Goal: Transaction & Acquisition: Book appointment/travel/reservation

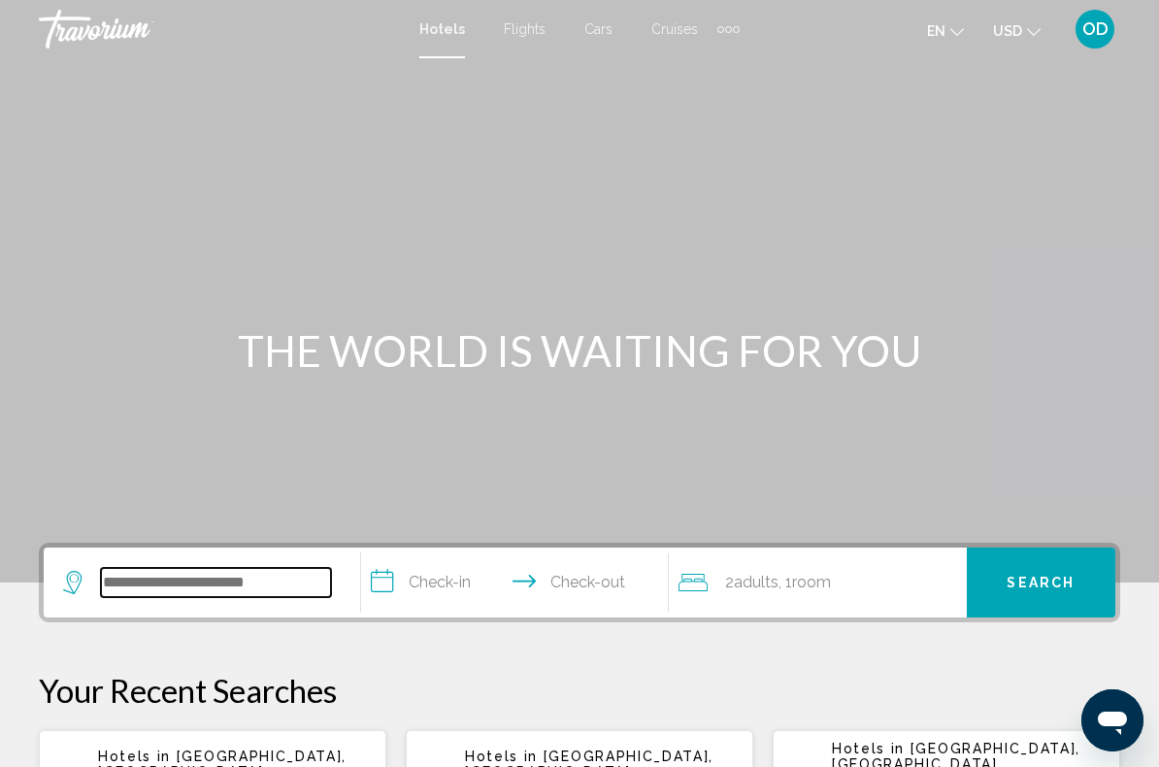
click at [204, 584] on input "Search widget" at bounding box center [216, 582] width 230 height 29
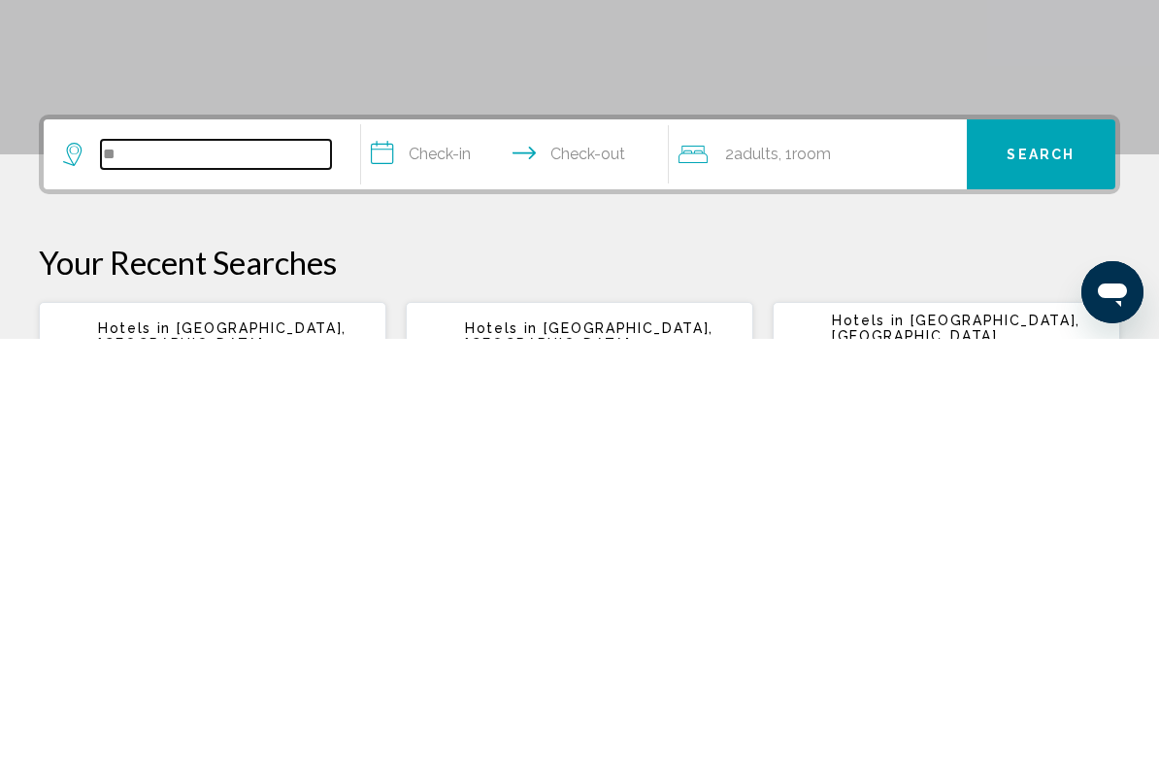
type input "*"
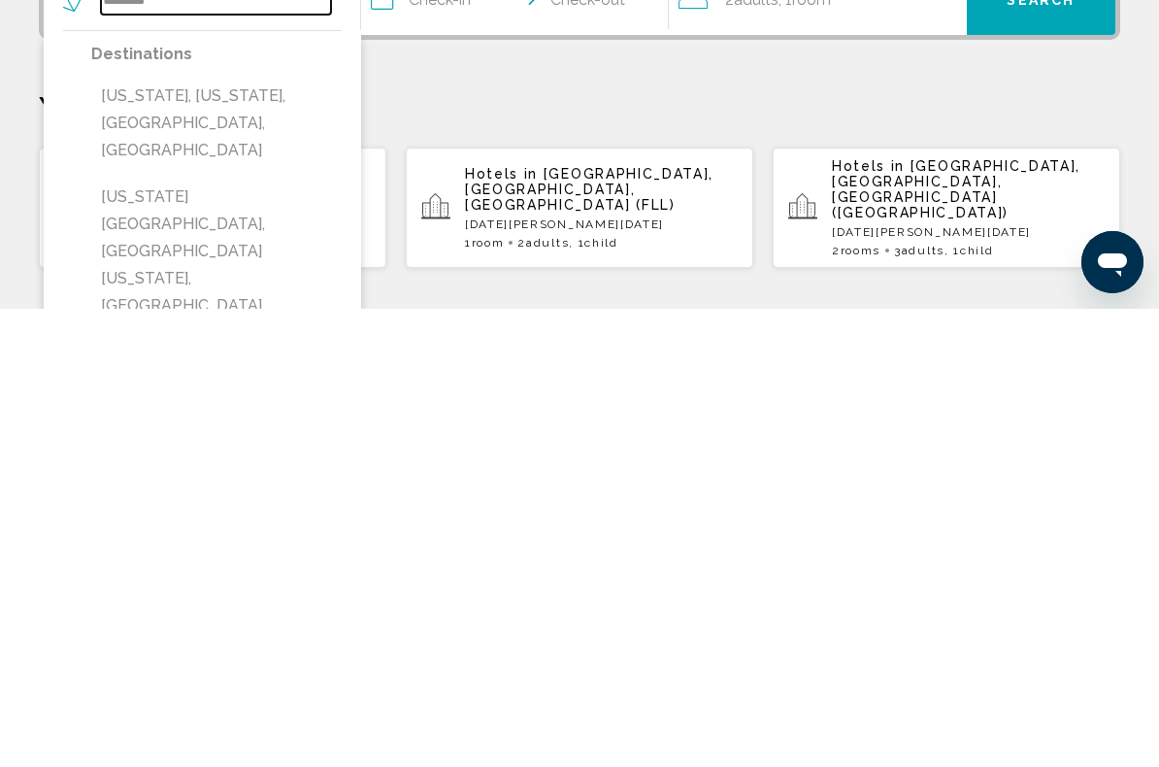
scroll to position [125, 0]
click at [265, 636] on button "[US_STATE][GEOGRAPHIC_DATA], [GEOGRAPHIC_DATA][US_STATE], [GEOGRAPHIC_DATA], [G…" at bounding box center [216, 722] width 250 height 173
type input "**********"
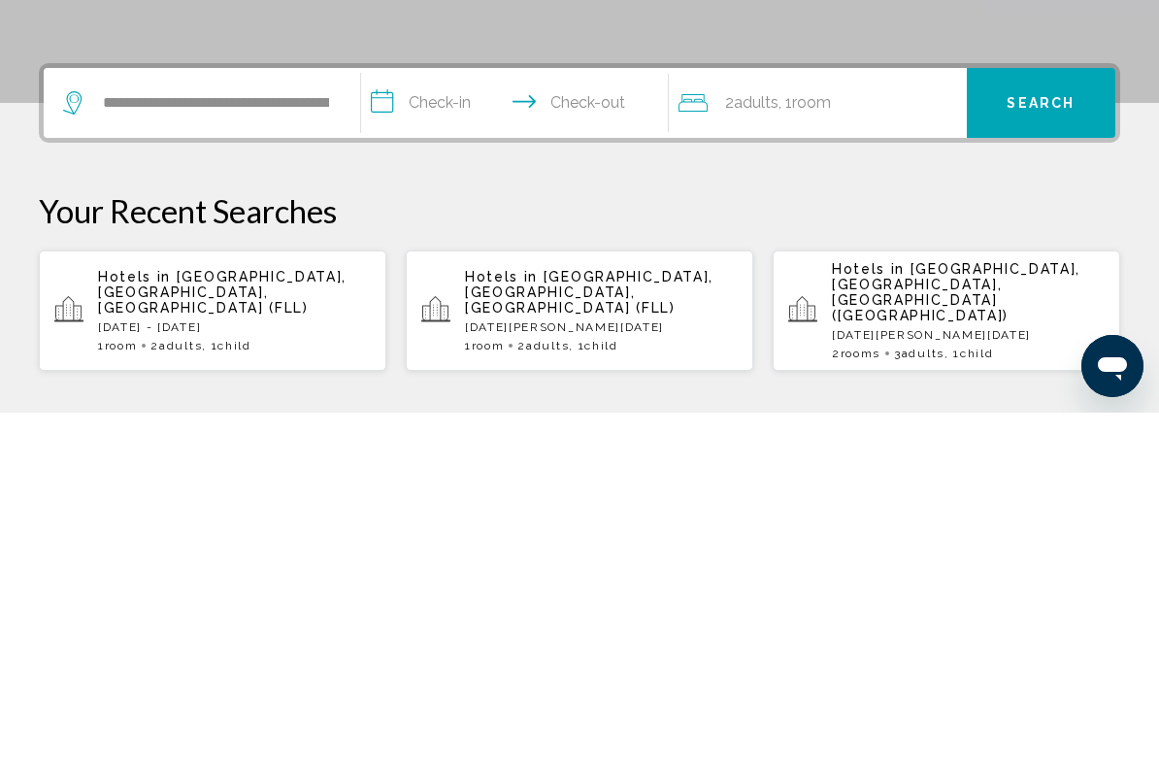
click at [453, 422] on input "**********" at bounding box center [518, 460] width 315 height 76
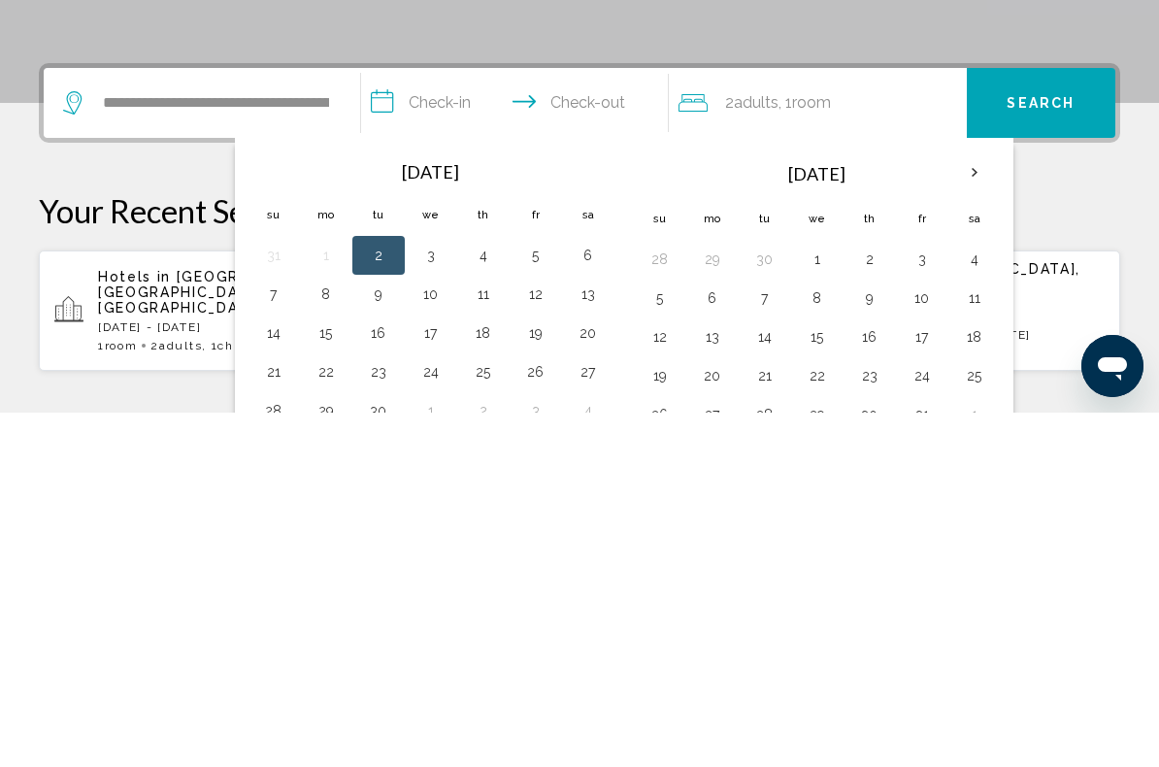
scroll to position [479, 0]
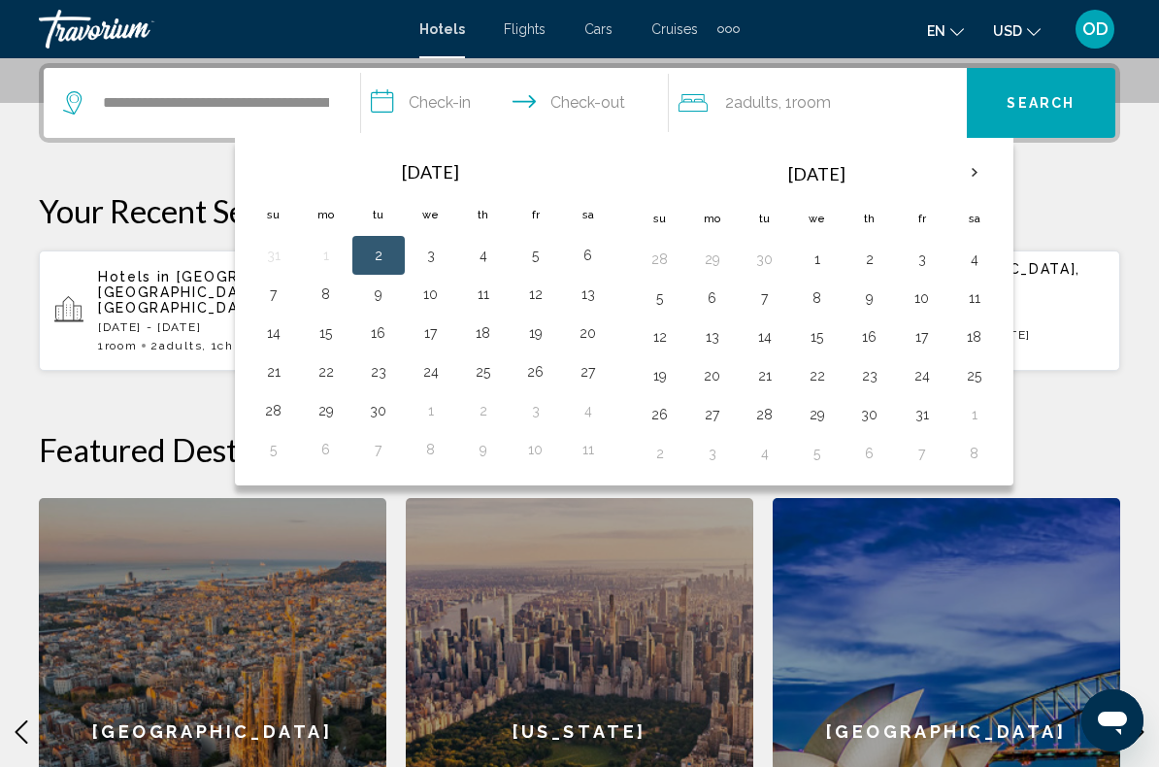
click at [978, 171] on th "Next month" at bounding box center [974, 172] width 52 height 43
click at [975, 170] on th "Next month" at bounding box center [974, 172] width 52 height 43
click at [934, 373] on button "26" at bounding box center [922, 375] width 31 height 27
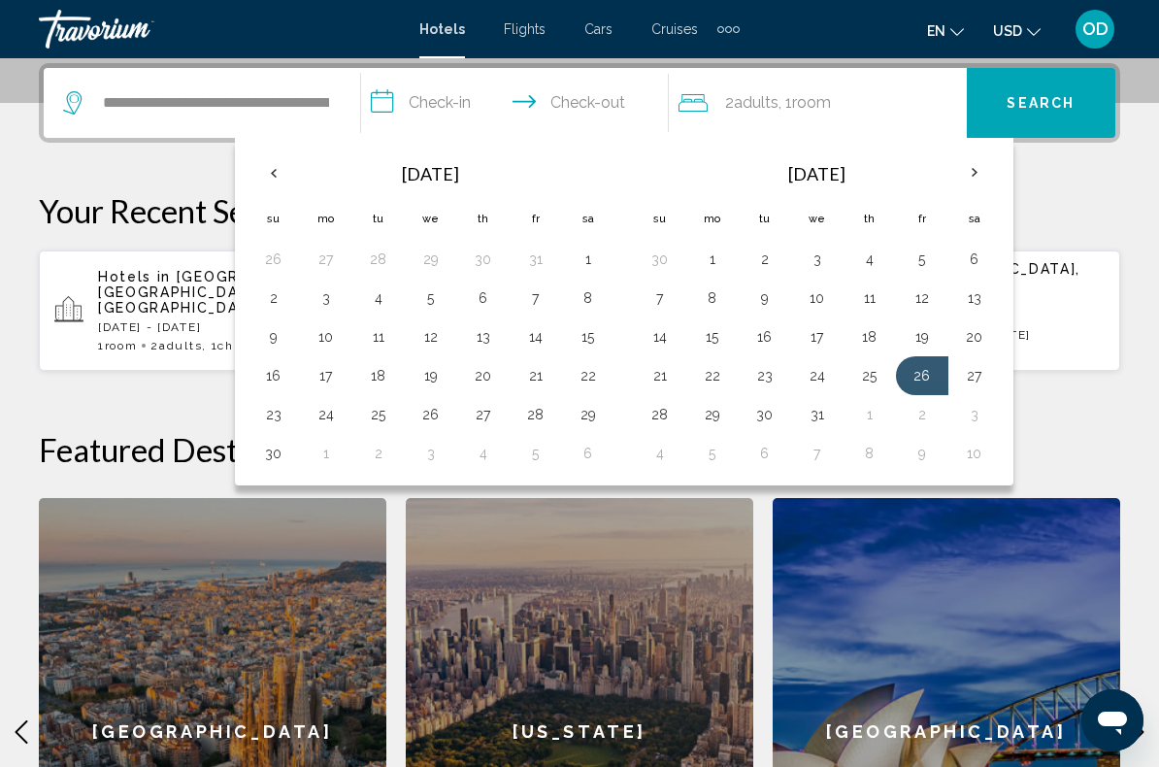
click at [624, 90] on input "**********" at bounding box center [518, 106] width 315 height 76
click at [602, 98] on input "**********" at bounding box center [518, 106] width 315 height 76
click at [929, 384] on button "26" at bounding box center [922, 375] width 31 height 27
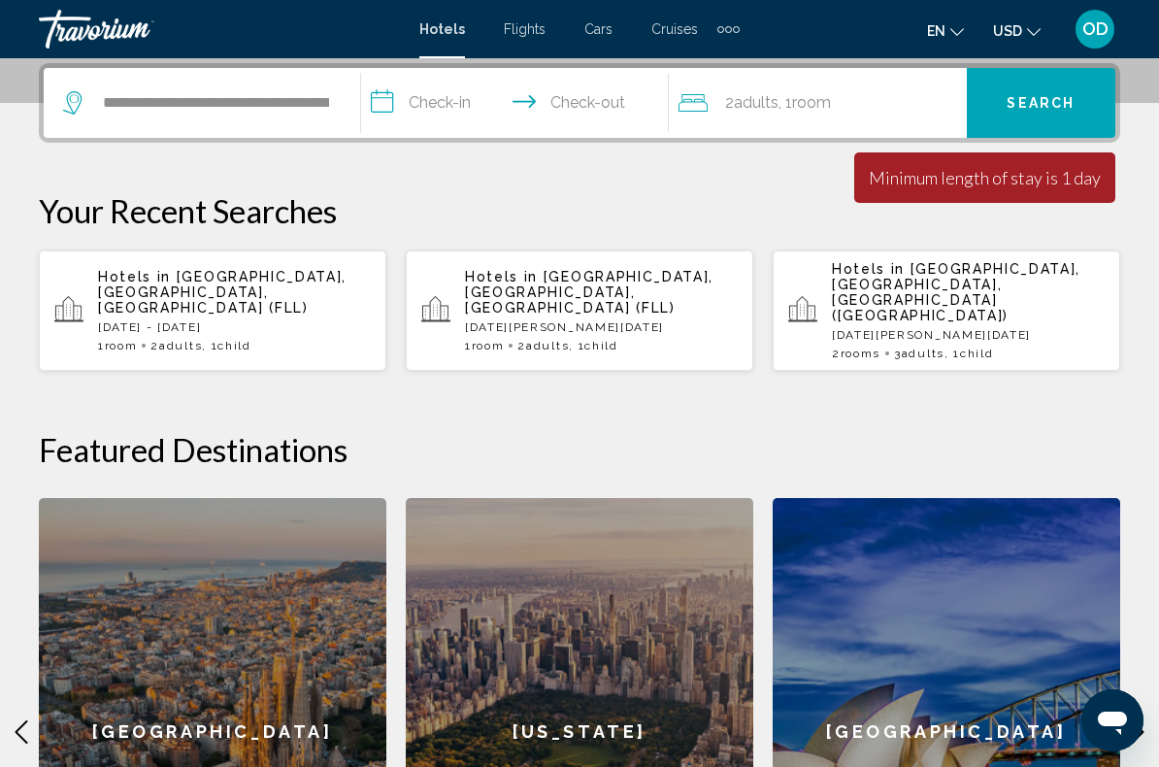
click at [616, 88] on input "**********" at bounding box center [518, 106] width 315 height 76
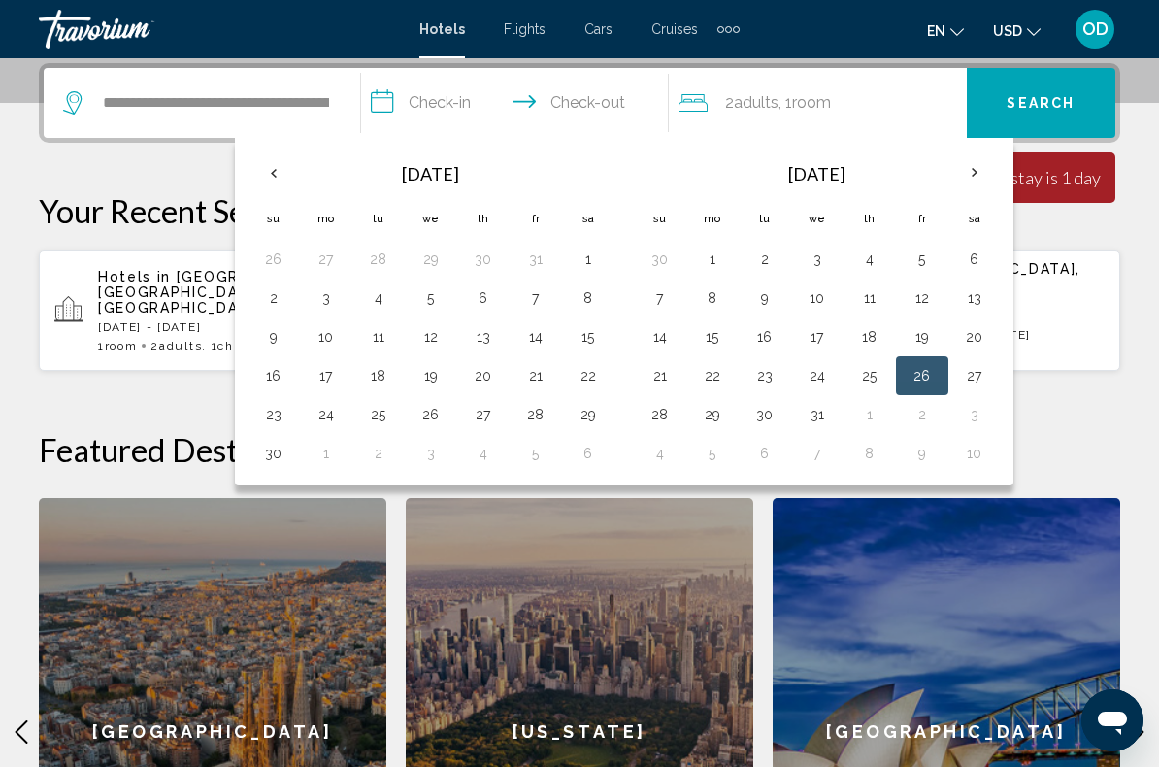
click at [982, 174] on th "Next month" at bounding box center [974, 172] width 52 height 43
click at [776, 294] on button "6" at bounding box center [764, 297] width 31 height 27
click at [765, 302] on button "6" at bounding box center [764, 297] width 31 height 27
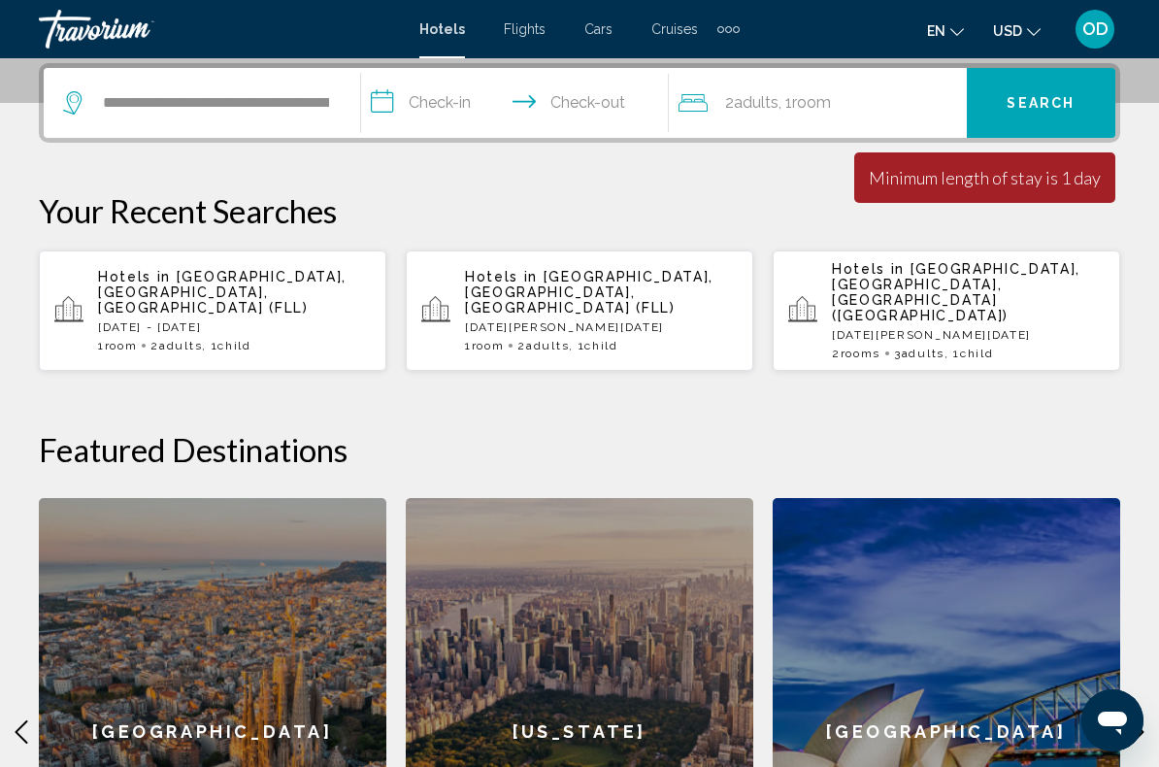
click at [753, 94] on span "Adults" at bounding box center [756, 102] width 45 height 18
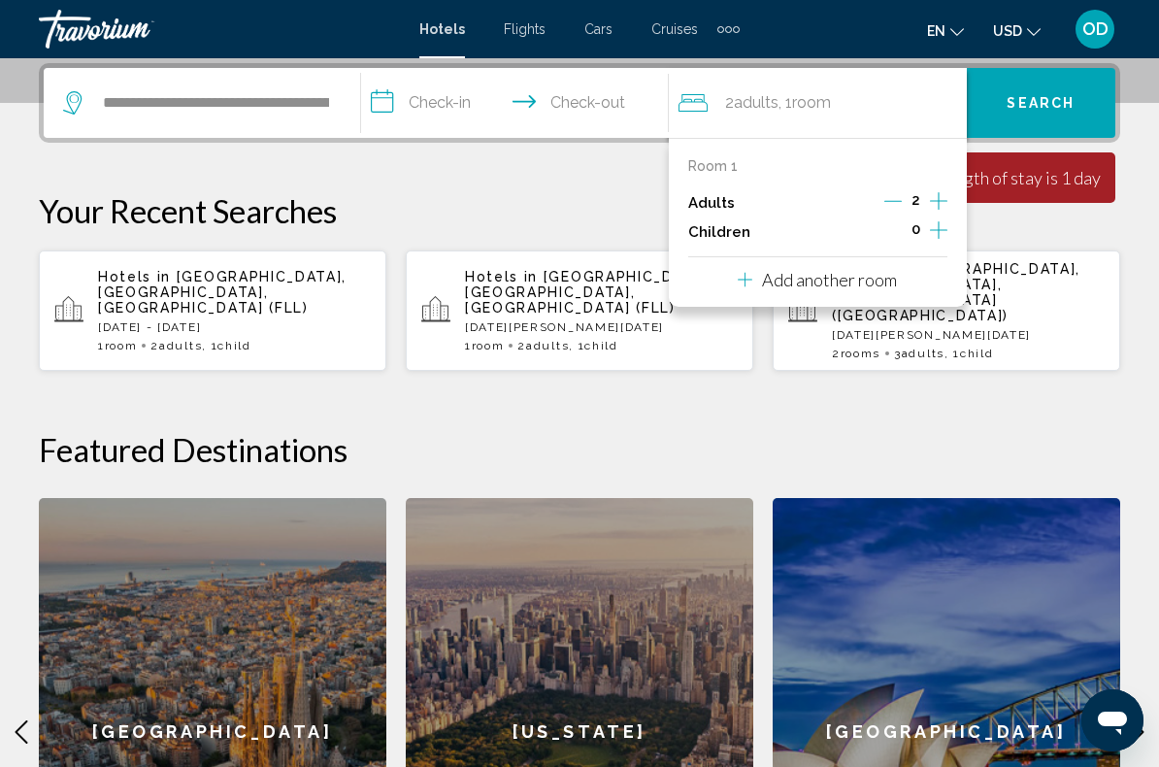
click at [941, 199] on icon "Increment adults" at bounding box center [938, 200] width 17 height 23
click at [942, 196] on icon "Increment adults" at bounding box center [938, 200] width 17 height 23
click at [941, 196] on icon "Increment adults" at bounding box center [938, 200] width 17 height 23
click at [941, 193] on icon "Increment adults" at bounding box center [938, 200] width 17 height 23
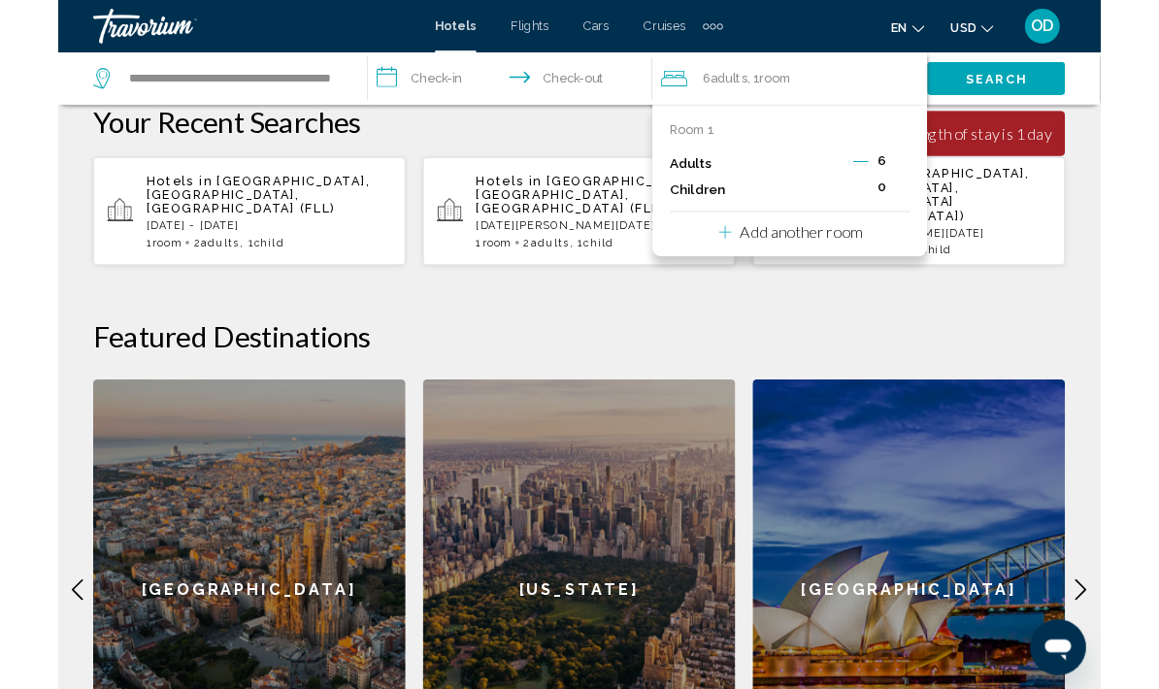
scroll to position [552, 0]
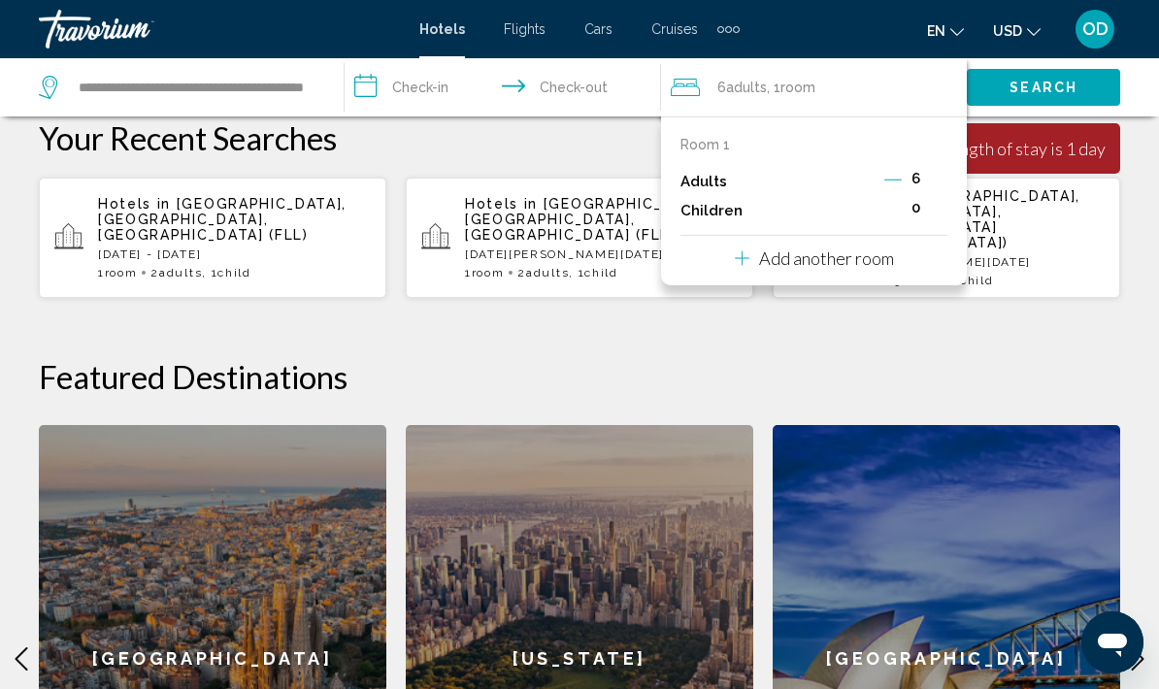
click at [910, 207] on div "0" at bounding box center [915, 210] width 63 height 29
click at [714, 207] on p "Children" at bounding box center [711, 211] width 62 height 17
click at [729, 147] on div "Room 1" at bounding box center [813, 145] width 267 height 16
click at [855, 256] on p "Add another room" at bounding box center [826, 258] width 135 height 21
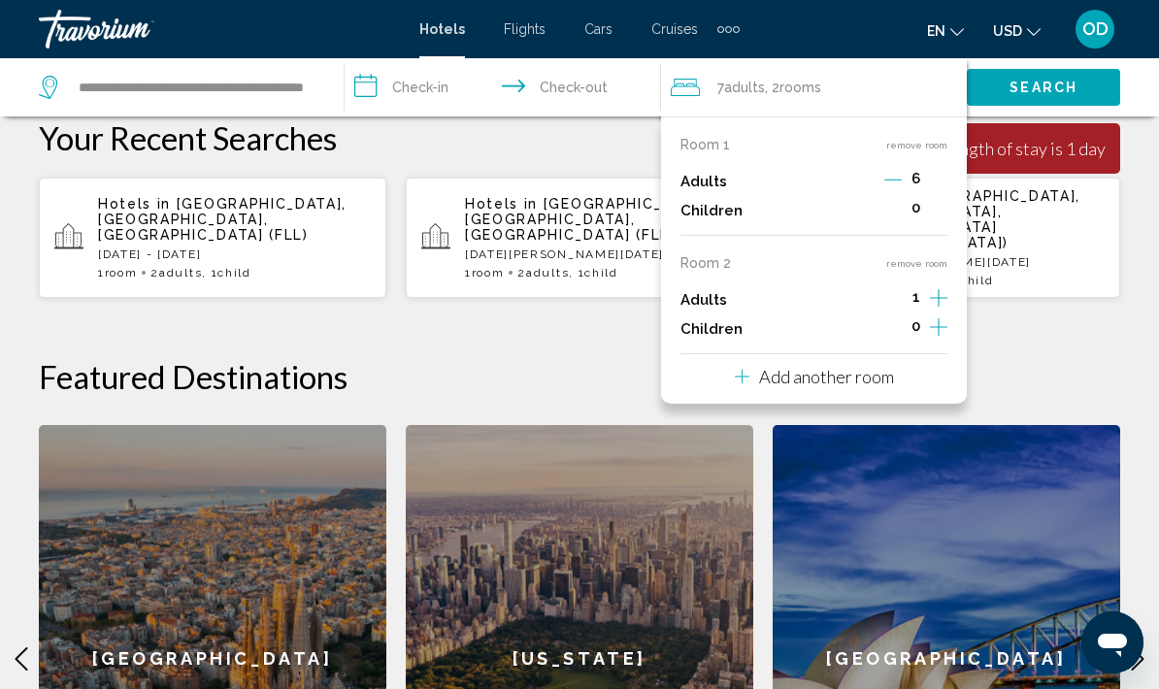
click at [897, 175] on icon "Decrement adults" at bounding box center [892, 179] width 17 height 17
click at [893, 182] on icon "Decrement adults" at bounding box center [893, 179] width 17 height 17
click at [893, 180] on icon "Decrement adults" at bounding box center [891, 179] width 17 height 17
click at [891, 182] on icon "Decrement adults" at bounding box center [893, 179] width 17 height 17
click at [942, 201] on icon "Increment children" at bounding box center [938, 208] width 17 height 23
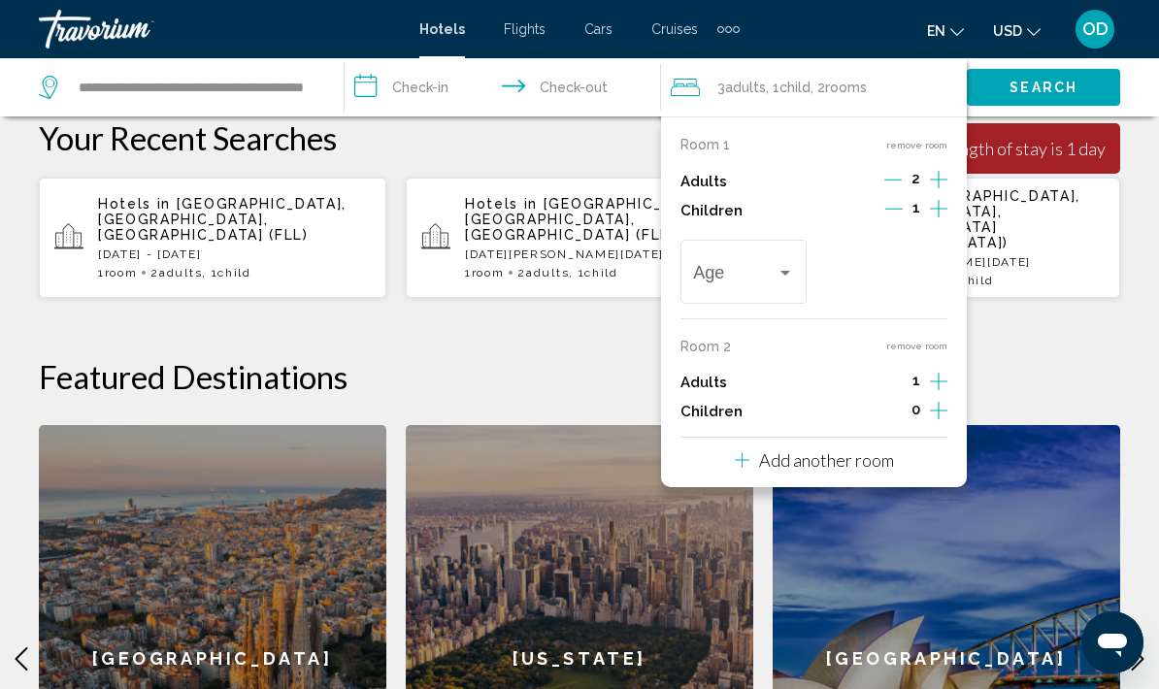
click at [787, 275] on div "Travelers: 3 adults, 1 child" at bounding box center [784, 273] width 17 height 16
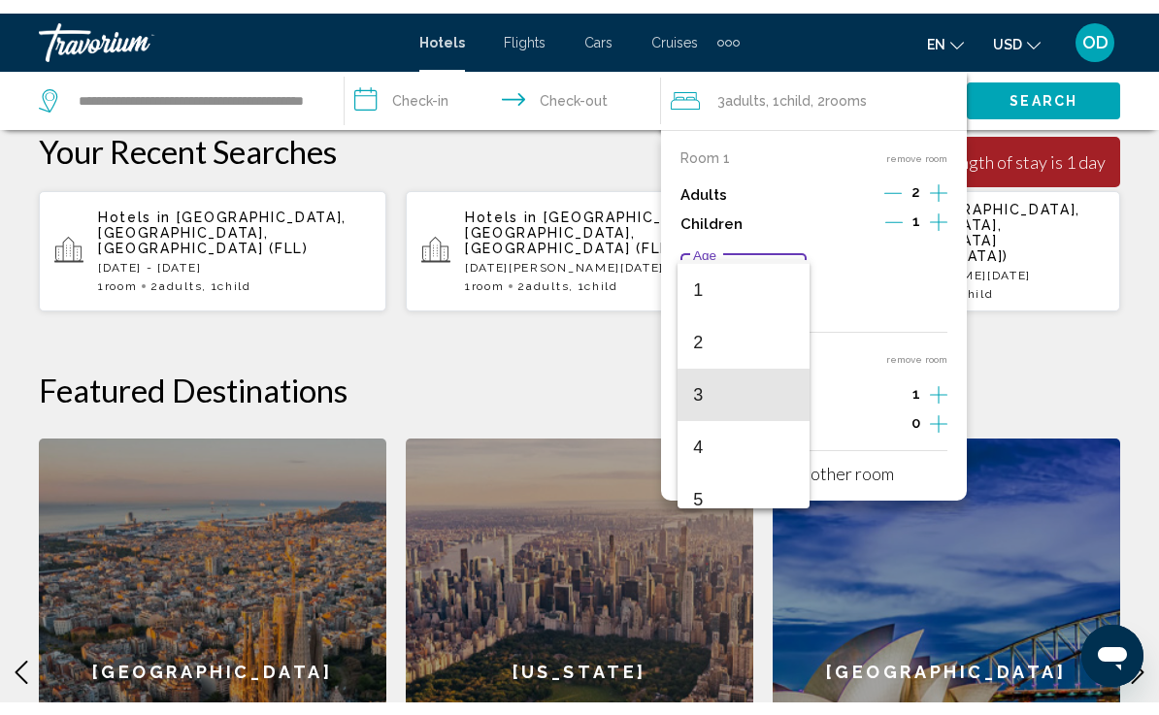
scroll to position [75, 0]
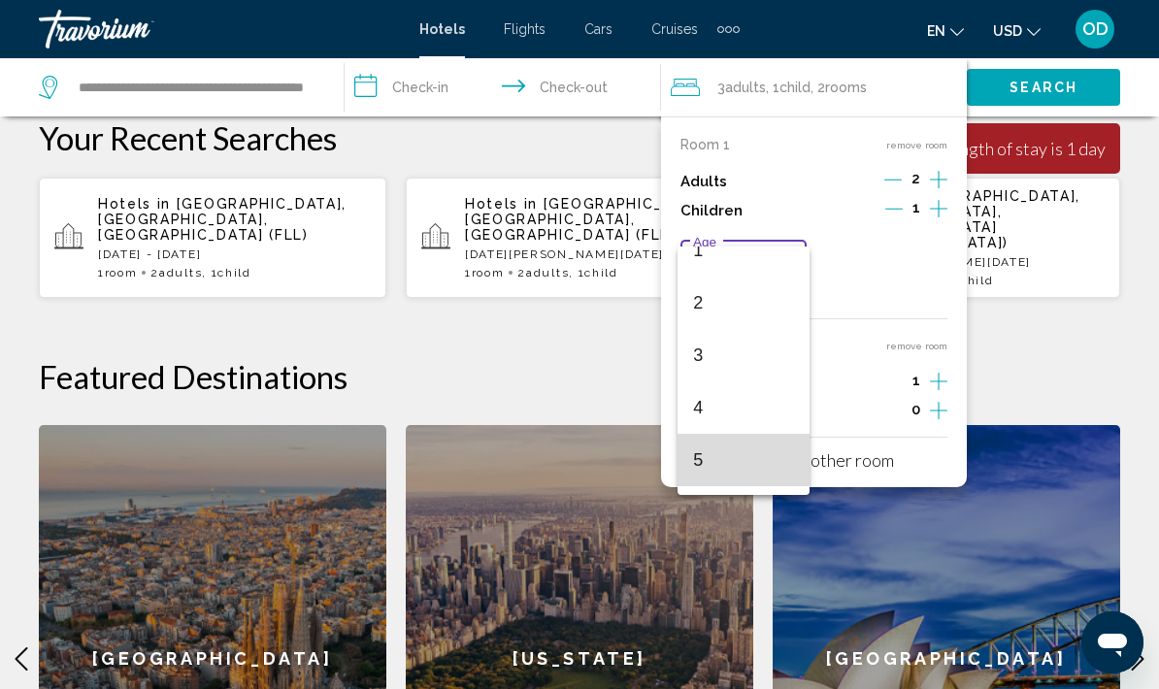
click at [722, 458] on span "5" at bounding box center [743, 460] width 100 height 52
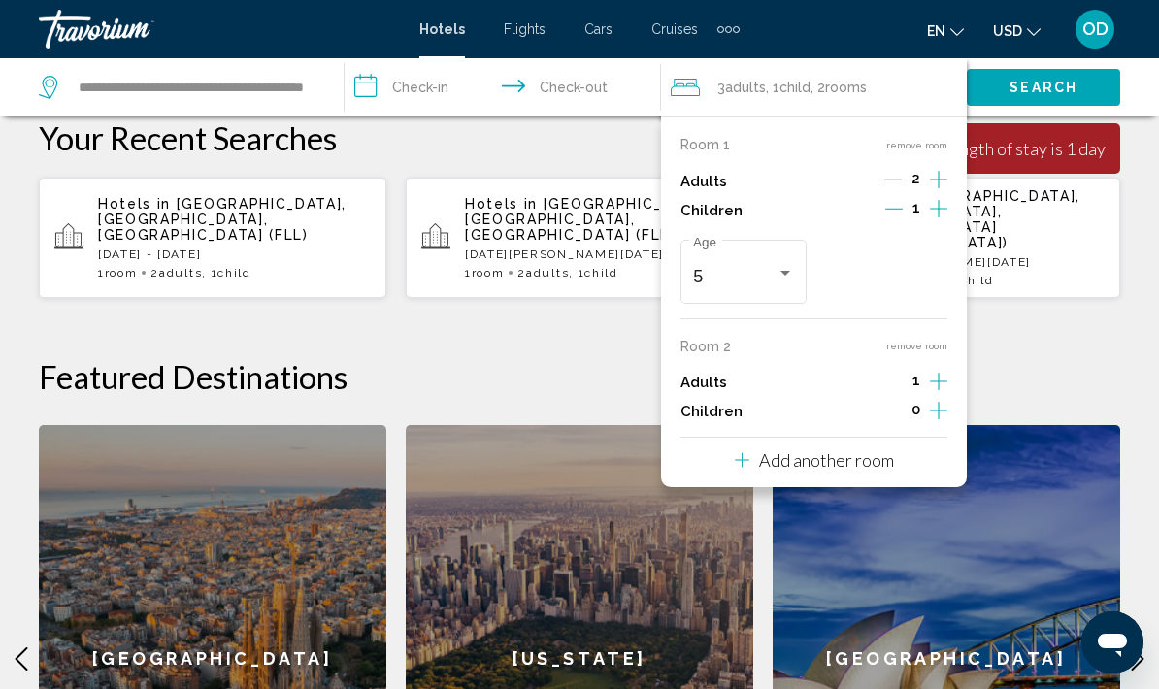
click at [948, 366] on div "Room 1 remove room Adults 2 Children 1 5 Age Room 2 remove room Adults 1 Childr…" at bounding box center [814, 301] width 306 height 371
click at [943, 191] on icon "Increment adults" at bounding box center [938, 179] width 17 height 23
click at [943, 220] on icon "Increment children" at bounding box center [938, 208] width 17 height 23
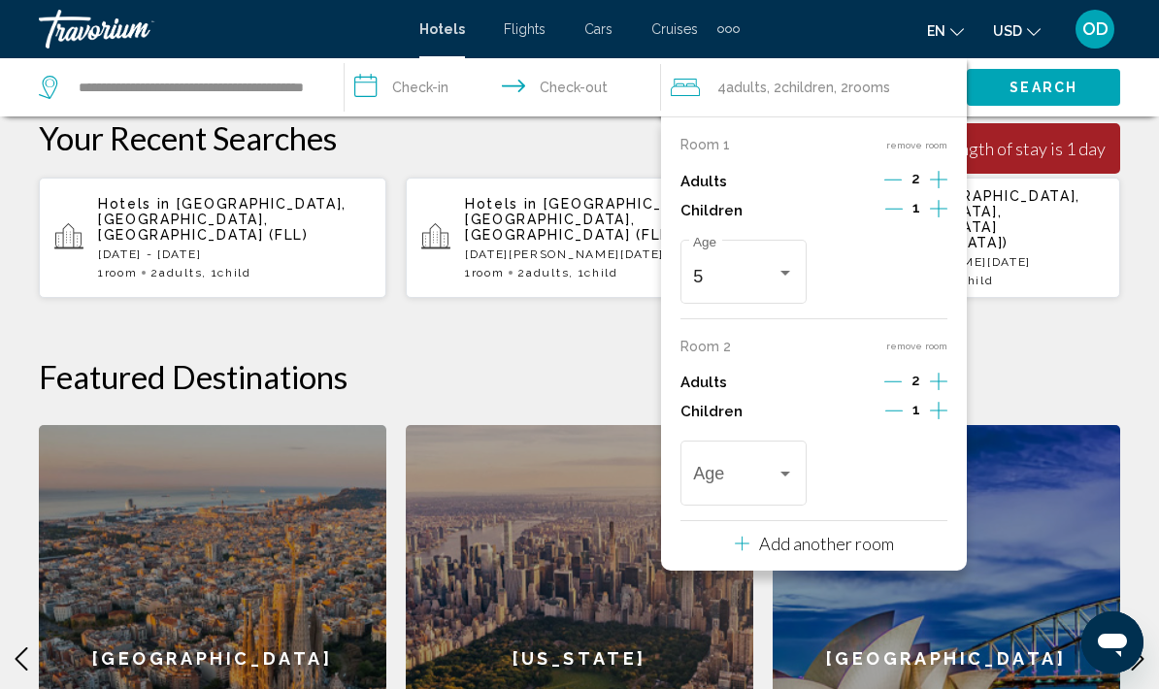
click at [817, 309] on div "Age" at bounding box center [813, 272] width 267 height 74
click at [777, 473] on div "Travelers: 4 adults, 2 children" at bounding box center [784, 475] width 17 height 16
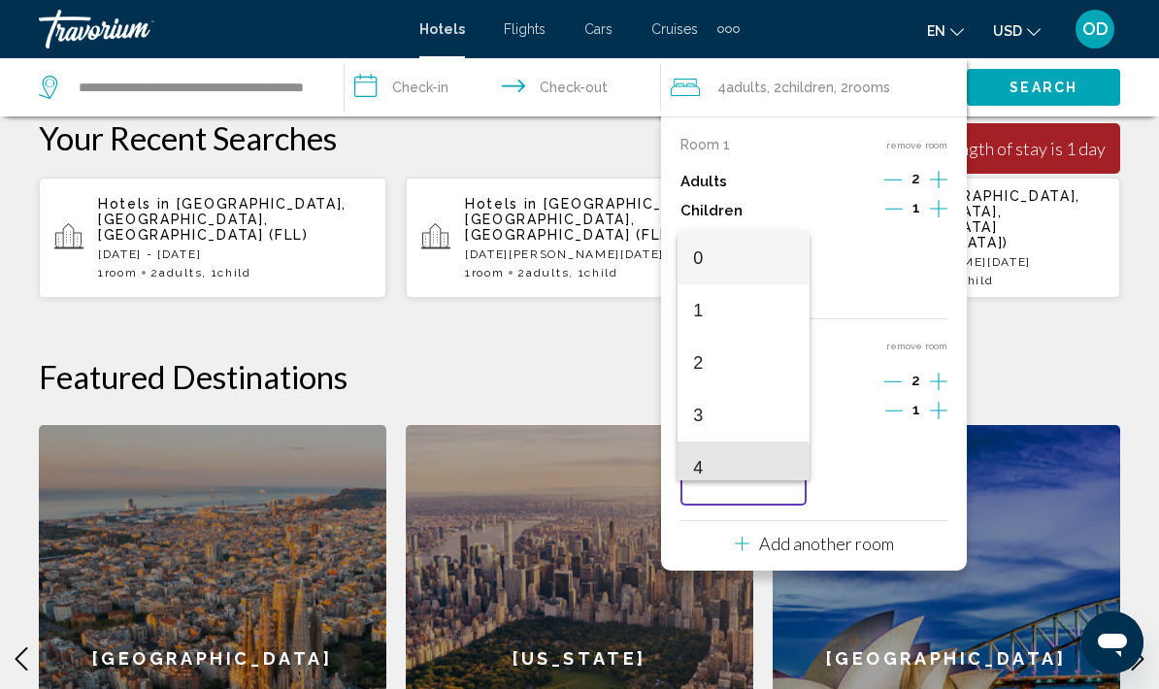
click at [719, 468] on span "4" at bounding box center [743, 468] width 100 height 52
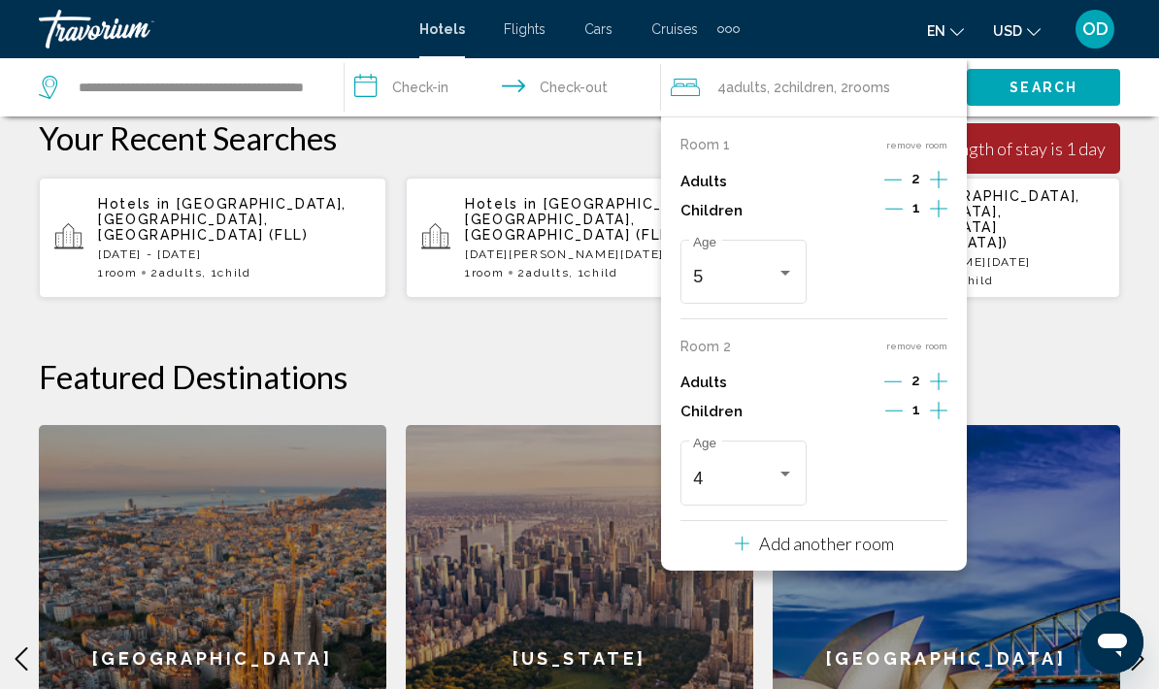
click at [881, 536] on p "Add another room" at bounding box center [826, 543] width 135 height 21
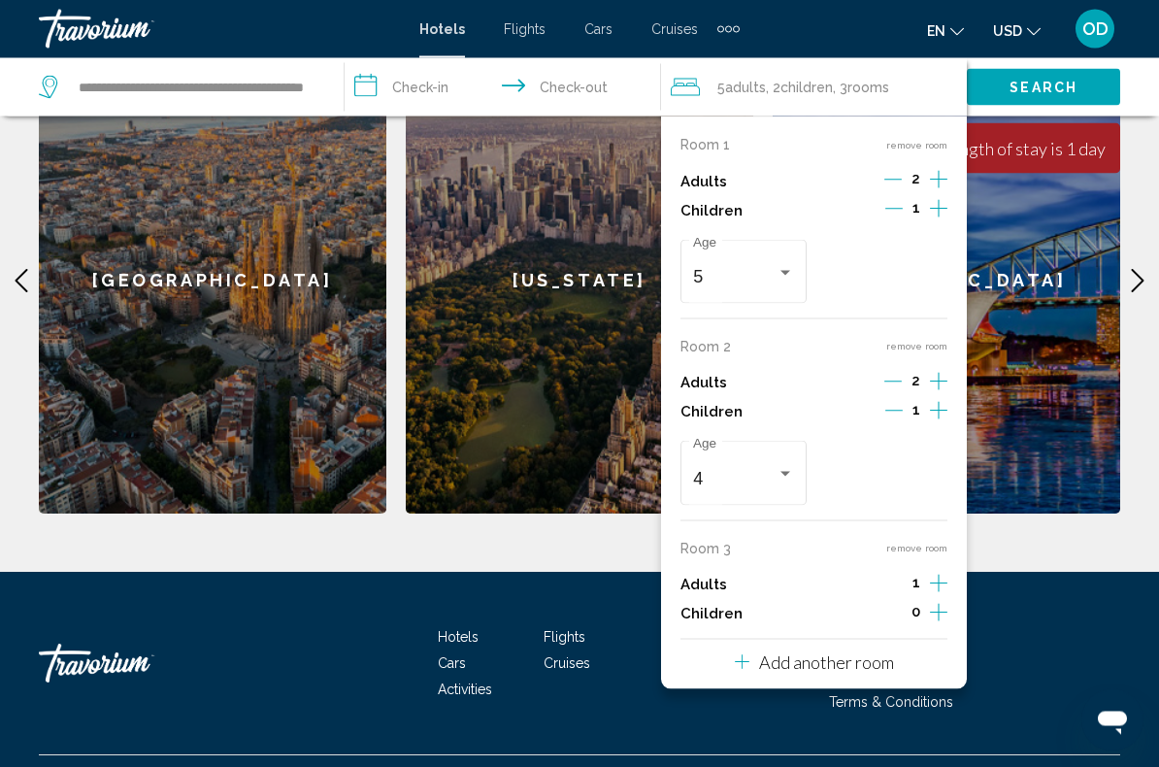
scroll to position [931, 0]
click at [945, 575] on icon "Increment adults" at bounding box center [938, 583] width 17 height 17
click at [941, 604] on icon "Increment children" at bounding box center [938, 612] width 17 height 17
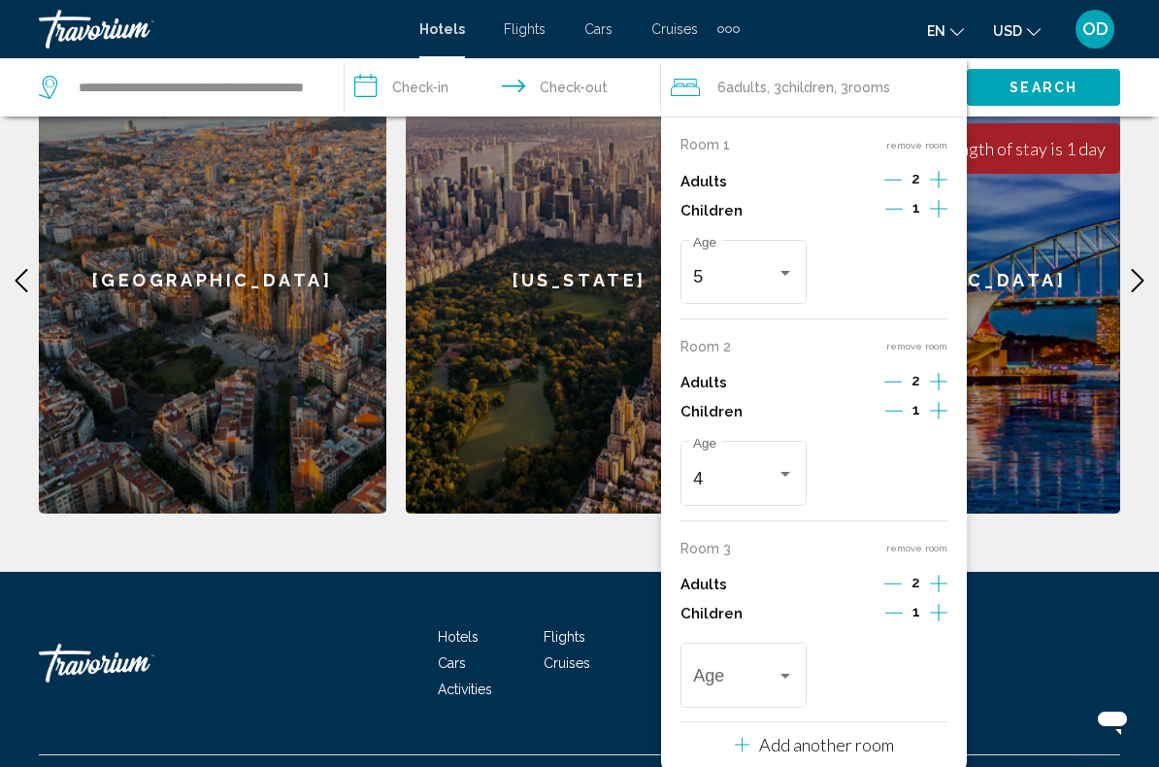
click at [940, 605] on icon "Increment children" at bounding box center [938, 612] width 17 height 23
click at [777, 669] on div "Travelers: 6 adults, 4 children" at bounding box center [784, 677] width 17 height 16
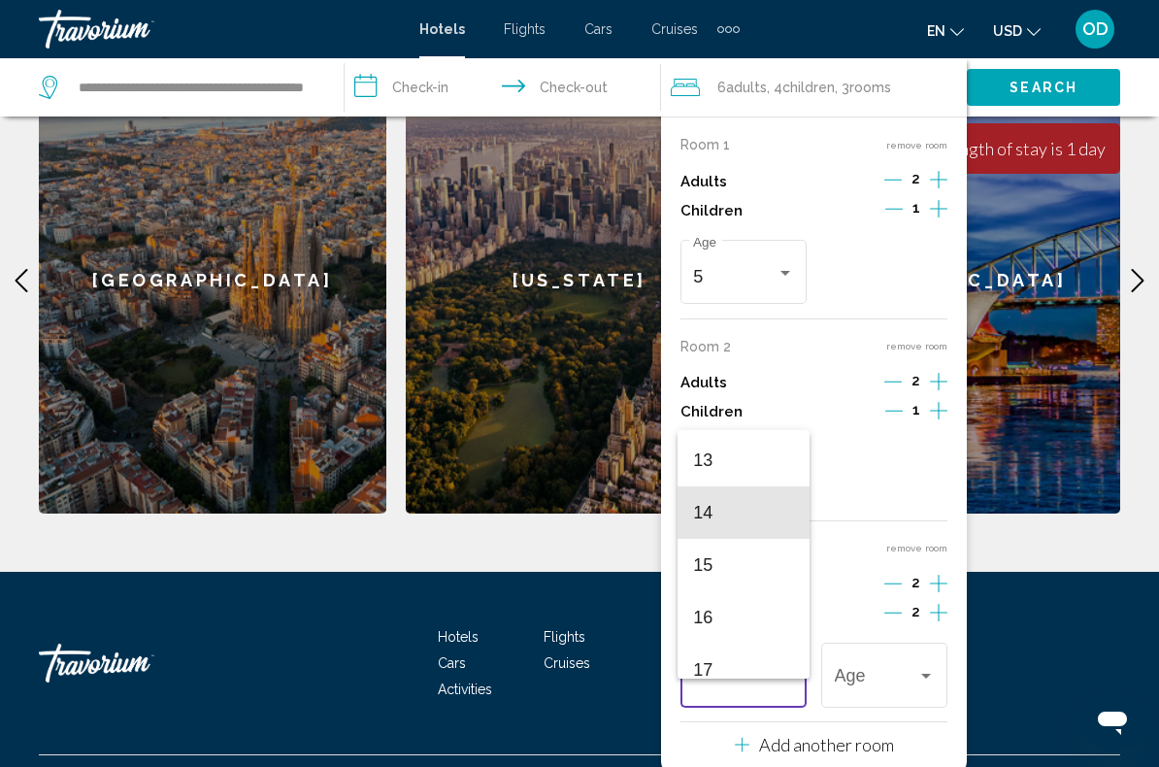
scroll to position [689, 0]
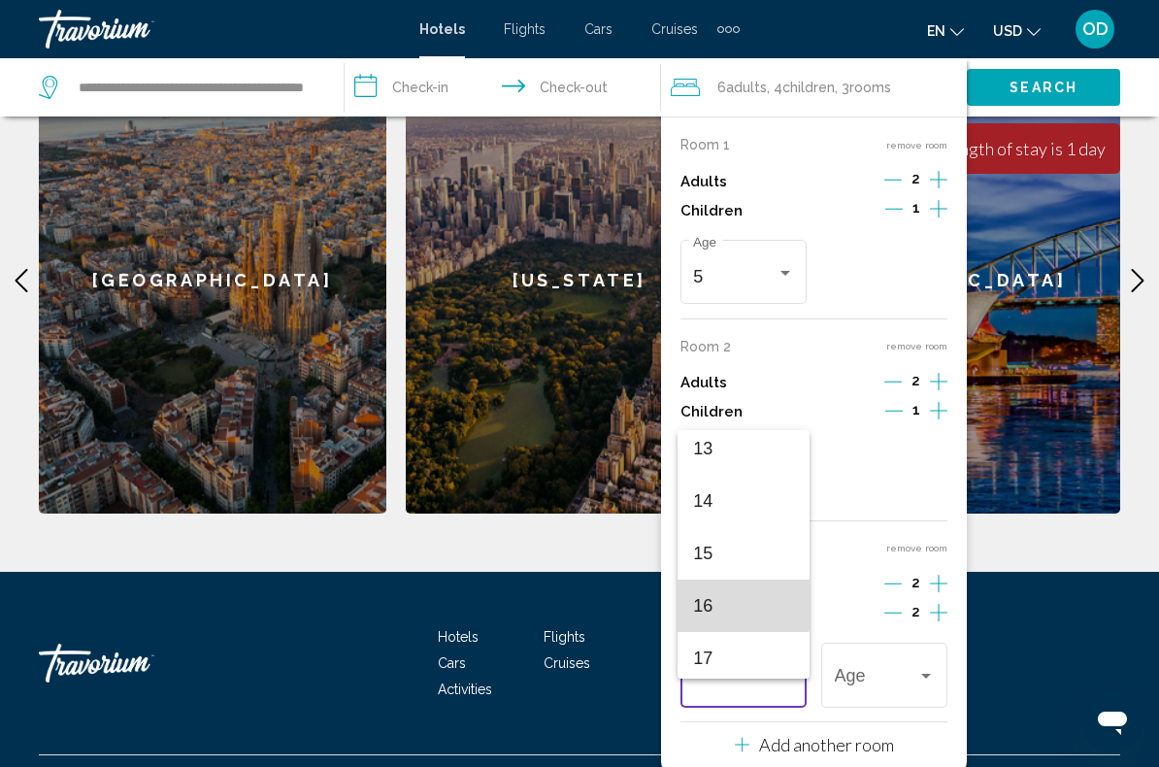
click at [715, 599] on span "16" at bounding box center [743, 605] width 100 height 52
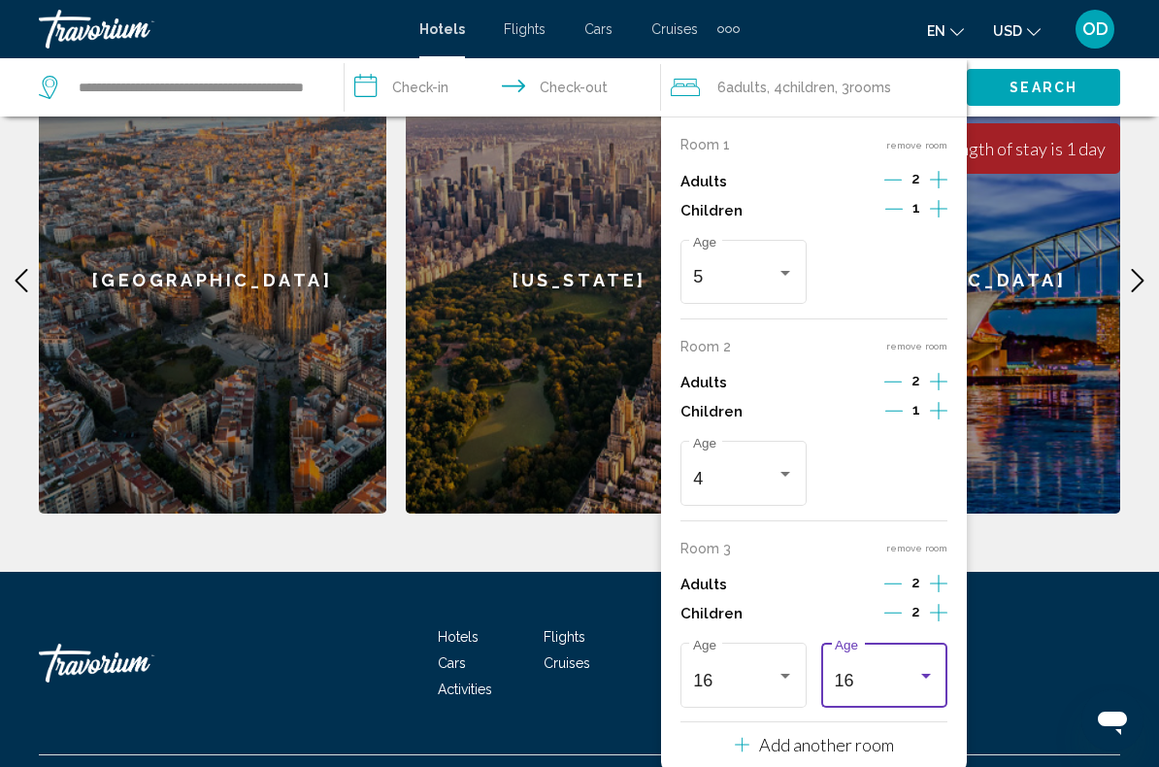
click at [922, 670] on div "Travelers: 6 adults, 4 children" at bounding box center [925, 677] width 17 height 16
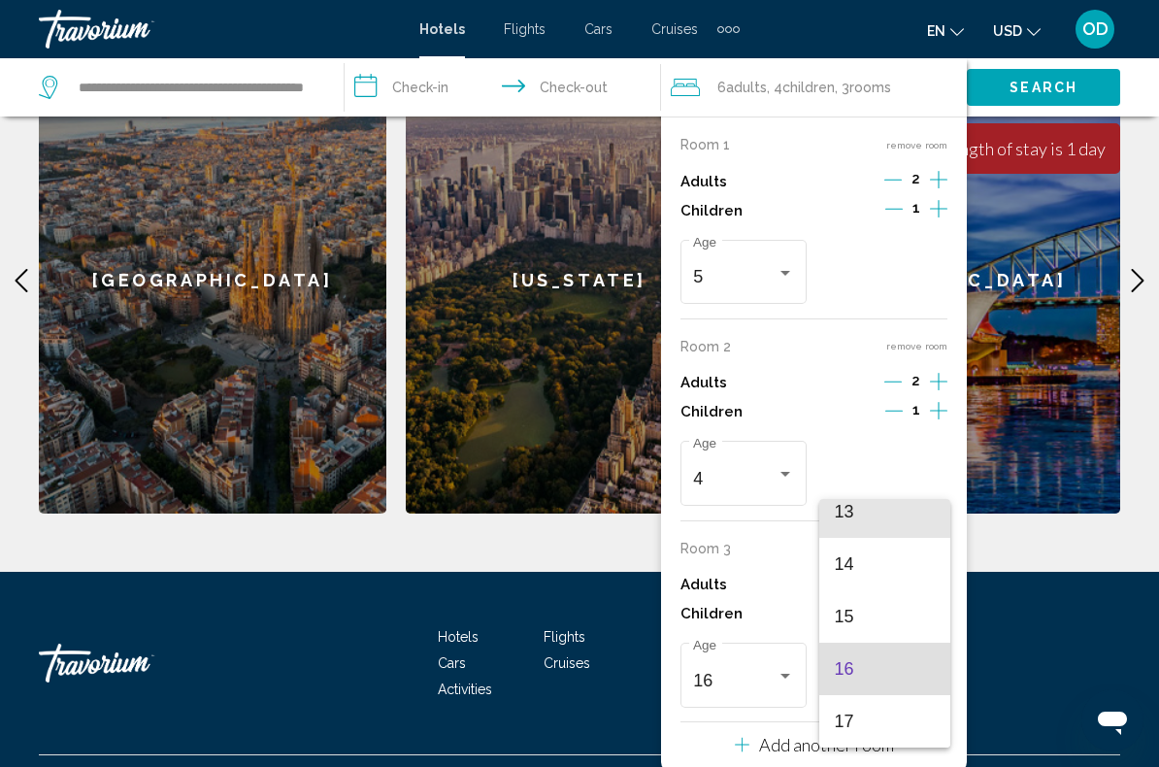
click at [865, 513] on span "13" at bounding box center [885, 511] width 100 height 52
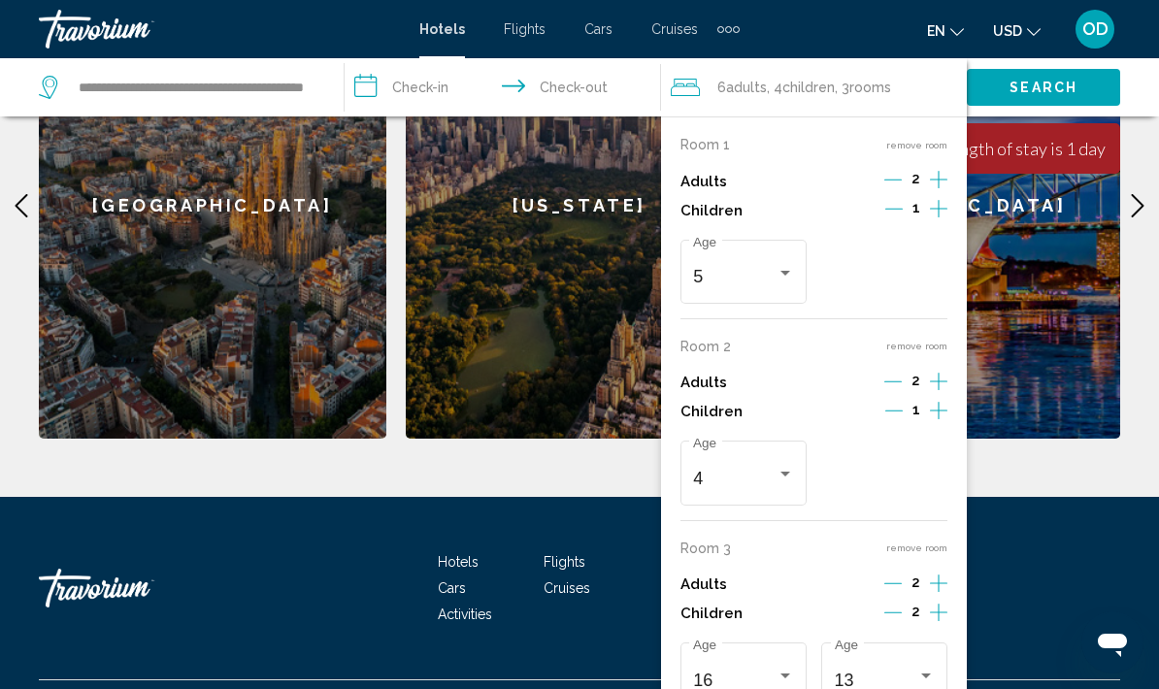
scroll to position [941, 0]
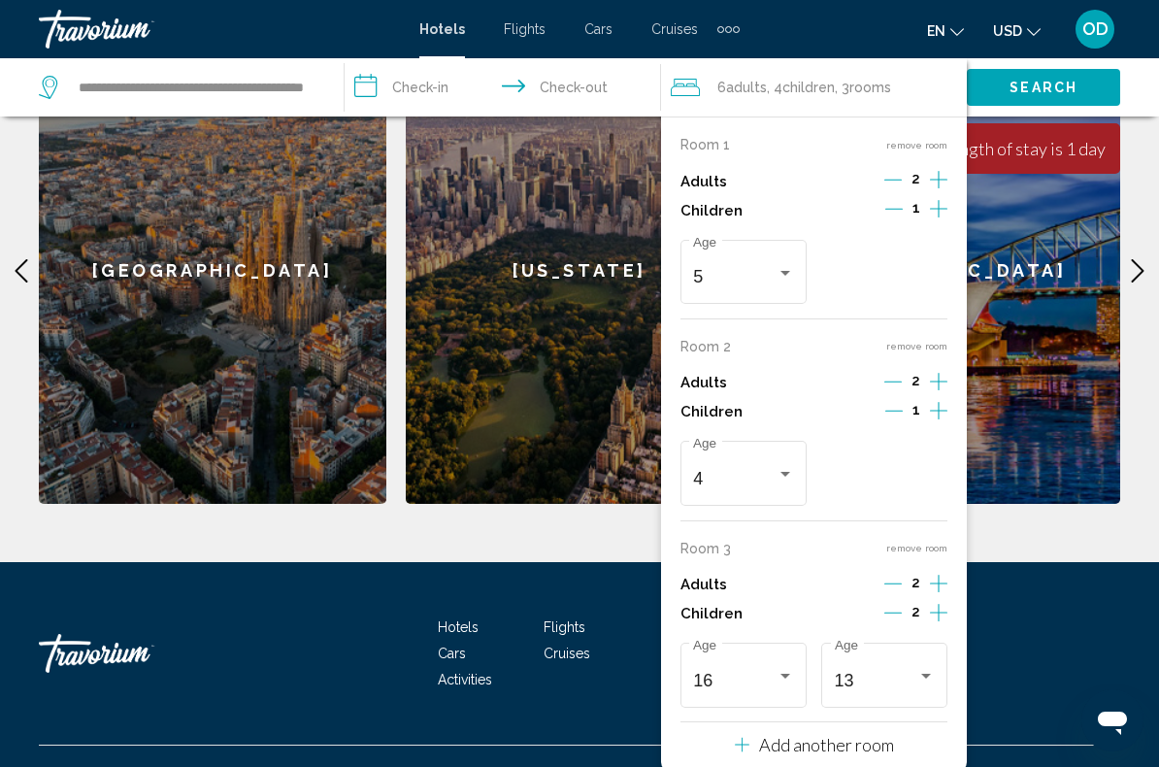
click at [832, 688] on p "Add another room" at bounding box center [826, 744] width 135 height 21
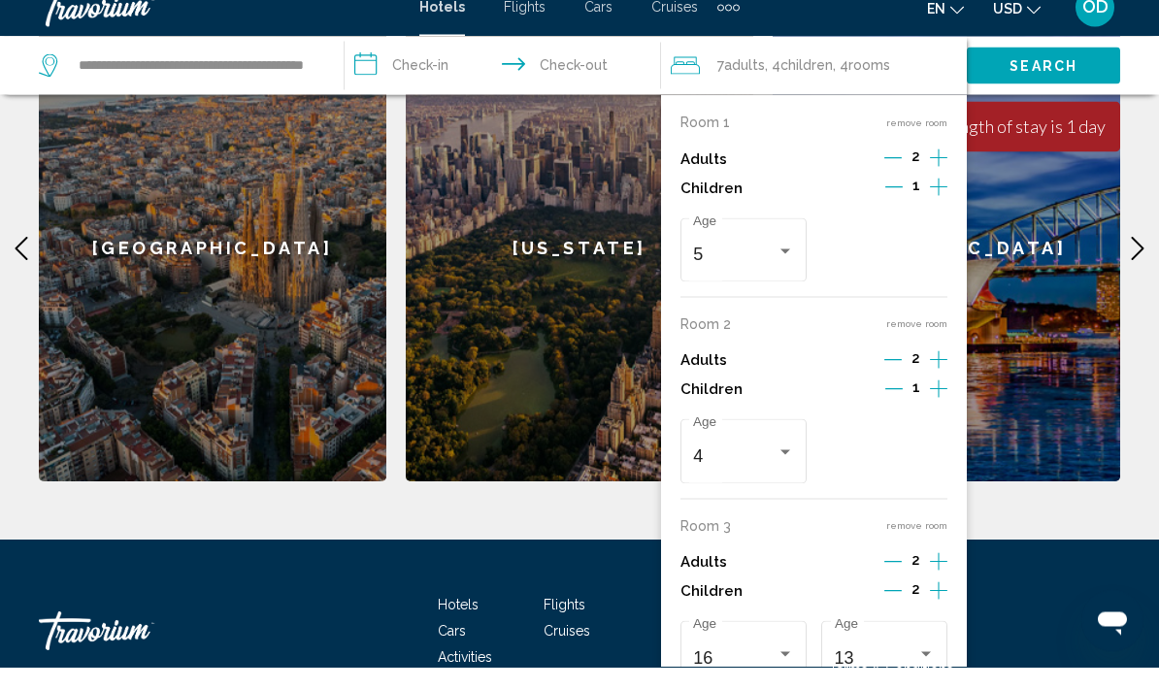
scroll to position [1018, 0]
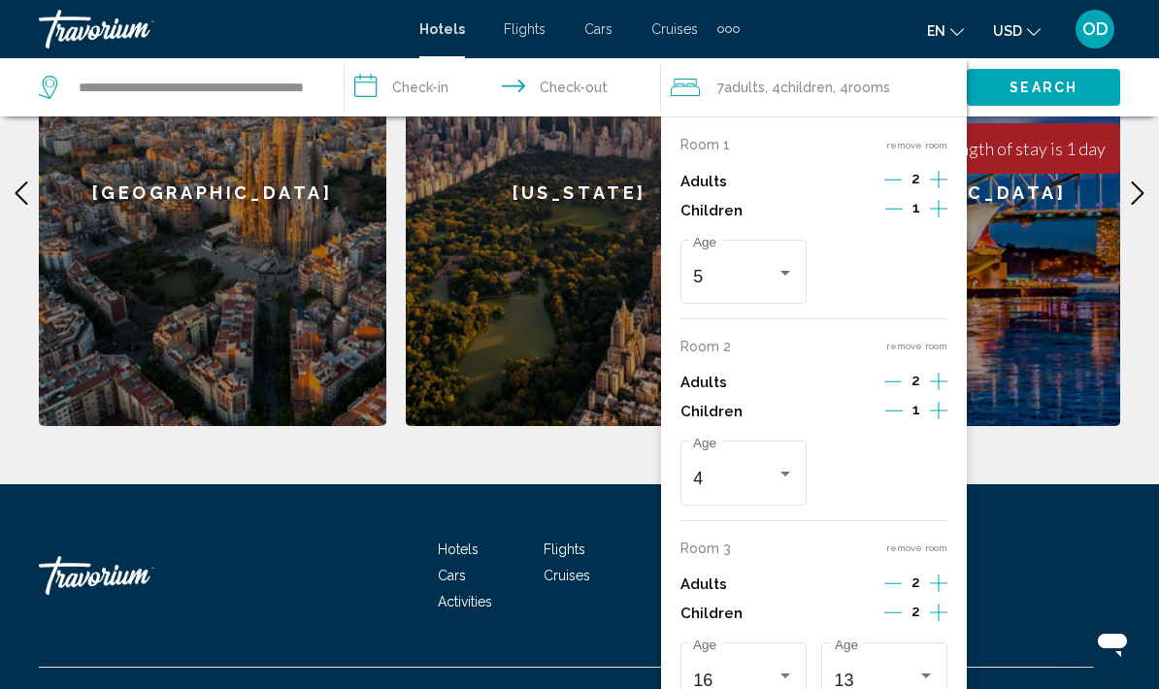
click at [1073, 75] on button "Search" at bounding box center [1043, 87] width 153 height 36
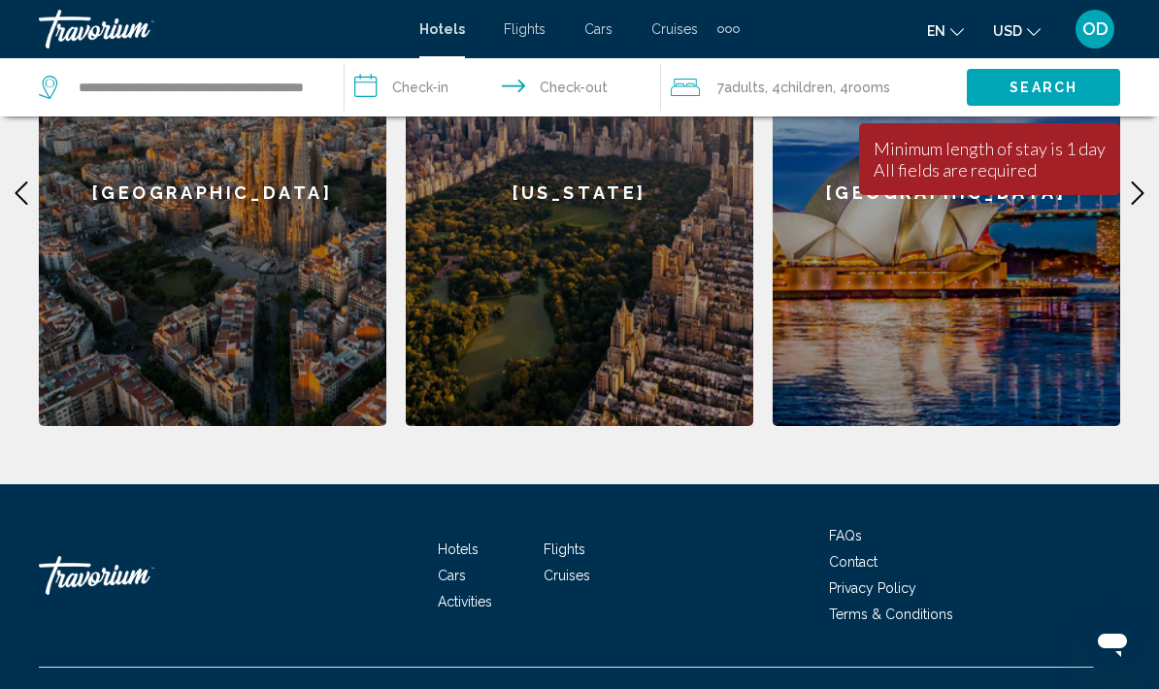
click at [1062, 92] on span "Search" at bounding box center [1043, 89] width 68 height 16
click at [1053, 85] on span "Search" at bounding box center [1043, 89] width 68 height 16
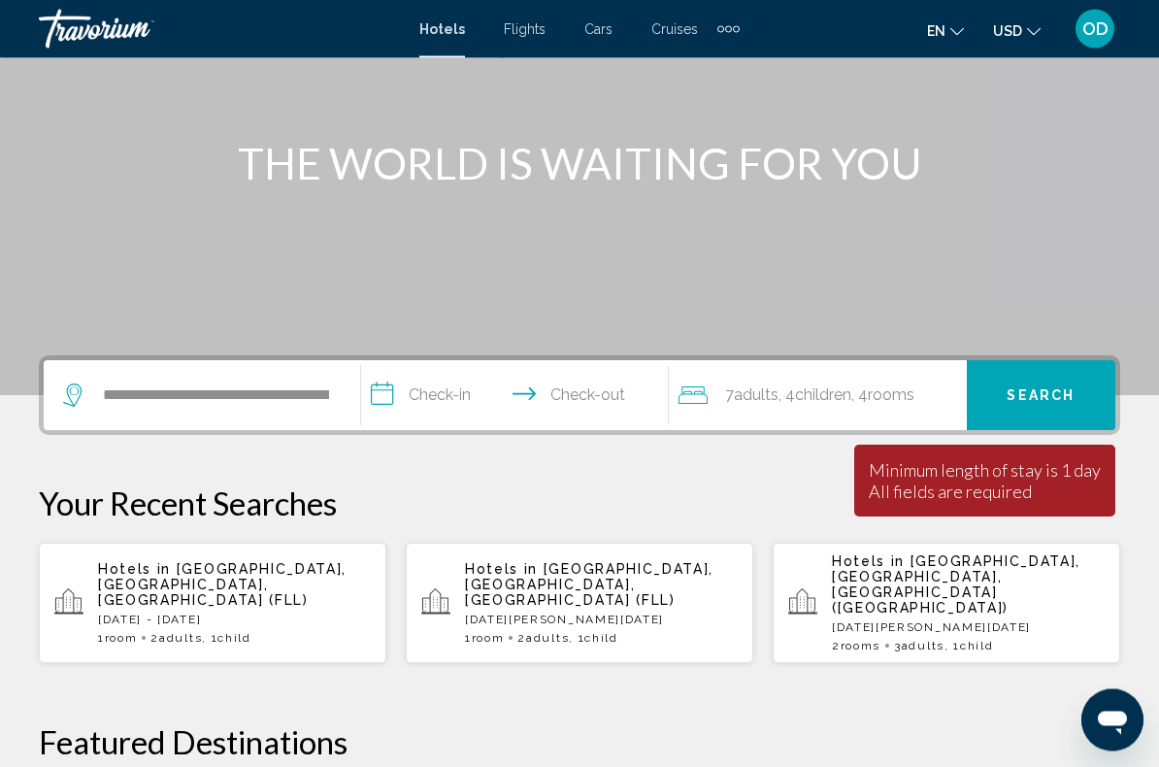
scroll to position [189, 0]
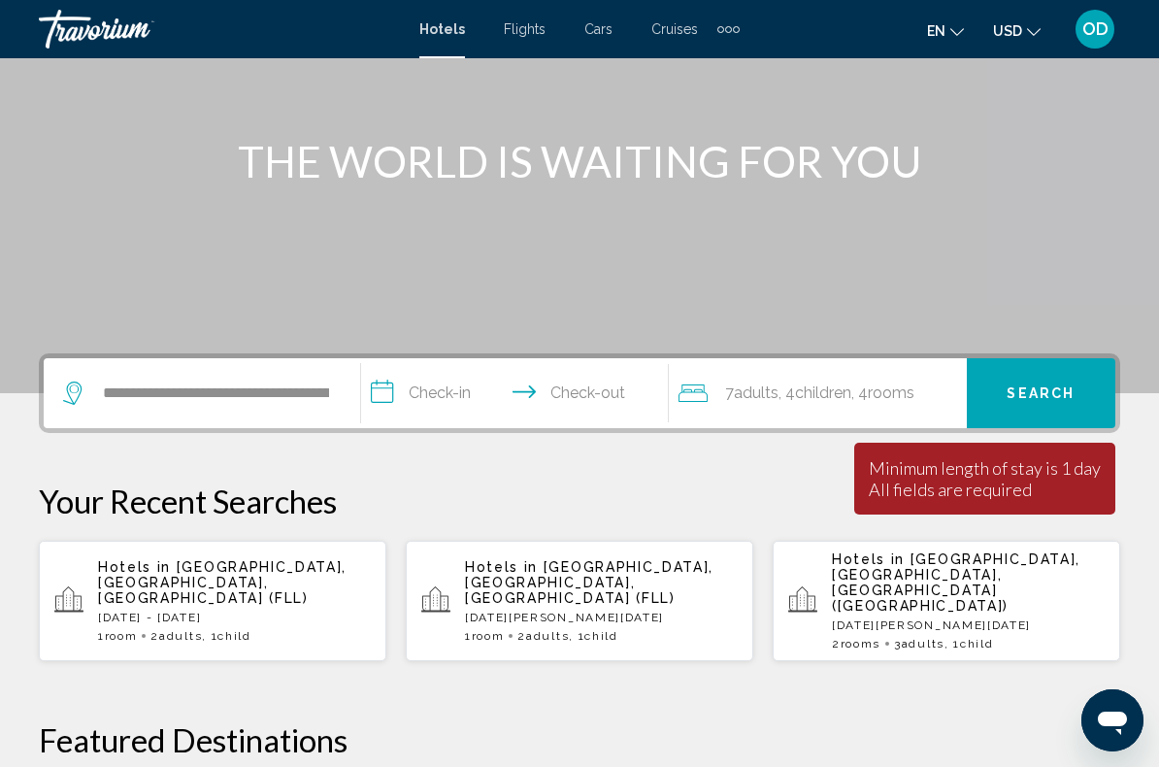
click at [442, 391] on input "**********" at bounding box center [518, 396] width 315 height 76
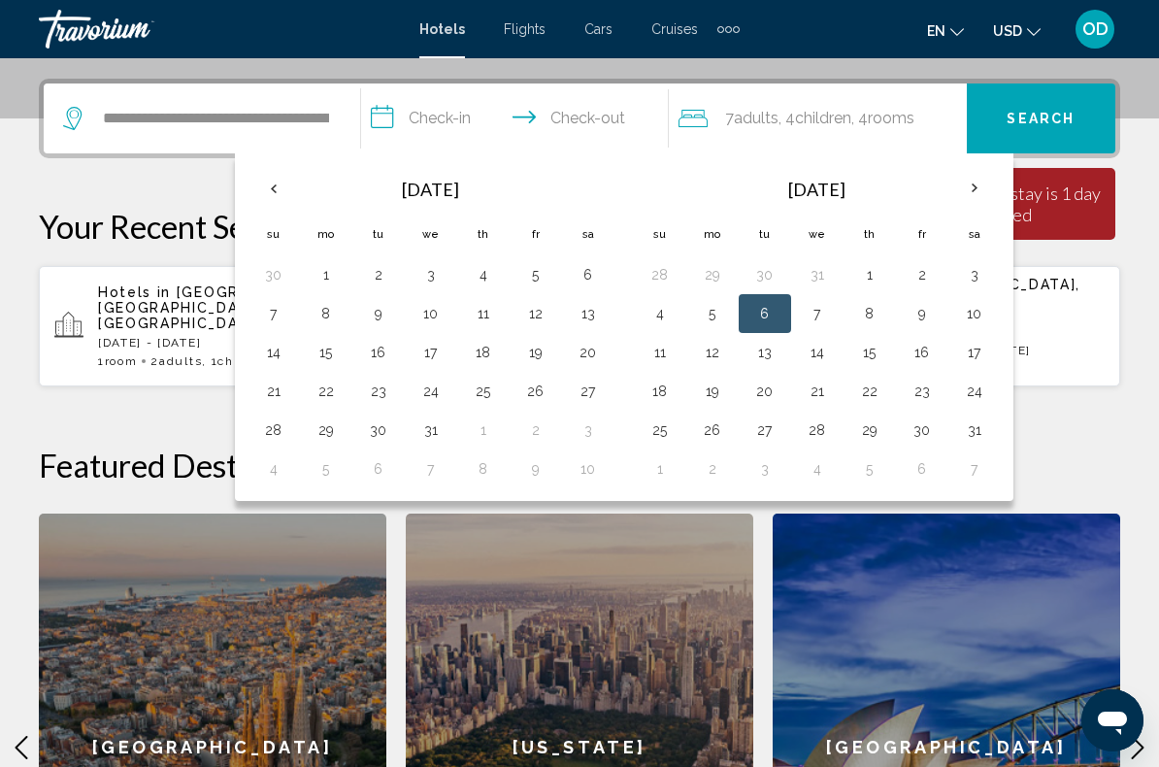
scroll to position [479, 0]
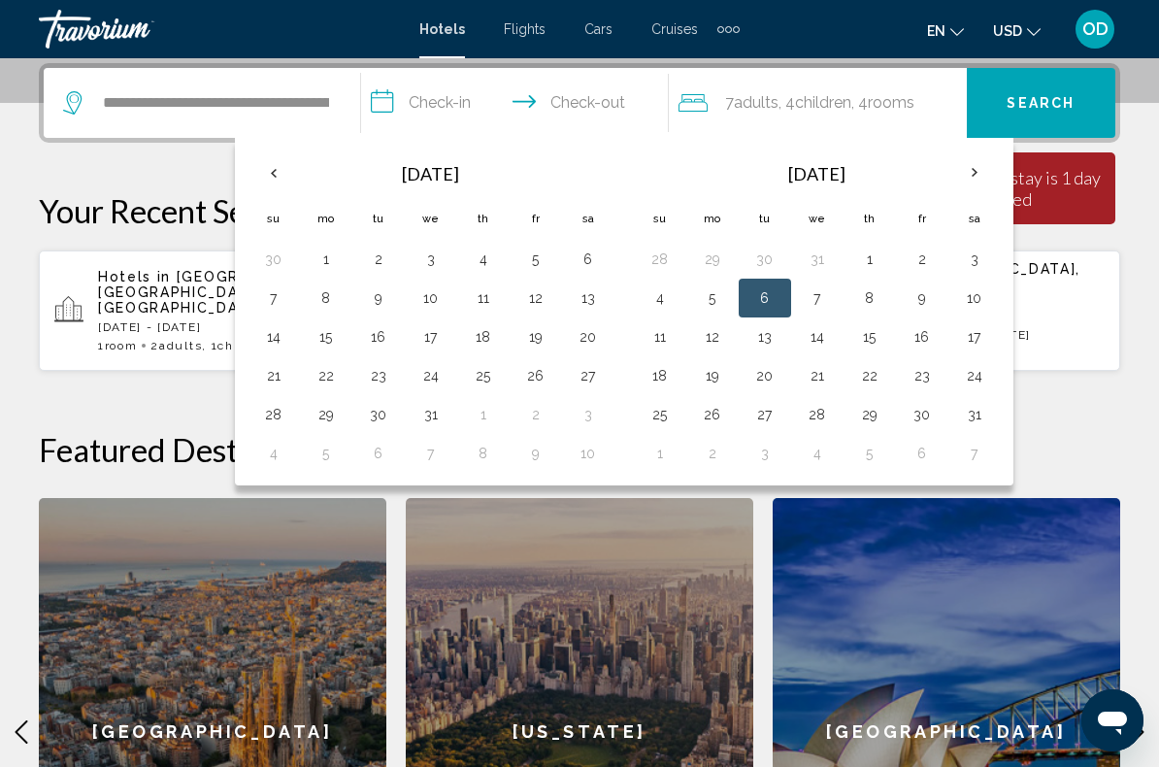
click at [545, 374] on button "26" at bounding box center [535, 375] width 31 height 27
click at [545, 373] on button "26" at bounding box center [535, 375] width 31 height 27
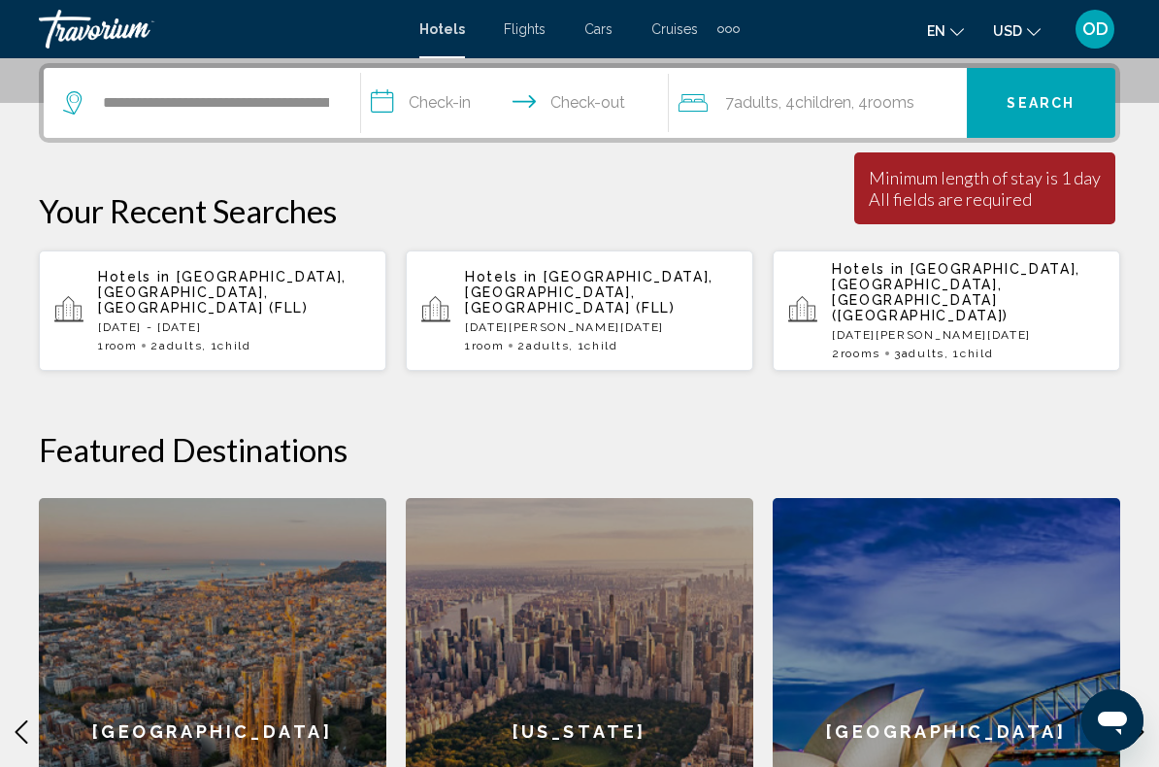
click at [612, 97] on input "**********" at bounding box center [518, 106] width 315 height 76
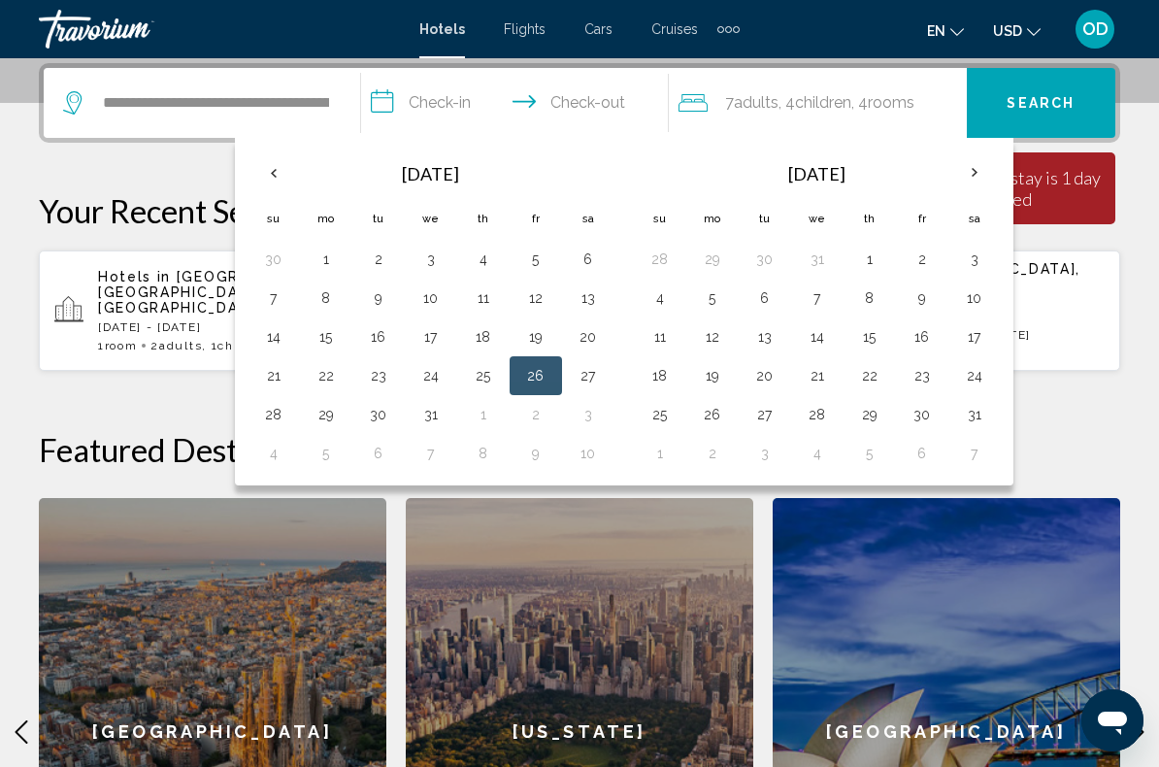
click at [392, 452] on button "6" at bounding box center [378, 453] width 31 height 27
click at [544, 374] on button "26" at bounding box center [535, 375] width 31 height 27
type input "**********"
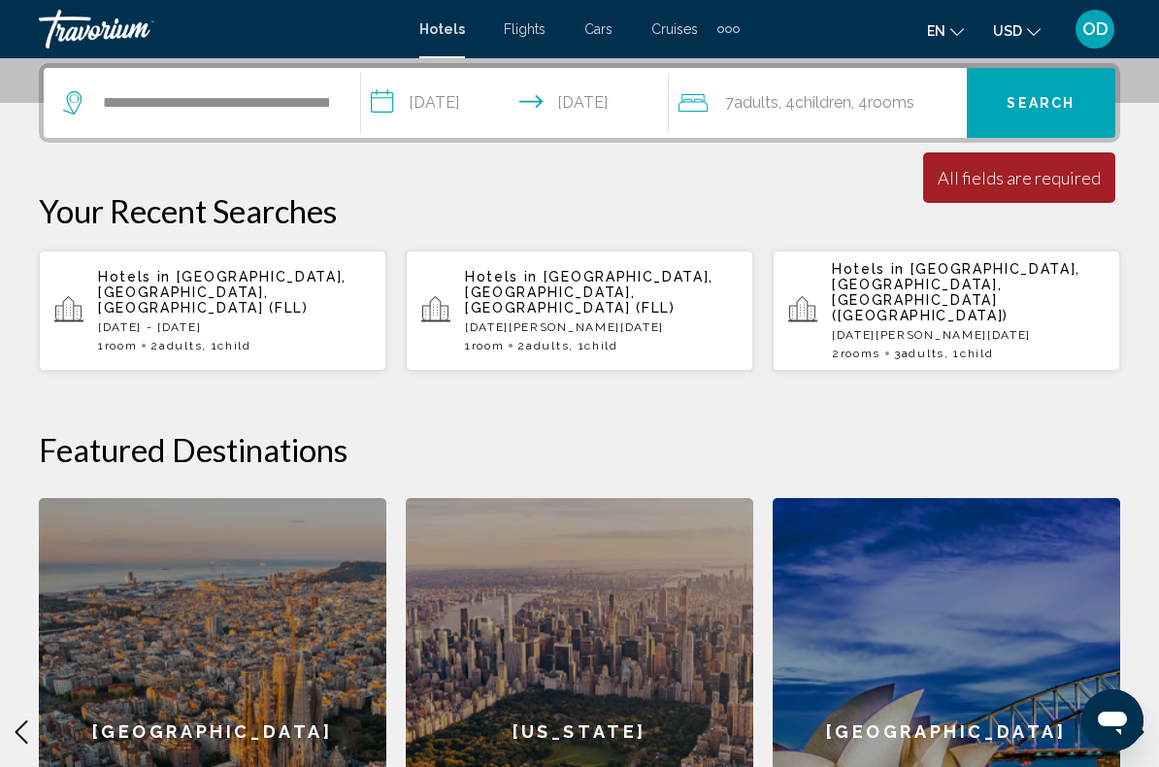
click at [1061, 99] on span "Search" at bounding box center [1041, 104] width 68 height 16
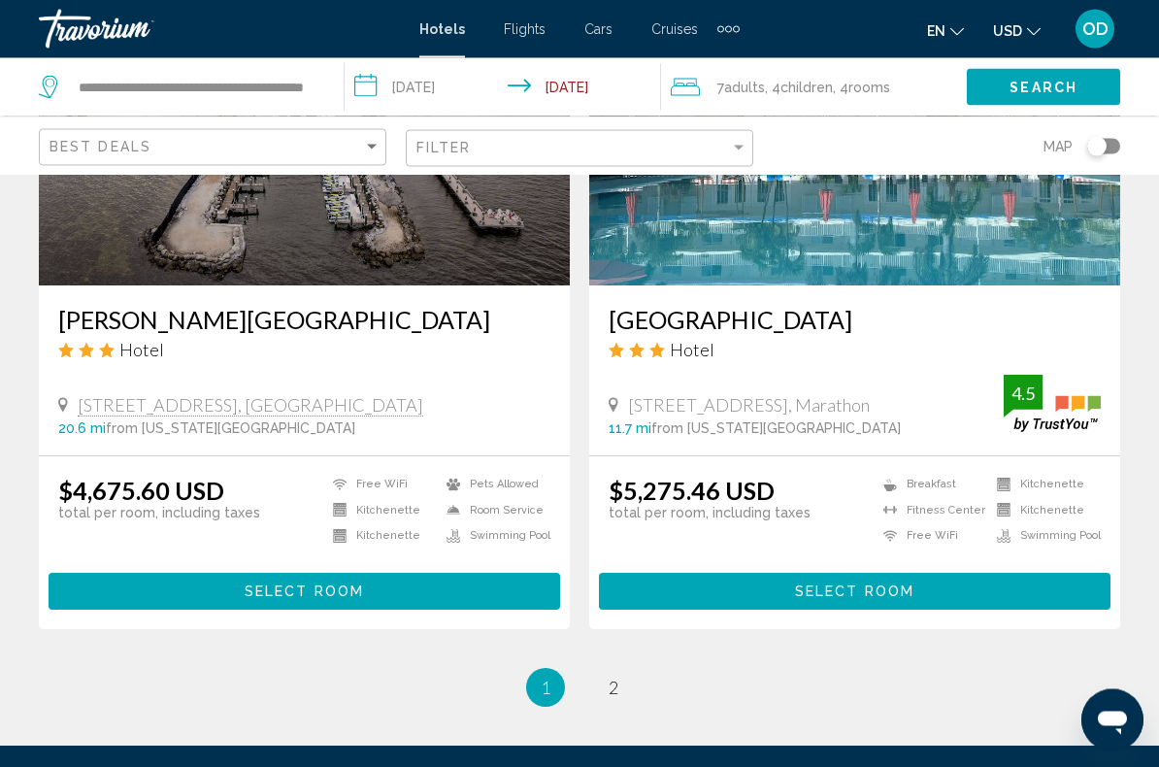
scroll to position [3816, 0]
click at [613, 688] on span "2" at bounding box center [614, 687] width 10 height 21
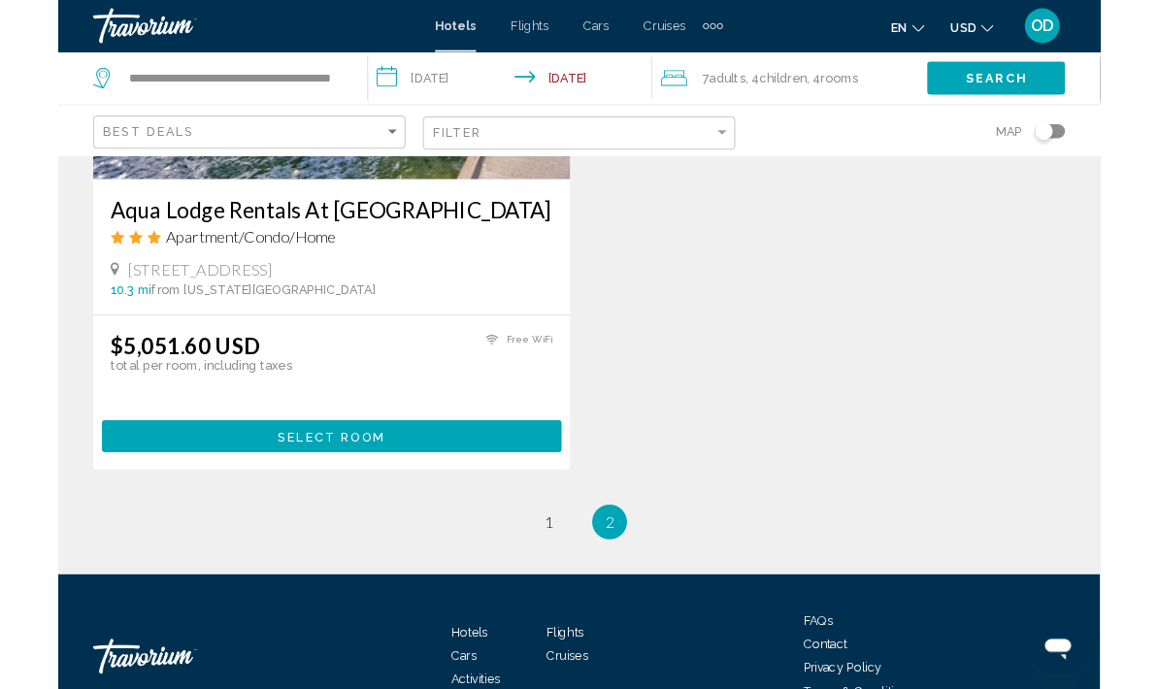
scroll to position [1852, 0]
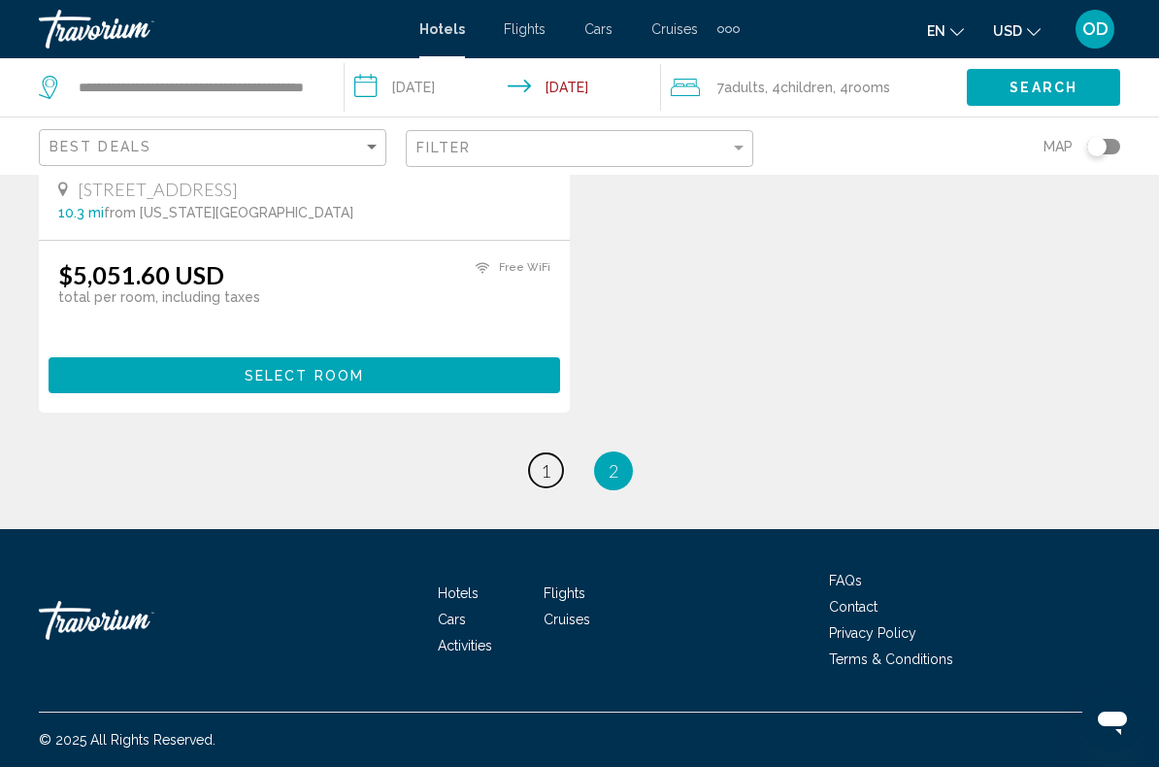
click at [535, 482] on link "page 1" at bounding box center [546, 470] width 34 height 34
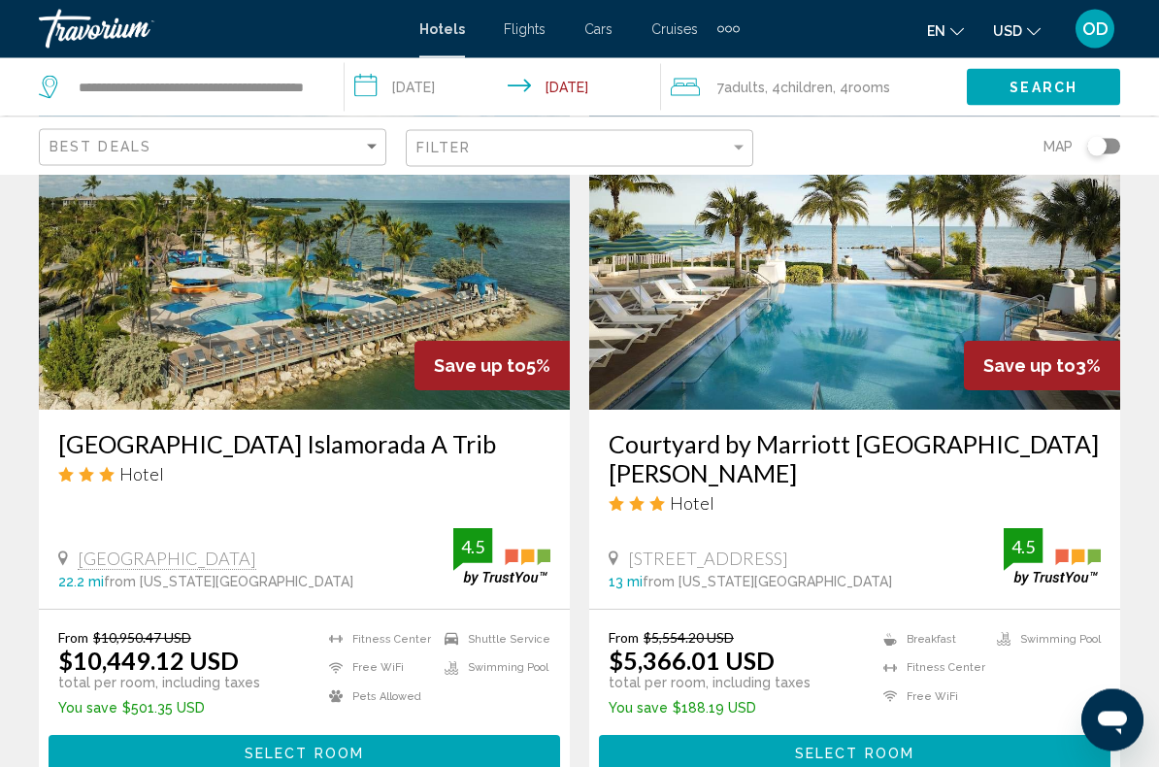
scroll to position [845, 0]
click at [813, 323] on img "Main content" at bounding box center [854, 254] width 531 height 311
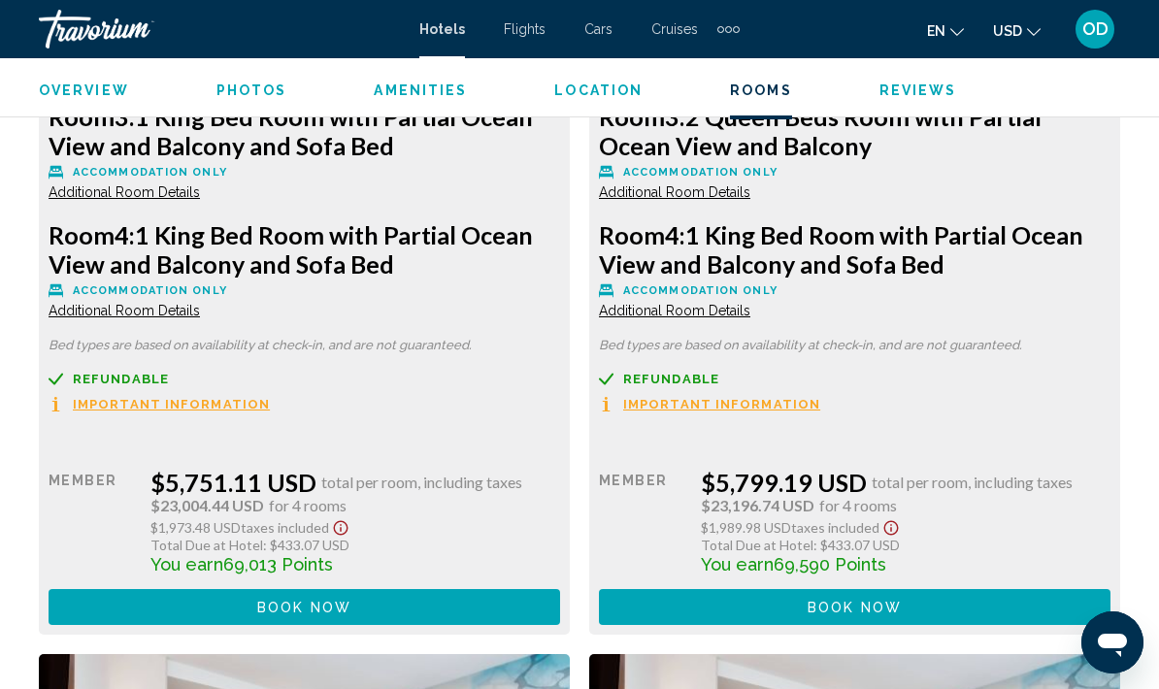
scroll to position [6214, 0]
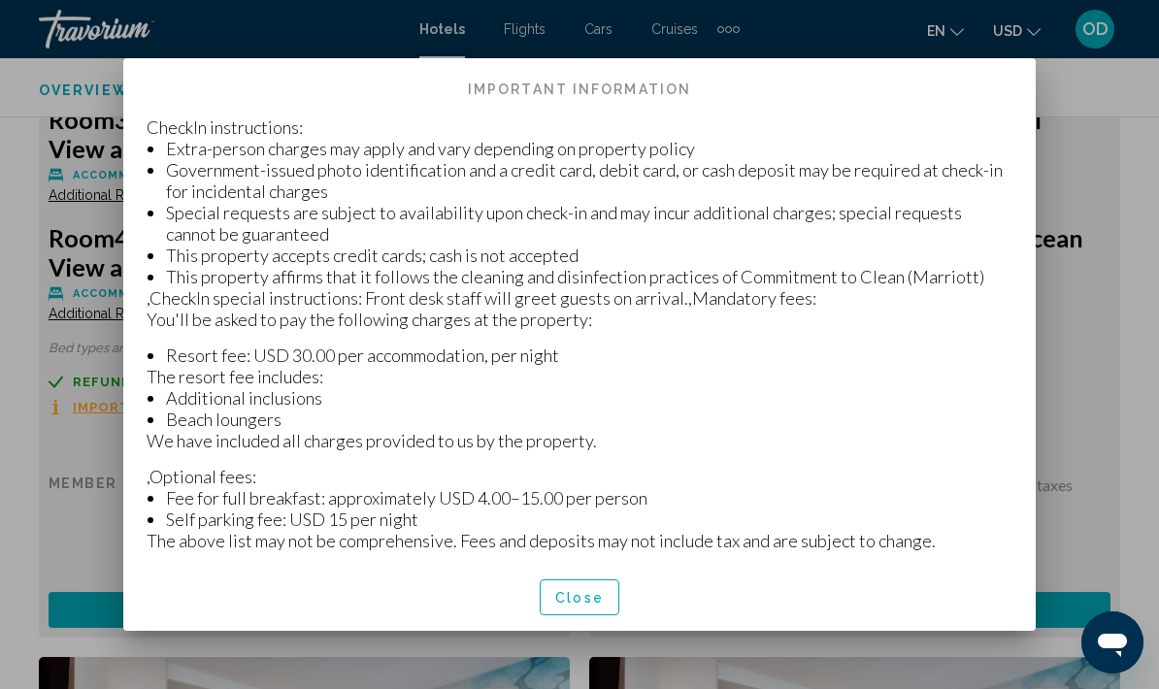
click at [592, 603] on span "Close" at bounding box center [579, 598] width 49 height 16
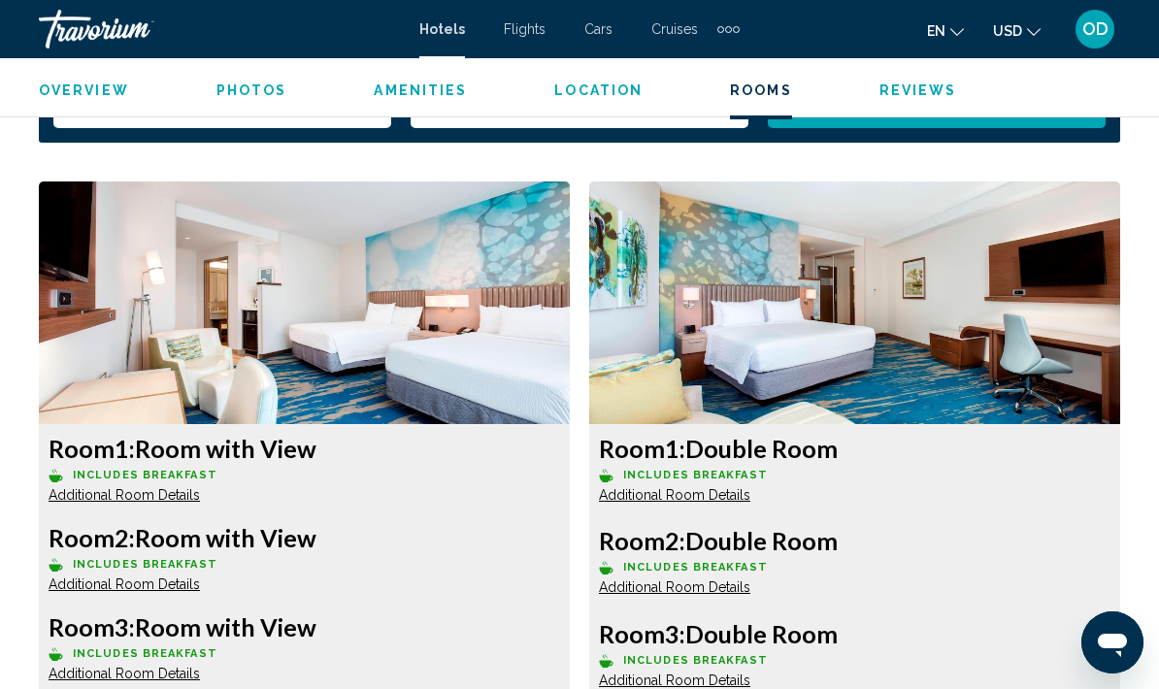
scroll to position [2904, 0]
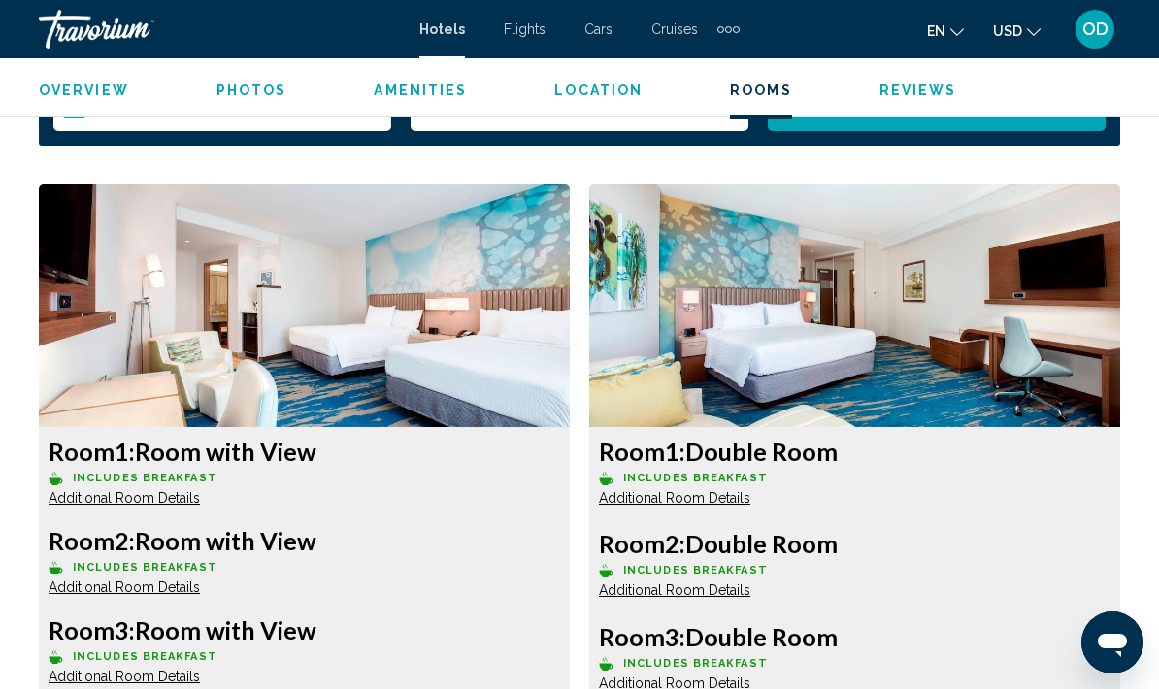
click at [332, 280] on img "Main content" at bounding box center [304, 305] width 531 height 243
click at [453, 330] on img "Main content" at bounding box center [304, 305] width 531 height 243
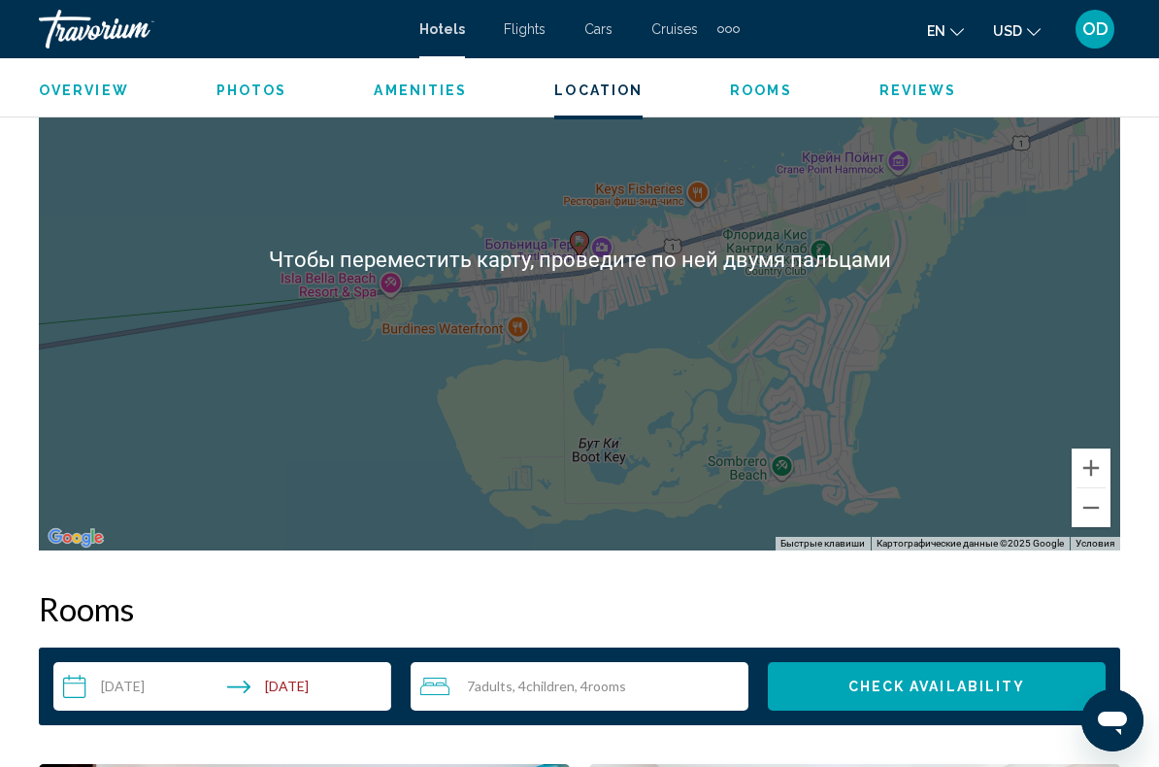
scroll to position [2354, 0]
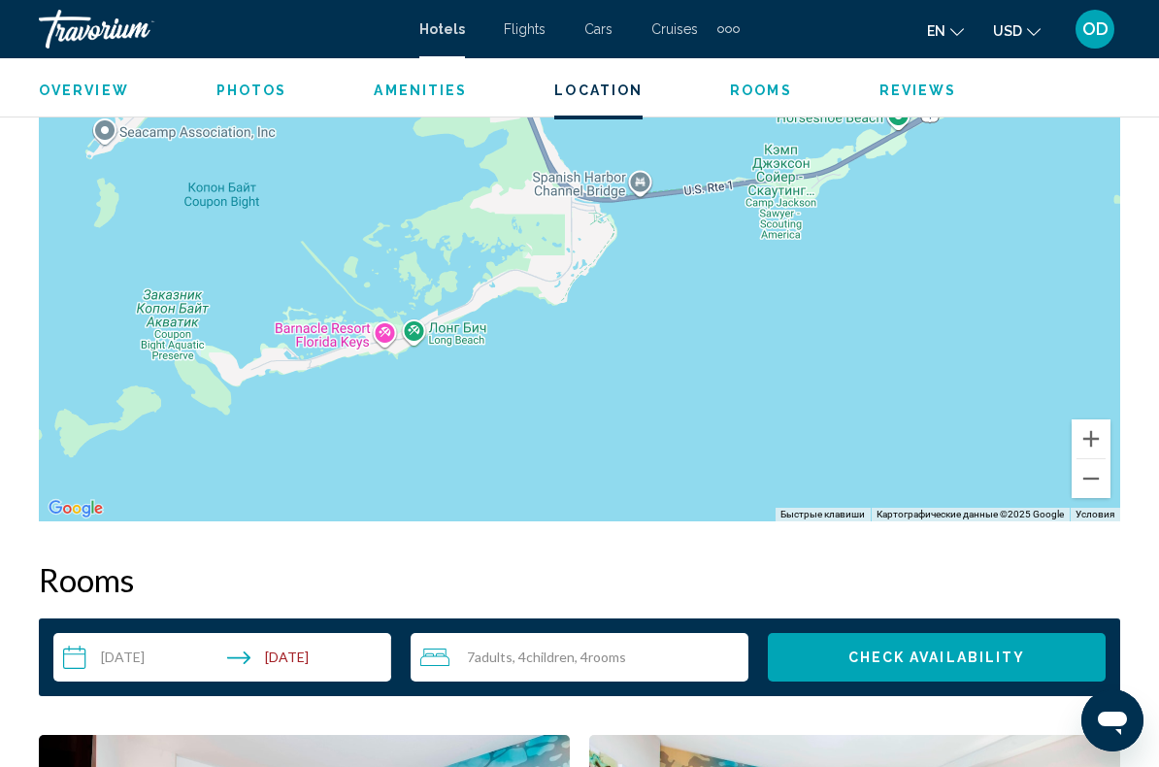
click at [391, 345] on div "Main content" at bounding box center [579, 230] width 1081 height 582
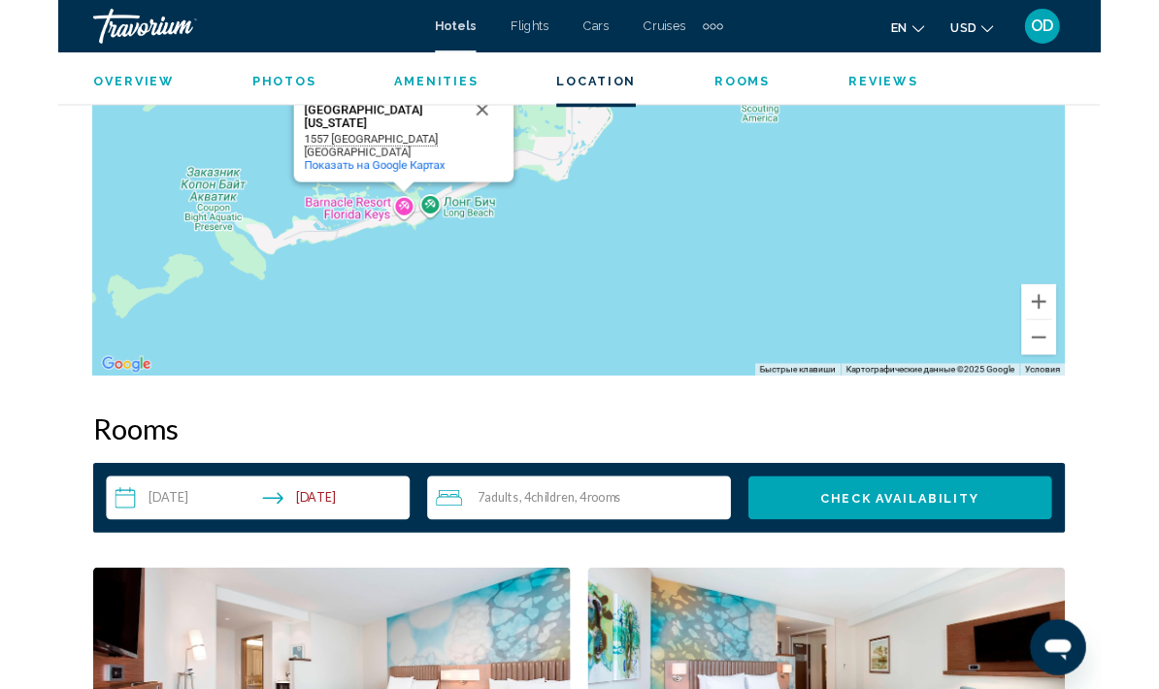
scroll to position [2458, 0]
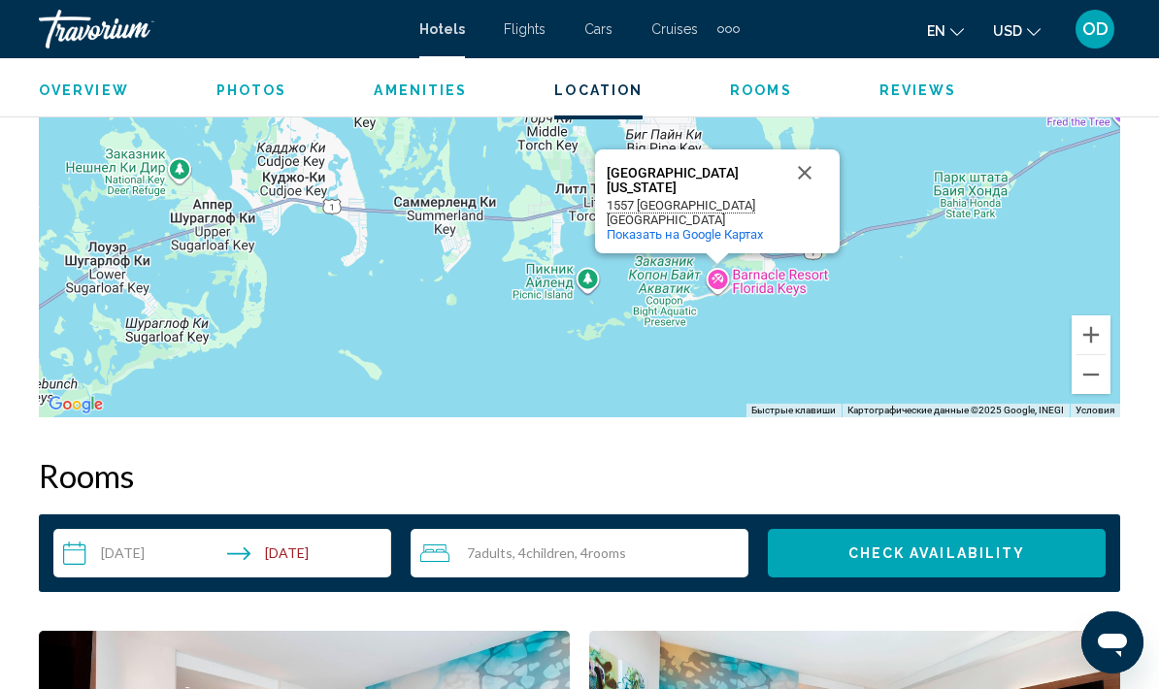
click at [722, 284] on div "Чтобы активировать перетаскивание с помощью клавиатуры, нажмите Alt + Ввод. Пос…" at bounding box center [579, 126] width 1081 height 582
click at [724, 174] on div "[GEOGRAPHIC_DATA][US_STATE]" at bounding box center [694, 179] width 175 height 29
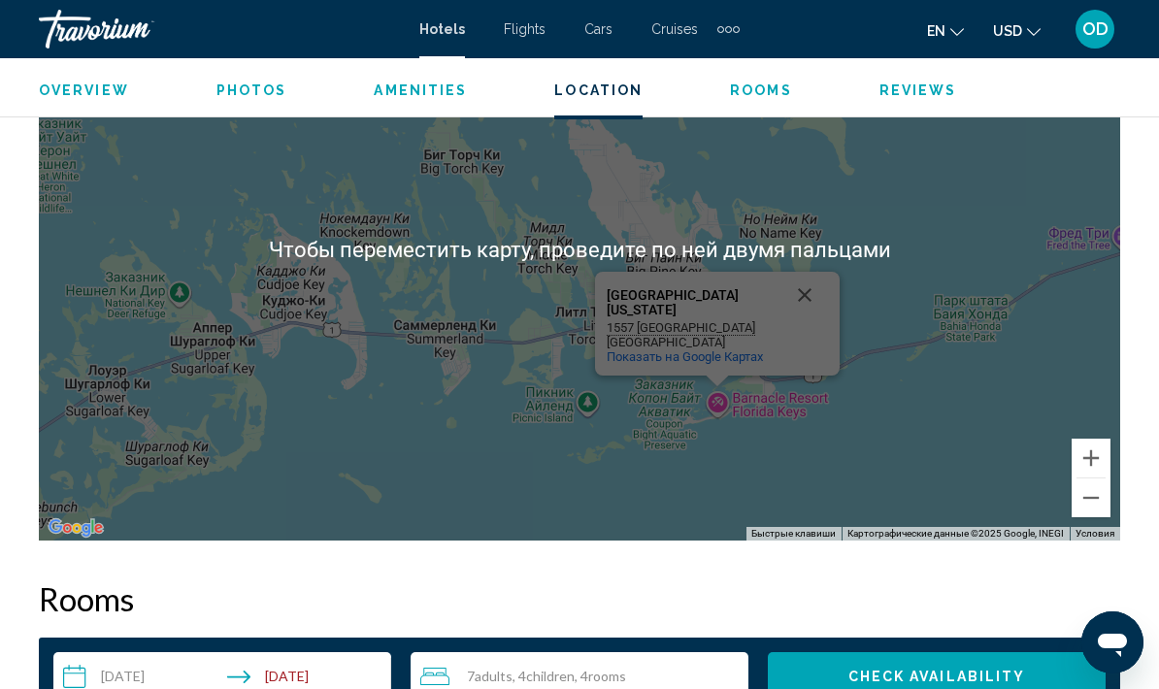
scroll to position [2332, 0]
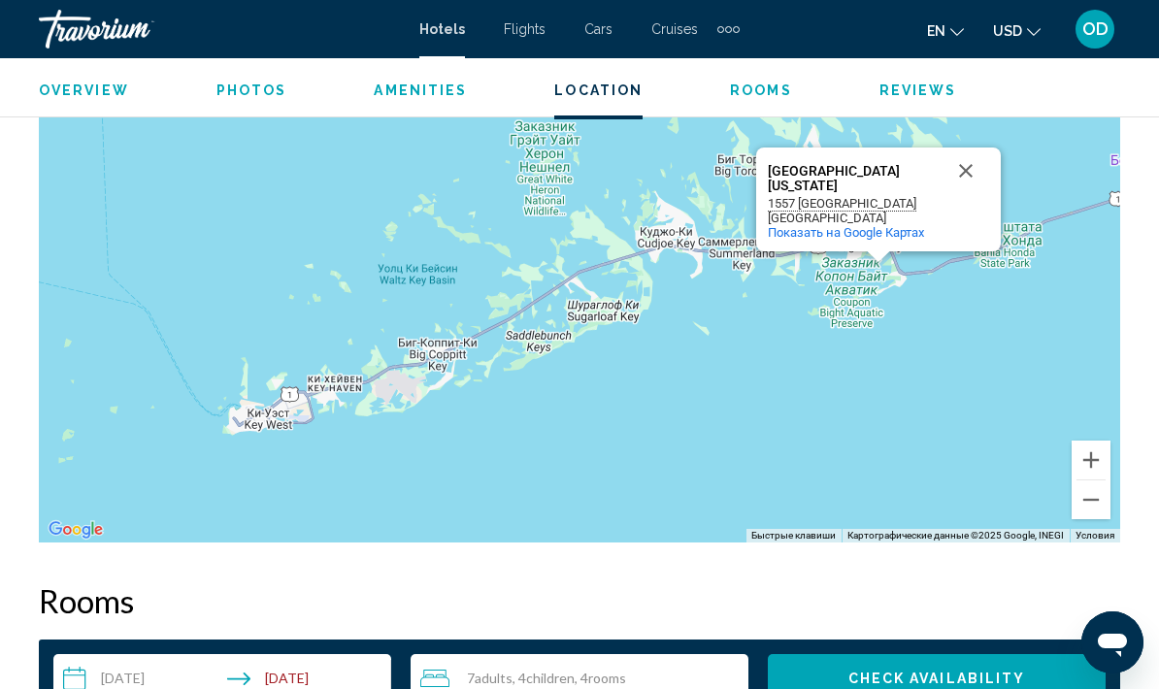
click at [972, 164] on button "Закрыть" at bounding box center [965, 171] width 47 height 47
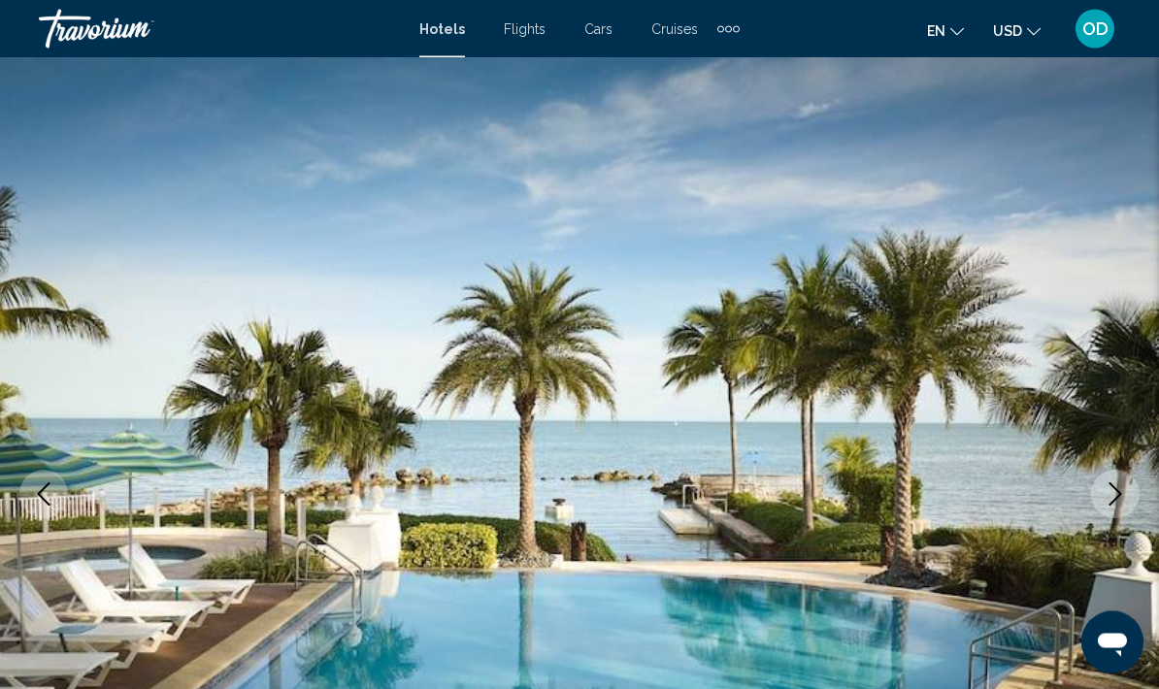
scroll to position [0, 0]
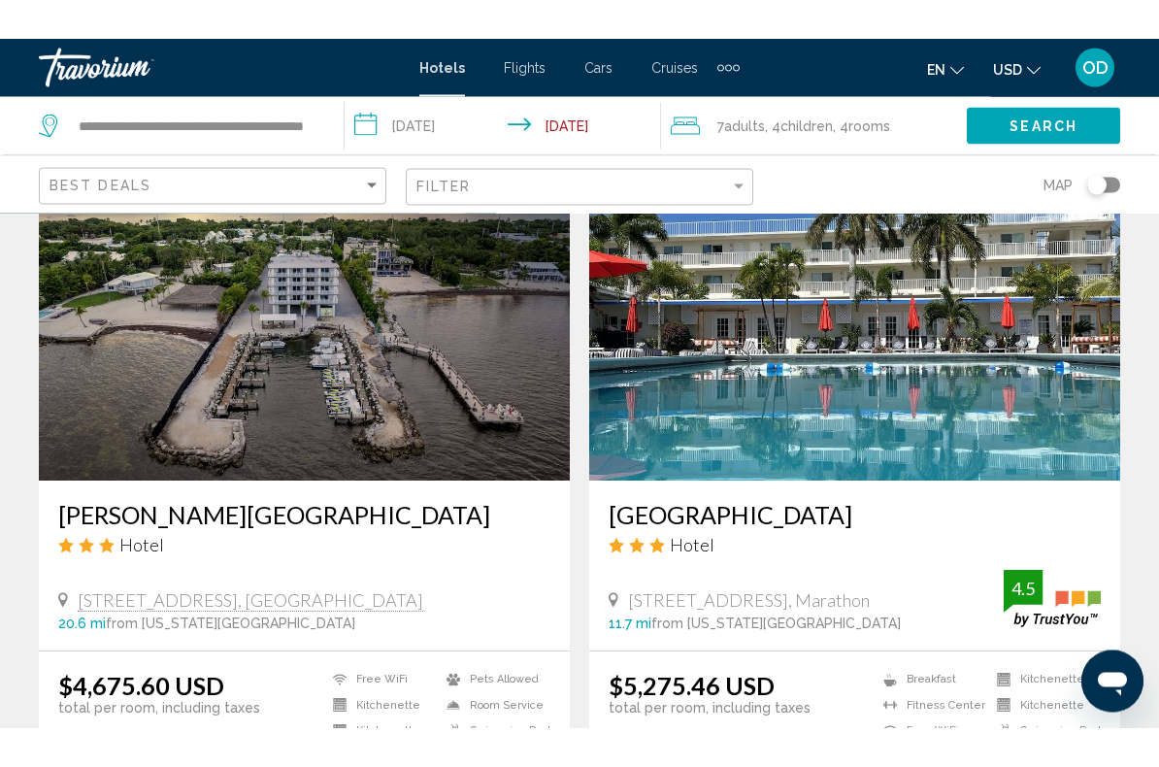
scroll to position [3583, 0]
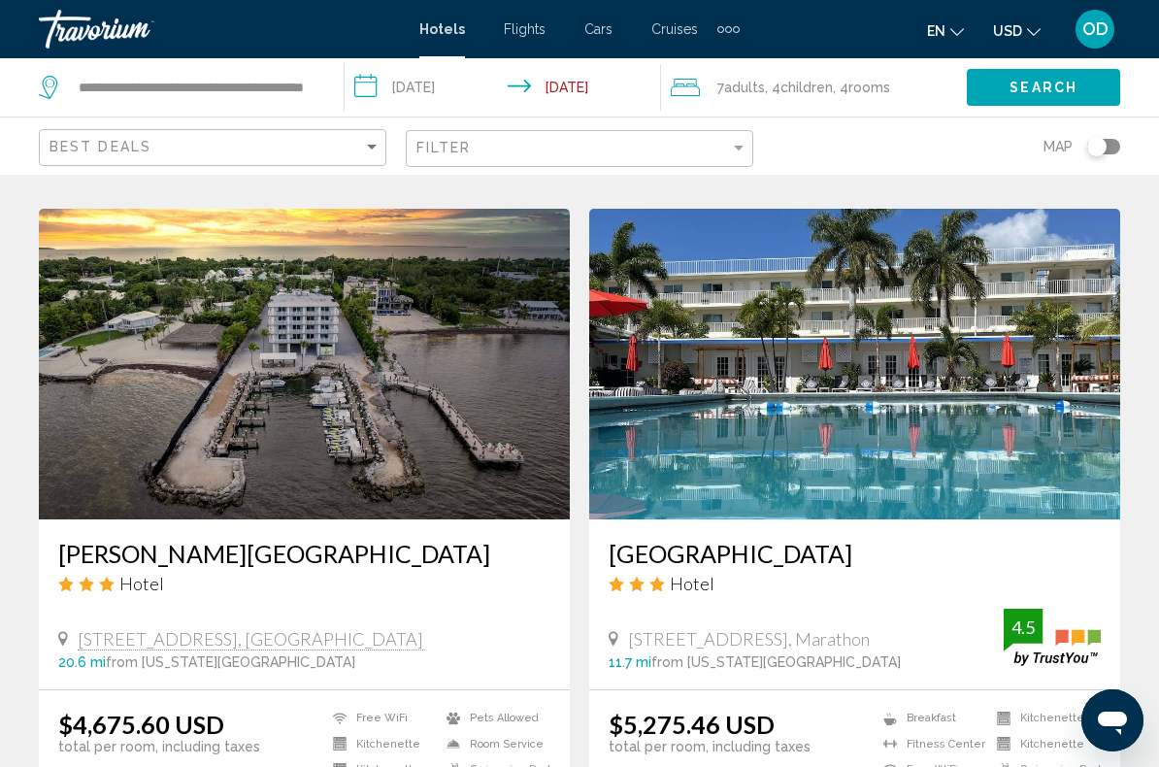
click at [215, 457] on img "Main content" at bounding box center [304, 364] width 531 height 311
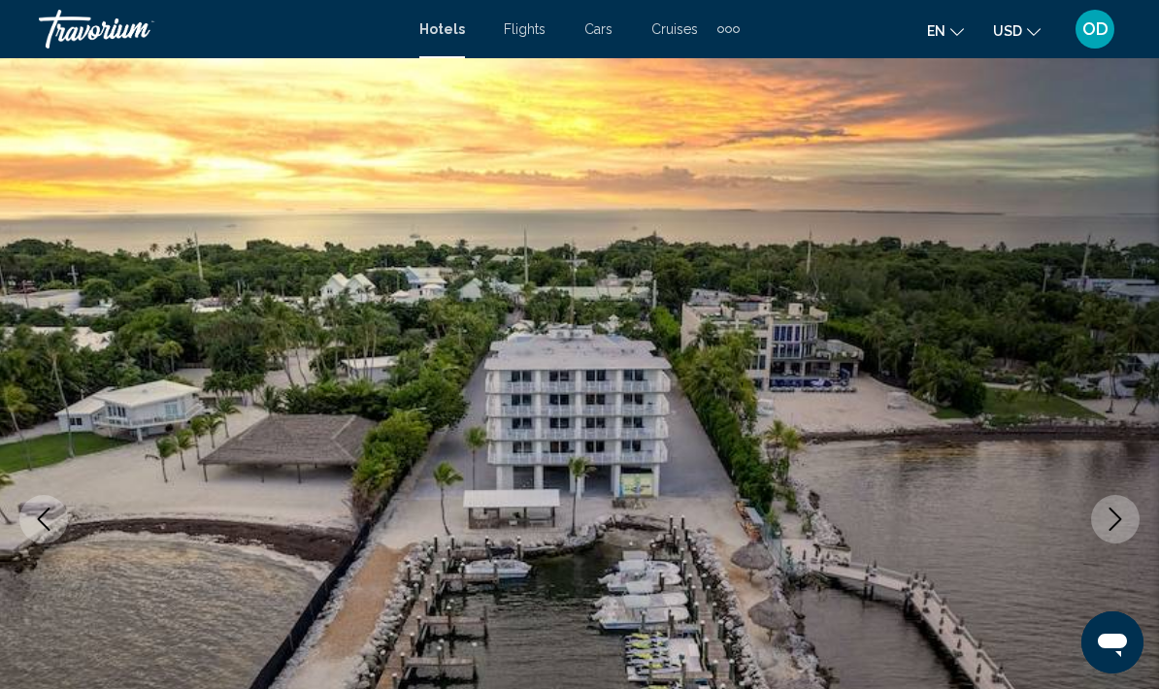
click at [1124, 522] on icon "Next image" at bounding box center [1115, 519] width 23 height 23
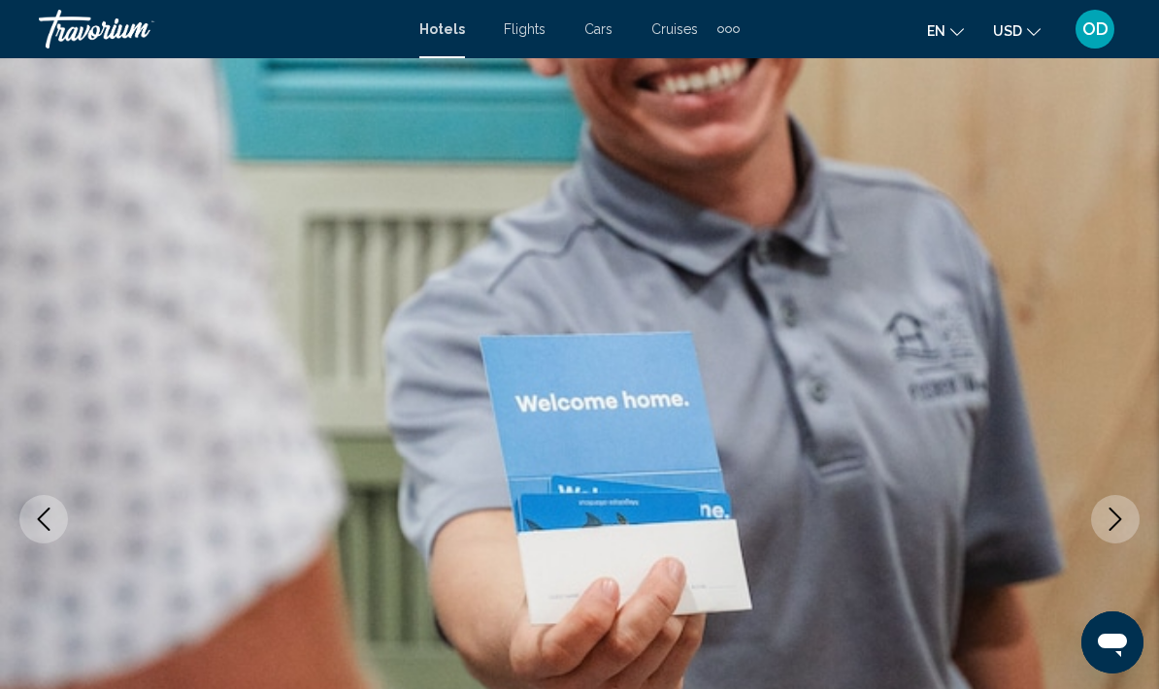
click at [1112, 520] on icon "Next image" at bounding box center [1115, 519] width 23 height 23
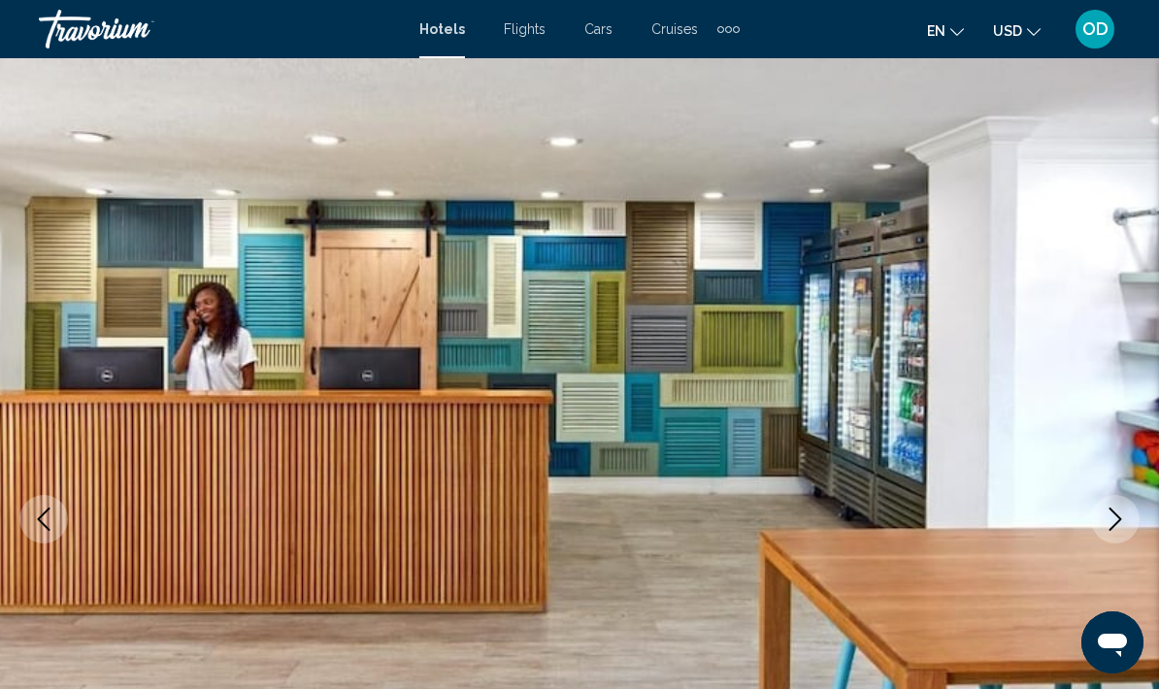
click at [1112, 521] on icon "Next image" at bounding box center [1115, 519] width 23 height 23
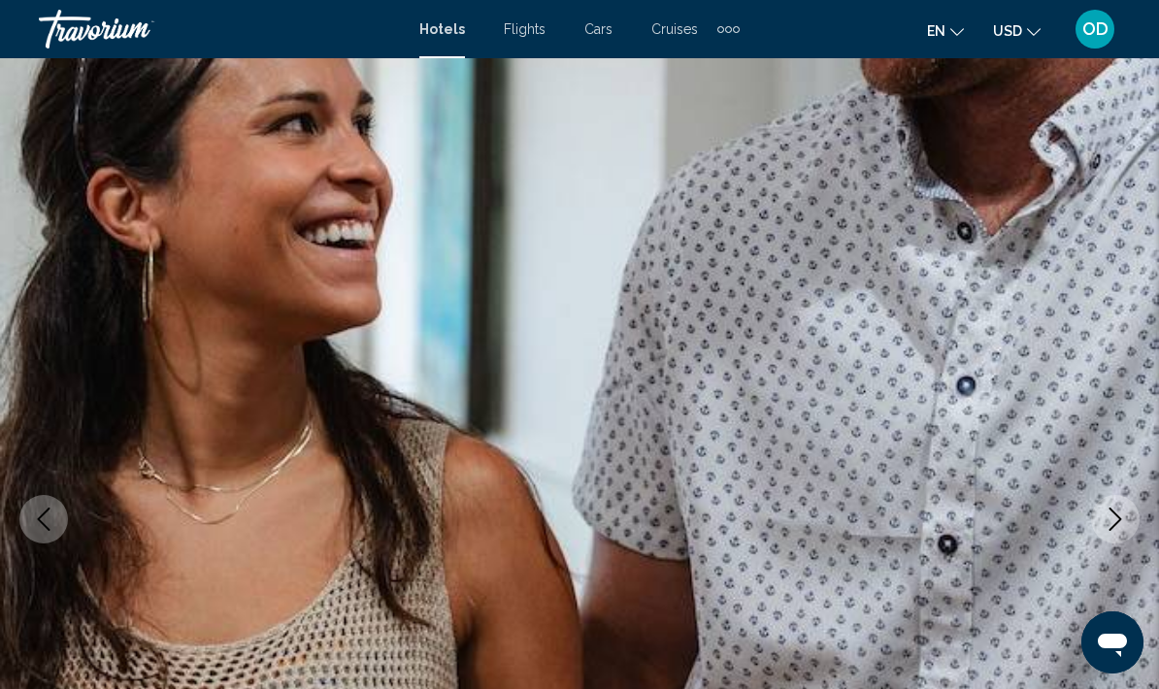
click at [1115, 518] on icon "Next image" at bounding box center [1115, 519] width 23 height 23
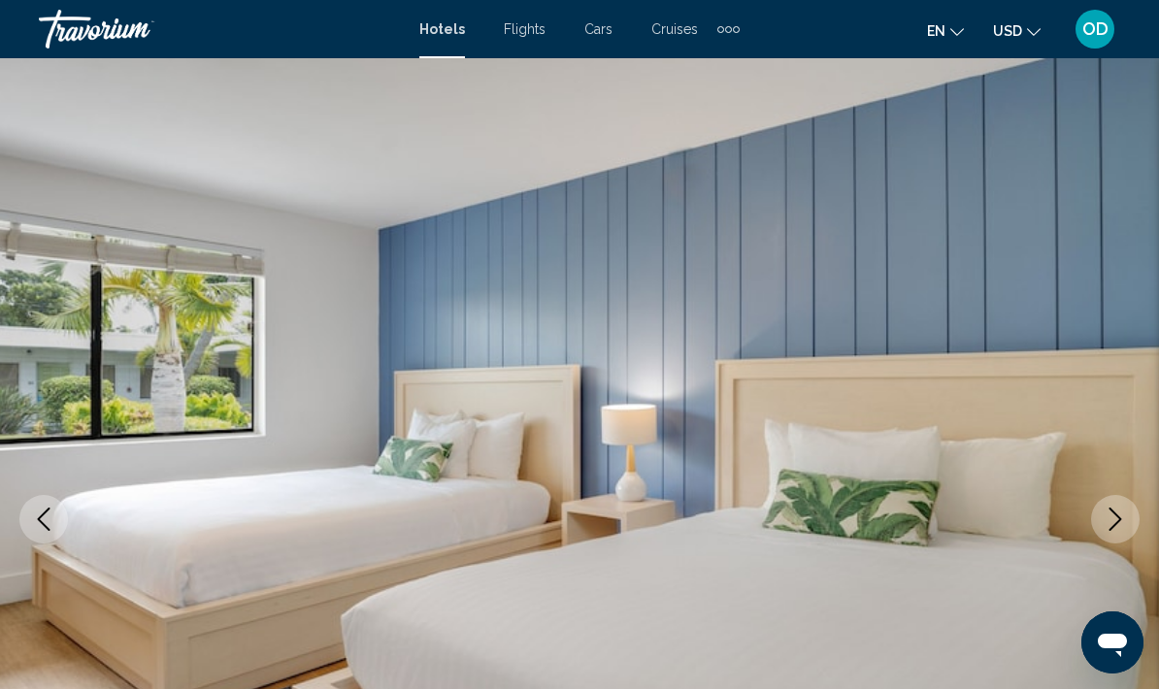
click at [1115, 524] on icon "Next image" at bounding box center [1115, 519] width 13 height 23
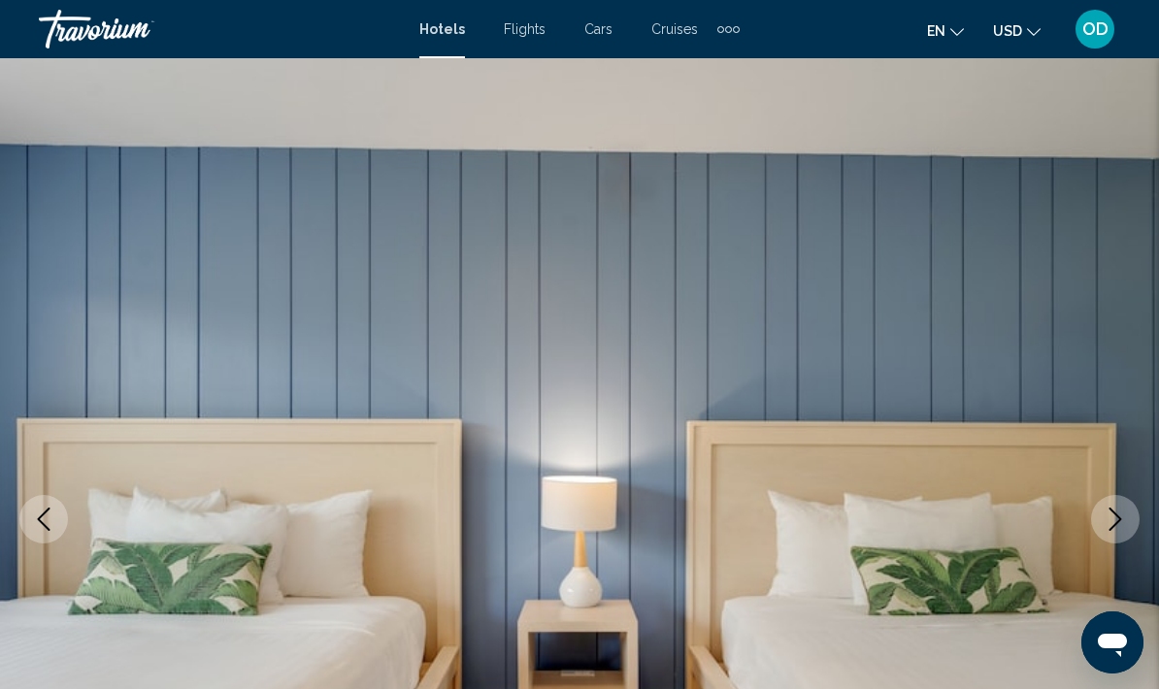
click at [1122, 518] on icon "Next image" at bounding box center [1115, 519] width 23 height 23
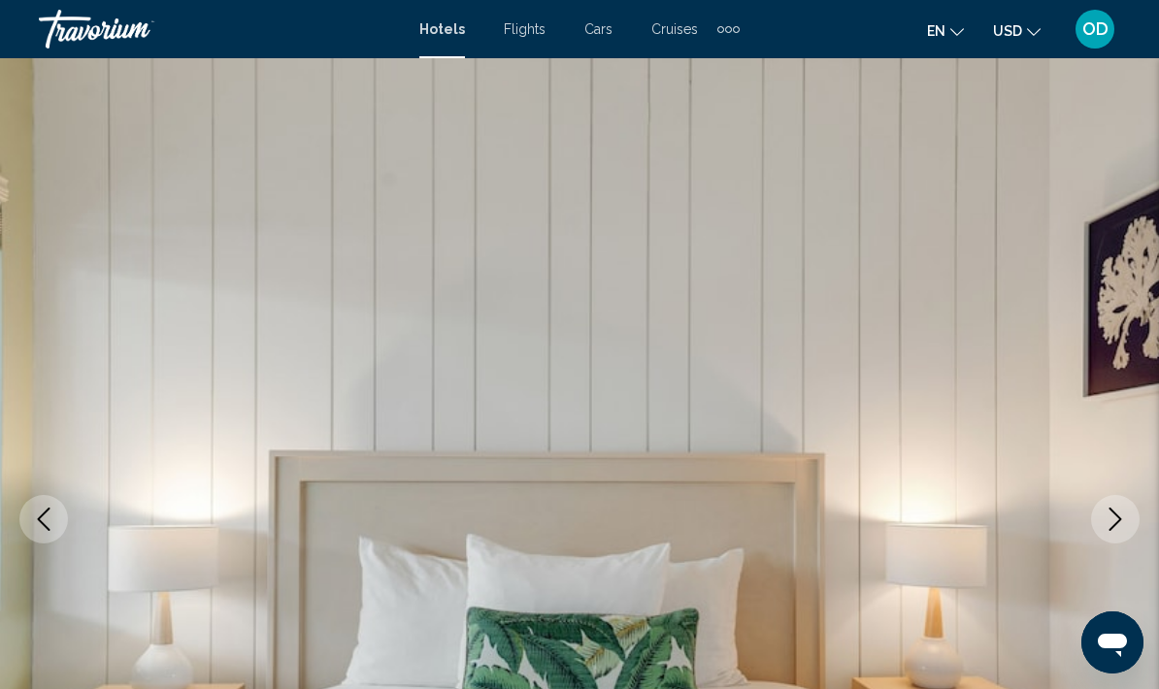
click at [1116, 514] on icon "Next image" at bounding box center [1115, 519] width 13 height 23
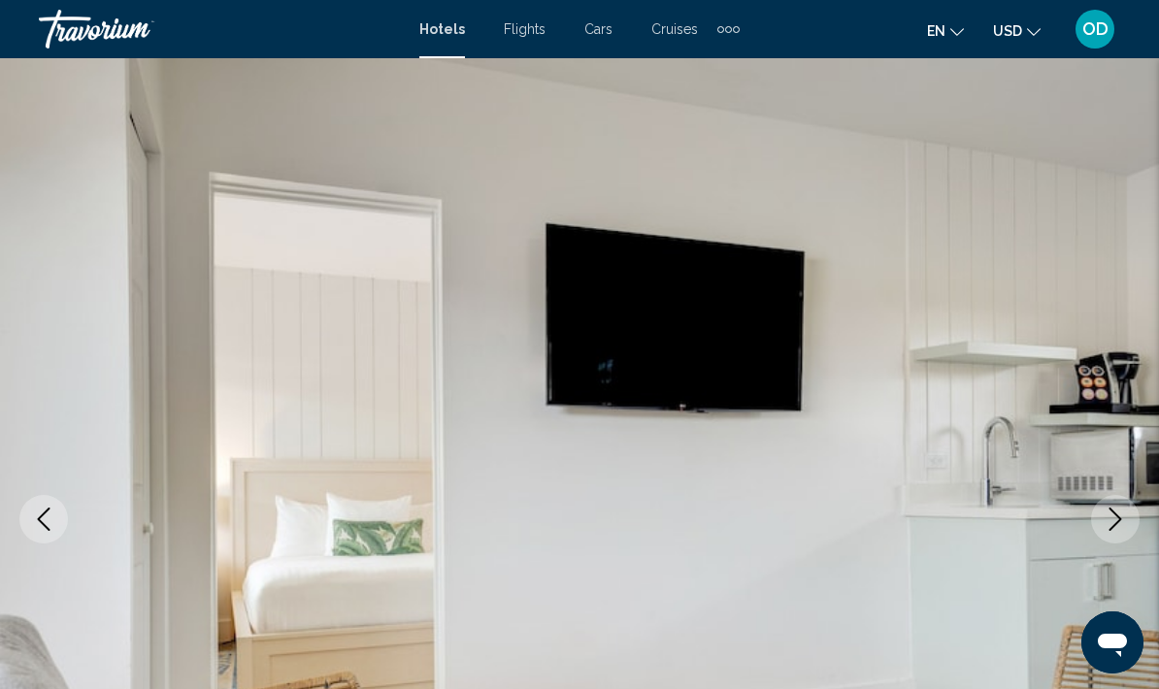
click at [1106, 529] on icon "Next image" at bounding box center [1115, 519] width 23 height 23
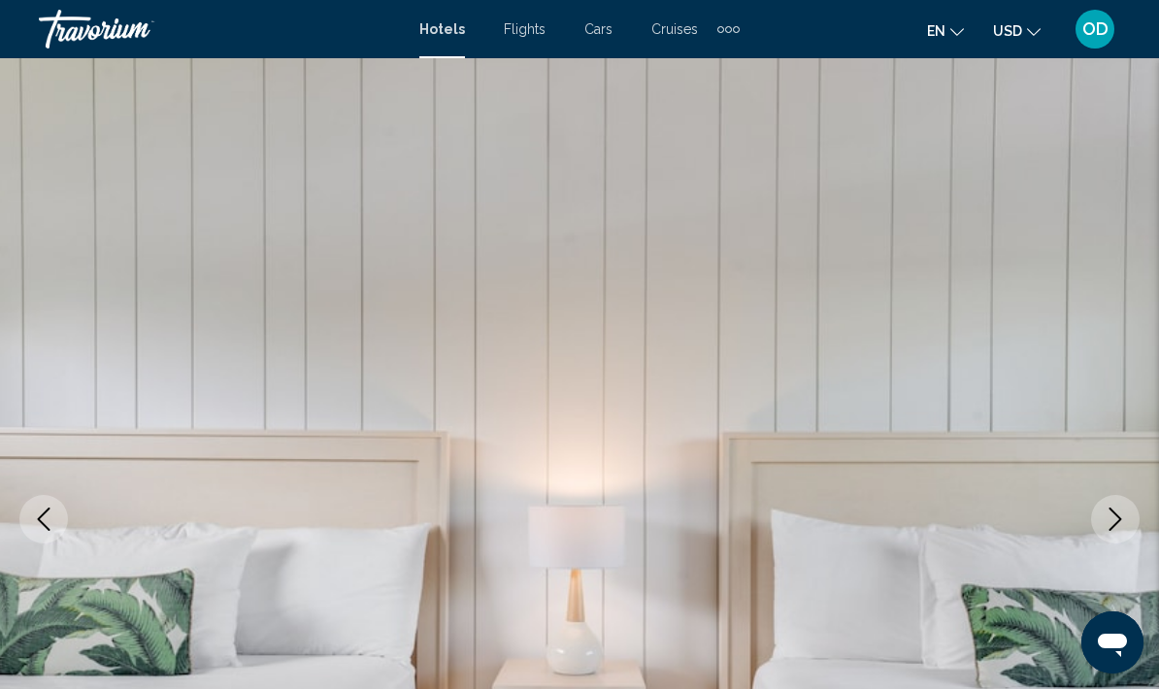
click at [1118, 527] on icon "Next image" at bounding box center [1115, 519] width 23 height 23
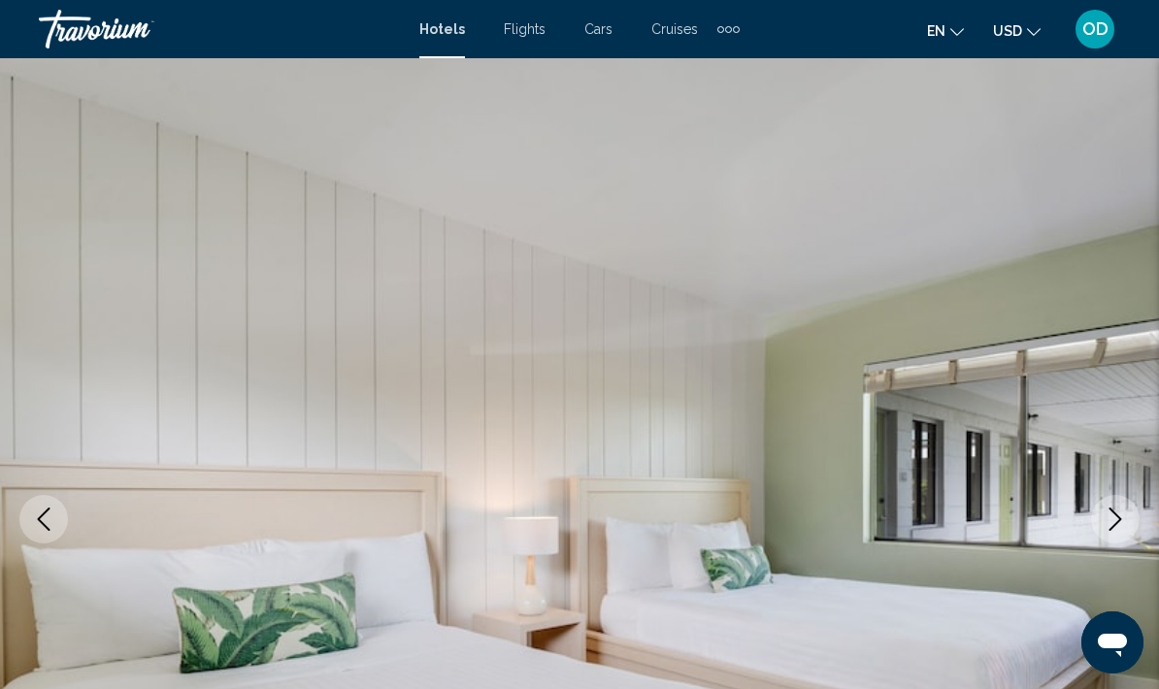
click at [1117, 522] on icon "Next image" at bounding box center [1115, 519] width 13 height 23
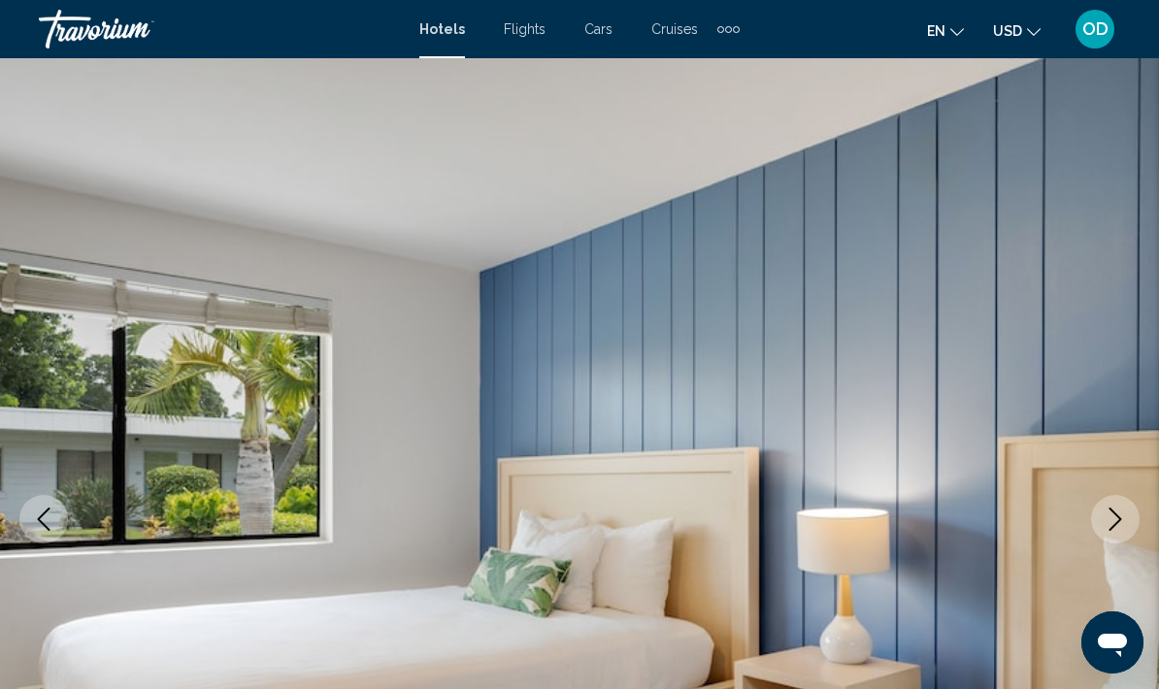
click at [1117, 524] on icon "Next image" at bounding box center [1115, 519] width 23 height 23
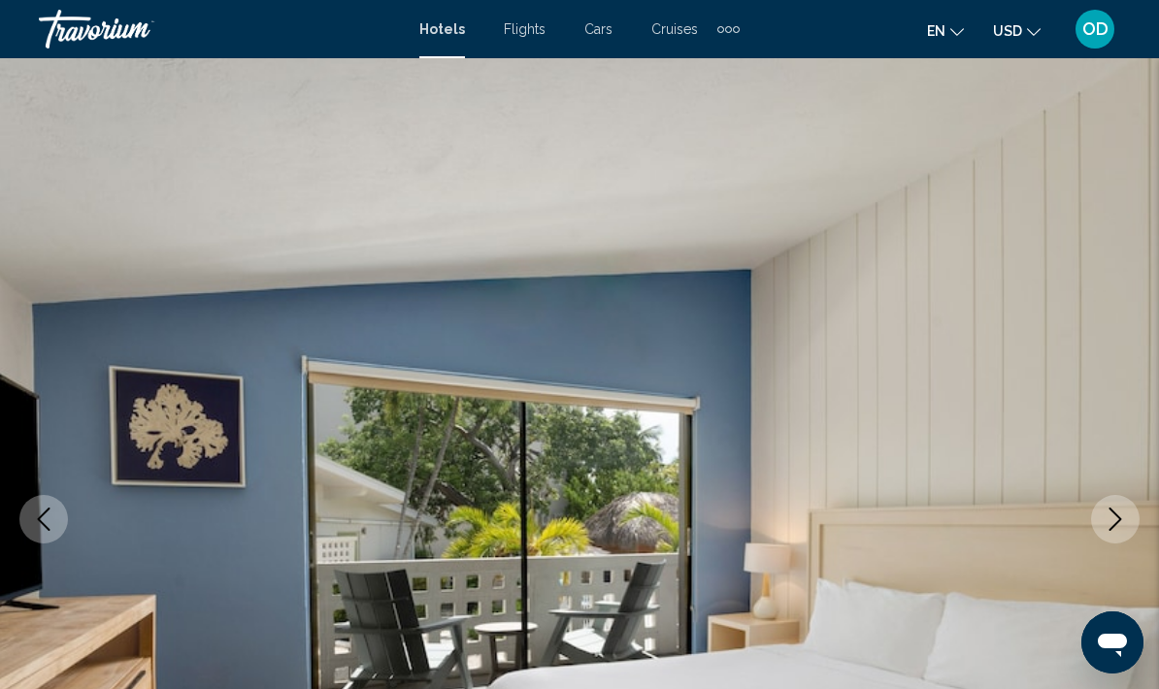
click at [1116, 524] on icon "Next image" at bounding box center [1115, 519] width 13 height 23
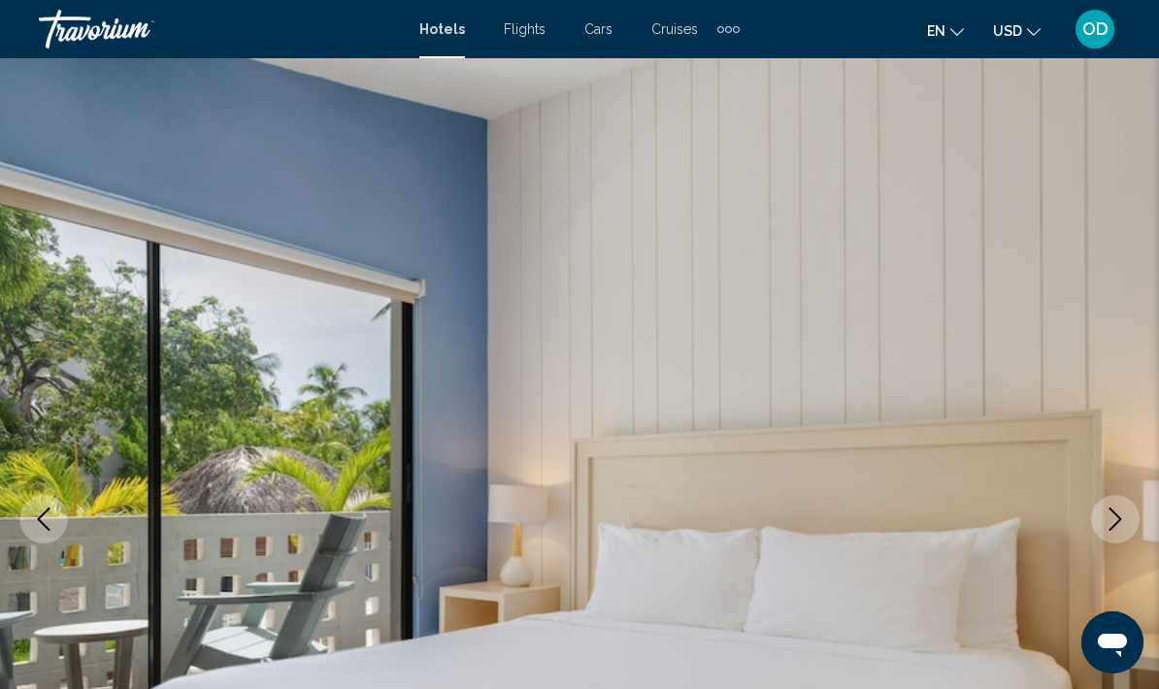
click at [1113, 514] on icon "Next image" at bounding box center [1115, 519] width 23 height 23
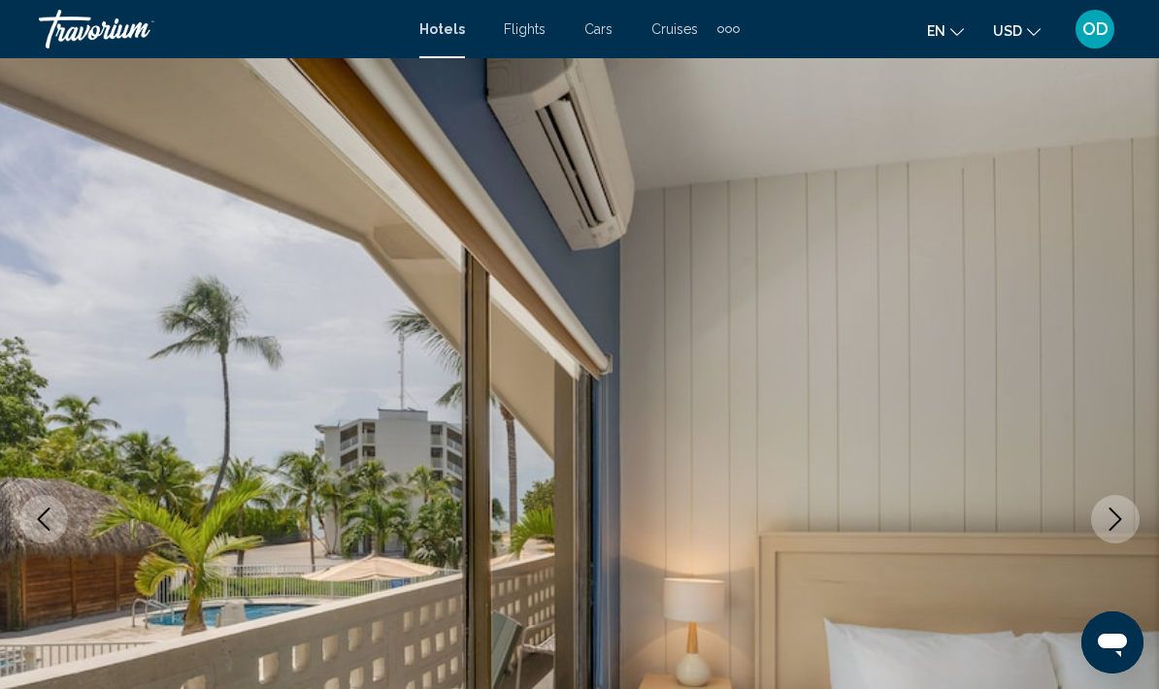
click at [1113, 527] on icon "Next image" at bounding box center [1115, 519] width 13 height 23
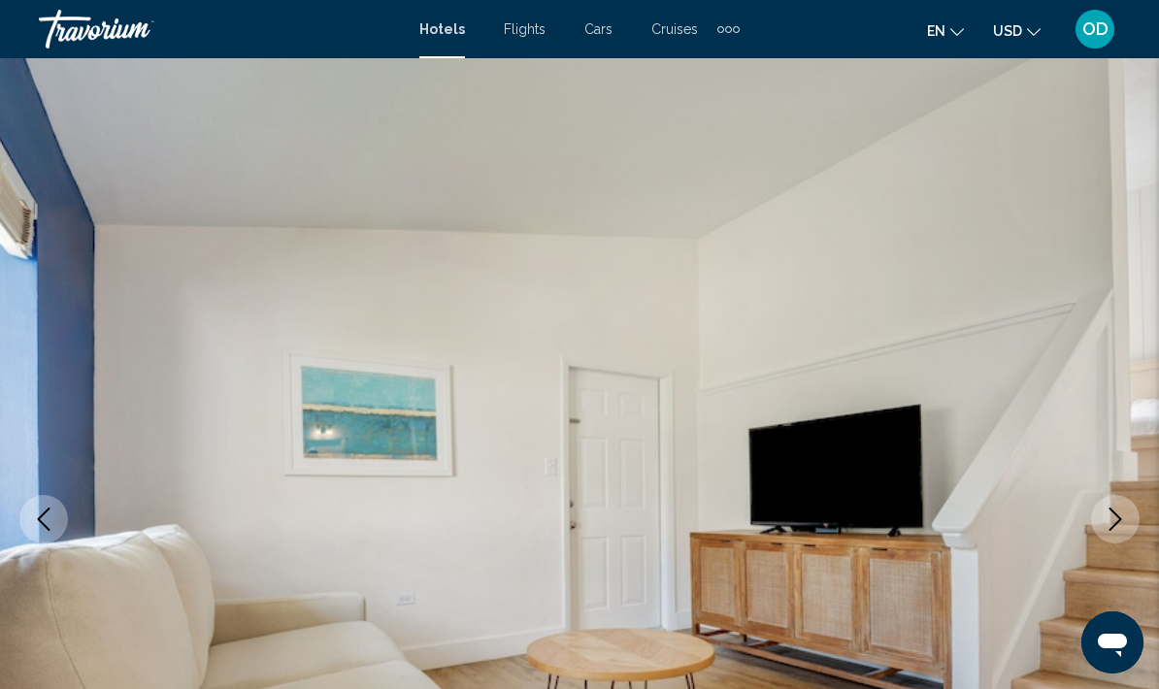
click at [1123, 525] on icon "Next image" at bounding box center [1115, 519] width 23 height 23
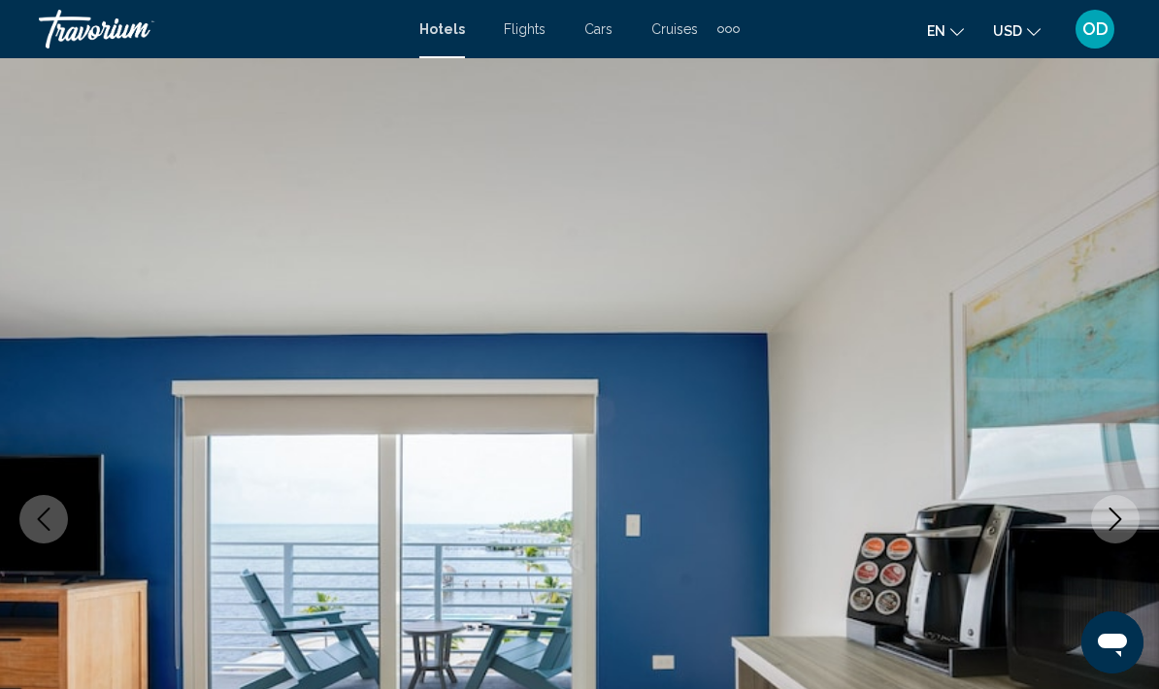
click at [1125, 524] on icon "Next image" at bounding box center [1115, 519] width 23 height 23
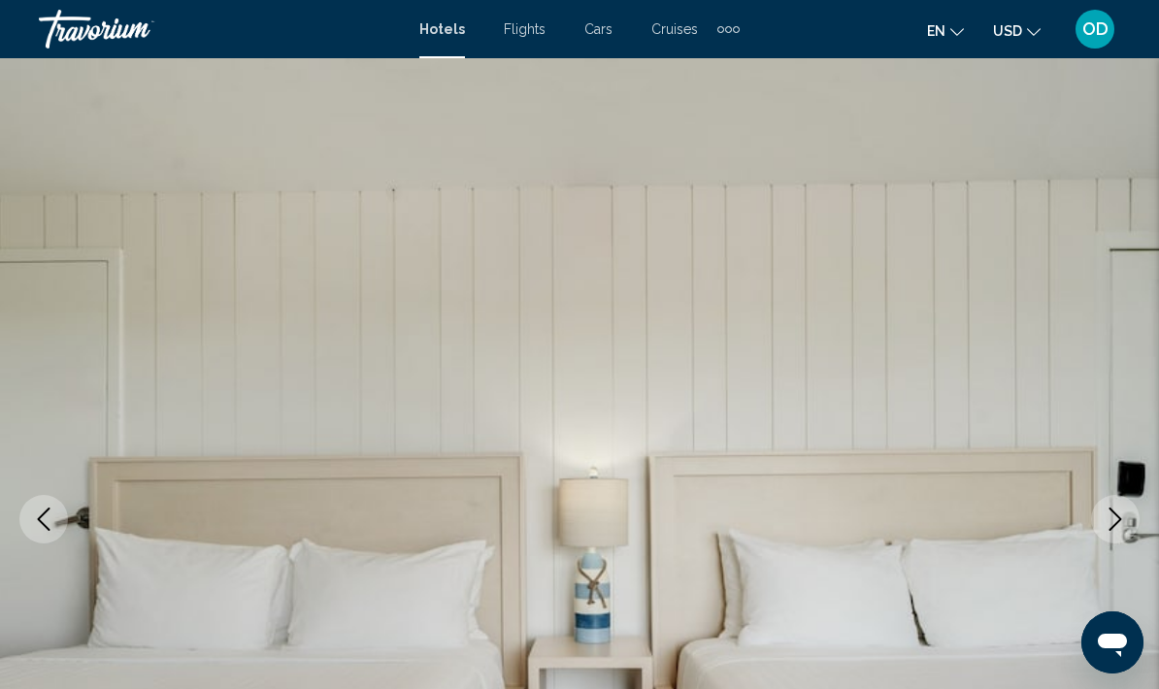
click at [1126, 523] on icon "Next image" at bounding box center [1115, 519] width 23 height 23
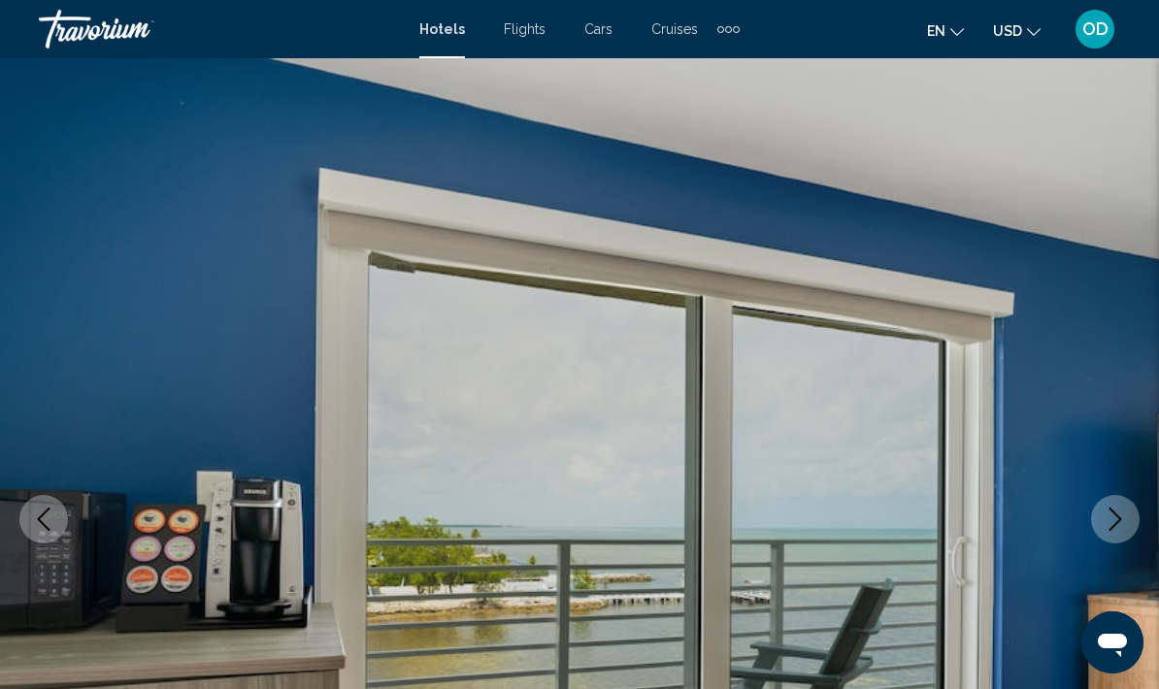
click at [1110, 532] on button "Next image" at bounding box center [1115, 519] width 49 height 49
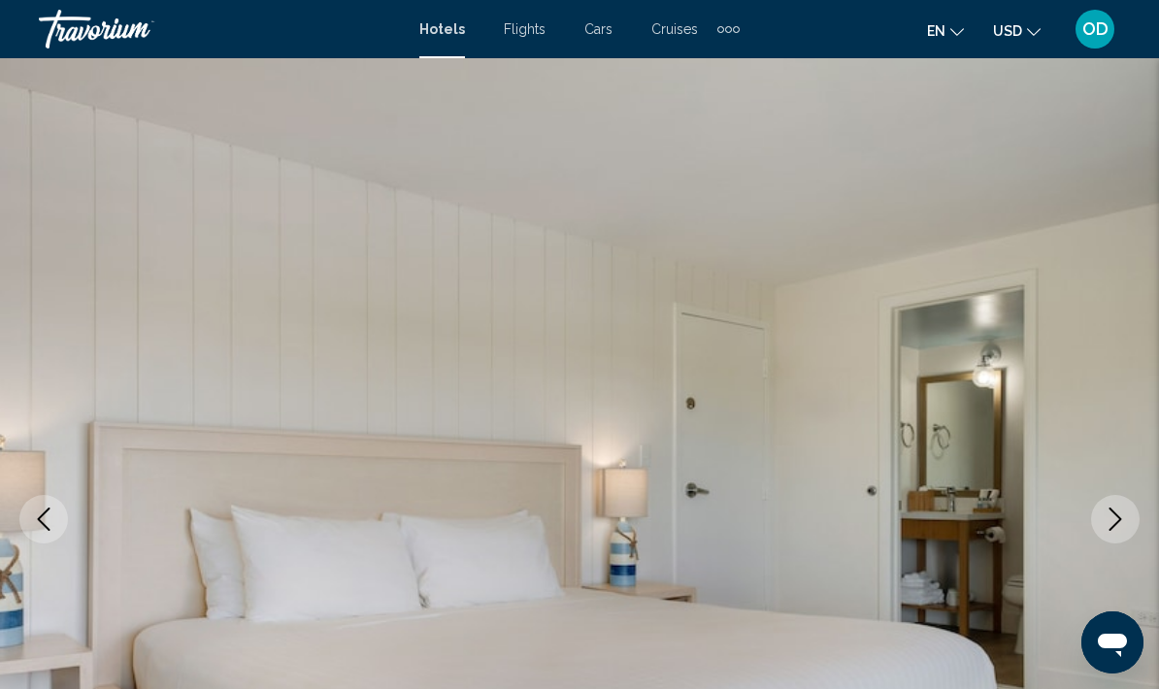
click at [1113, 526] on icon "Next image" at bounding box center [1115, 519] width 13 height 23
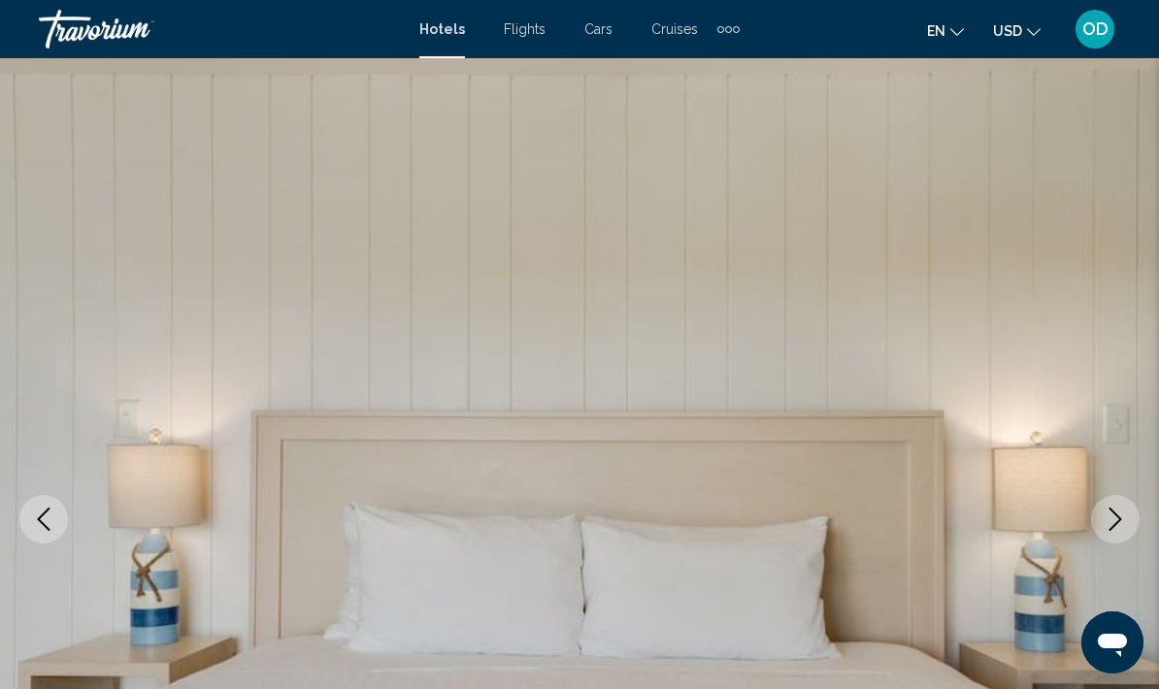
click at [1122, 531] on button "Next image" at bounding box center [1115, 519] width 49 height 49
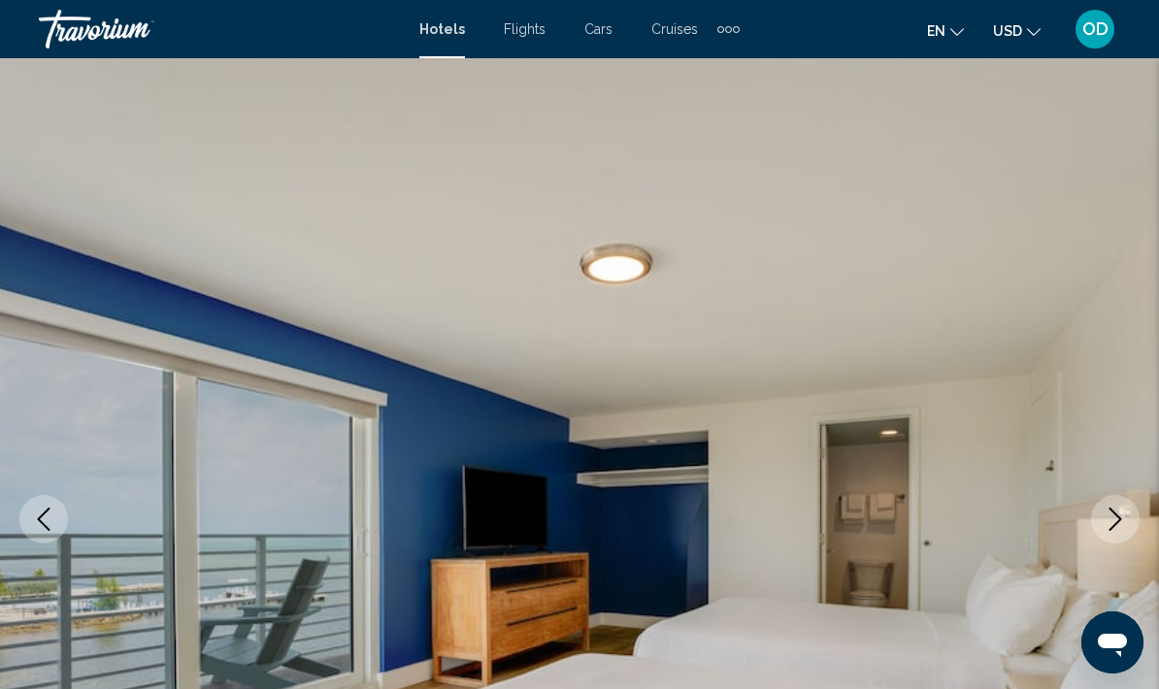
click at [1127, 532] on button "Next image" at bounding box center [1115, 519] width 49 height 49
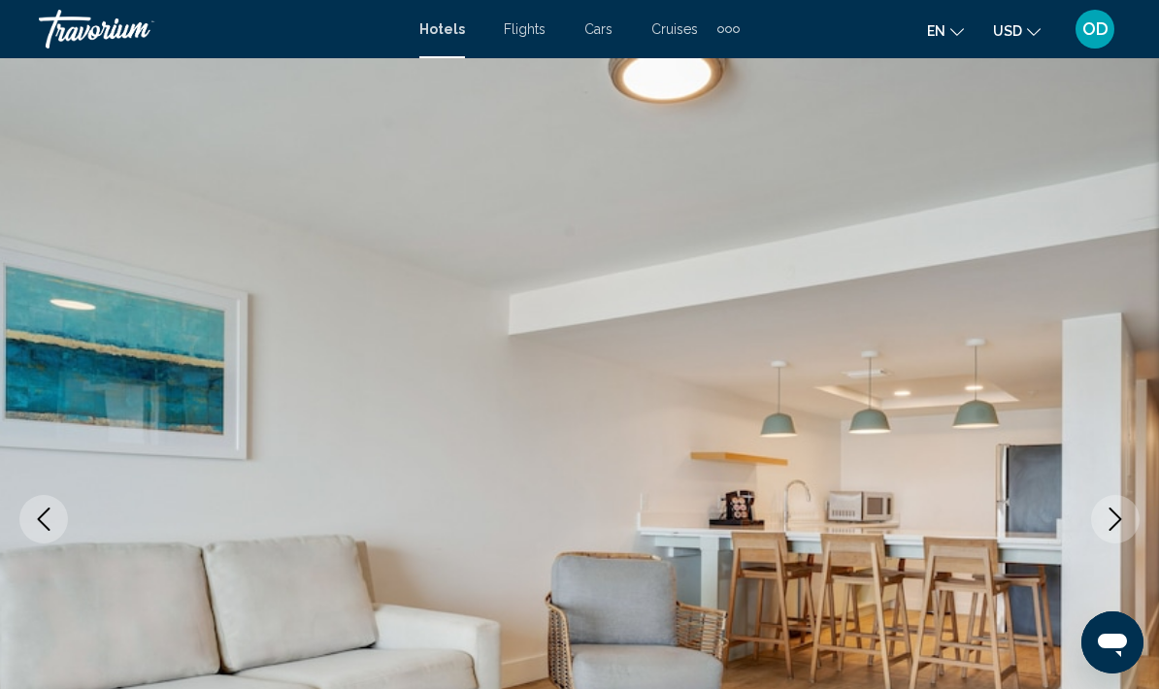
click at [1112, 521] on icon "Next image" at bounding box center [1115, 519] width 23 height 23
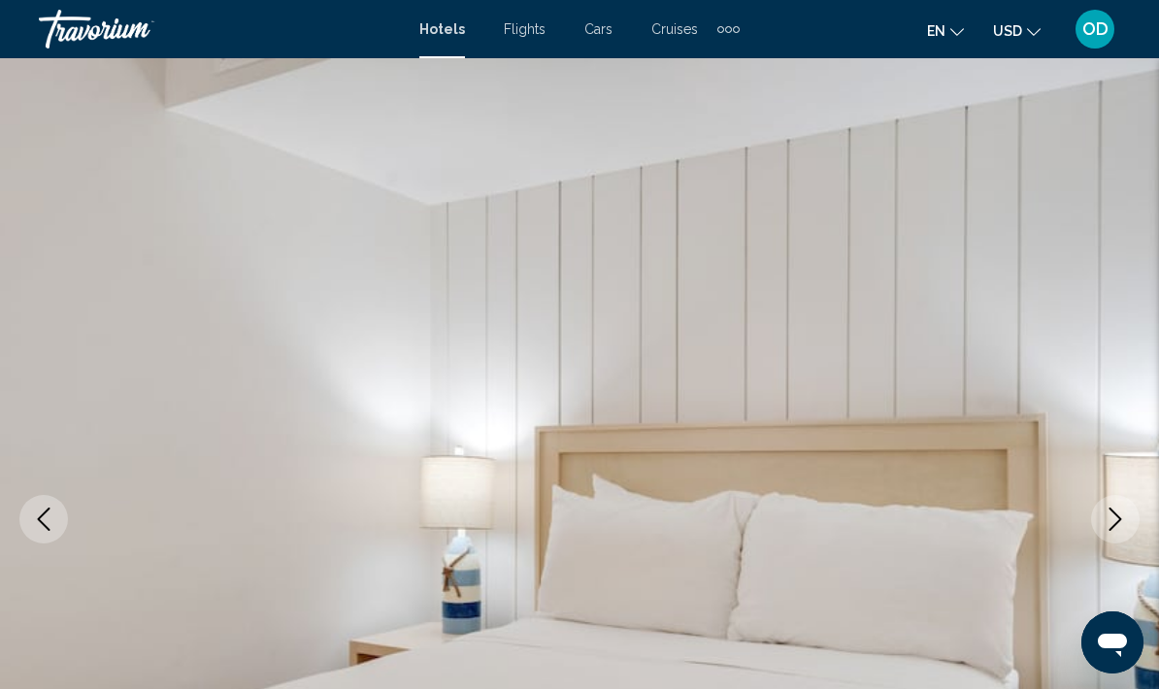
click at [1116, 521] on icon "Next image" at bounding box center [1115, 519] width 23 height 23
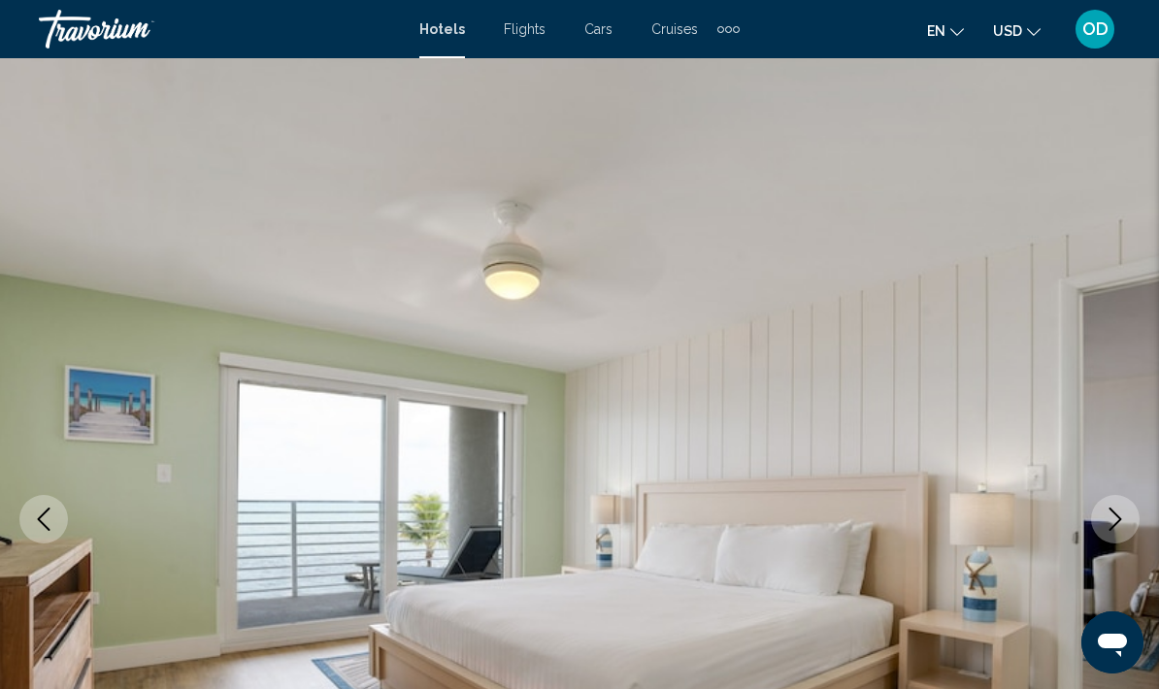
click at [1115, 528] on icon "Next image" at bounding box center [1115, 519] width 23 height 23
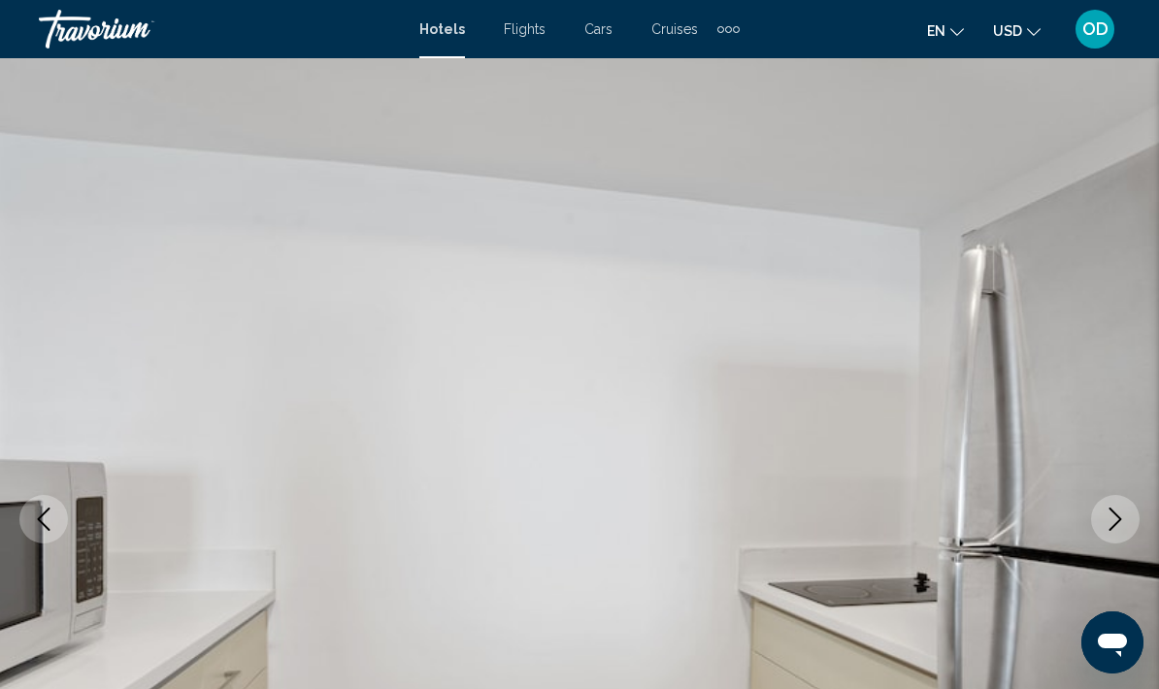
click at [1110, 533] on button "Next image" at bounding box center [1115, 519] width 49 height 49
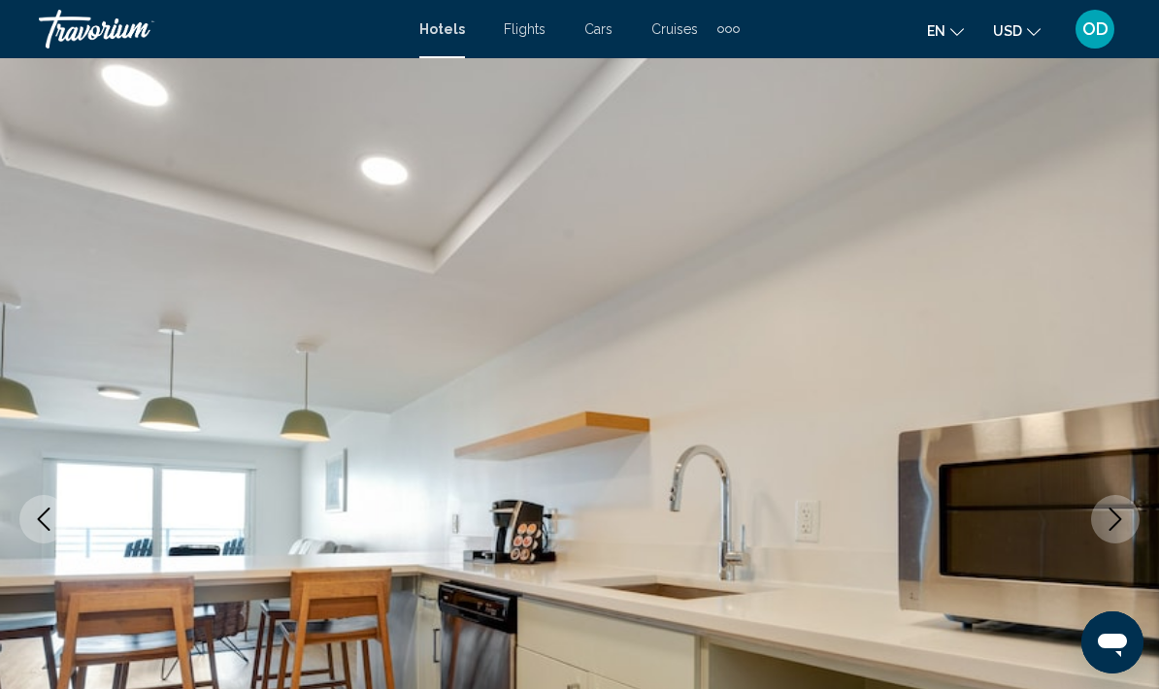
click at [1111, 532] on button "Next image" at bounding box center [1115, 519] width 49 height 49
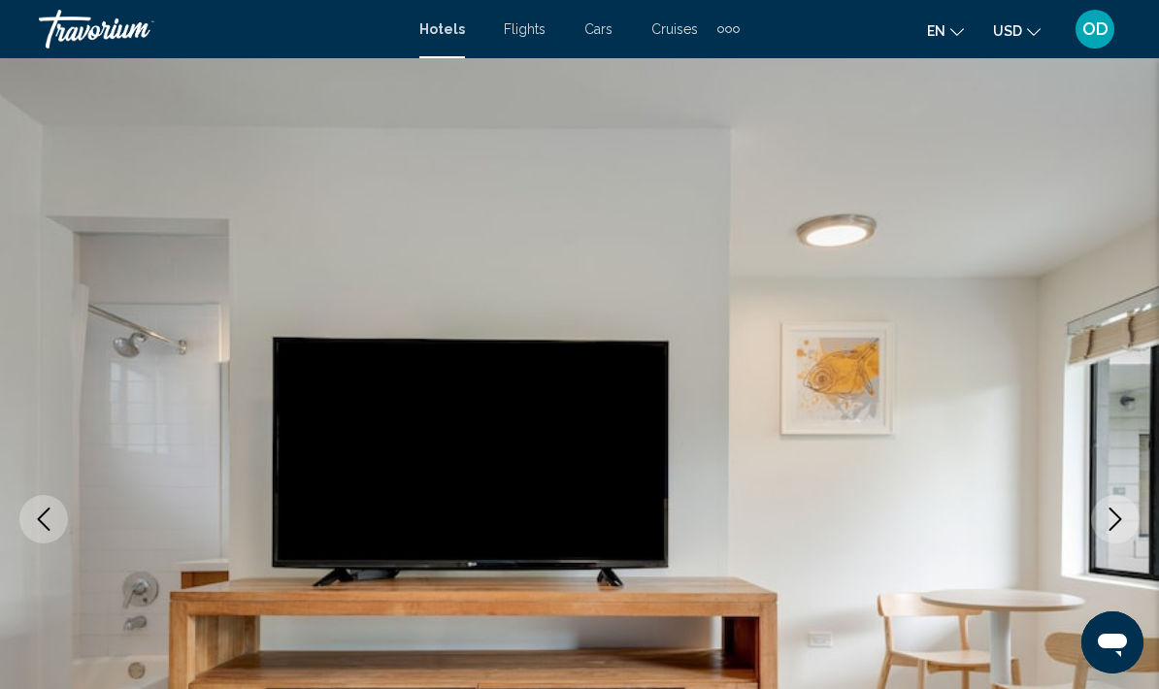
click at [1104, 531] on button "Next image" at bounding box center [1115, 519] width 49 height 49
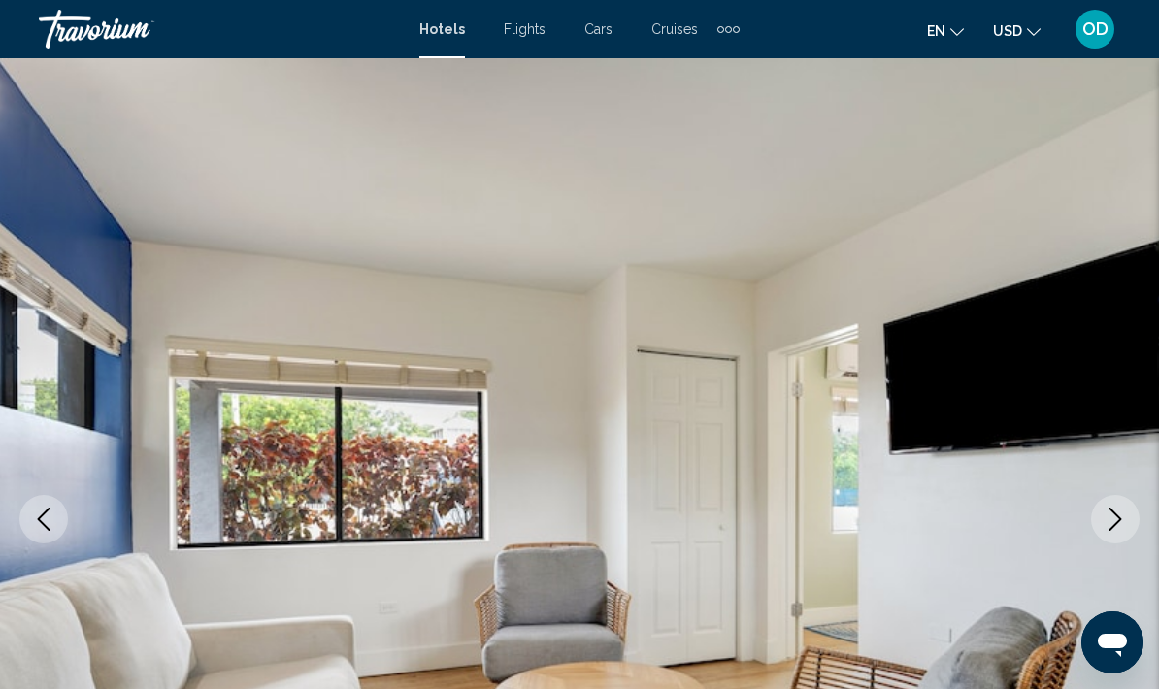
click at [1120, 526] on icon "Next image" at bounding box center [1115, 519] width 23 height 23
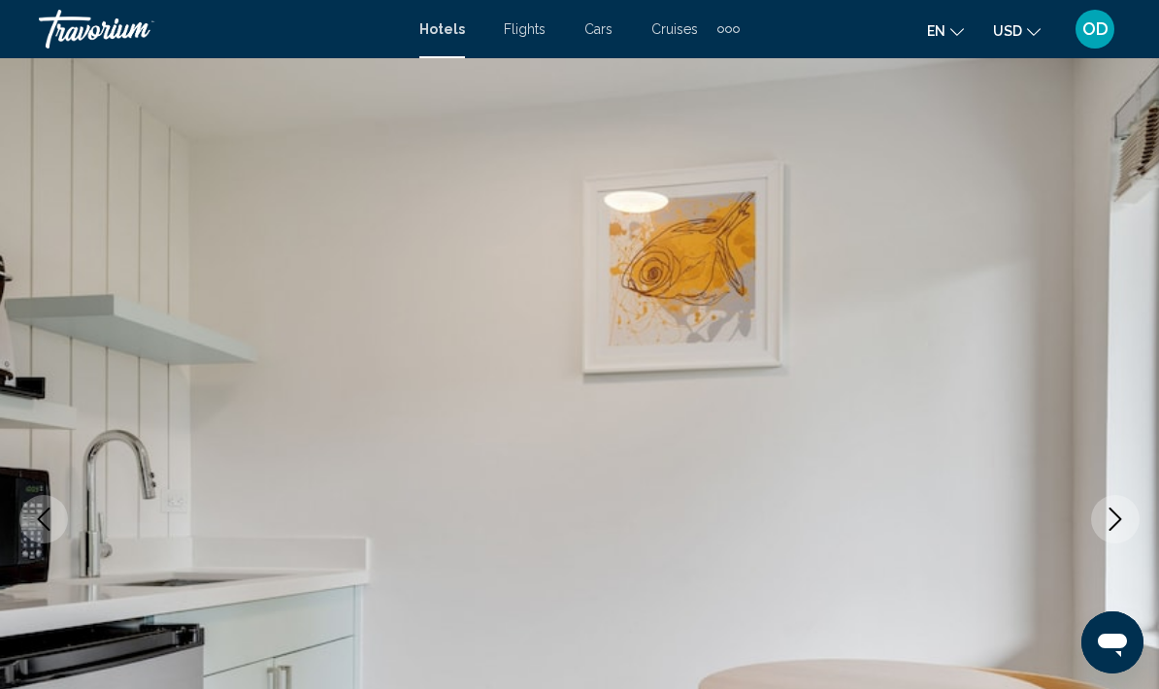
click at [1120, 531] on button "Next image" at bounding box center [1115, 519] width 49 height 49
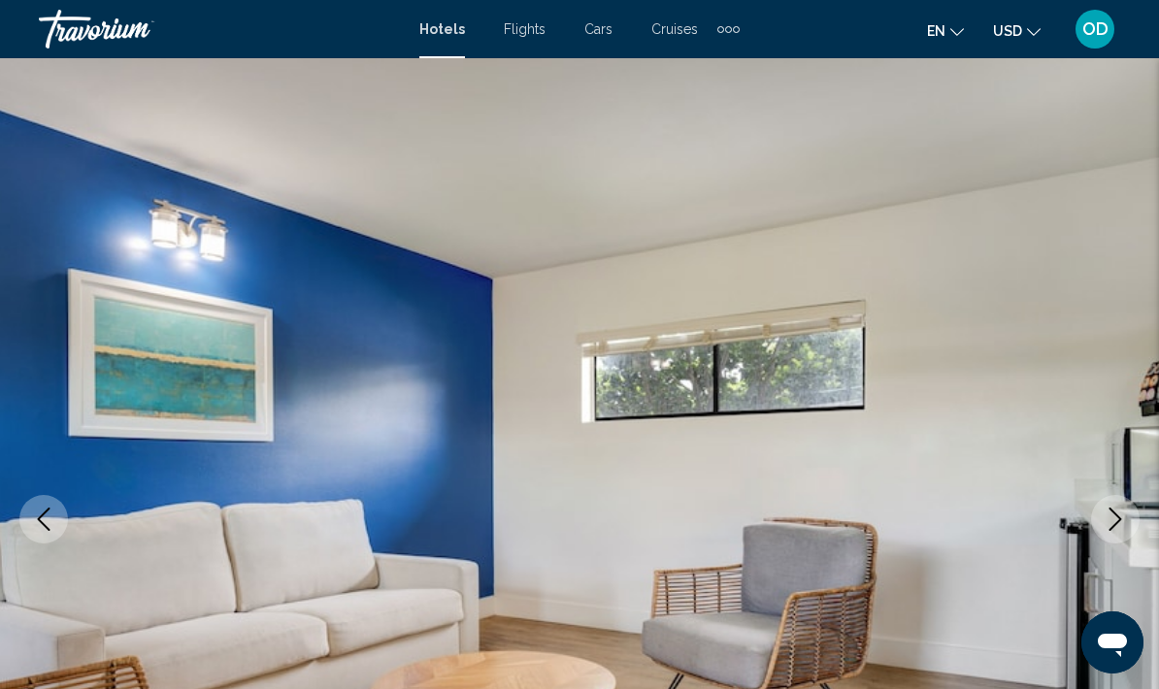
click at [1127, 538] on button "Next image" at bounding box center [1115, 519] width 49 height 49
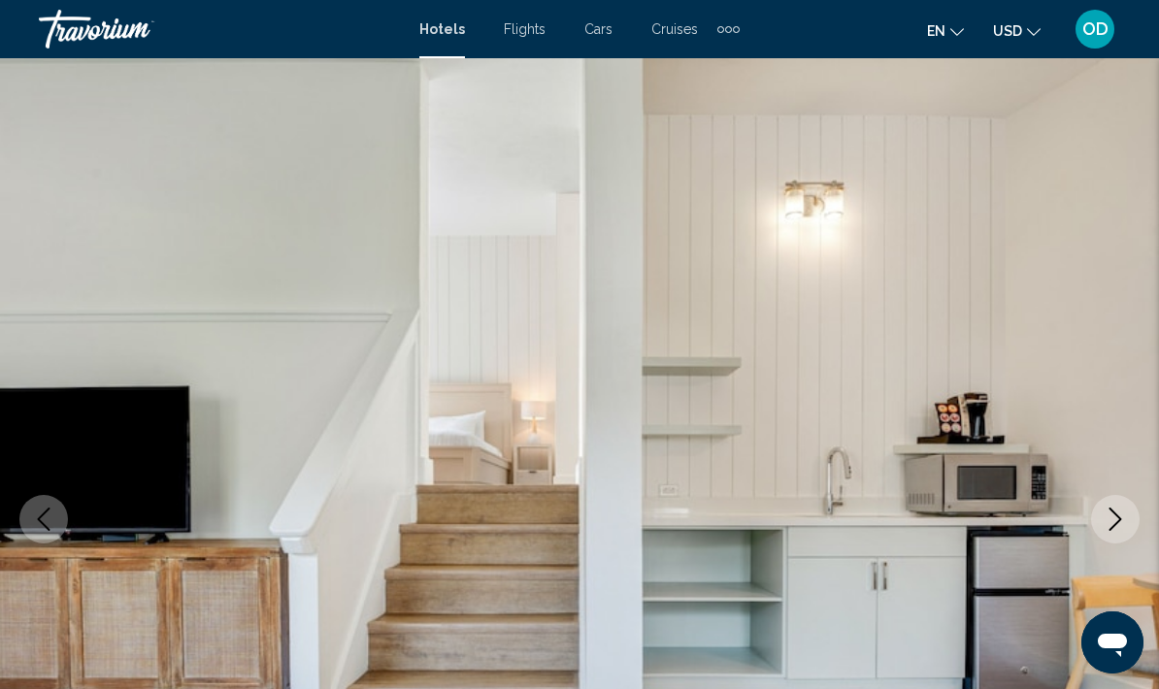
click at [1113, 526] on icon "Next image" at bounding box center [1115, 519] width 13 height 23
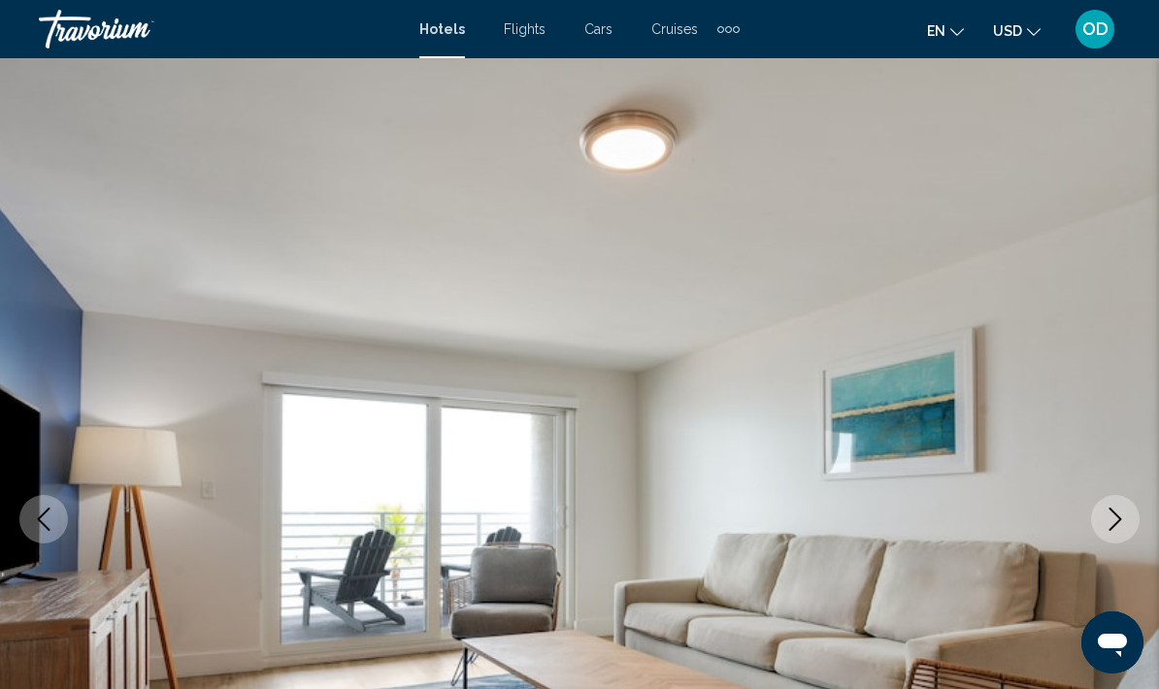
click at [1119, 526] on icon "Next image" at bounding box center [1115, 519] width 23 height 23
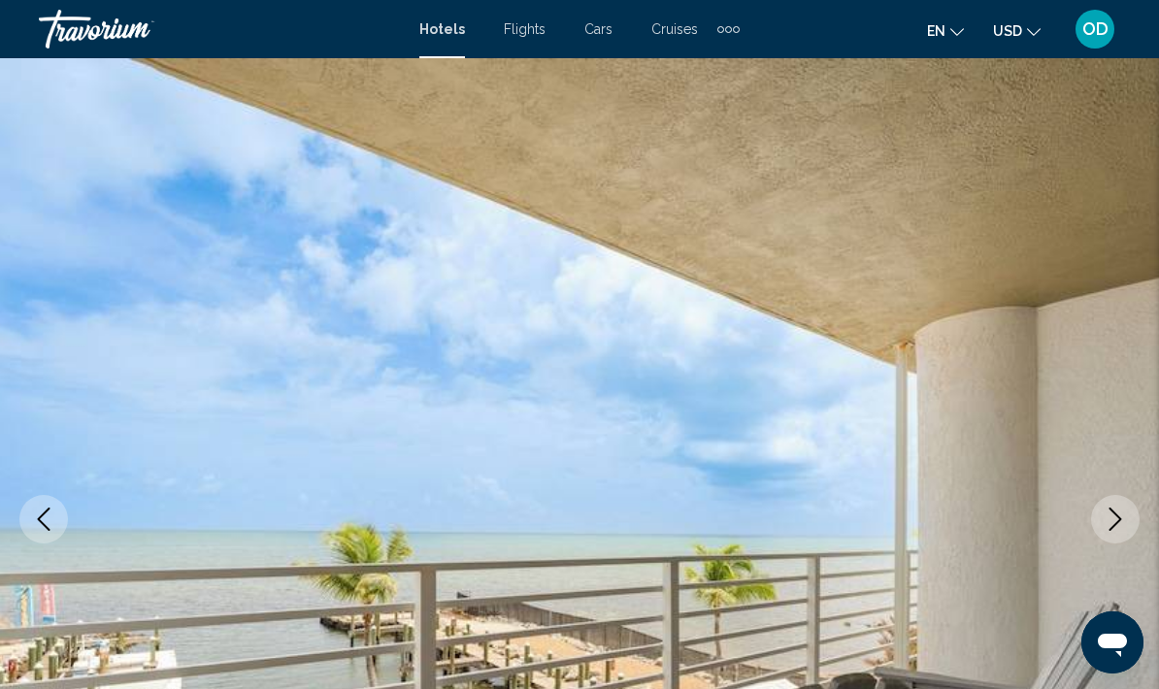
click at [1111, 534] on button "Next image" at bounding box center [1115, 519] width 49 height 49
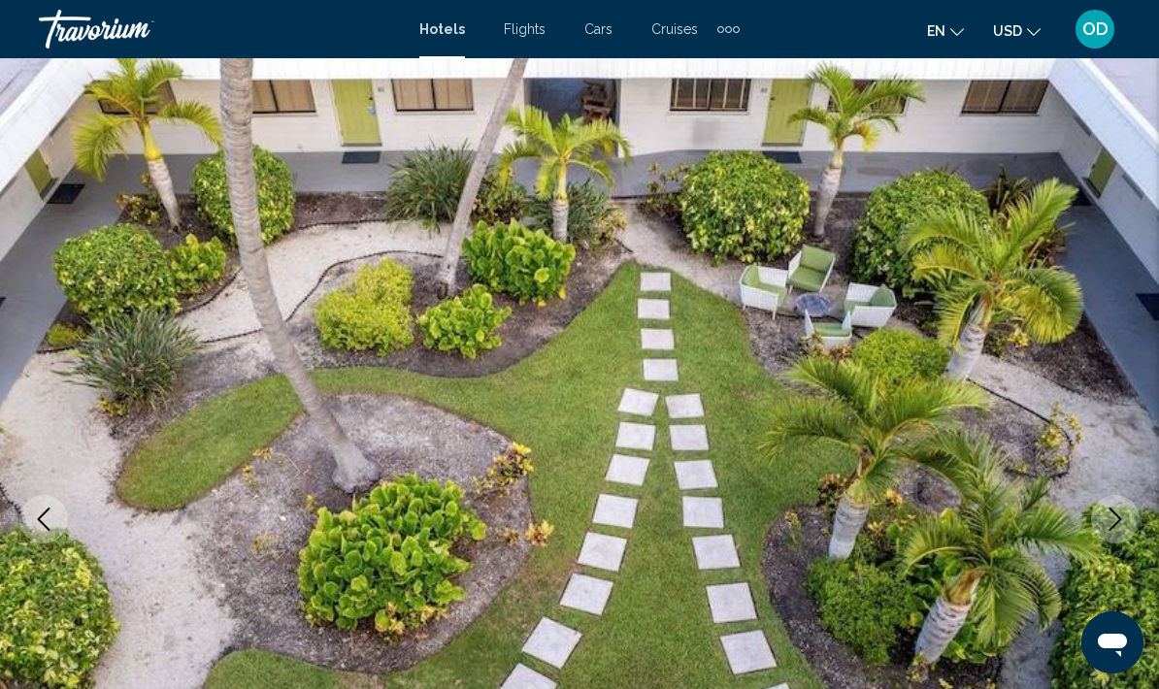
click at [1111, 526] on icon "Next image" at bounding box center [1115, 519] width 23 height 23
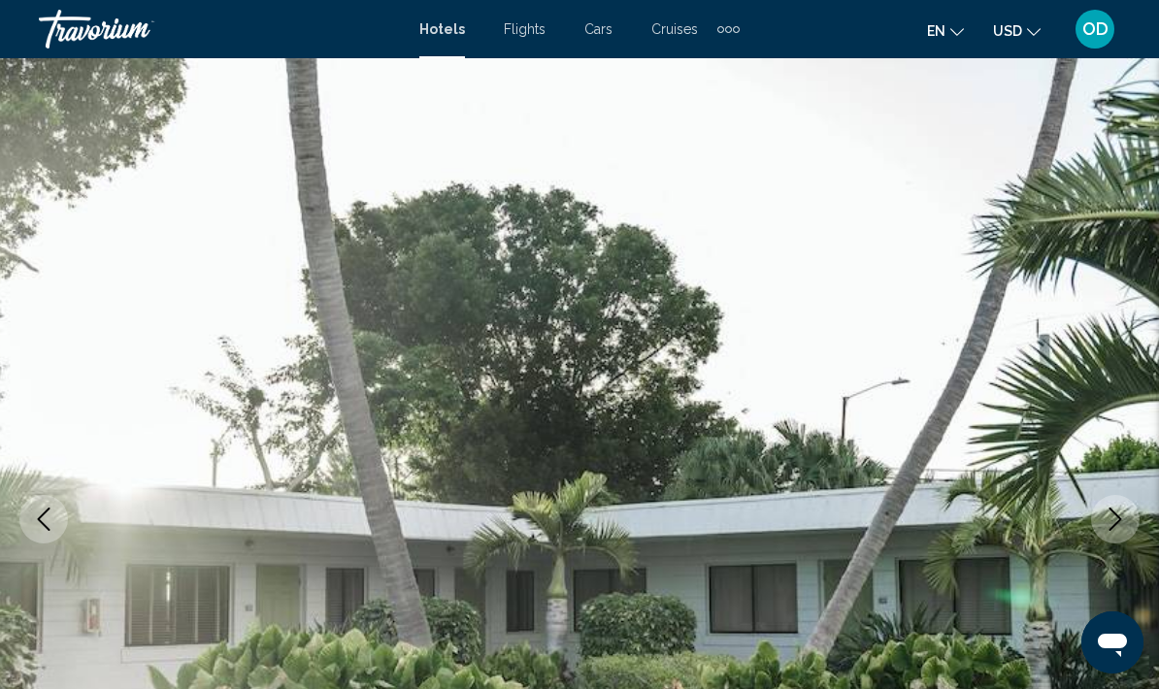
click at [1123, 533] on button "Next image" at bounding box center [1115, 519] width 49 height 49
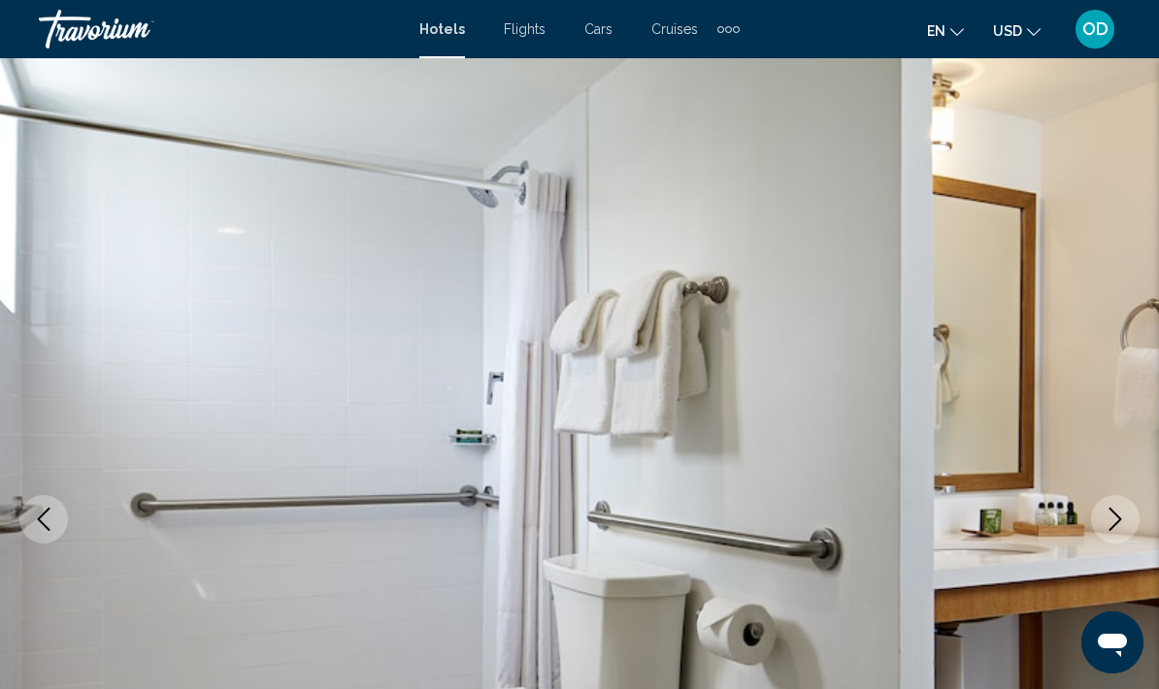
click at [1111, 529] on icon "Next image" at bounding box center [1115, 519] width 13 height 23
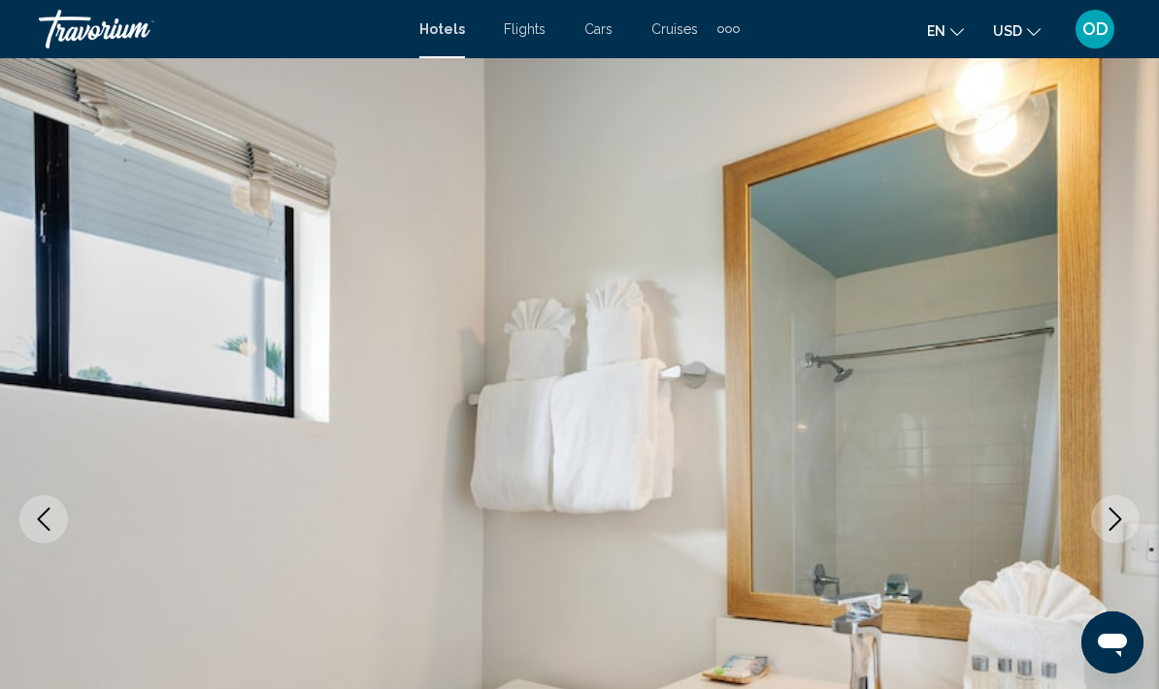
click at [1109, 525] on icon "Next image" at bounding box center [1115, 519] width 23 height 23
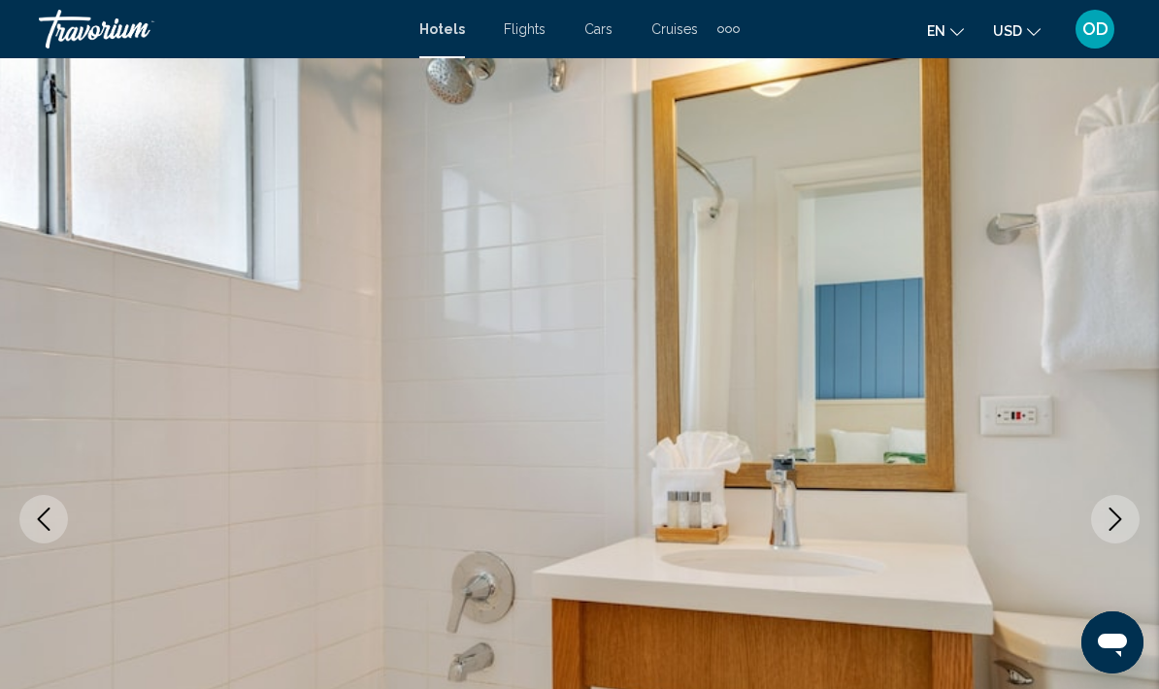
click at [1116, 531] on button "Next image" at bounding box center [1115, 519] width 49 height 49
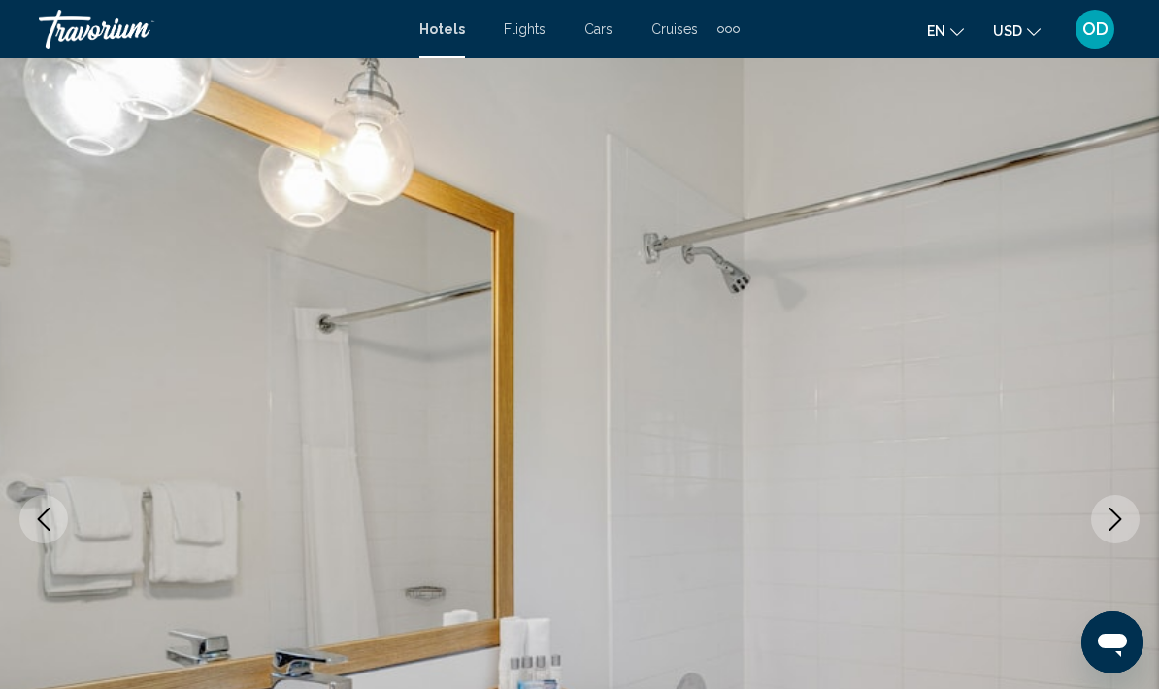
click at [1122, 532] on button "Next image" at bounding box center [1115, 519] width 49 height 49
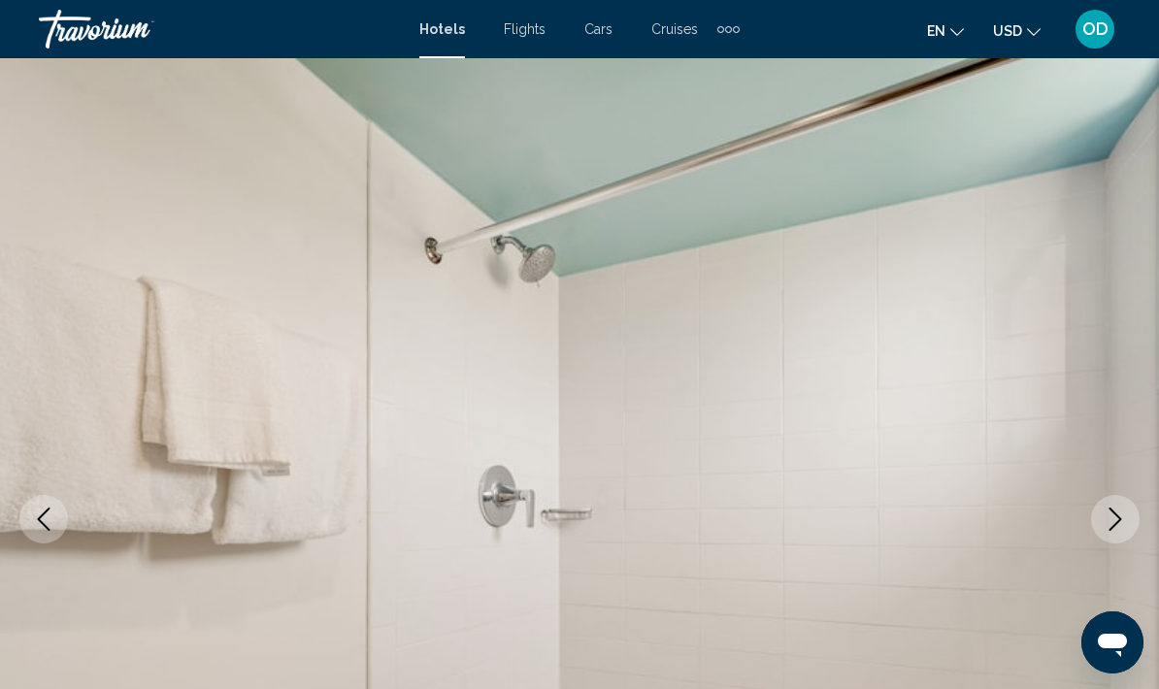
click at [1124, 539] on button "Next image" at bounding box center [1115, 519] width 49 height 49
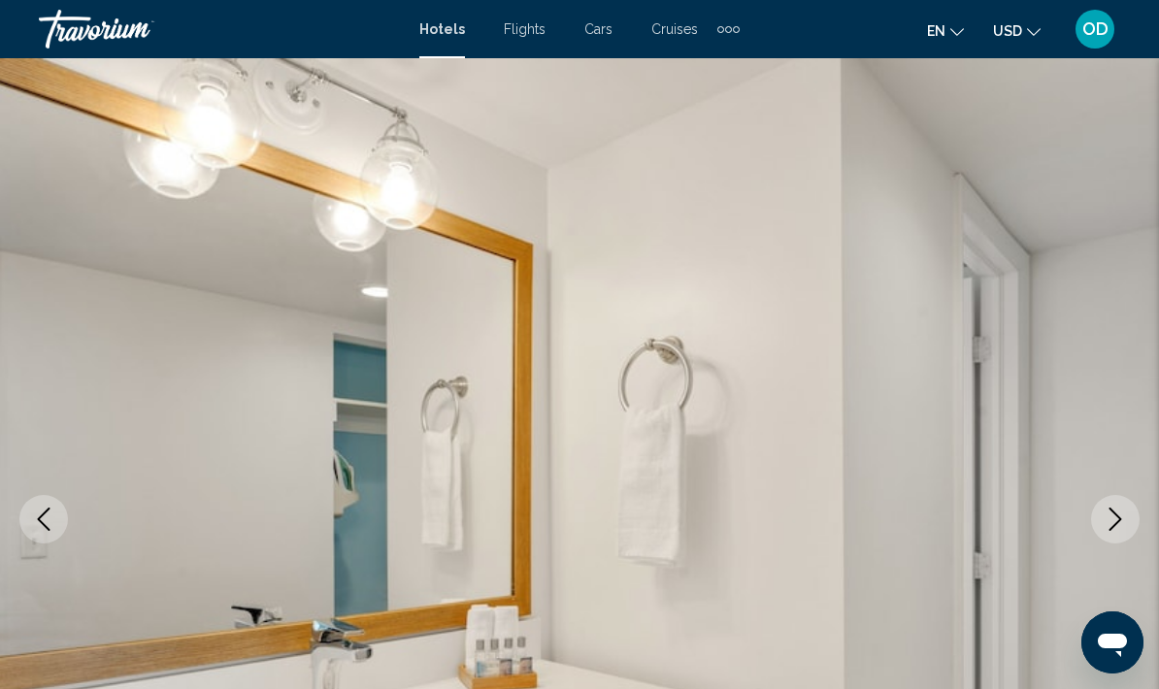
click at [1122, 533] on button "Next image" at bounding box center [1115, 519] width 49 height 49
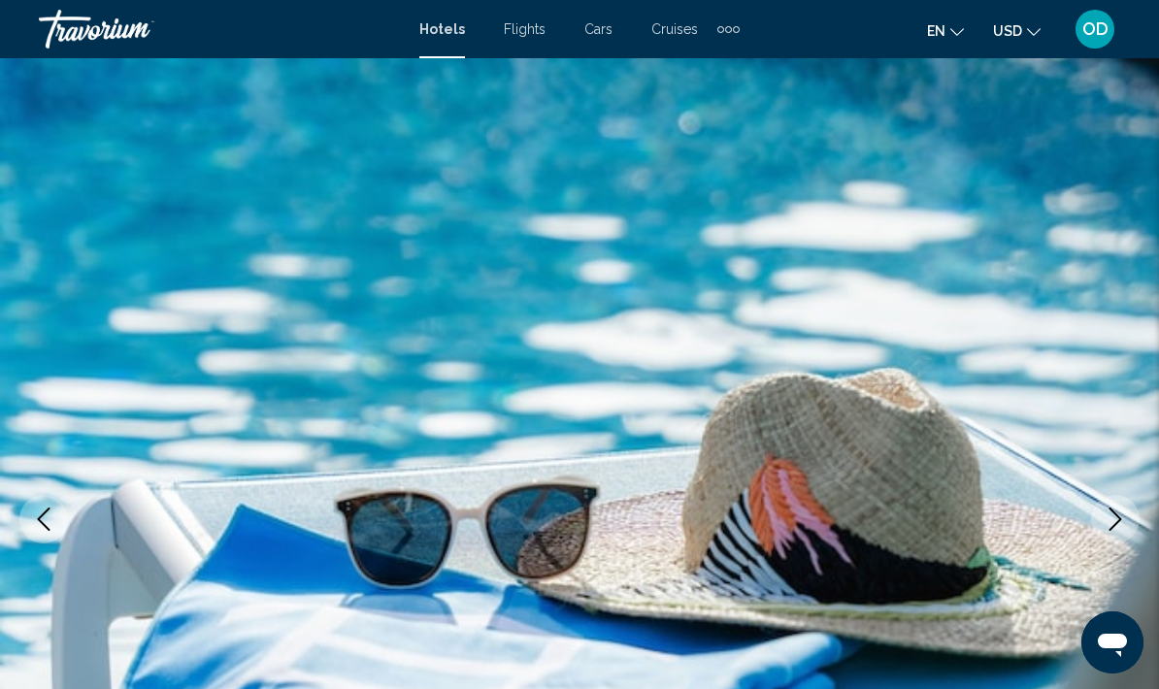
click at [1122, 532] on button "Next image" at bounding box center [1115, 519] width 49 height 49
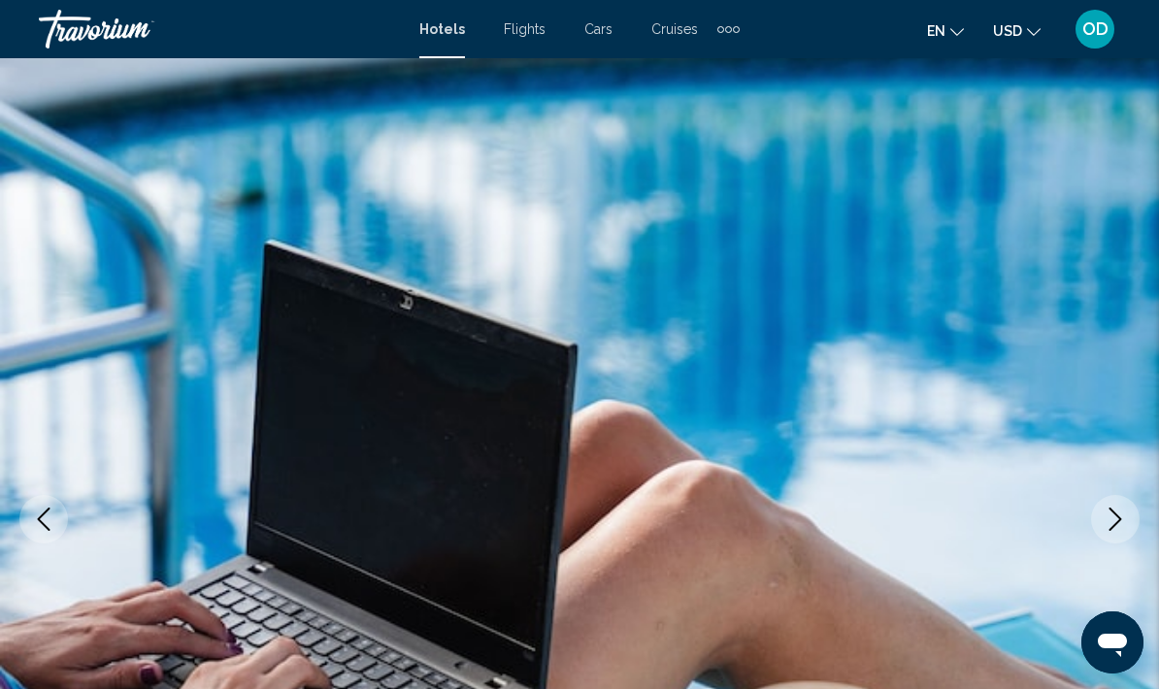
click at [1122, 524] on icon "Next image" at bounding box center [1115, 519] width 23 height 23
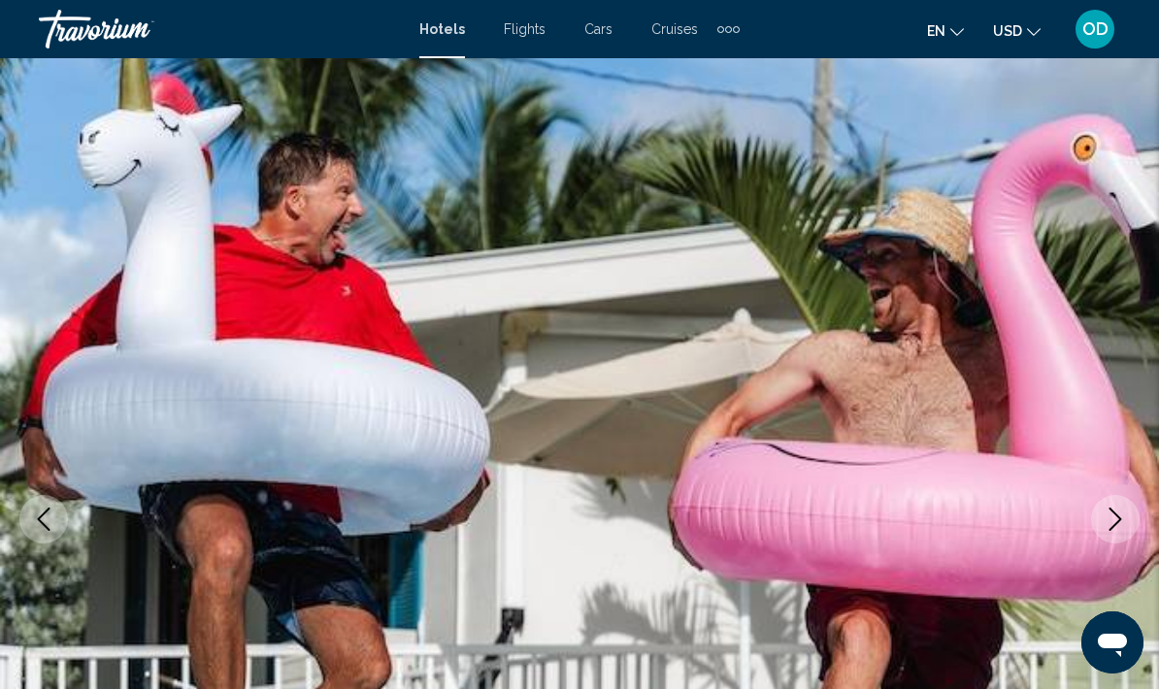
click at [1118, 529] on icon "Next image" at bounding box center [1115, 519] width 23 height 23
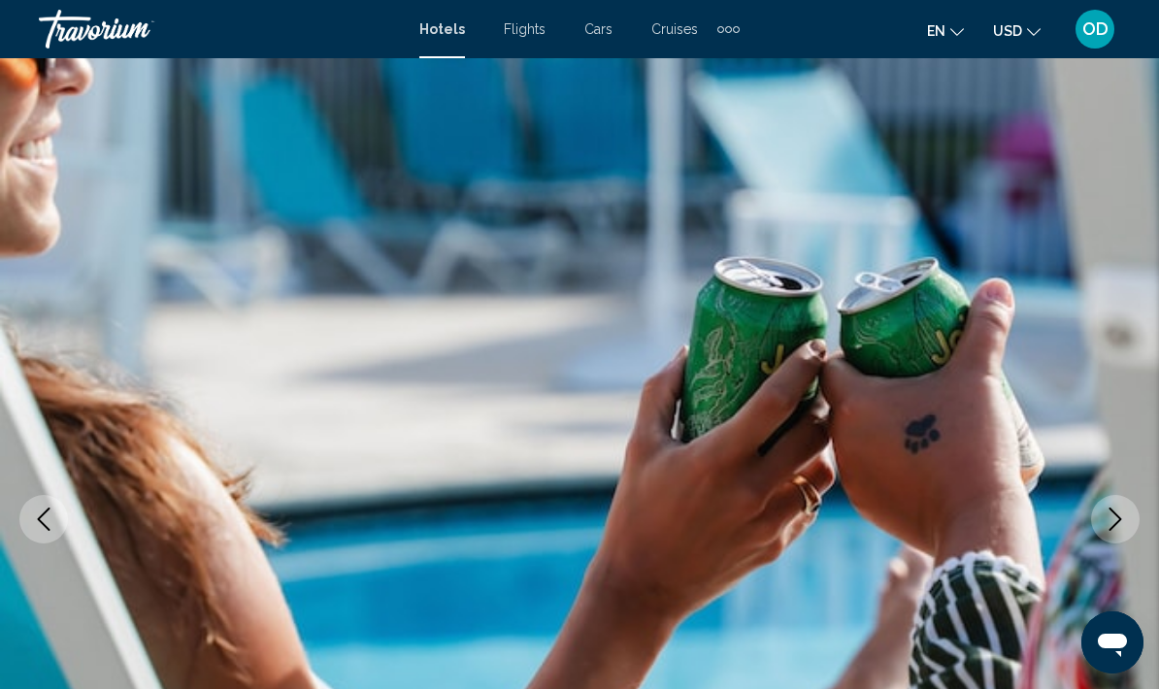
click at [1117, 531] on button "Next image" at bounding box center [1115, 519] width 49 height 49
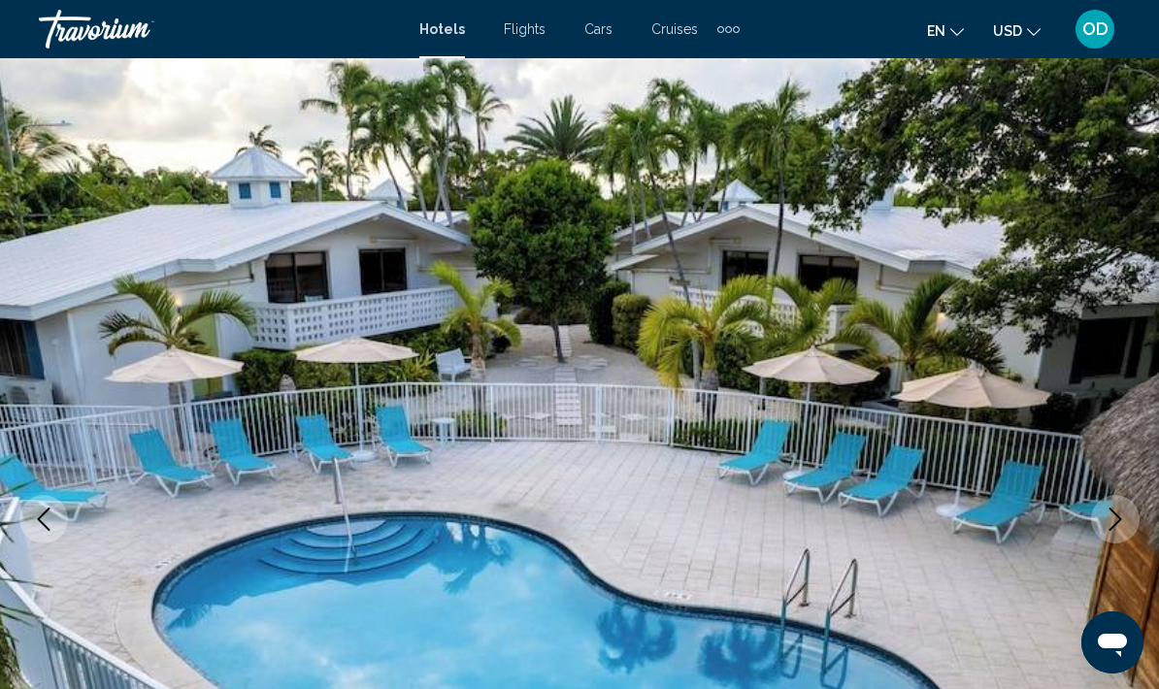
click at [1117, 528] on icon "Next image" at bounding box center [1115, 519] width 23 height 23
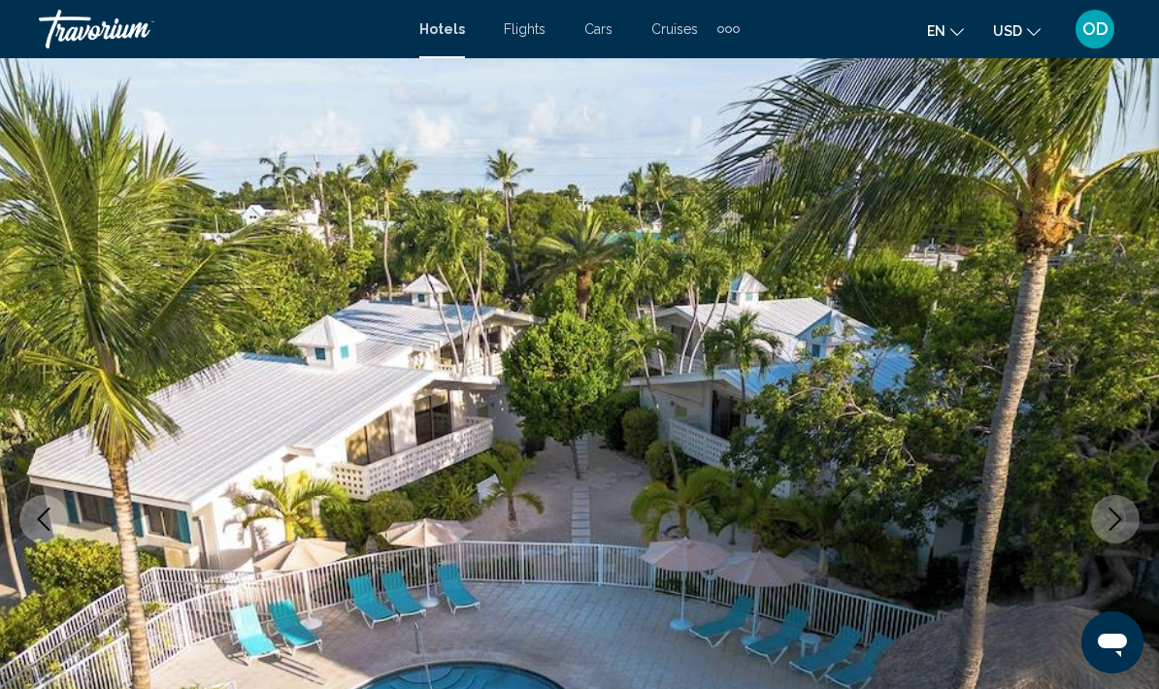
click at [1118, 525] on icon "Next image" at bounding box center [1115, 519] width 23 height 23
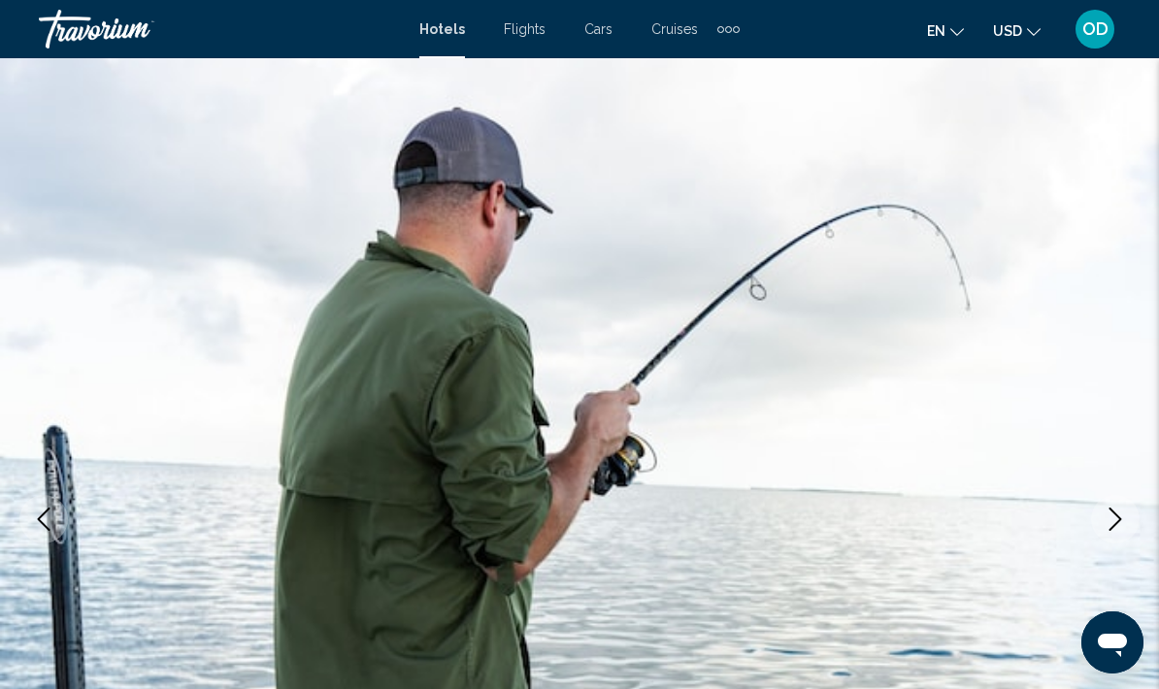
click at [1118, 527] on icon "Next image" at bounding box center [1115, 519] width 23 height 23
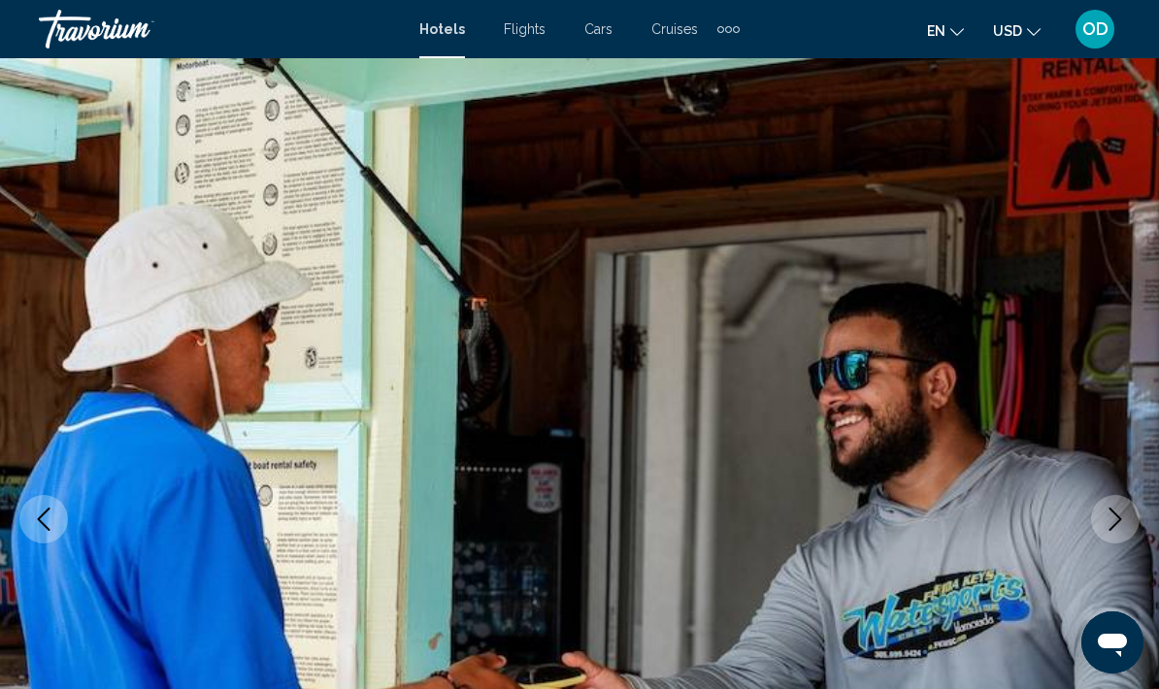
click at [1116, 531] on button "Next image" at bounding box center [1115, 519] width 49 height 49
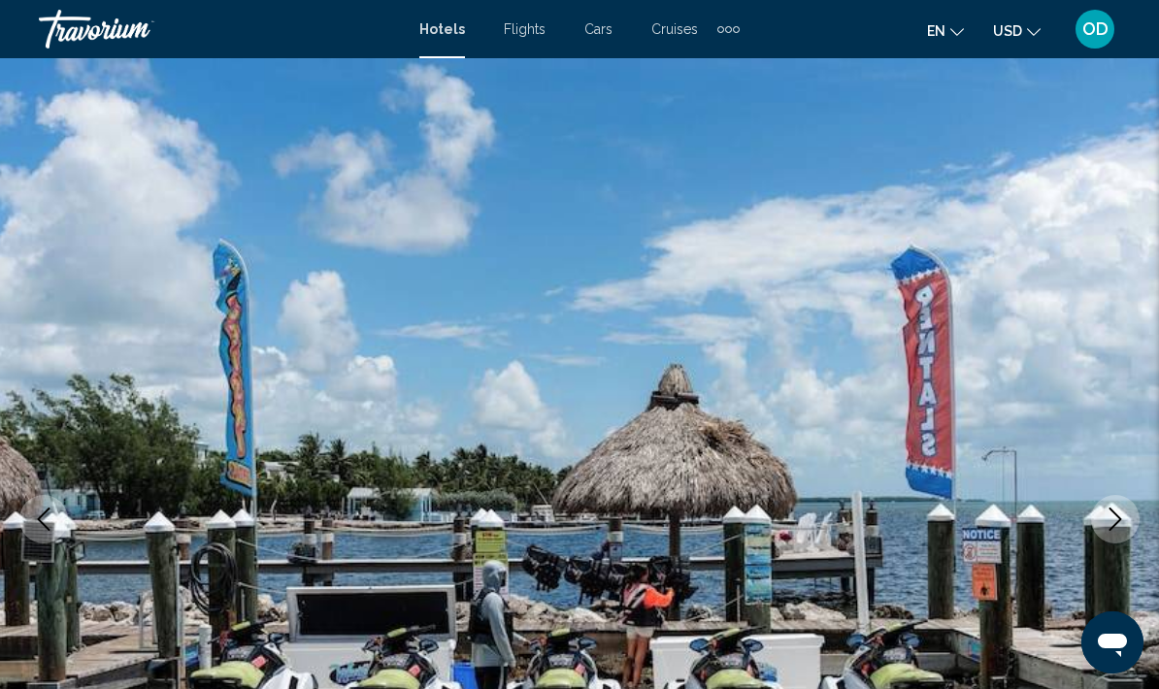
click at [1127, 529] on button "Next image" at bounding box center [1115, 519] width 49 height 49
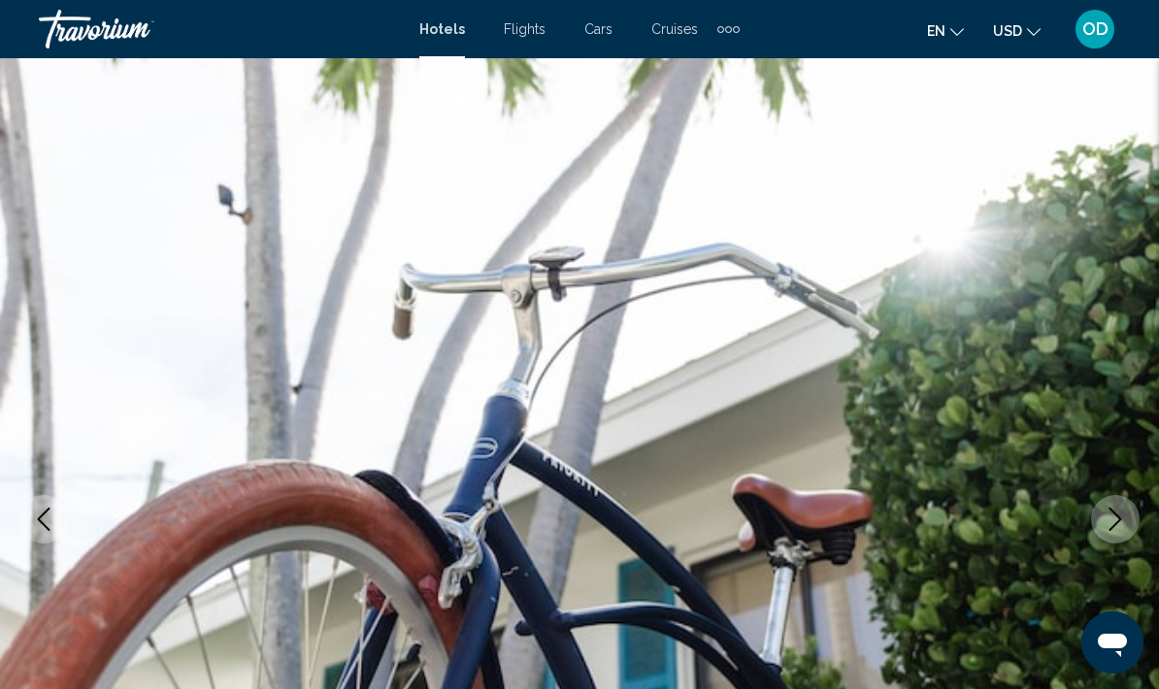
click at [1118, 523] on icon "Next image" at bounding box center [1115, 519] width 23 height 23
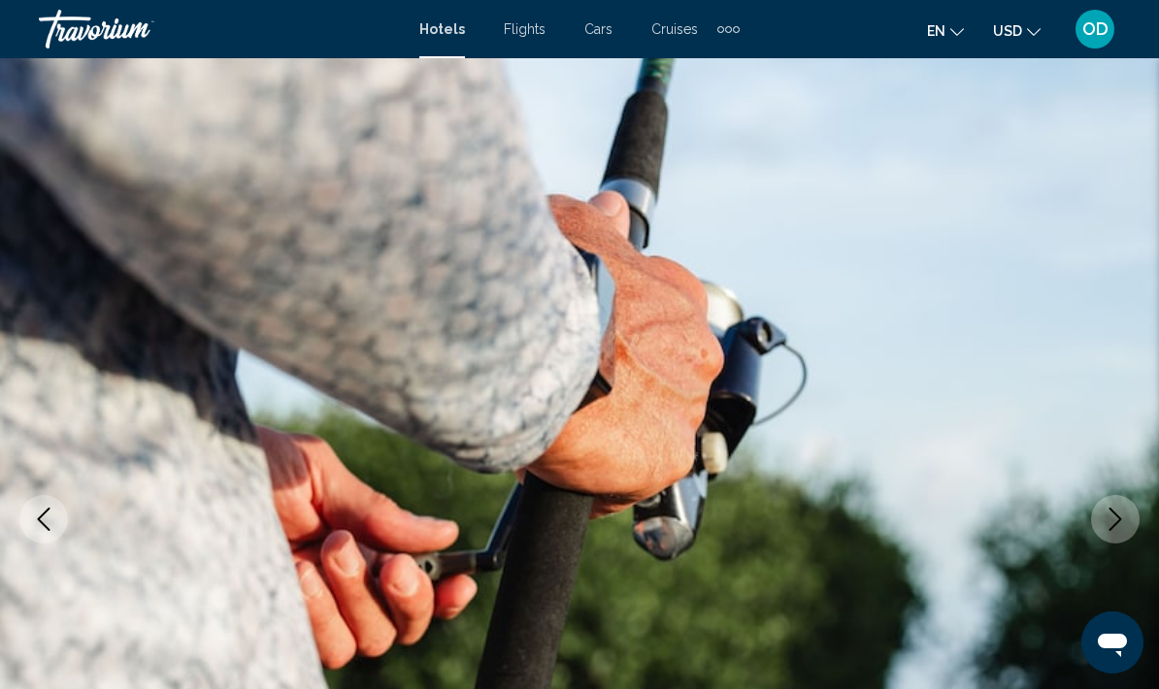
click at [1127, 522] on button "Next image" at bounding box center [1115, 519] width 49 height 49
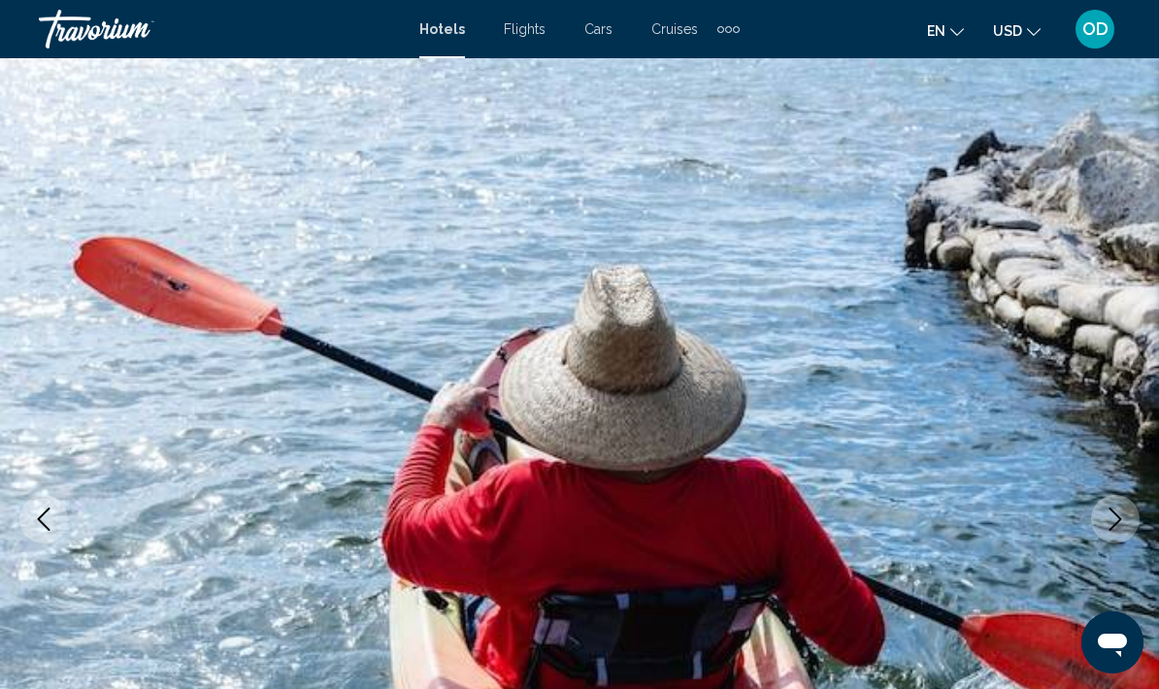
click at [1135, 514] on button "Next image" at bounding box center [1115, 519] width 49 height 49
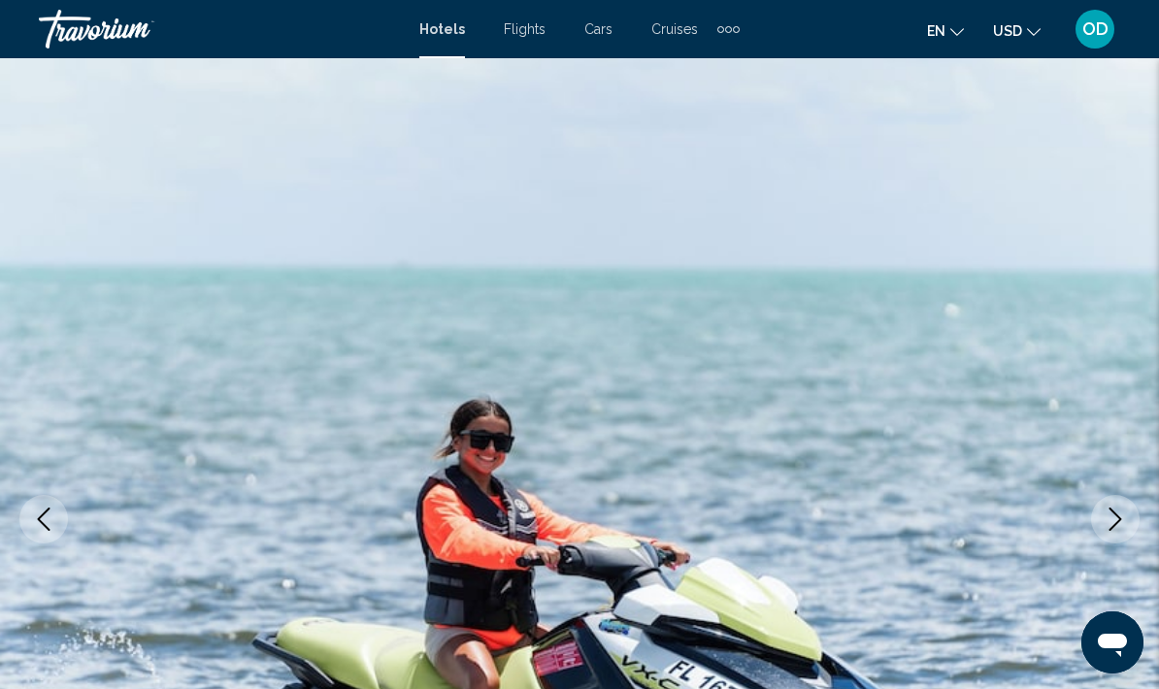
click at [1117, 526] on icon "Next image" at bounding box center [1115, 519] width 23 height 23
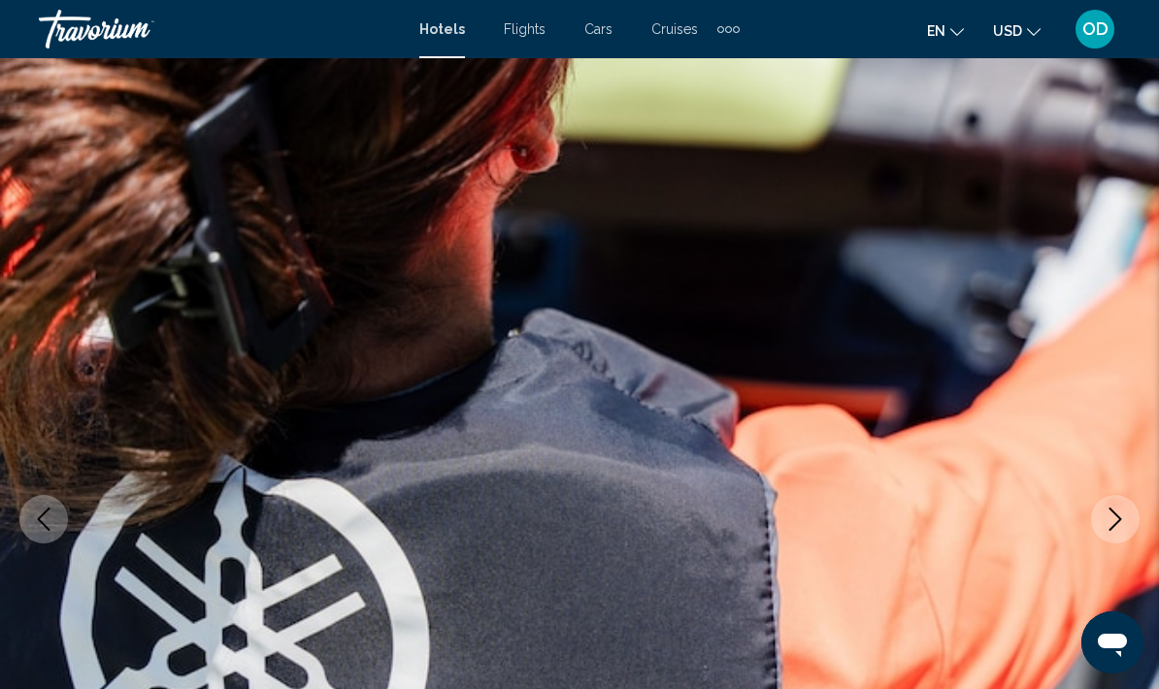
click at [1126, 530] on icon "Next image" at bounding box center [1115, 519] width 23 height 23
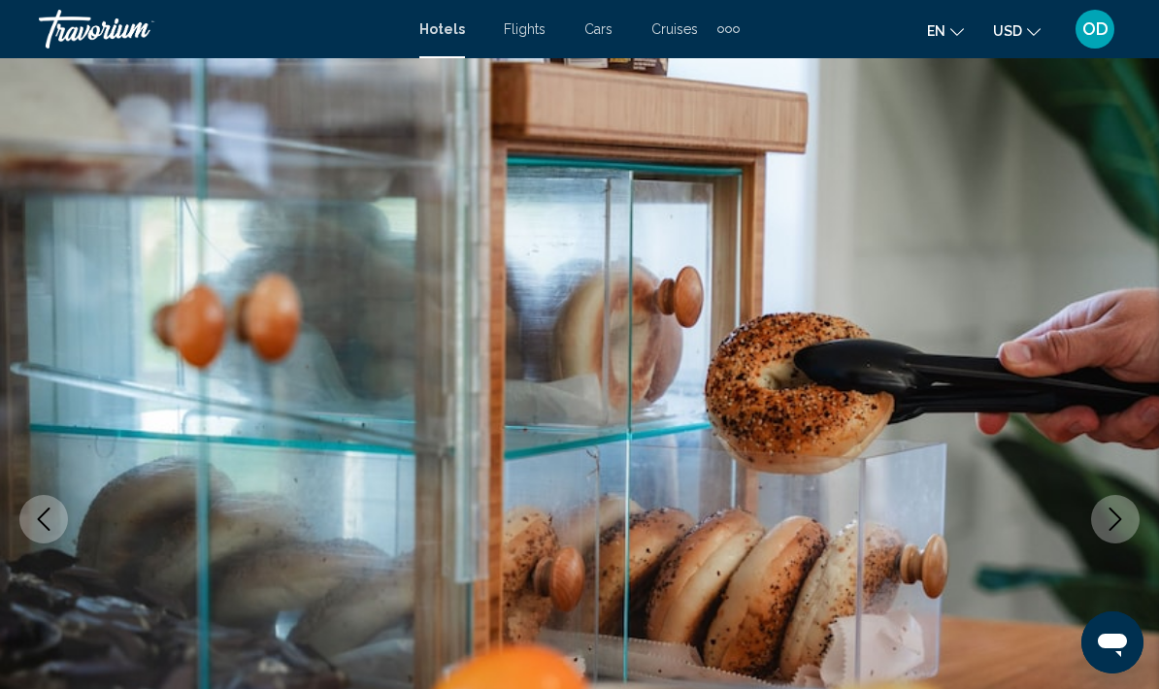
click at [1118, 531] on button "Next image" at bounding box center [1115, 519] width 49 height 49
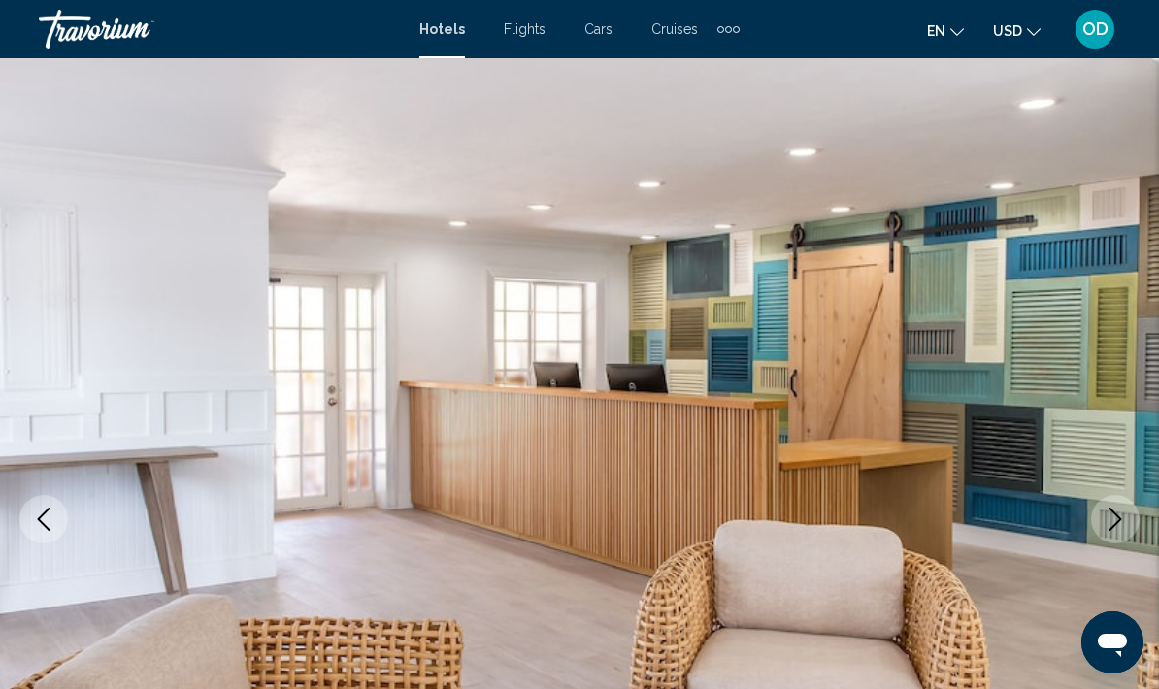
click at [1132, 524] on button "Next image" at bounding box center [1115, 519] width 49 height 49
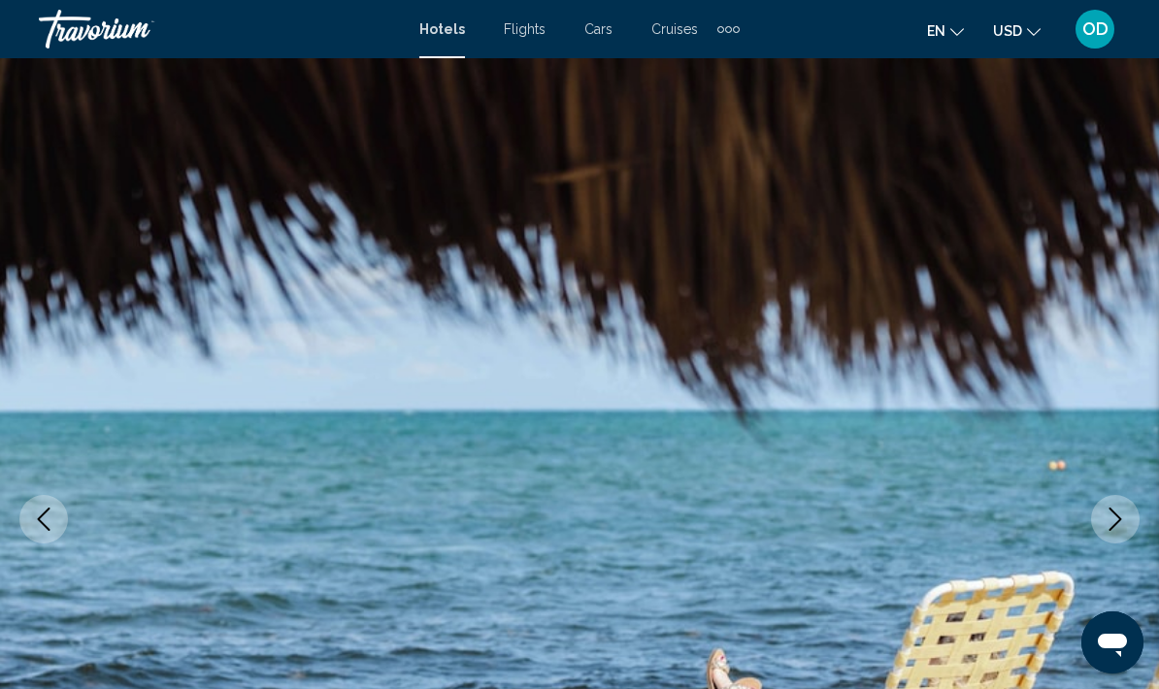
click at [1120, 527] on icon "Next image" at bounding box center [1115, 519] width 23 height 23
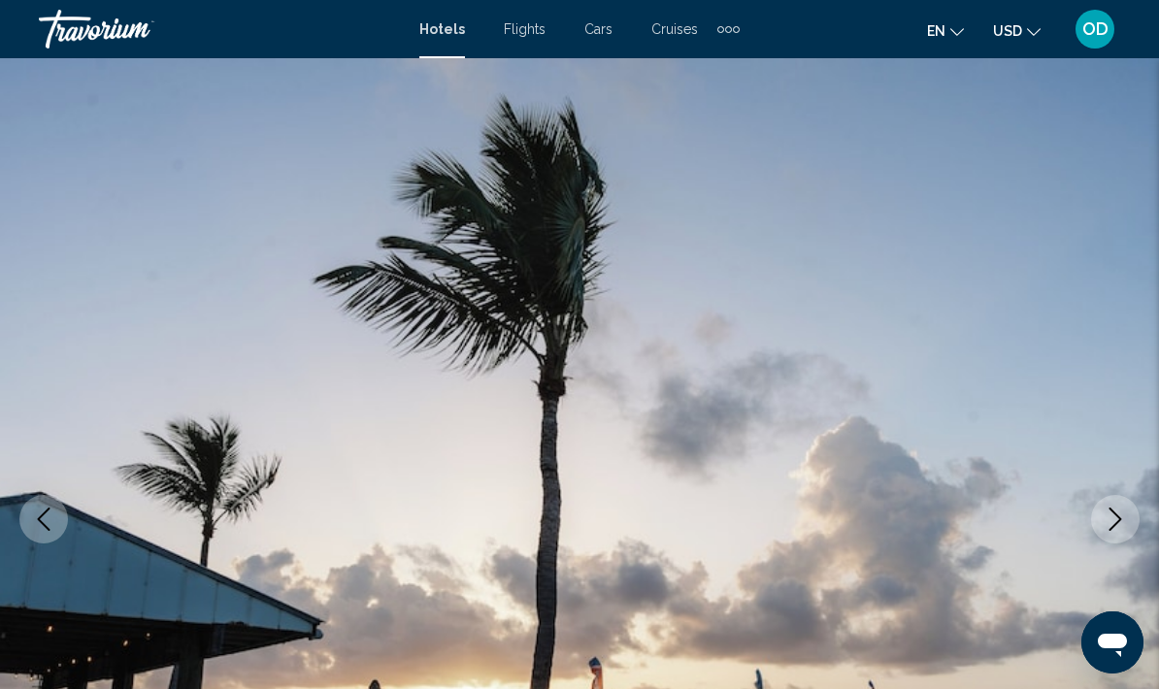
click at [1133, 521] on button "Next image" at bounding box center [1115, 519] width 49 height 49
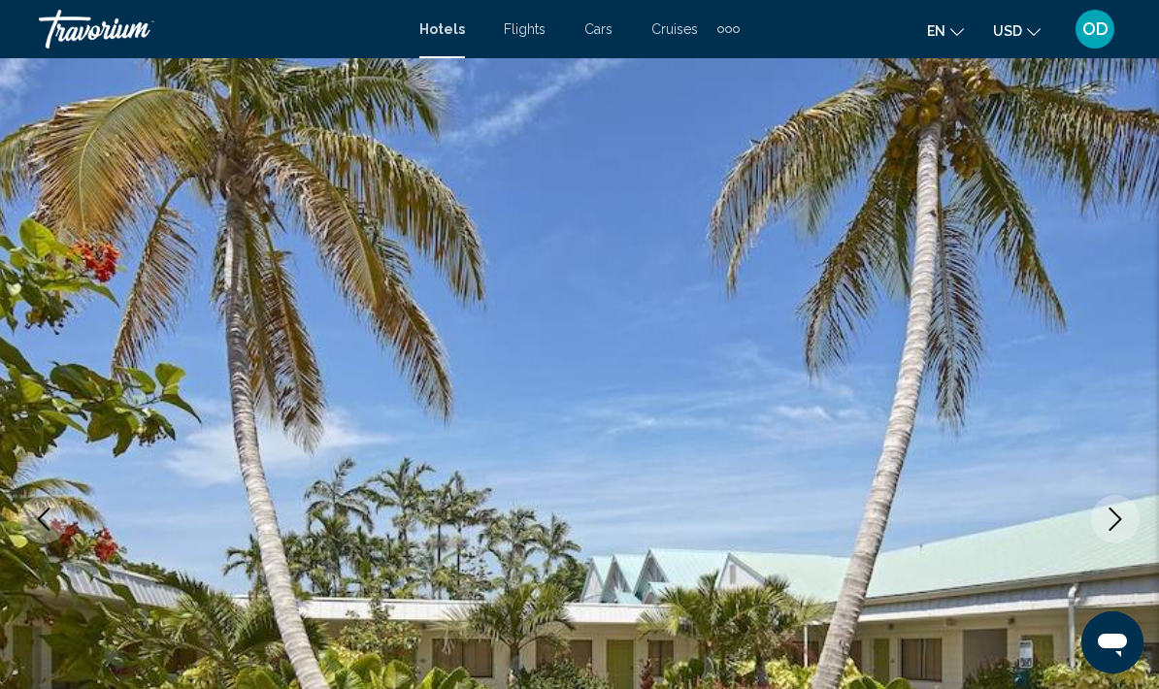
click at [1122, 527] on icon "Next image" at bounding box center [1115, 519] width 23 height 23
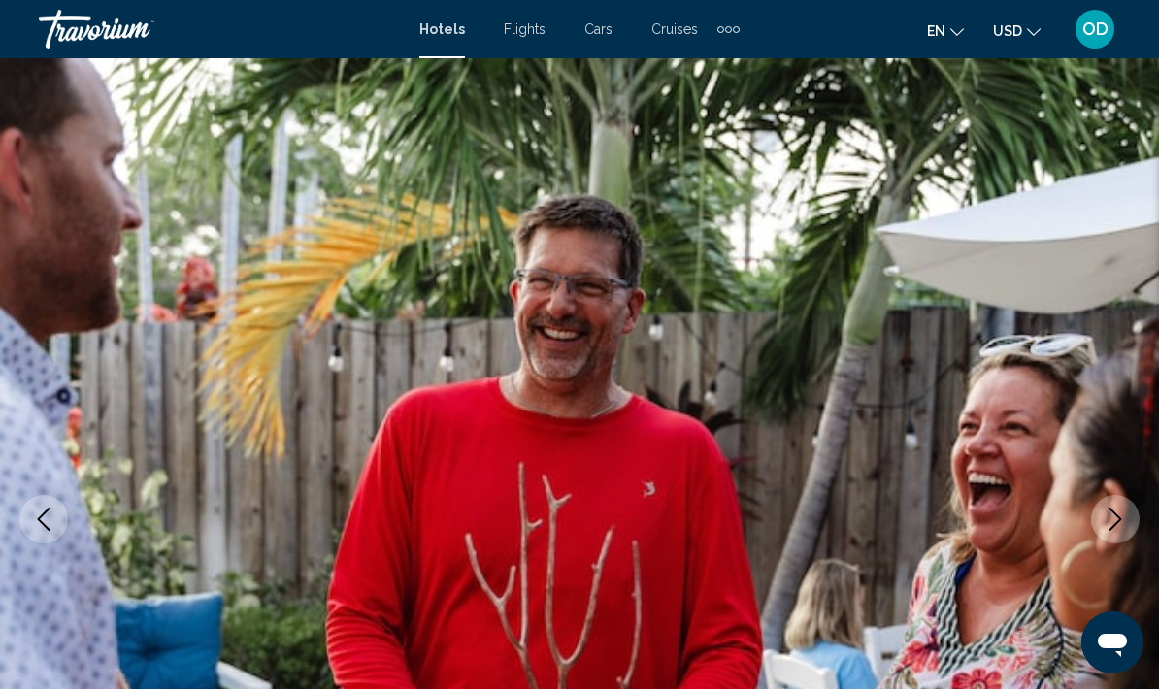
click at [1125, 526] on icon "Next image" at bounding box center [1115, 519] width 23 height 23
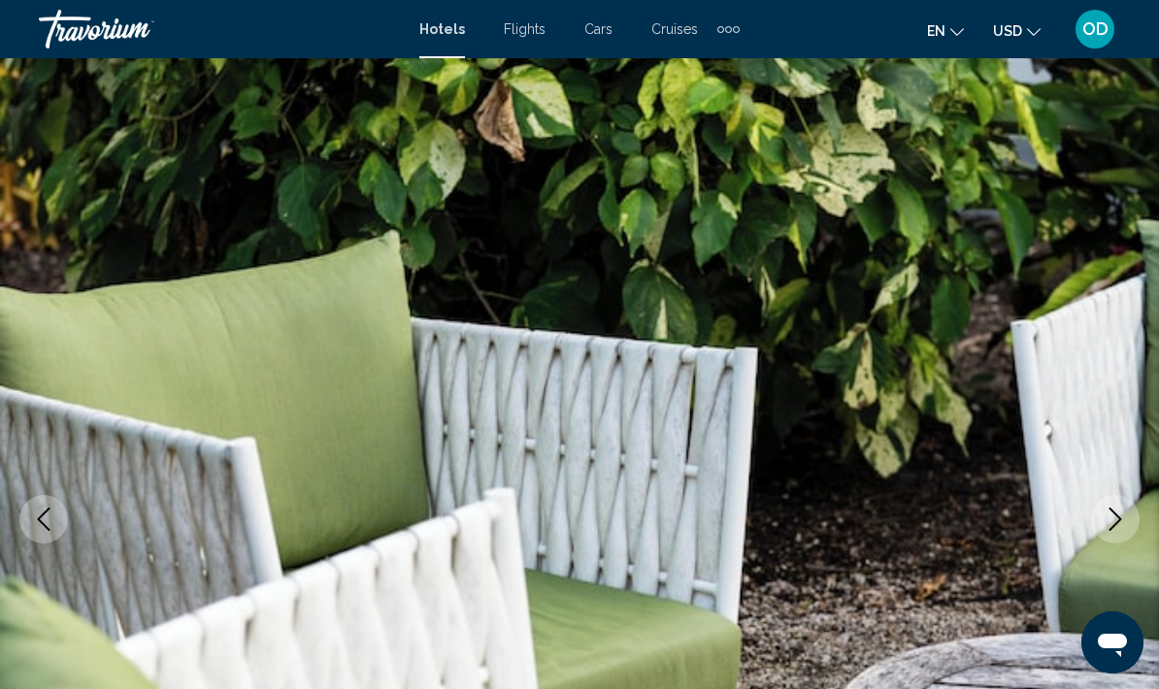
click at [1127, 522] on button "Next image" at bounding box center [1115, 519] width 49 height 49
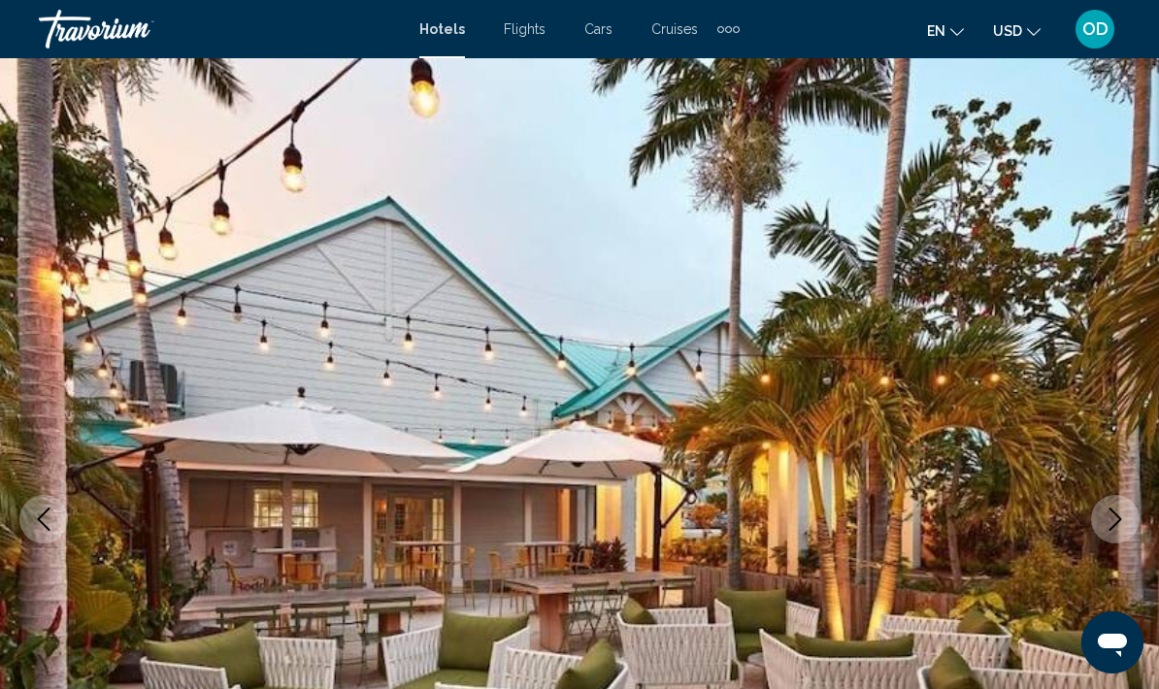
click at [1111, 531] on button "Next image" at bounding box center [1115, 519] width 49 height 49
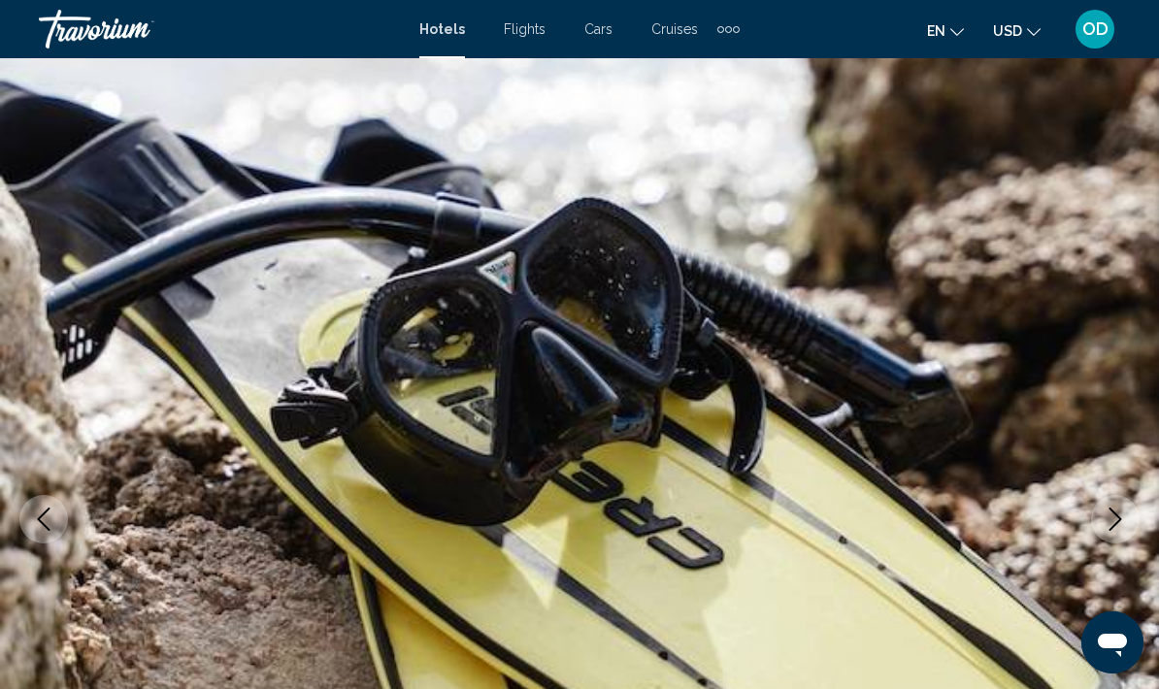
click at [1122, 527] on icon "Next image" at bounding box center [1115, 519] width 23 height 23
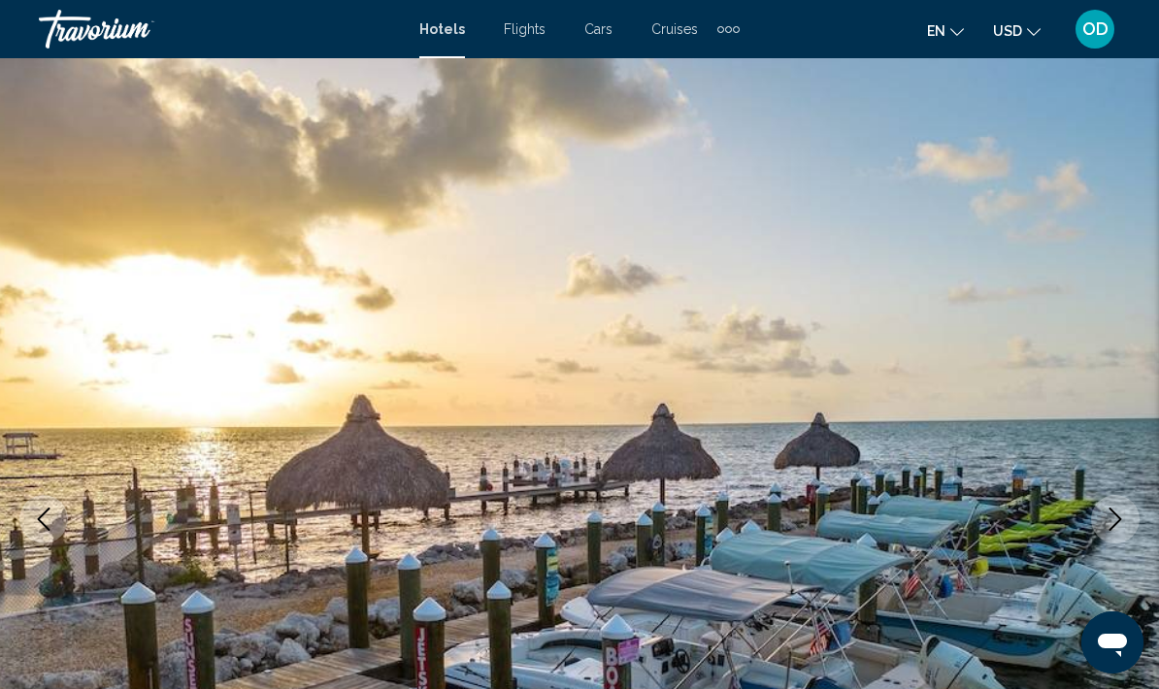
click at [1121, 527] on icon "Next image" at bounding box center [1115, 519] width 23 height 23
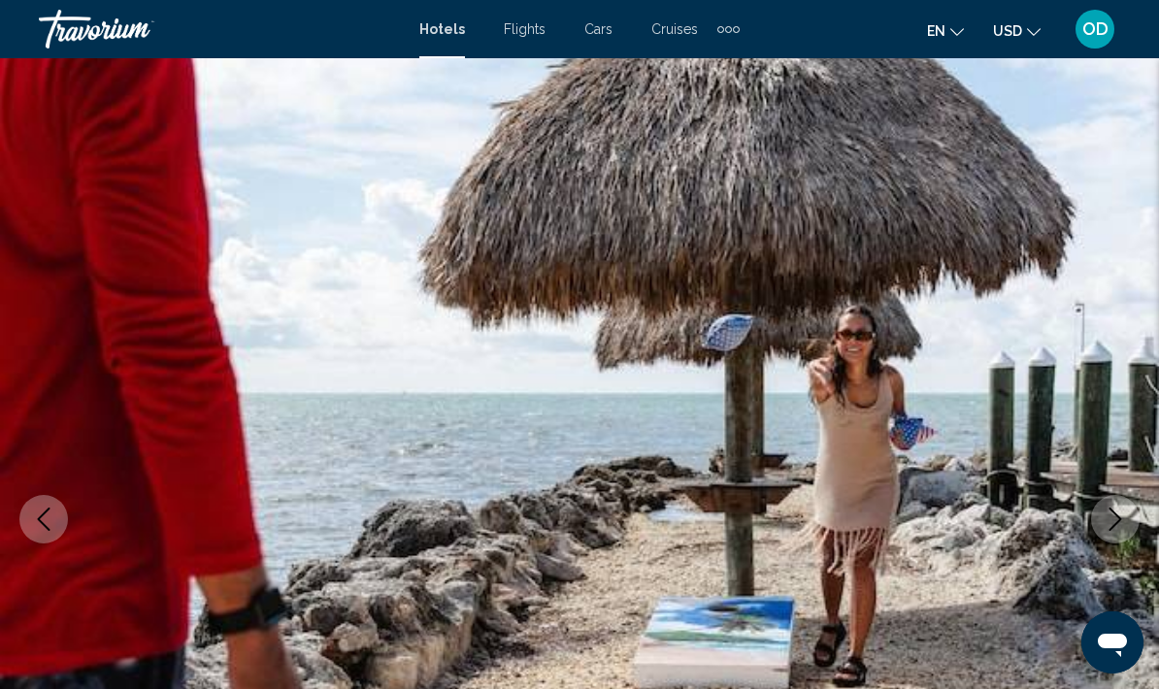
click at [1131, 527] on button "Next image" at bounding box center [1115, 519] width 49 height 49
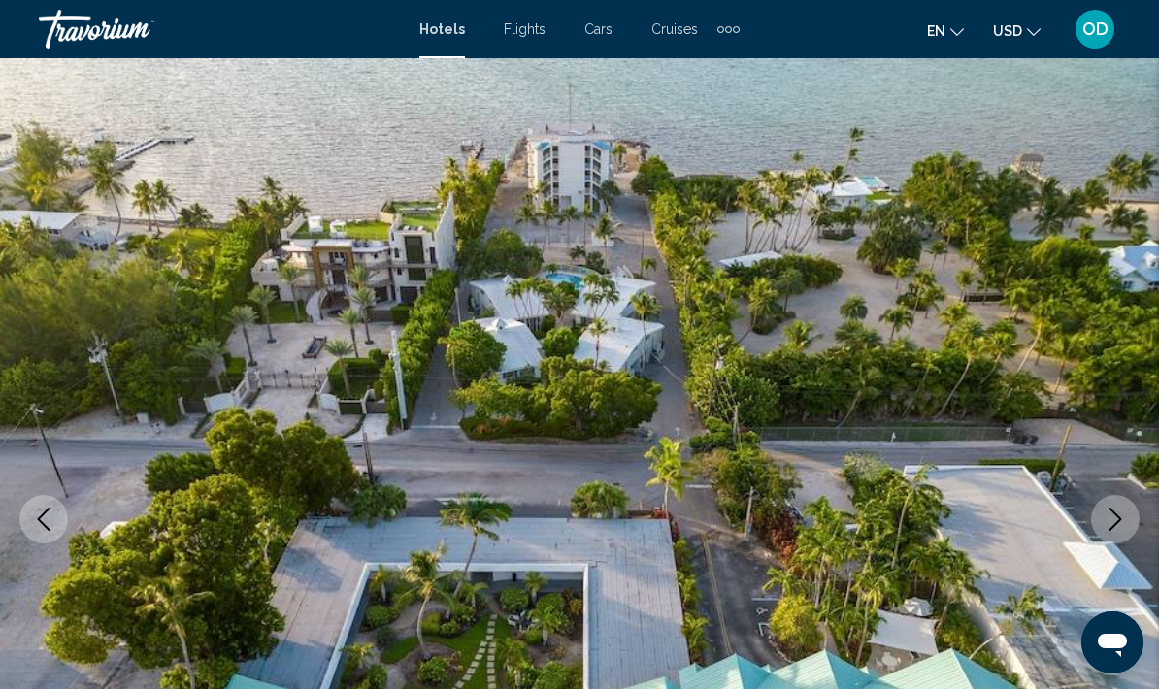
click at [1110, 530] on icon "Next image" at bounding box center [1115, 519] width 13 height 23
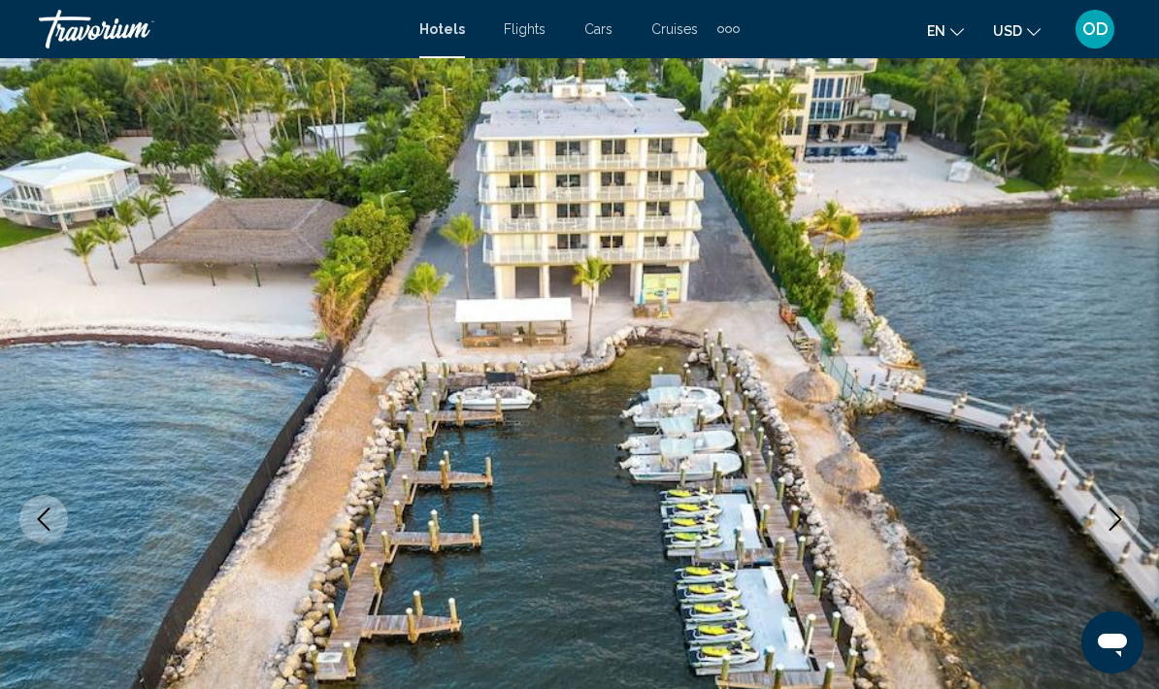
click at [1118, 531] on button "Next image" at bounding box center [1115, 519] width 49 height 49
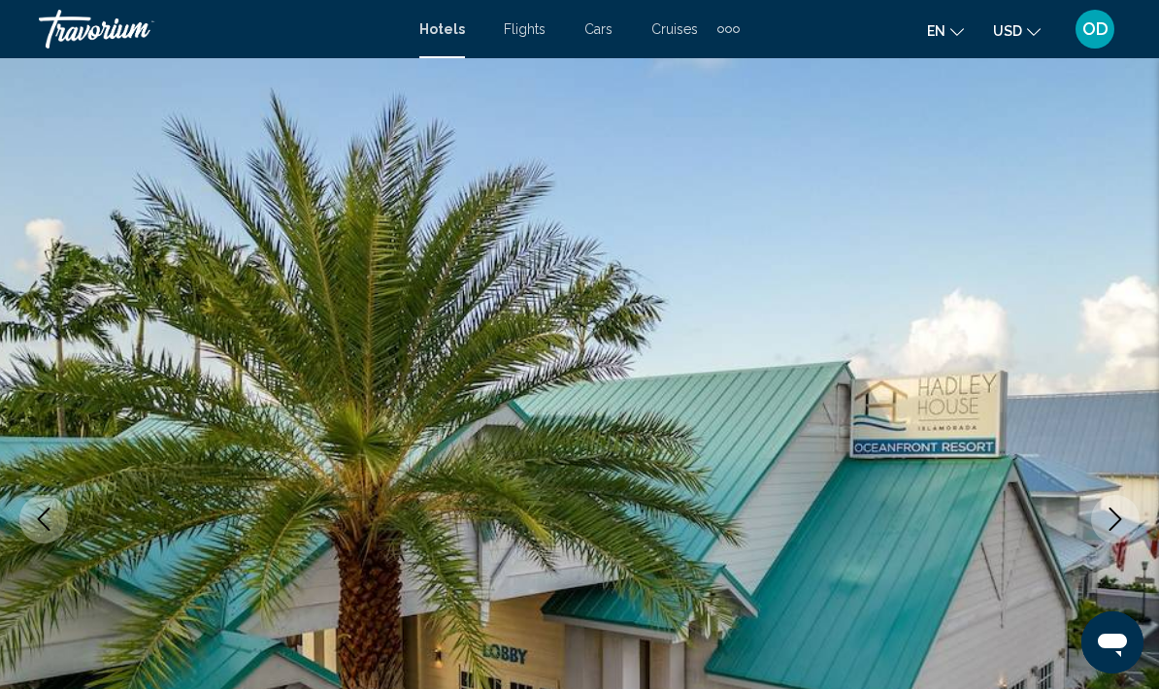
click at [1106, 523] on icon "Next image" at bounding box center [1115, 519] width 23 height 23
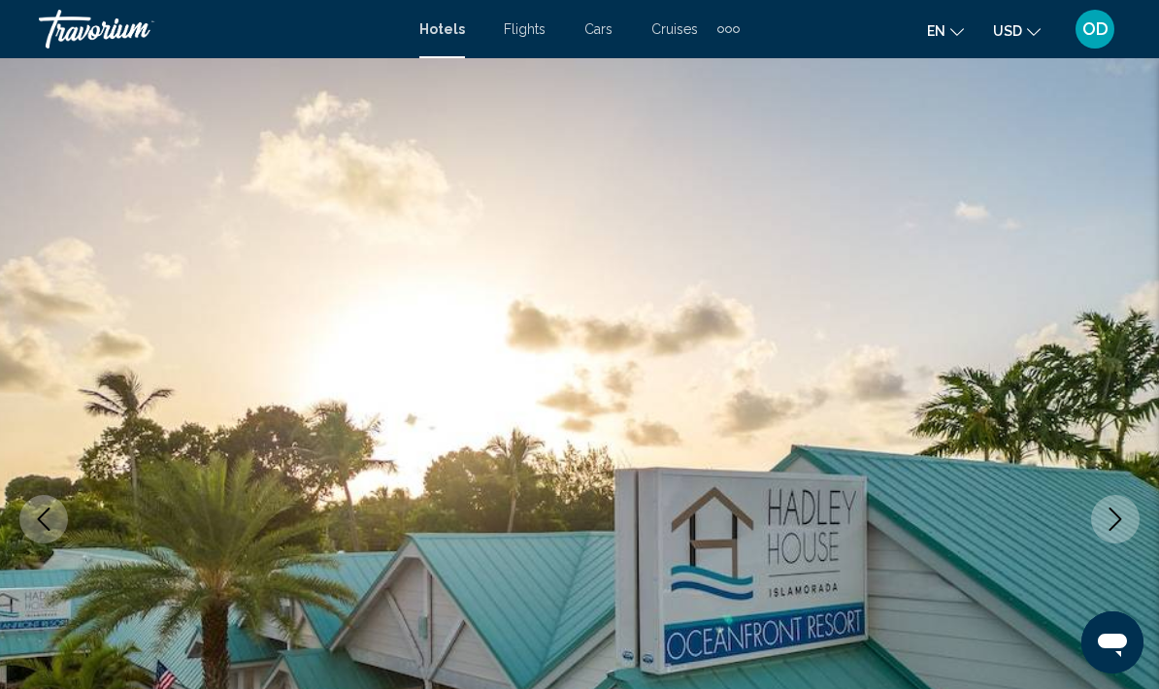
click at [1108, 522] on icon "Next image" at bounding box center [1115, 519] width 23 height 23
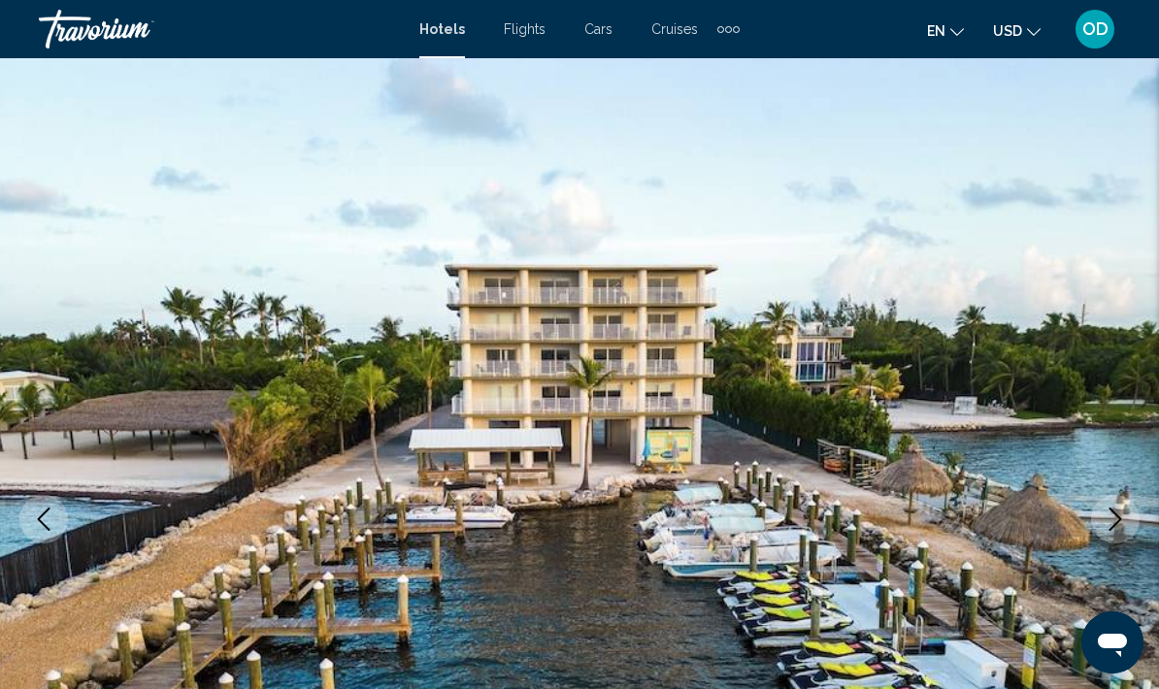
click at [1119, 526] on icon "Next image" at bounding box center [1115, 519] width 23 height 23
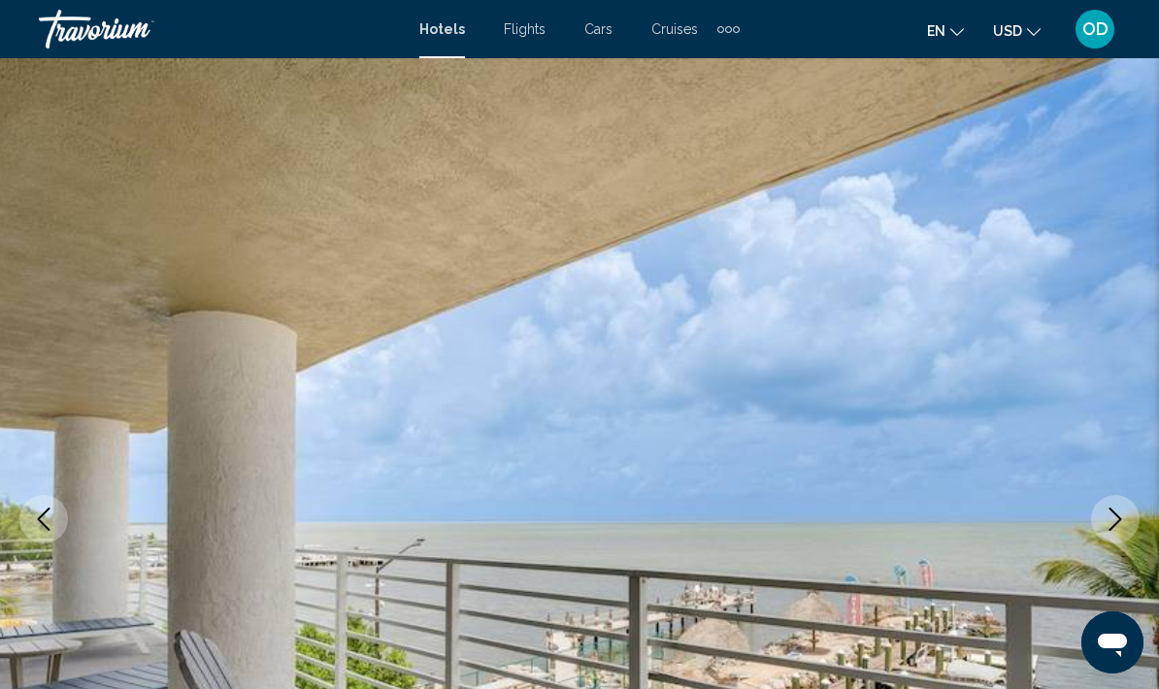
click at [1115, 524] on icon "Next image" at bounding box center [1115, 519] width 13 height 23
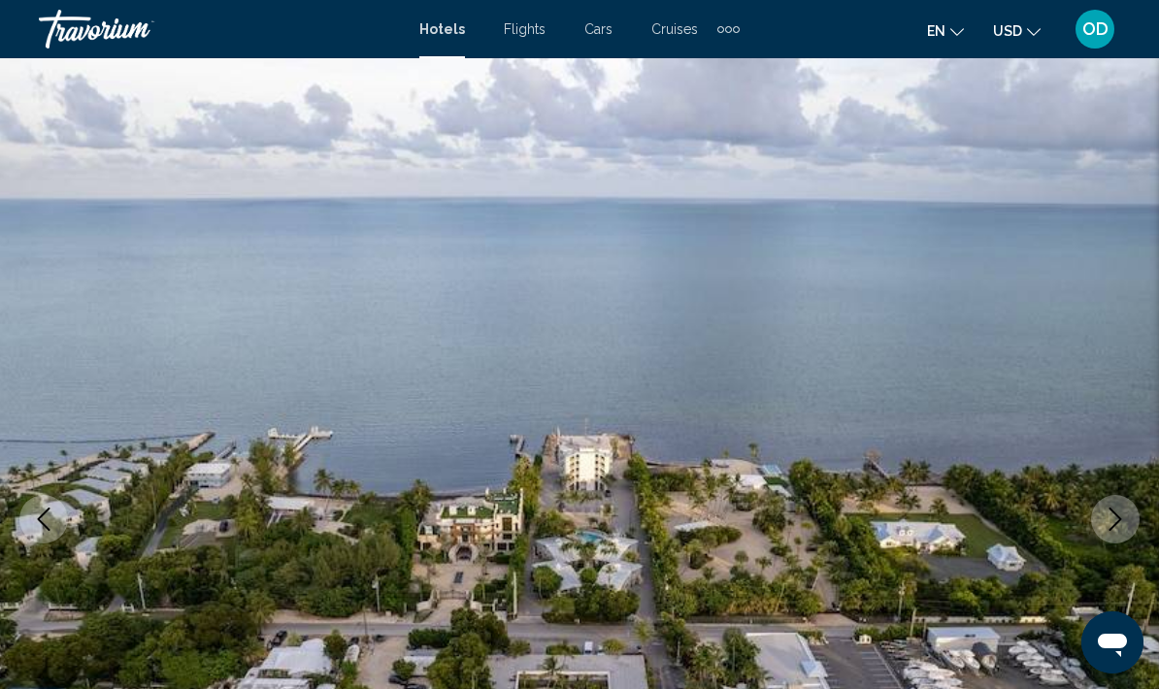
click at [1120, 523] on icon "Next image" at bounding box center [1115, 519] width 23 height 23
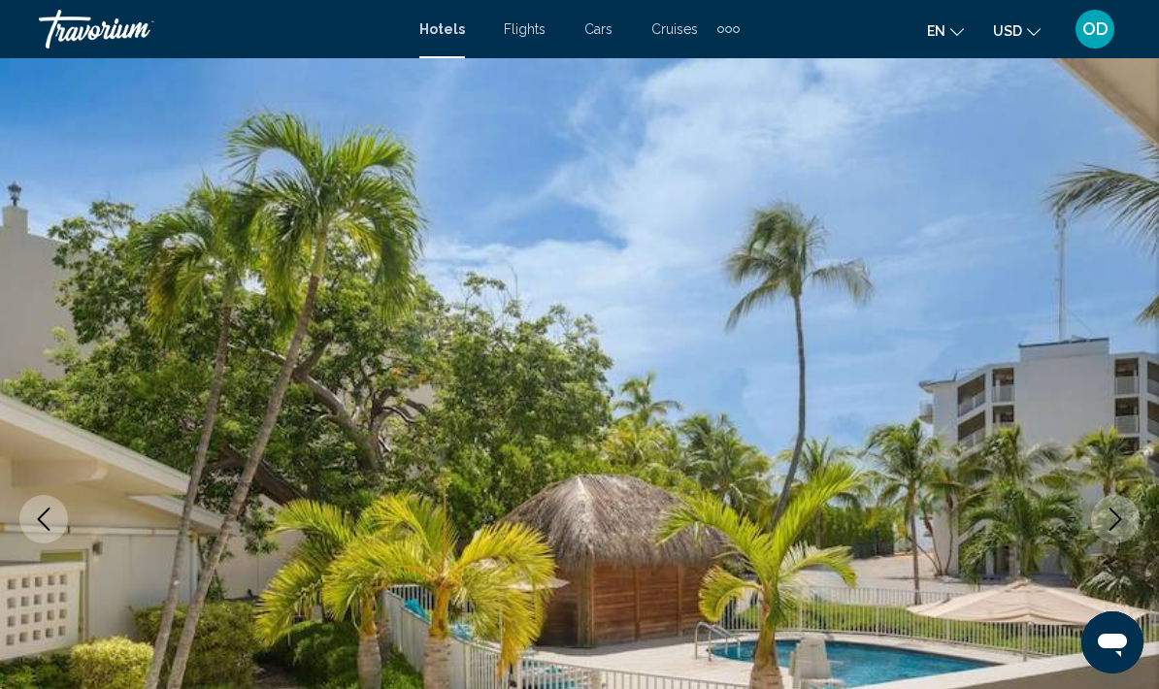
click at [1120, 529] on icon "Next image" at bounding box center [1115, 519] width 23 height 23
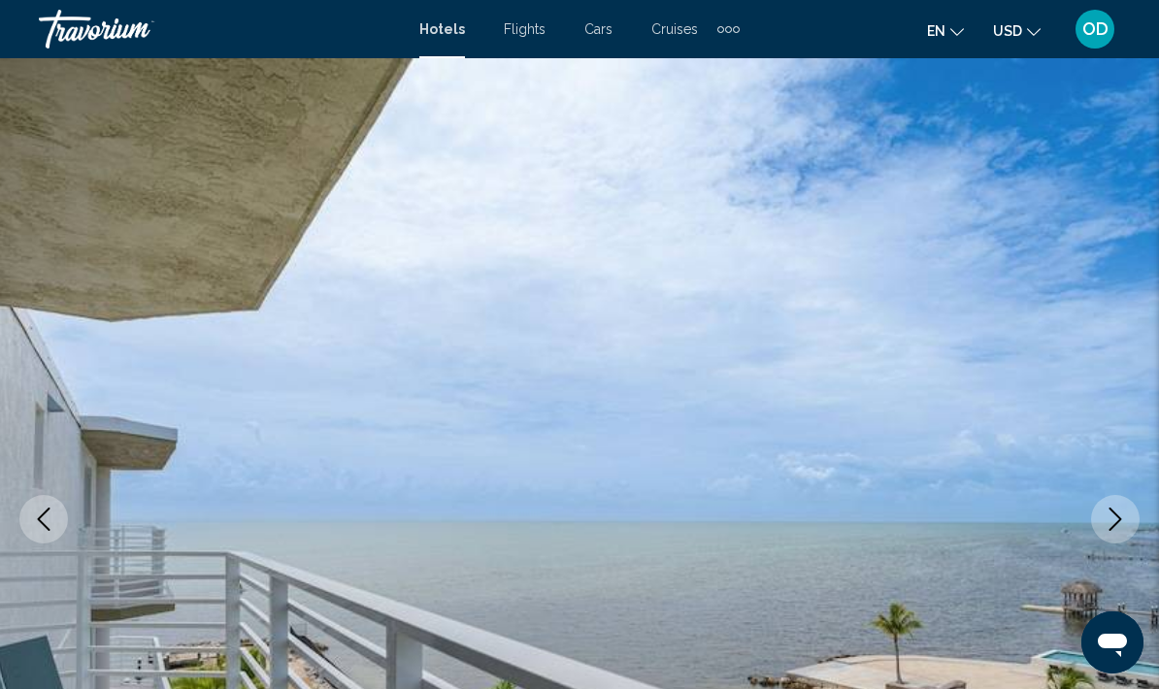
click at [1119, 529] on icon "Next image" at bounding box center [1115, 519] width 23 height 23
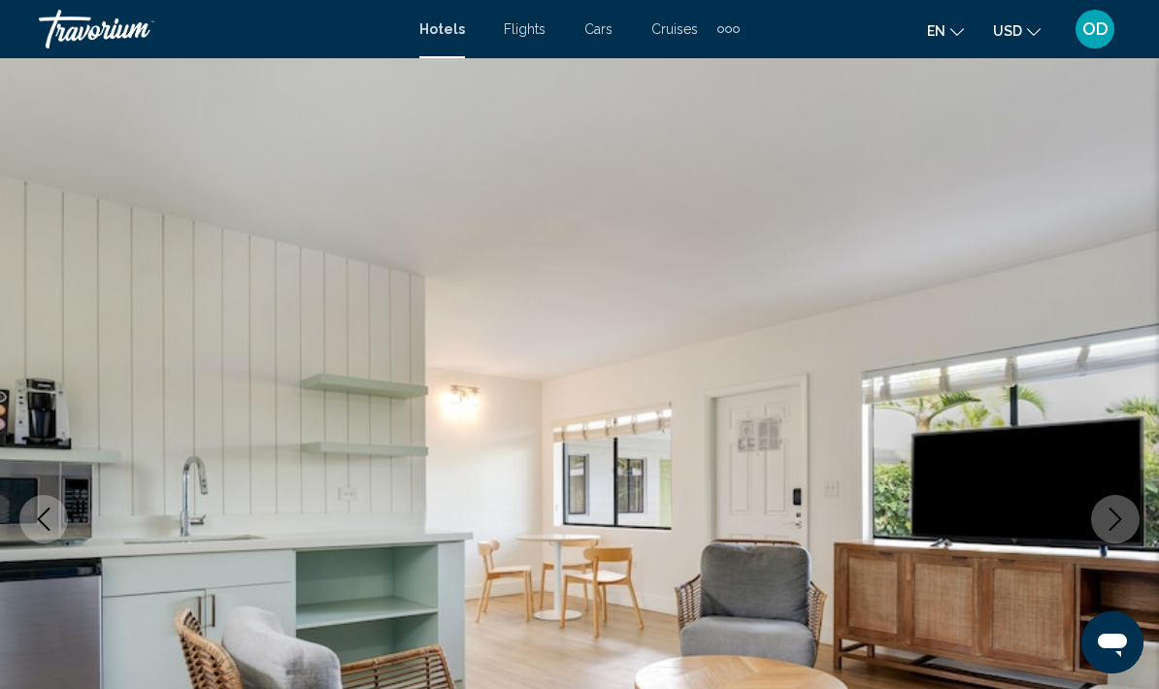
click at [1120, 529] on icon "Next image" at bounding box center [1115, 519] width 23 height 23
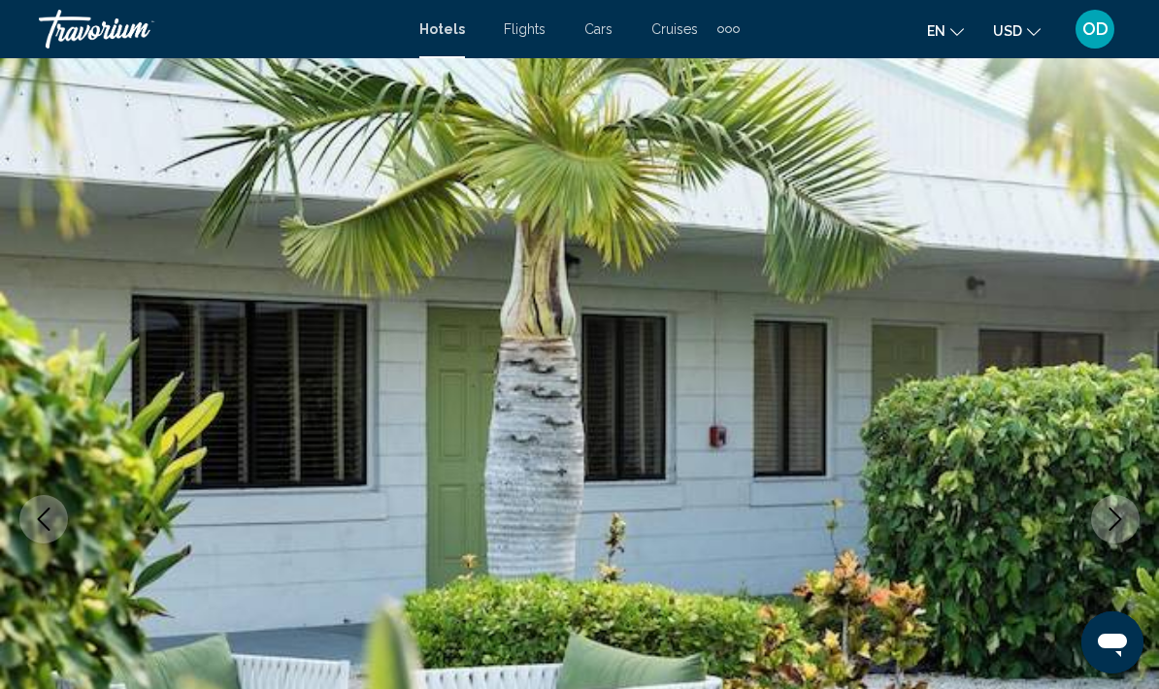
click at [1121, 527] on icon "Next image" at bounding box center [1115, 519] width 23 height 23
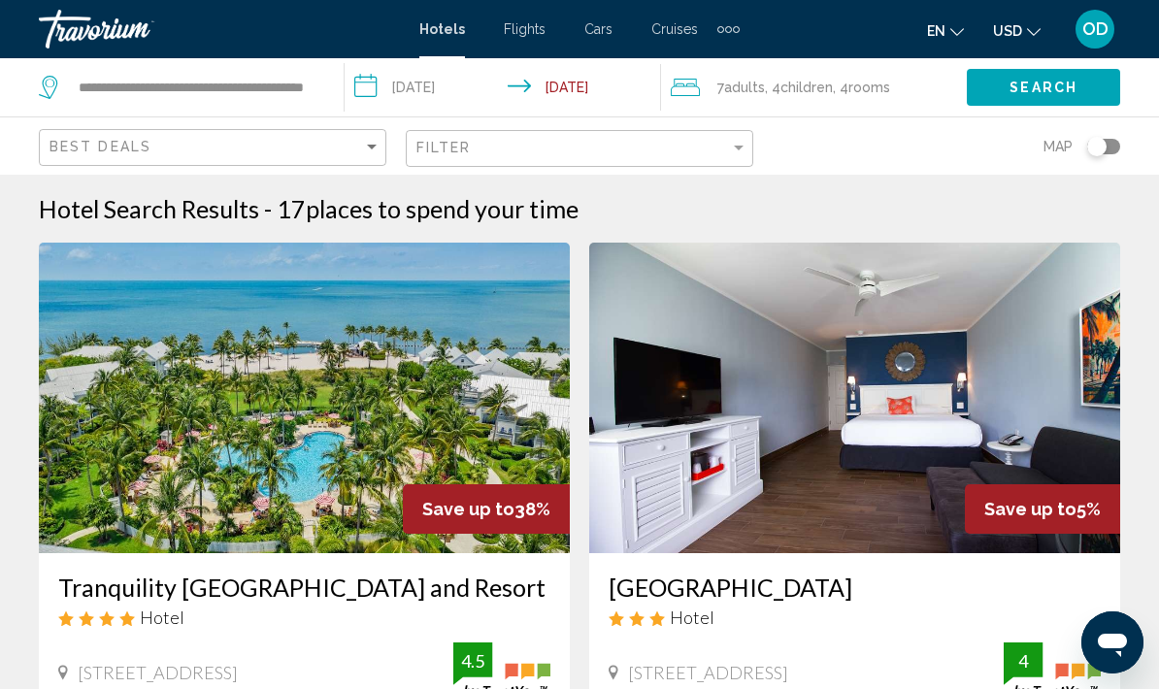
click at [1106, 482] on img "Main content" at bounding box center [854, 398] width 531 height 311
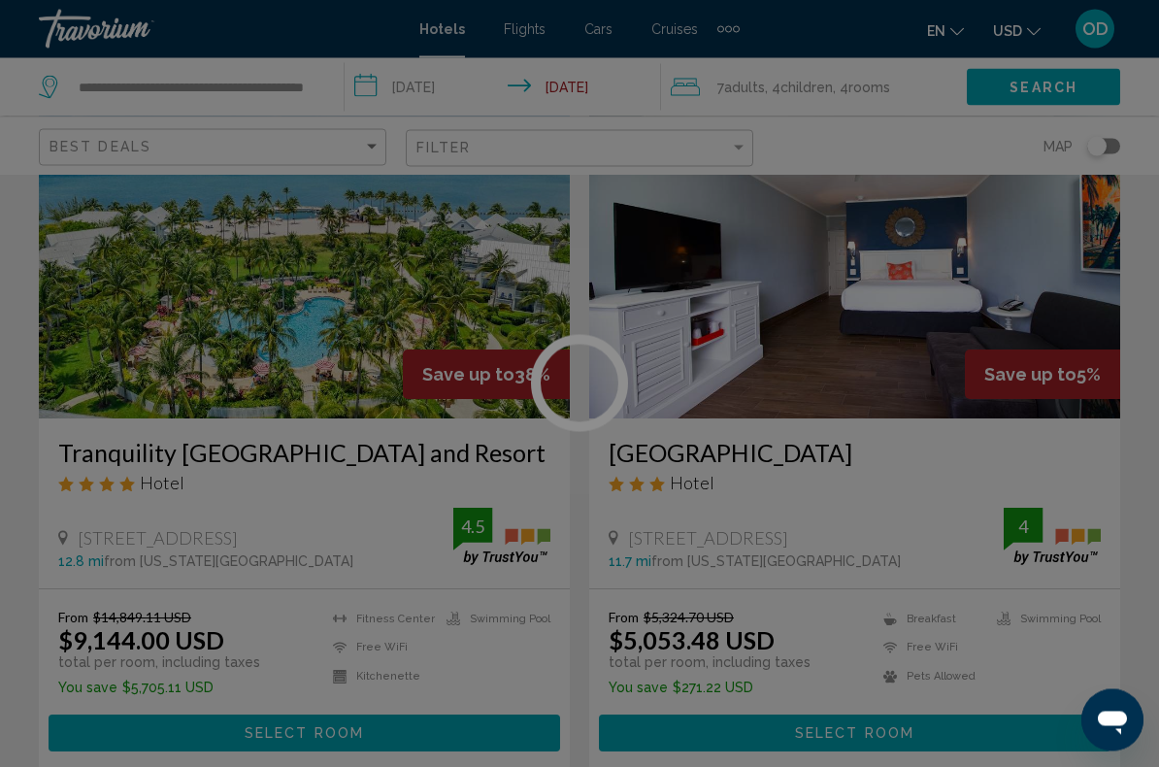
scroll to position [163, 0]
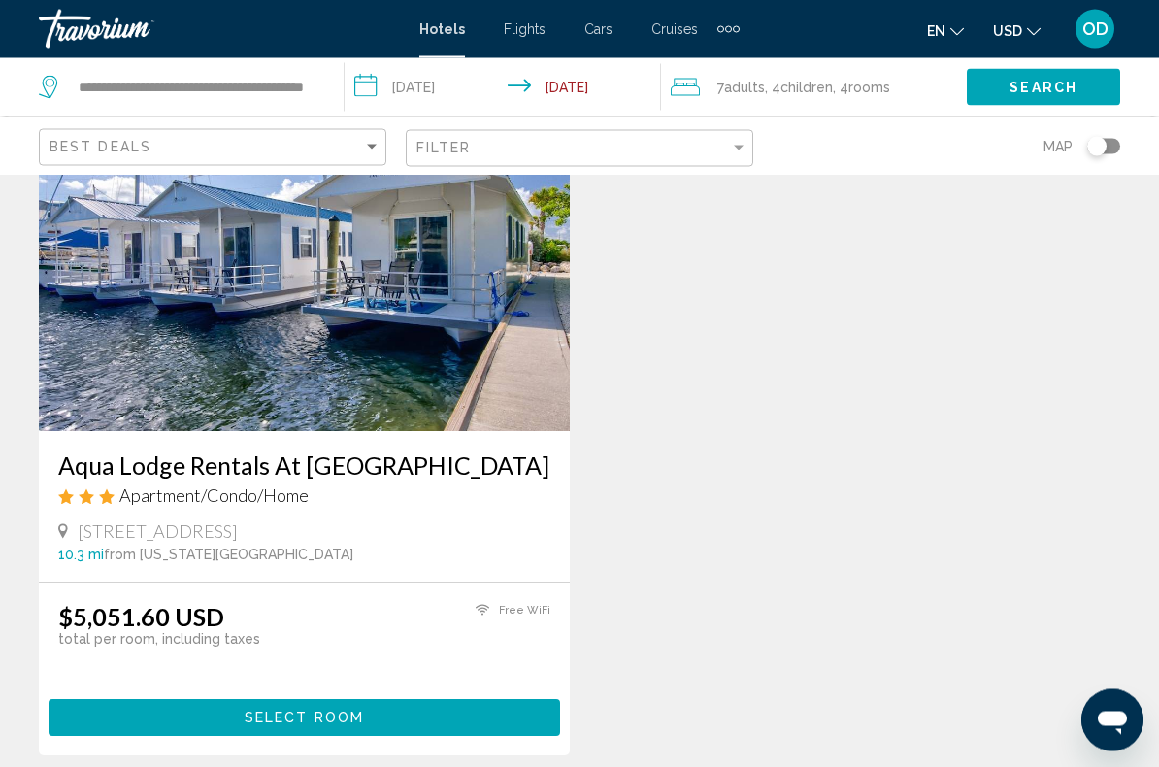
scroll to position [1511, 0]
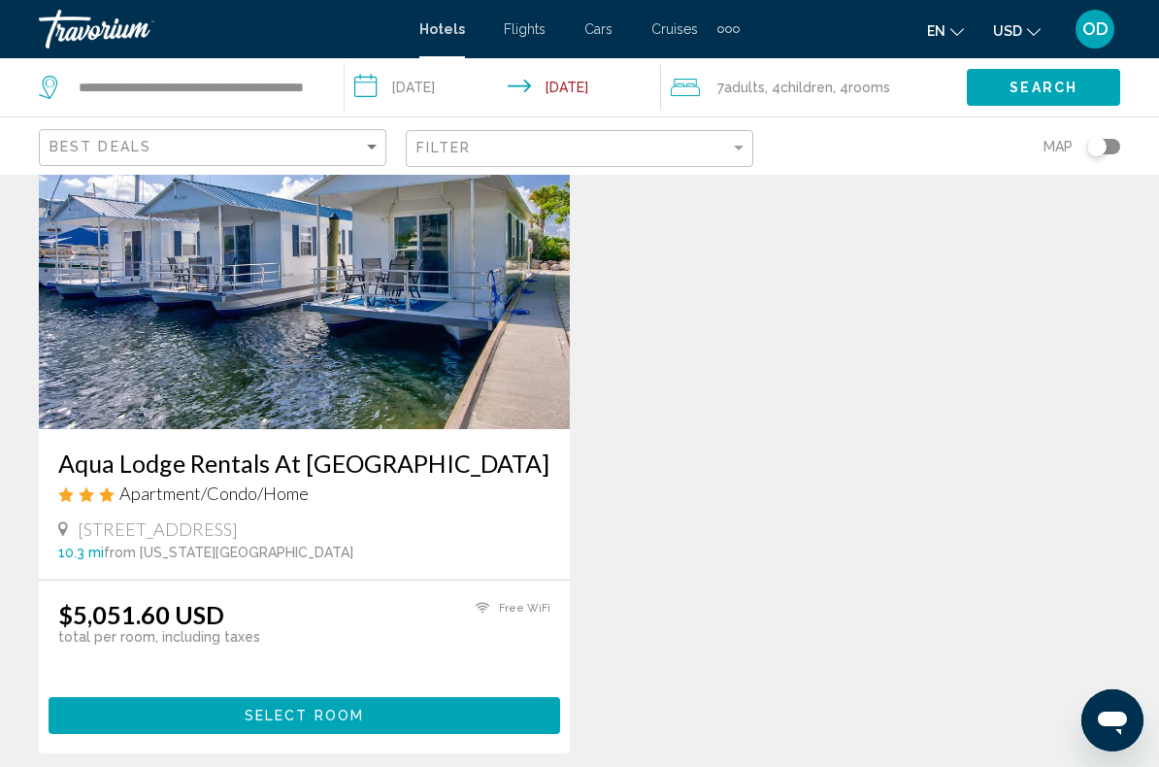
click at [393, 302] on img "Main content" at bounding box center [304, 273] width 531 height 311
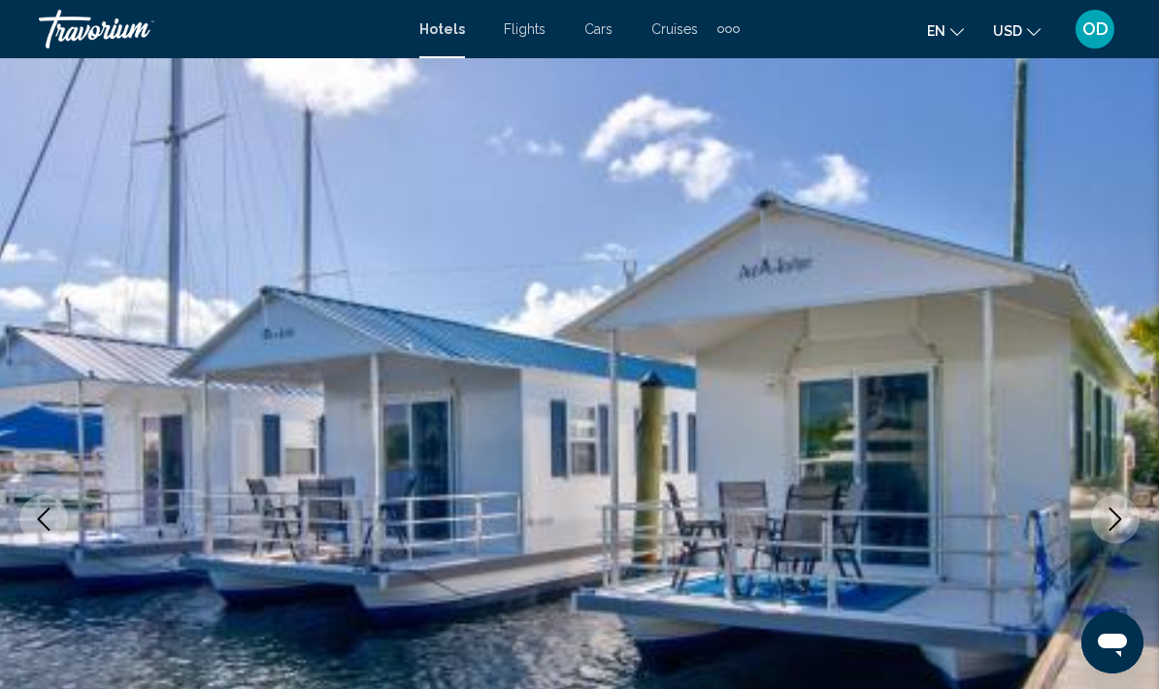
click at [1123, 514] on icon "Next image" at bounding box center [1115, 519] width 23 height 23
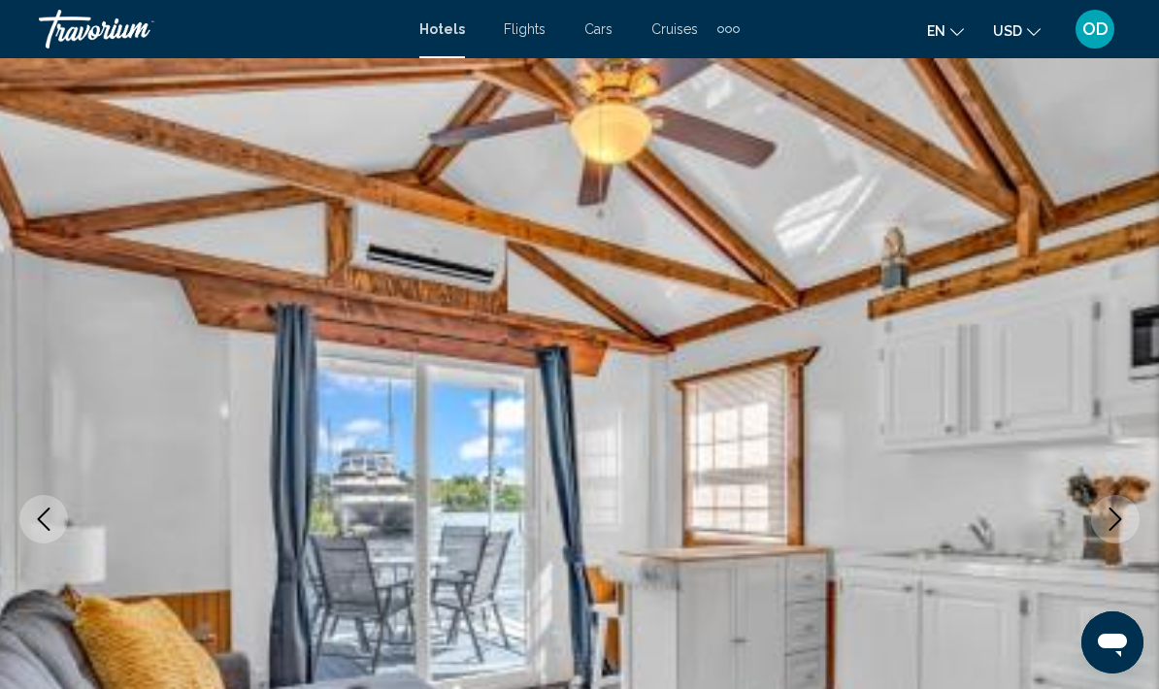
click at [1118, 525] on icon "Next image" at bounding box center [1115, 519] width 23 height 23
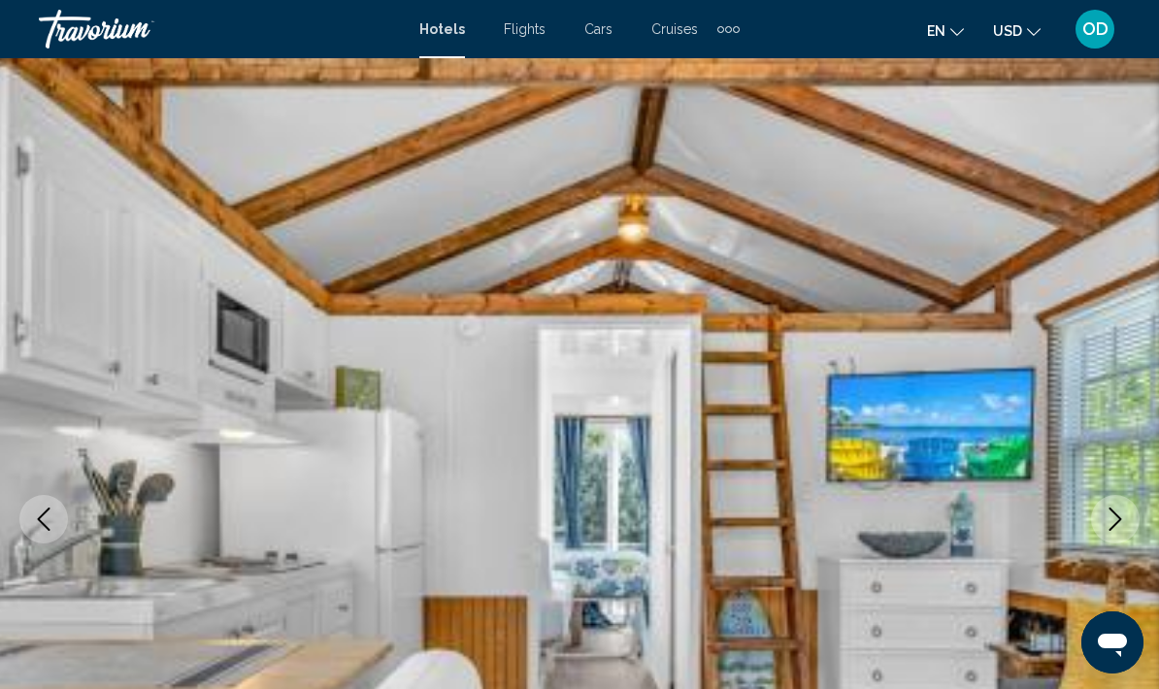
click at [1111, 516] on icon "Next image" at bounding box center [1115, 519] width 23 height 23
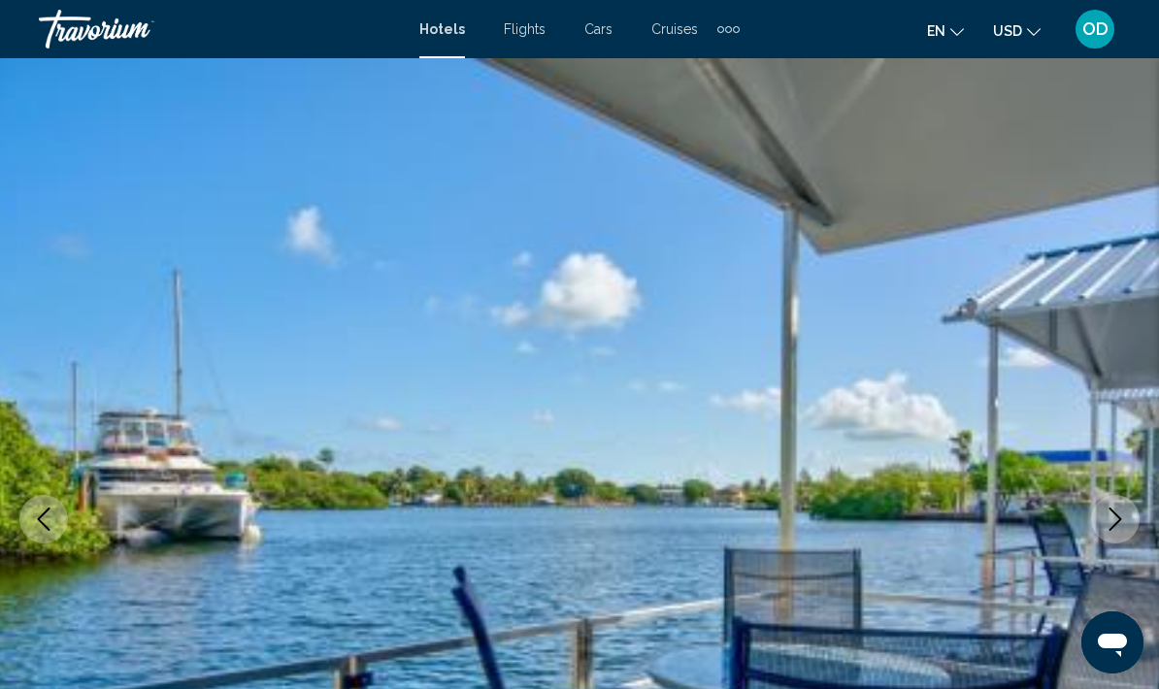
click at [1115, 523] on icon "Next image" at bounding box center [1115, 519] width 23 height 23
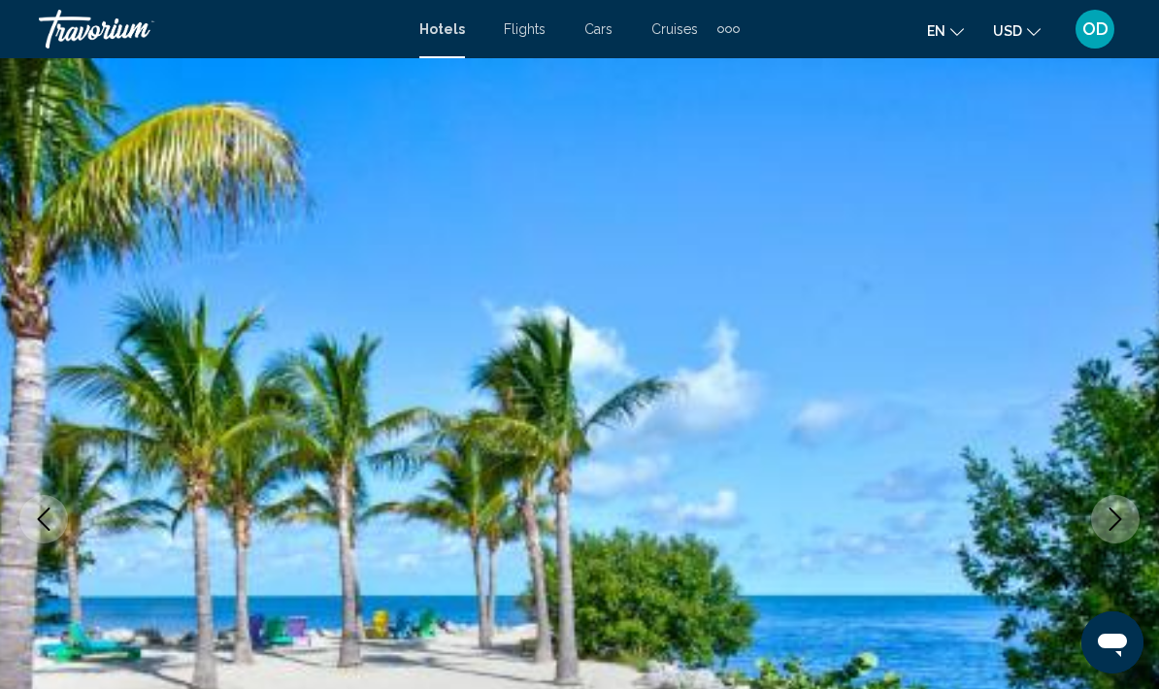
click at [1120, 526] on icon "Next image" at bounding box center [1115, 519] width 23 height 23
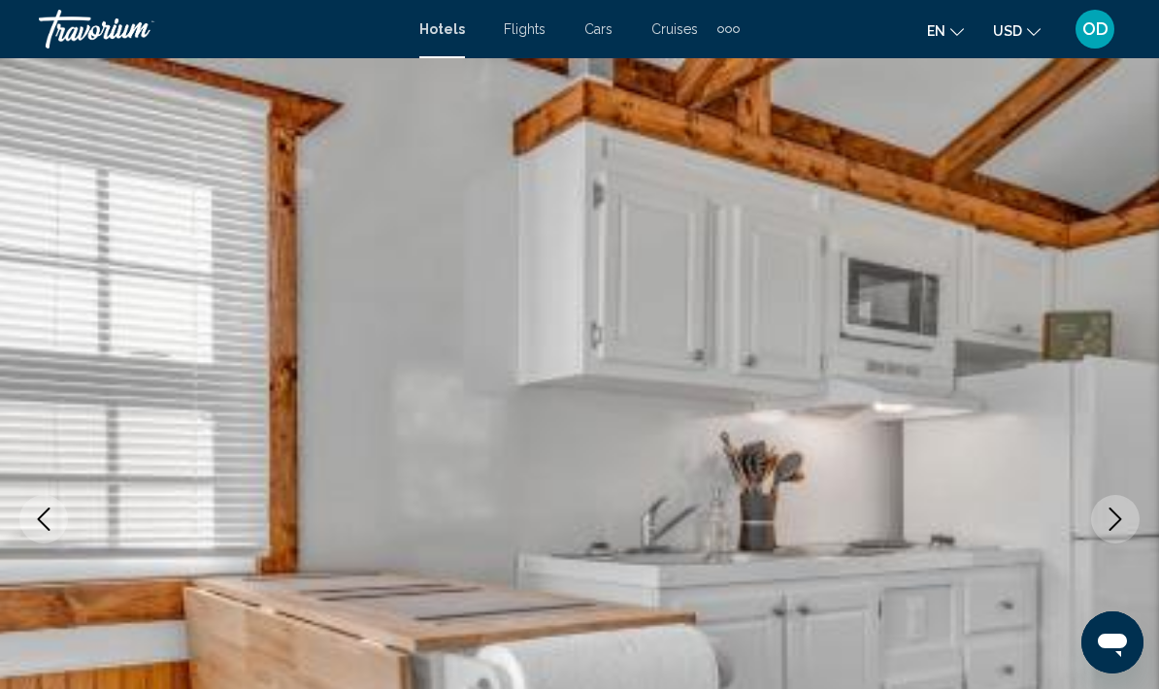
click at [1108, 515] on icon "Next image" at bounding box center [1115, 519] width 23 height 23
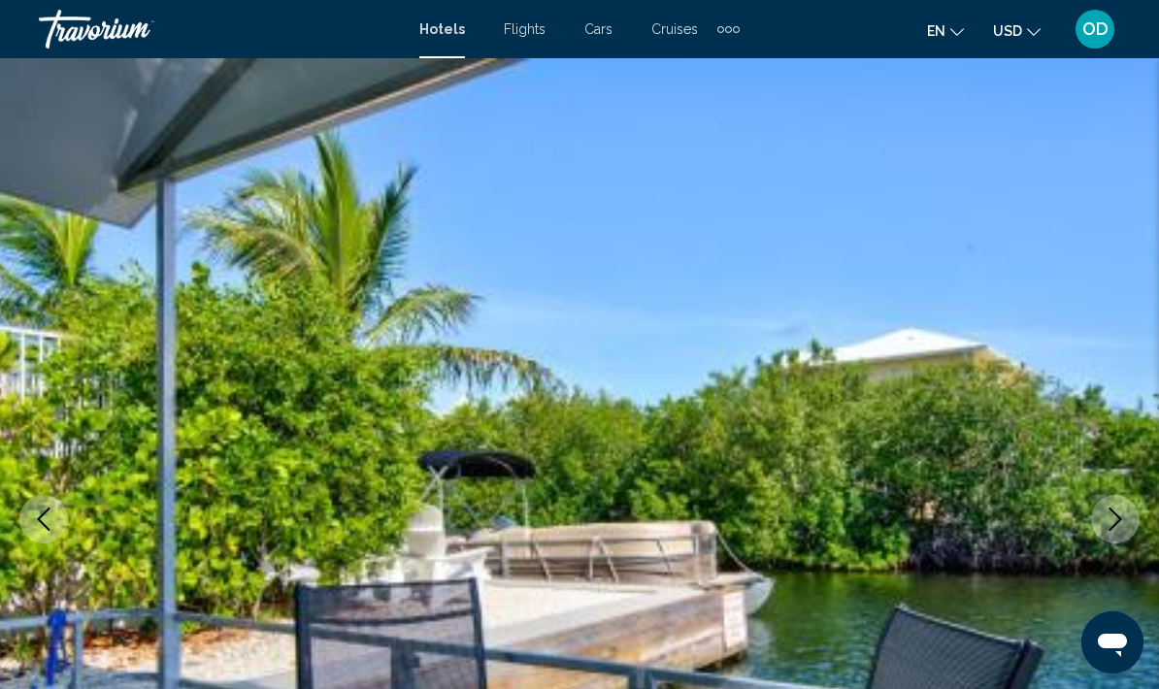
click at [1127, 522] on button "Next image" at bounding box center [1115, 519] width 49 height 49
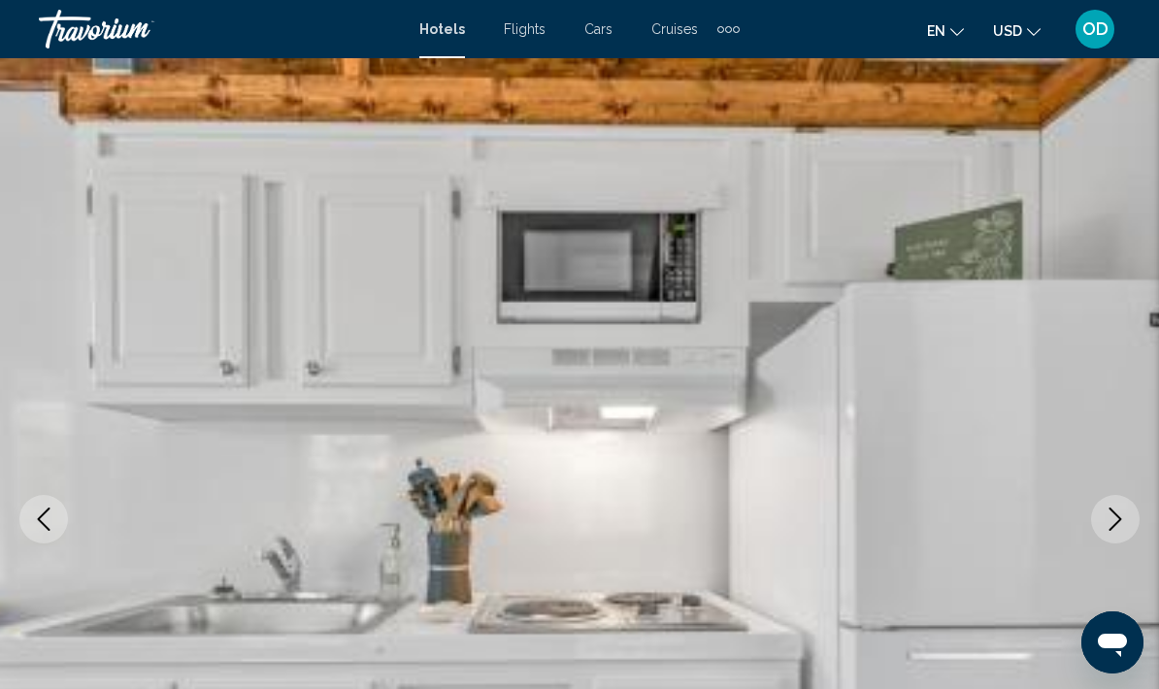
click at [1113, 519] on icon "Next image" at bounding box center [1115, 519] width 23 height 23
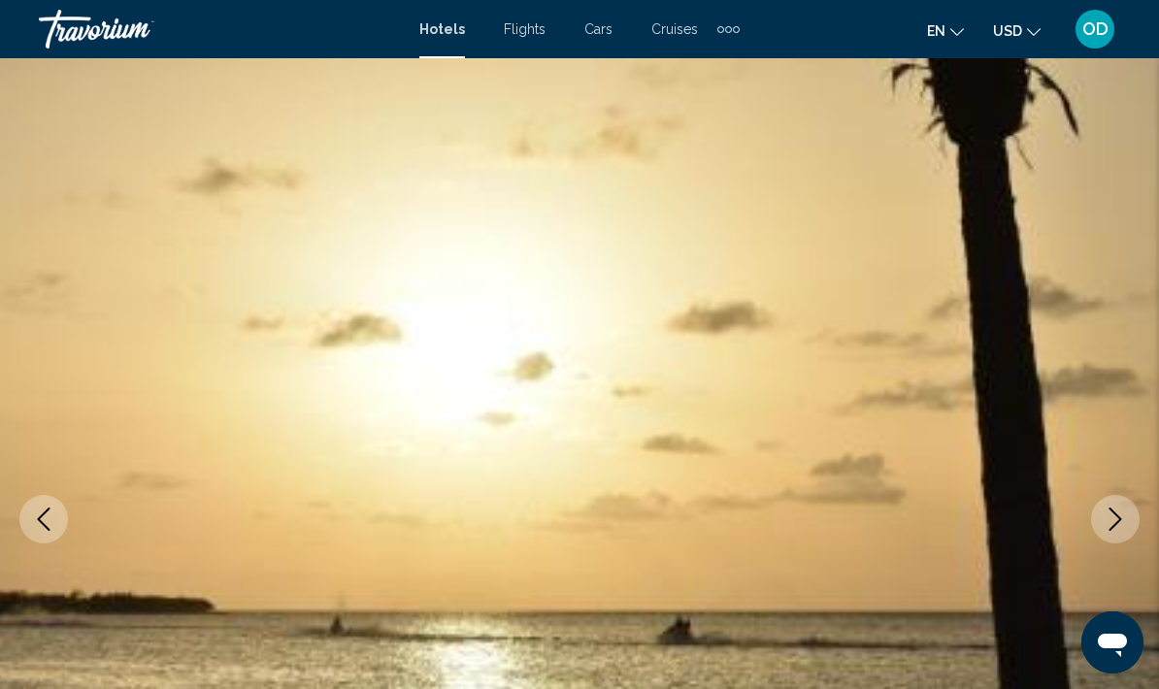
click at [1120, 520] on icon "Next image" at bounding box center [1115, 519] width 13 height 23
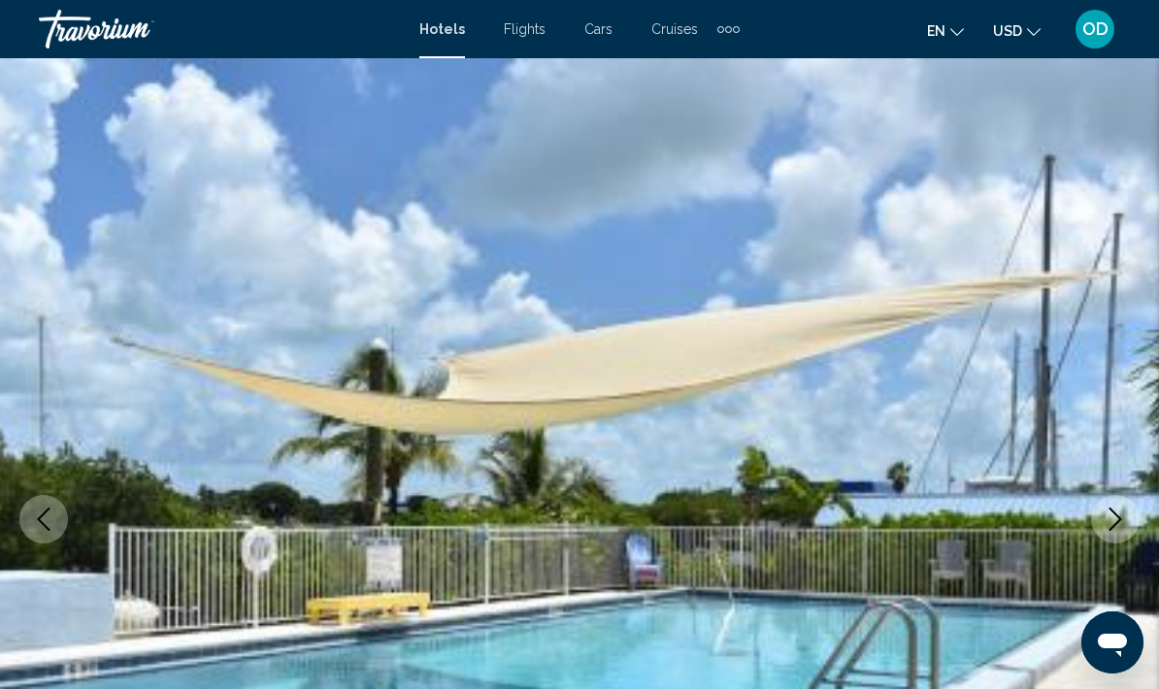
click at [1115, 513] on icon "Next image" at bounding box center [1115, 519] width 13 height 23
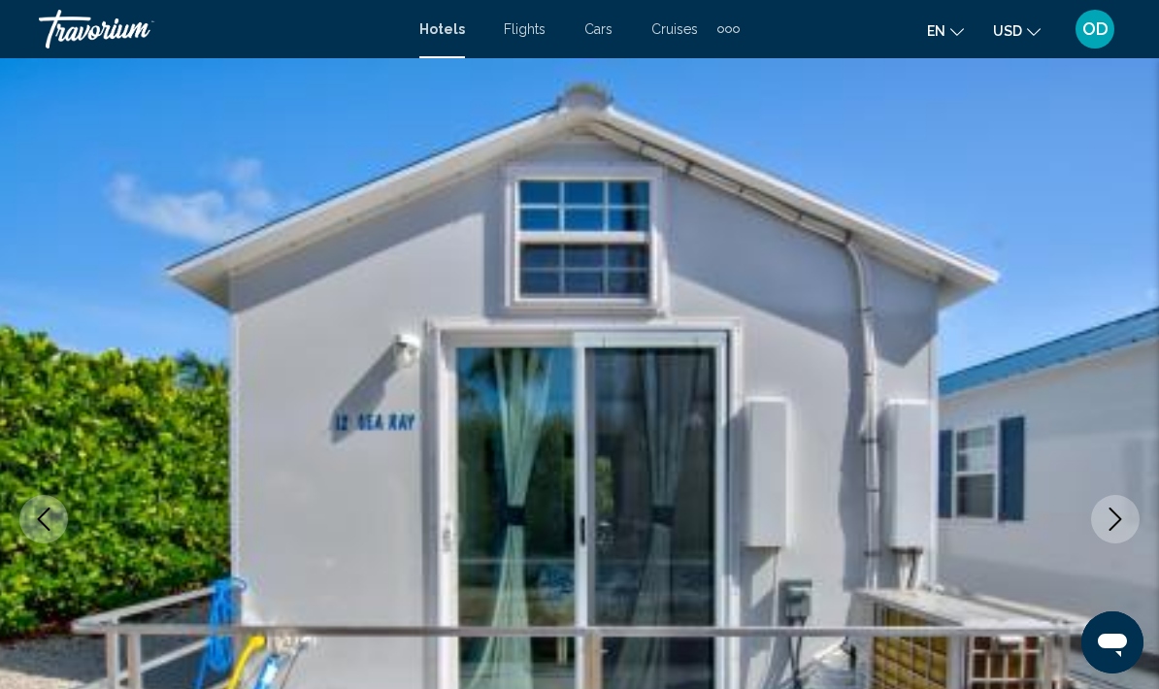
click at [1106, 521] on icon "Next image" at bounding box center [1115, 519] width 23 height 23
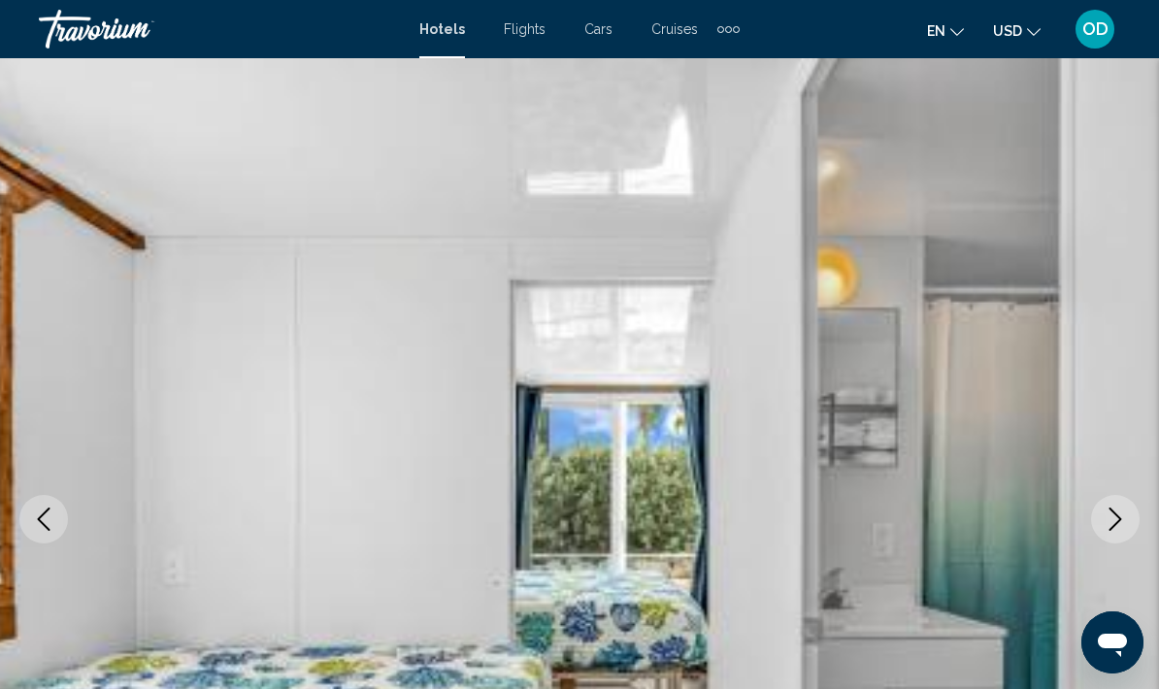
click at [1109, 518] on icon "Next image" at bounding box center [1115, 519] width 23 height 23
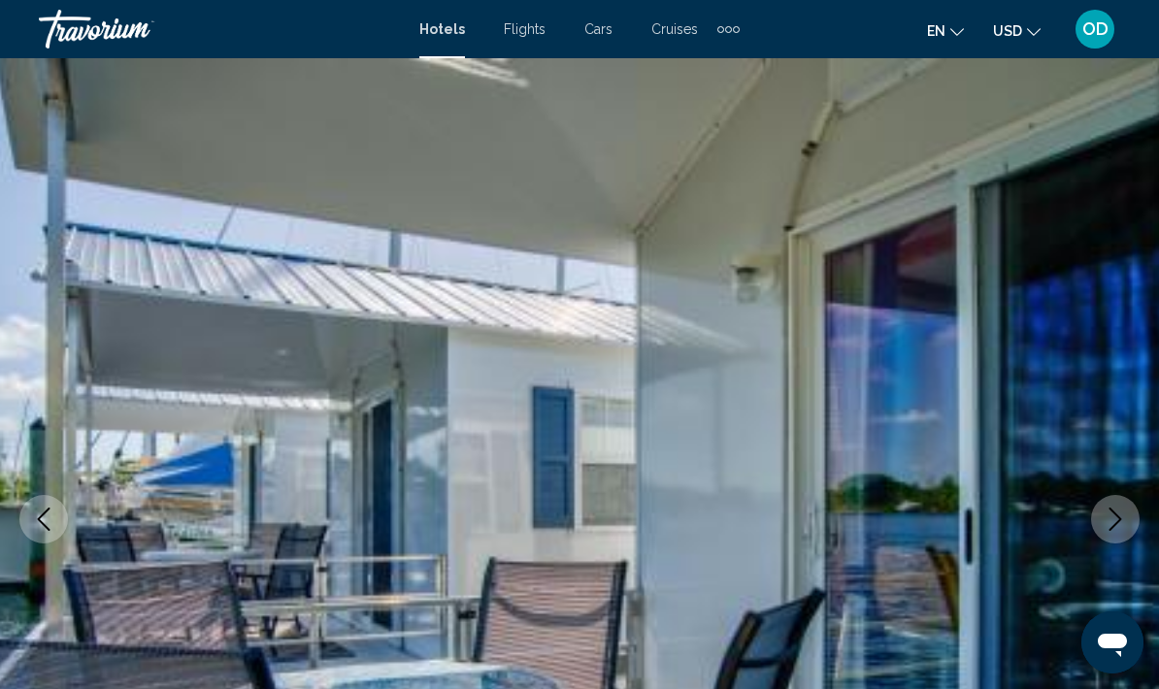
click at [1119, 522] on icon "Next image" at bounding box center [1115, 519] width 23 height 23
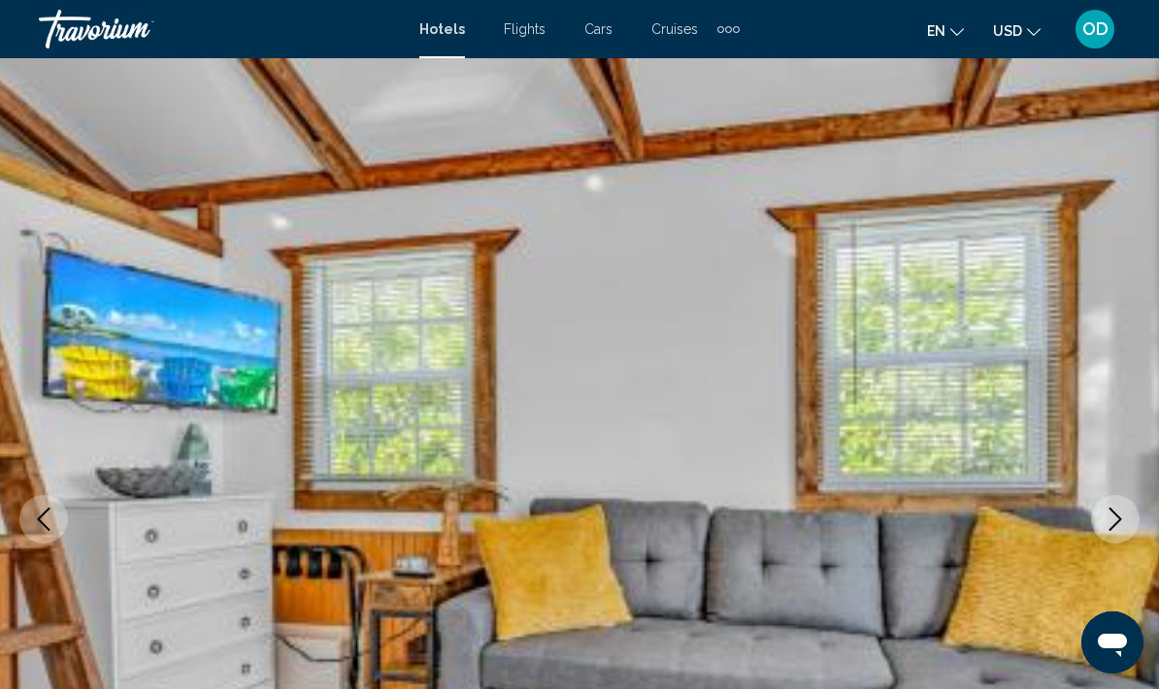
click at [1121, 519] on icon "Next image" at bounding box center [1115, 519] width 13 height 23
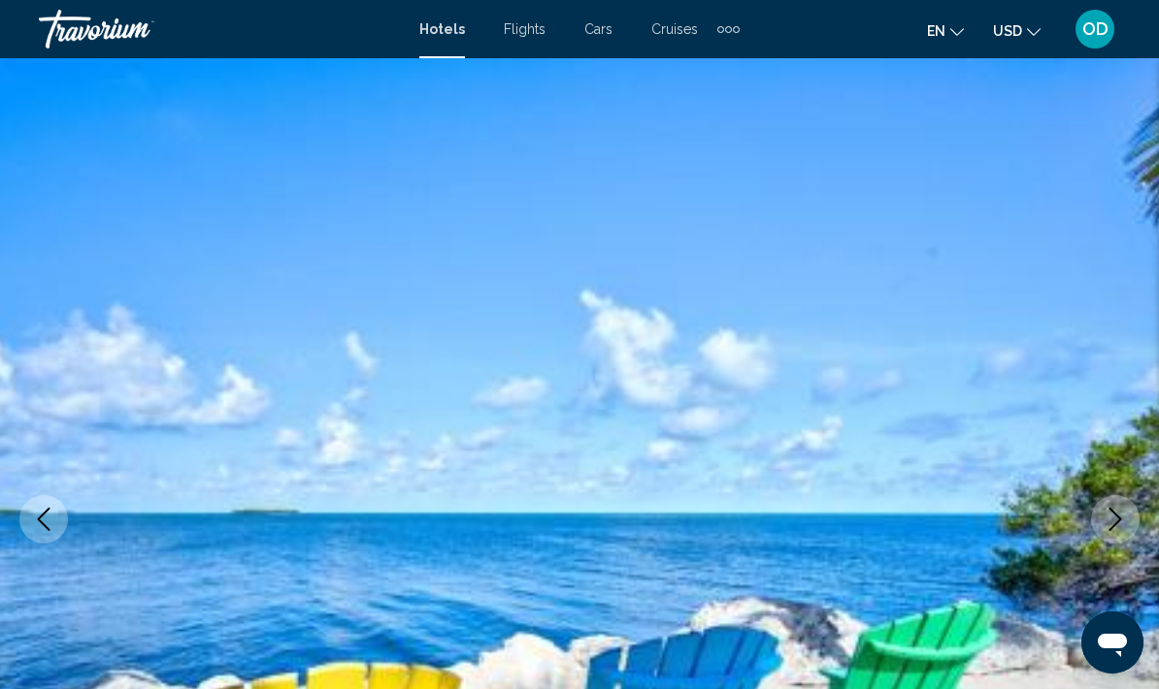
click at [1124, 523] on icon "Next image" at bounding box center [1115, 519] width 23 height 23
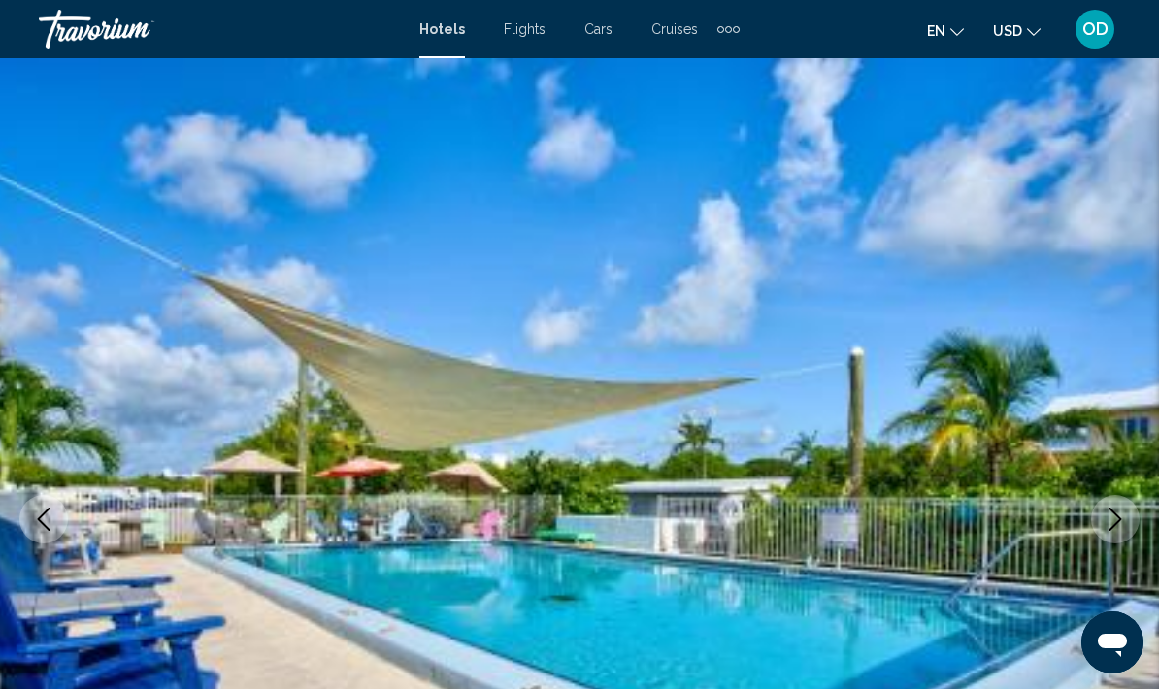
click at [1121, 522] on icon "Next image" at bounding box center [1115, 519] width 23 height 23
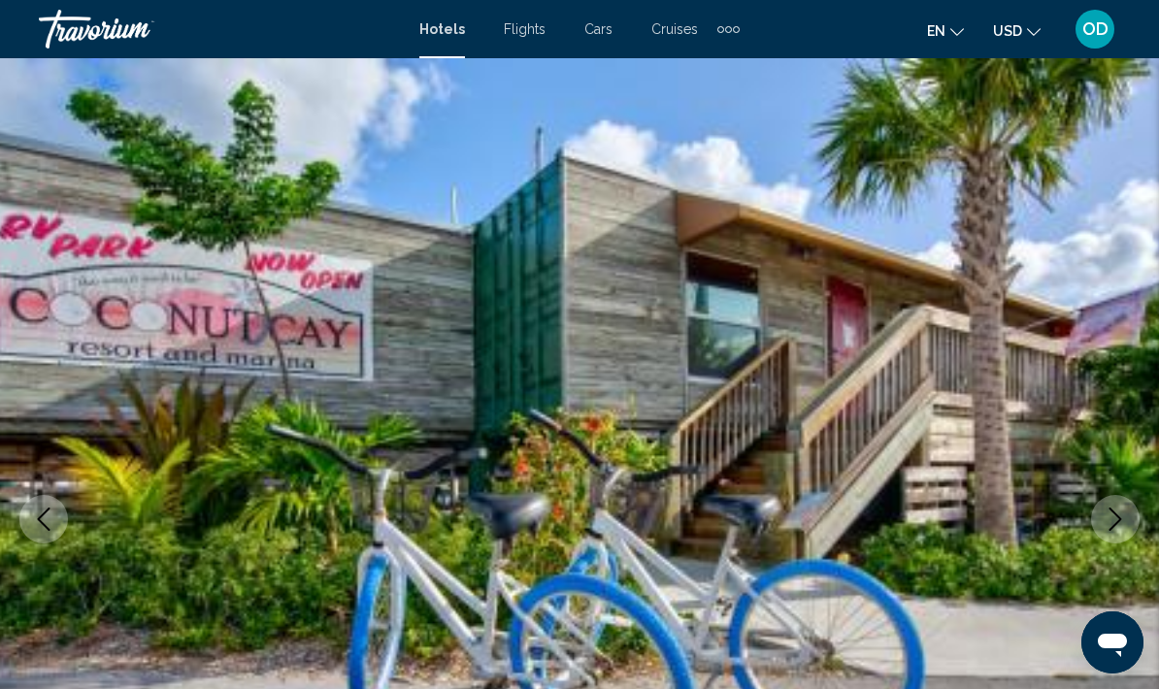
click at [1128, 506] on button "Next image" at bounding box center [1115, 519] width 49 height 49
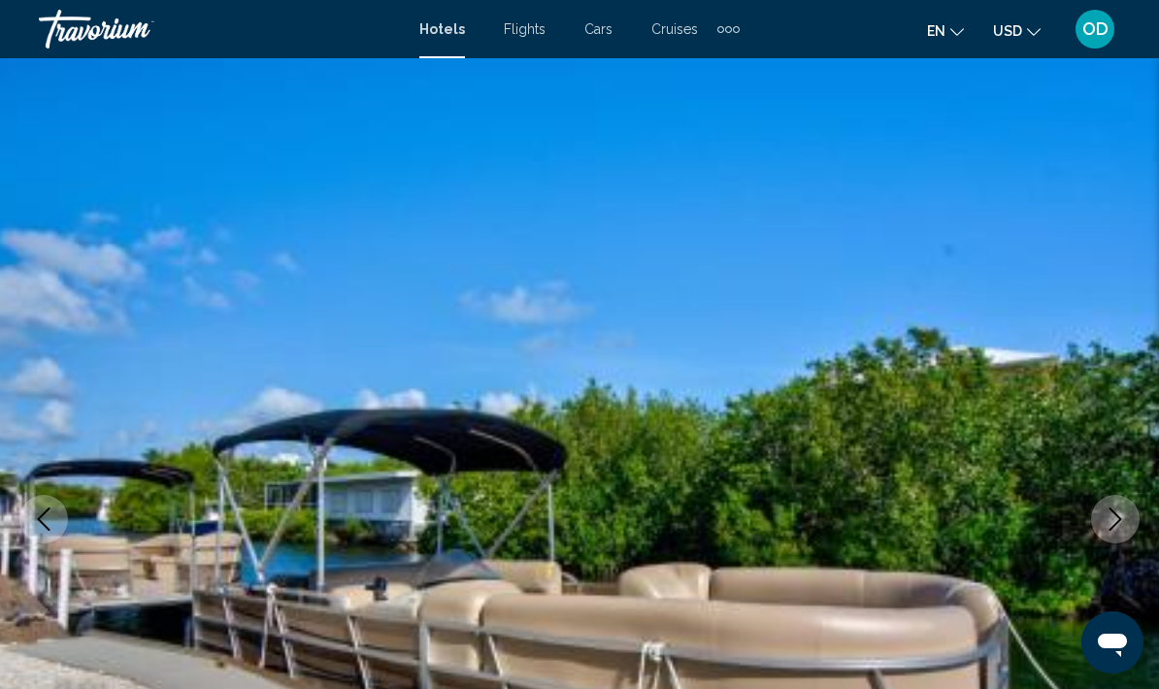
click at [1114, 524] on icon "Next image" at bounding box center [1115, 519] width 23 height 23
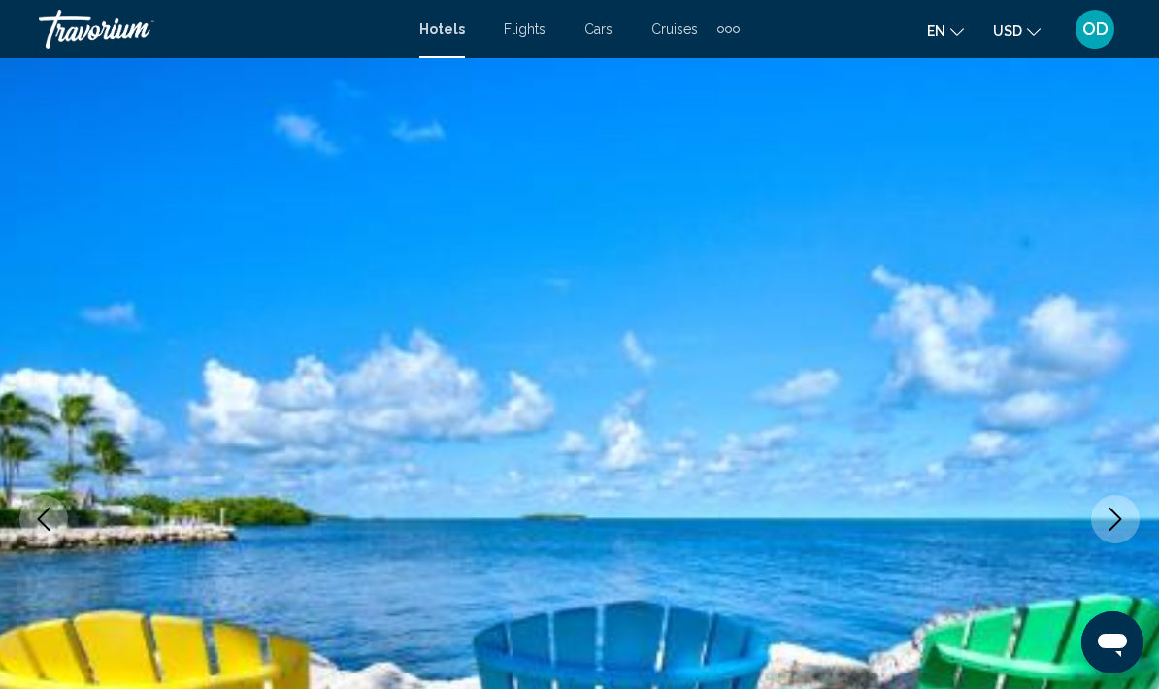
click at [1116, 513] on icon "Next image" at bounding box center [1115, 519] width 23 height 23
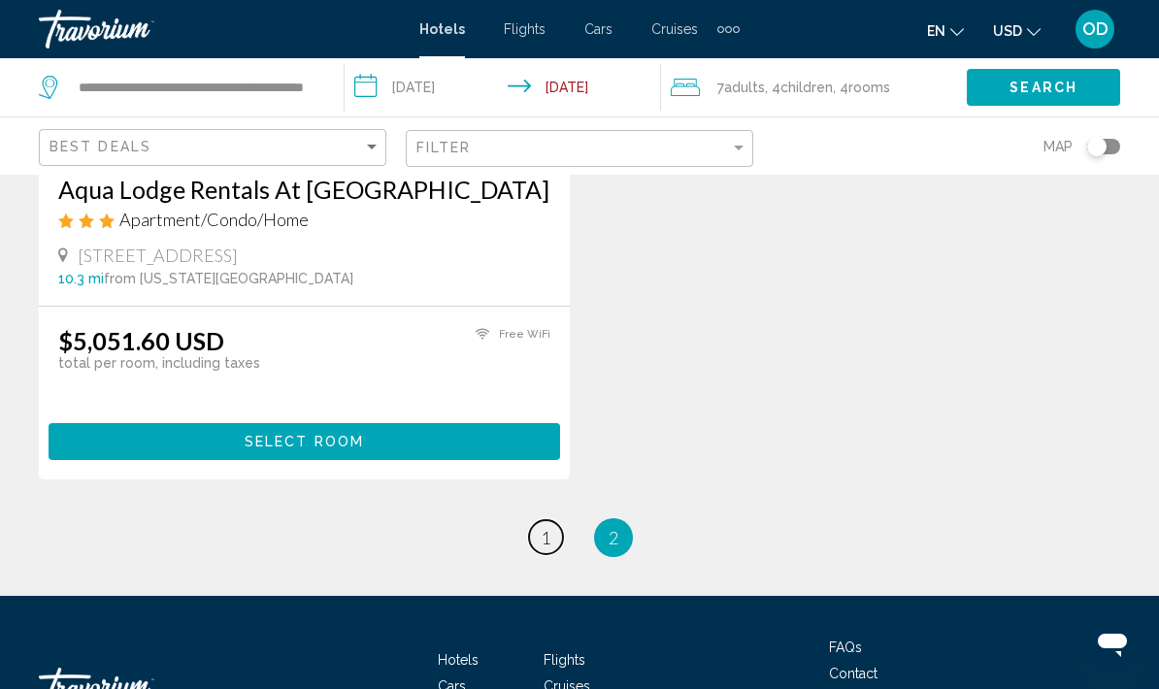
click at [537, 538] on link "page 1" at bounding box center [546, 537] width 34 height 34
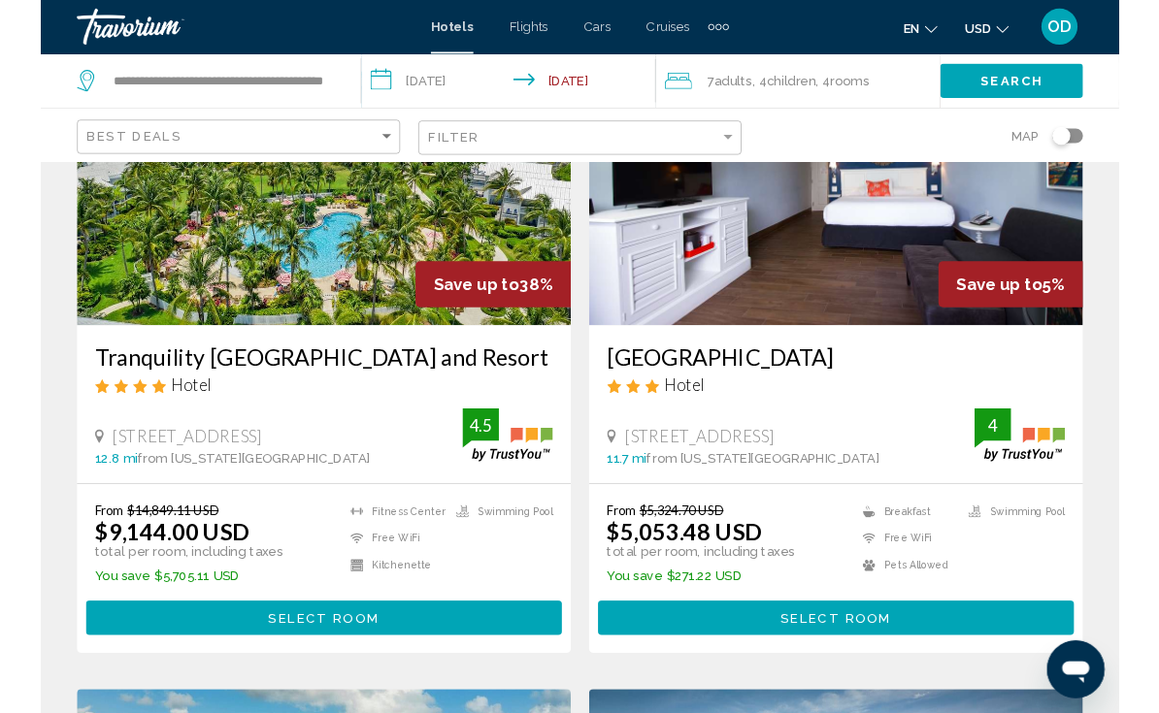
scroll to position [206, 0]
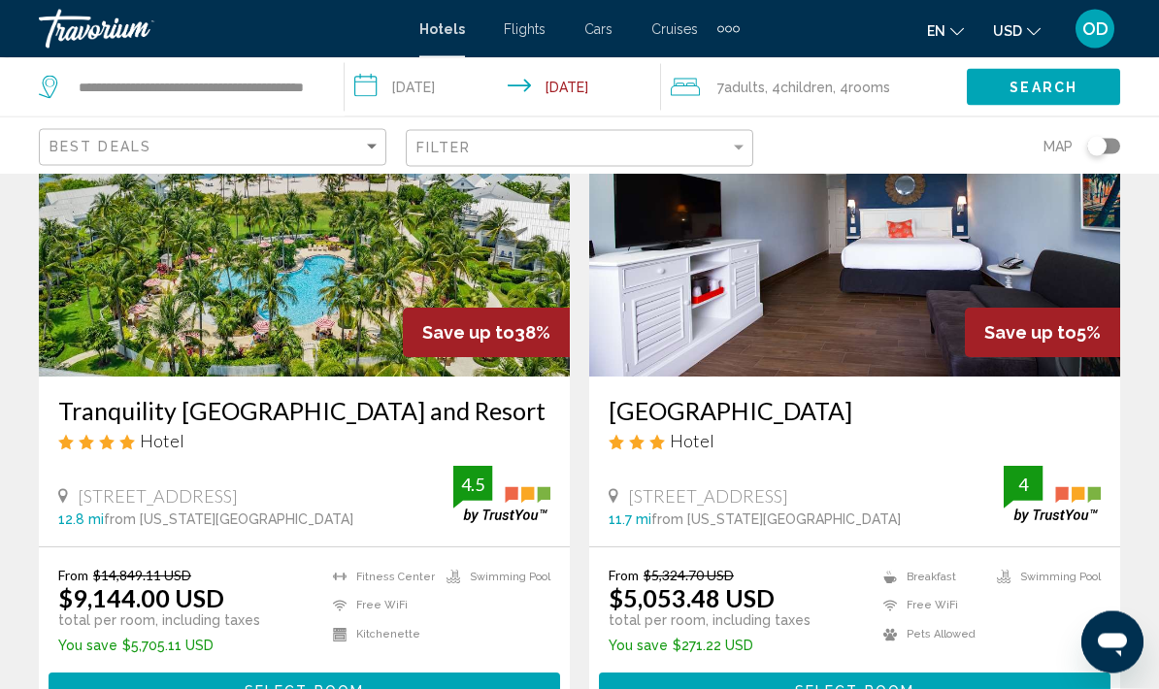
click at [242, 296] on img "Main content" at bounding box center [304, 222] width 531 height 311
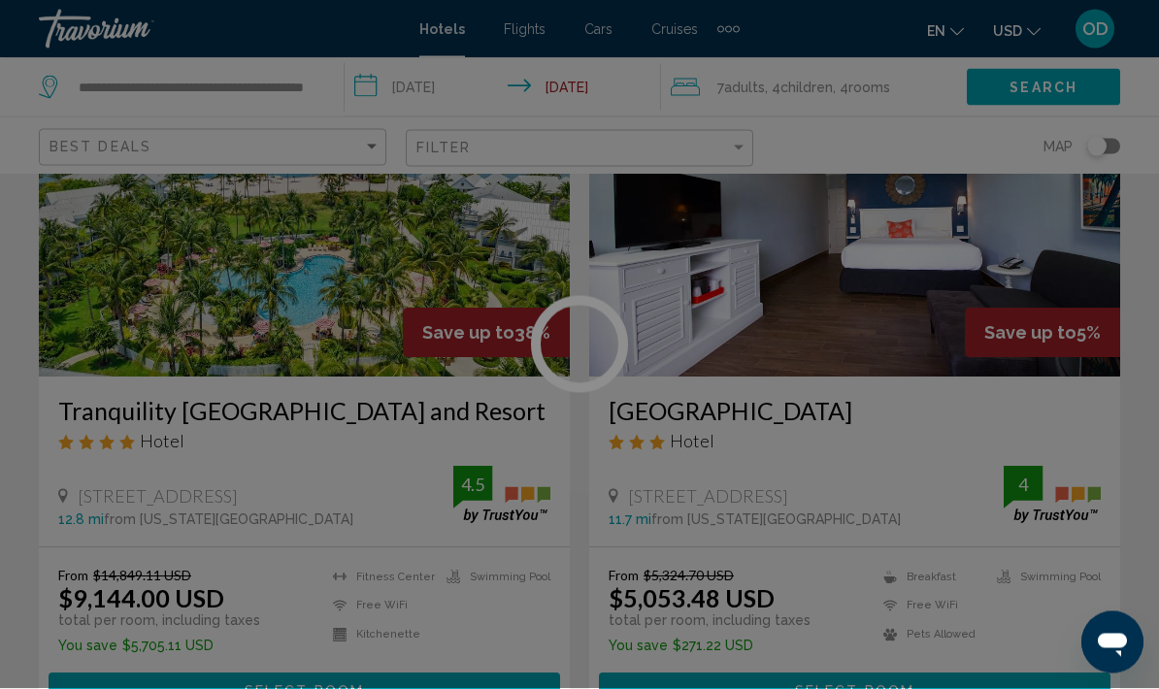
scroll to position [177, 0]
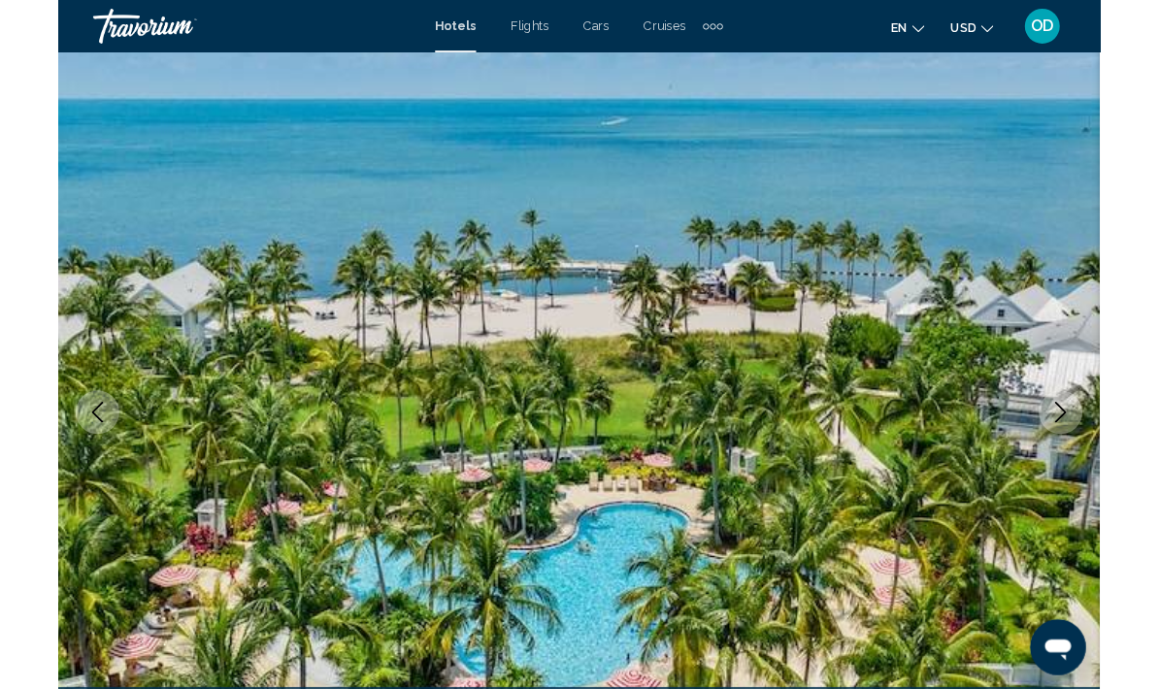
scroll to position [69, 0]
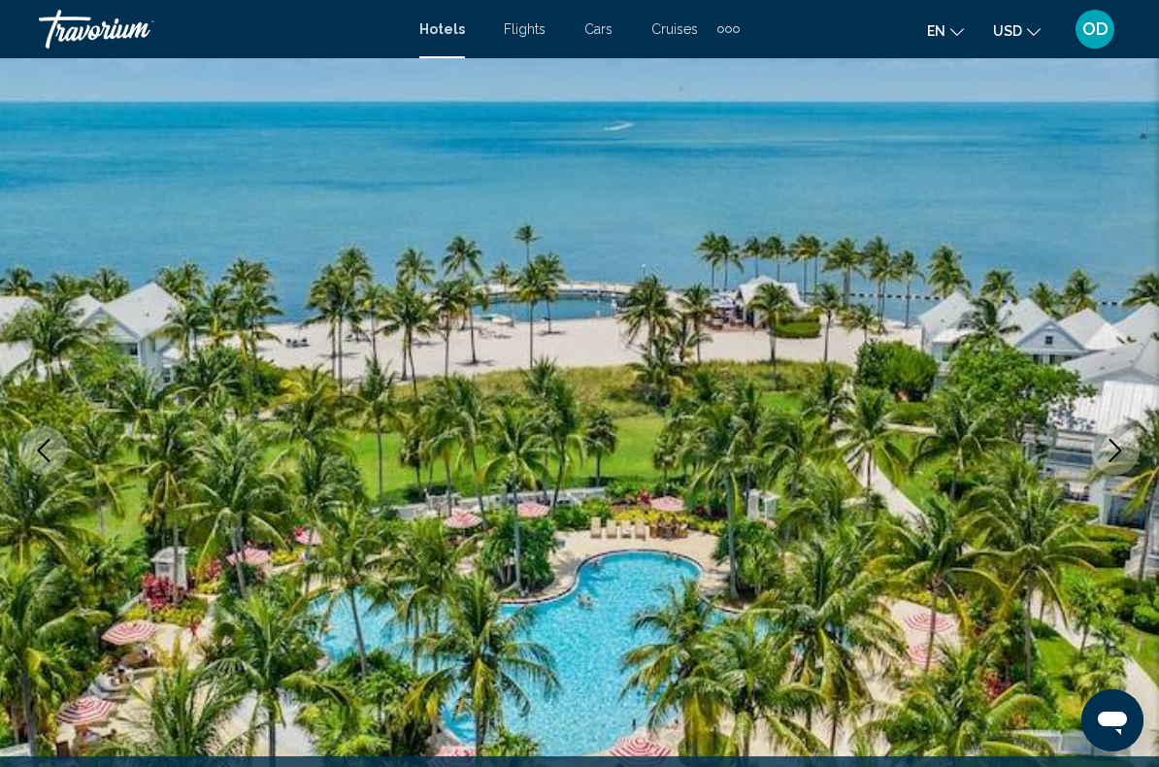
click at [1120, 455] on icon "Next image" at bounding box center [1115, 450] width 23 height 23
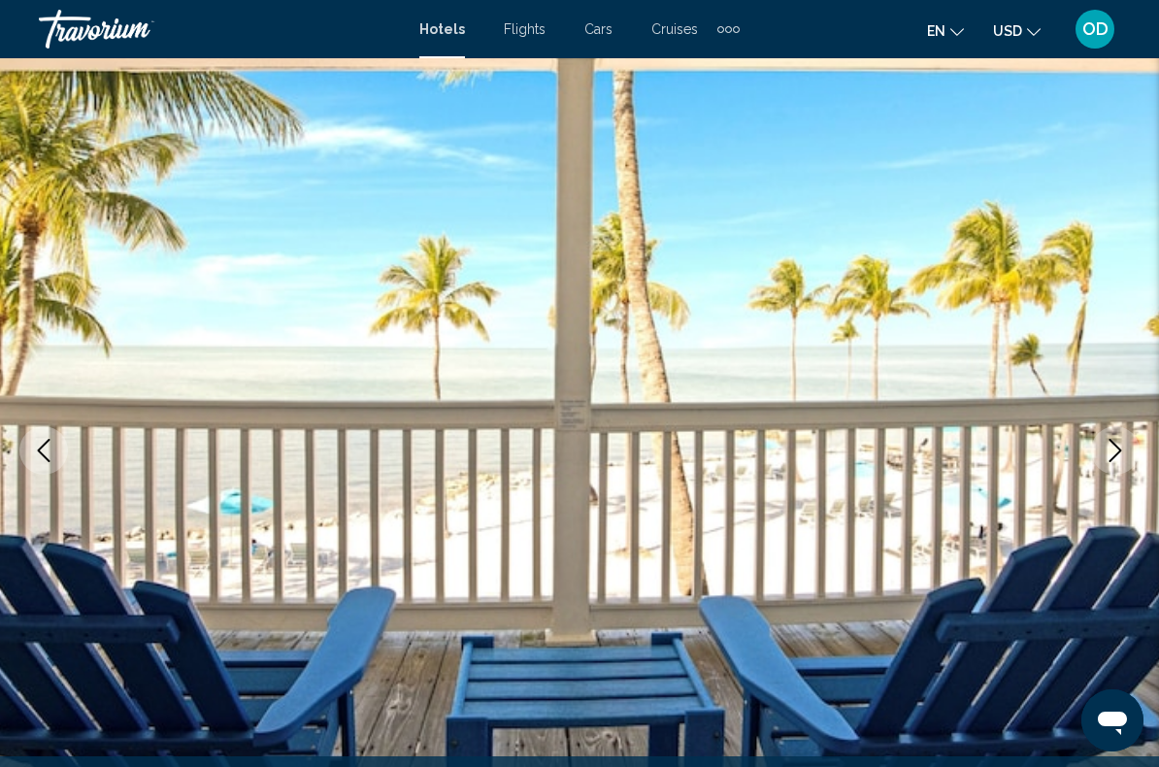
click at [1116, 460] on icon "Next image" at bounding box center [1115, 450] width 23 height 23
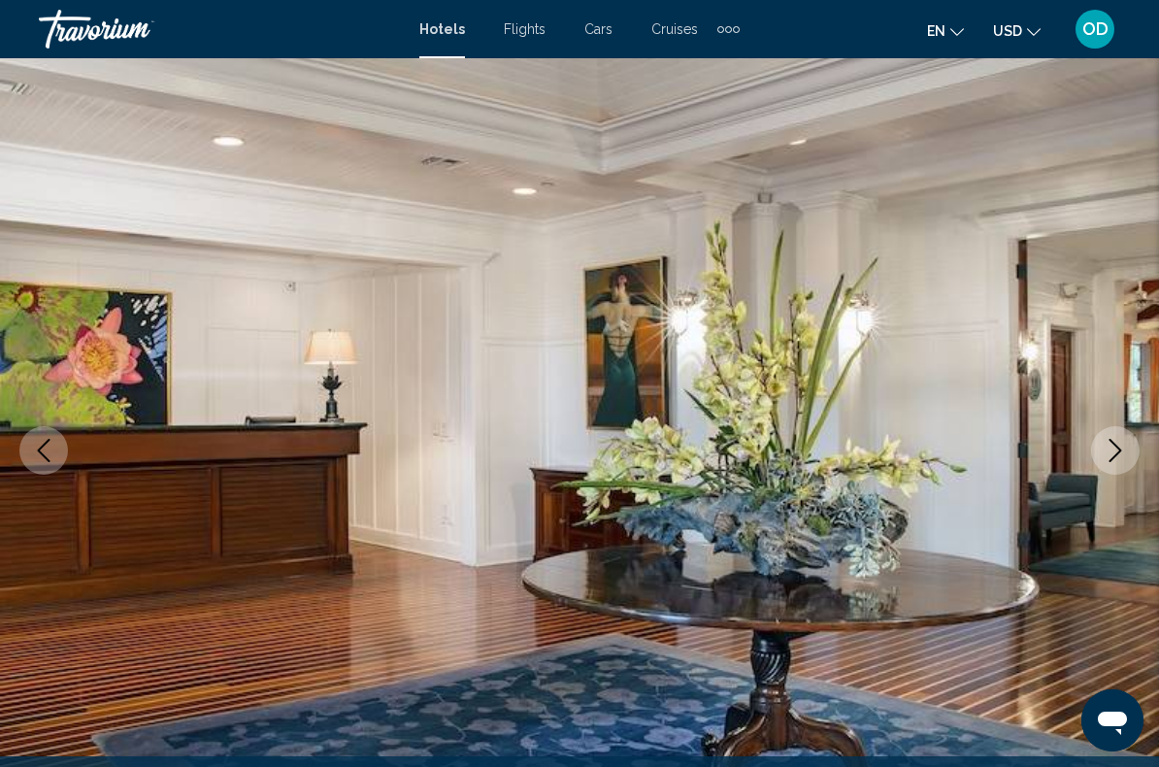
click at [1118, 453] on icon "Next image" at bounding box center [1115, 450] width 13 height 23
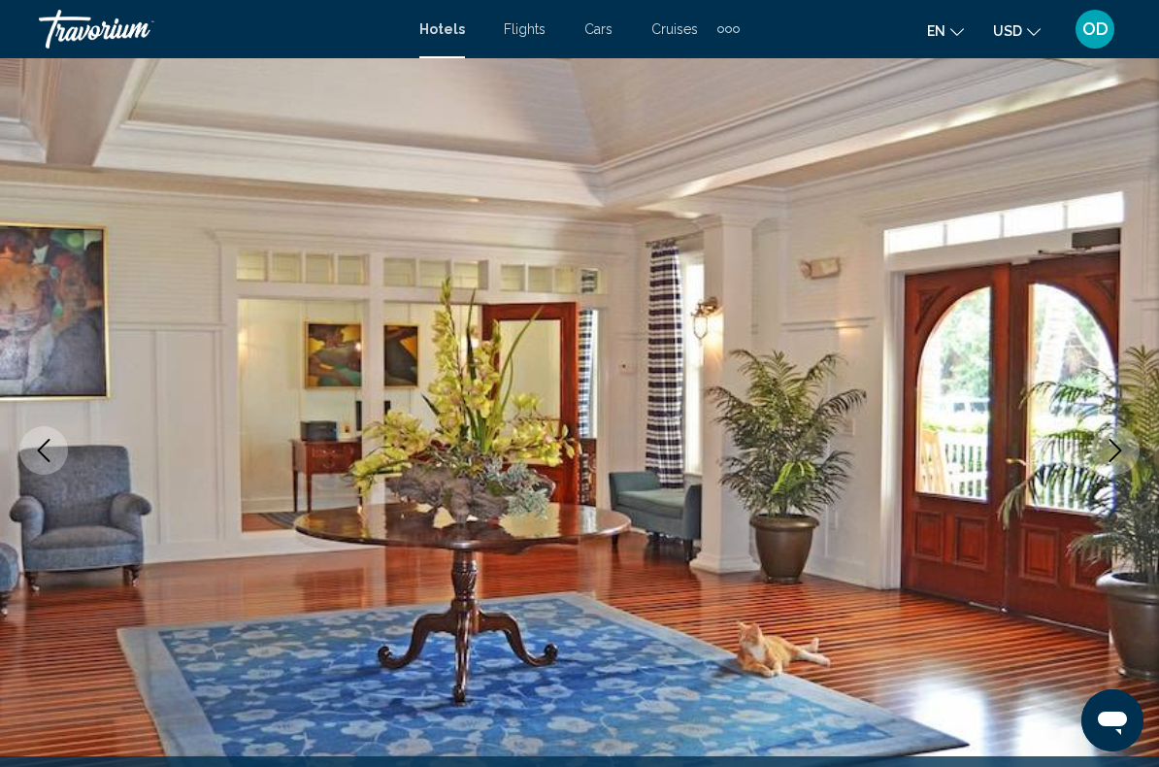
click at [1125, 443] on icon "Next image" at bounding box center [1115, 450] width 23 height 23
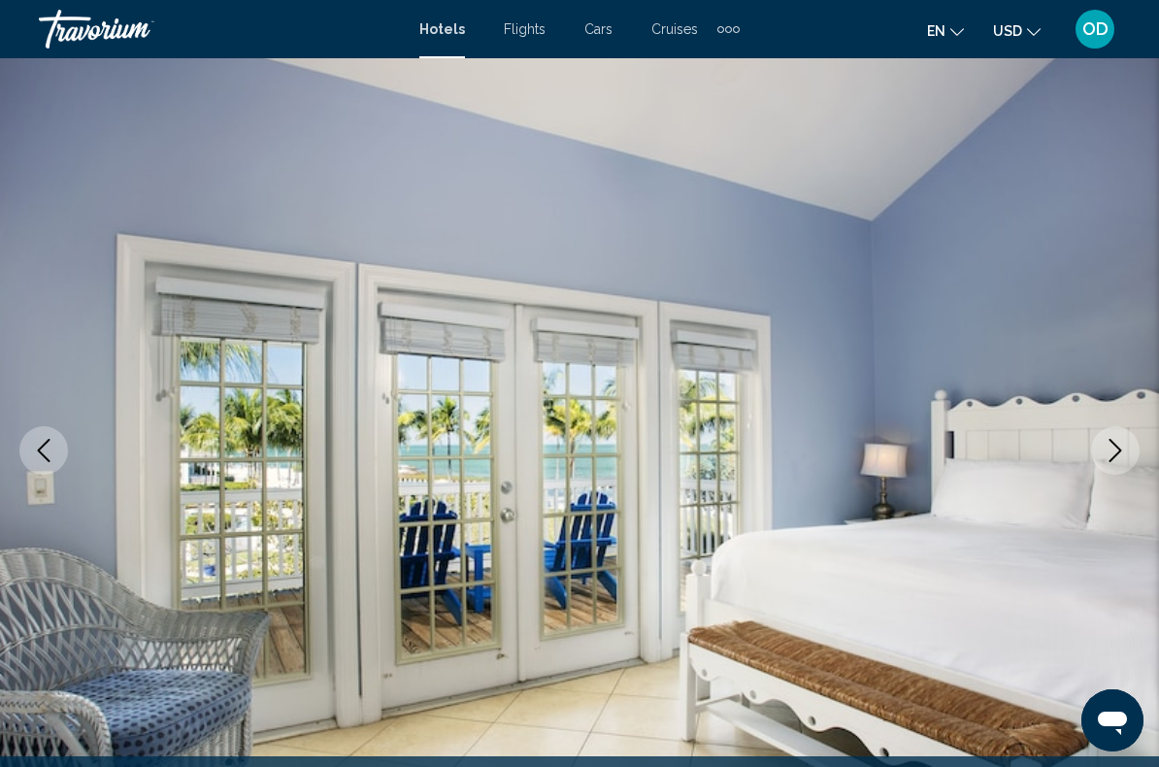
click at [1129, 435] on button "Next image" at bounding box center [1115, 450] width 49 height 49
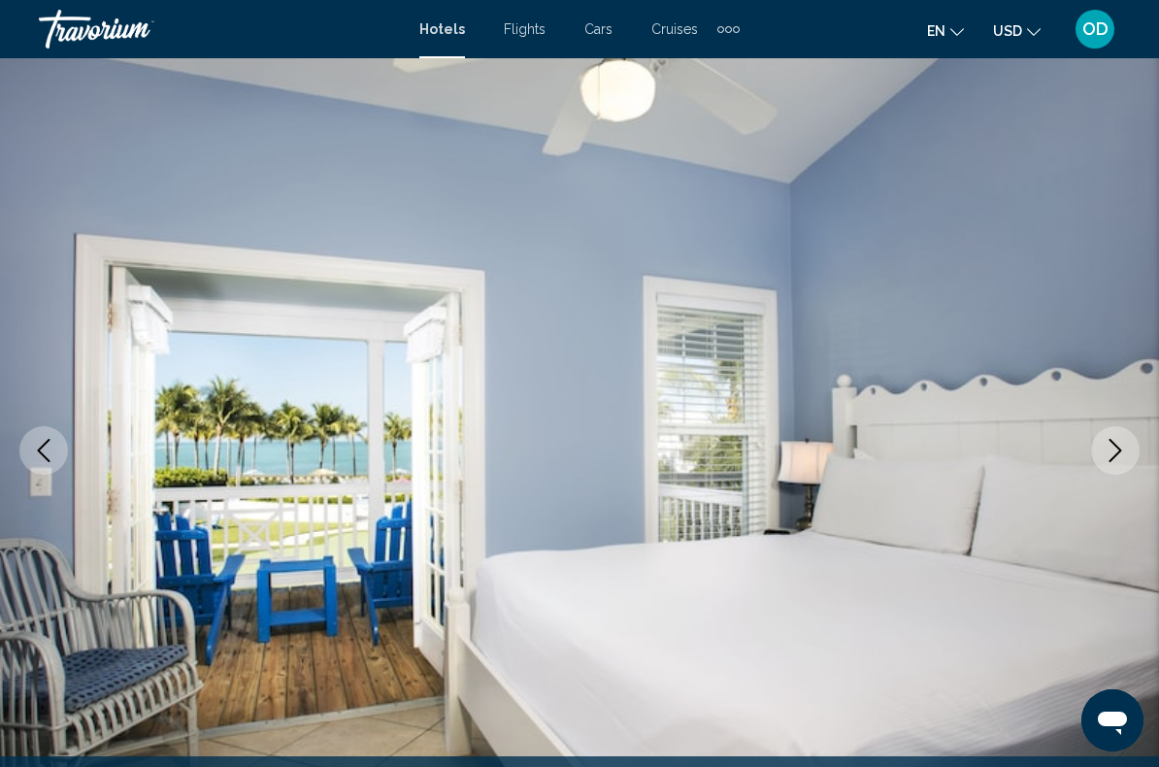
click at [1127, 446] on button "Next image" at bounding box center [1115, 450] width 49 height 49
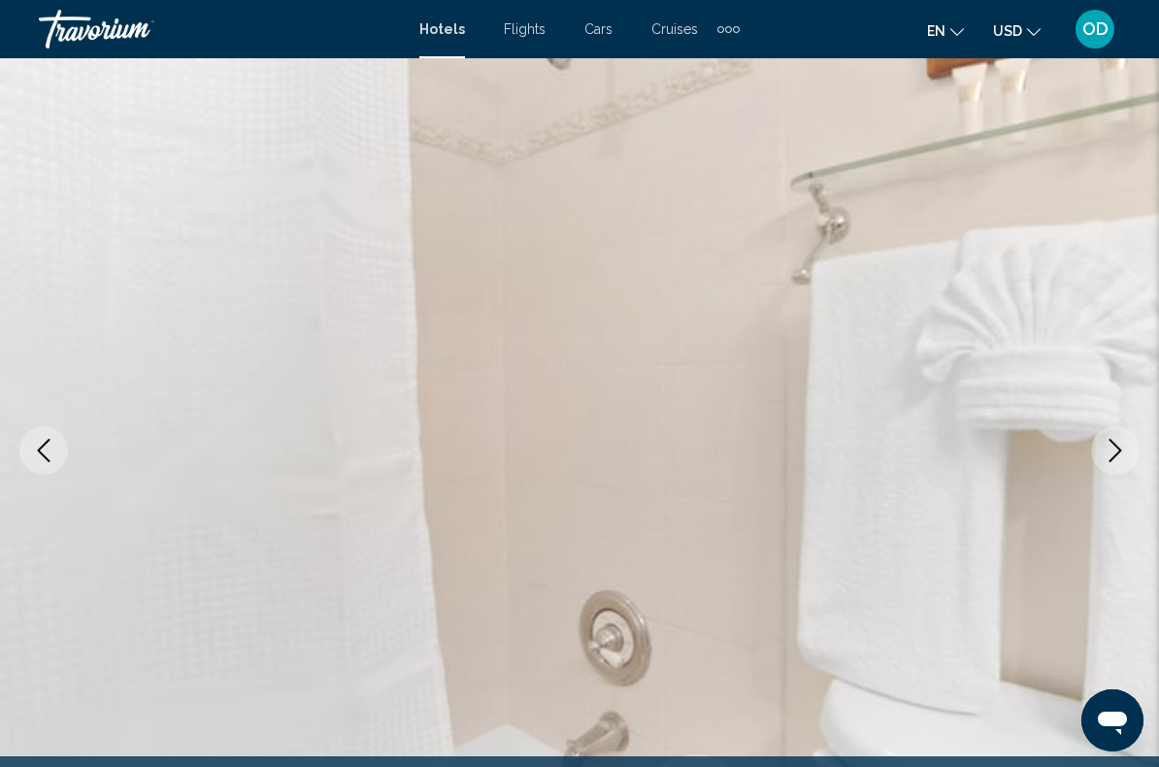
click at [1113, 457] on icon "Next image" at bounding box center [1115, 450] width 13 height 23
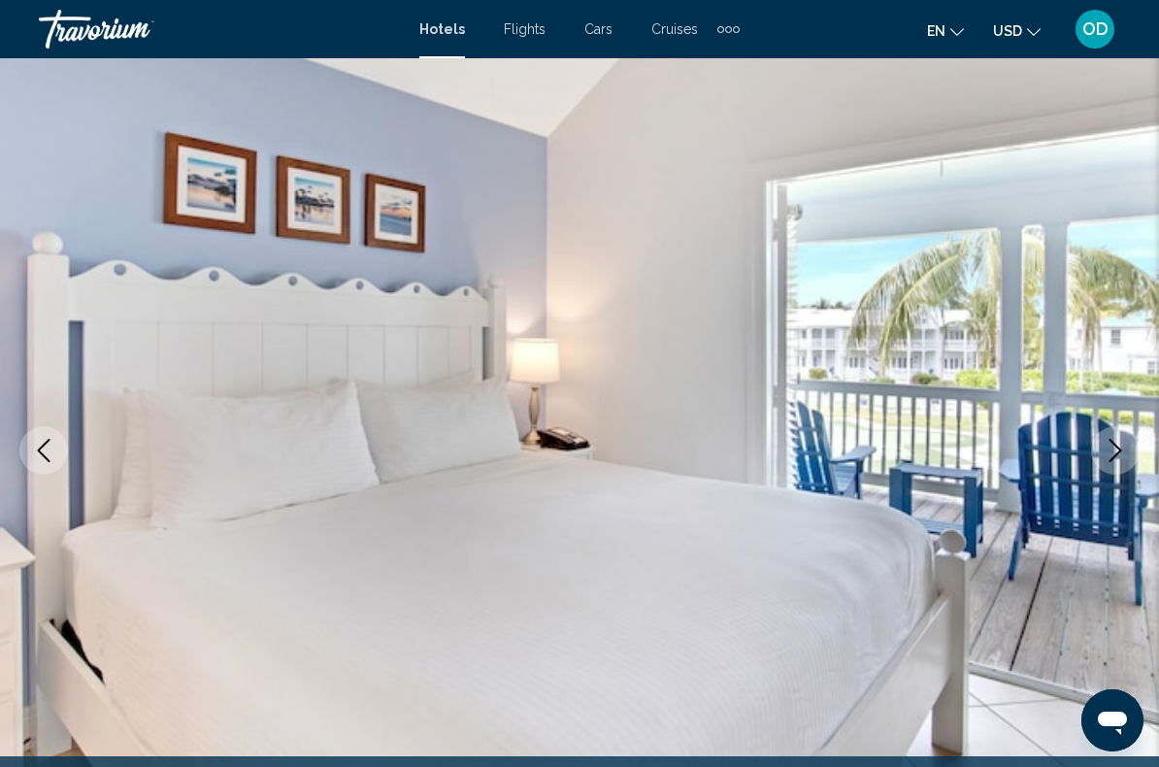
click at [1130, 444] on button "Next image" at bounding box center [1115, 450] width 49 height 49
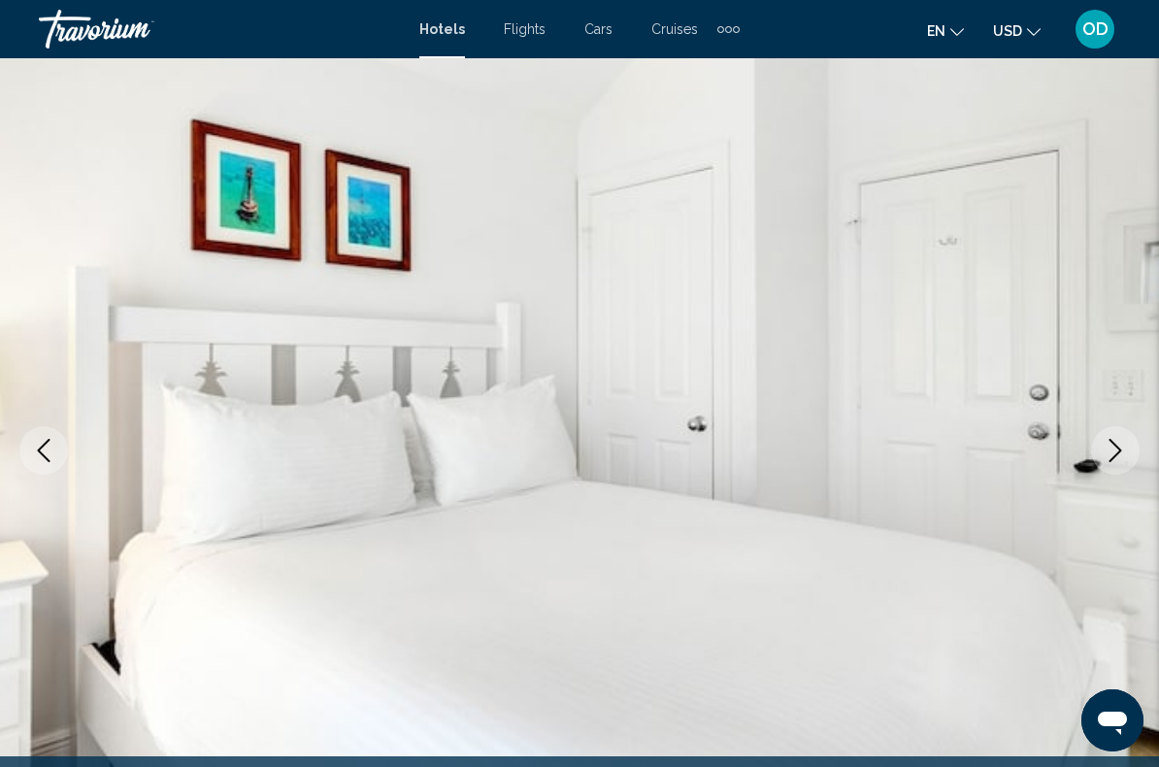
click at [1131, 442] on button "Next image" at bounding box center [1115, 450] width 49 height 49
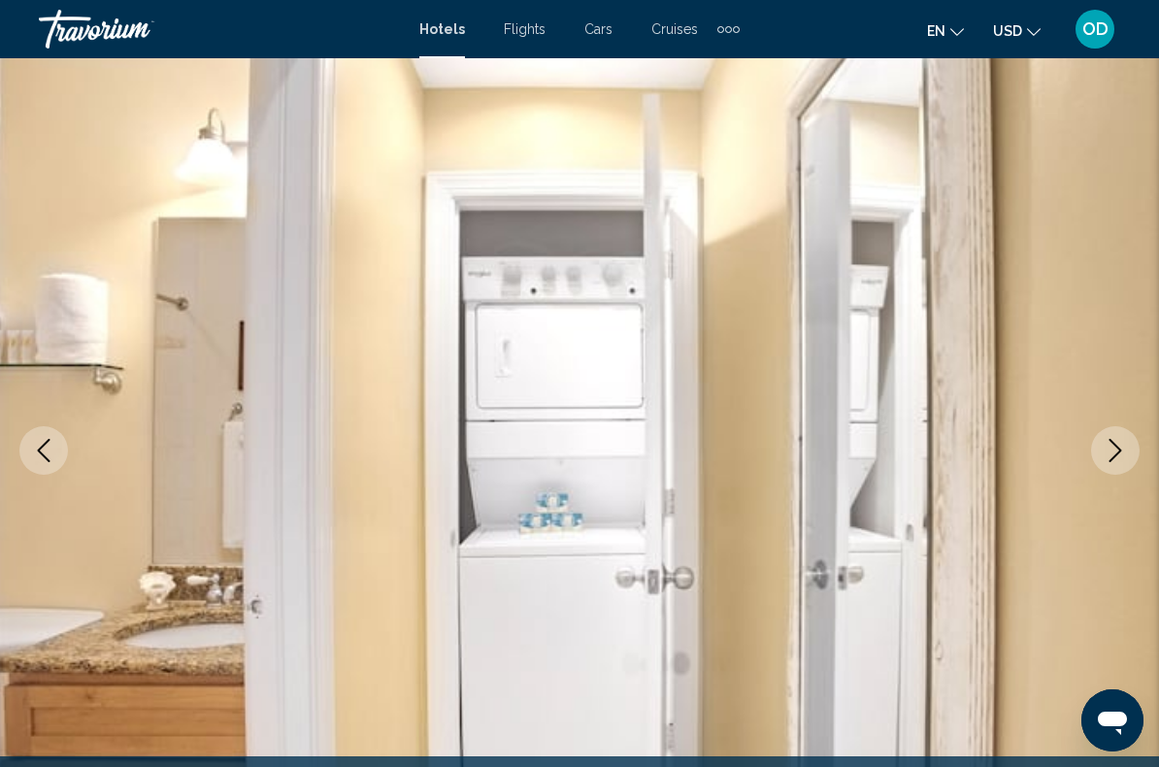
click at [1116, 454] on icon "Next image" at bounding box center [1115, 450] width 13 height 23
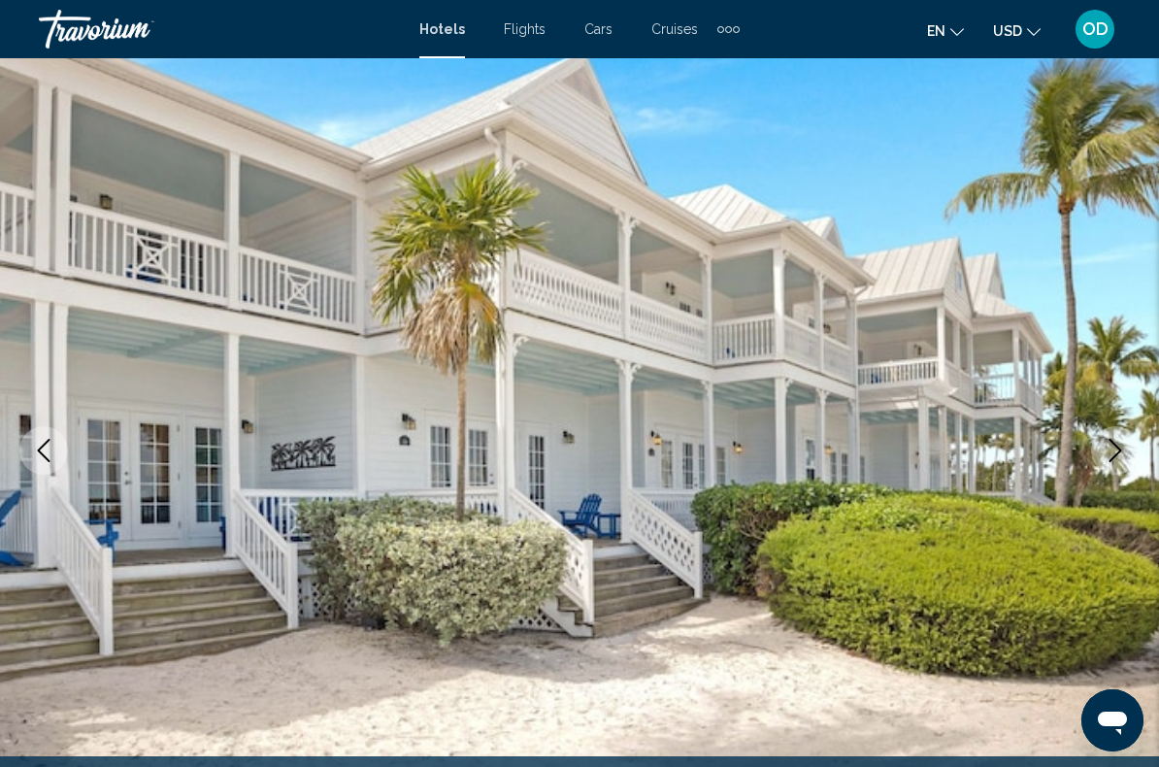
click at [1117, 453] on icon "Next image" at bounding box center [1115, 450] width 13 height 23
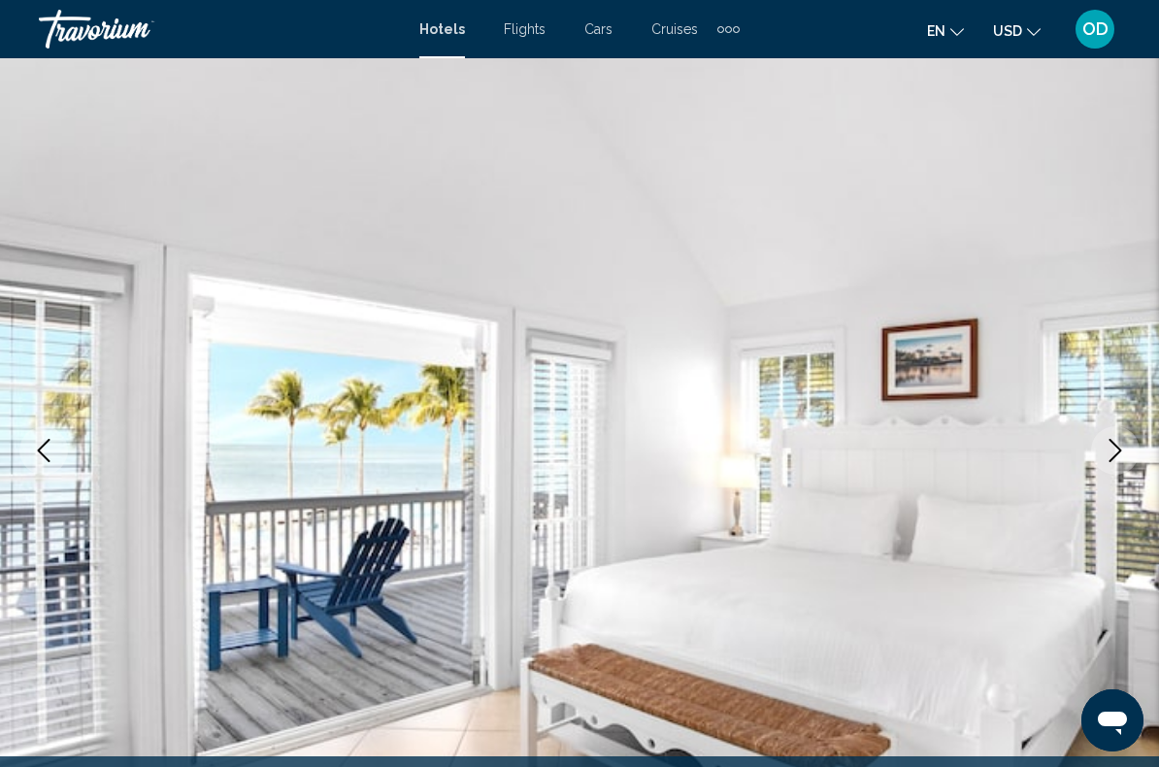
click at [1109, 448] on icon "Next image" at bounding box center [1115, 450] width 23 height 23
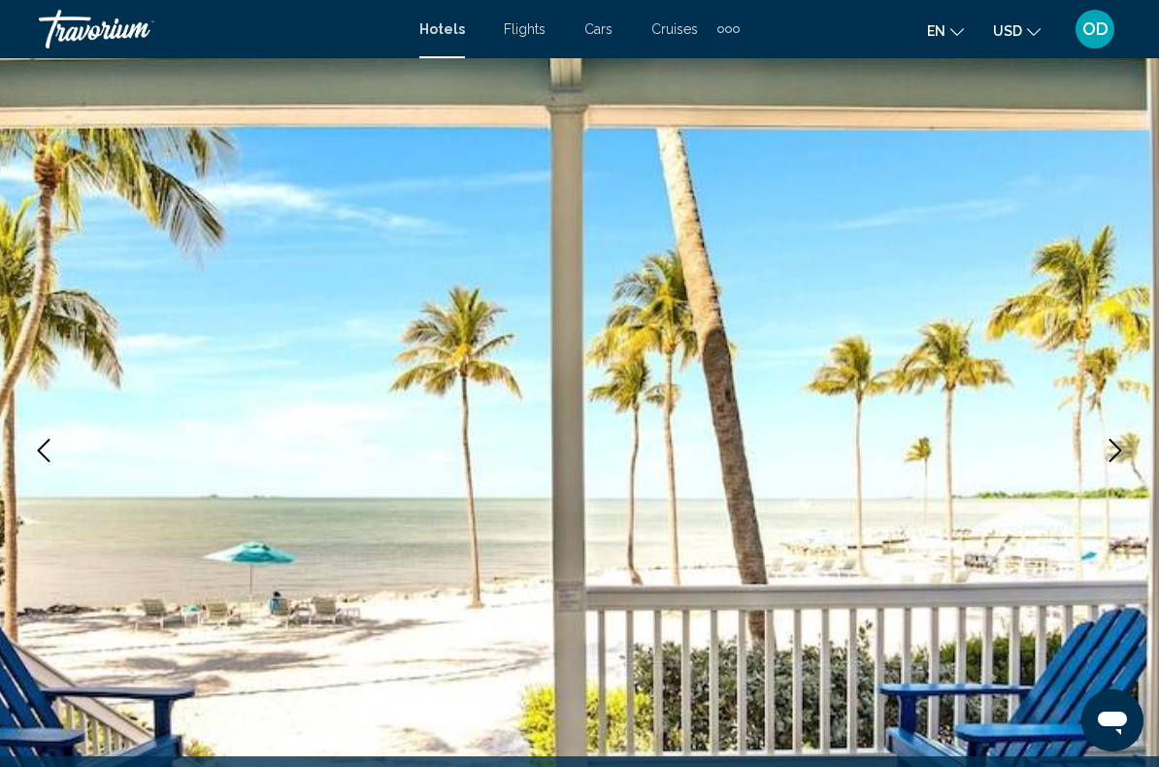
click at [1108, 446] on icon "Next image" at bounding box center [1115, 450] width 23 height 23
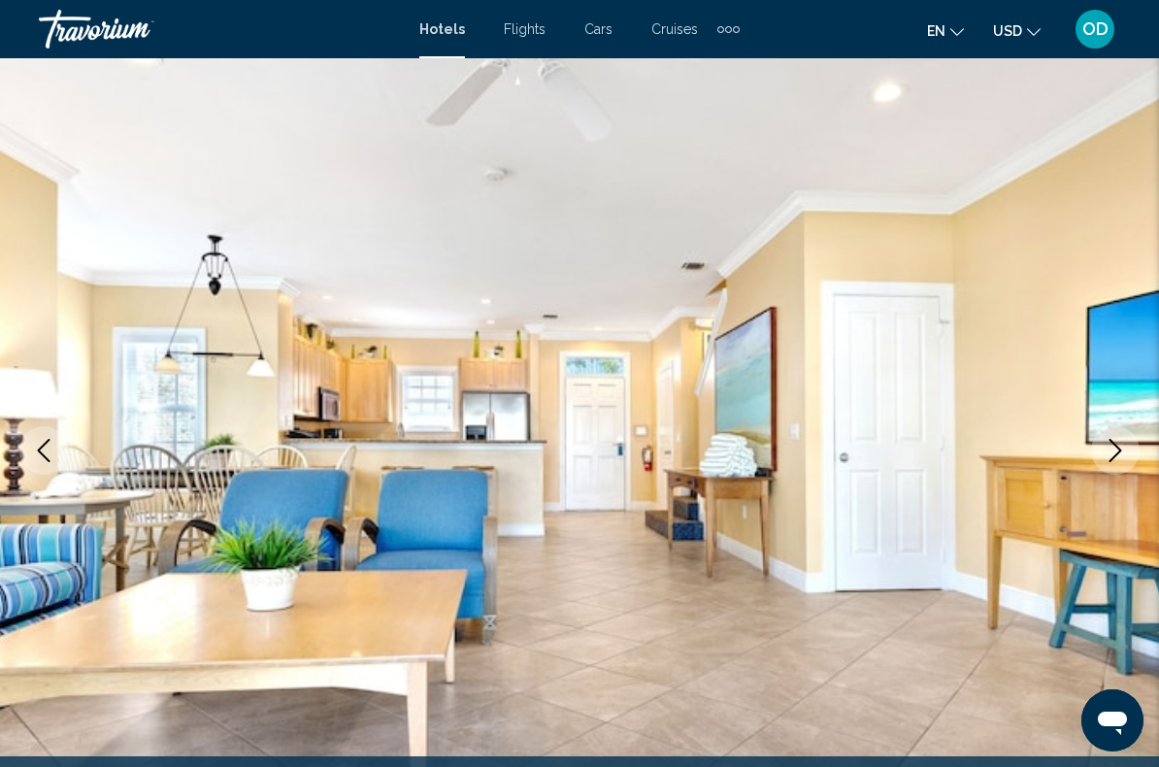
click at [1107, 457] on icon "Next image" at bounding box center [1115, 450] width 23 height 23
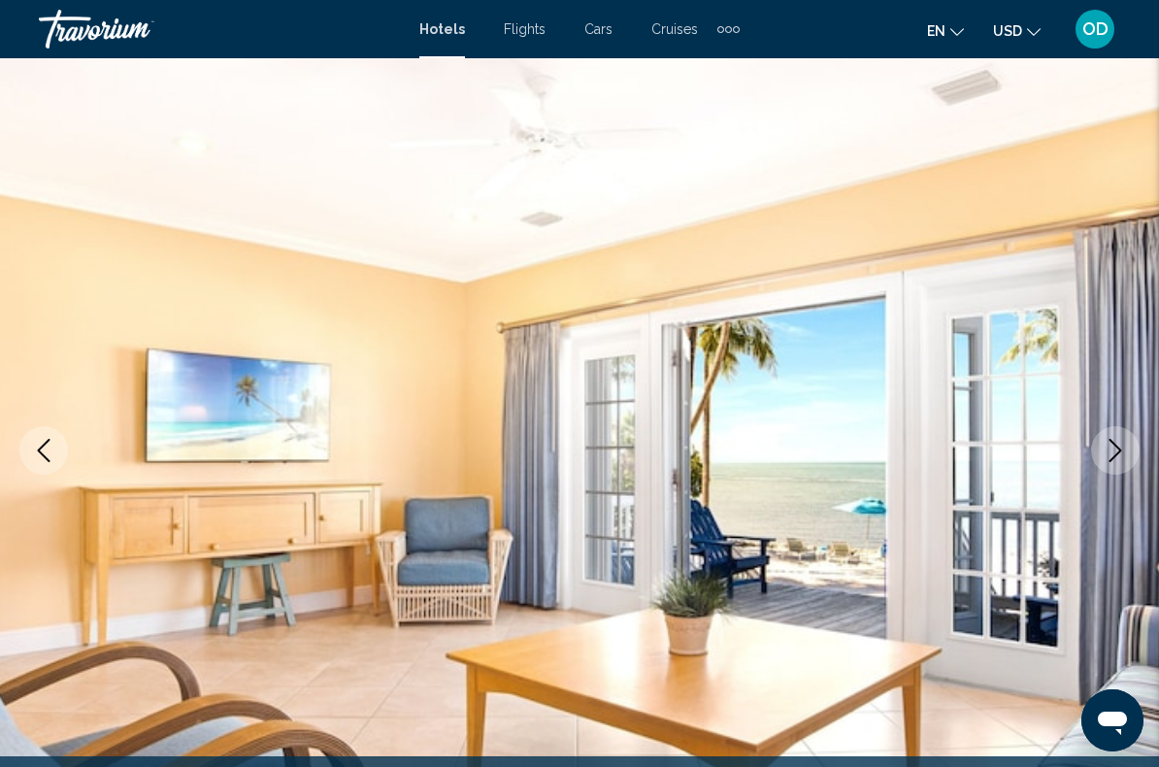
click at [1125, 447] on icon "Next image" at bounding box center [1115, 450] width 23 height 23
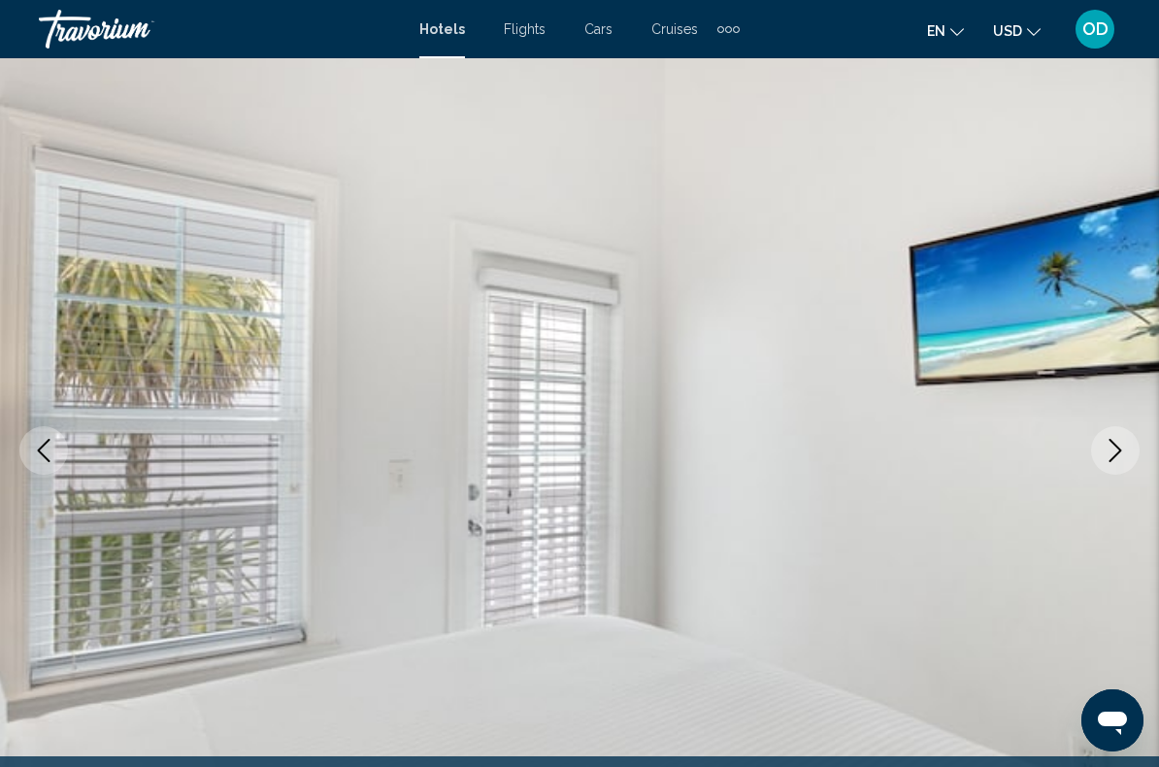
click at [1119, 466] on button "Next image" at bounding box center [1115, 450] width 49 height 49
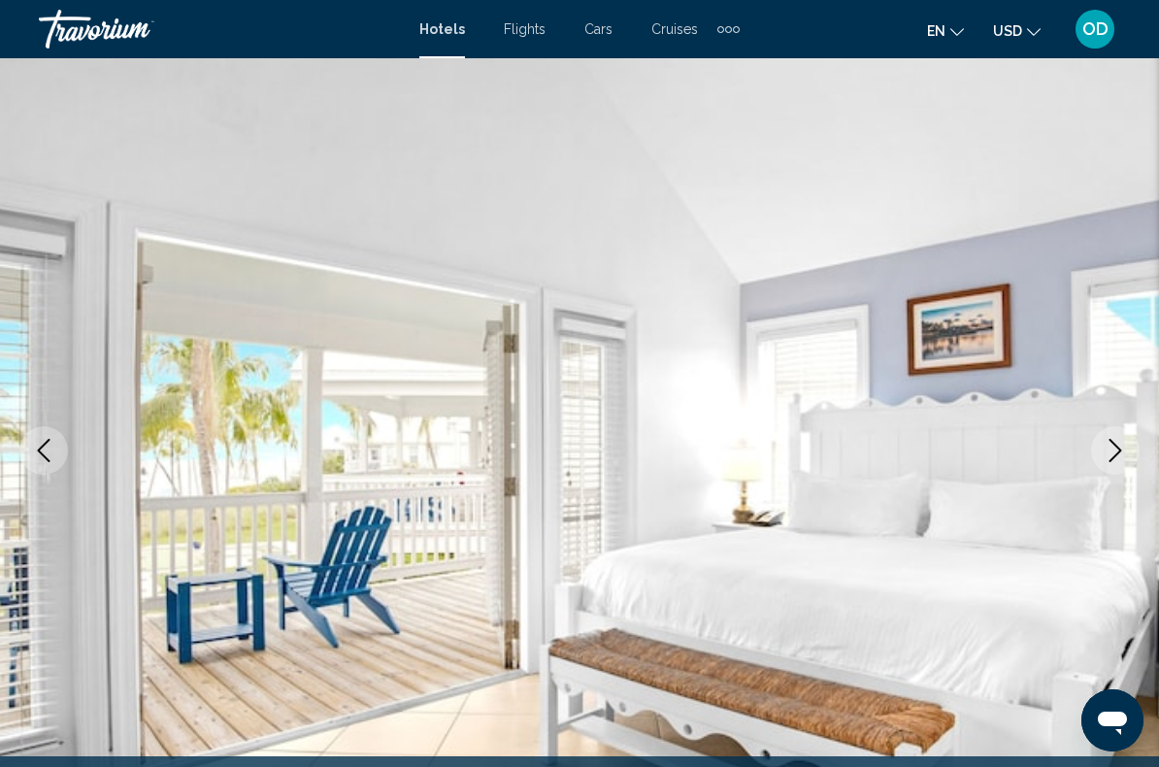
click at [1123, 453] on icon "Next image" at bounding box center [1115, 450] width 23 height 23
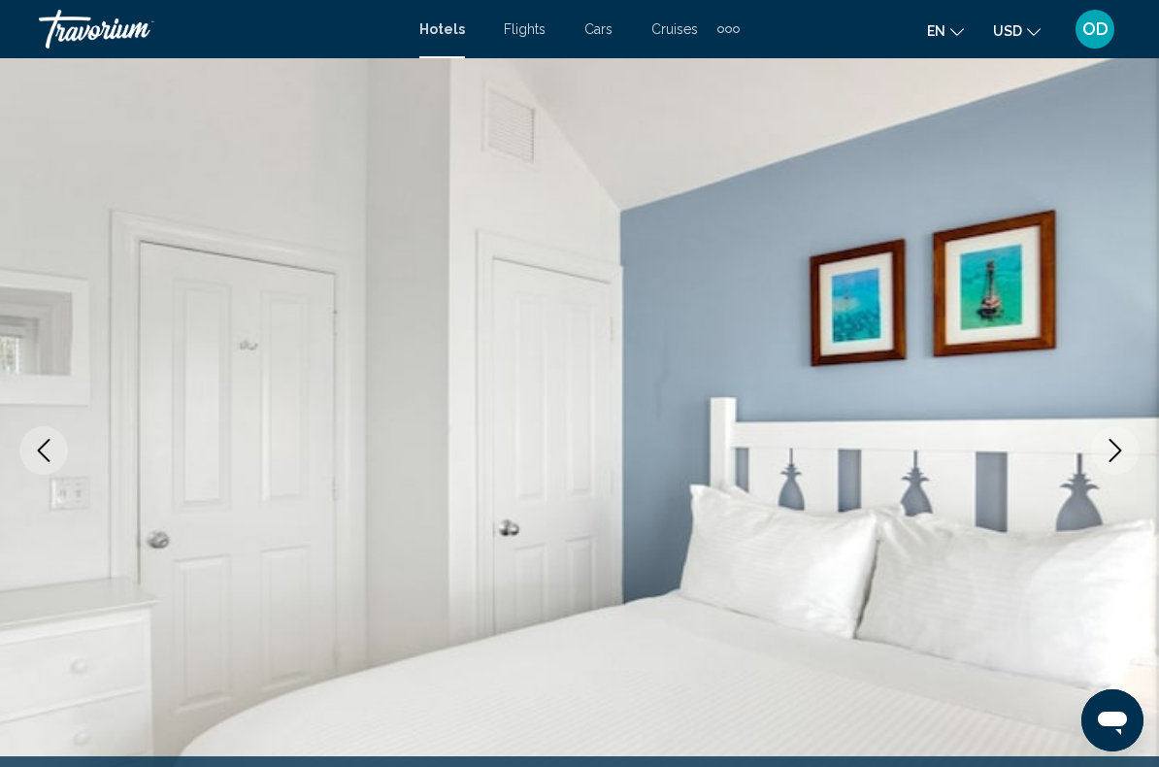
click at [1116, 459] on icon "Next image" at bounding box center [1115, 450] width 23 height 23
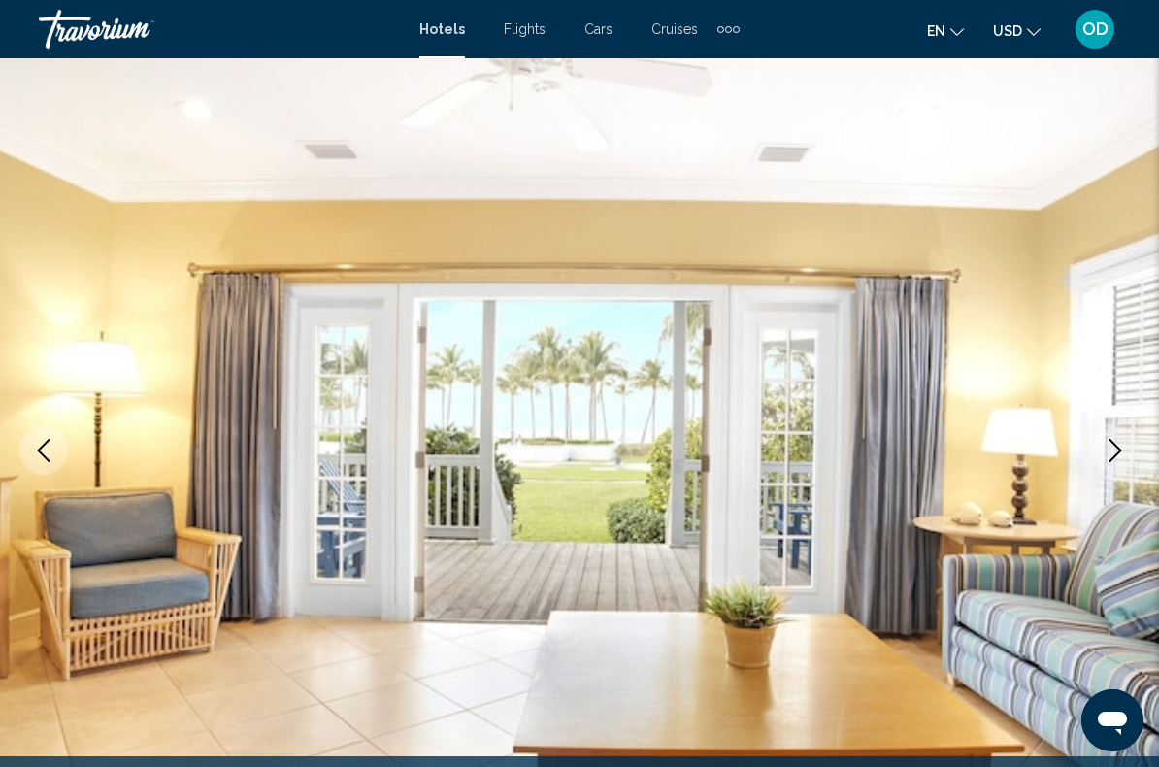
click at [1132, 449] on button "Next image" at bounding box center [1115, 450] width 49 height 49
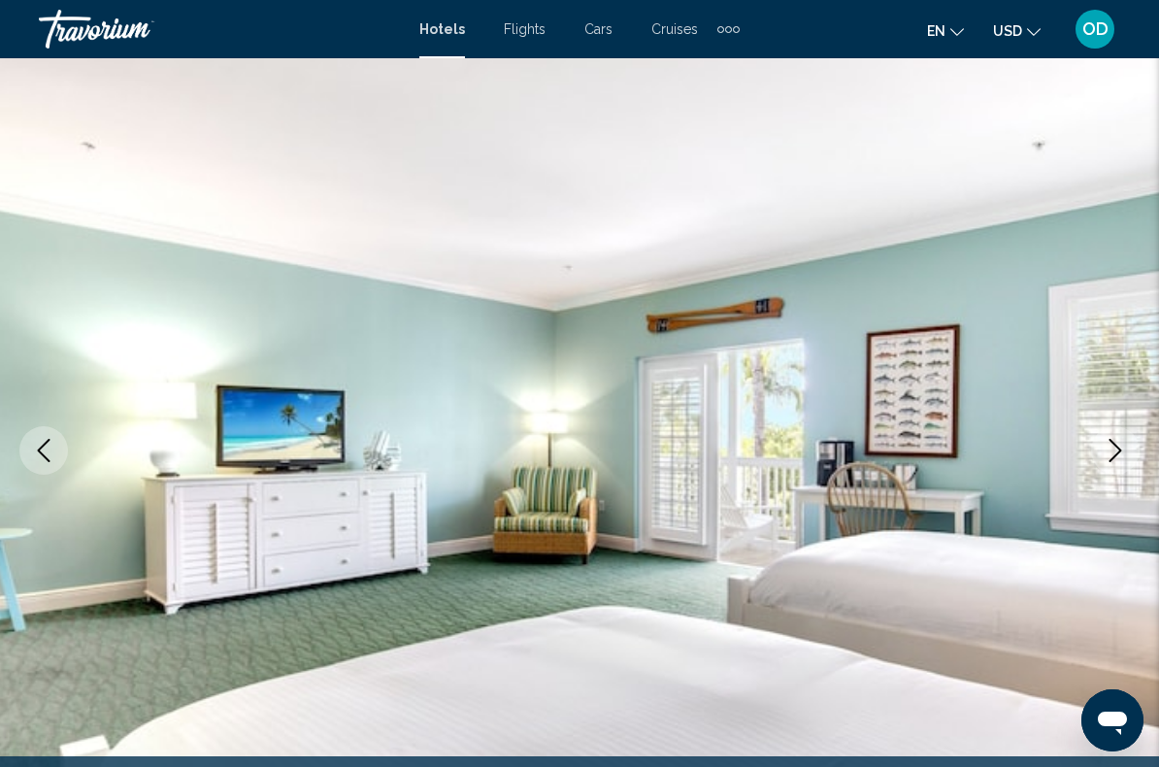
click at [1118, 441] on icon "Next image" at bounding box center [1115, 450] width 23 height 23
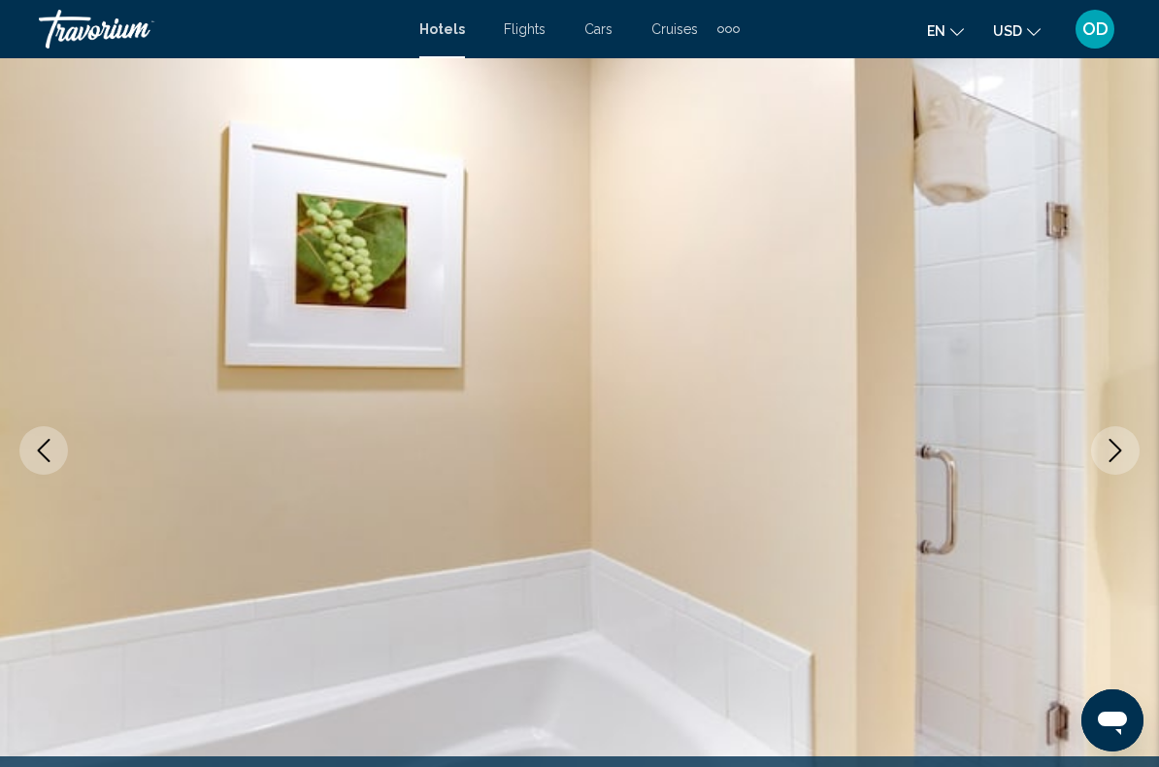
click at [1116, 464] on button "Next image" at bounding box center [1115, 450] width 49 height 49
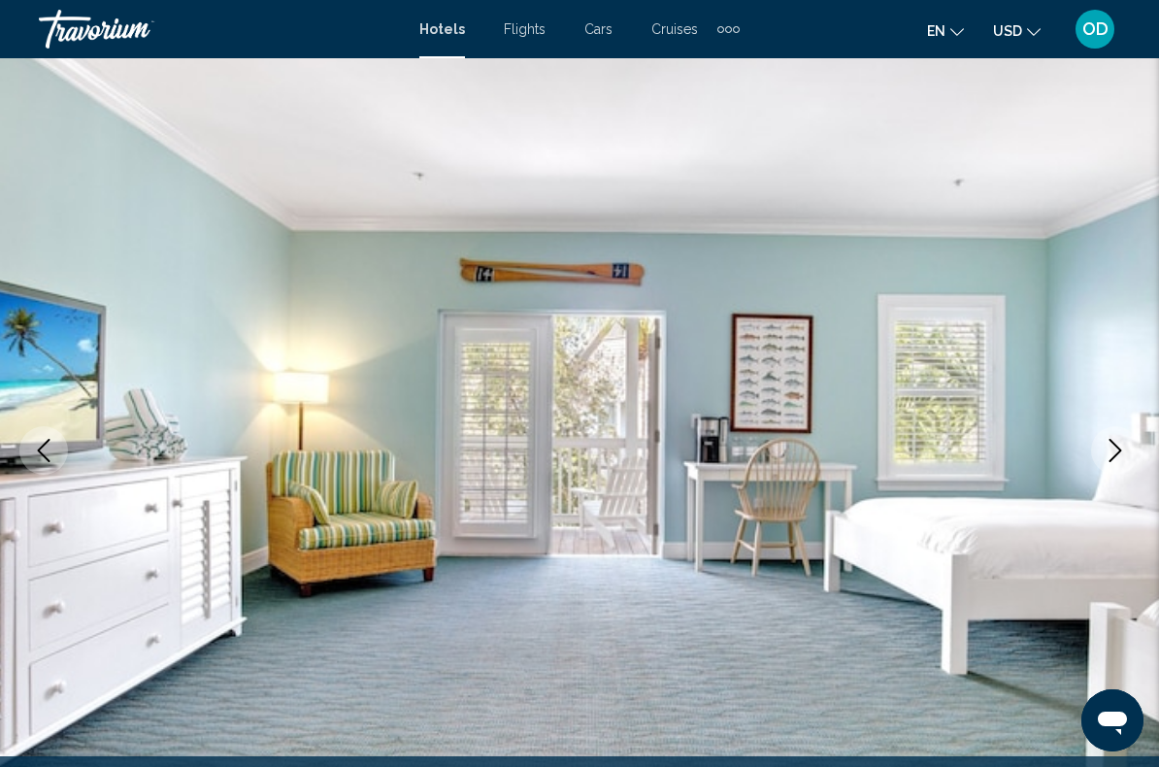
click at [1127, 445] on button "Next image" at bounding box center [1115, 450] width 49 height 49
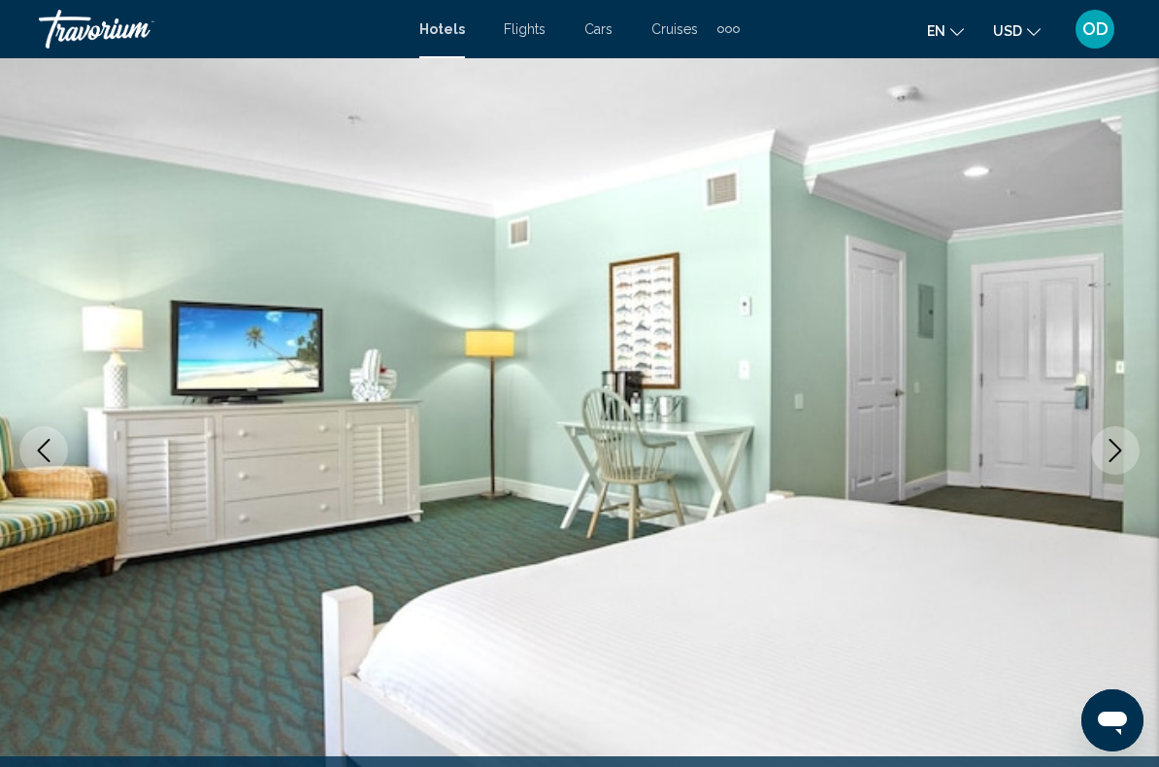
click at [1120, 452] on icon "Next image" at bounding box center [1115, 450] width 23 height 23
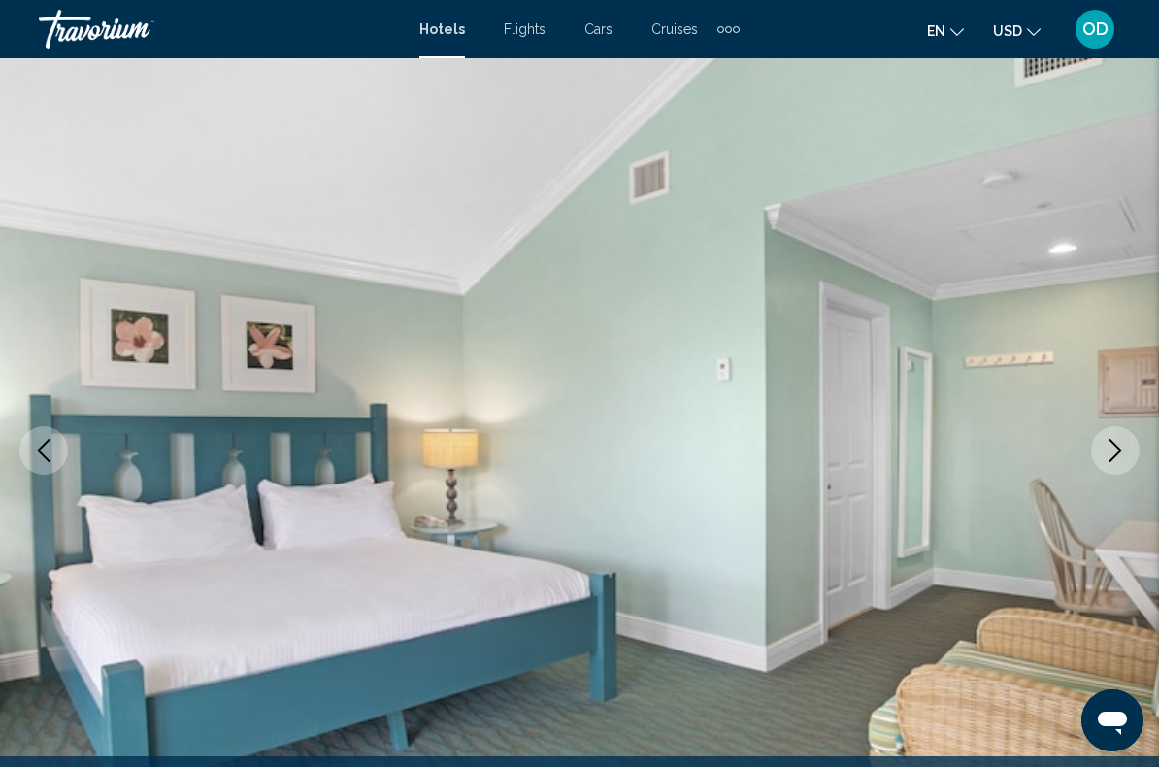
click at [1118, 466] on button "Next image" at bounding box center [1115, 450] width 49 height 49
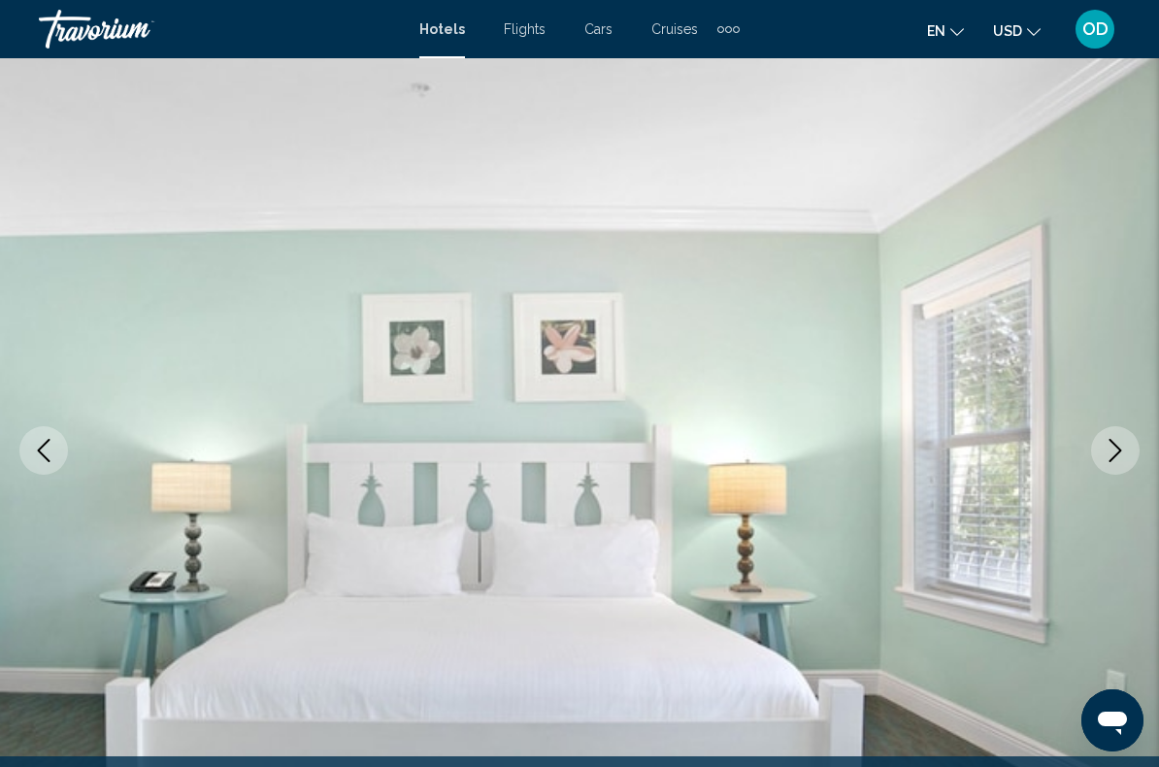
click at [1125, 453] on icon "Next image" at bounding box center [1115, 450] width 23 height 23
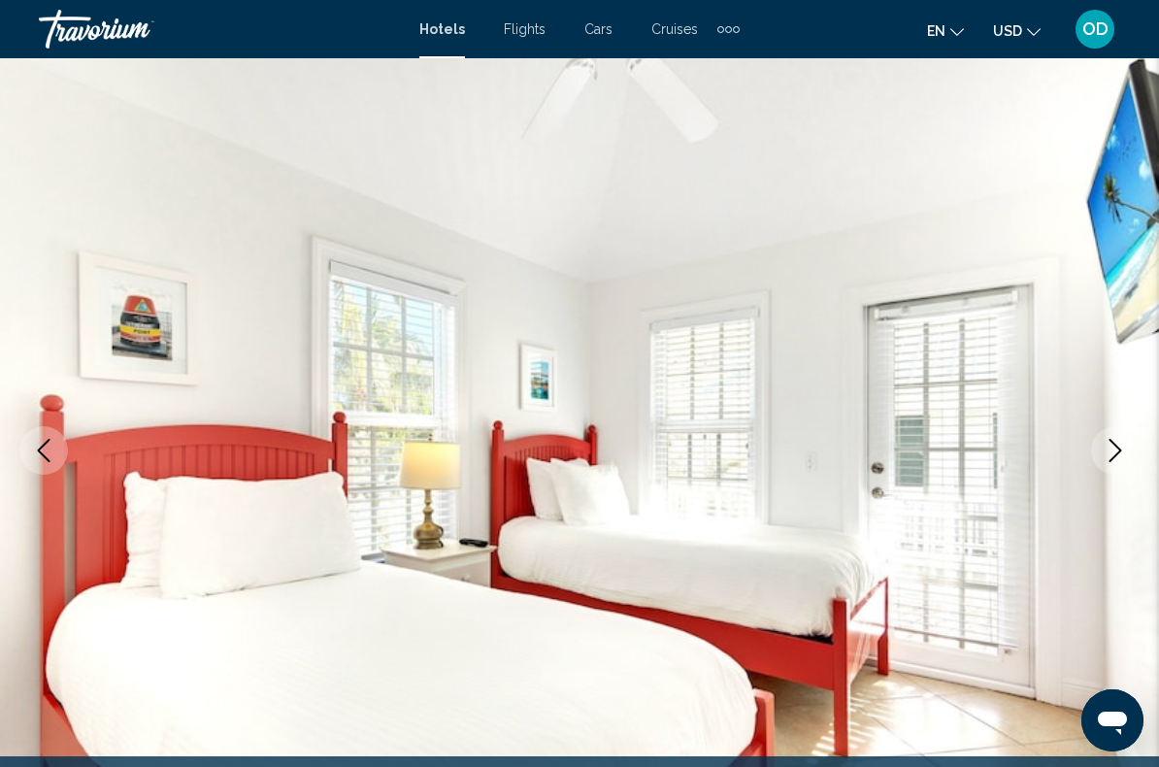
click at [1116, 449] on icon "Next image" at bounding box center [1115, 450] width 23 height 23
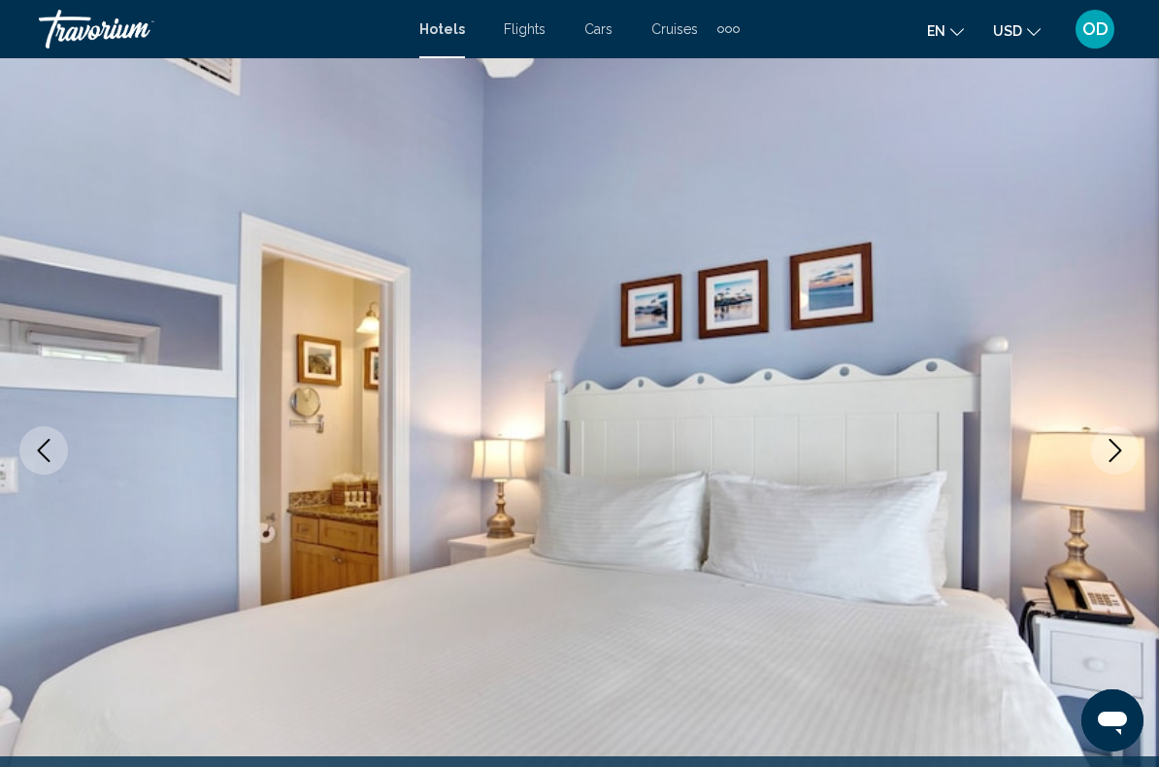
click at [1129, 446] on button "Next image" at bounding box center [1115, 450] width 49 height 49
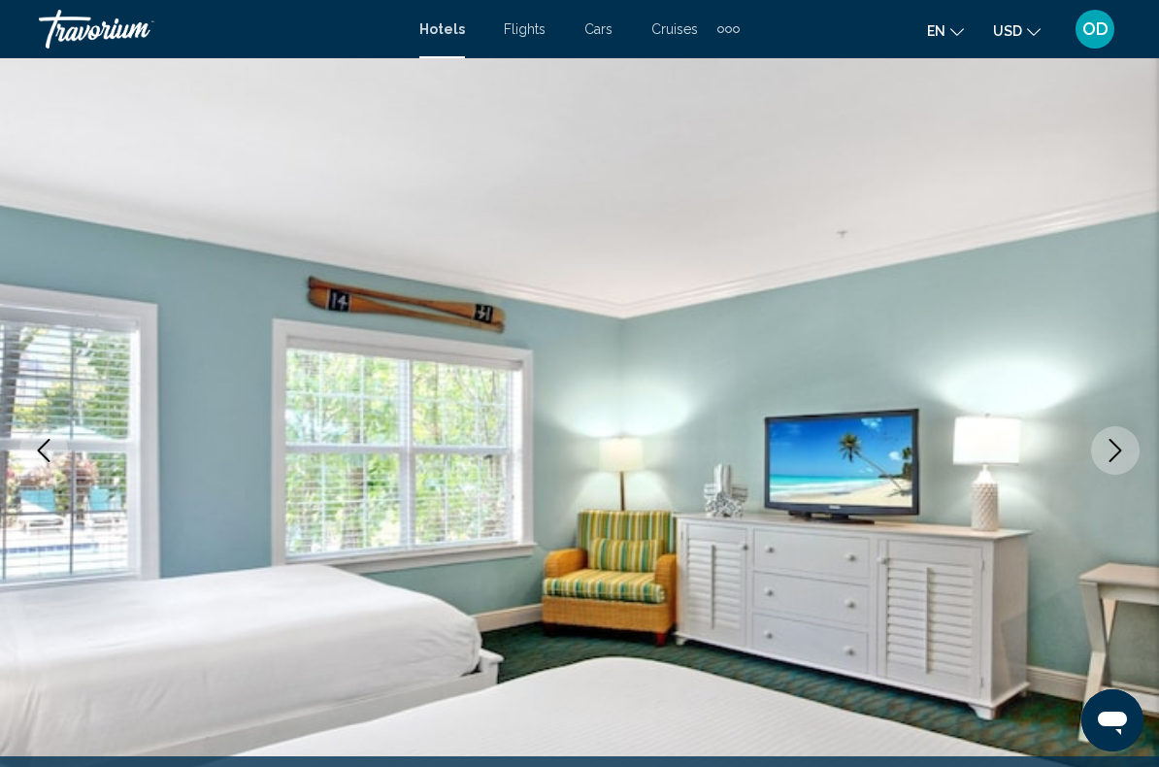
click at [1137, 443] on button "Next image" at bounding box center [1115, 450] width 49 height 49
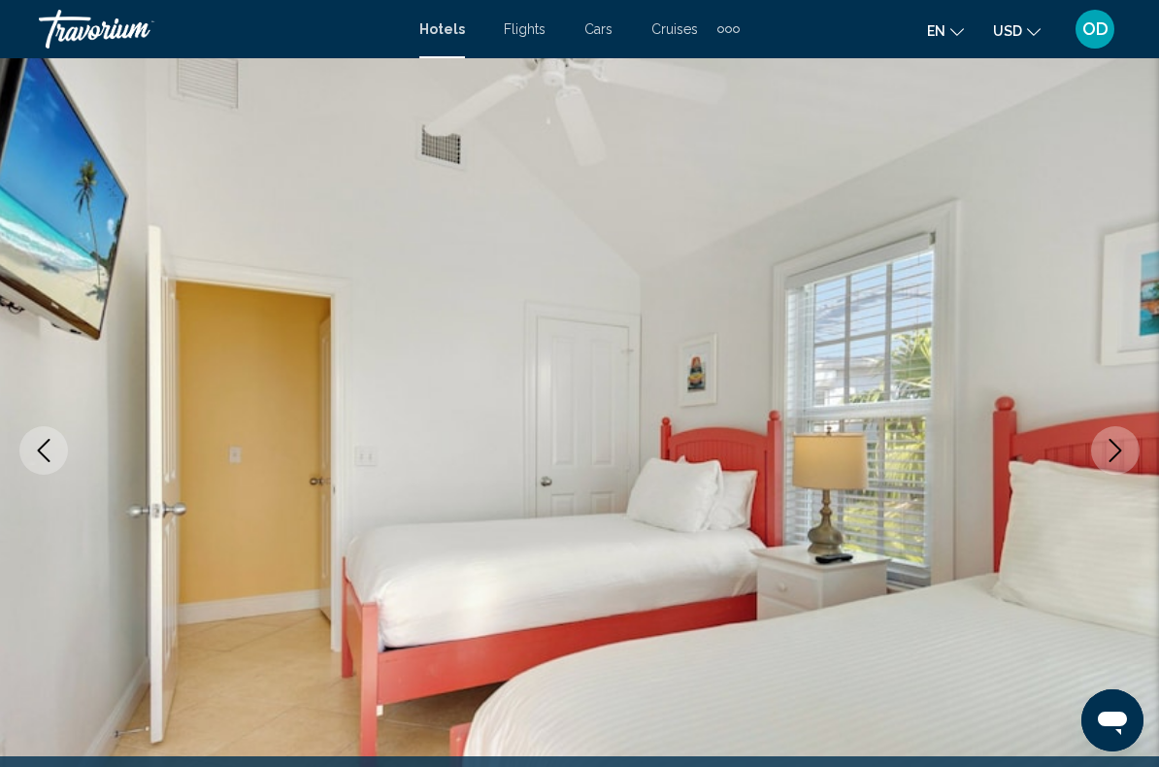
click at [1137, 443] on button "Next image" at bounding box center [1115, 450] width 49 height 49
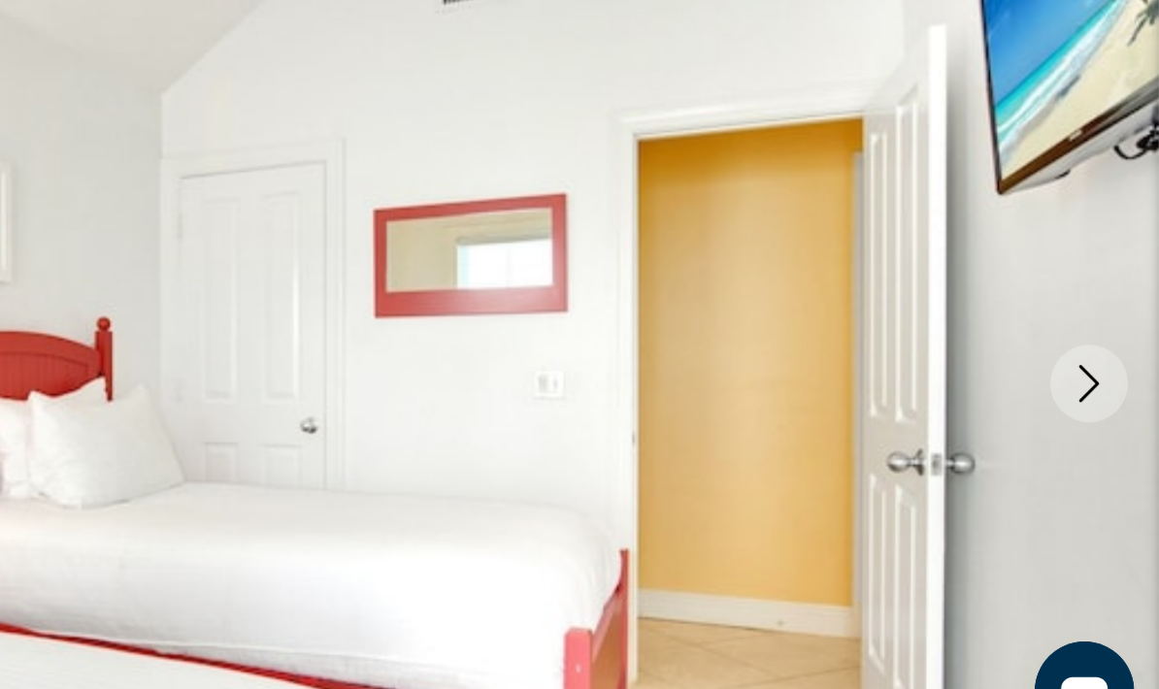
click at [1104, 439] on icon "Next image" at bounding box center [1115, 450] width 23 height 23
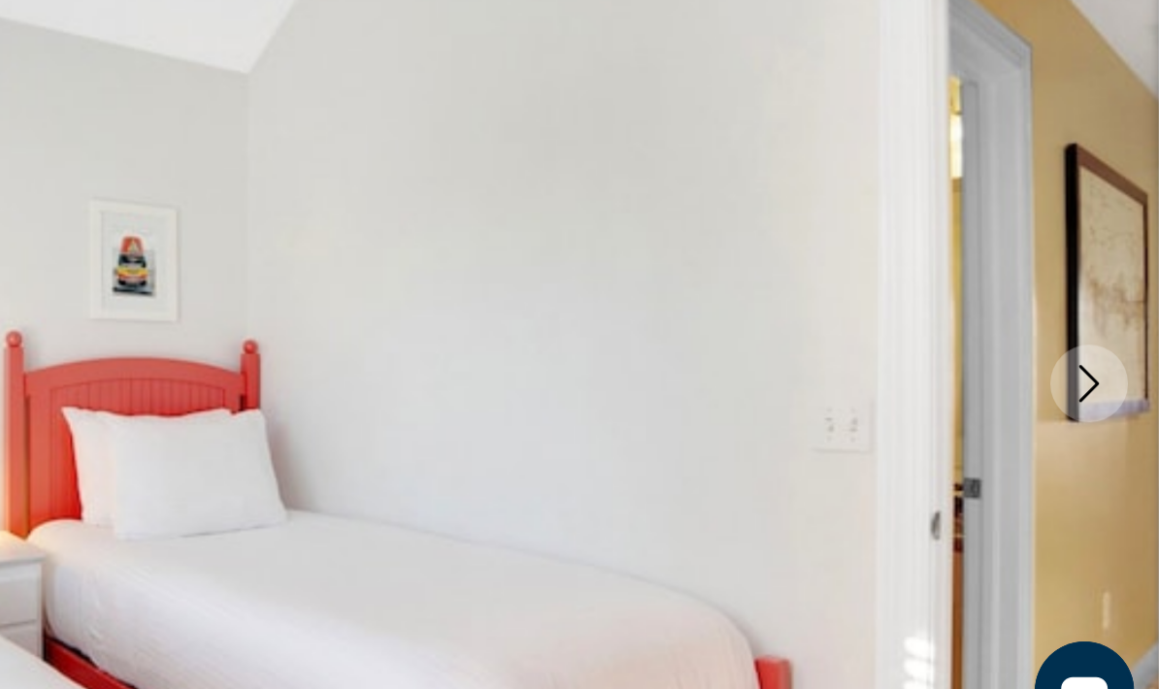
click at [1109, 439] on icon "Next image" at bounding box center [1115, 450] width 13 height 23
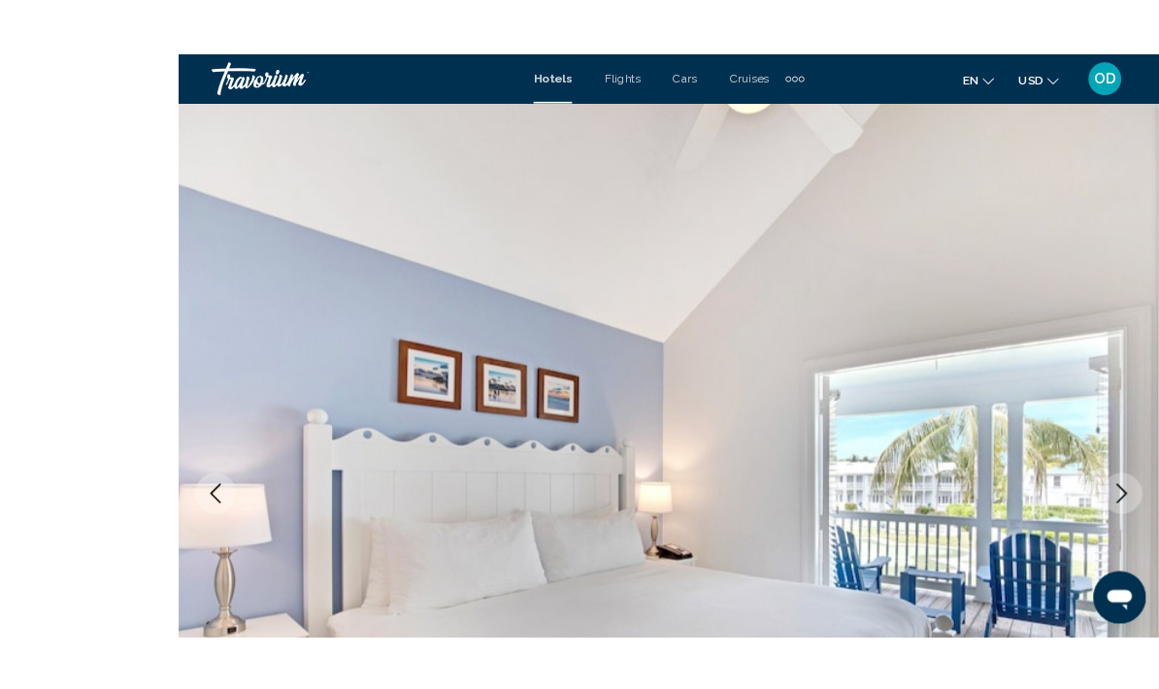
scroll to position [147, 0]
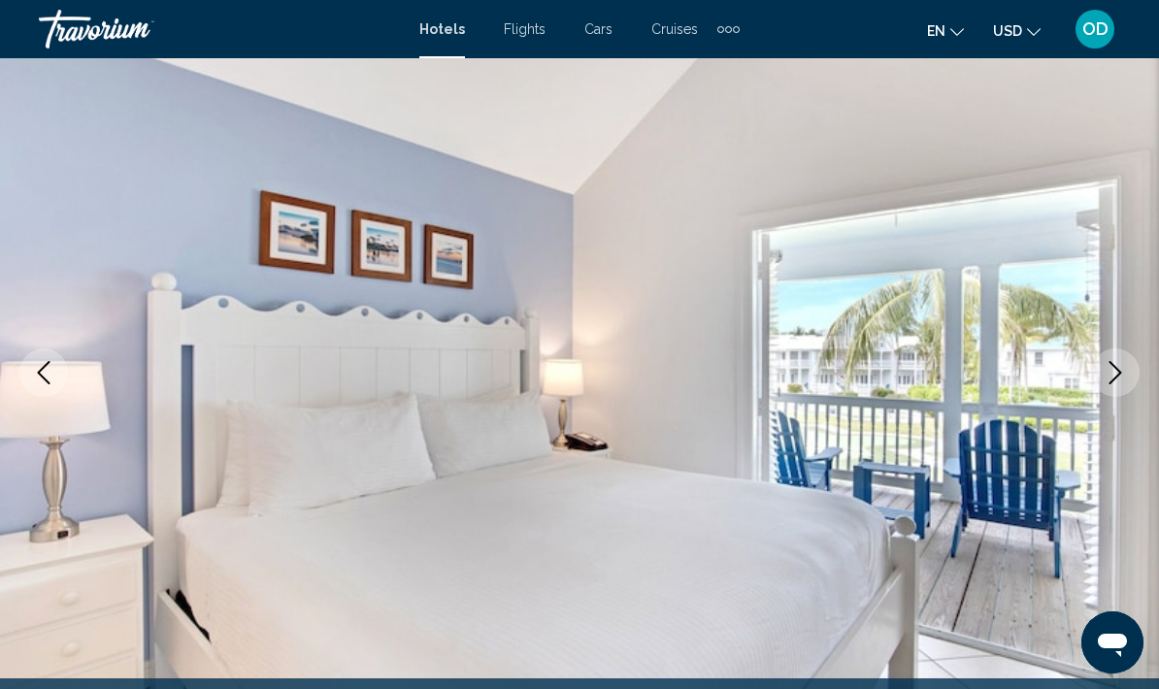
click at [1114, 380] on icon "Next image" at bounding box center [1115, 372] width 13 height 23
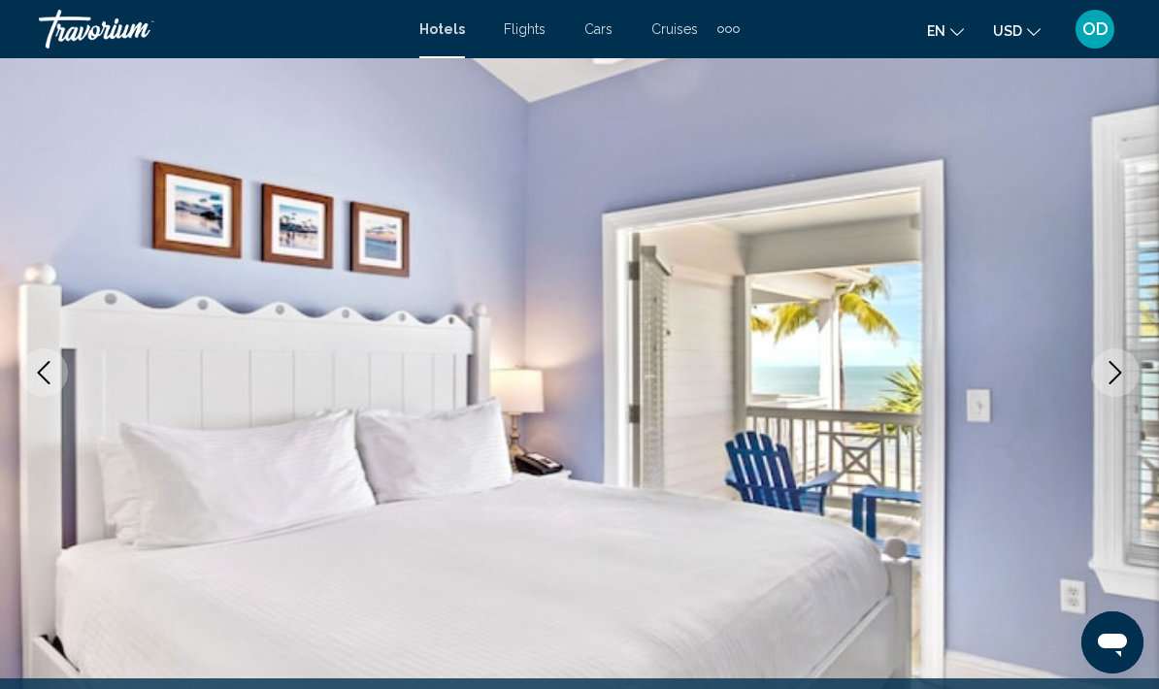
click at [1141, 356] on img "Main content" at bounding box center [579, 373] width 1159 height 922
click at [1121, 382] on icon "Next image" at bounding box center [1115, 372] width 23 height 23
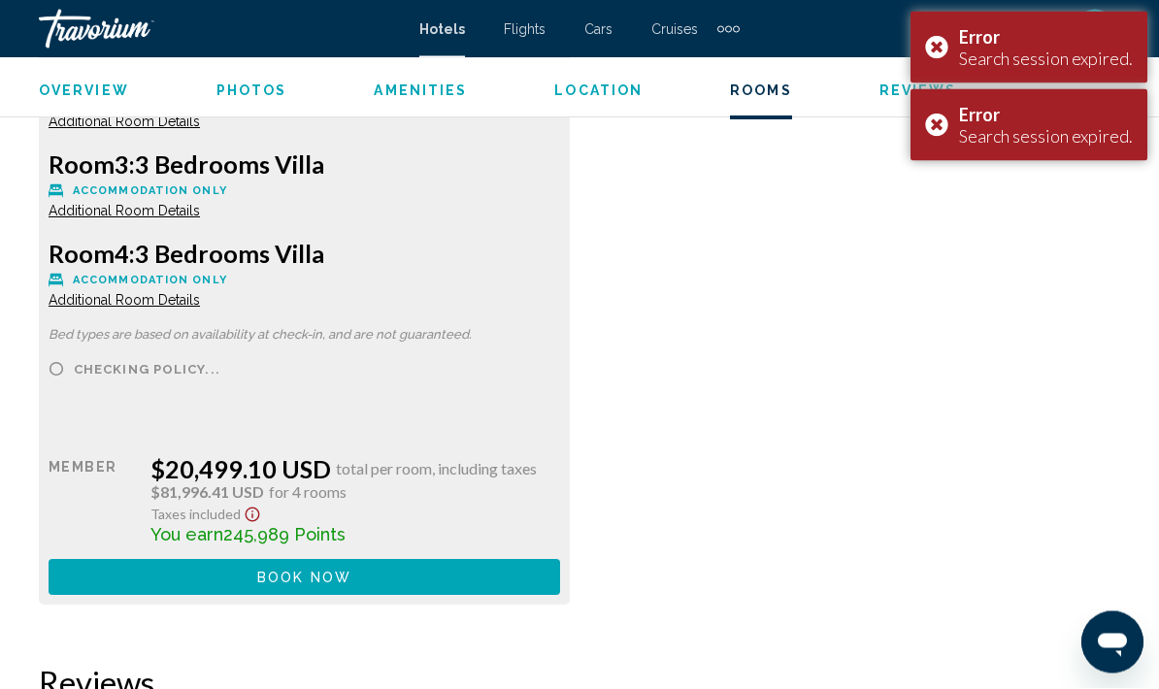
scroll to position [6095, 0]
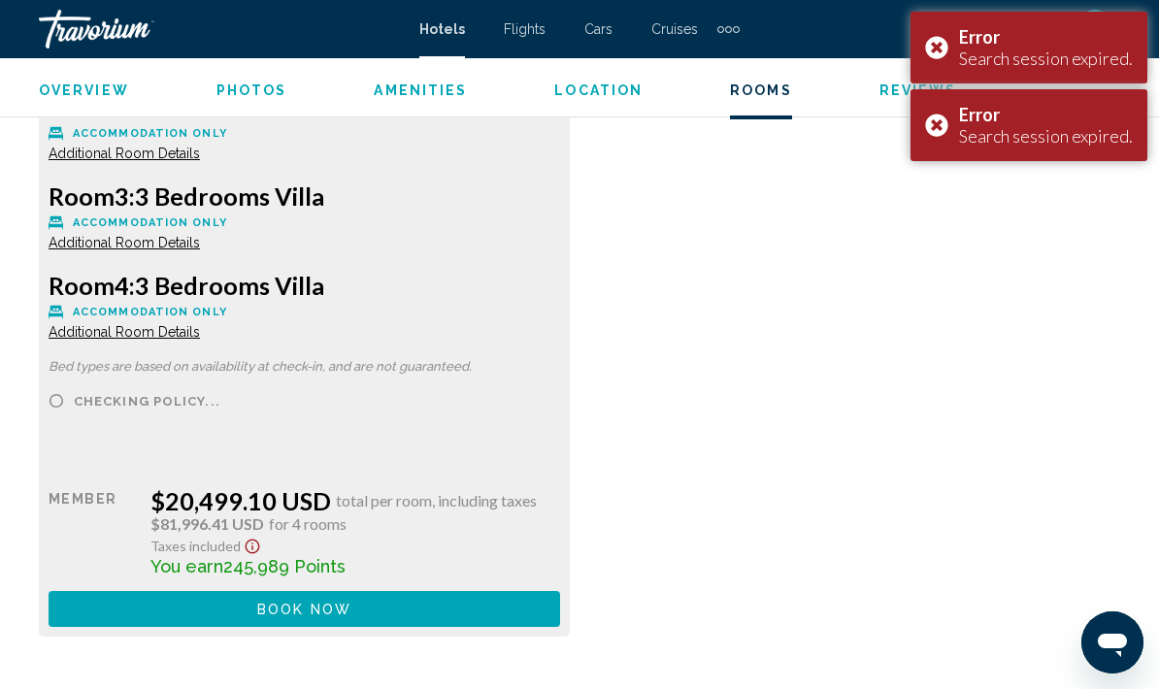
click at [948, 132] on div "Error Search session expired." at bounding box center [1028, 125] width 237 height 72
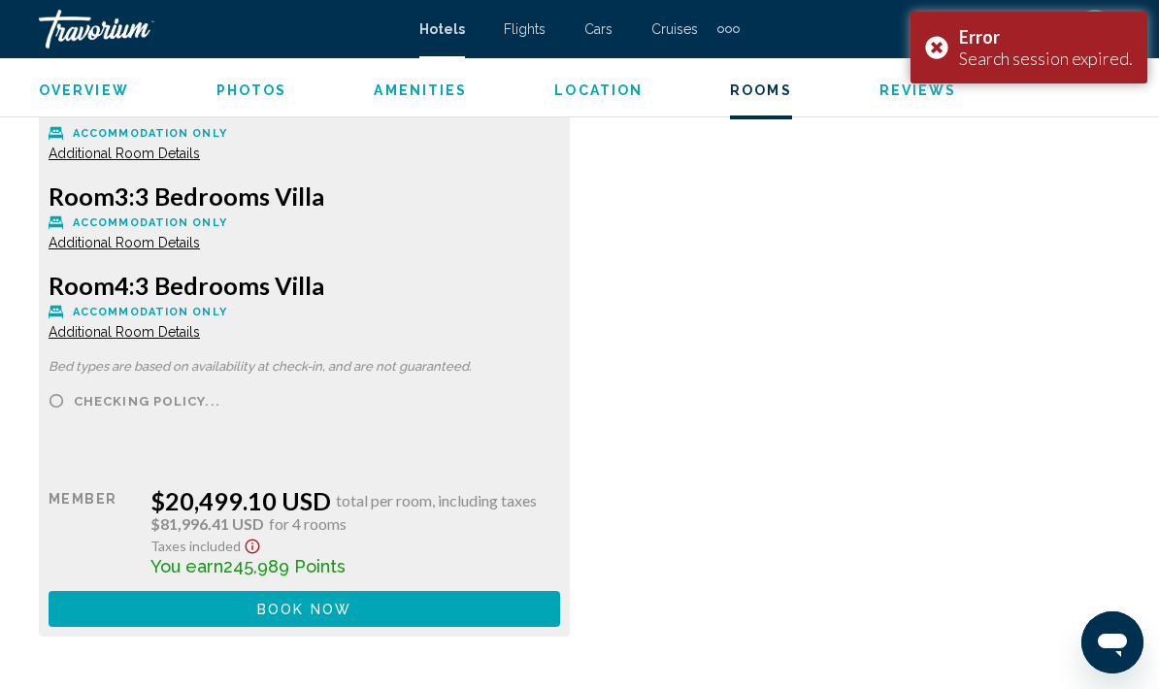
click at [945, 53] on div "Error Search session expired." at bounding box center [1028, 48] width 237 height 72
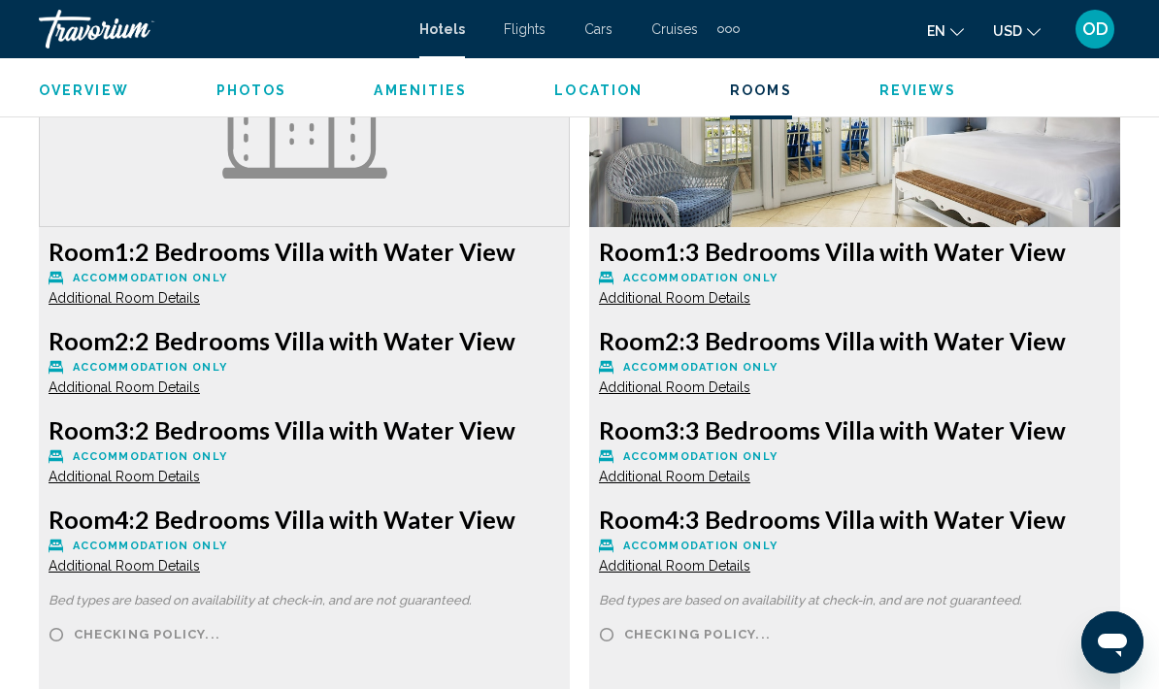
scroll to position [4954, 0]
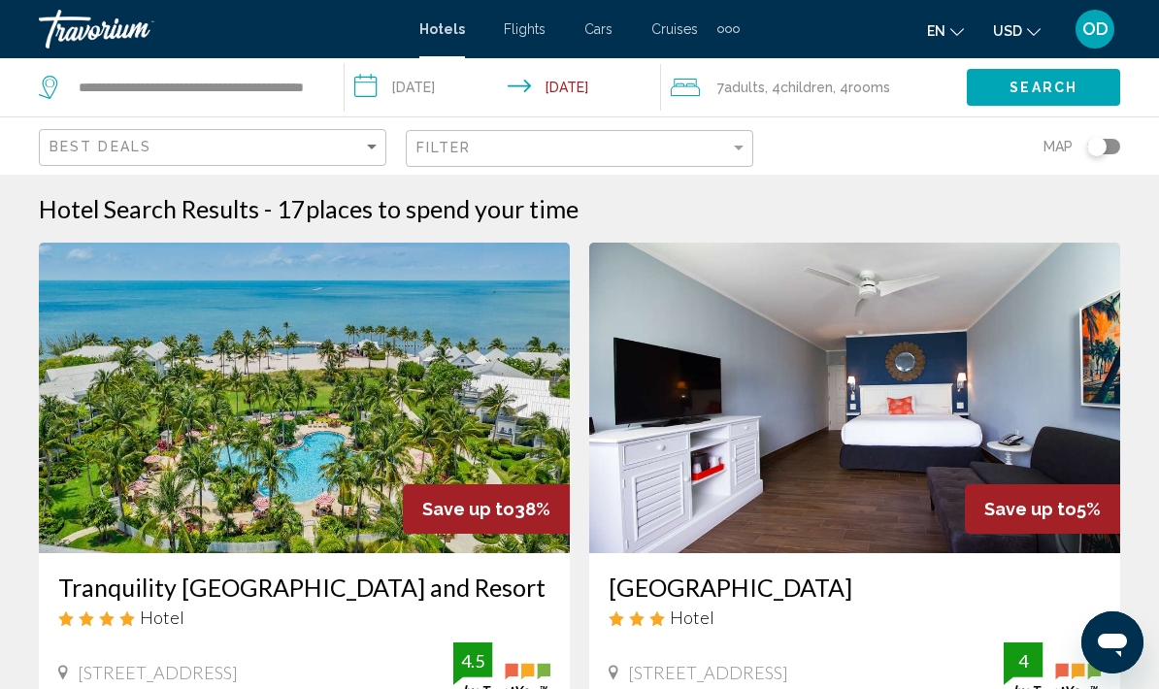
click at [458, 90] on input "**********" at bounding box center [506, 90] width 323 height 64
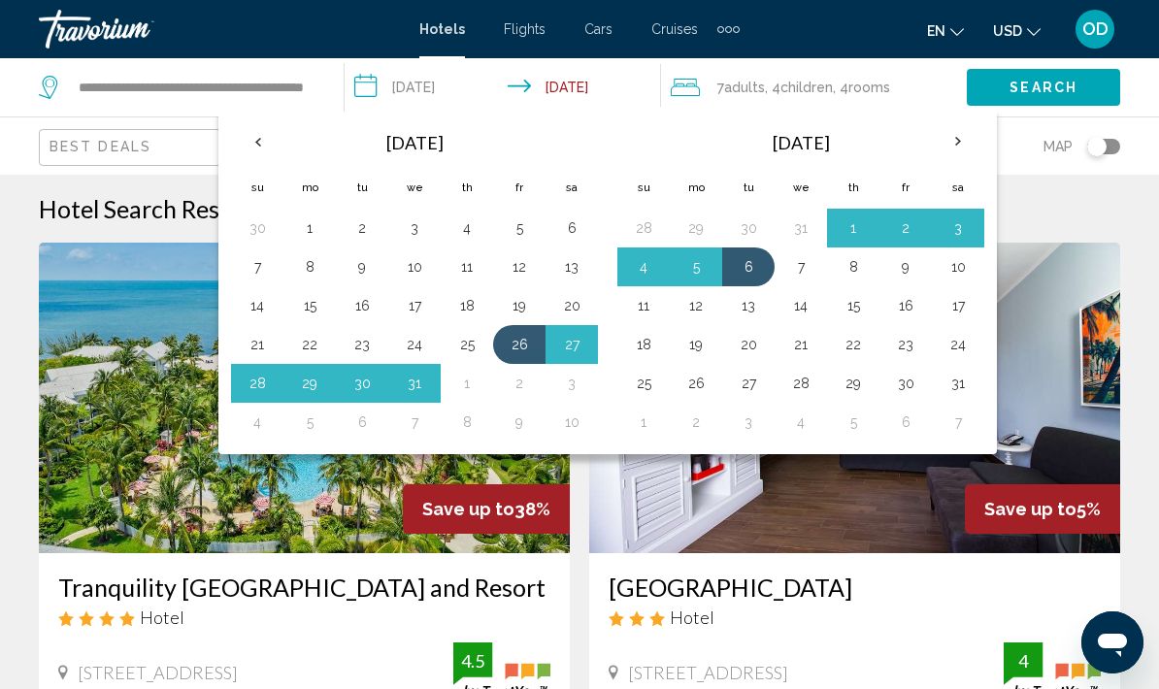
click at [656, 267] on button "4" at bounding box center [643, 266] width 31 height 27
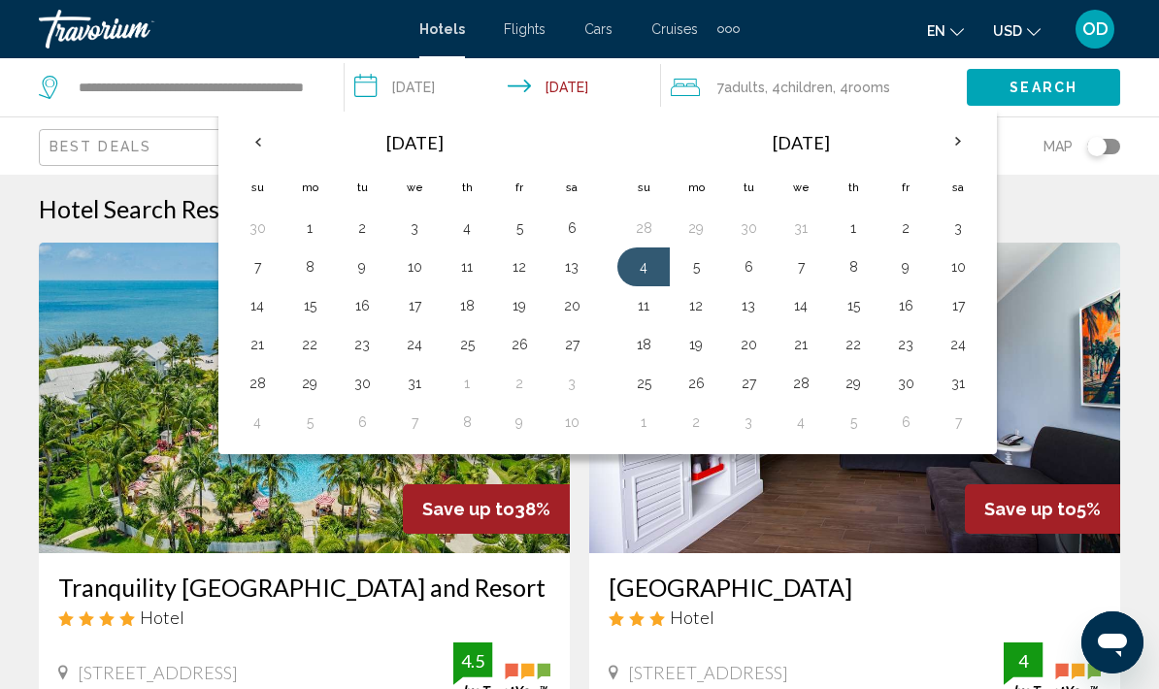
click at [705, 273] on button "5" at bounding box center [695, 266] width 31 height 27
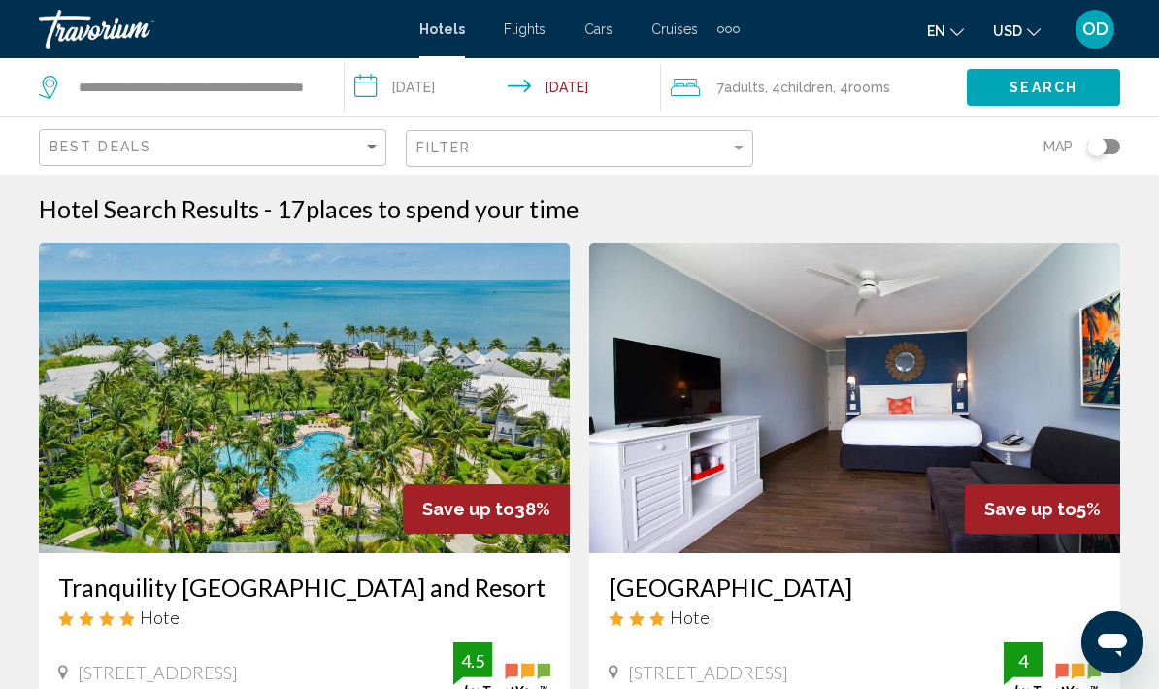
click at [612, 93] on input "**********" at bounding box center [506, 90] width 323 height 64
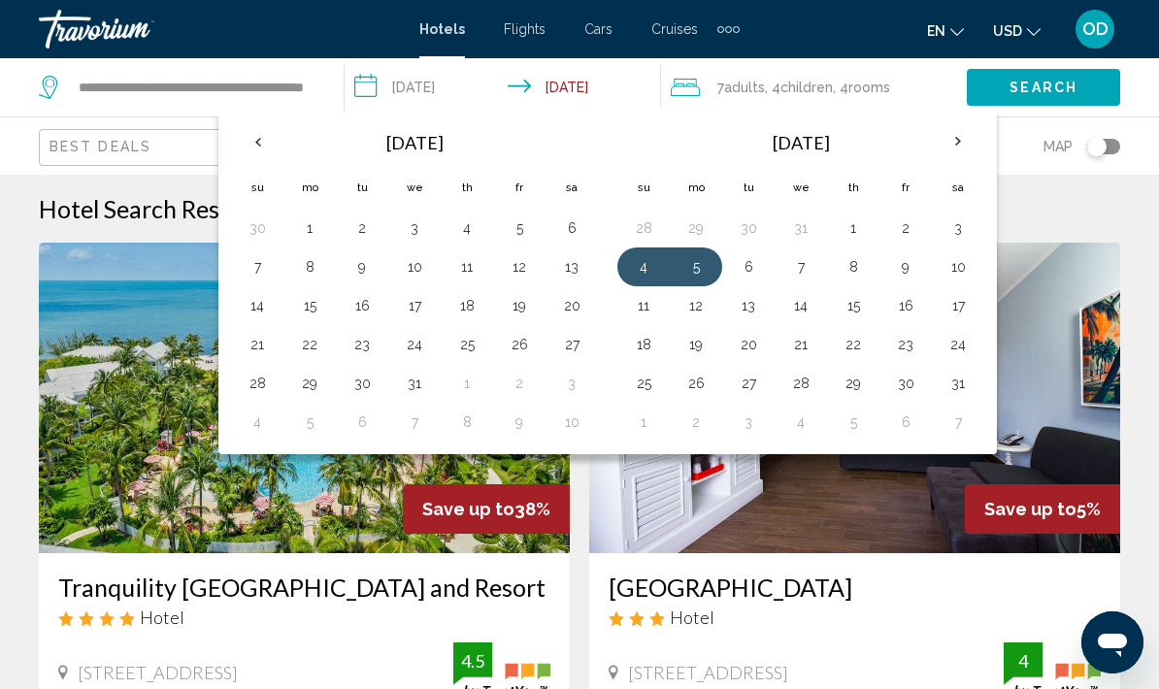
click at [652, 305] on button "11" at bounding box center [643, 305] width 31 height 27
click at [1063, 72] on button "Search" at bounding box center [1043, 87] width 153 height 36
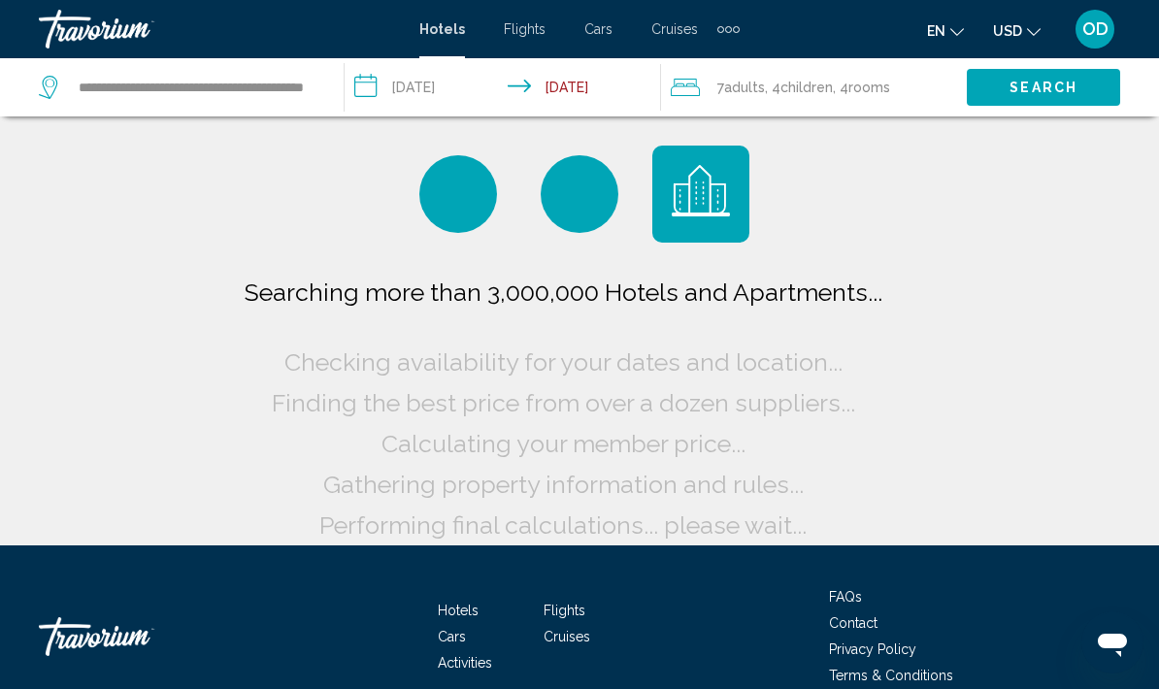
click at [608, 96] on input "**********" at bounding box center [506, 90] width 323 height 64
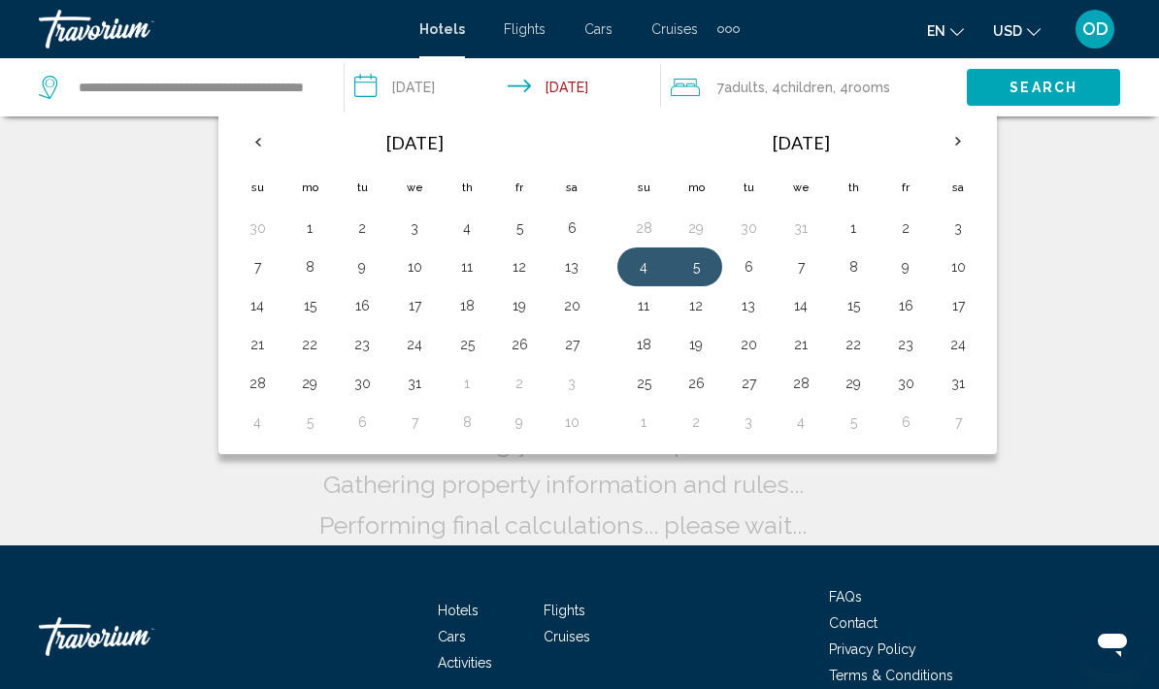
click at [410, 88] on input "**********" at bounding box center [506, 90] width 323 height 64
click at [647, 270] on button "4" at bounding box center [643, 266] width 31 height 27
click at [608, 96] on input "**********" at bounding box center [506, 90] width 323 height 64
click at [581, 84] on input "**********" at bounding box center [506, 90] width 323 height 64
click at [521, 85] on input "**********" at bounding box center [506, 90] width 323 height 64
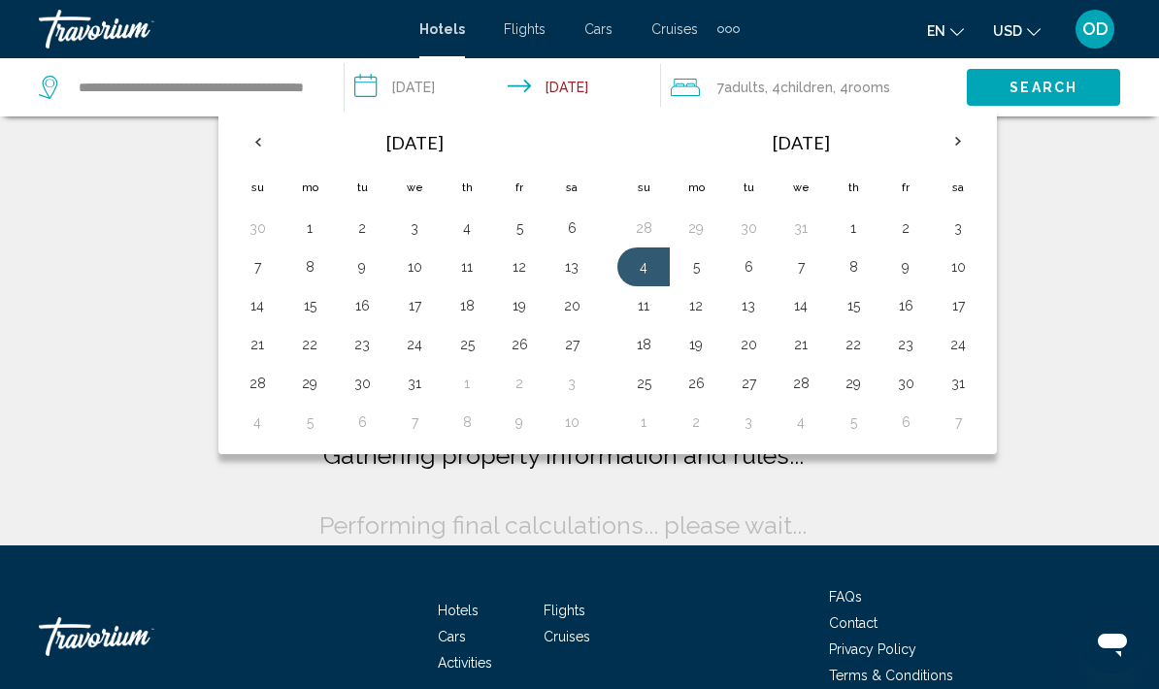
click at [656, 262] on button "4" at bounding box center [643, 266] width 31 height 27
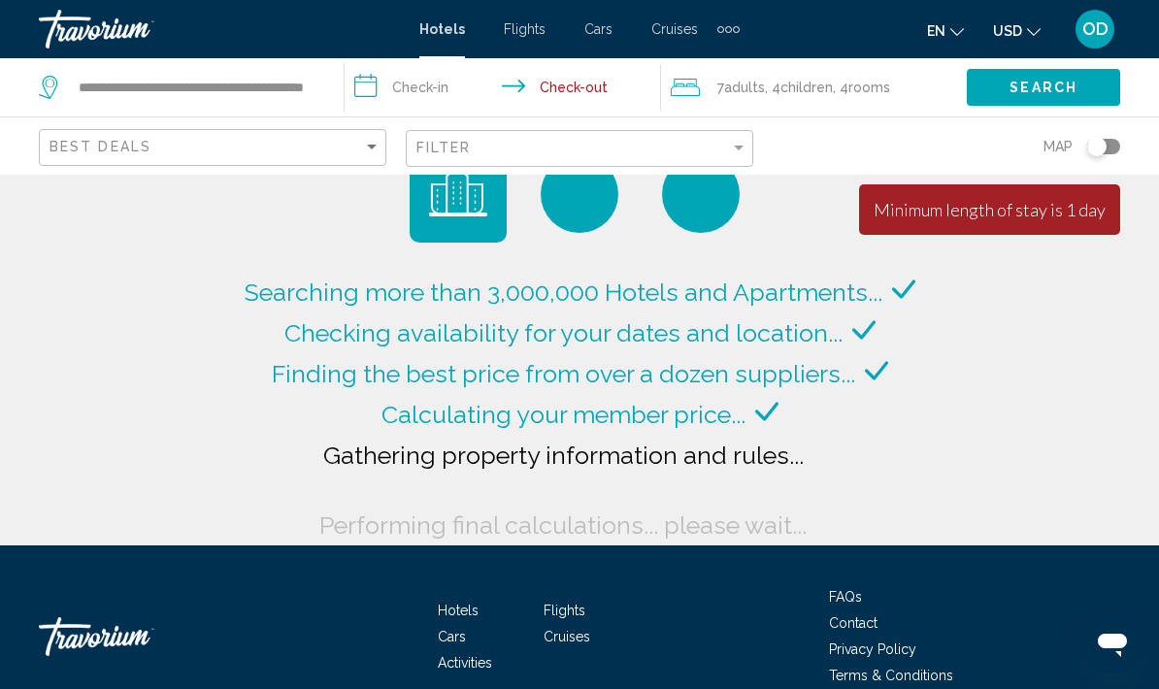
click at [450, 92] on input "**********" at bounding box center [506, 90] width 323 height 64
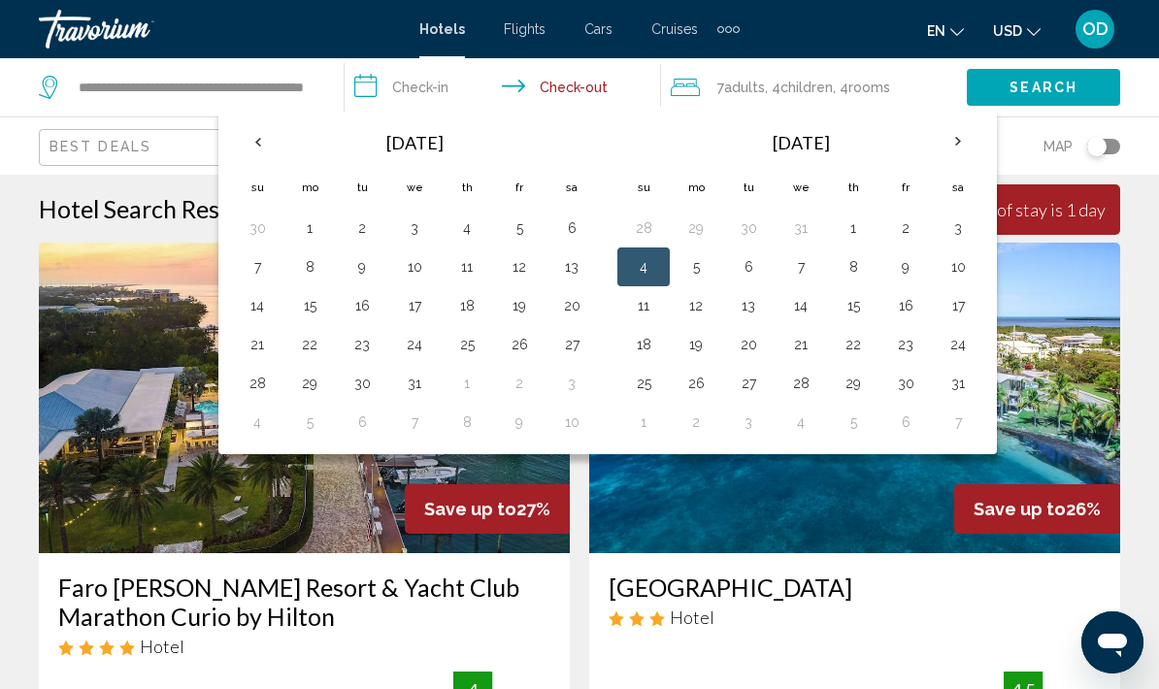
click at [648, 275] on button "4" at bounding box center [643, 266] width 31 height 27
click at [597, 86] on input "**********" at bounding box center [506, 90] width 323 height 64
click at [420, 98] on input "**********" at bounding box center [506, 90] width 323 height 64
click at [408, 85] on input "**********" at bounding box center [506, 90] width 323 height 64
click at [377, 96] on input "**********" at bounding box center [506, 90] width 323 height 64
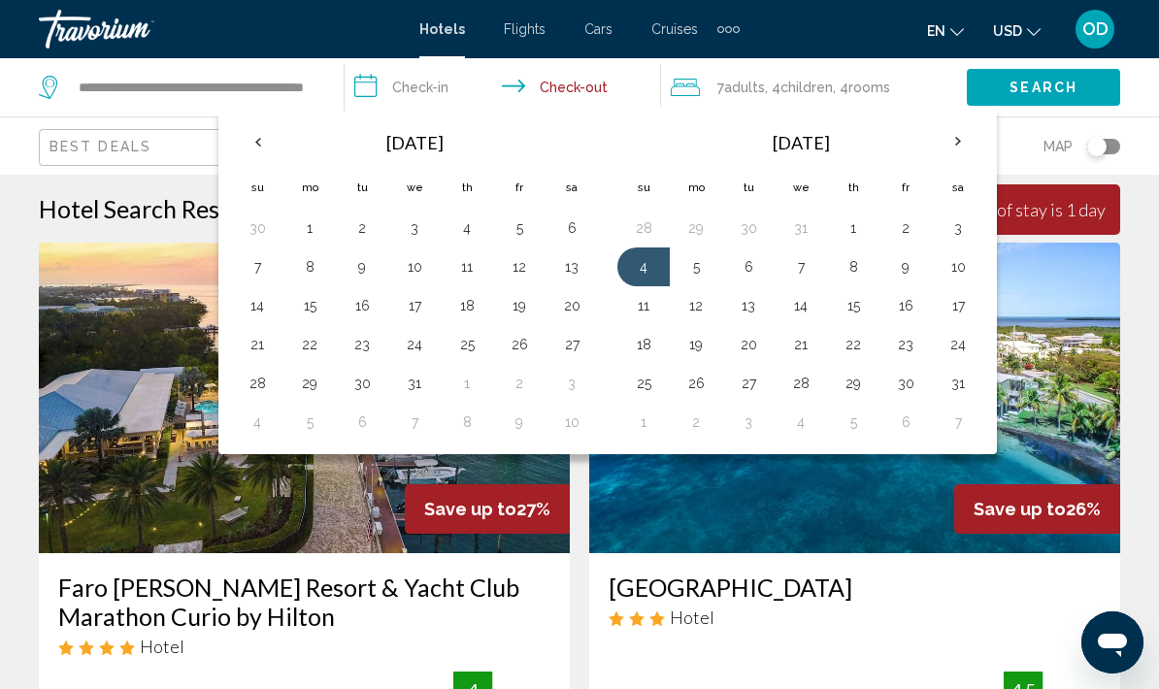
click at [436, 92] on input "**********" at bounding box center [506, 90] width 323 height 64
click at [656, 269] on button "4" at bounding box center [643, 266] width 31 height 27
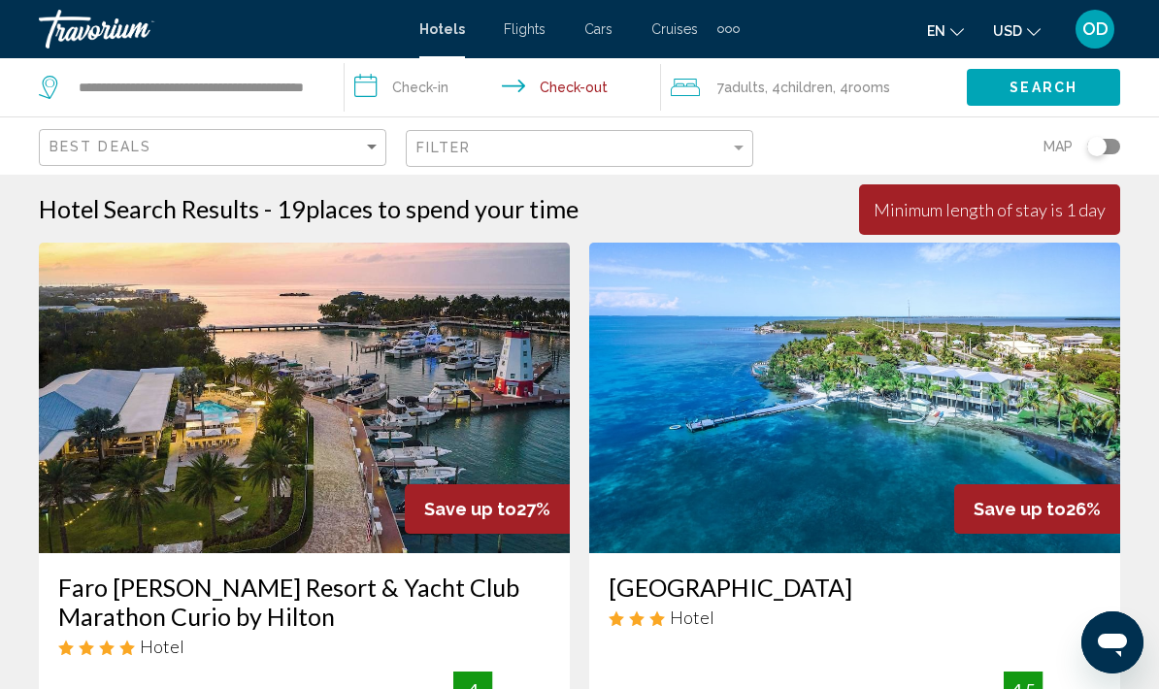
click at [429, 82] on input "**********" at bounding box center [506, 90] width 323 height 64
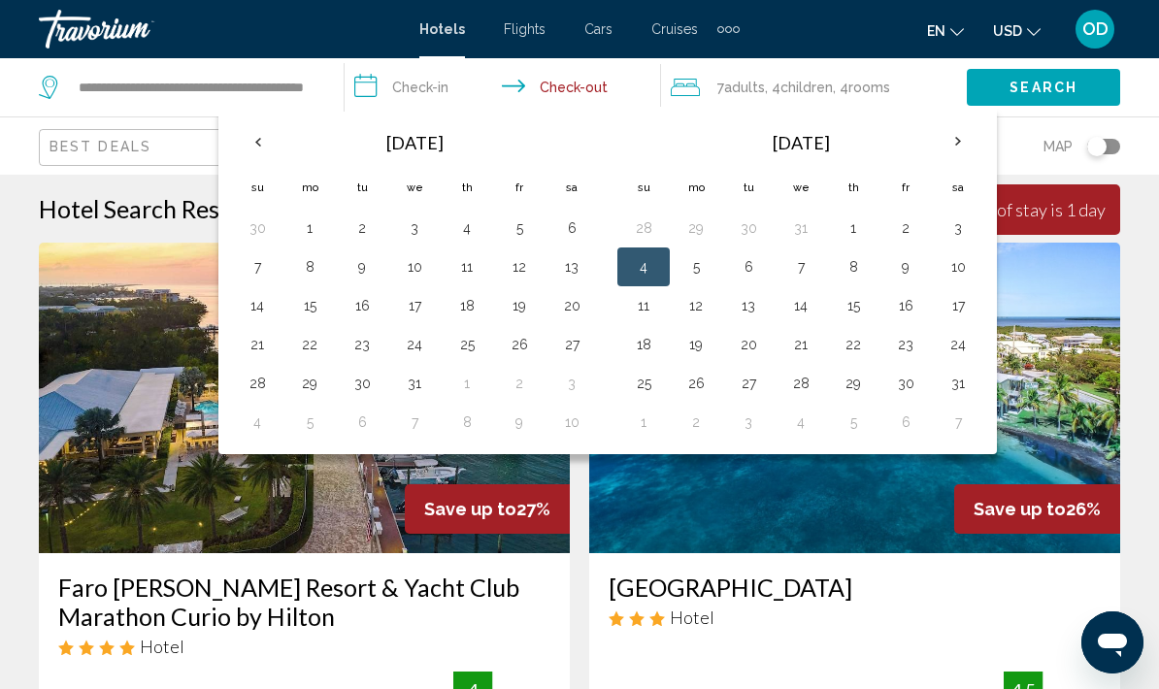
click at [637, 277] on button "4" at bounding box center [643, 266] width 31 height 27
click at [655, 265] on button "4" at bounding box center [643, 266] width 31 height 27
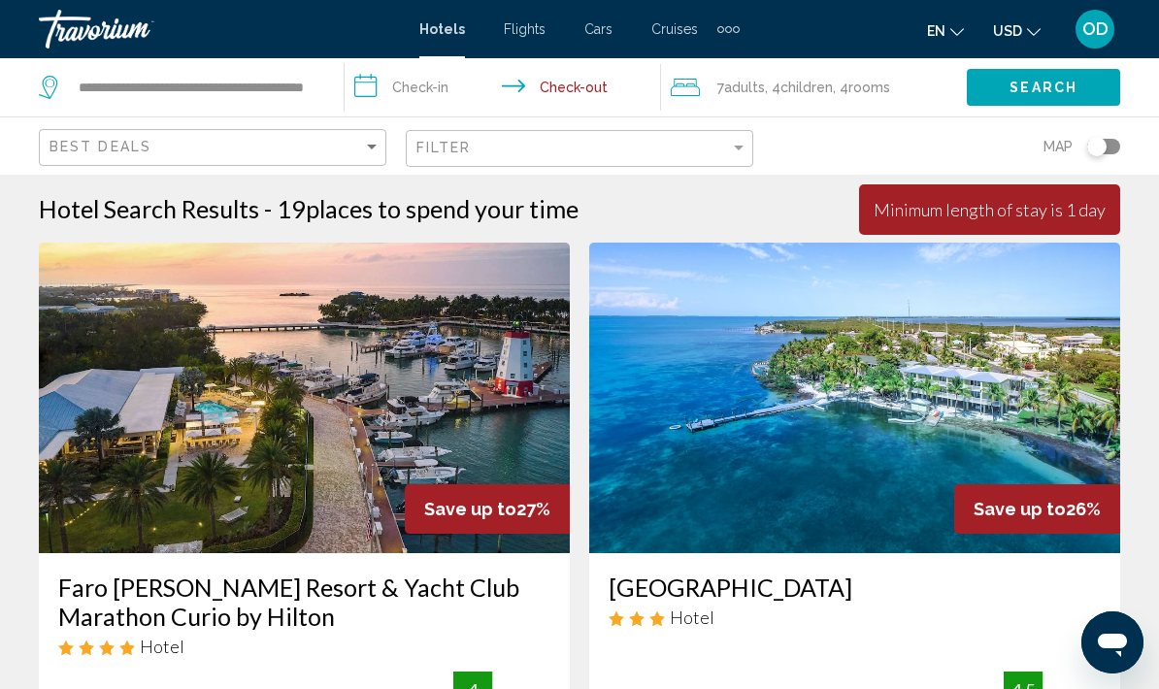
click at [582, 93] on input "**********" at bounding box center [506, 90] width 323 height 64
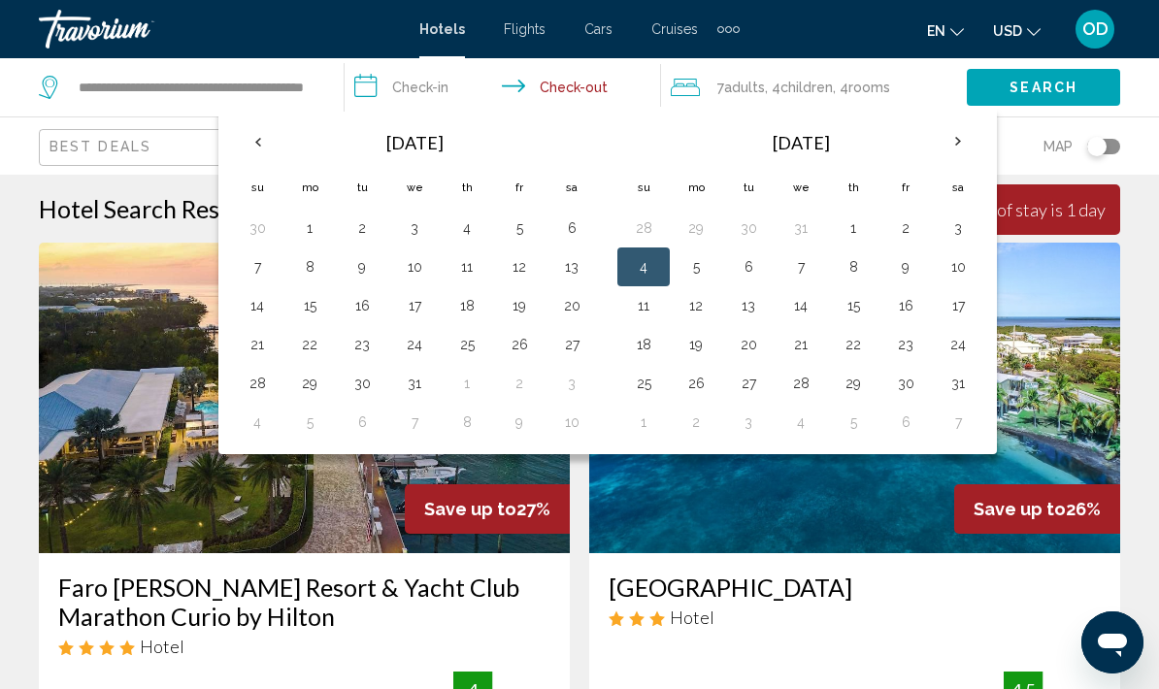
click at [711, 307] on button "12" at bounding box center [695, 305] width 31 height 27
click at [710, 298] on button "12" at bounding box center [695, 305] width 31 height 27
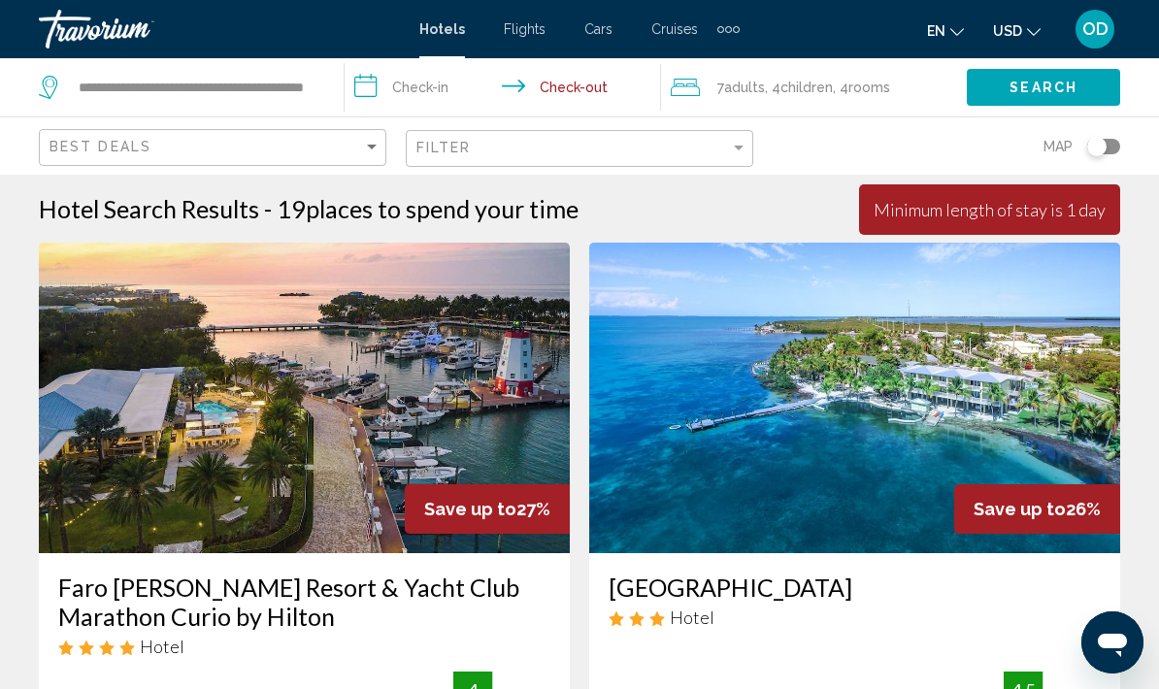
click at [1039, 77] on button "Search" at bounding box center [1043, 87] width 153 height 36
click at [442, 86] on input "**********" at bounding box center [506, 90] width 323 height 64
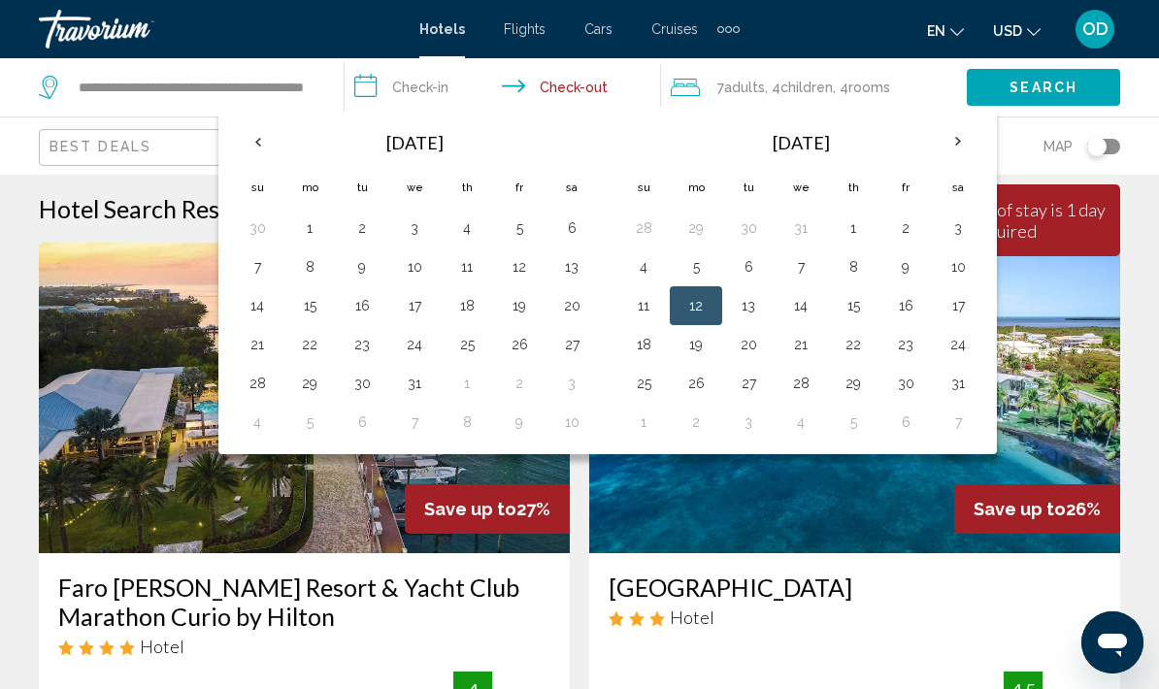
click at [659, 269] on button "4" at bounding box center [643, 266] width 31 height 27
click at [693, 310] on button "12" at bounding box center [695, 305] width 31 height 27
type input "**********"
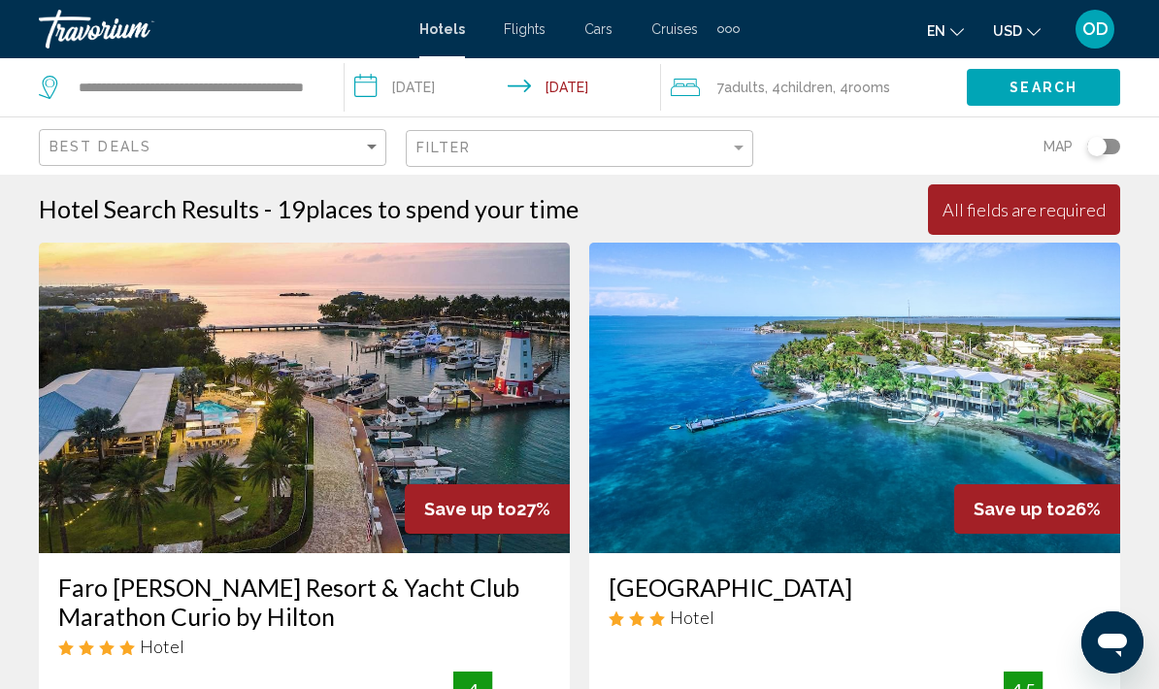
click at [1061, 83] on span "Search" at bounding box center [1043, 89] width 68 height 16
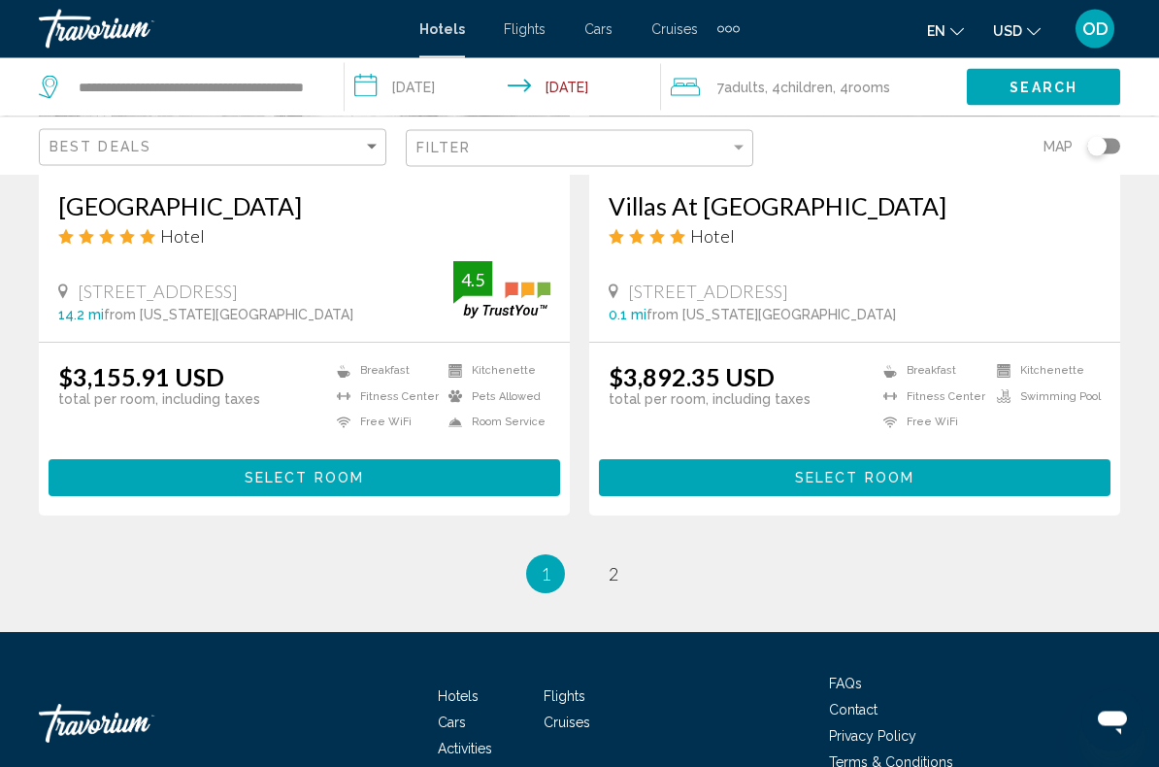
scroll to position [3931, 0]
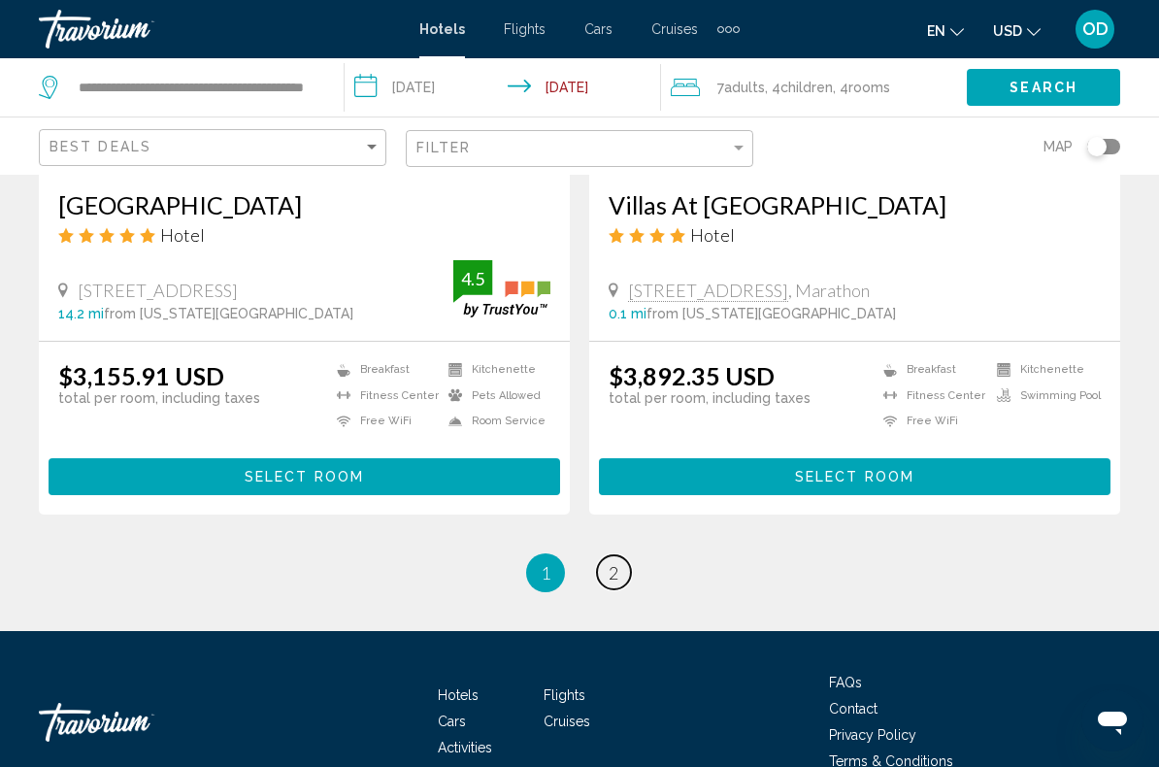
click at [625, 582] on link "page 2" at bounding box center [614, 572] width 34 height 34
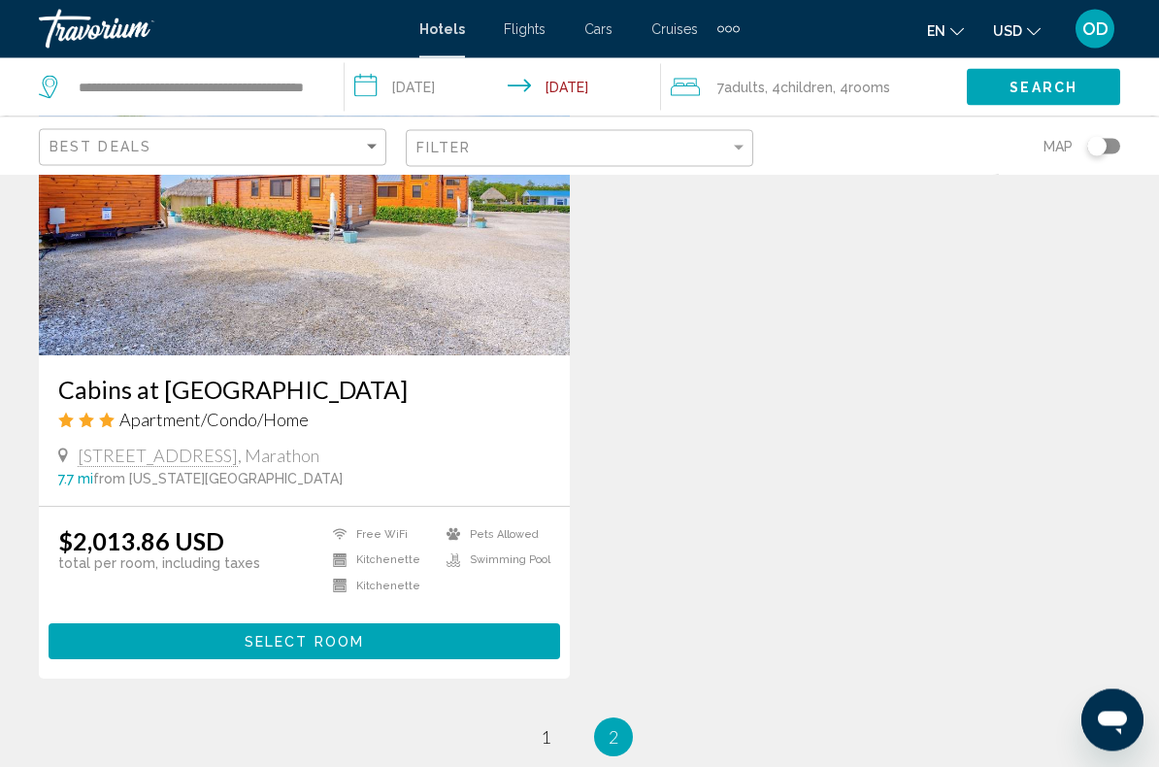
scroll to position [2951, 0]
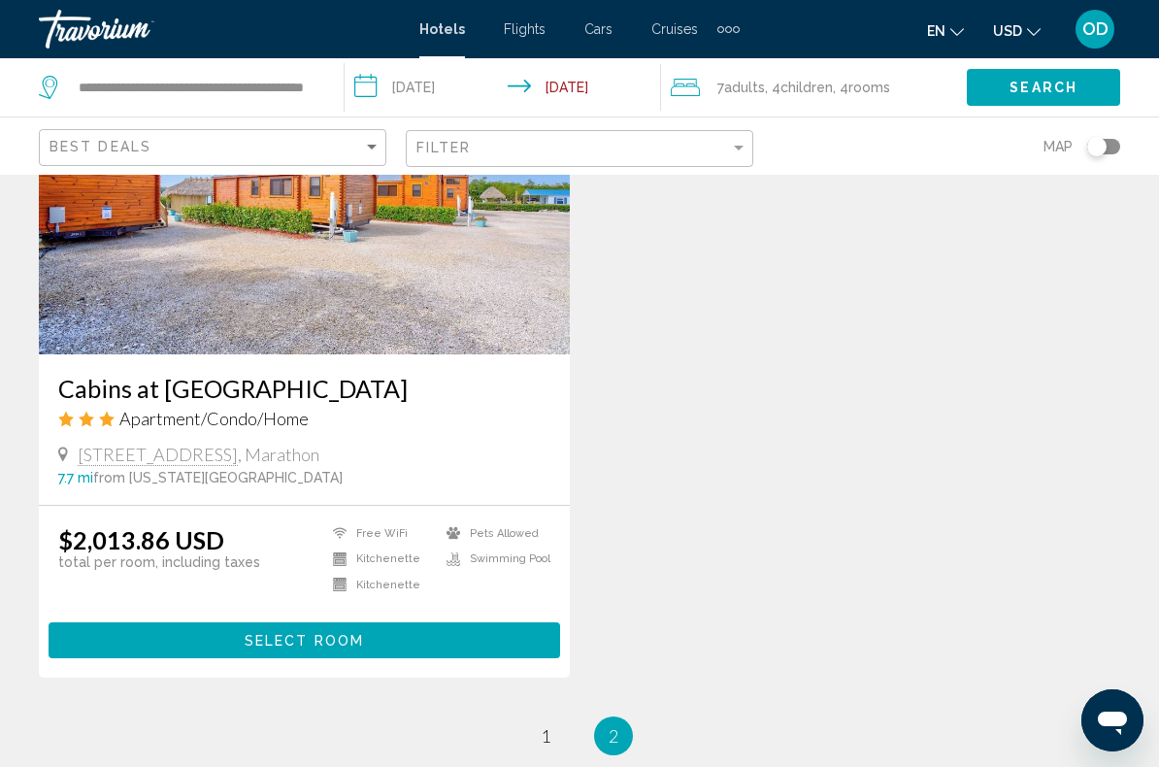
click at [411, 294] on img "Main content" at bounding box center [304, 199] width 531 height 311
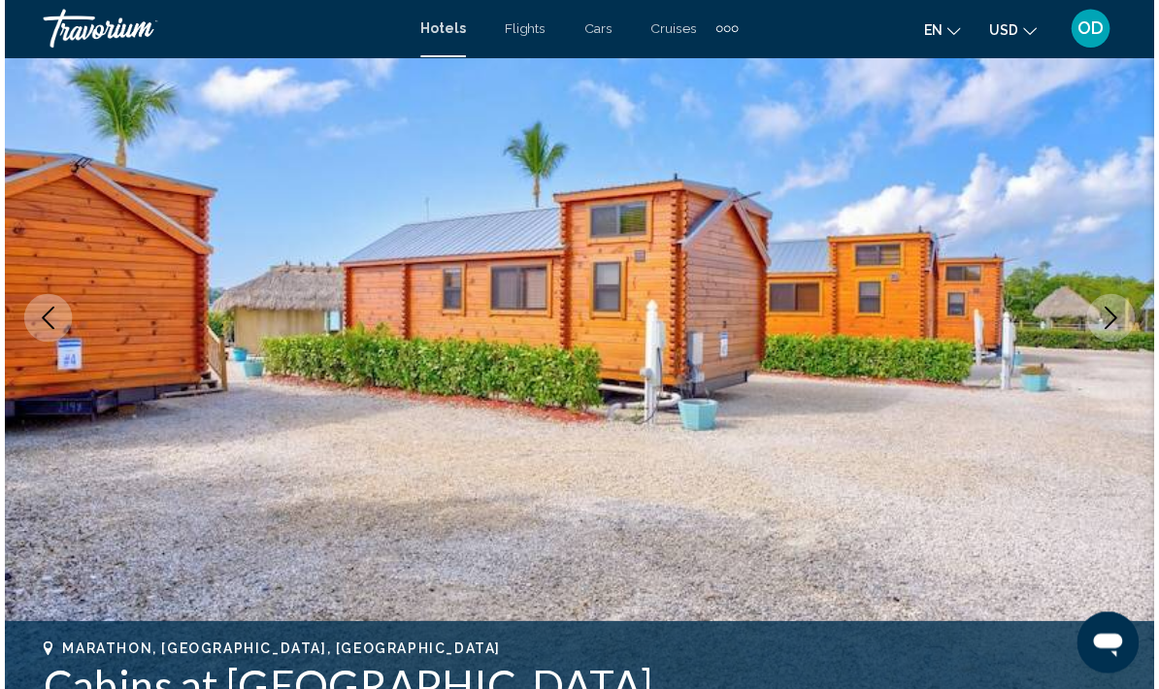
scroll to position [199, 0]
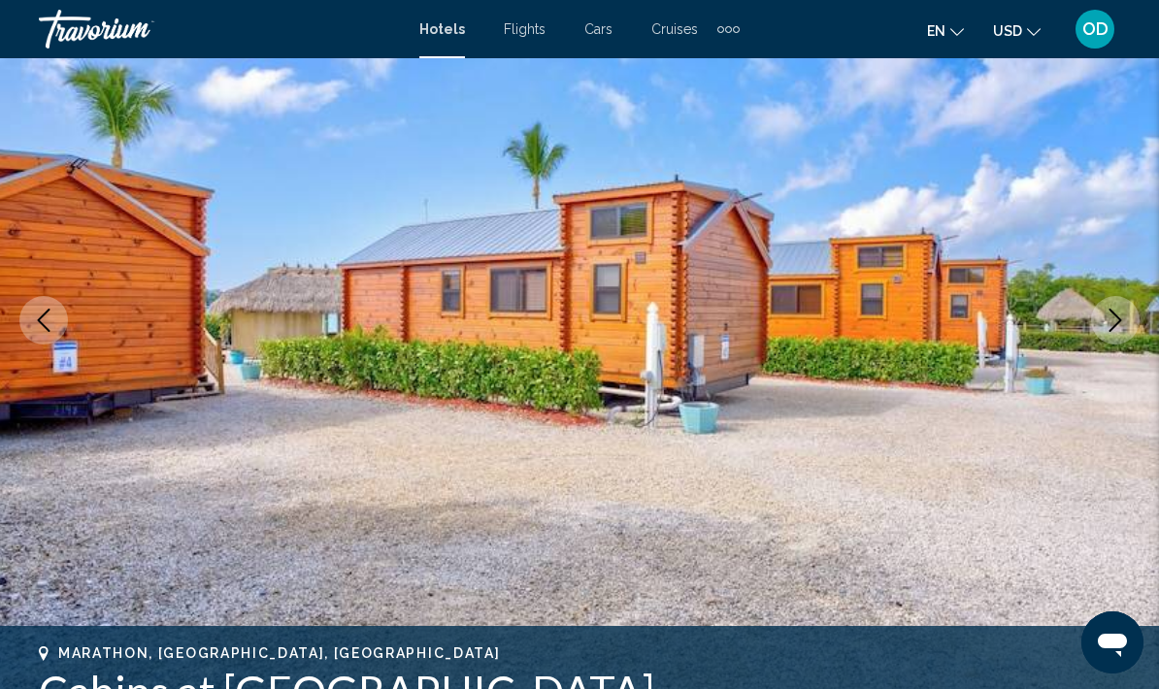
click at [1122, 333] on button "Next image" at bounding box center [1115, 320] width 49 height 49
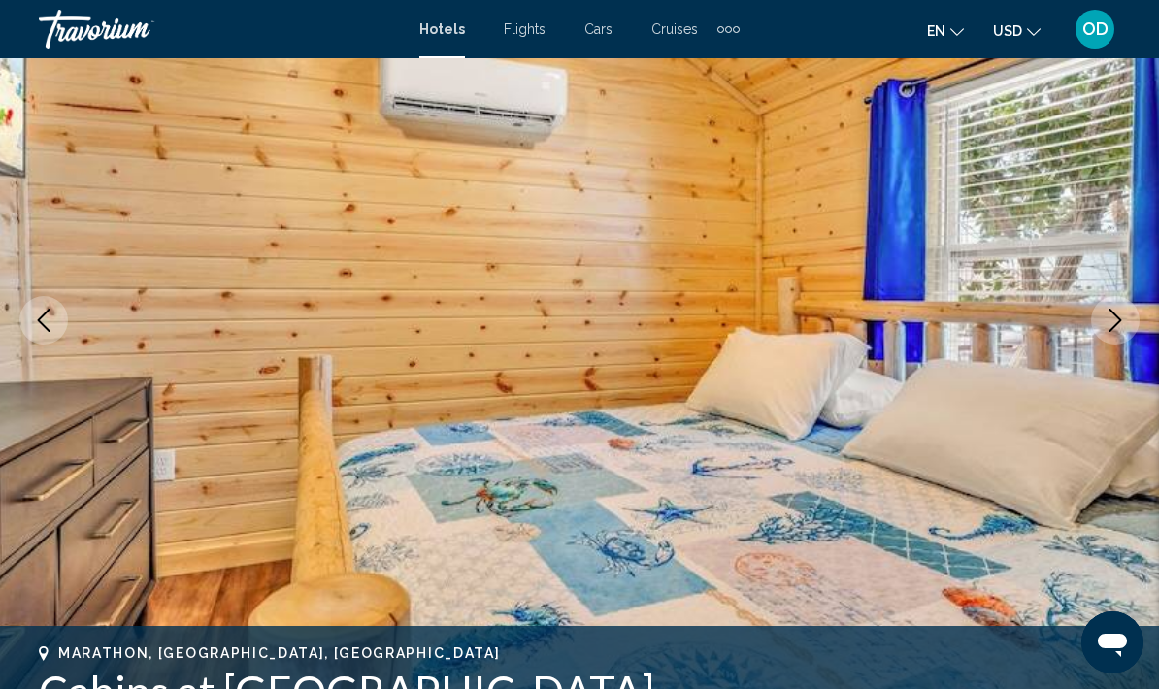
click at [1120, 326] on icon "Next image" at bounding box center [1115, 320] width 23 height 23
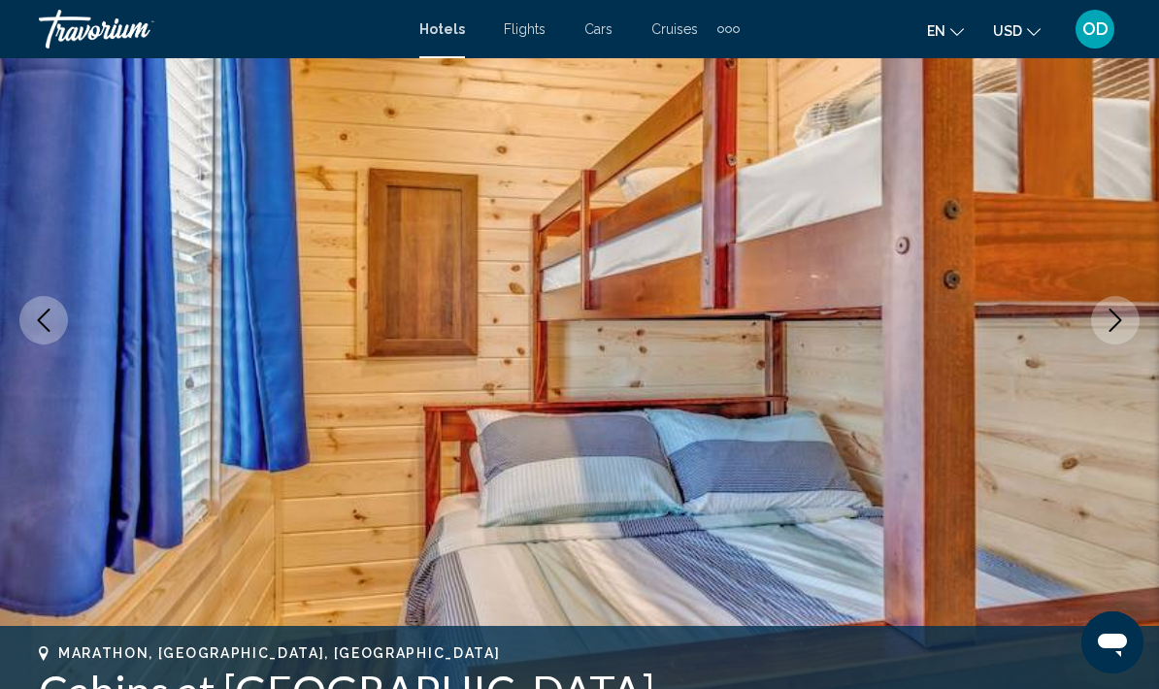
click at [1126, 317] on icon "Next image" at bounding box center [1115, 320] width 23 height 23
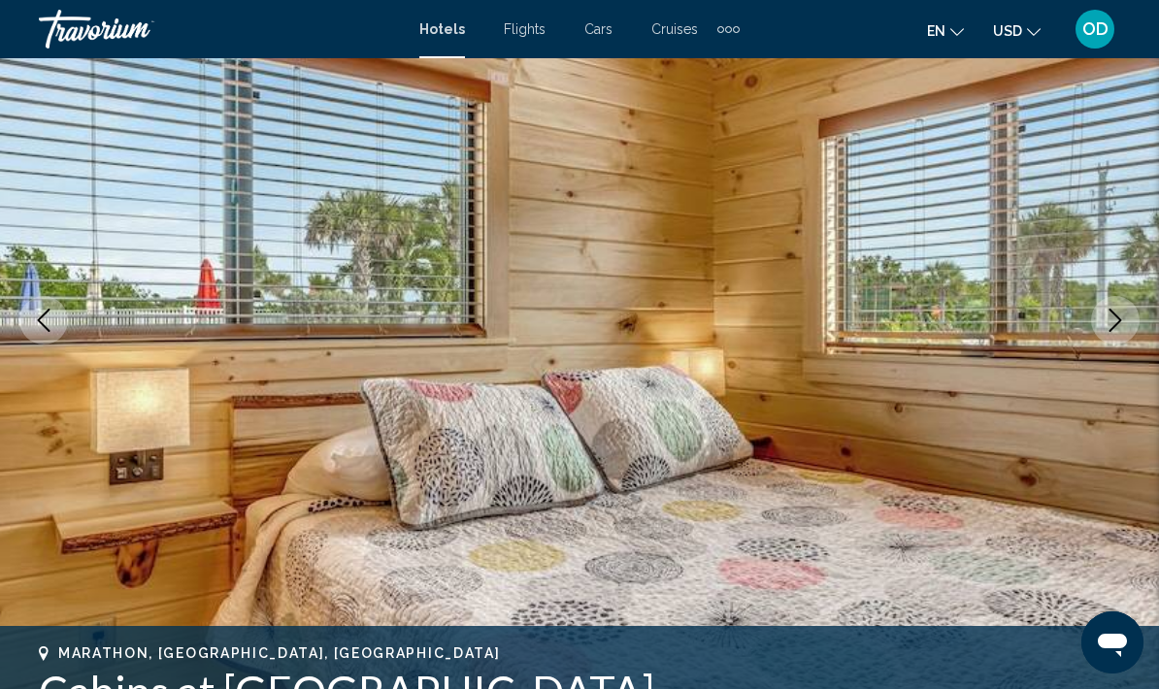
click at [1125, 317] on icon "Next image" at bounding box center [1115, 320] width 23 height 23
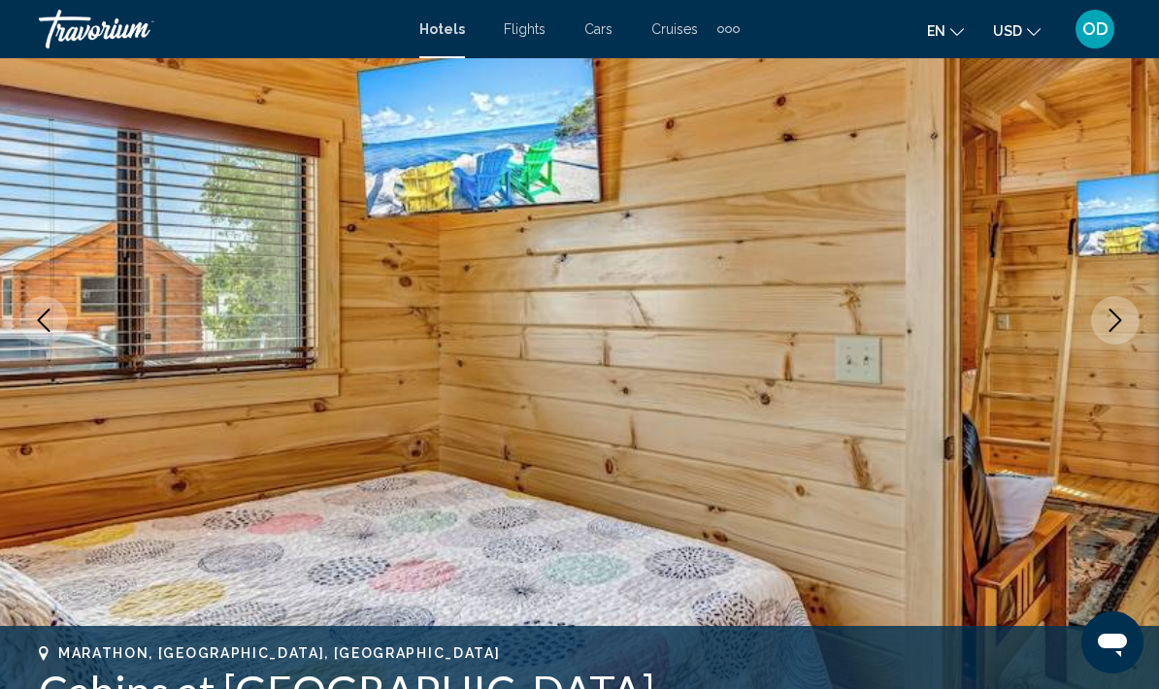
click at [1126, 323] on icon "Next image" at bounding box center [1115, 320] width 23 height 23
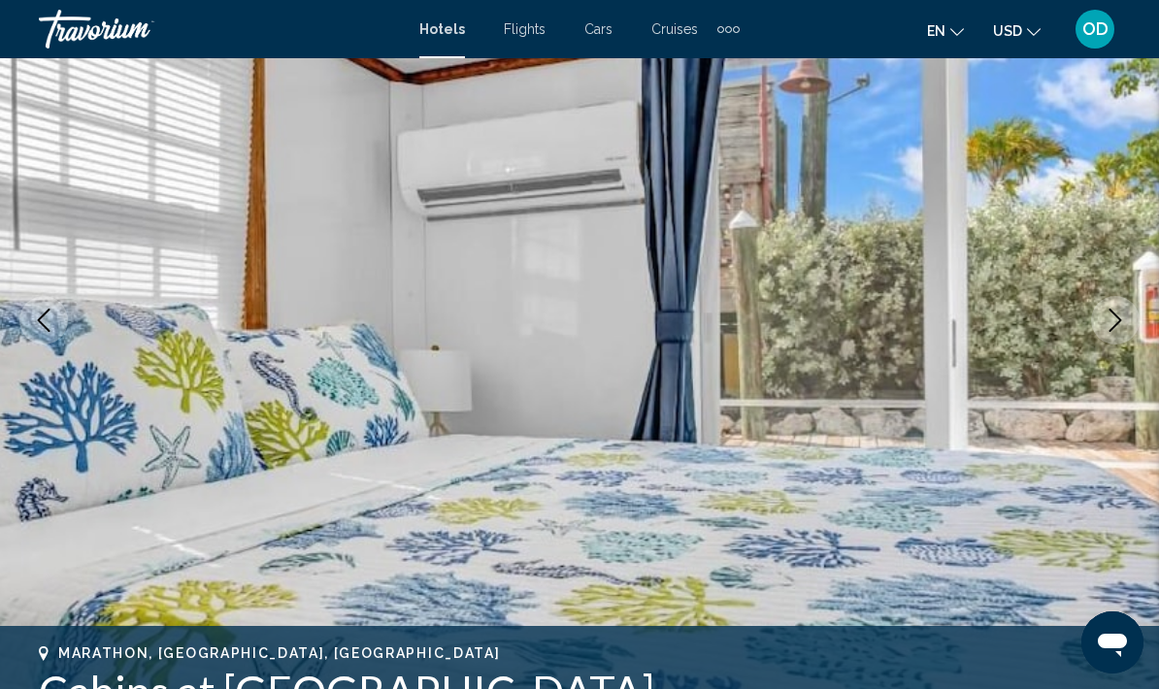
click at [1109, 319] on icon "Next image" at bounding box center [1115, 320] width 23 height 23
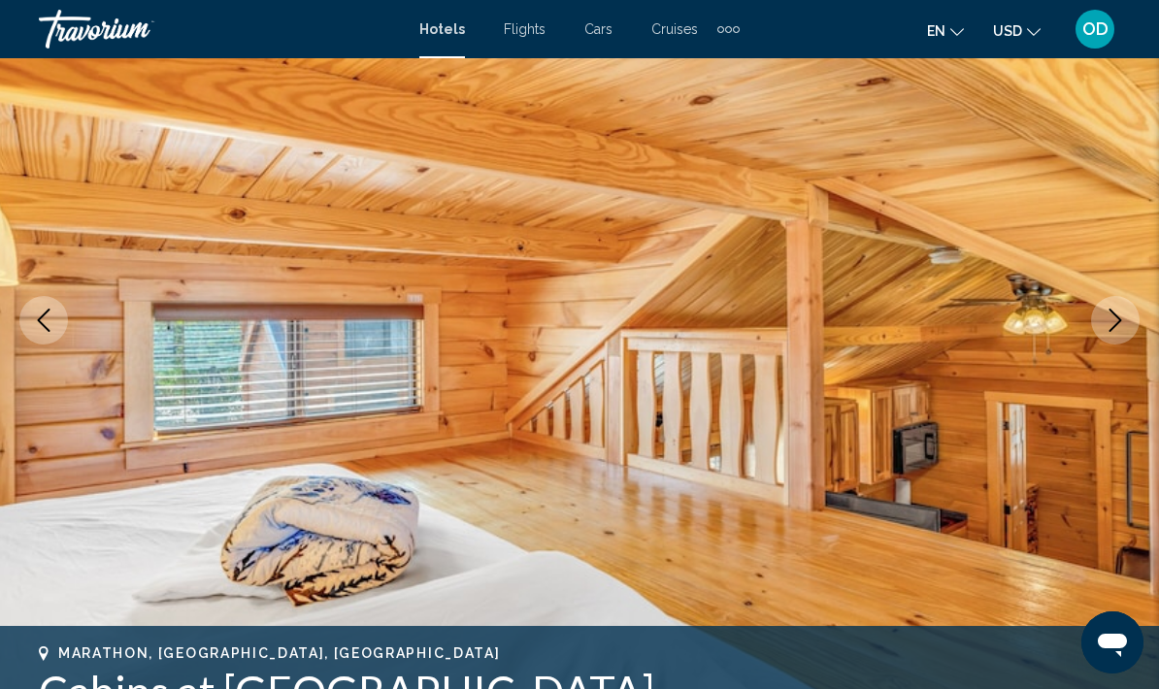
click at [1112, 332] on button "Next image" at bounding box center [1115, 320] width 49 height 49
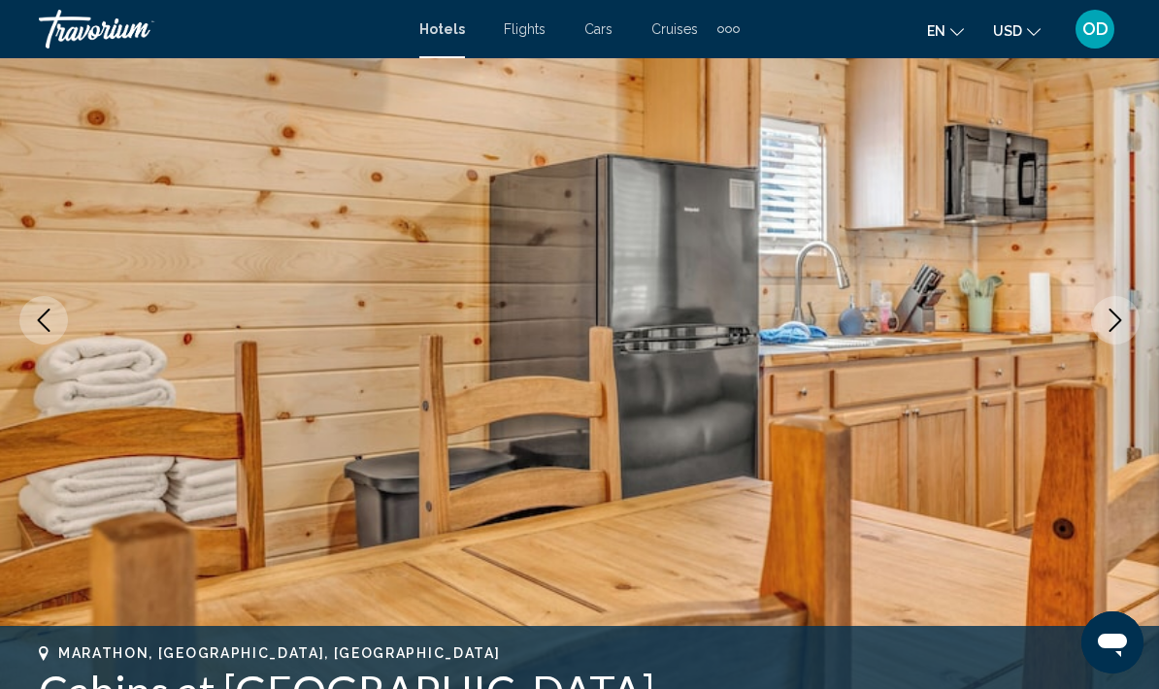
click at [1118, 318] on icon "Next image" at bounding box center [1115, 320] width 13 height 23
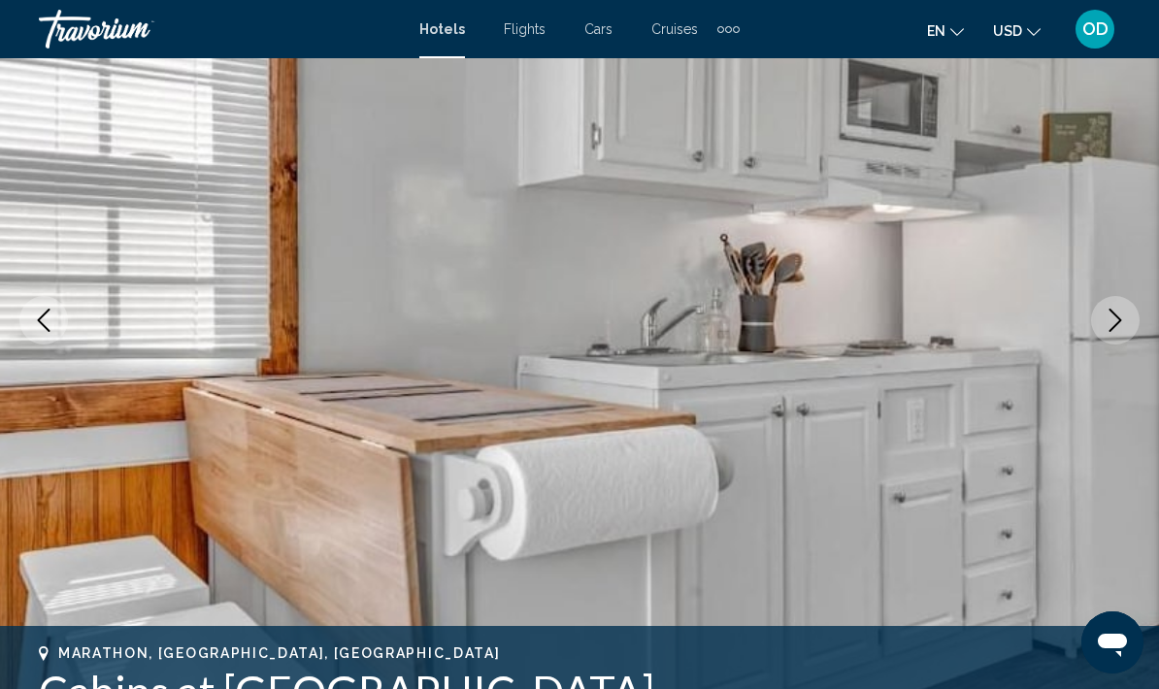
click at [1120, 314] on icon "Next image" at bounding box center [1115, 320] width 23 height 23
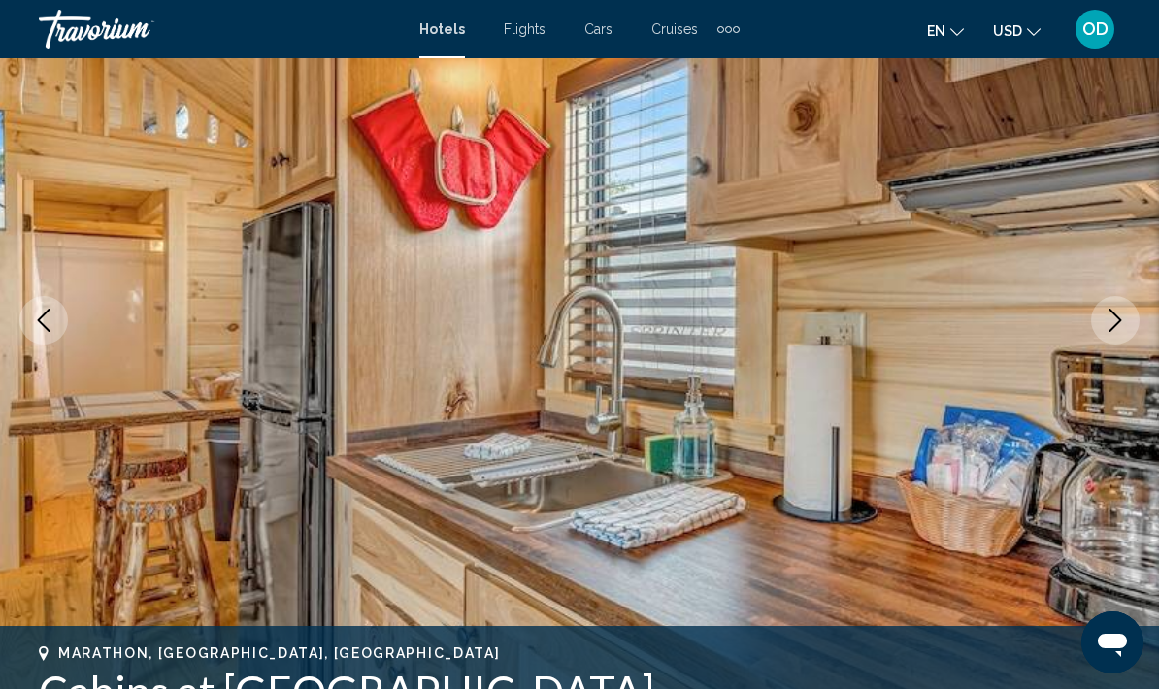
click at [1114, 325] on icon "Next image" at bounding box center [1115, 320] width 23 height 23
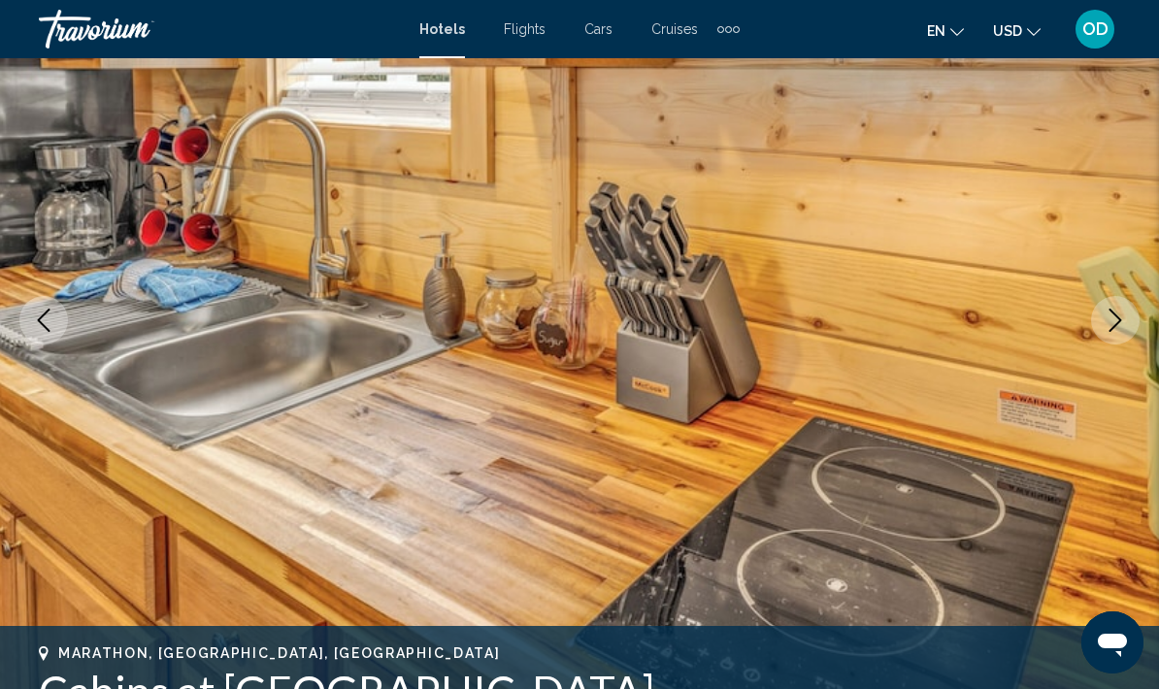
click at [1114, 351] on img "Main content" at bounding box center [579, 320] width 1159 height 922
click at [1125, 307] on button "Next image" at bounding box center [1115, 320] width 49 height 49
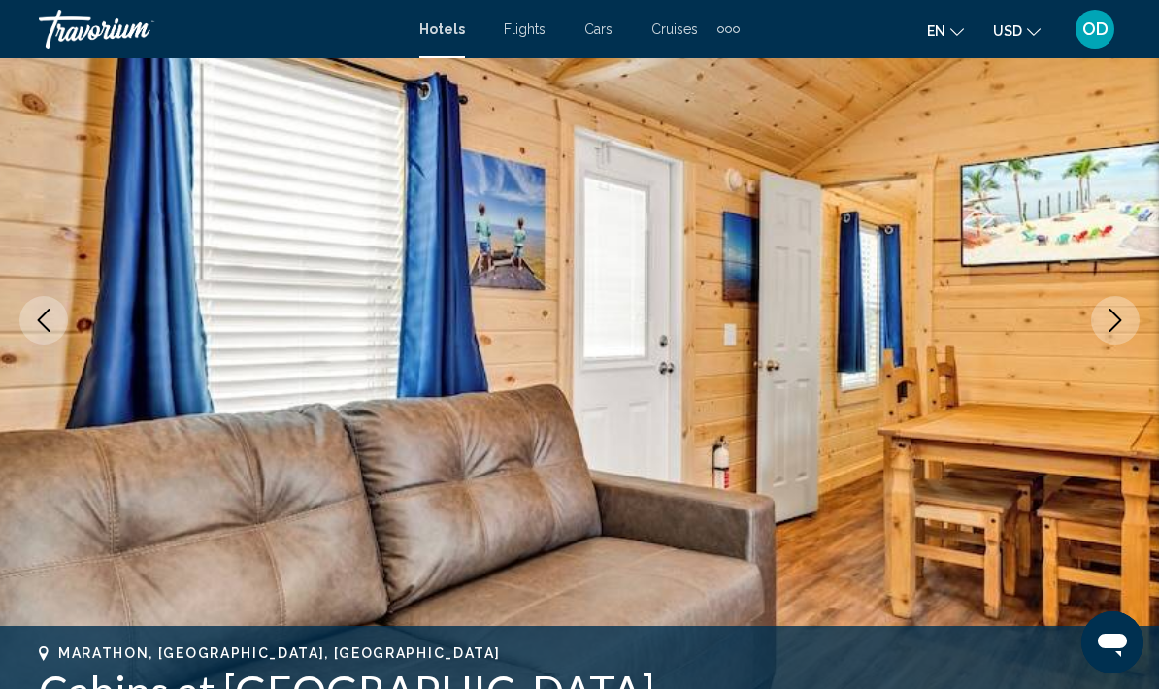
click at [1125, 323] on icon "Next image" at bounding box center [1115, 320] width 23 height 23
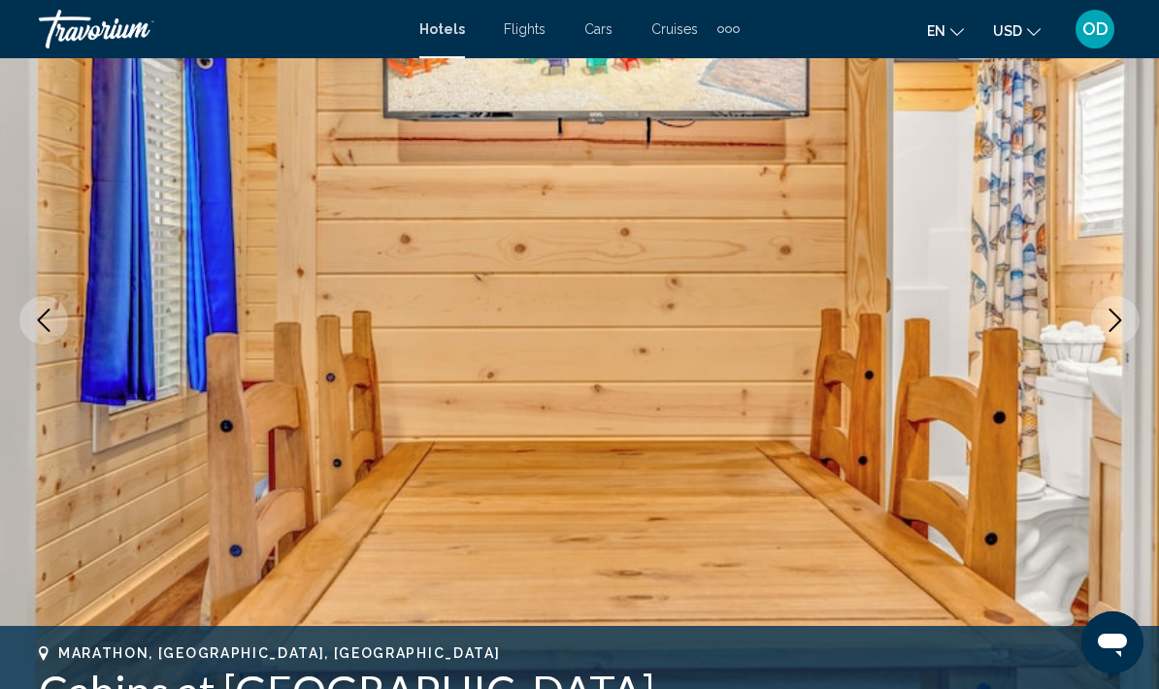
click at [1126, 314] on icon "Next image" at bounding box center [1115, 320] width 23 height 23
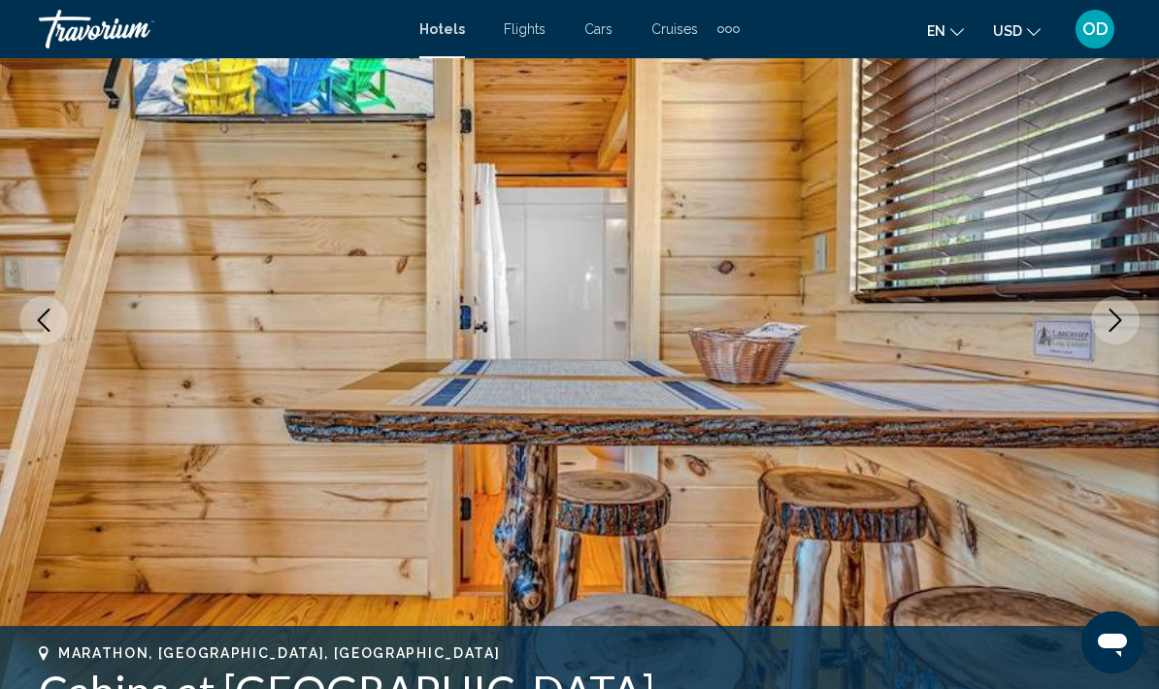
click at [1118, 334] on button "Next image" at bounding box center [1115, 320] width 49 height 49
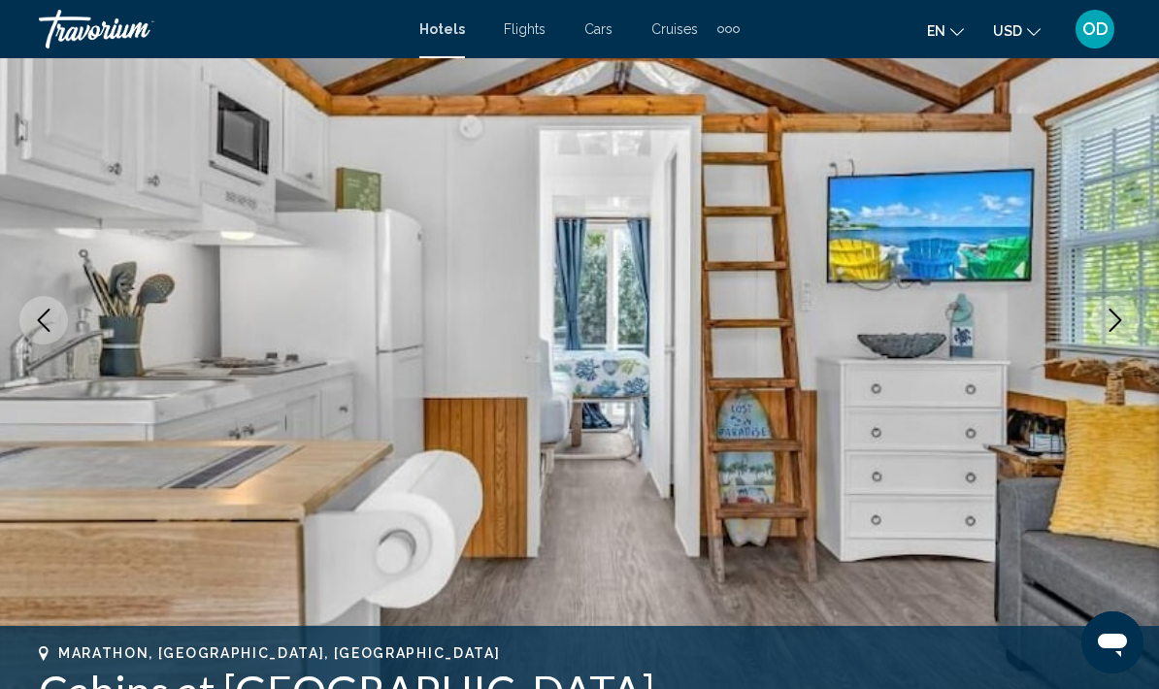
click at [1116, 335] on button "Next image" at bounding box center [1115, 320] width 49 height 49
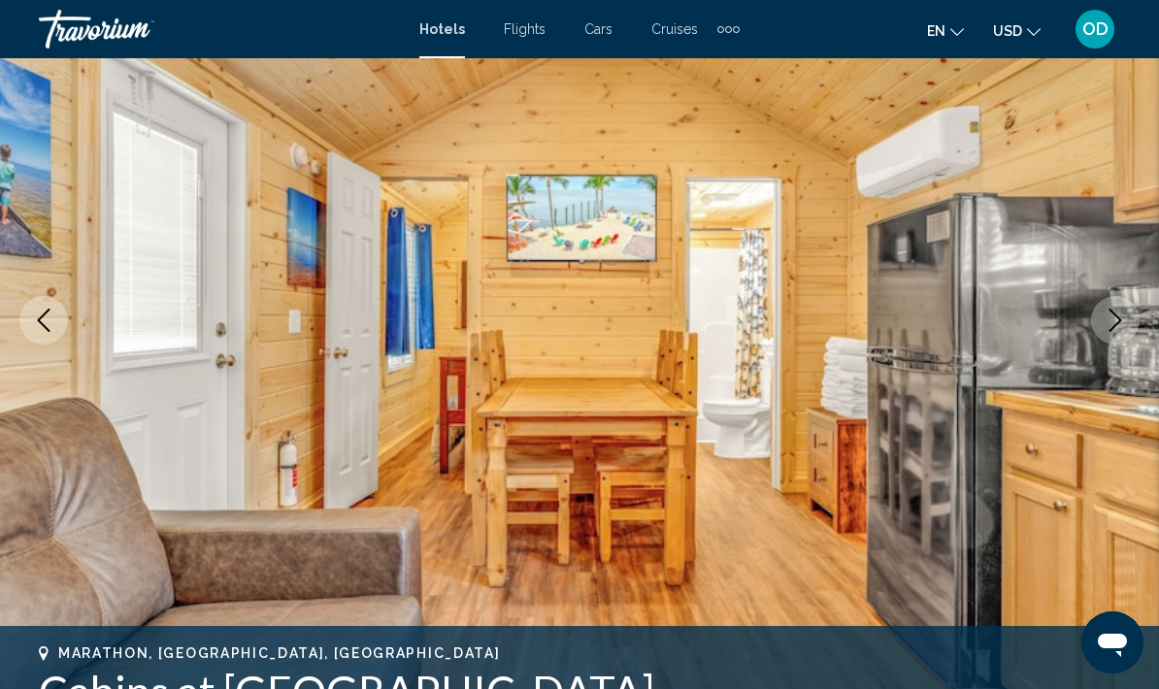
click at [1126, 318] on icon "Next image" at bounding box center [1115, 320] width 23 height 23
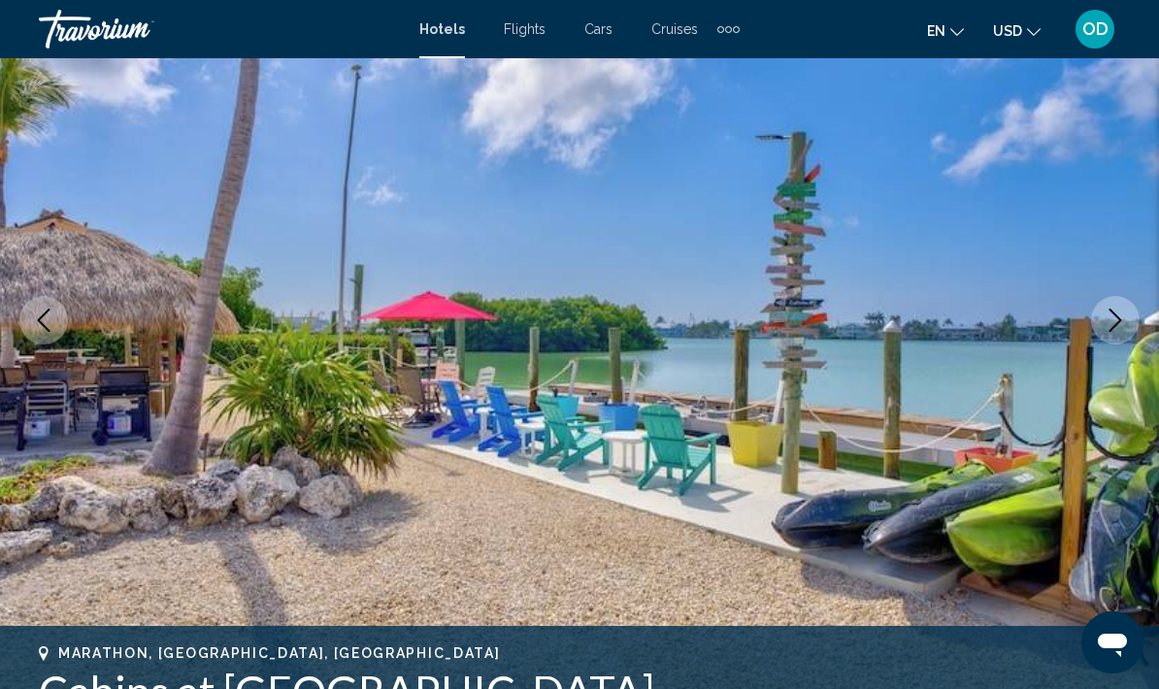
click at [1119, 325] on icon "Next image" at bounding box center [1115, 320] width 23 height 23
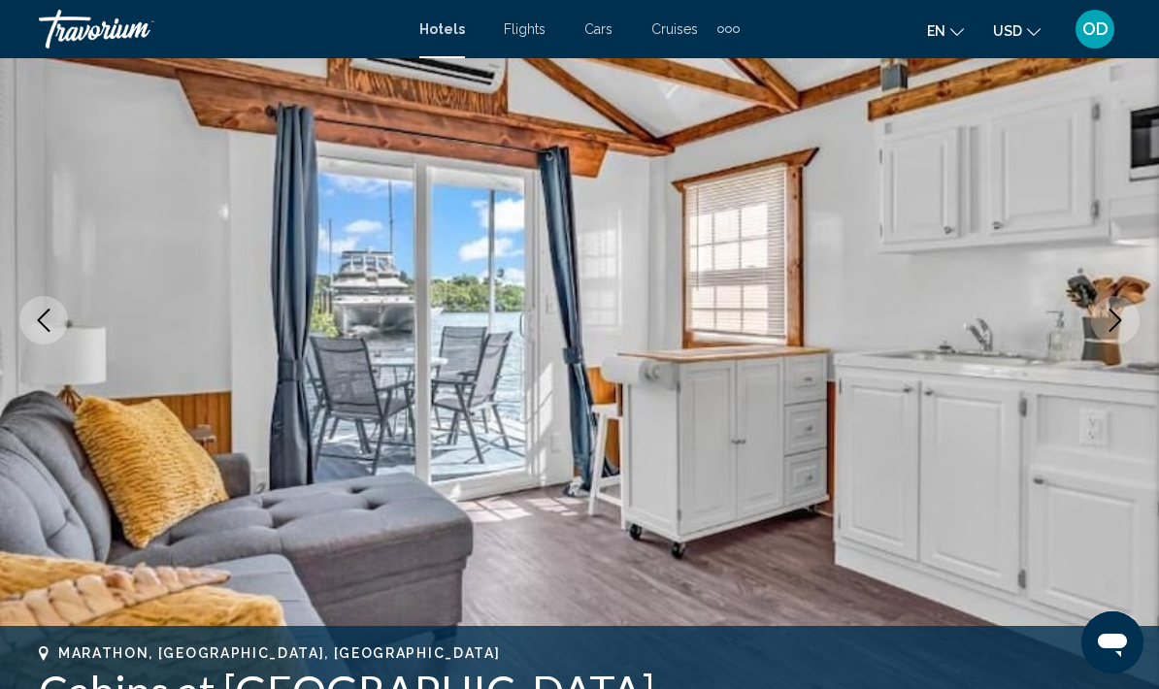
click at [1119, 315] on icon "Next image" at bounding box center [1115, 320] width 23 height 23
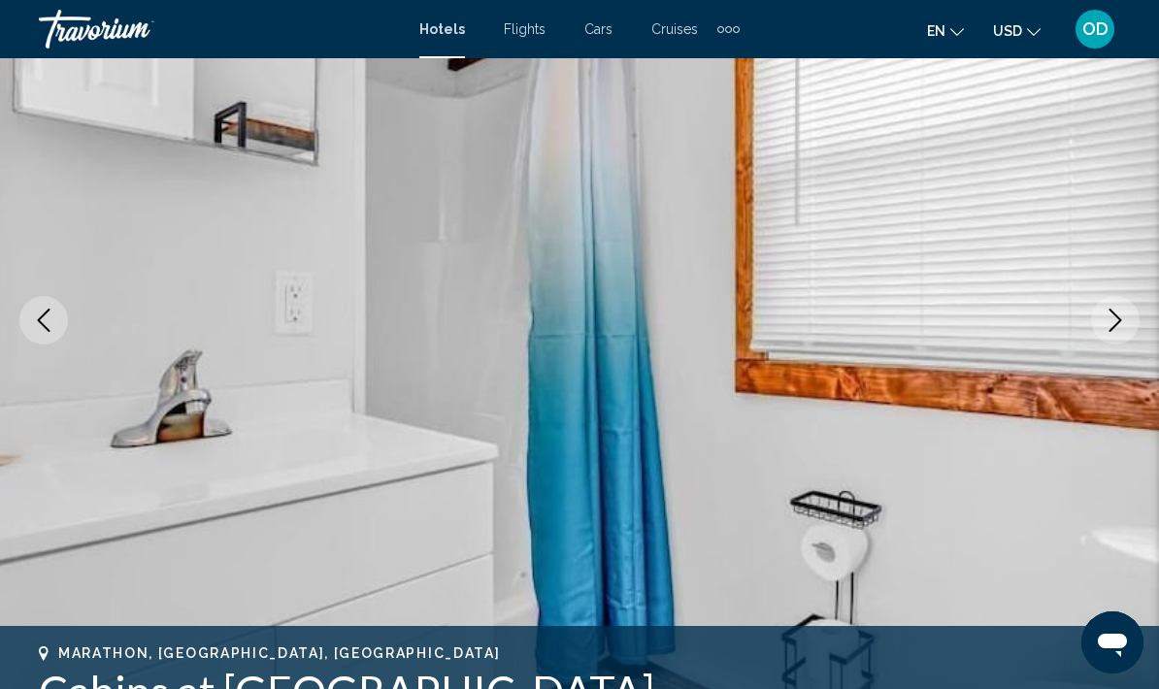
click at [1119, 333] on button "Next image" at bounding box center [1115, 320] width 49 height 49
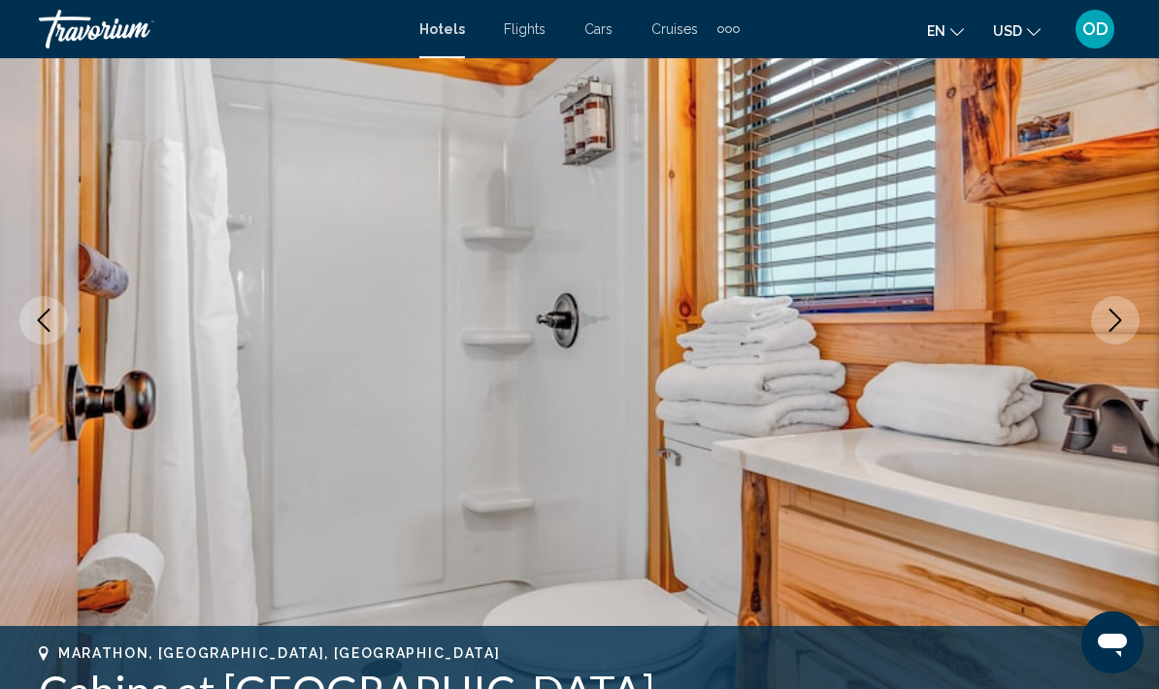
click at [1115, 330] on icon "Next image" at bounding box center [1115, 320] width 23 height 23
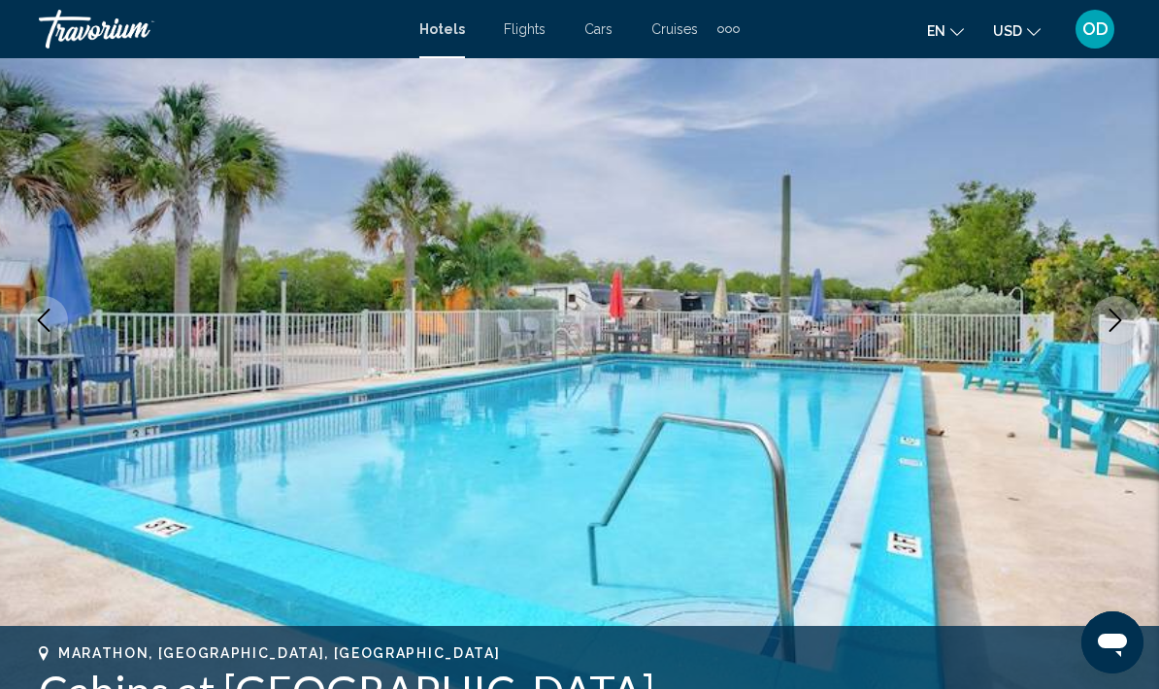
click at [1116, 323] on icon "Next image" at bounding box center [1115, 320] width 23 height 23
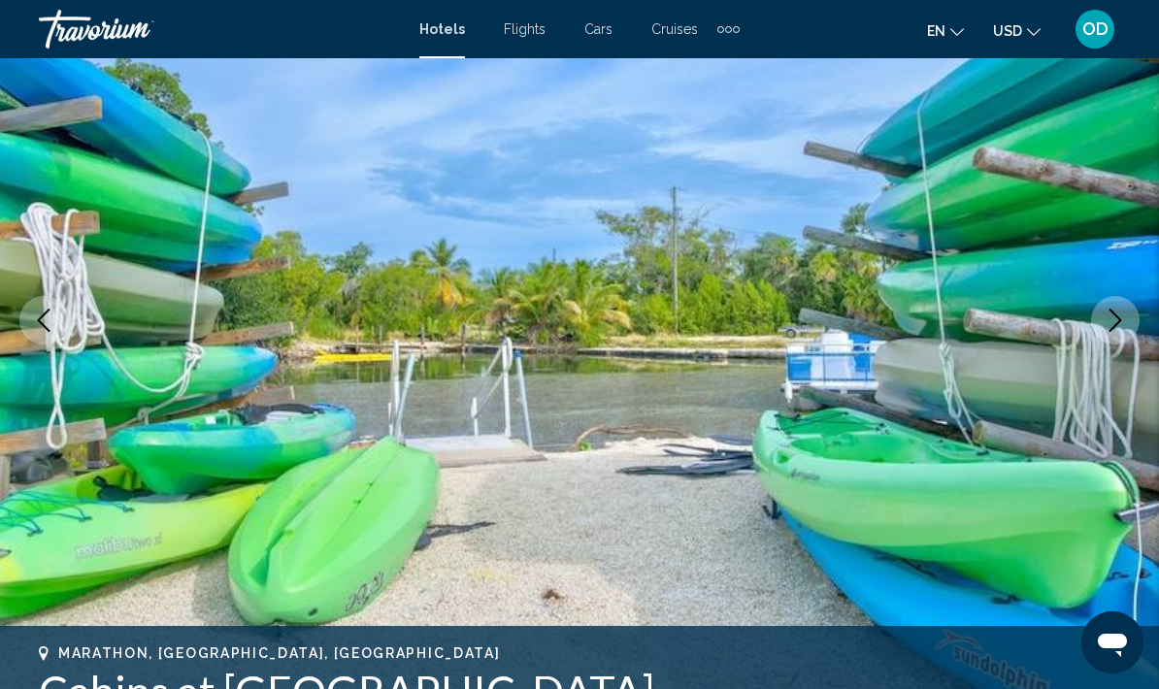
click at [1115, 331] on icon "Next image" at bounding box center [1115, 320] width 23 height 23
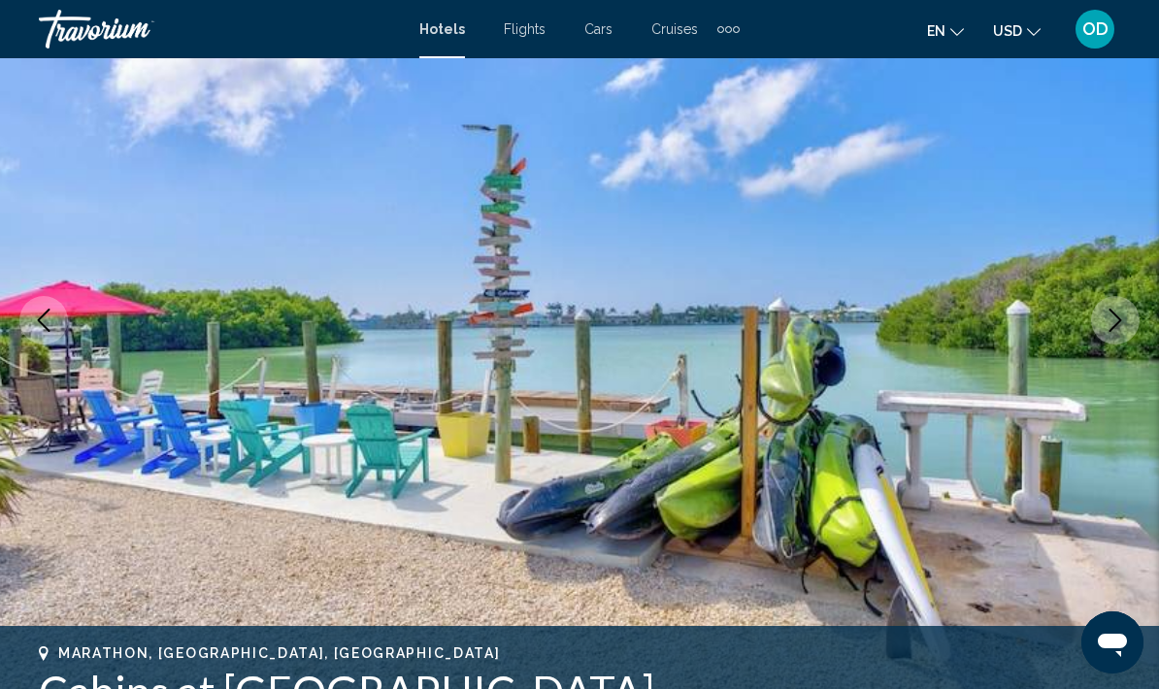
click at [1127, 333] on button "Next image" at bounding box center [1115, 320] width 49 height 49
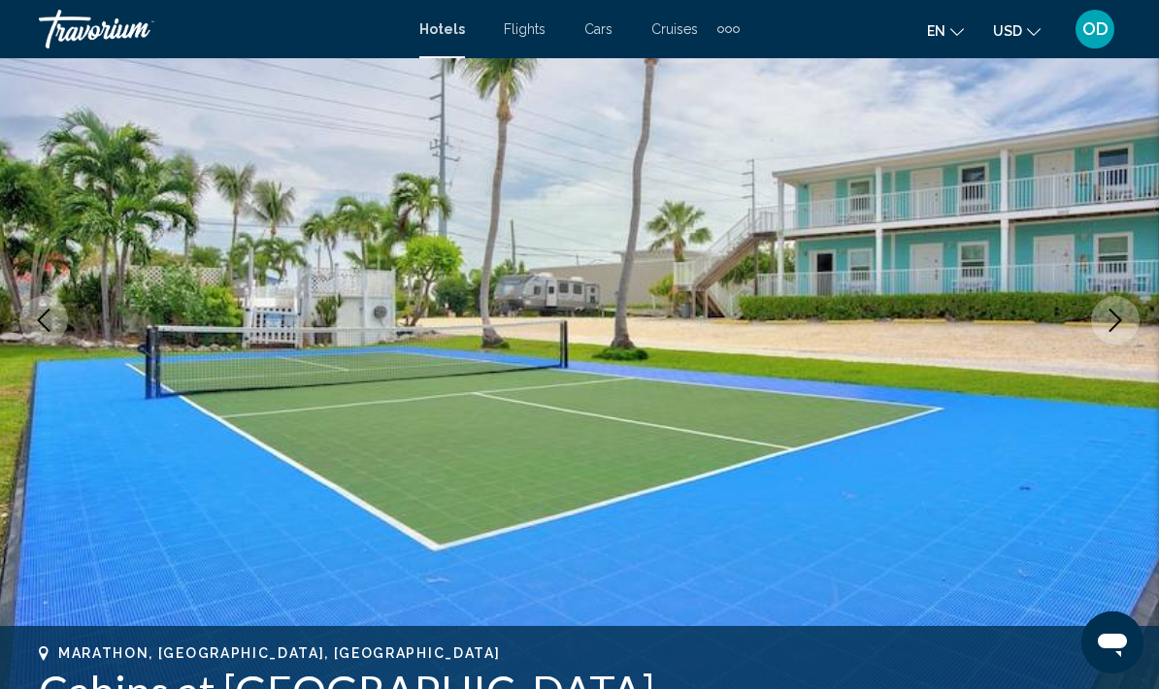
click at [1120, 318] on icon "Next image" at bounding box center [1115, 320] width 23 height 23
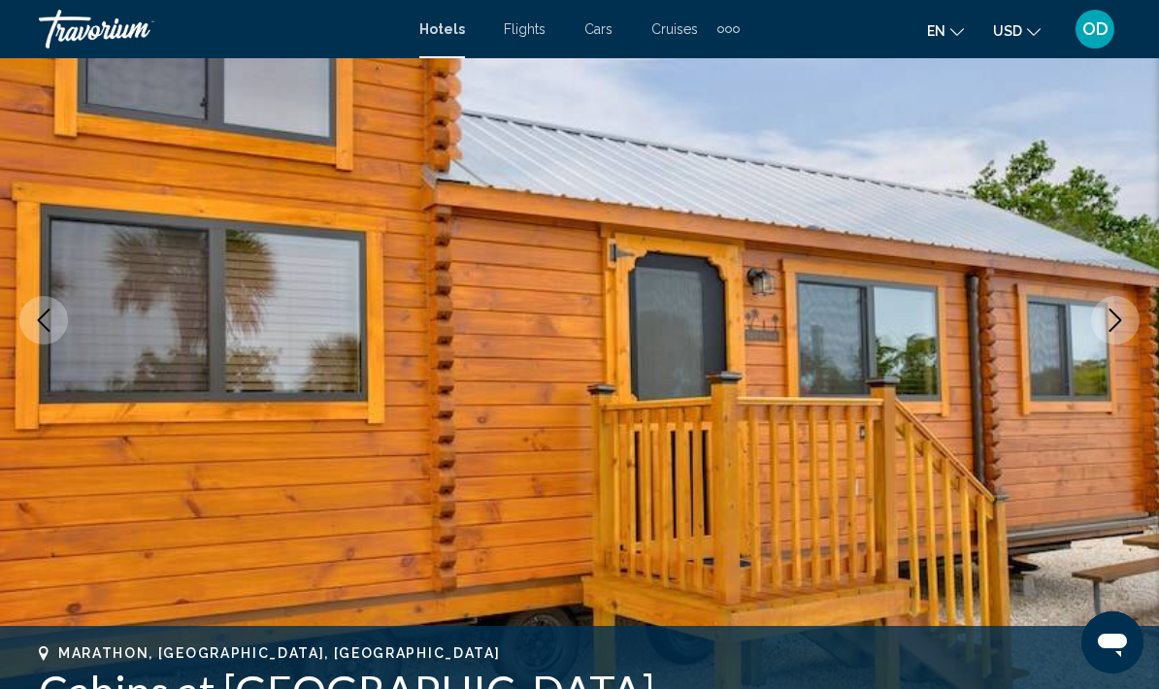
click at [1126, 311] on icon "Next image" at bounding box center [1115, 320] width 23 height 23
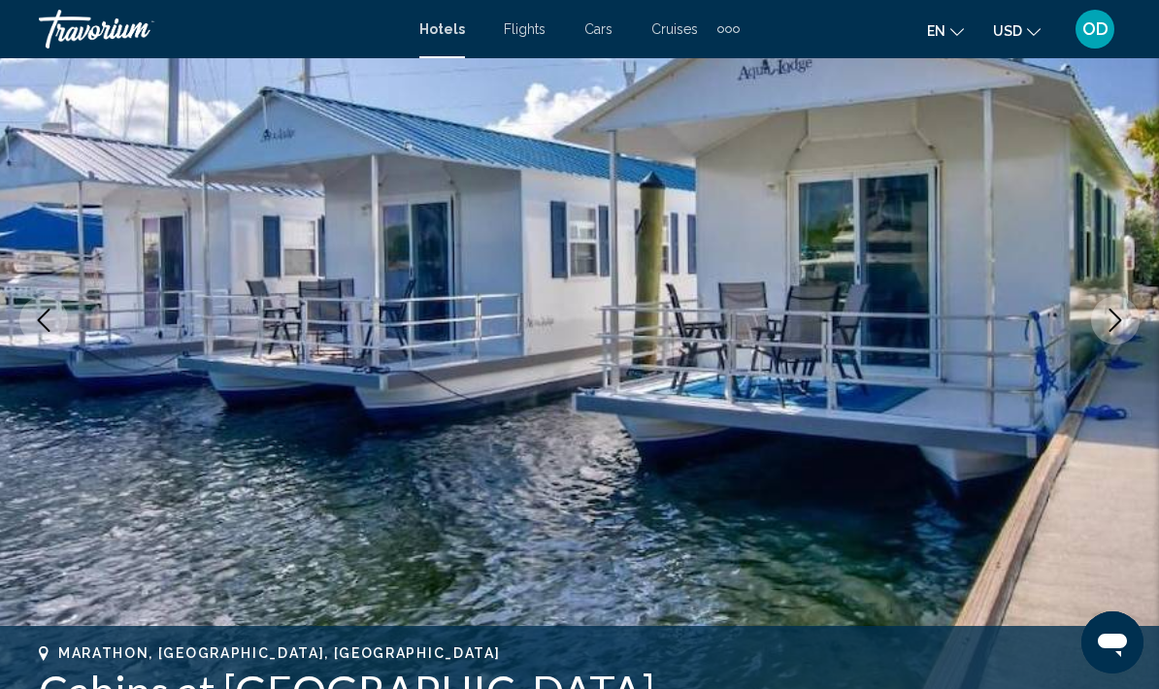
click at [1115, 337] on button "Next image" at bounding box center [1115, 320] width 49 height 49
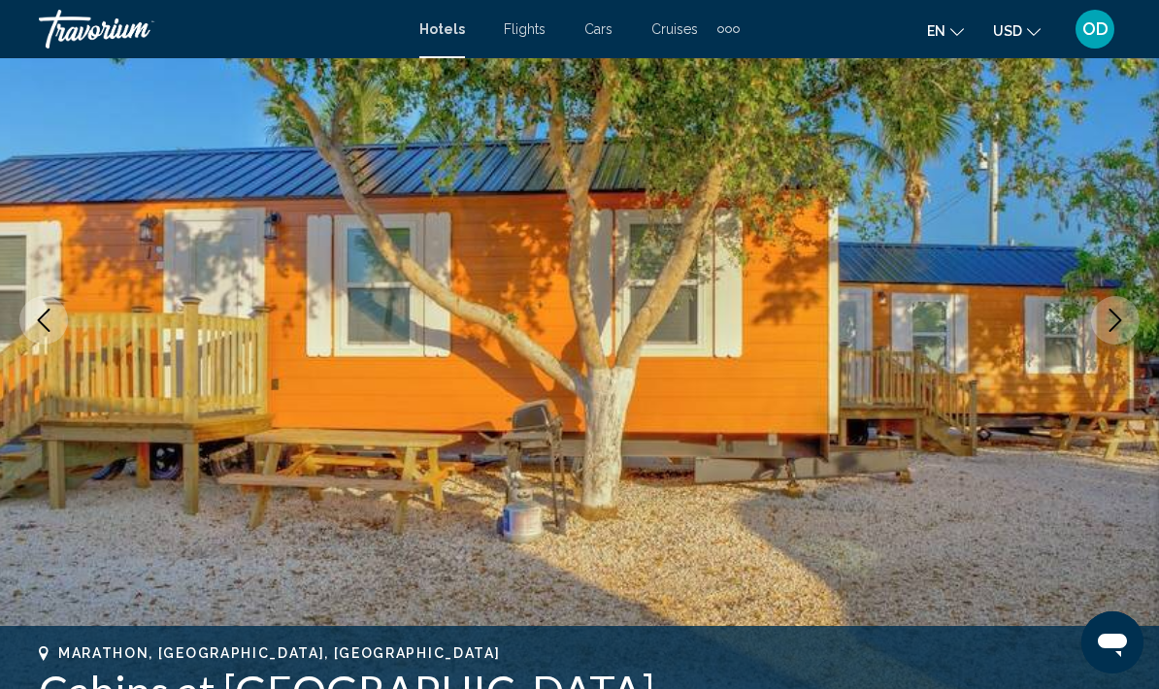
click at [1128, 336] on button "Next image" at bounding box center [1115, 320] width 49 height 49
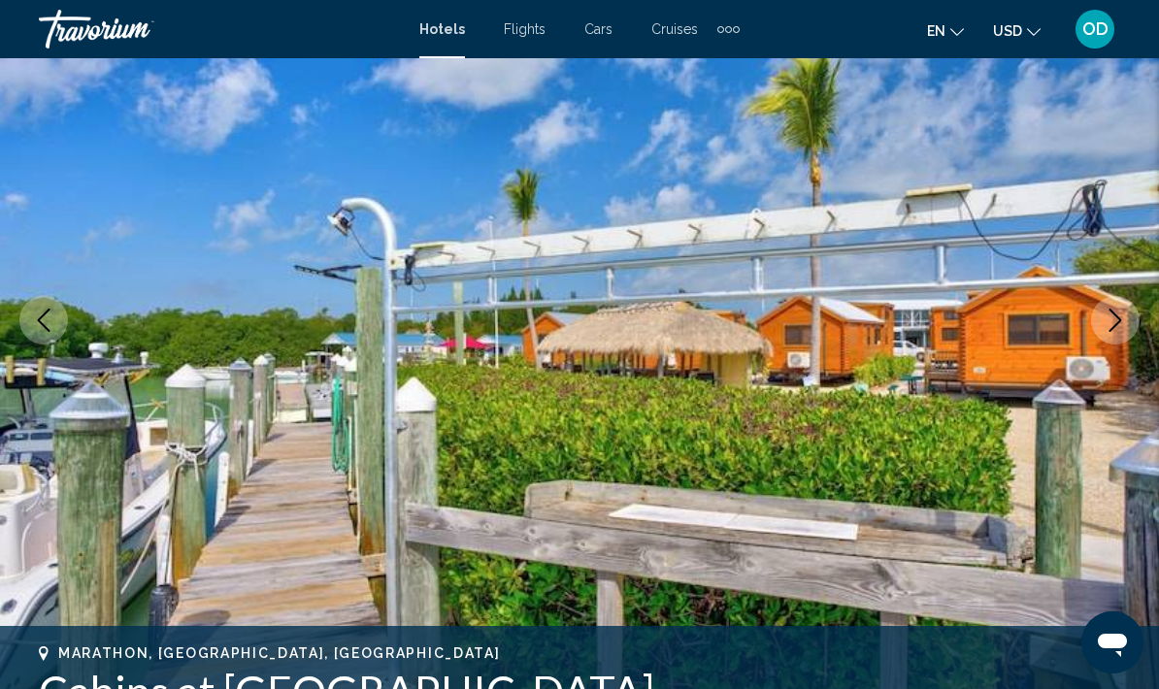
click at [1134, 337] on img "Main content" at bounding box center [579, 320] width 1159 height 922
click at [1126, 318] on icon "Next image" at bounding box center [1115, 320] width 23 height 23
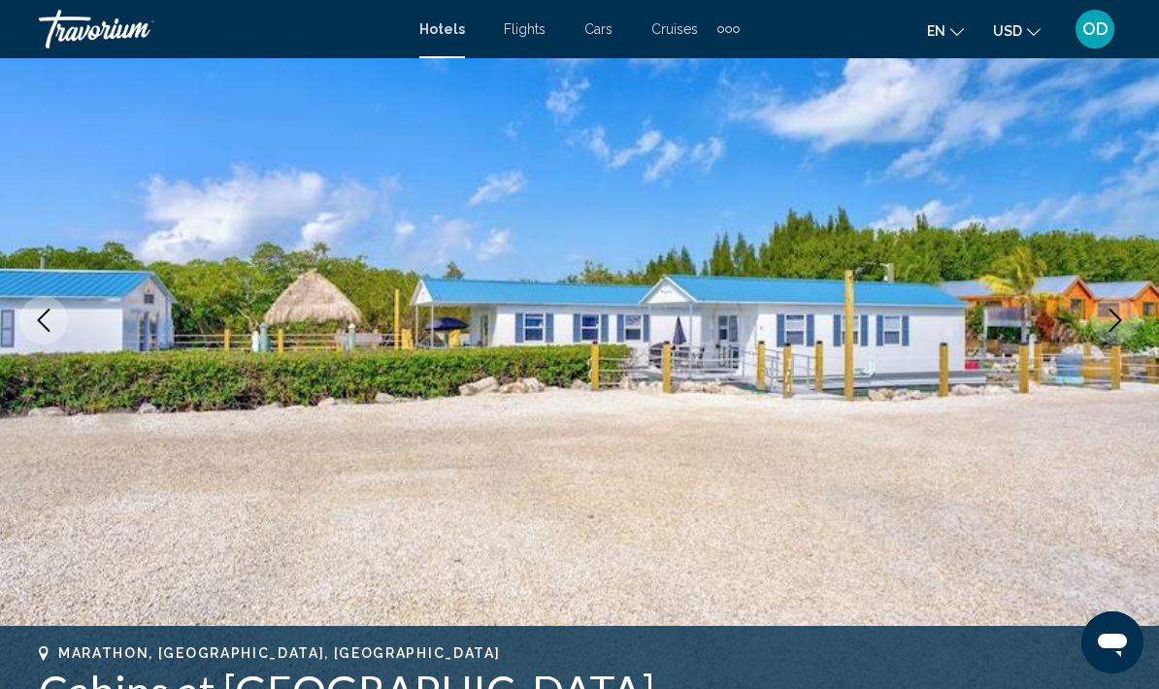
click at [1114, 333] on button "Next image" at bounding box center [1115, 320] width 49 height 49
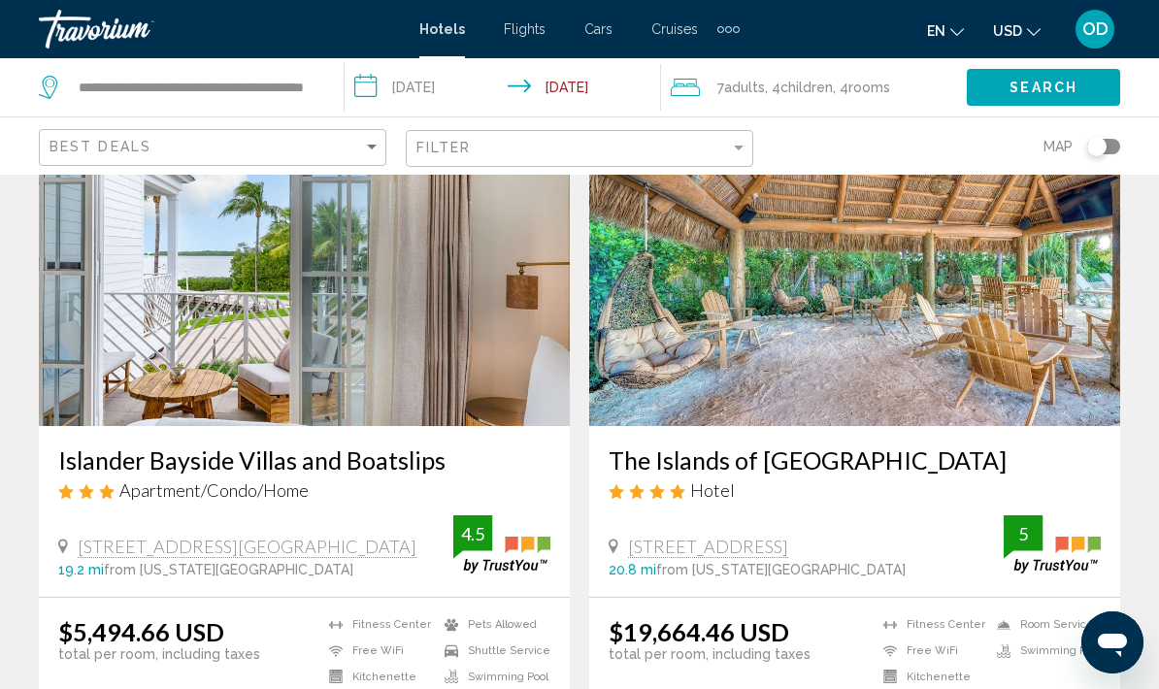
scroll to position [1513, 0]
click at [958, 310] on img "Main content" at bounding box center [854, 271] width 531 height 311
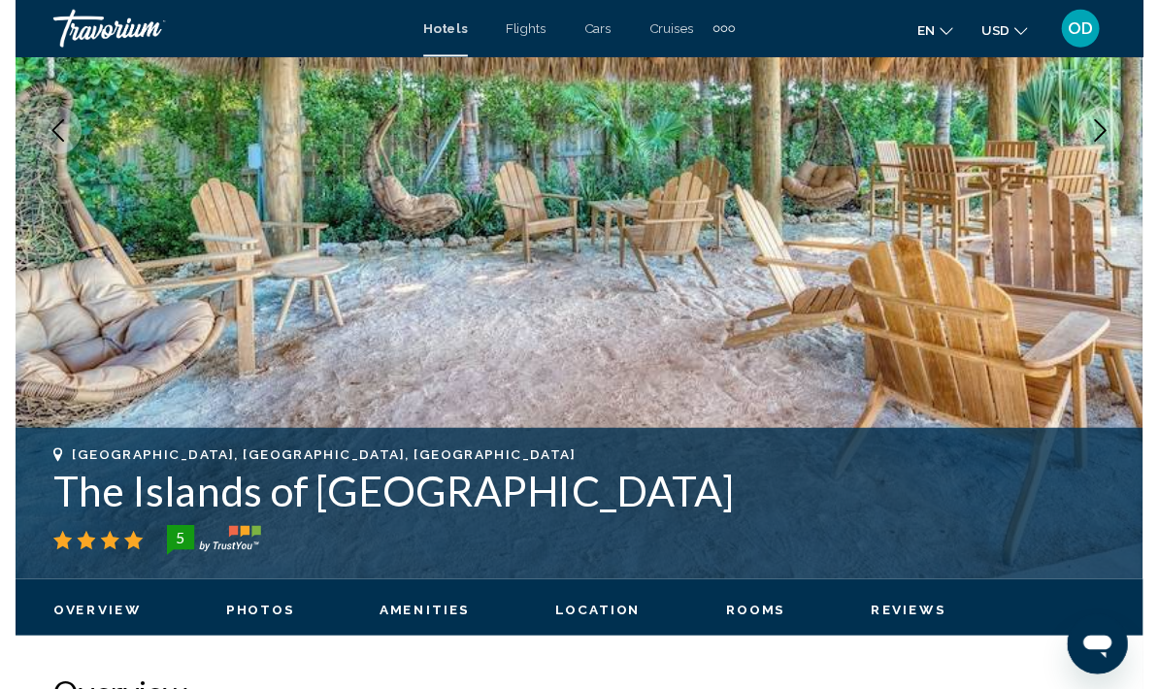
scroll to position [402, 0]
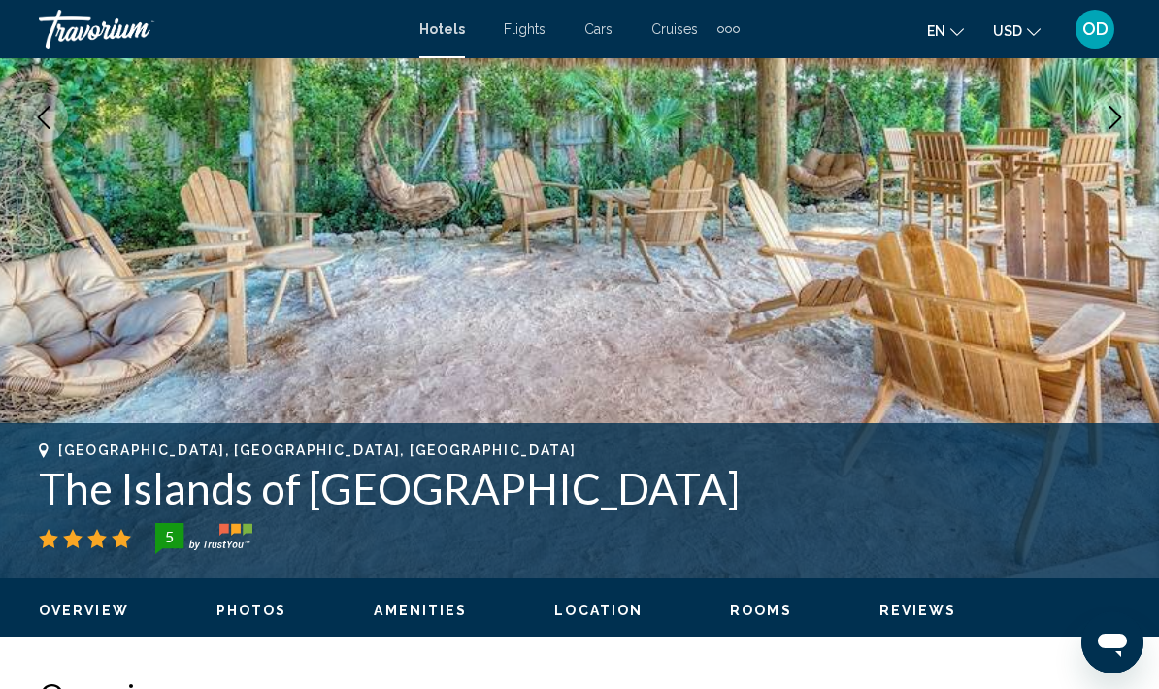
click at [1122, 136] on button "Next image" at bounding box center [1115, 117] width 49 height 49
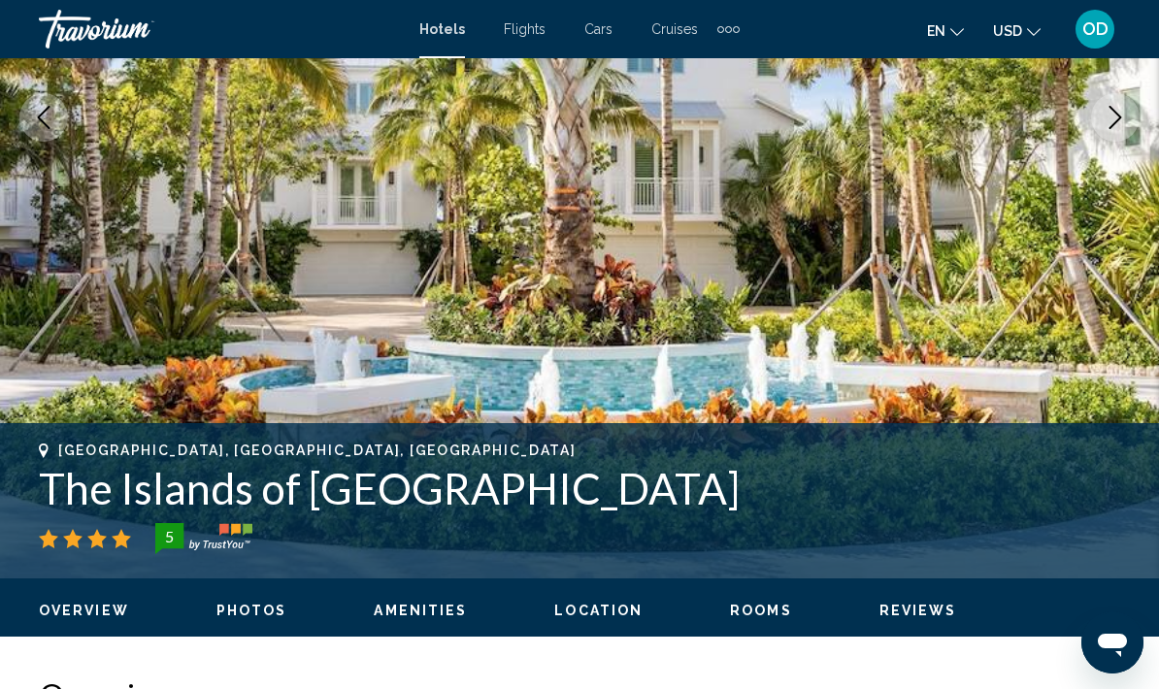
click at [1122, 114] on icon "Next image" at bounding box center [1115, 117] width 23 height 23
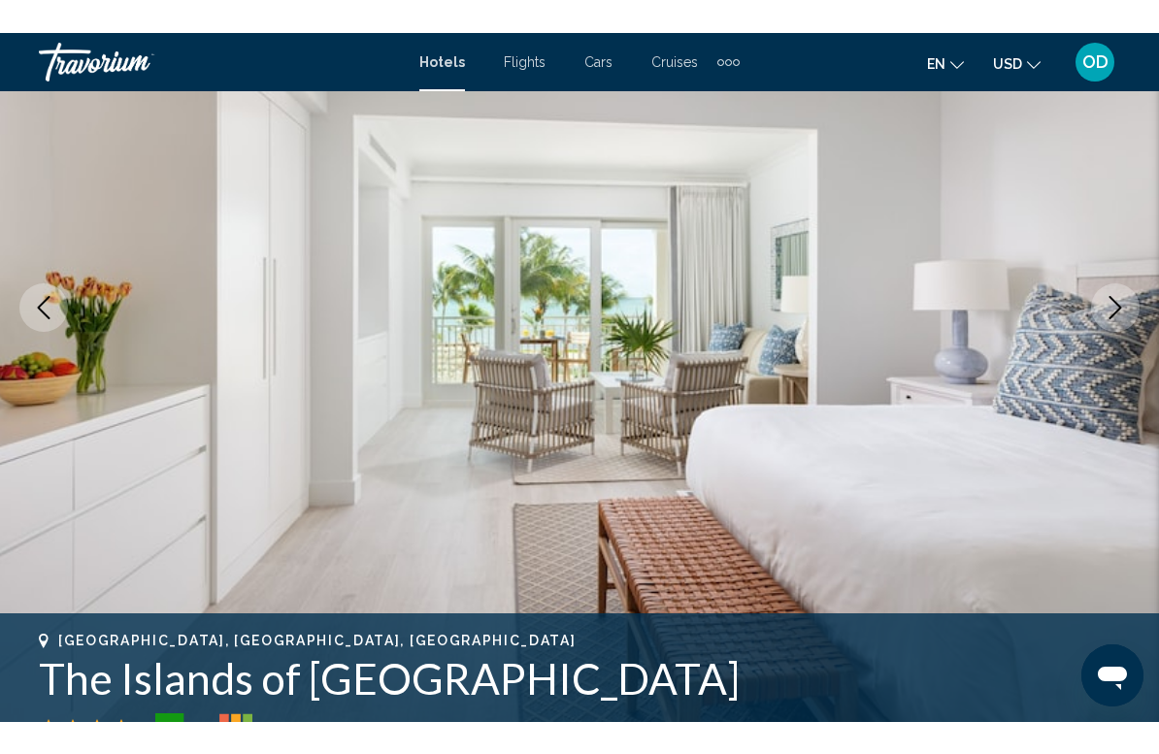
scroll to position [242, 0]
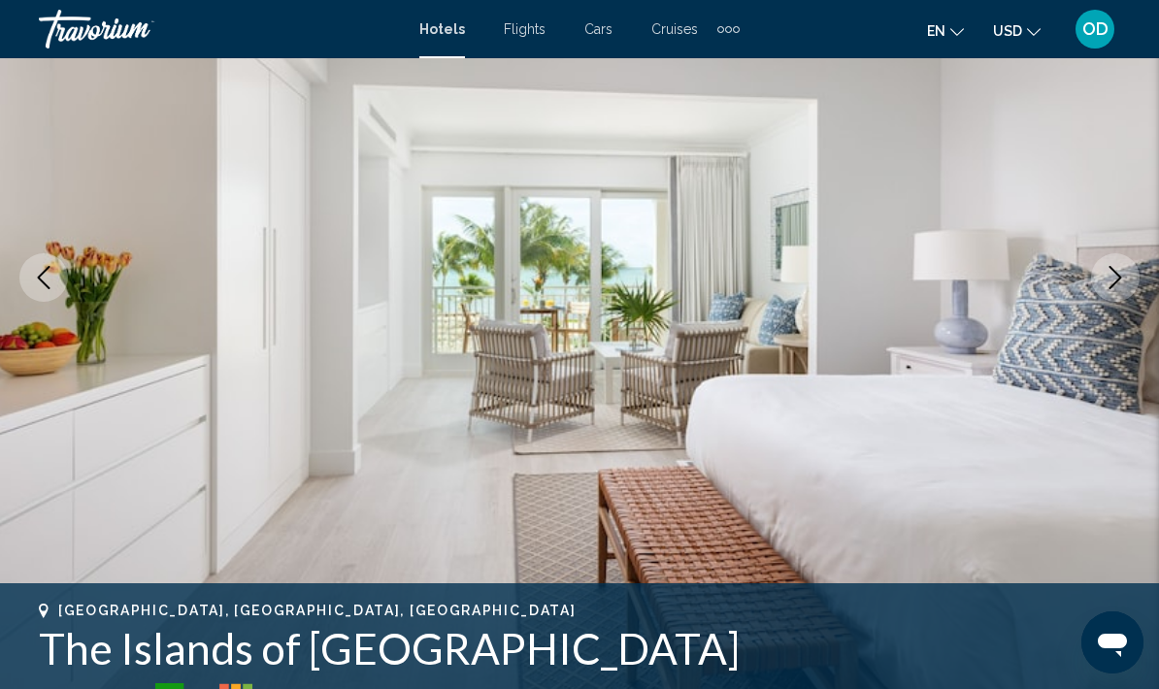
click at [1128, 277] on button "Next image" at bounding box center [1115, 277] width 49 height 49
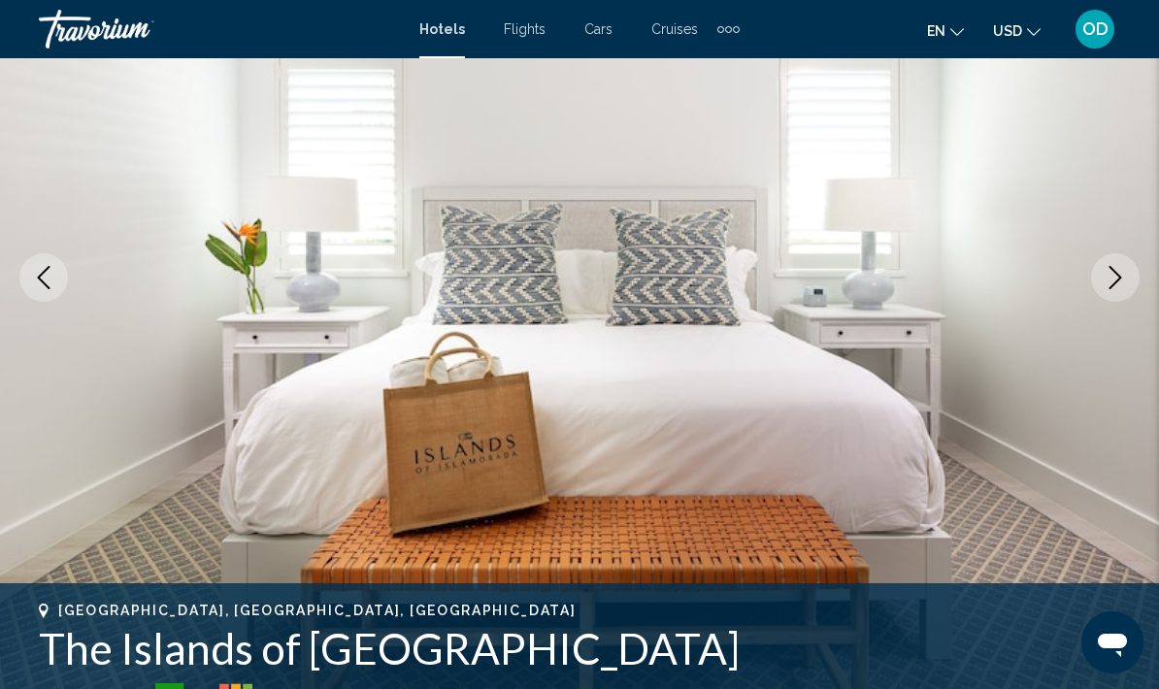
click at [1127, 277] on button "Next image" at bounding box center [1115, 277] width 49 height 49
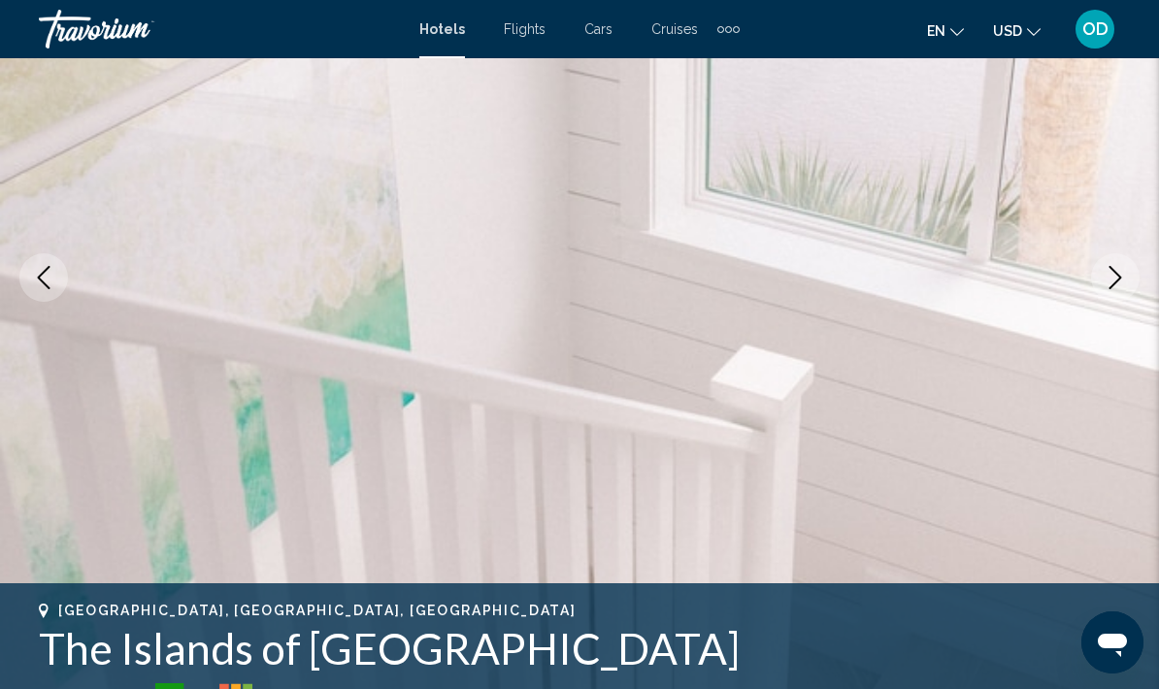
click at [1122, 279] on icon "Next image" at bounding box center [1115, 277] width 23 height 23
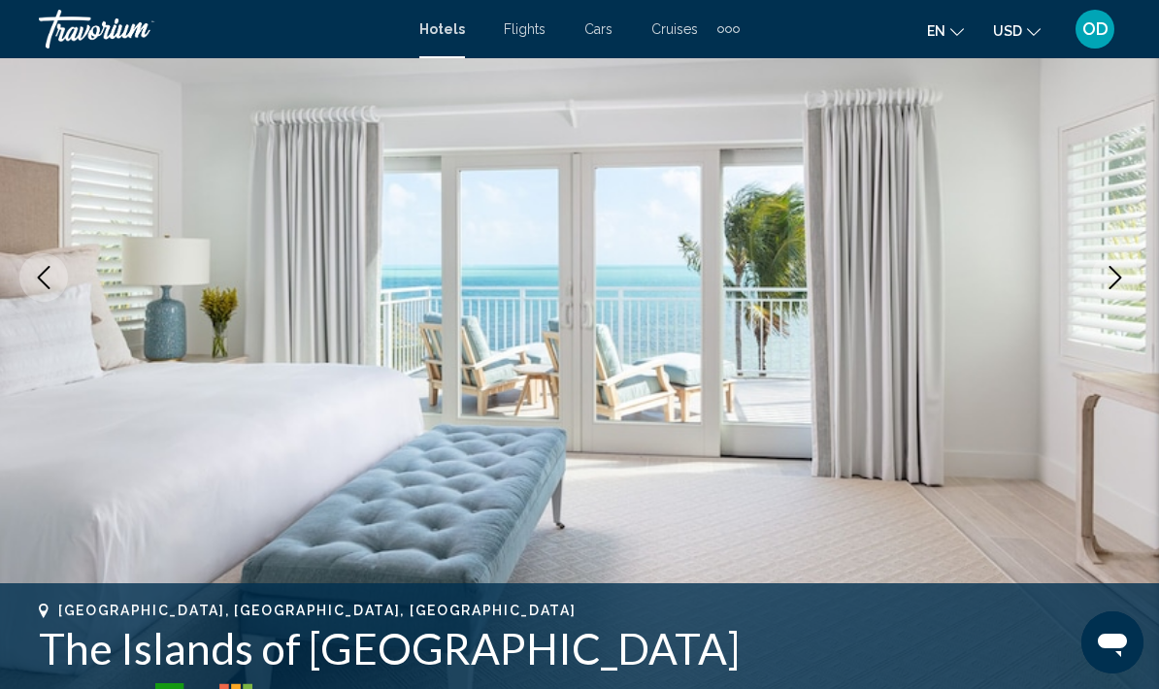
click at [1121, 285] on icon "Next image" at bounding box center [1115, 277] width 23 height 23
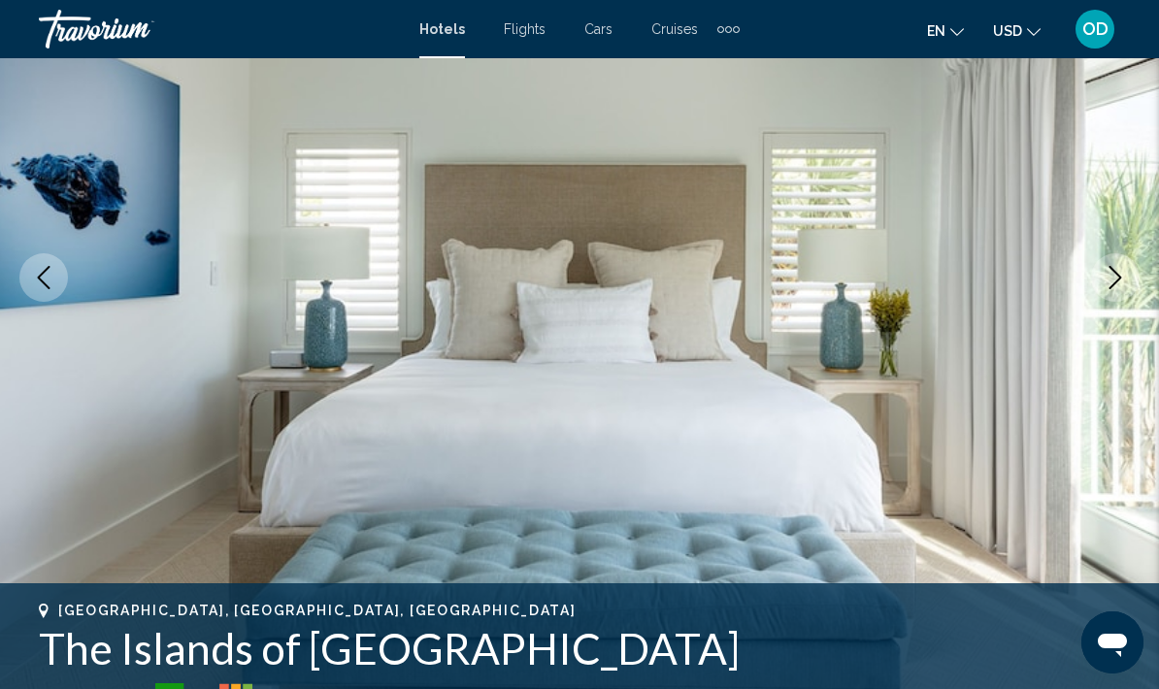
click at [1120, 285] on icon "Next image" at bounding box center [1115, 277] width 23 height 23
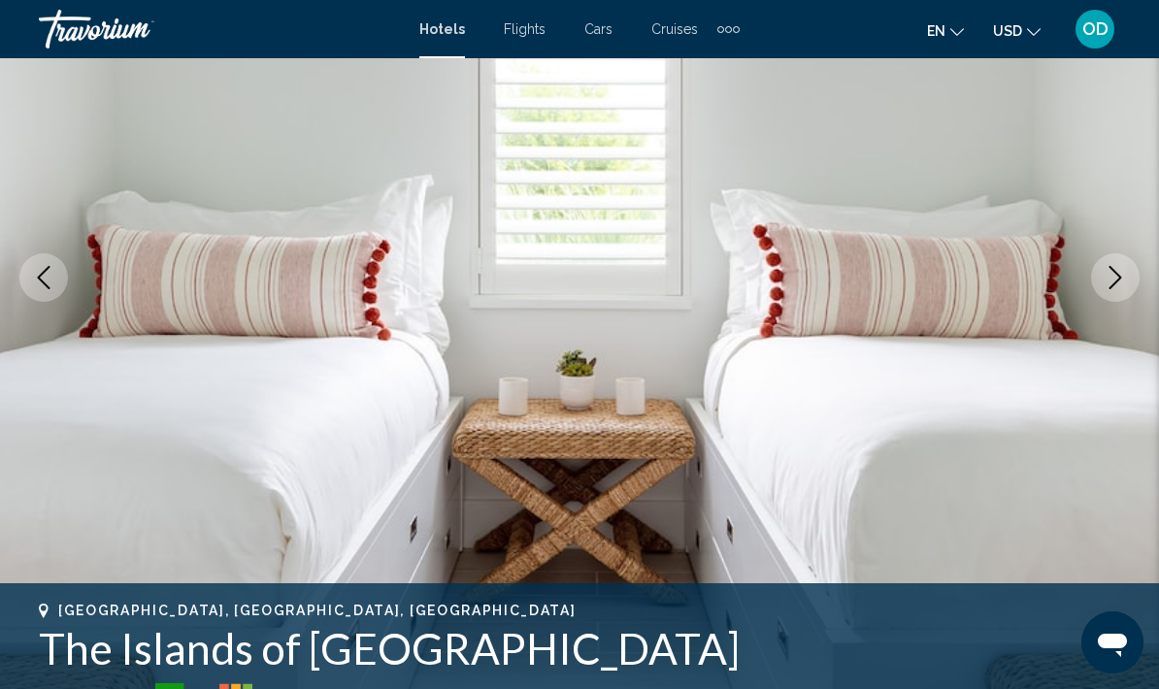
click at [1131, 281] on button "Next image" at bounding box center [1115, 277] width 49 height 49
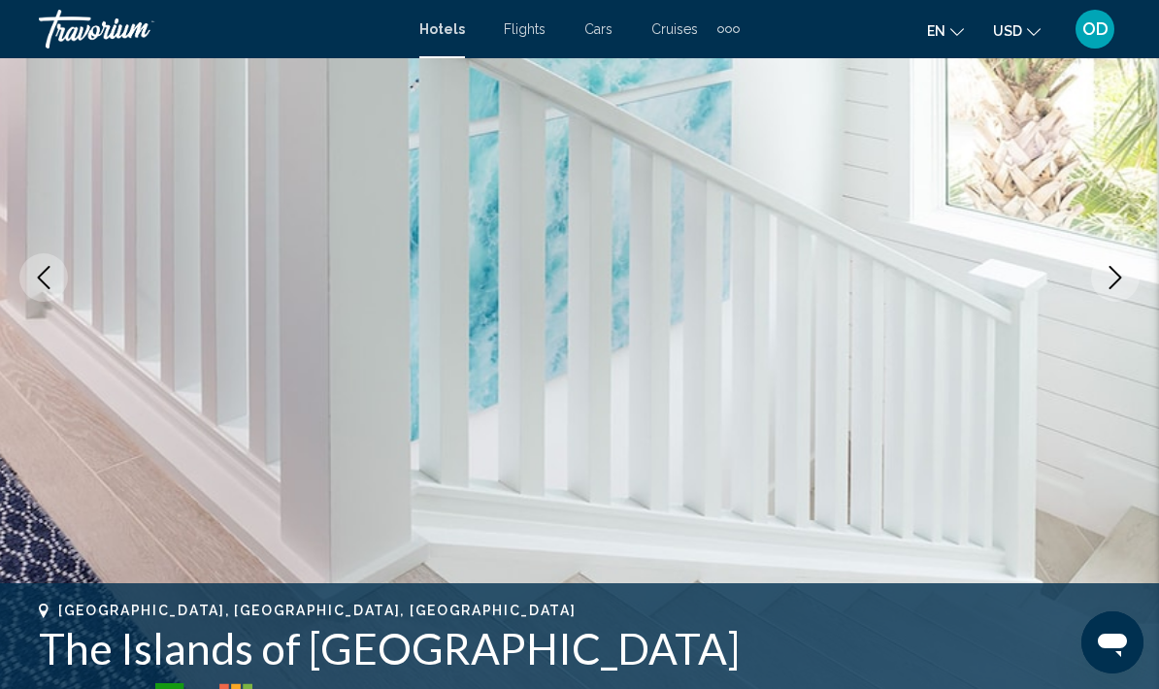
click at [1120, 293] on button "Next image" at bounding box center [1115, 277] width 49 height 49
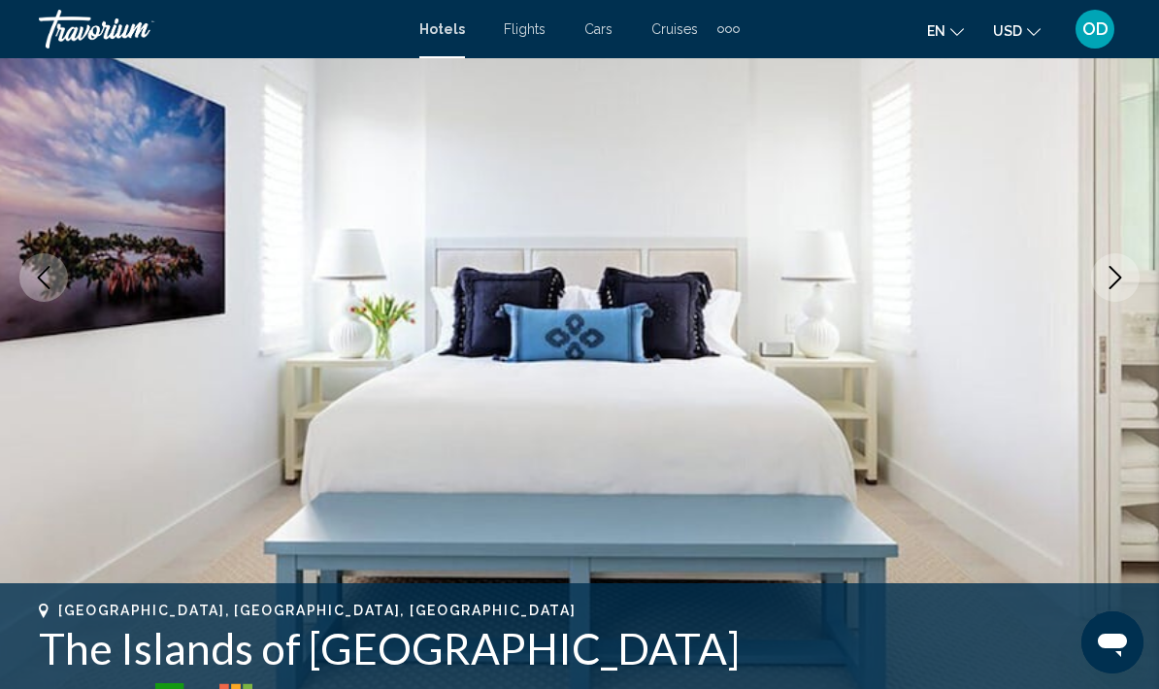
click at [1127, 283] on button "Next image" at bounding box center [1115, 277] width 49 height 49
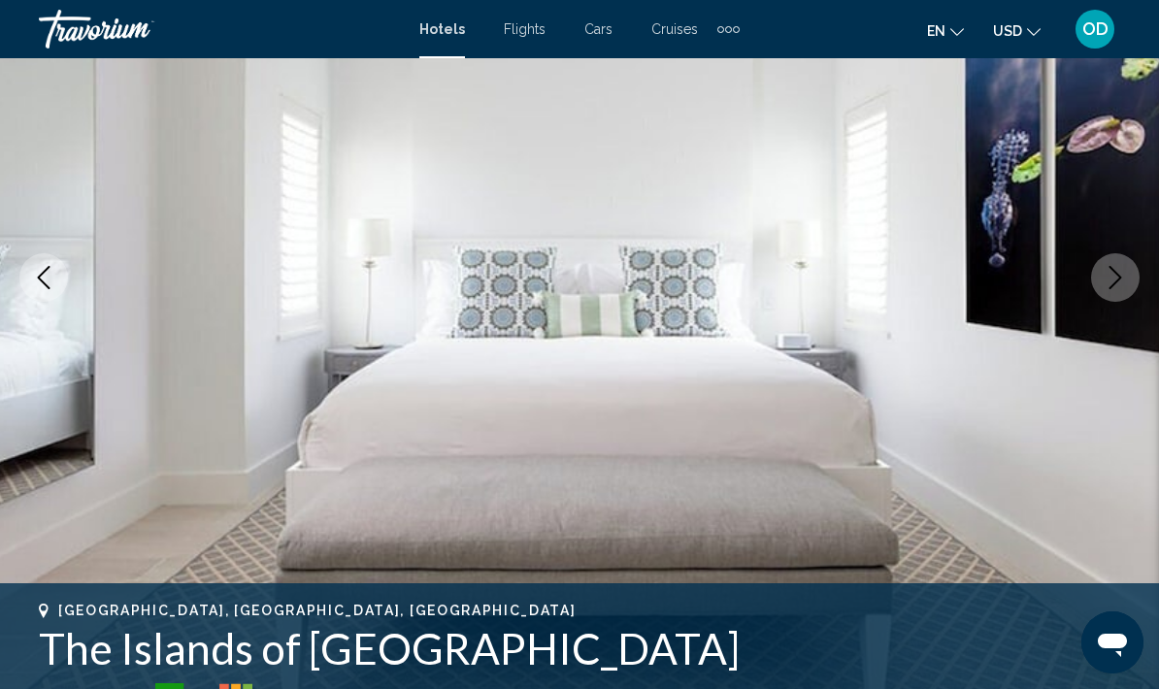
click at [1126, 286] on icon "Next image" at bounding box center [1115, 277] width 23 height 23
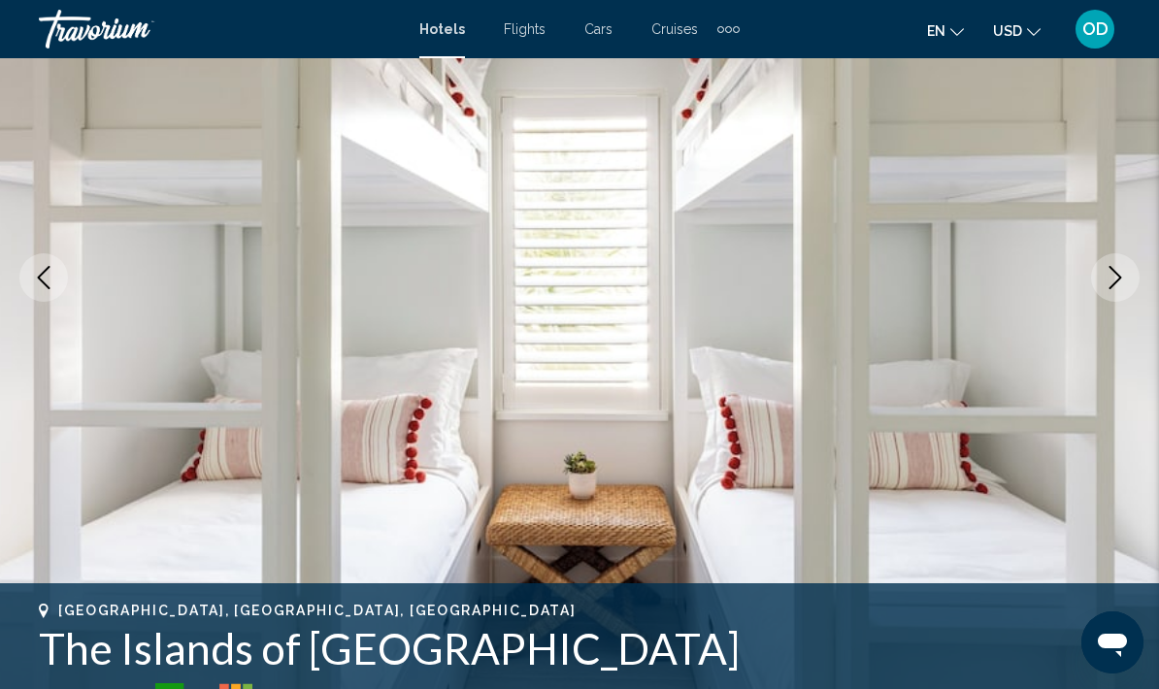
click at [1127, 278] on button "Next image" at bounding box center [1115, 277] width 49 height 49
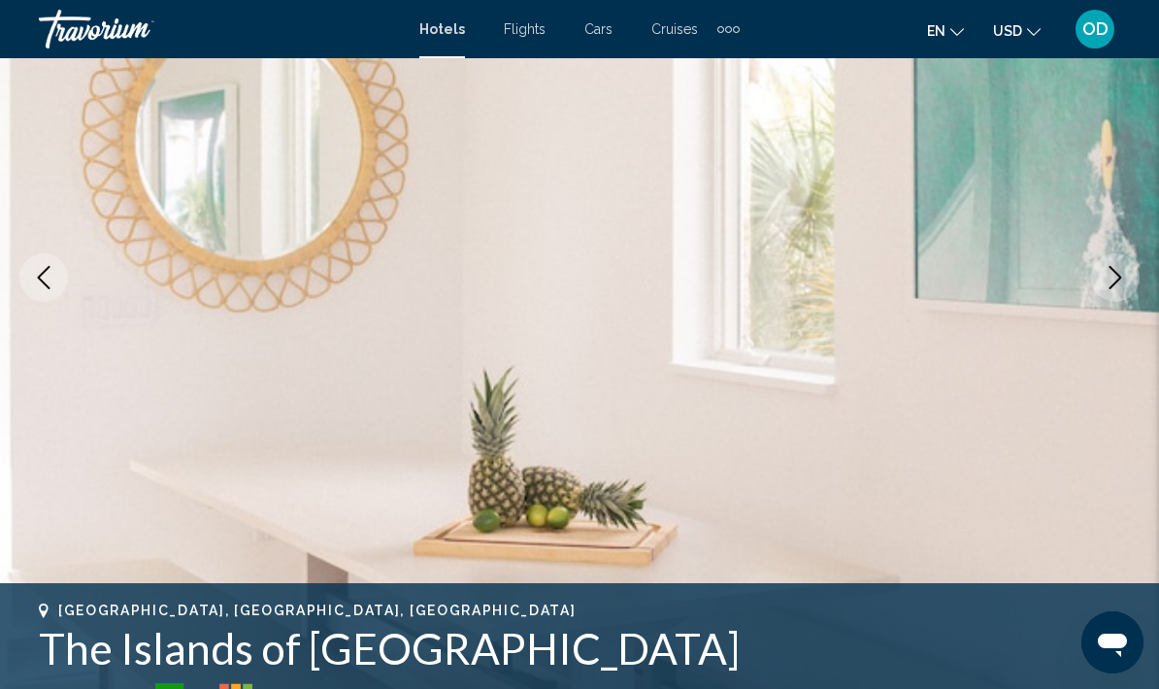
click at [1119, 285] on icon "Next image" at bounding box center [1115, 277] width 23 height 23
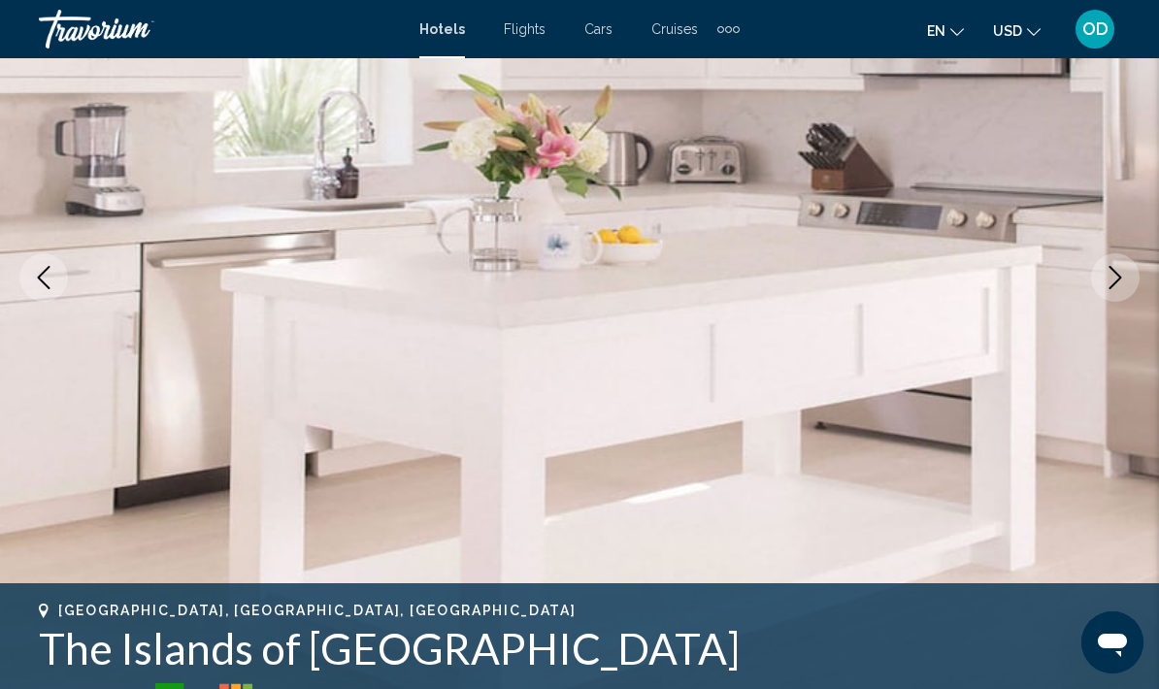
click at [1123, 274] on icon "Next image" at bounding box center [1115, 277] width 23 height 23
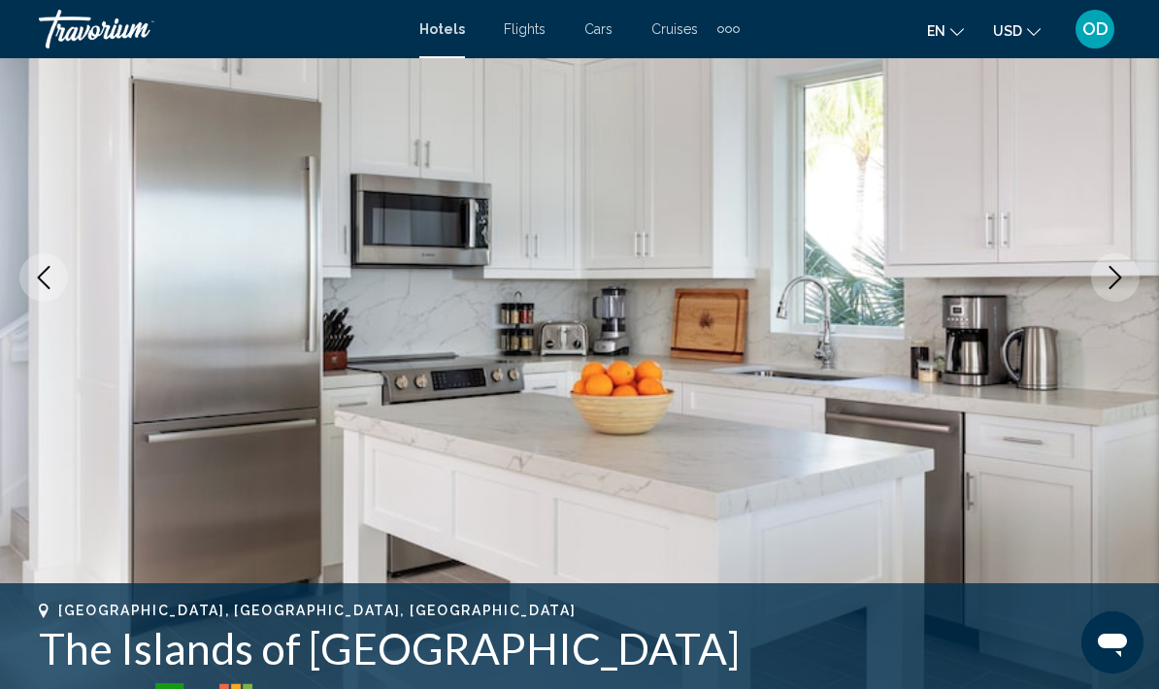
click at [1113, 284] on icon "Next image" at bounding box center [1115, 277] width 13 height 23
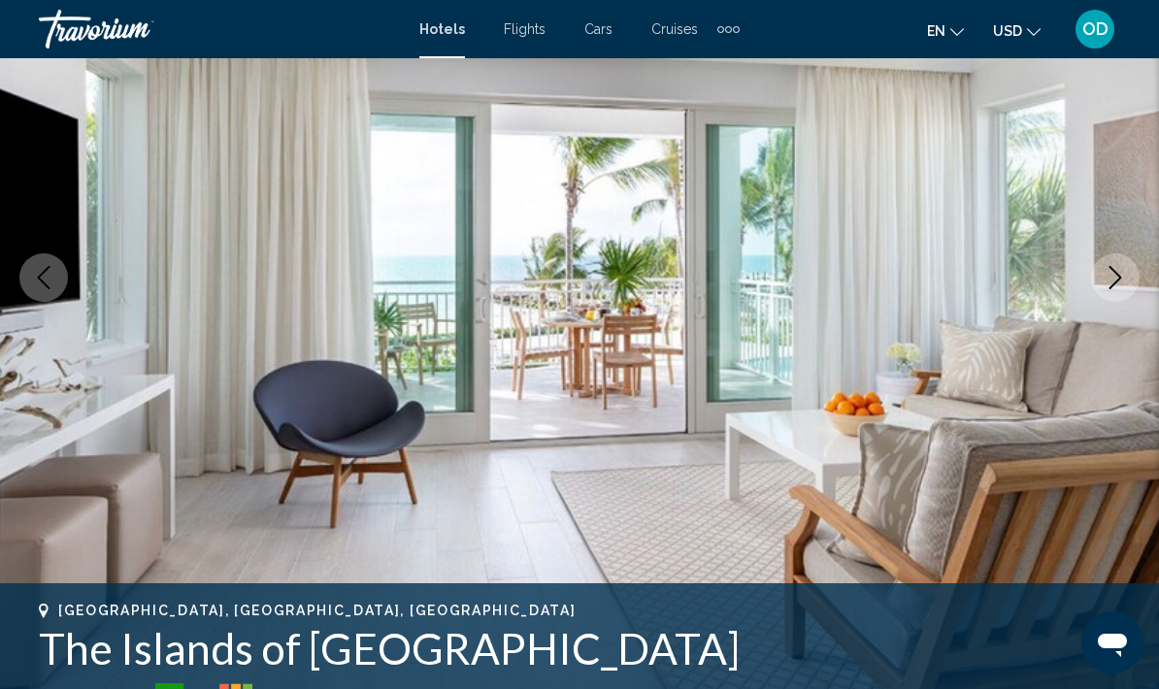
click at [1116, 268] on icon "Next image" at bounding box center [1115, 277] width 23 height 23
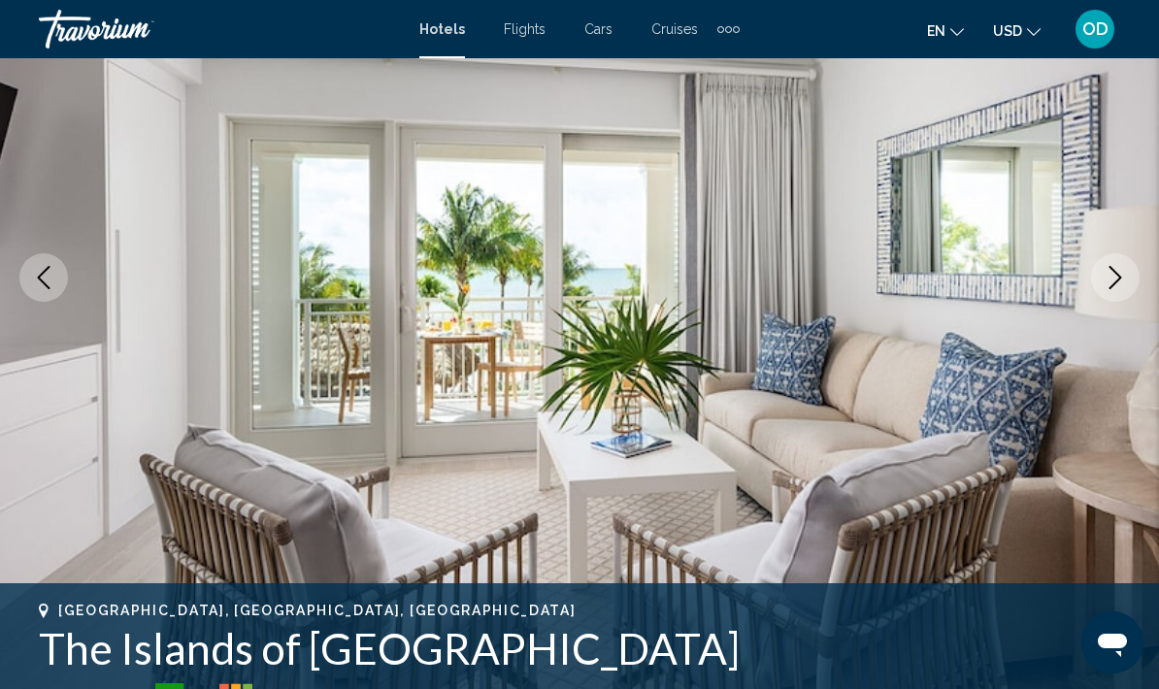
click at [1121, 275] on icon "Next image" at bounding box center [1115, 277] width 23 height 23
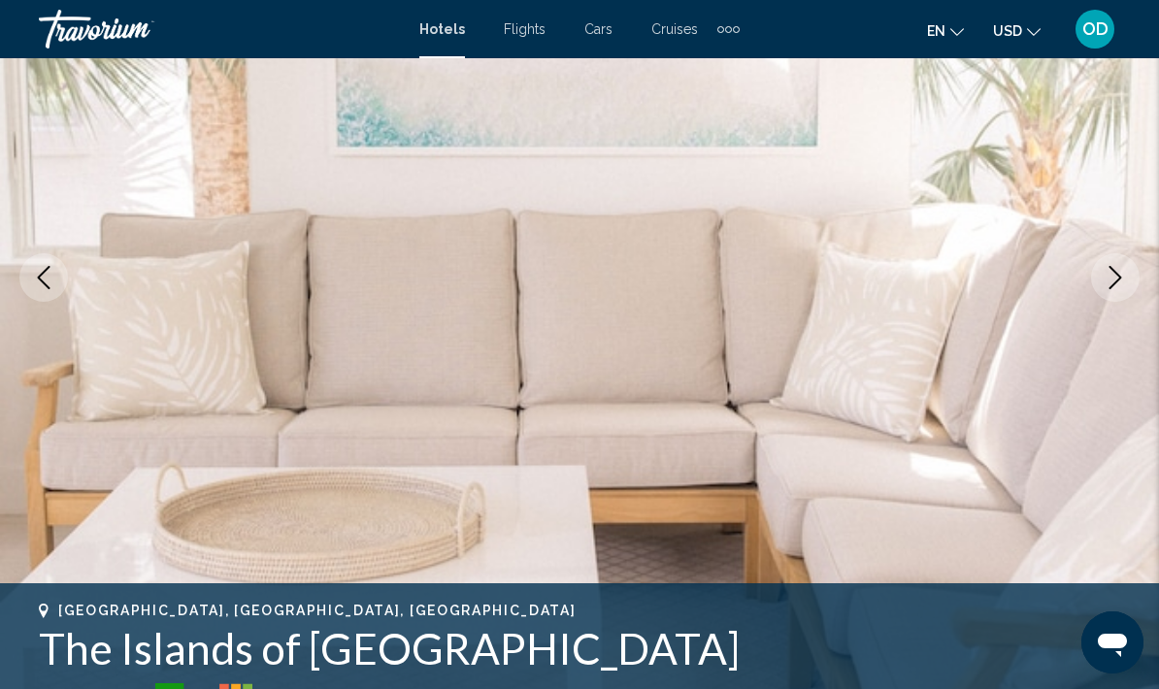
click at [1122, 280] on icon "Next image" at bounding box center [1115, 277] width 23 height 23
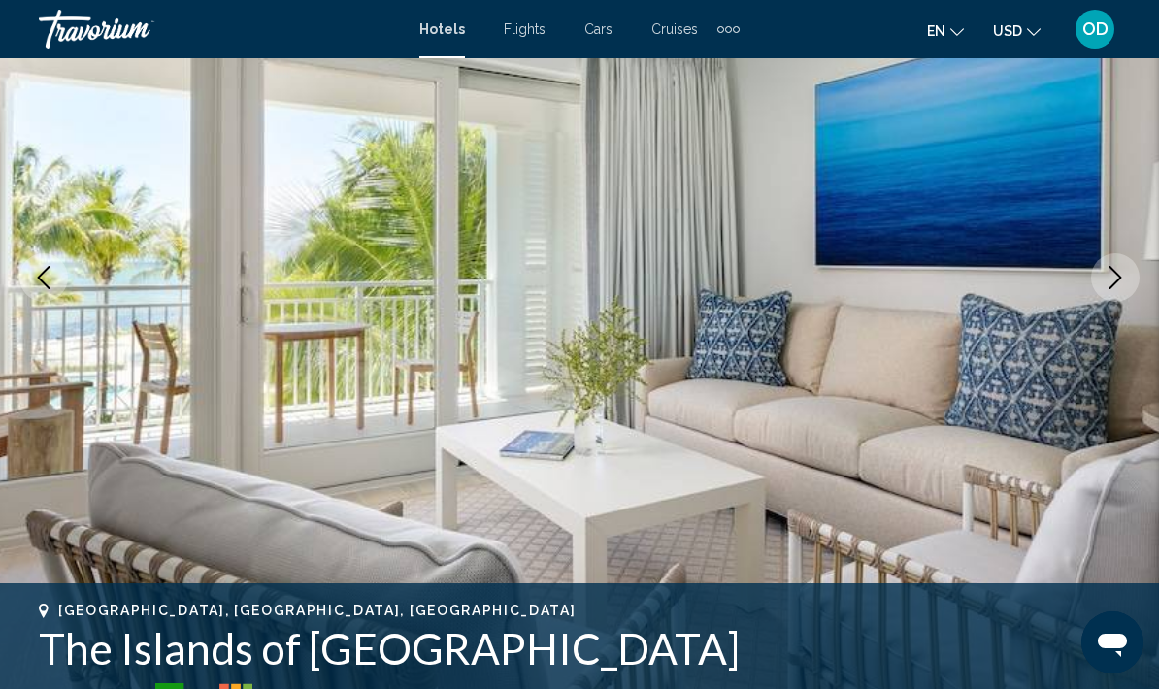
click at [1123, 286] on icon "Next image" at bounding box center [1115, 277] width 23 height 23
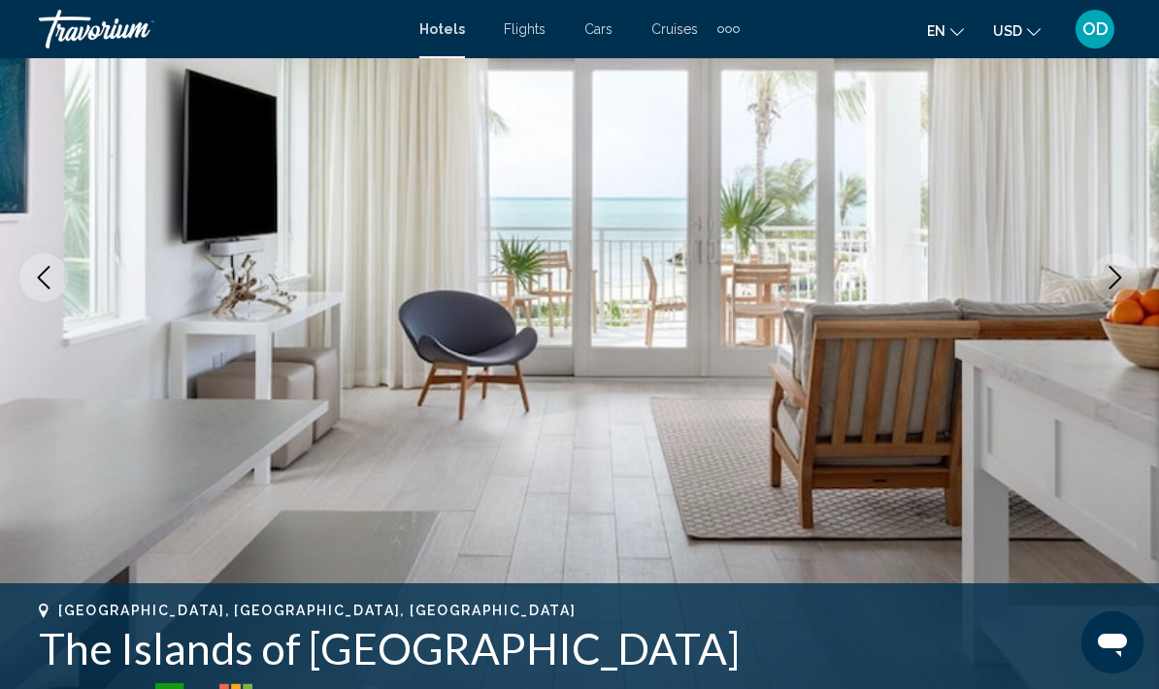
click at [1102, 290] on button "Next image" at bounding box center [1115, 277] width 49 height 49
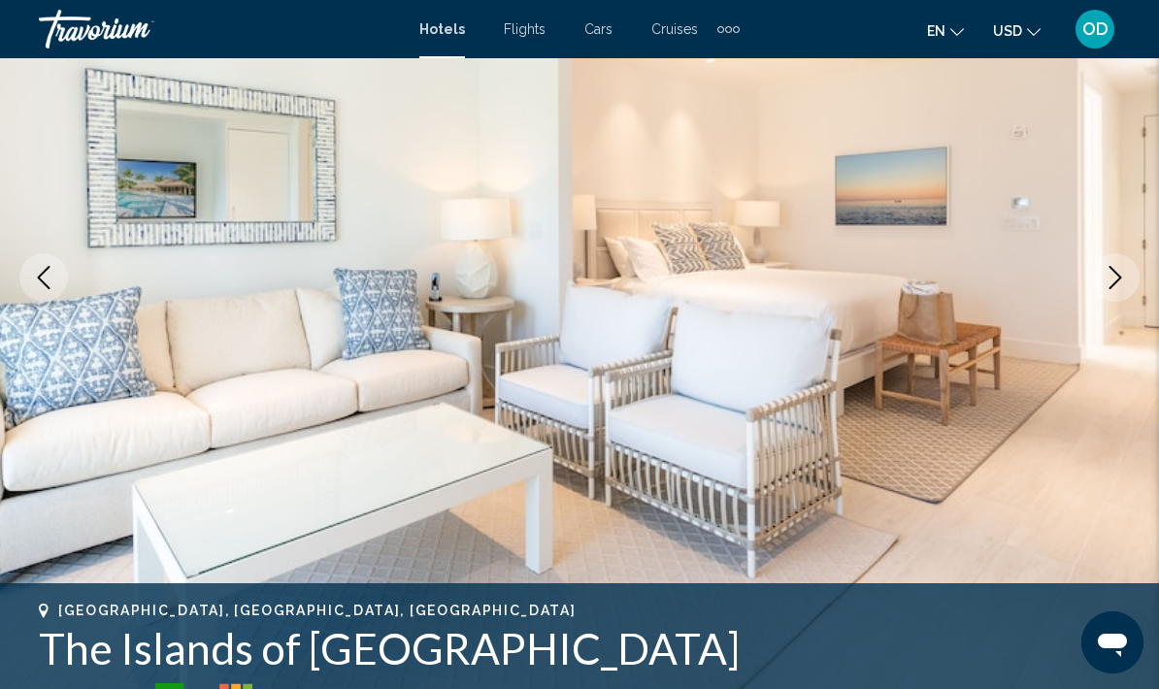
click at [1120, 282] on icon "Next image" at bounding box center [1115, 277] width 23 height 23
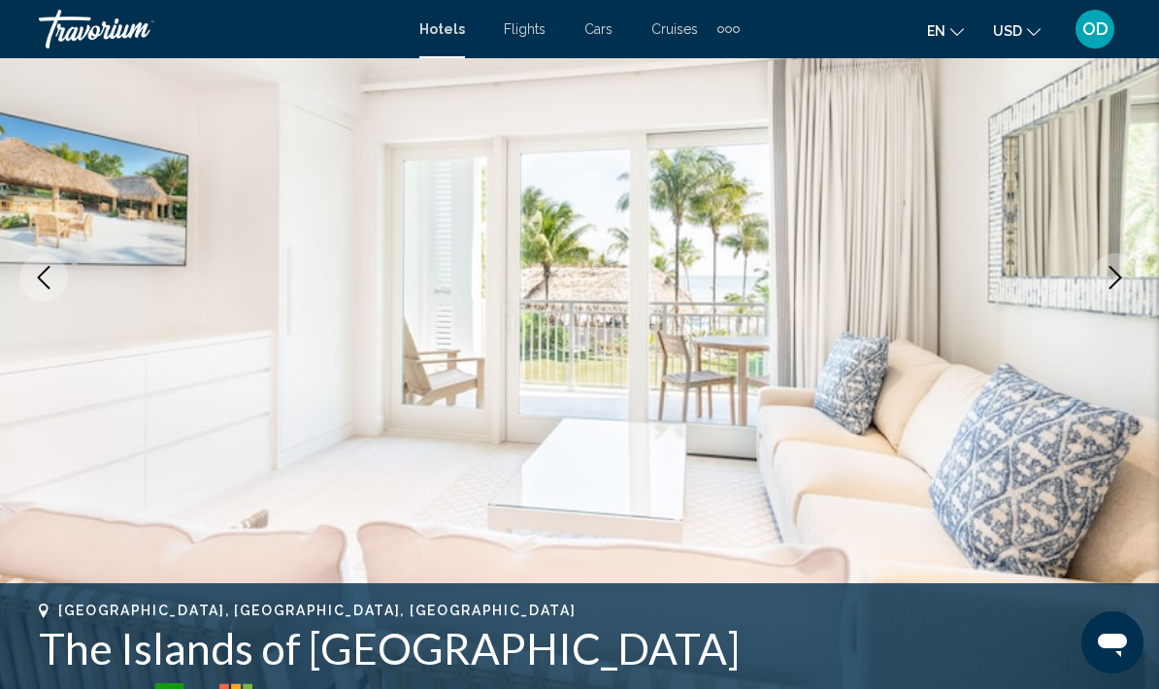
click at [1110, 288] on icon "Next image" at bounding box center [1115, 277] width 13 height 23
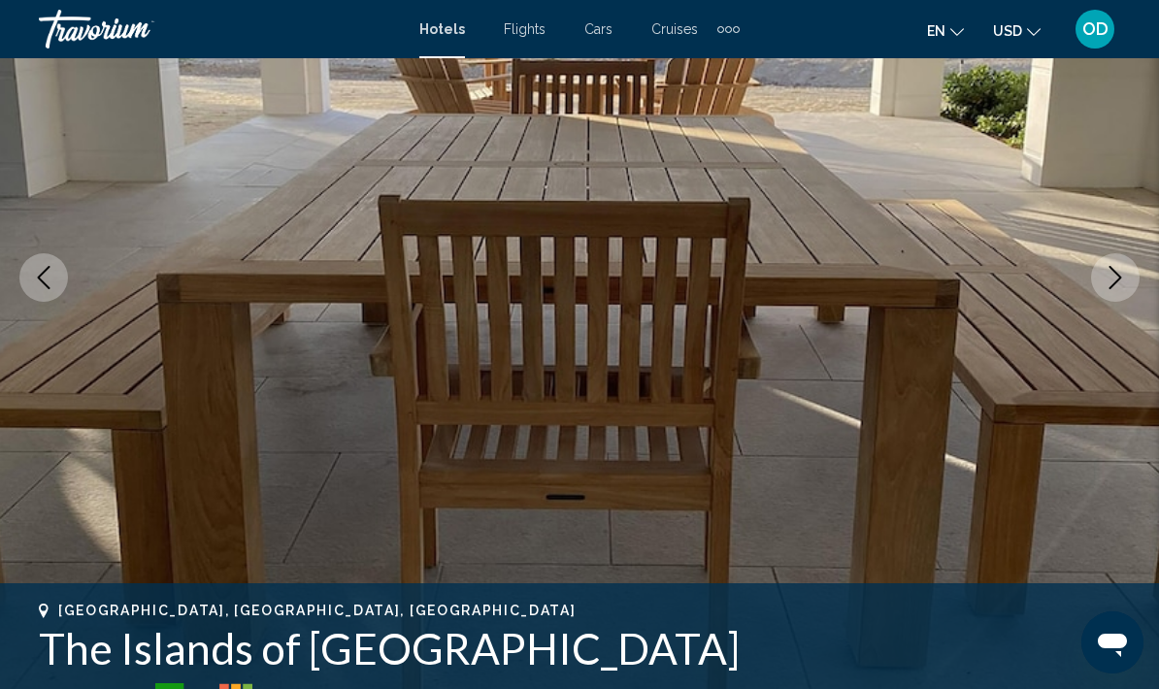
click at [1116, 279] on icon "Next image" at bounding box center [1115, 277] width 23 height 23
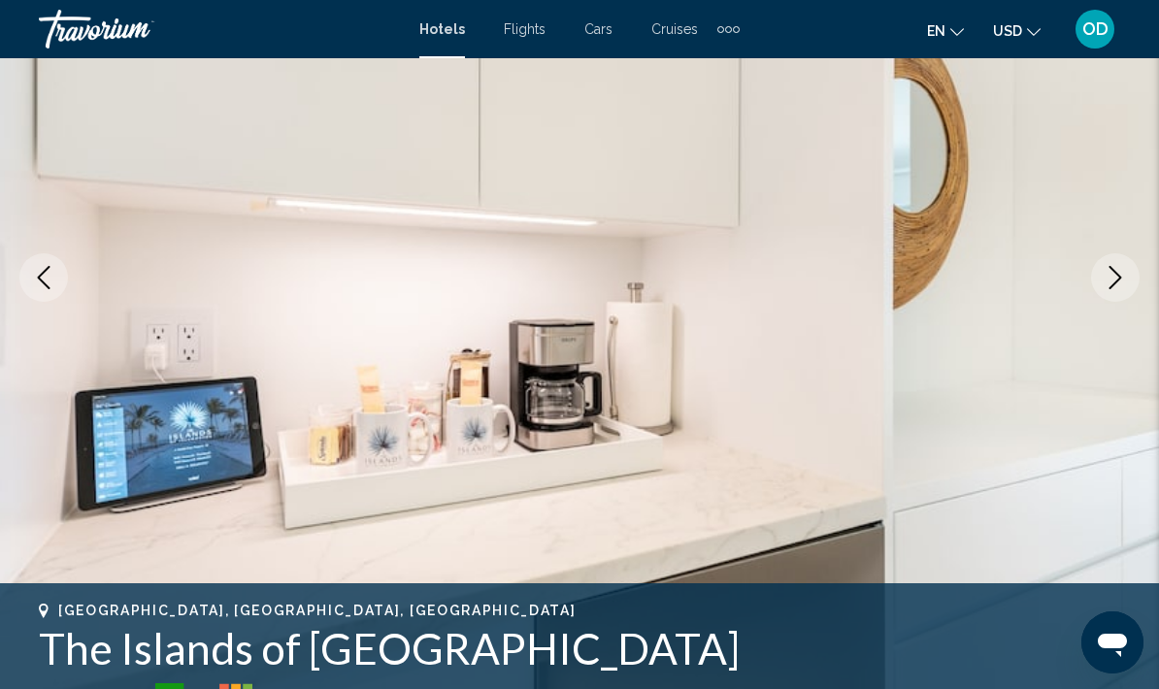
click at [1115, 281] on icon "Next image" at bounding box center [1115, 277] width 23 height 23
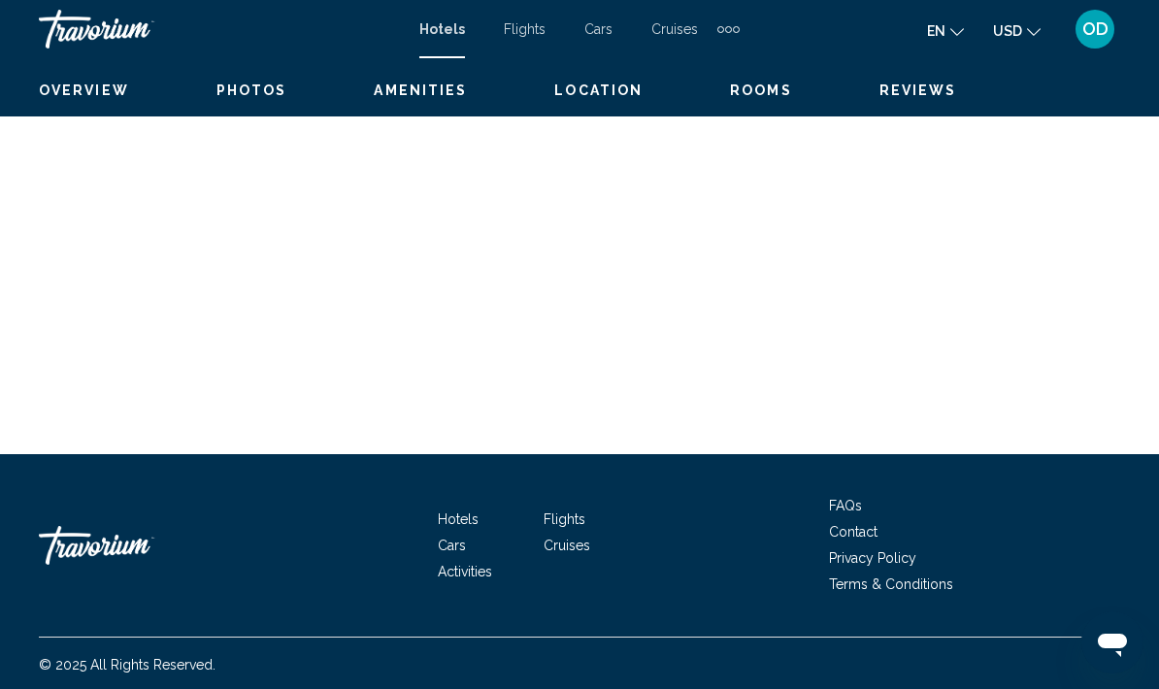
scroll to position [4661, 0]
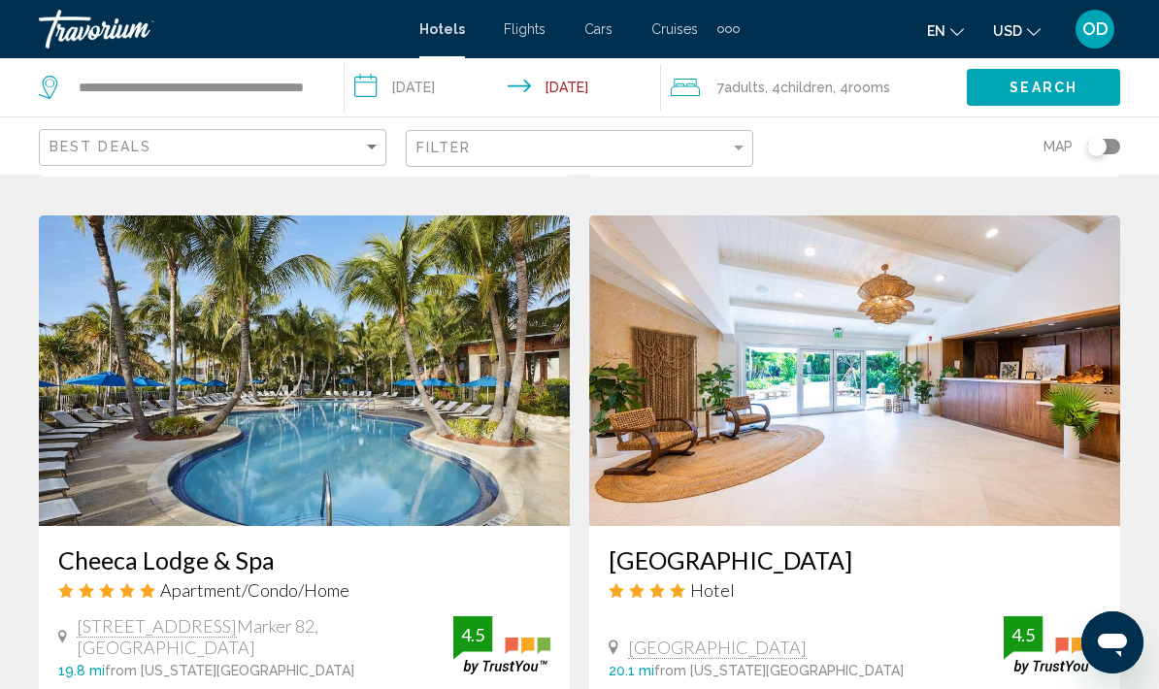
scroll to position [716, 0]
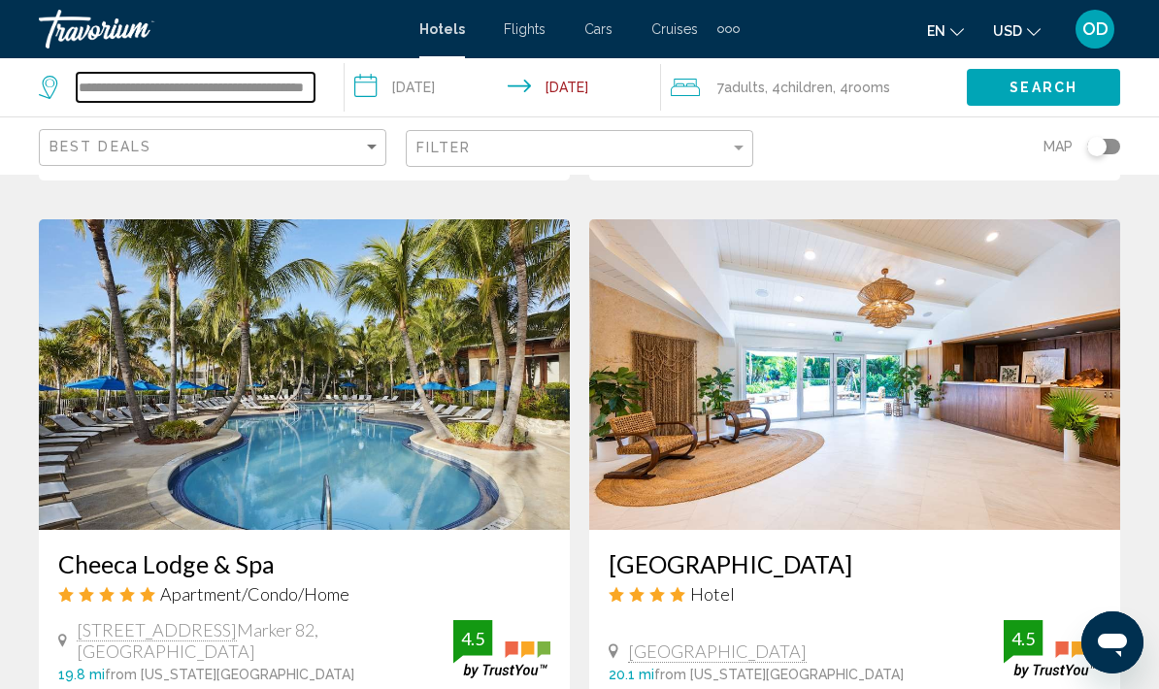
click at [300, 90] on input "**********" at bounding box center [196, 87] width 238 height 29
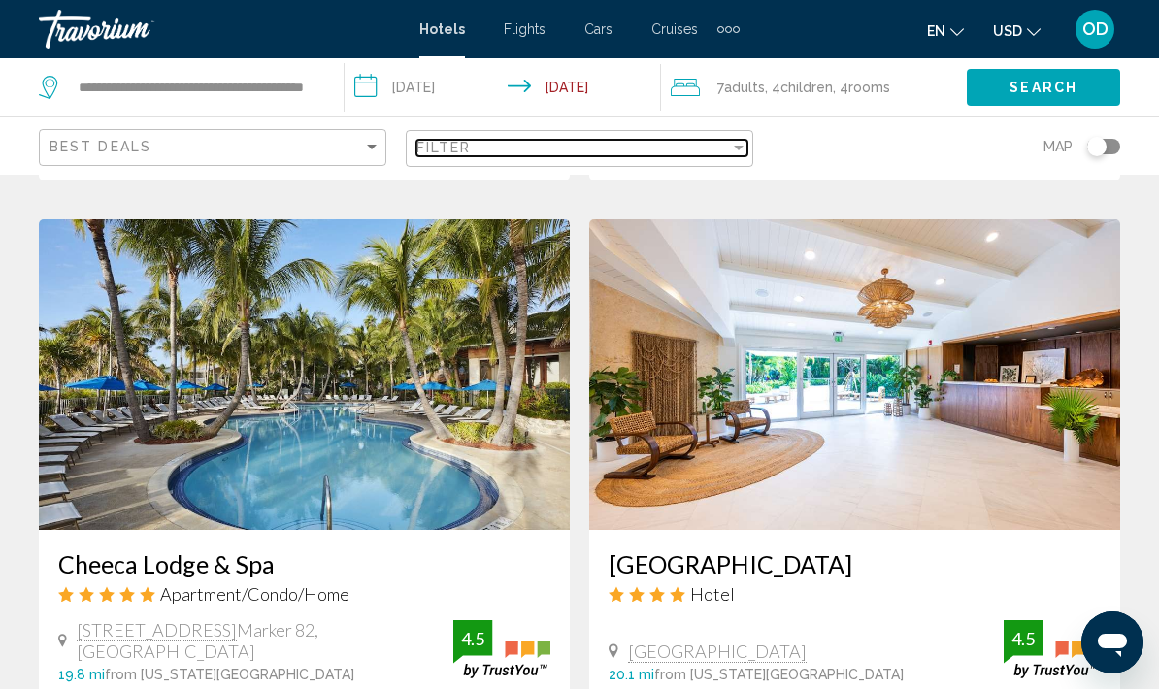
click at [737, 154] on div "Filter" at bounding box center [738, 148] width 17 height 16
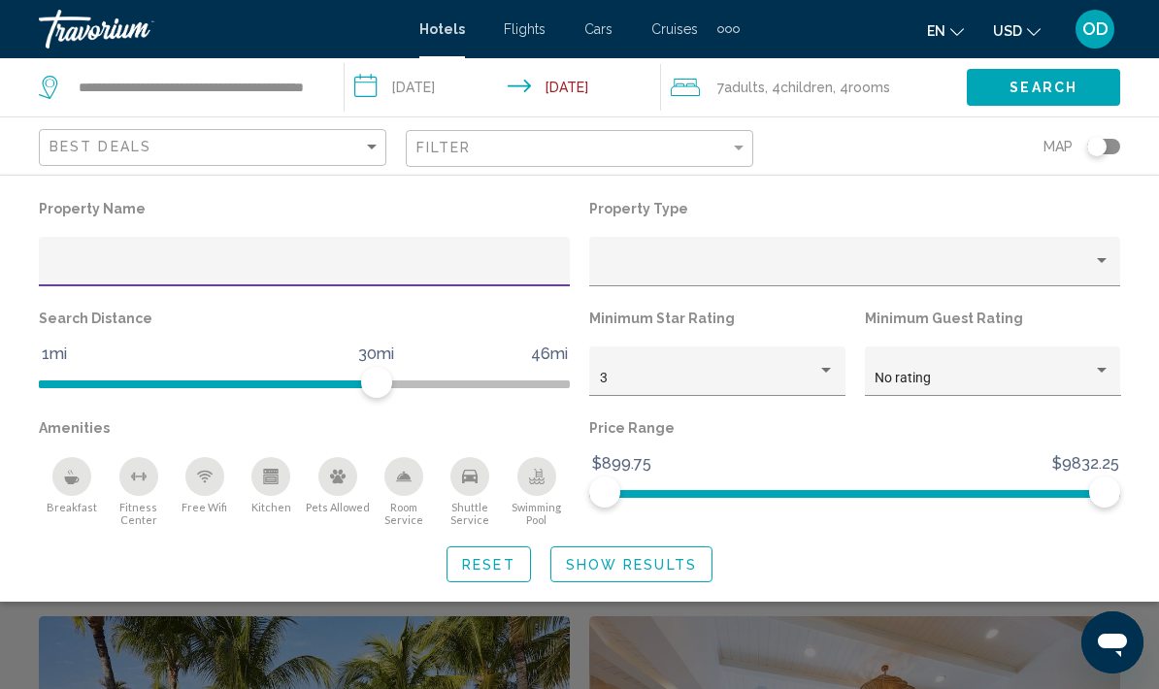
scroll to position [318, 0]
click at [210, 83] on input "**********" at bounding box center [196, 87] width 238 height 29
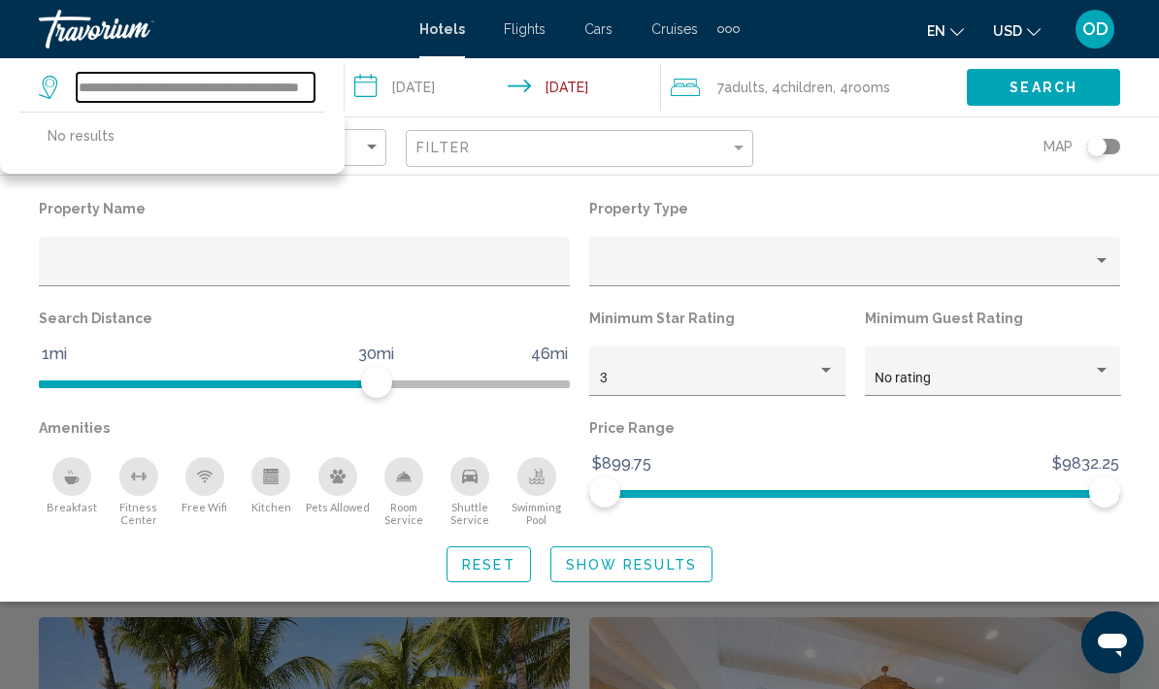
click at [153, 84] on input "**********" at bounding box center [196, 87] width 238 height 29
click at [182, 89] on input "**********" at bounding box center [196, 87] width 238 height 29
click at [161, 86] on input "**********" at bounding box center [196, 87] width 238 height 29
type input "**********"
click at [1053, 93] on span "Search" at bounding box center [1043, 89] width 68 height 16
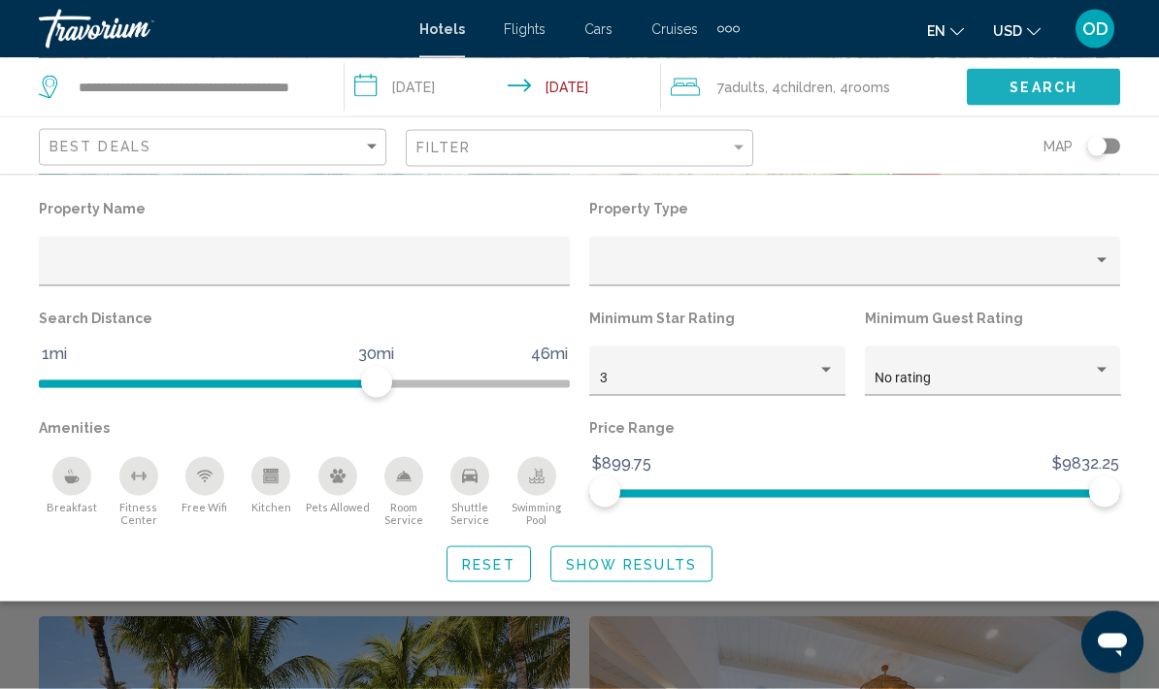
scroll to position [319, 0]
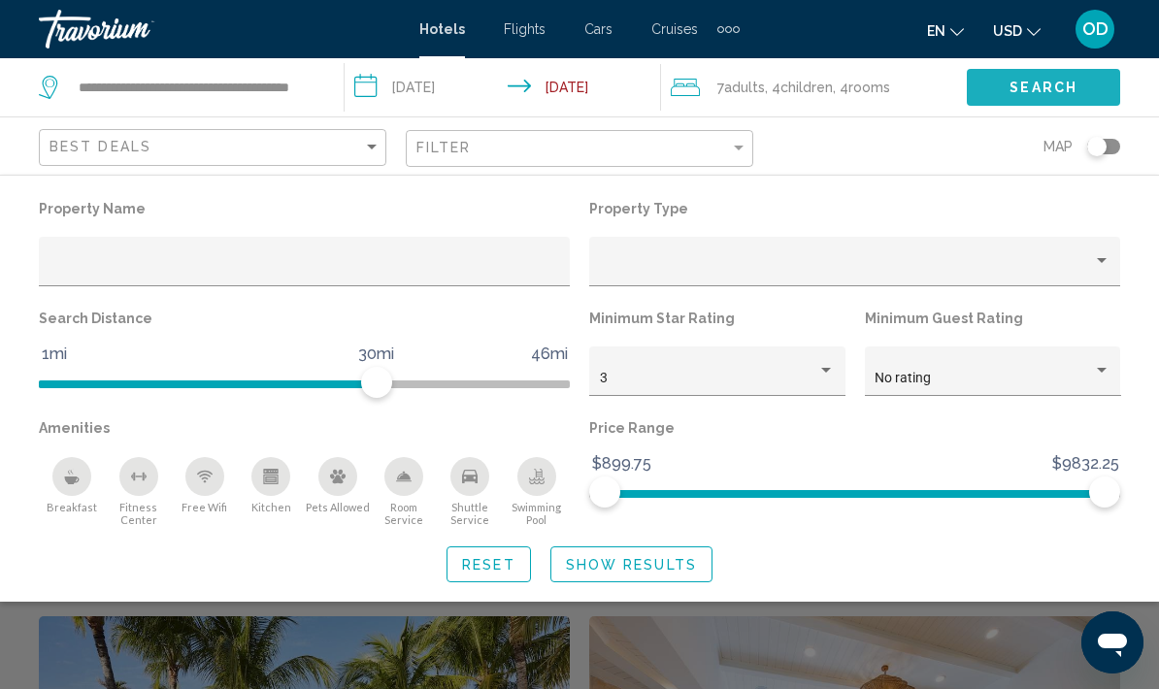
click at [1048, 83] on span "Search" at bounding box center [1043, 89] width 68 height 16
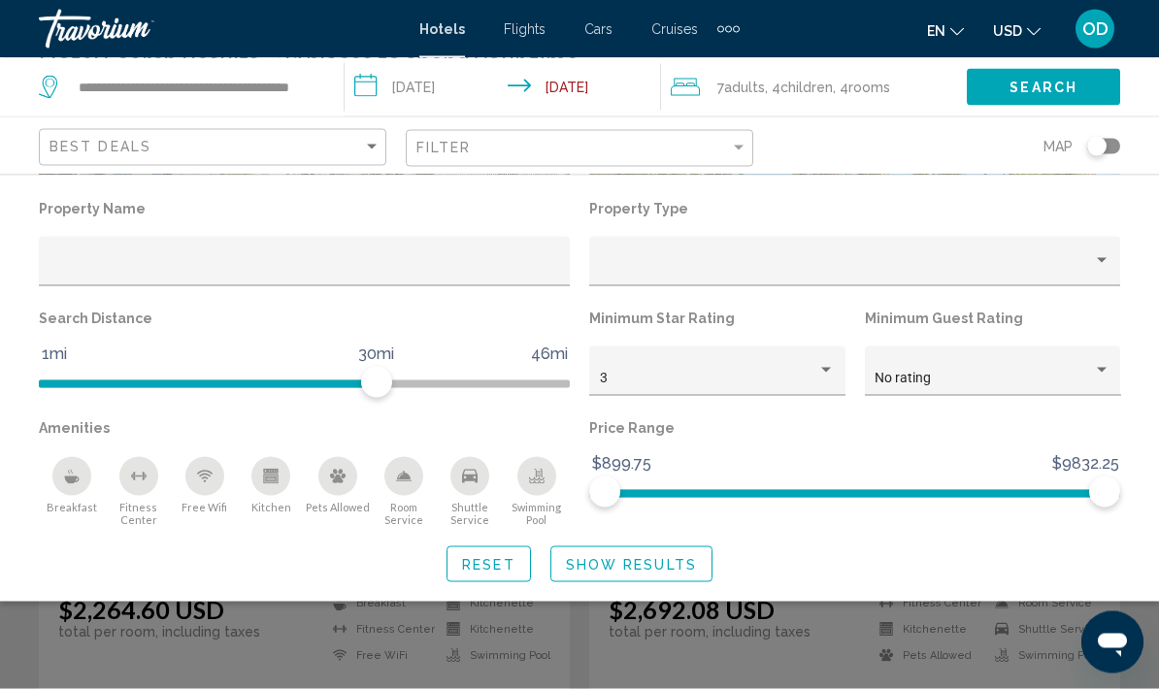
scroll to position [0, 0]
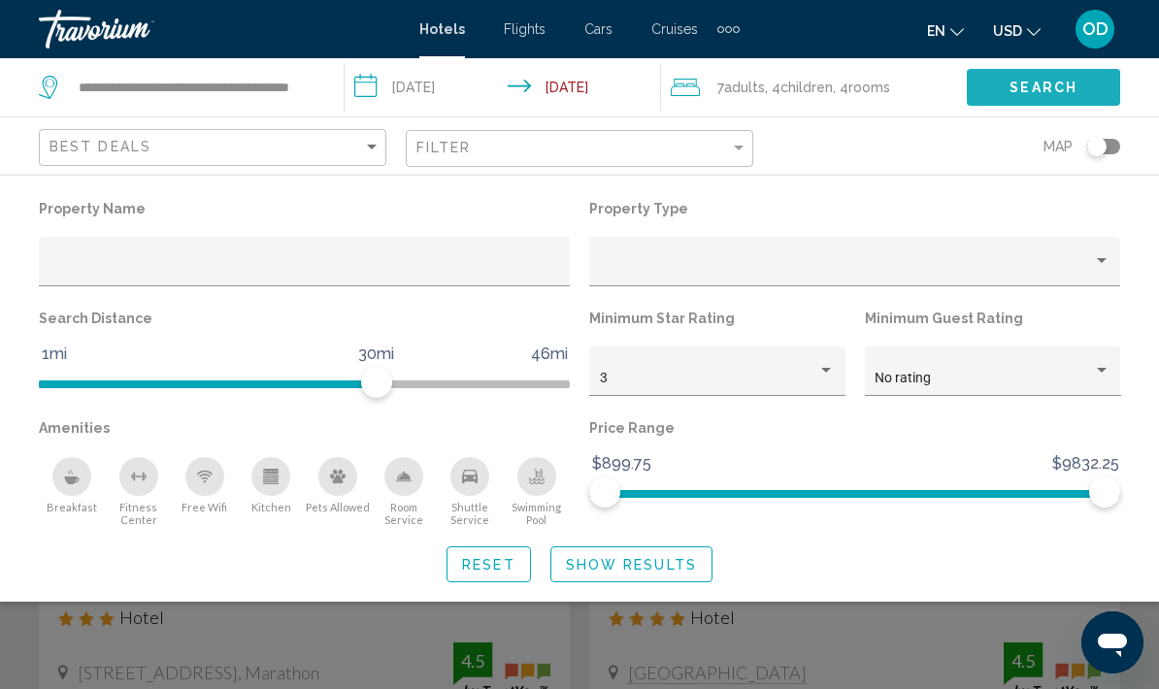
click at [1055, 94] on span "Search" at bounding box center [1043, 89] width 68 height 16
click at [1060, 93] on span "Search" at bounding box center [1043, 89] width 68 height 16
click at [1055, 90] on span "Search" at bounding box center [1043, 89] width 68 height 16
click at [1052, 89] on span "Search" at bounding box center [1043, 89] width 68 height 16
click at [1046, 91] on span "Search" at bounding box center [1043, 89] width 68 height 16
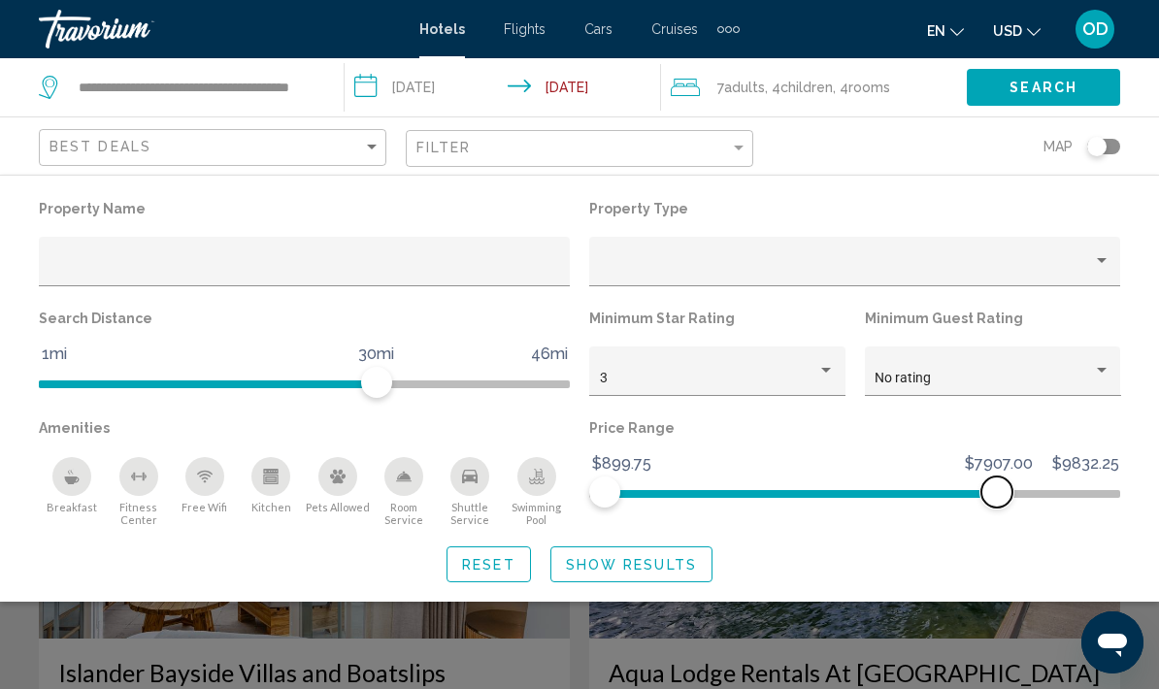
scroll to position [1305, 0]
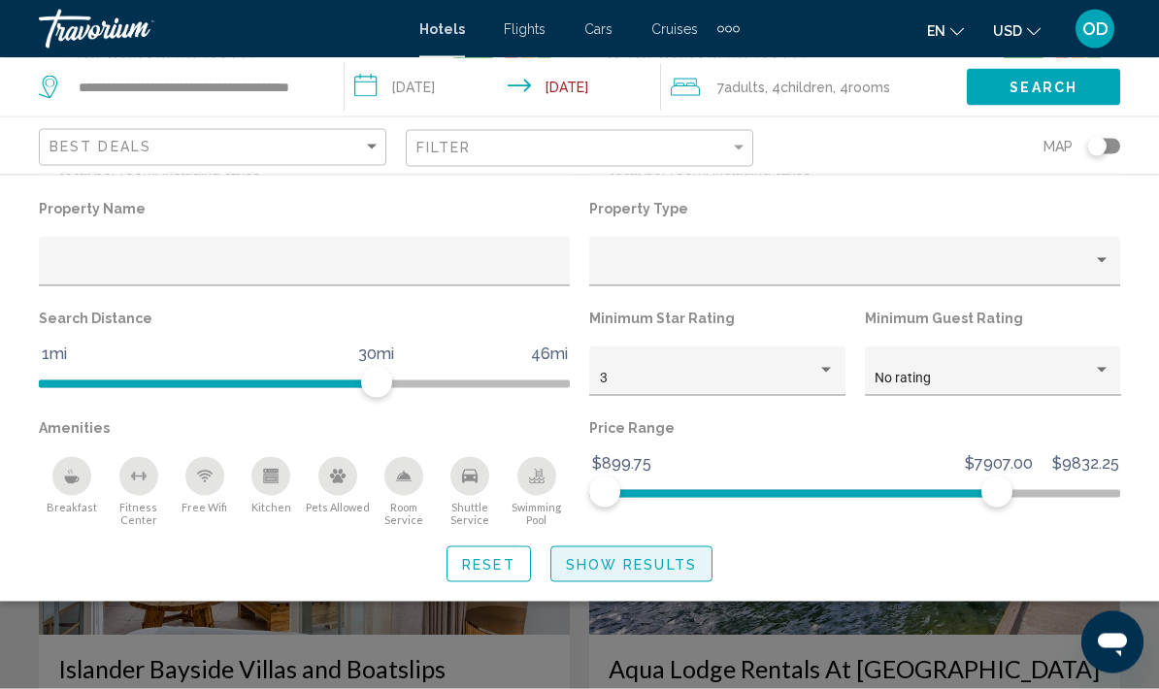
click at [659, 564] on span "Show Results" at bounding box center [631, 565] width 131 height 16
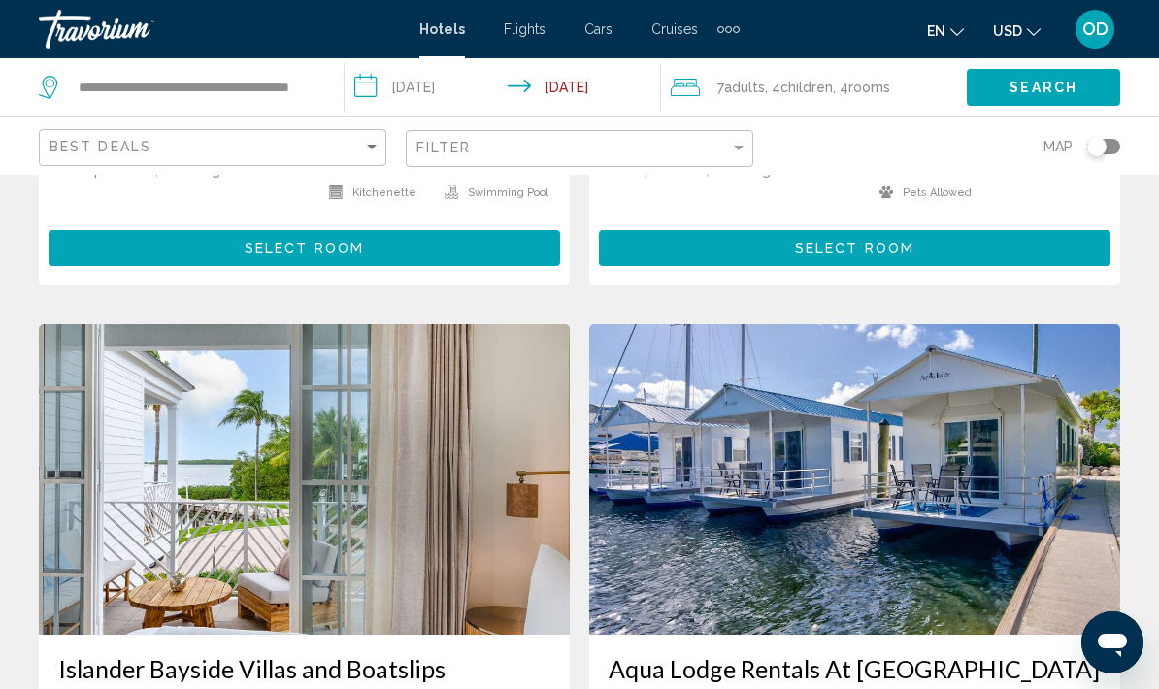
click at [652, 568] on img "Main content" at bounding box center [854, 479] width 531 height 311
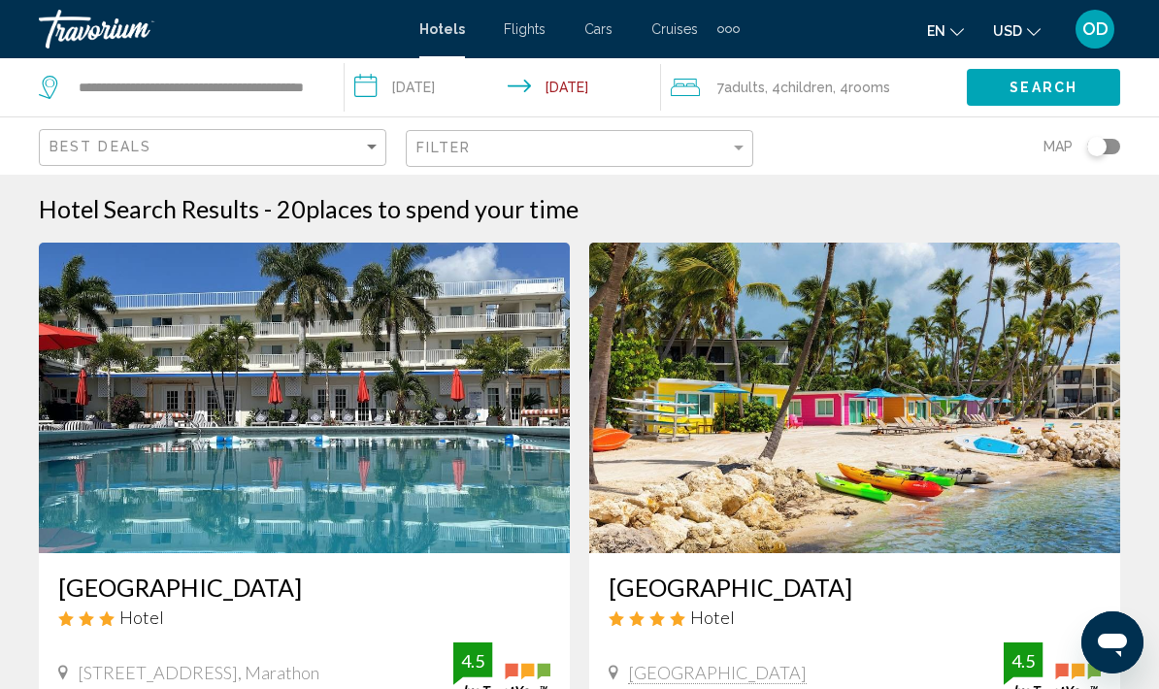
click at [57, 73] on div "**********" at bounding box center [177, 87] width 276 height 29
click at [211, 85] on input "**********" at bounding box center [196, 87] width 238 height 29
click at [272, 209] on span "-" at bounding box center [268, 208] width 8 height 29
click at [158, 83] on input "**********" at bounding box center [196, 87] width 238 height 29
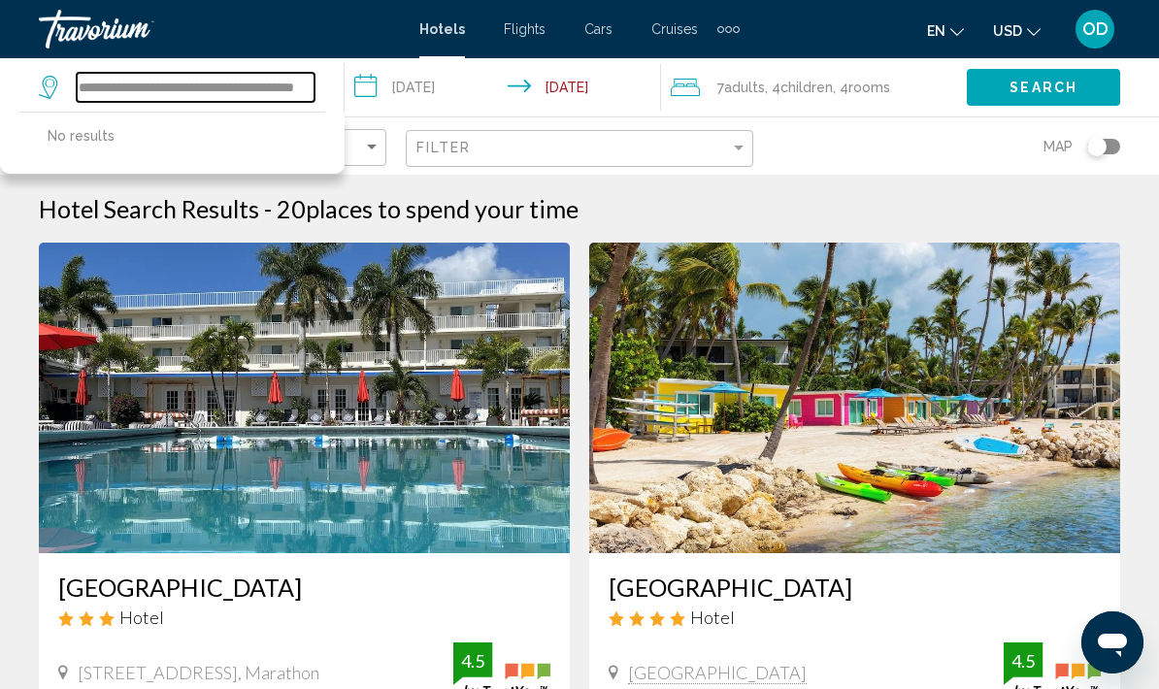
click at [125, 84] on input "**********" at bounding box center [196, 87] width 238 height 29
click at [145, 88] on input "**********" at bounding box center [196, 87] width 238 height 29
click at [113, 90] on input "**********" at bounding box center [196, 87] width 238 height 29
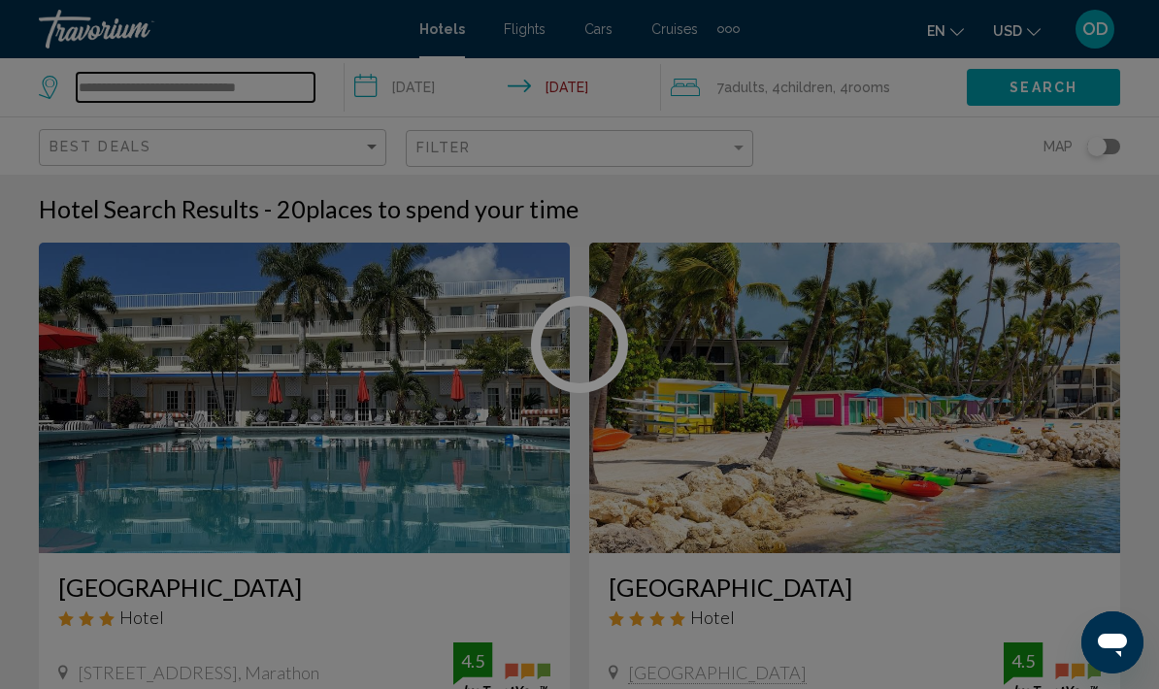
type input "**********"
click at [1069, 91] on div at bounding box center [579, 344] width 1159 height 689
click at [1037, 90] on div at bounding box center [579, 344] width 1159 height 689
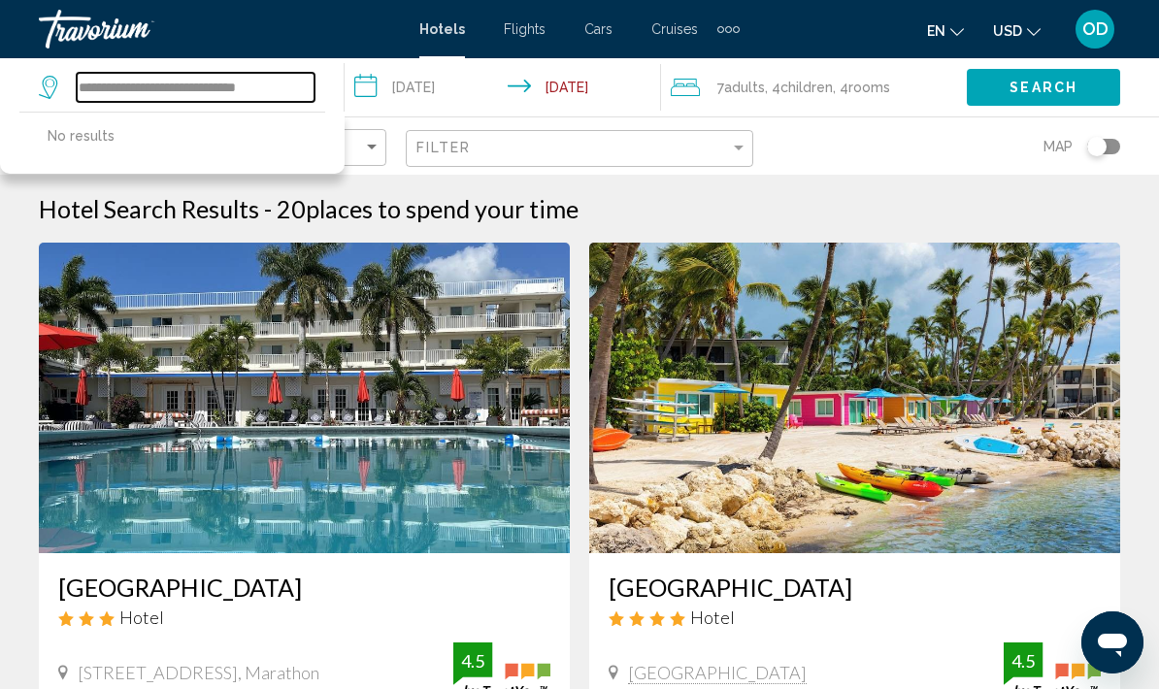
click at [205, 101] on input "**********" at bounding box center [196, 87] width 238 height 29
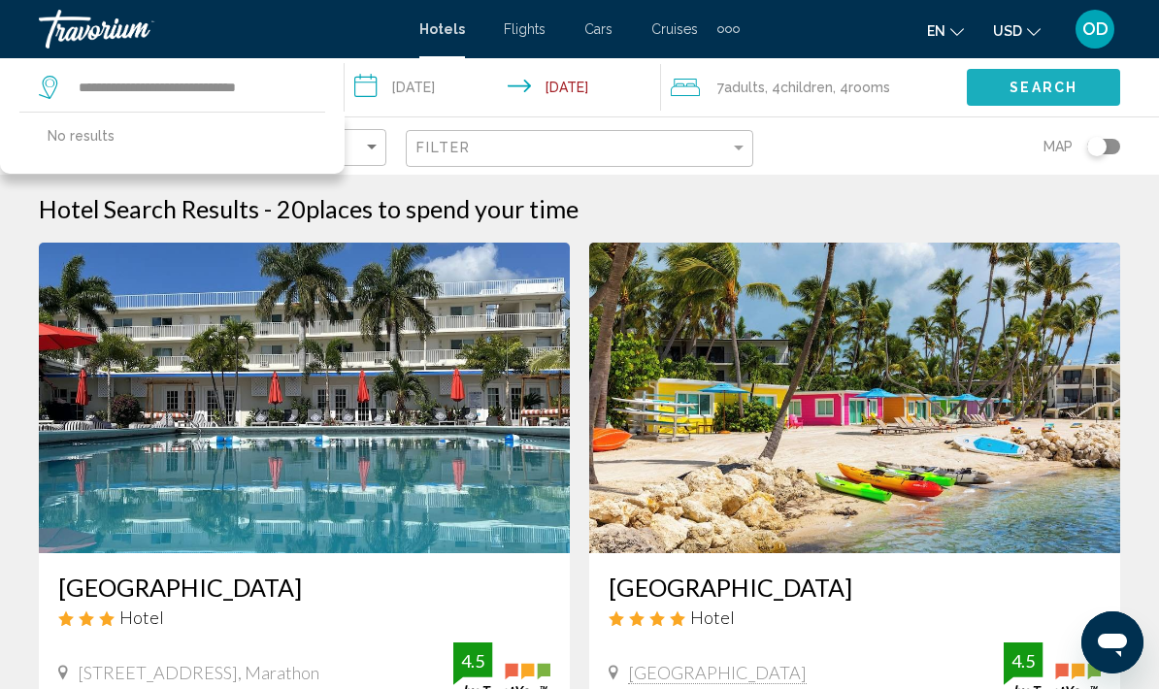
click at [1068, 82] on span "Search" at bounding box center [1043, 89] width 68 height 16
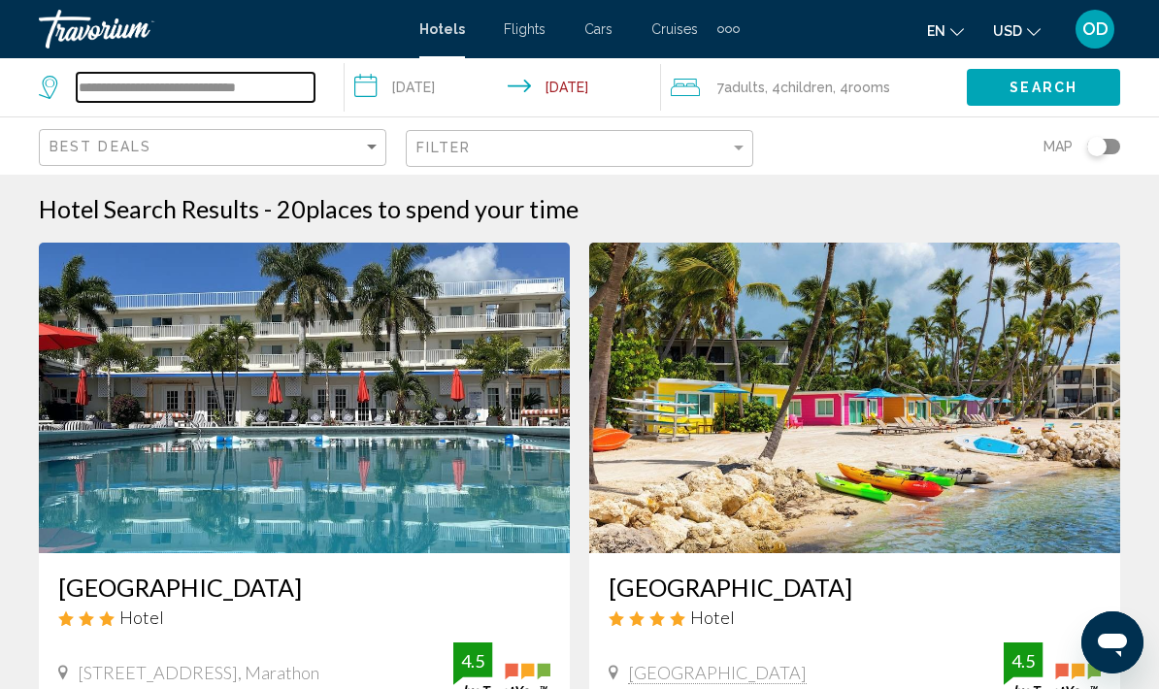
click at [90, 91] on input "**********" at bounding box center [196, 87] width 238 height 29
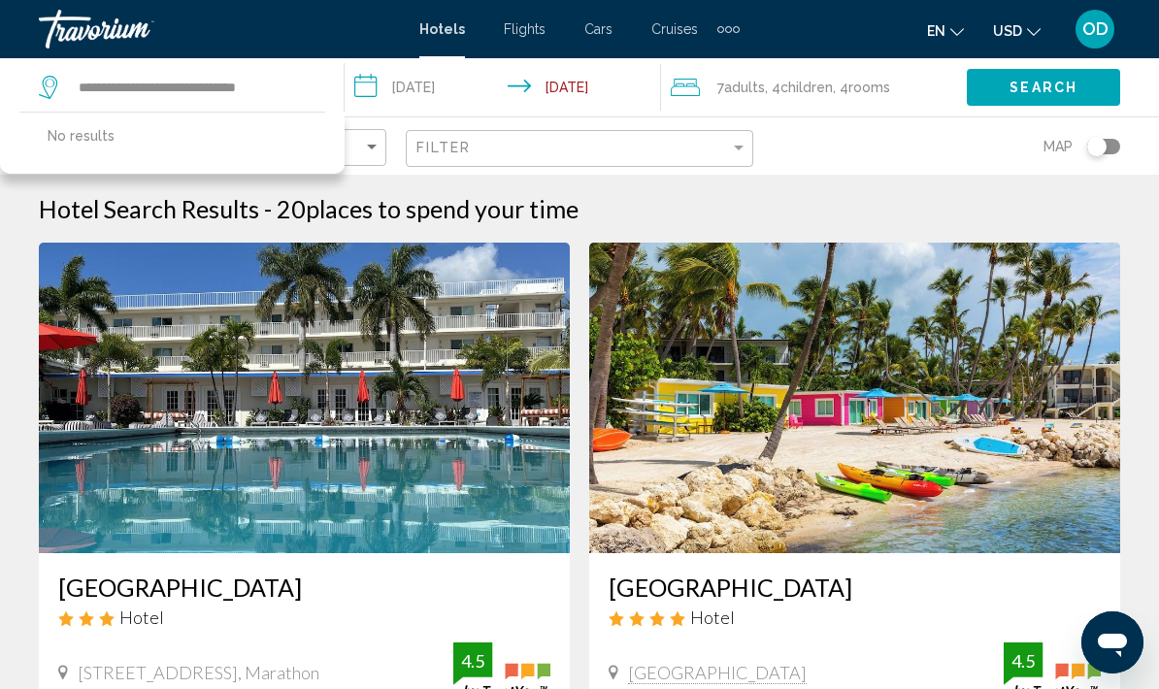
click at [368, 215] on span "places to spend your time" at bounding box center [442, 208] width 273 height 29
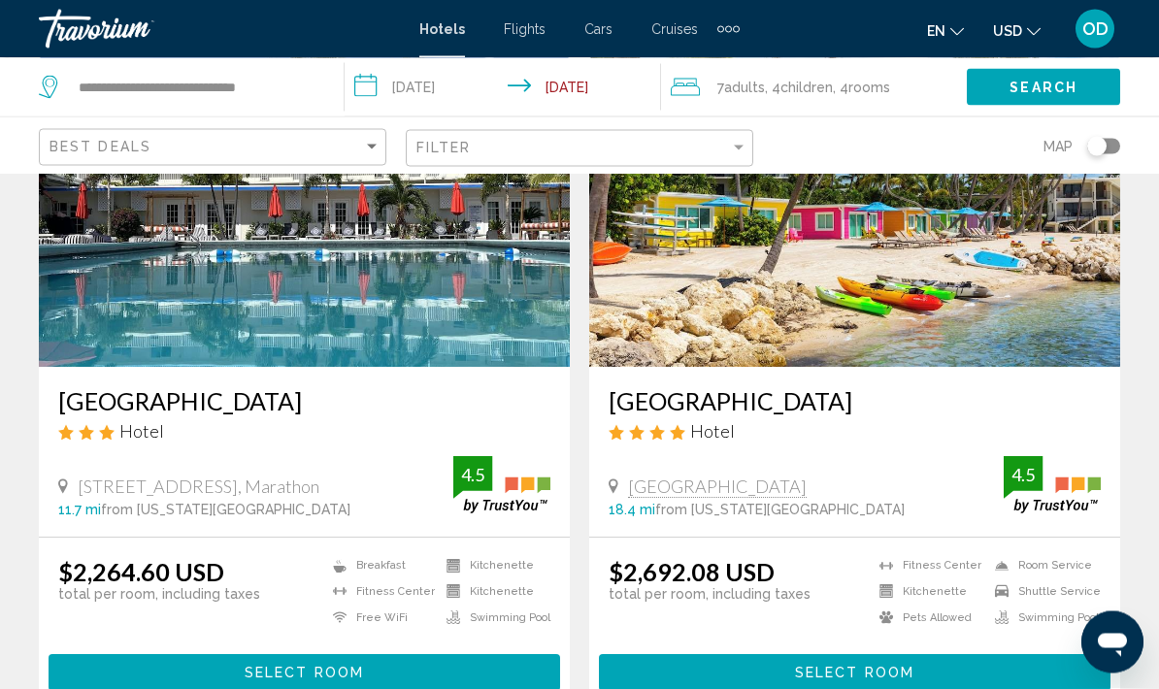
click at [985, 288] on img "Main content" at bounding box center [854, 212] width 531 height 311
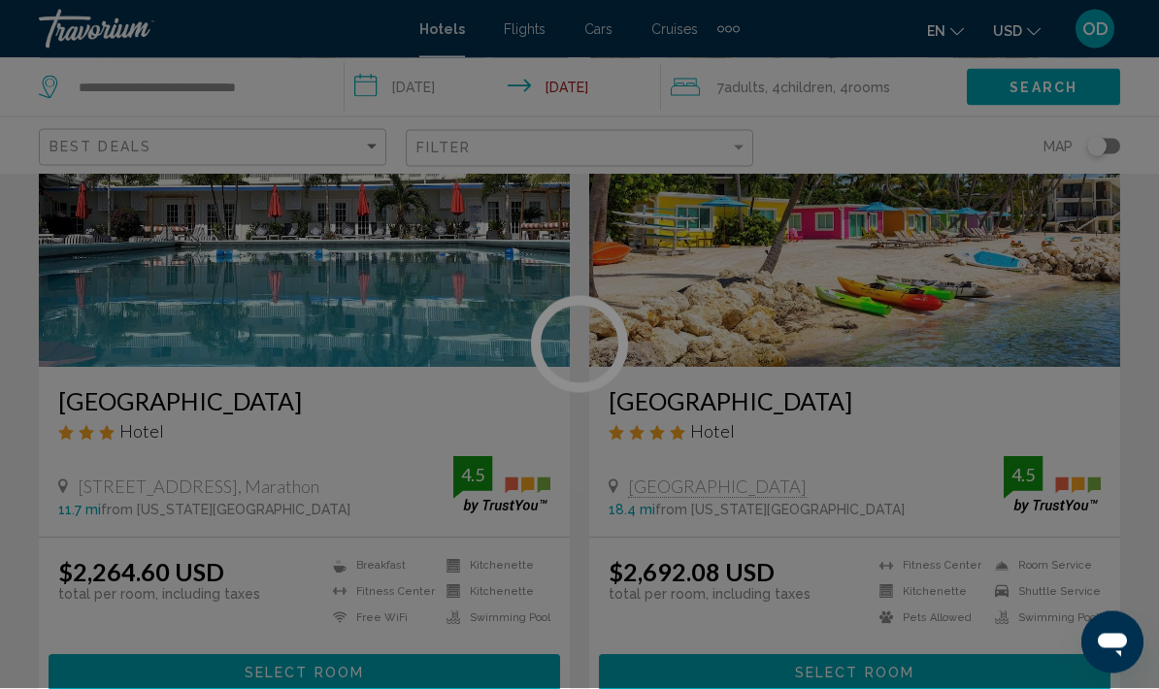
scroll to position [186, 0]
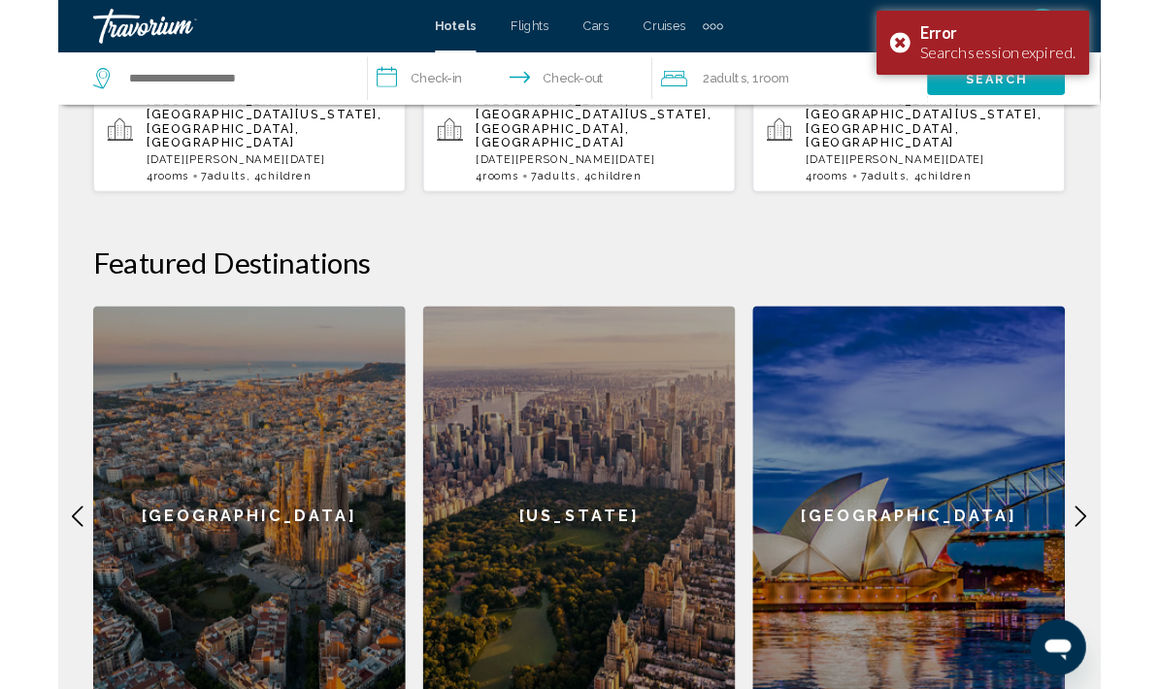
scroll to position [730, 0]
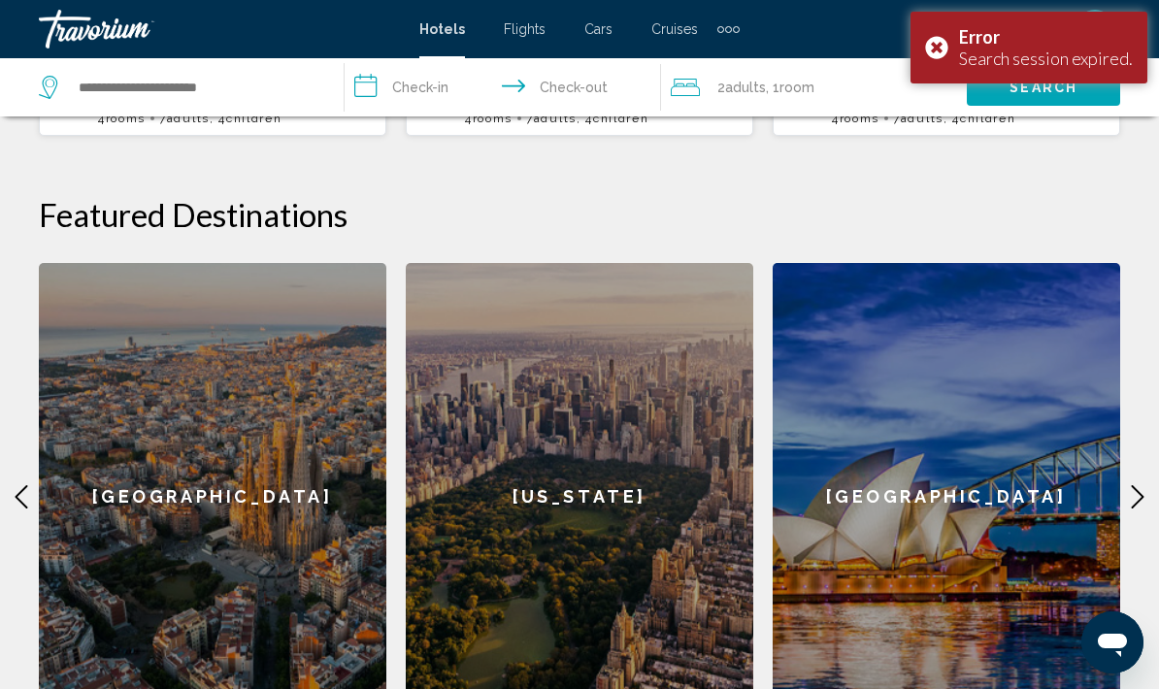
click at [937, 46] on div "Error Search session expired." at bounding box center [1028, 48] width 237 height 72
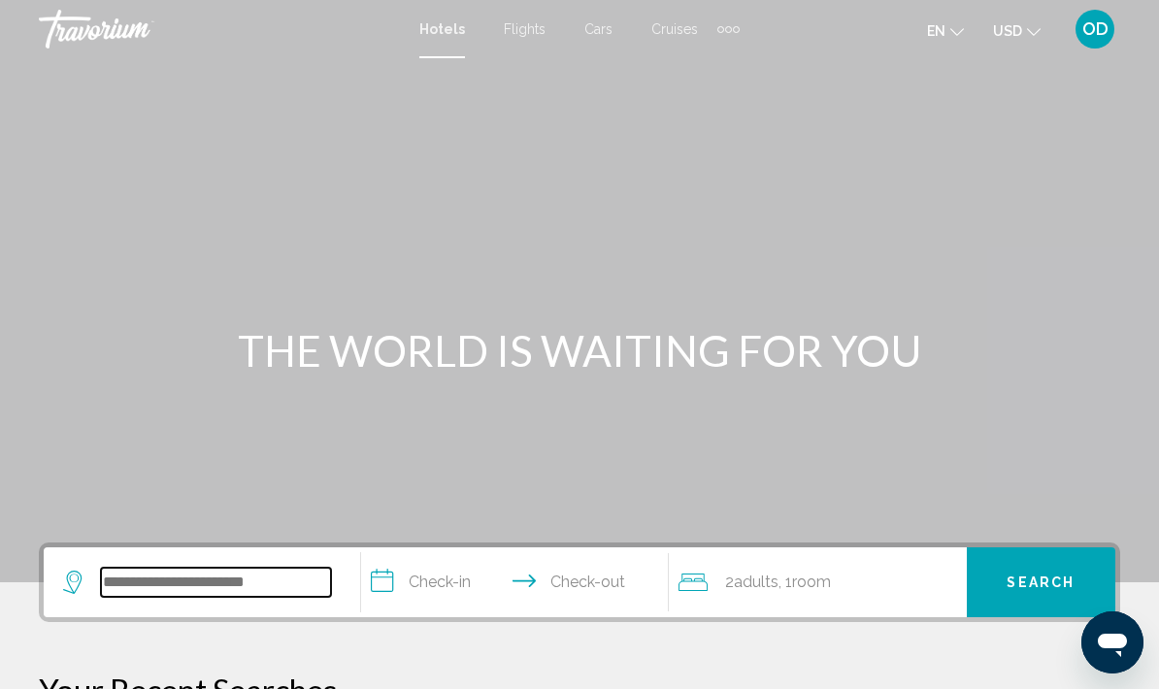
click at [188, 588] on input "Search widget" at bounding box center [216, 582] width 230 height 29
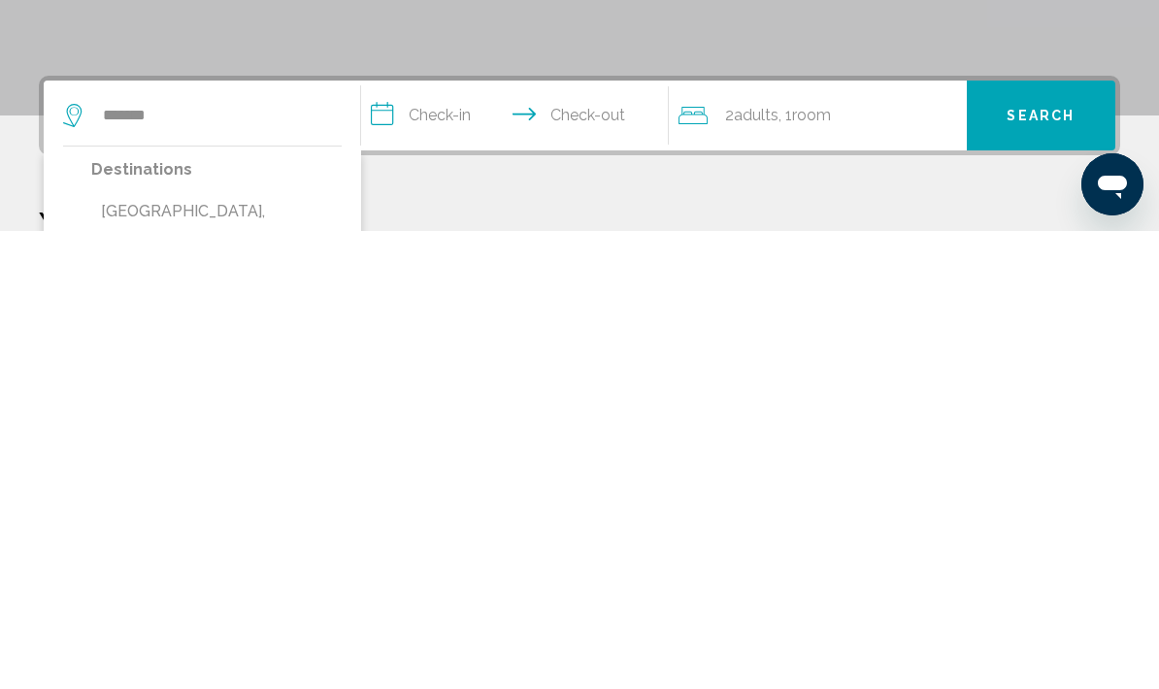
type input "**********"
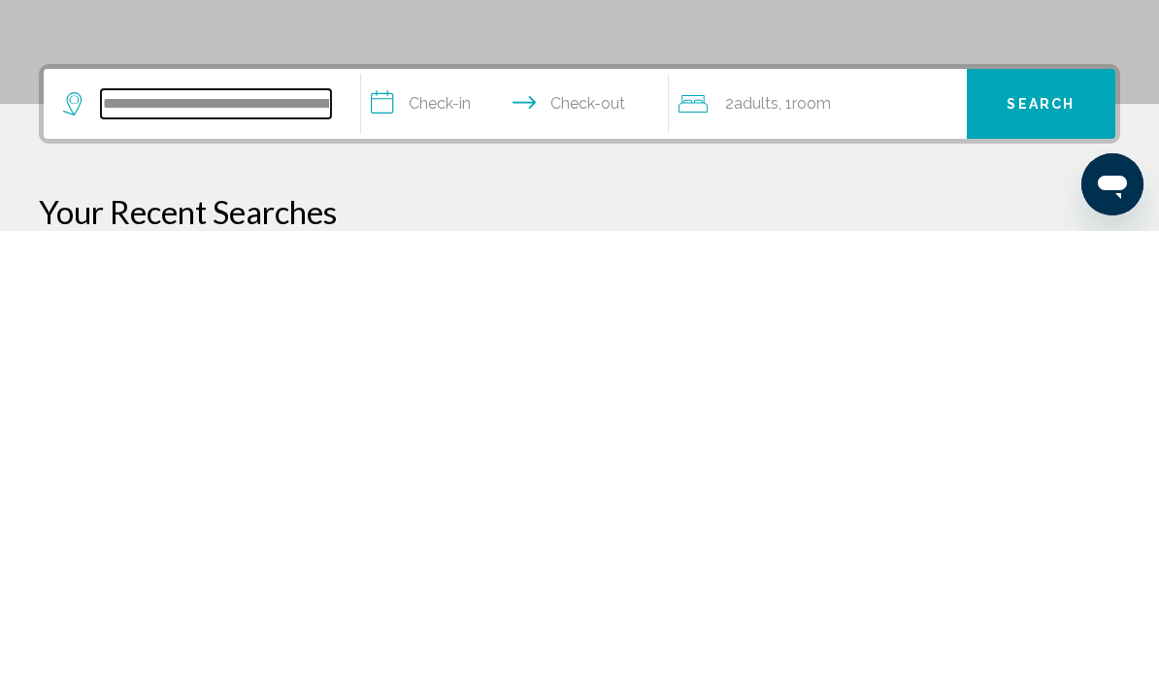
scroll to position [21, 0]
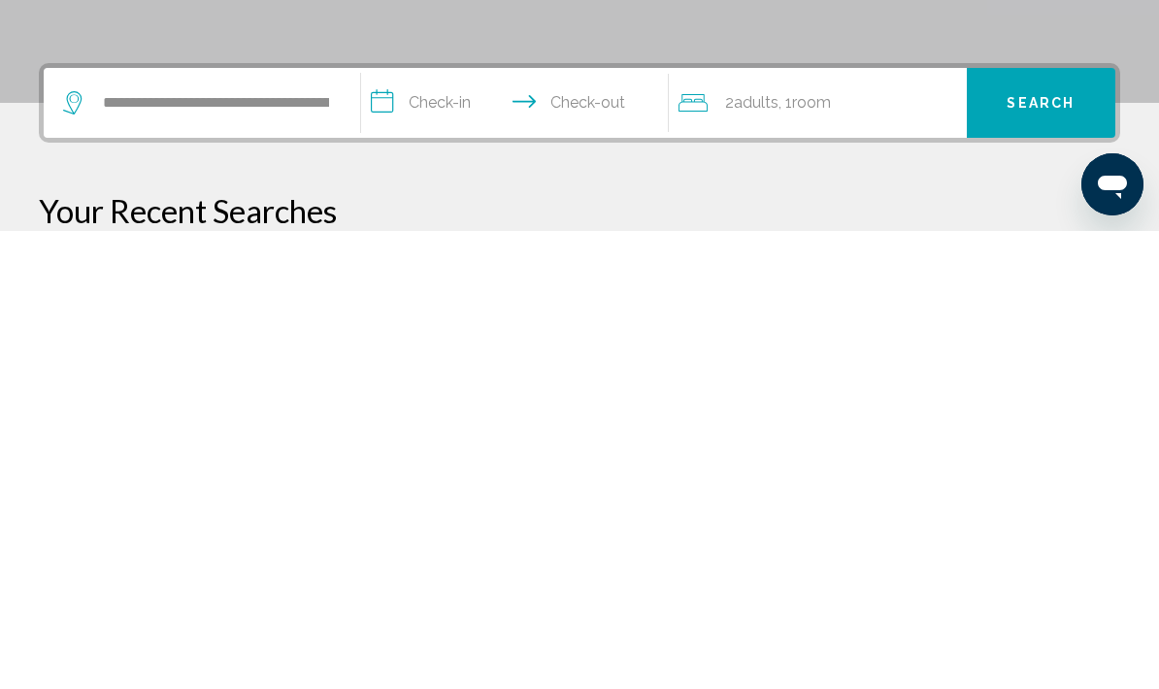
click at [453, 526] on input "**********" at bounding box center [518, 564] width 315 height 76
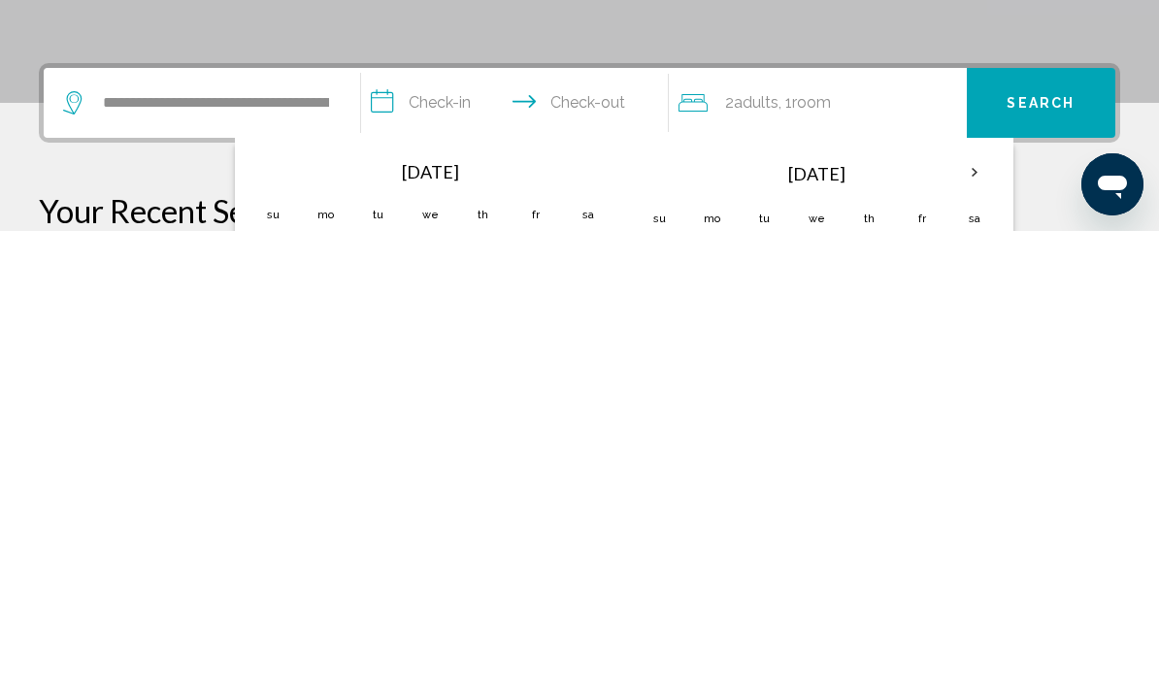
scroll to position [479, 0]
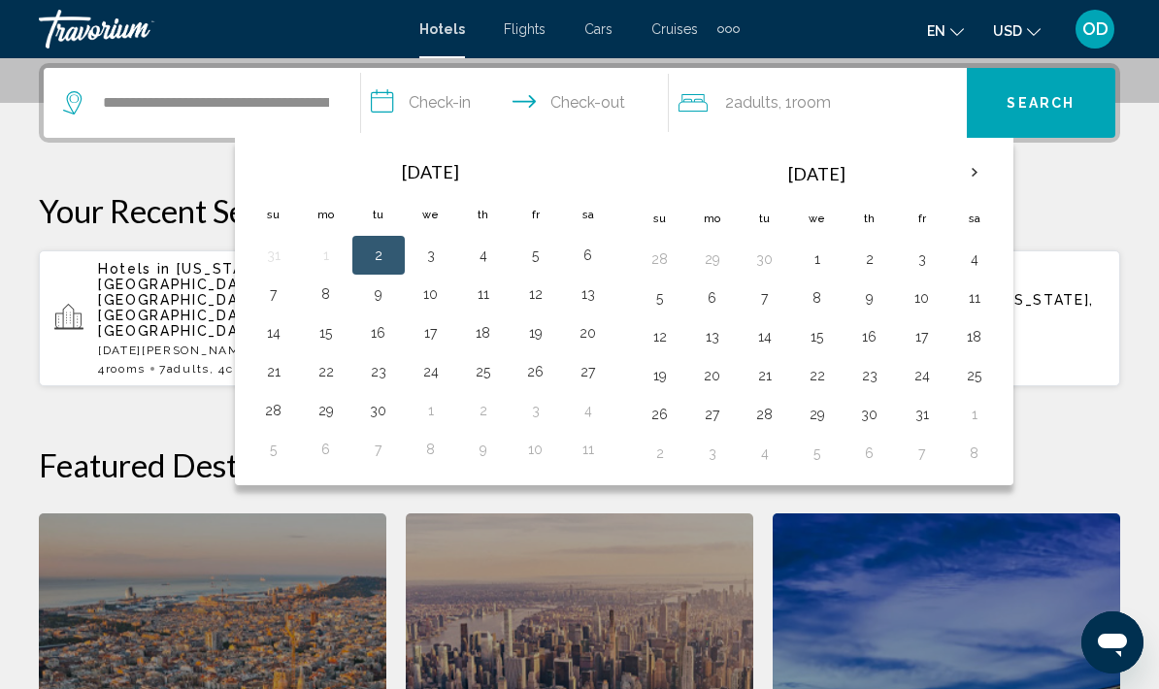
click at [974, 163] on th "Next month" at bounding box center [974, 172] width 52 height 43
click at [971, 173] on th "Next month" at bounding box center [974, 172] width 52 height 43
click at [982, 374] on button "27" at bounding box center [974, 375] width 31 height 27
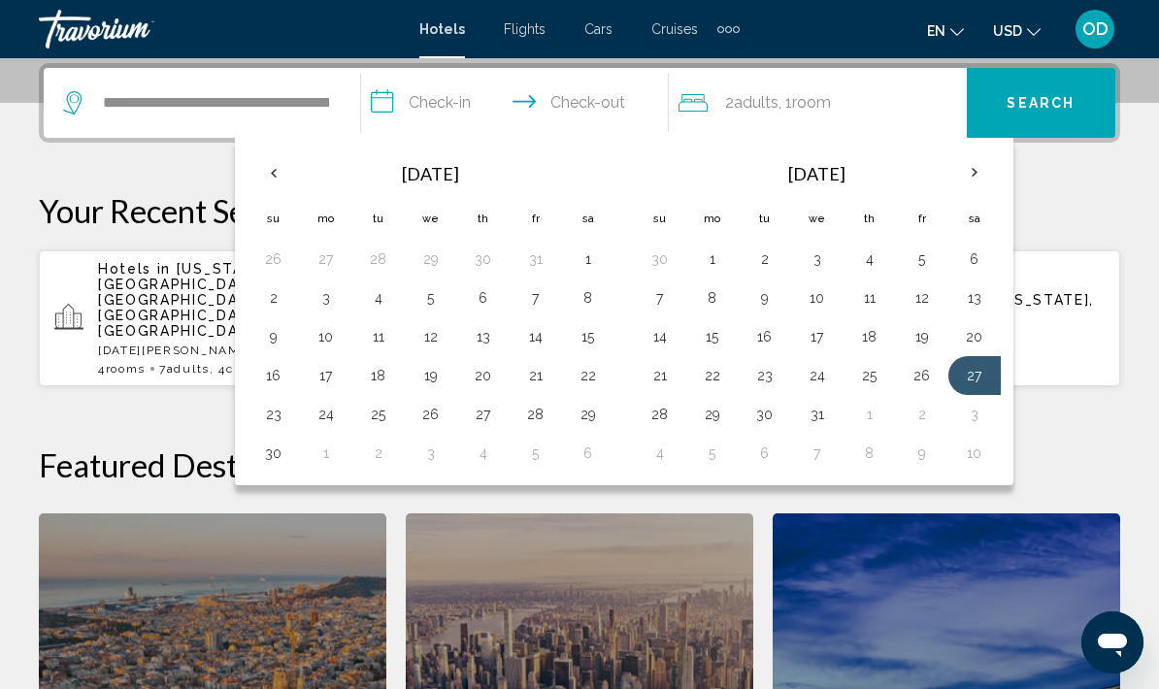
click at [987, 362] on button "27" at bounding box center [974, 375] width 31 height 27
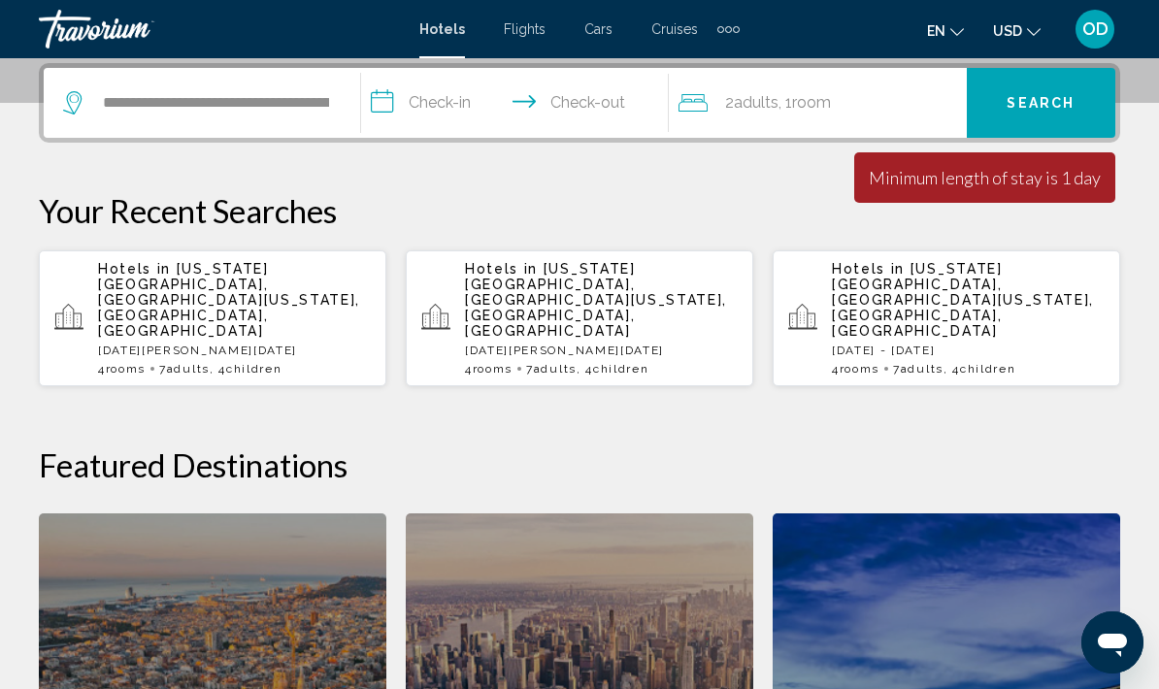
click at [633, 114] on input "**********" at bounding box center [518, 106] width 315 height 76
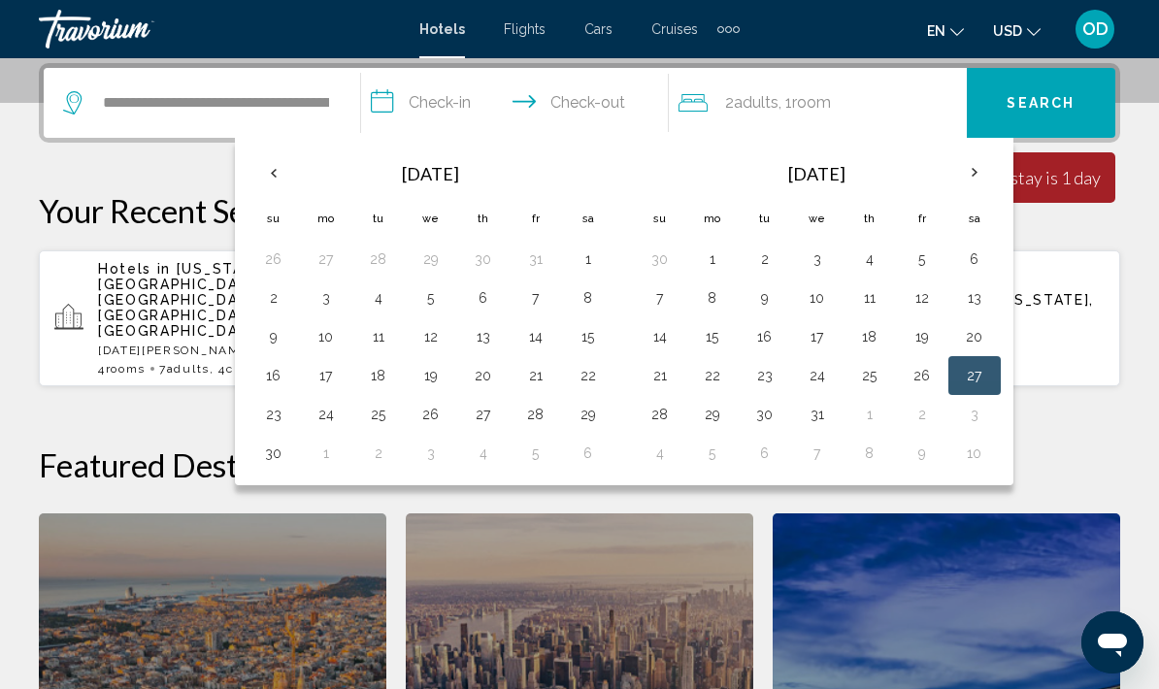
click at [985, 173] on th "Next month" at bounding box center [974, 172] width 52 height 43
click at [727, 298] on button "5" at bounding box center [712, 297] width 31 height 27
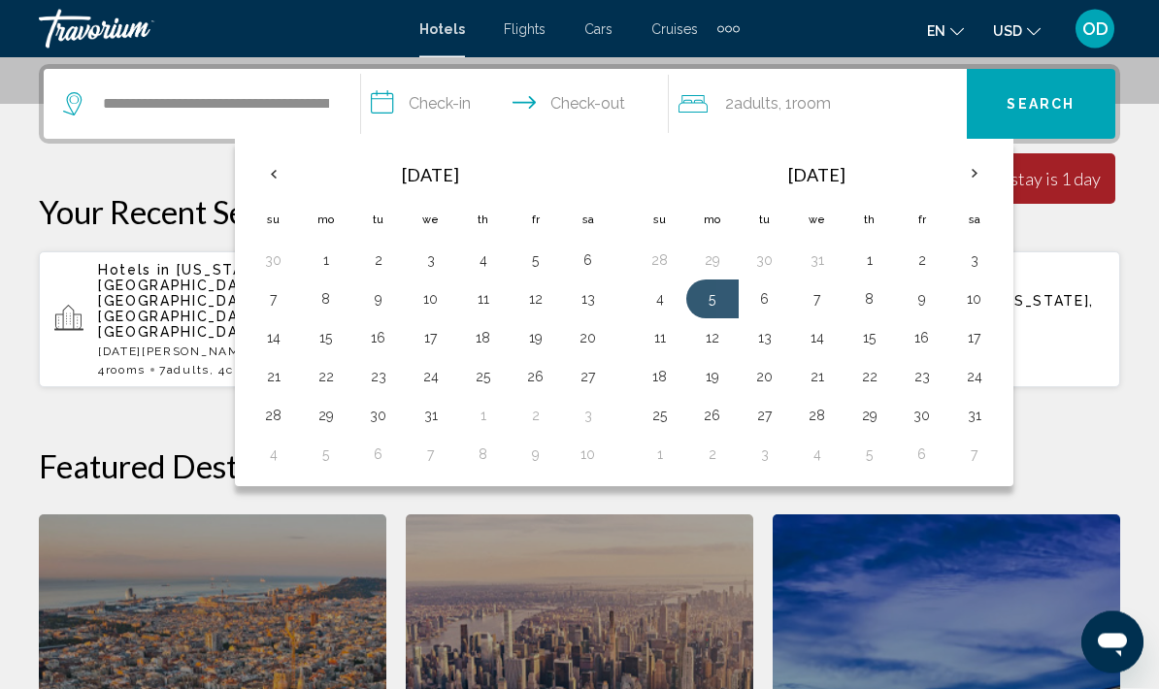
scroll to position [479, 0]
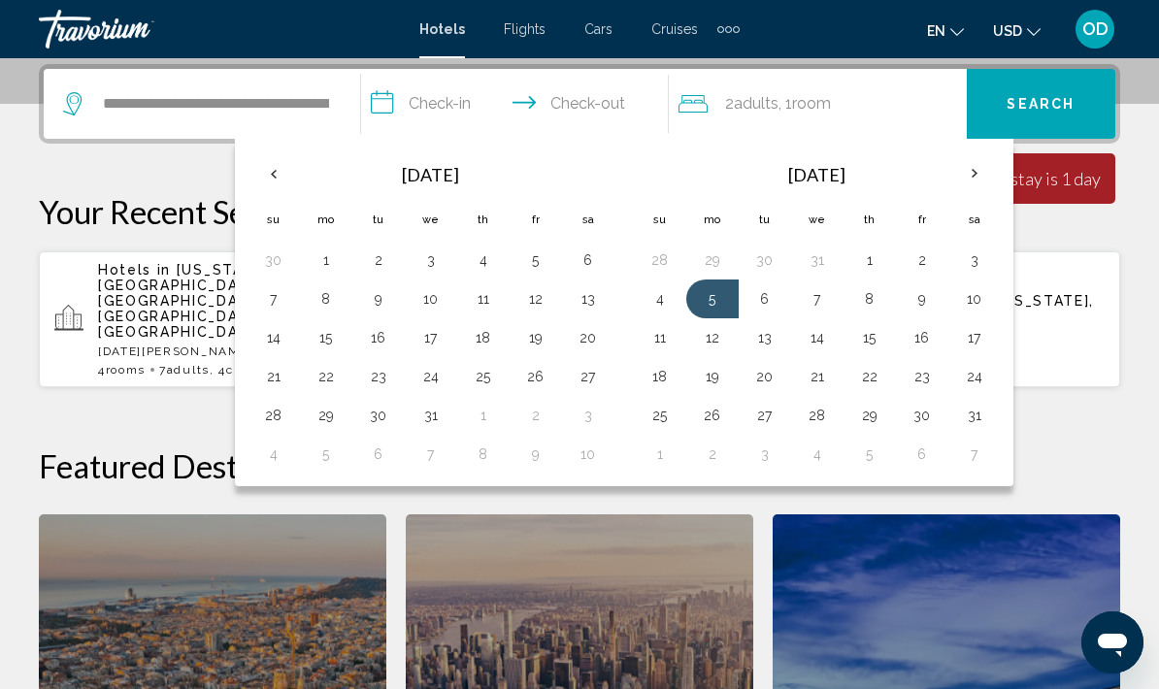
click at [774, 295] on button "6" at bounding box center [764, 298] width 31 height 27
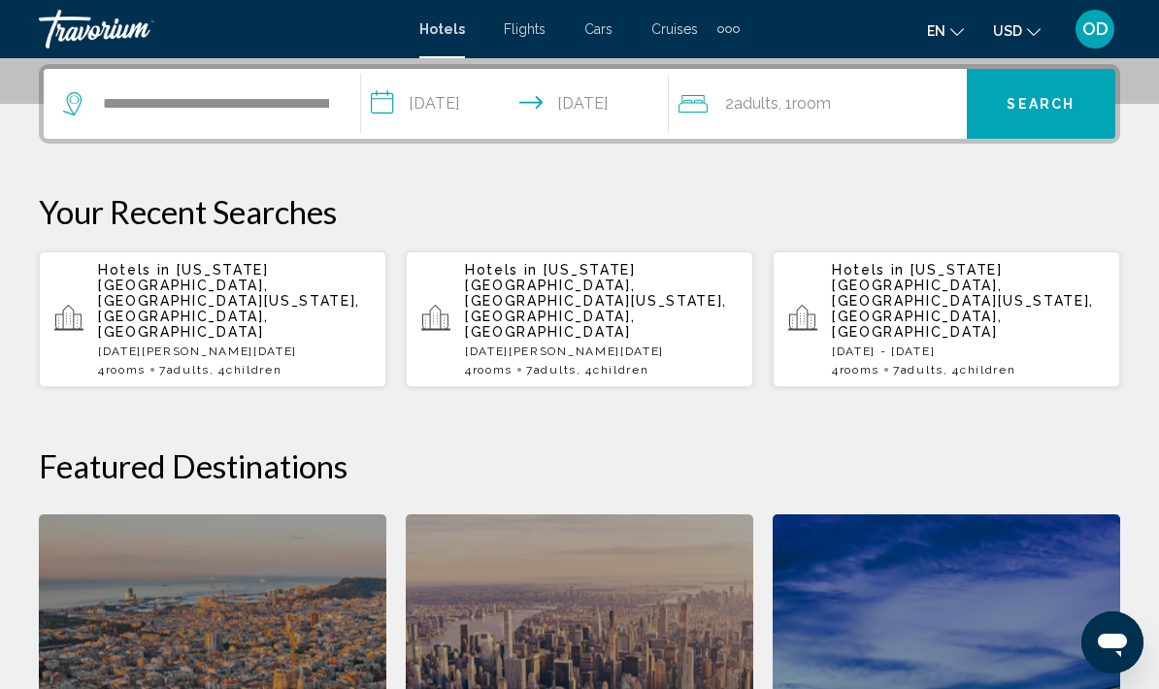
click at [458, 123] on input "**********" at bounding box center [518, 107] width 315 height 76
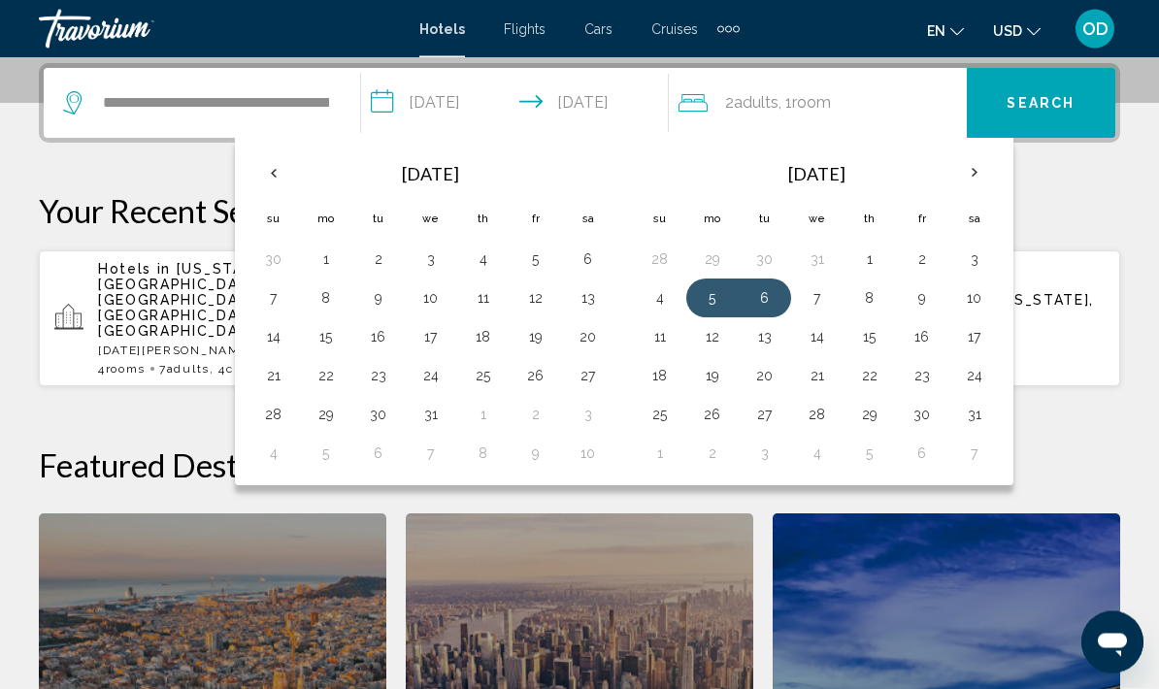
click at [600, 373] on button "27" at bounding box center [588, 376] width 31 height 27
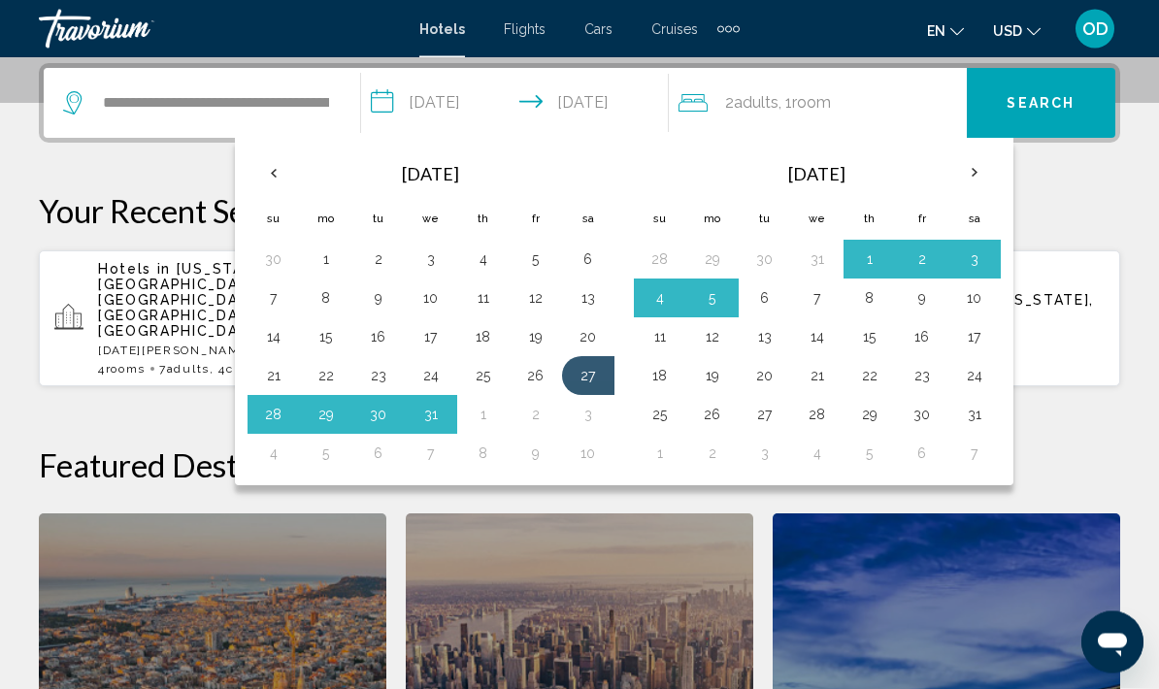
click at [593, 372] on button "27" at bounding box center [588, 376] width 31 height 27
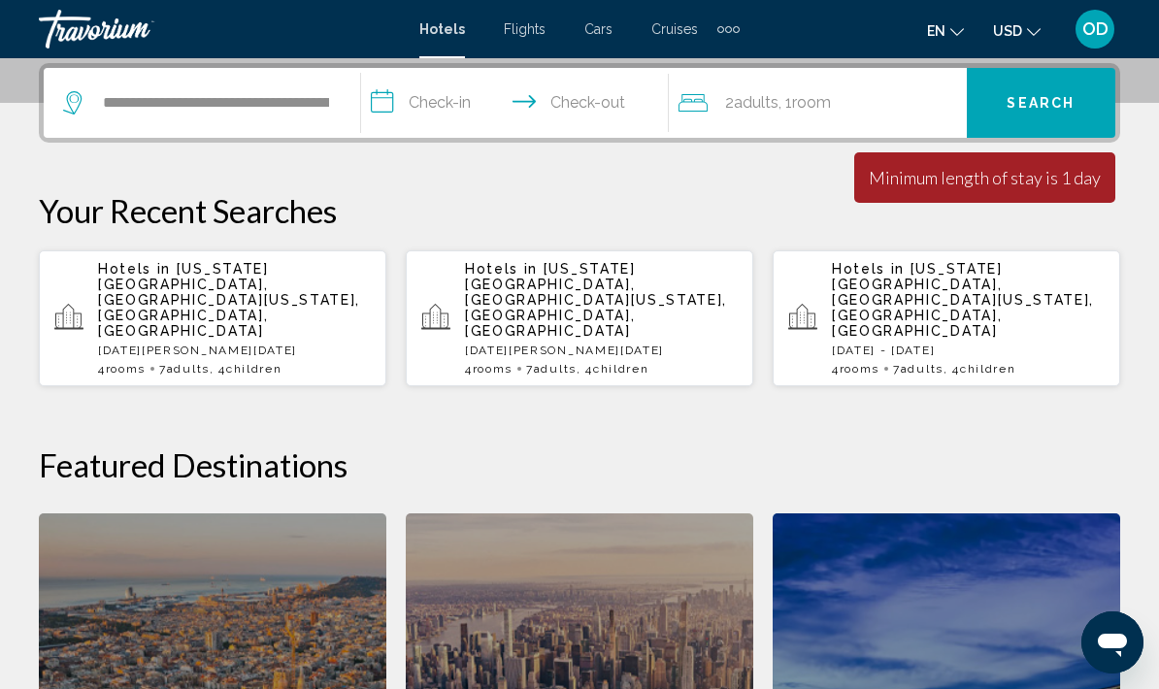
click at [415, 105] on input "**********" at bounding box center [518, 106] width 315 height 76
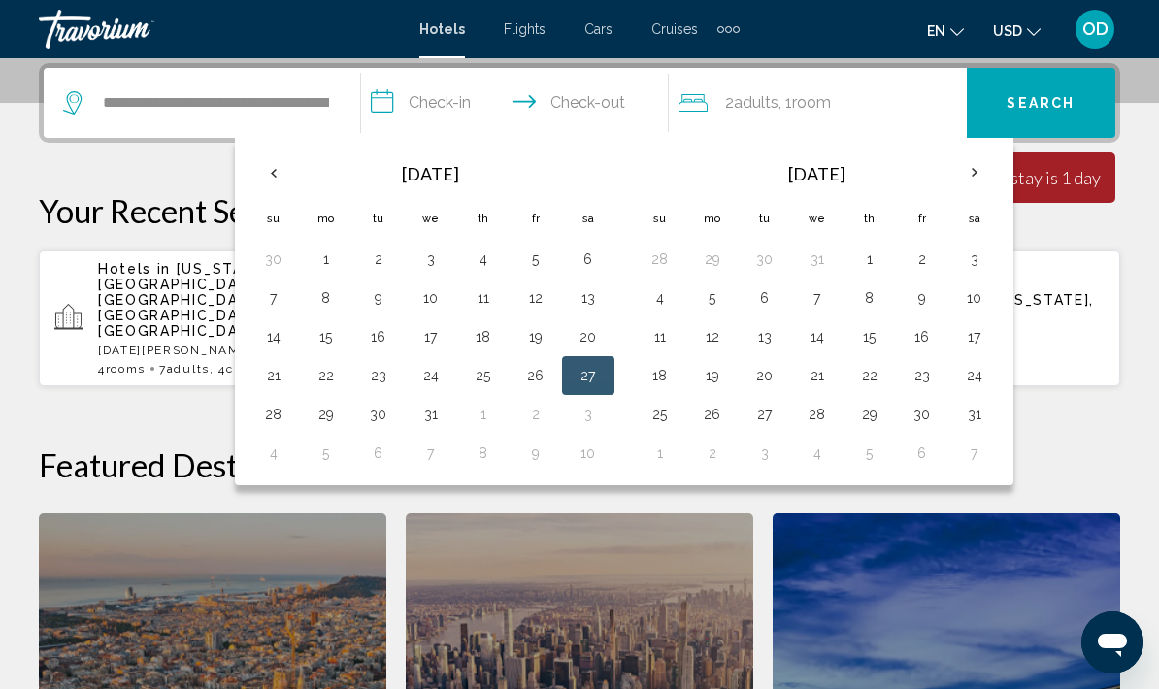
click at [603, 379] on button "27" at bounding box center [588, 375] width 31 height 27
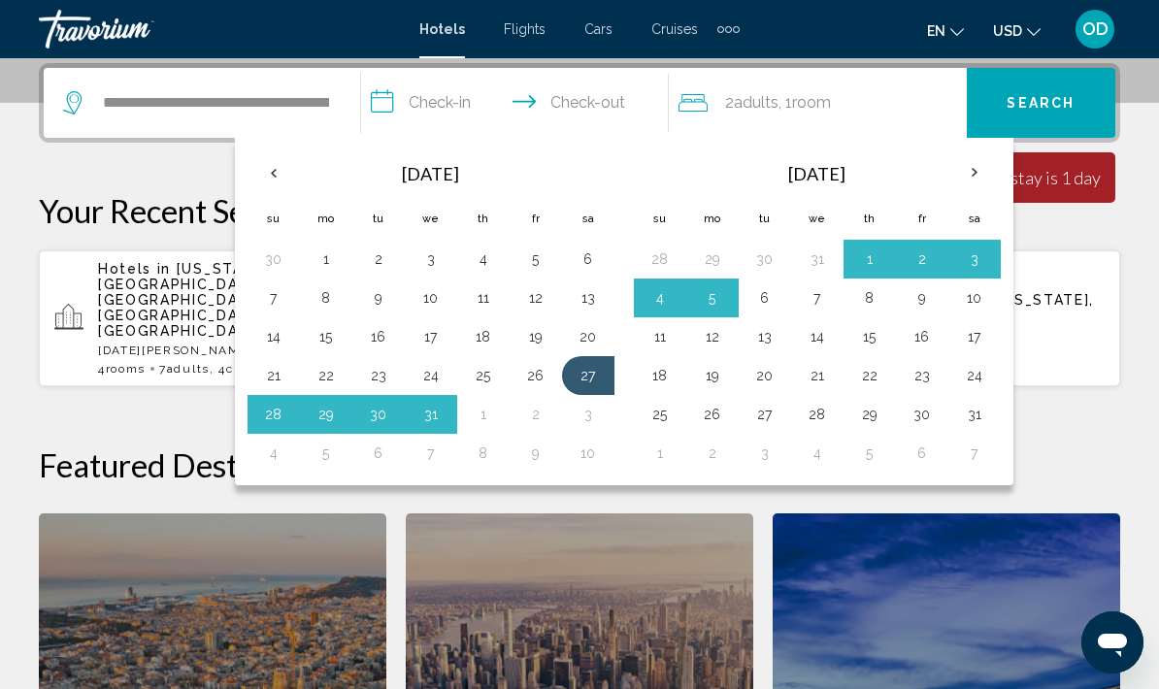
click at [596, 377] on button "27" at bounding box center [588, 375] width 31 height 27
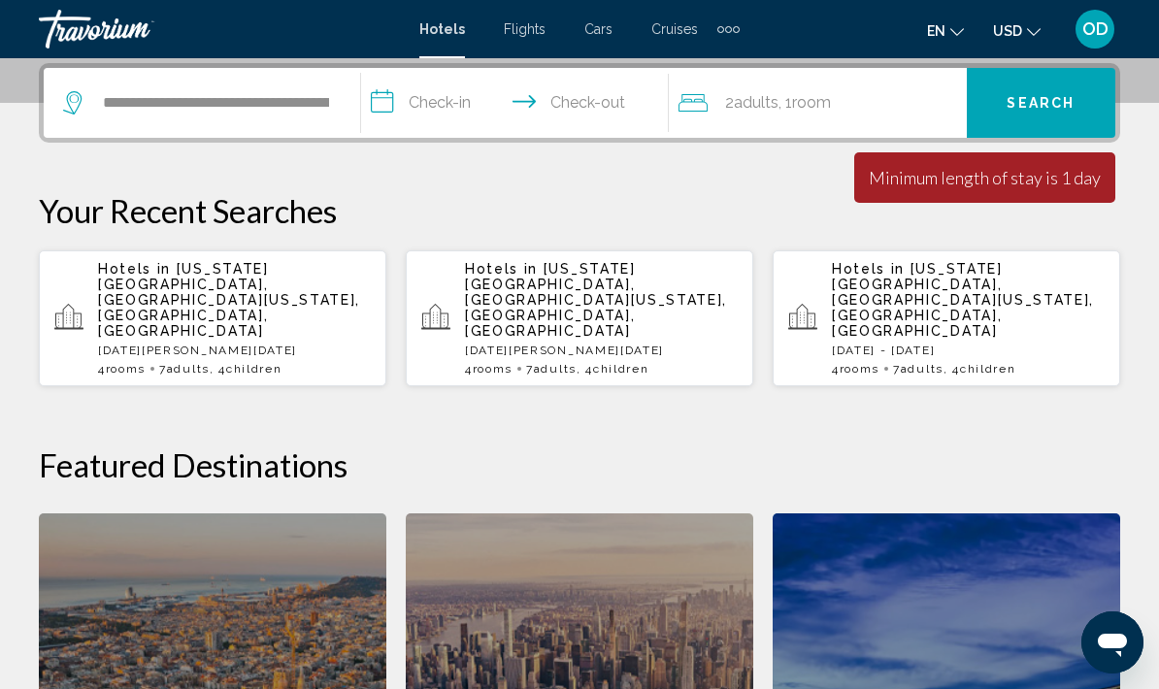
click at [441, 95] on input "**********" at bounding box center [518, 106] width 315 height 76
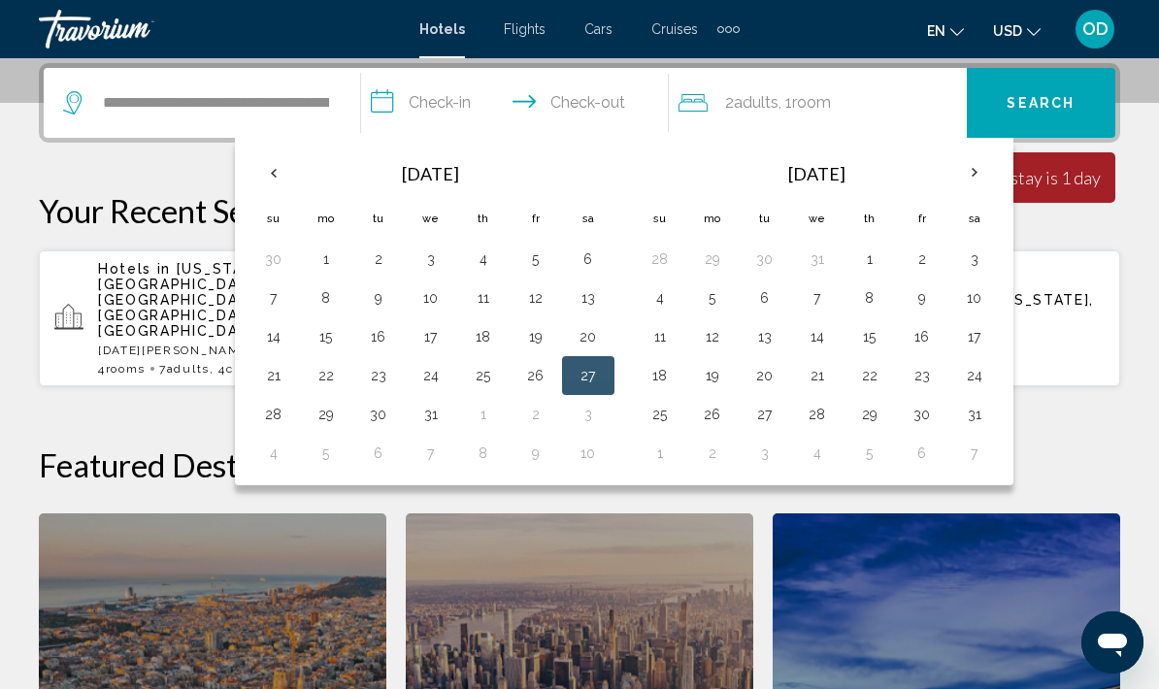
click at [673, 297] on button "4" at bounding box center [659, 297] width 31 height 27
click at [673, 292] on button "4" at bounding box center [659, 297] width 31 height 27
type input "**********"
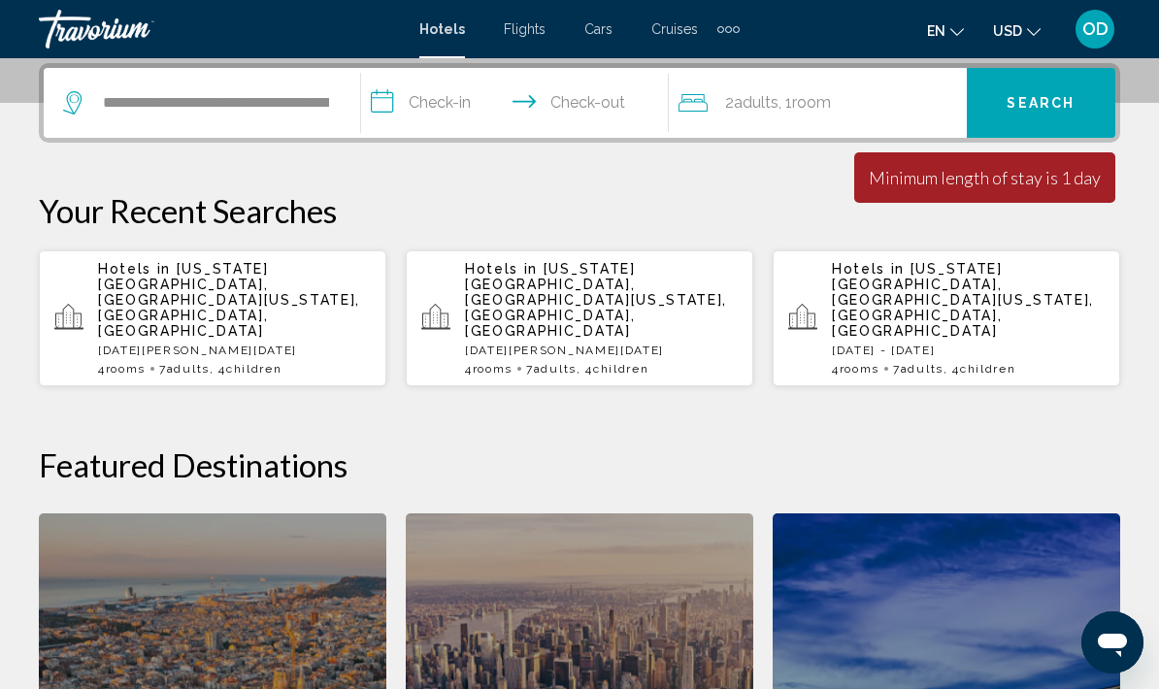
click at [430, 110] on input "**********" at bounding box center [518, 106] width 315 height 76
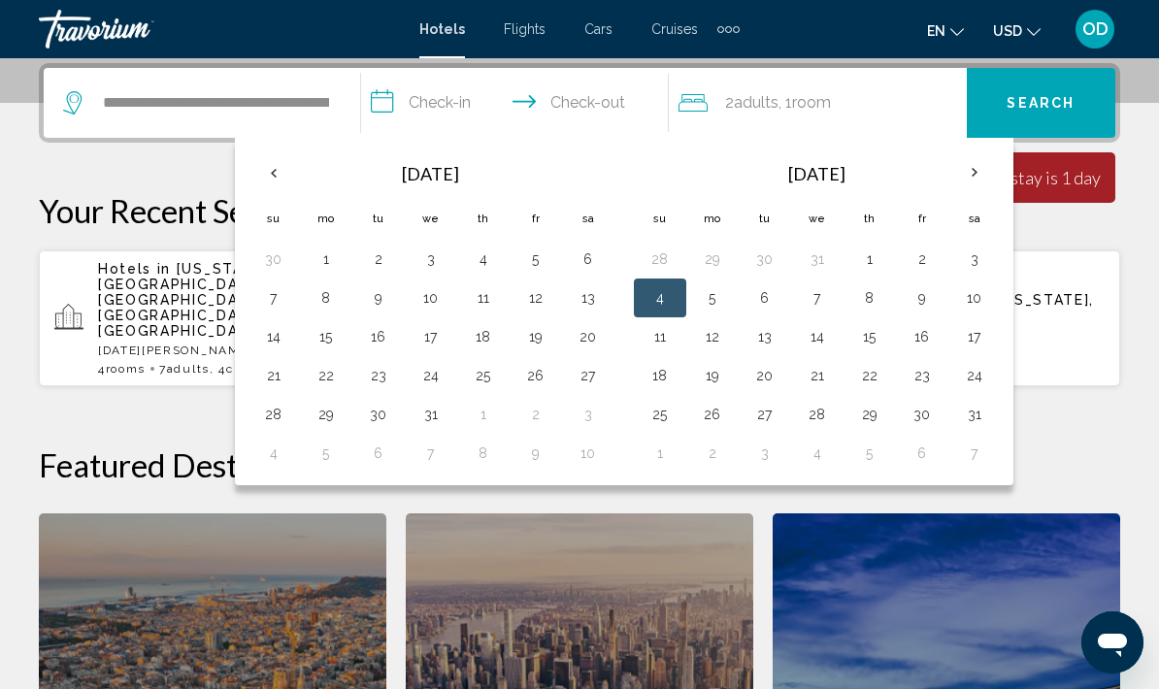
click at [662, 300] on button "4" at bounding box center [659, 297] width 31 height 27
click at [652, 297] on button "4" at bounding box center [659, 297] width 31 height 27
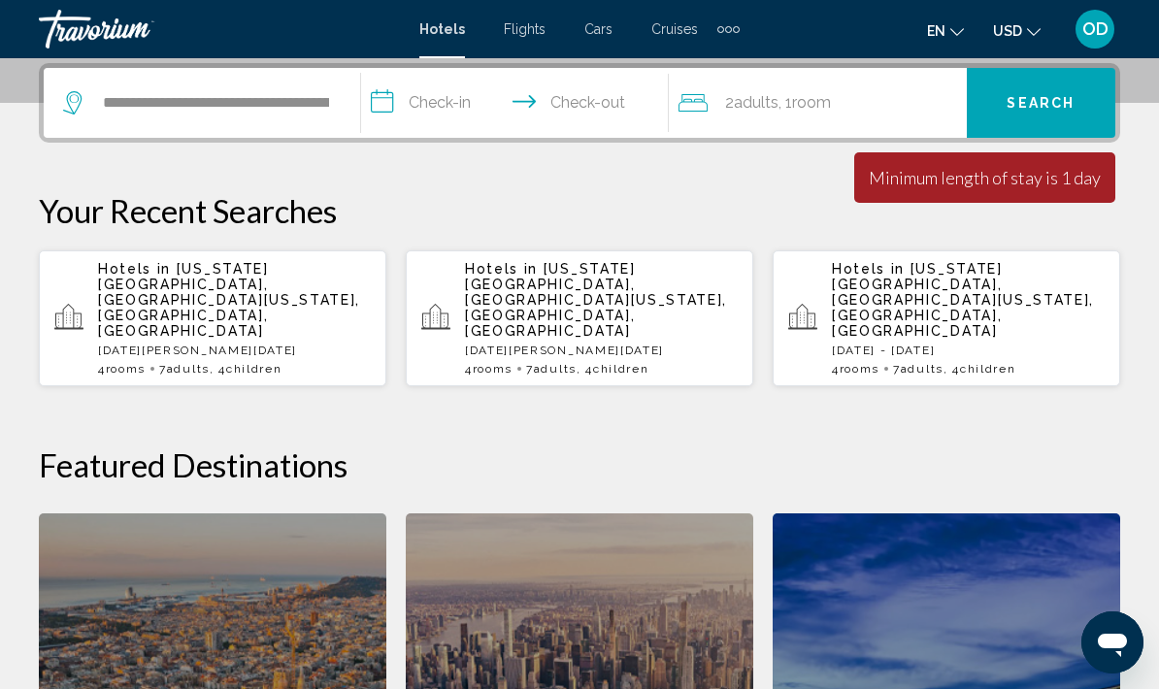
click at [423, 109] on input "**********" at bounding box center [518, 106] width 315 height 76
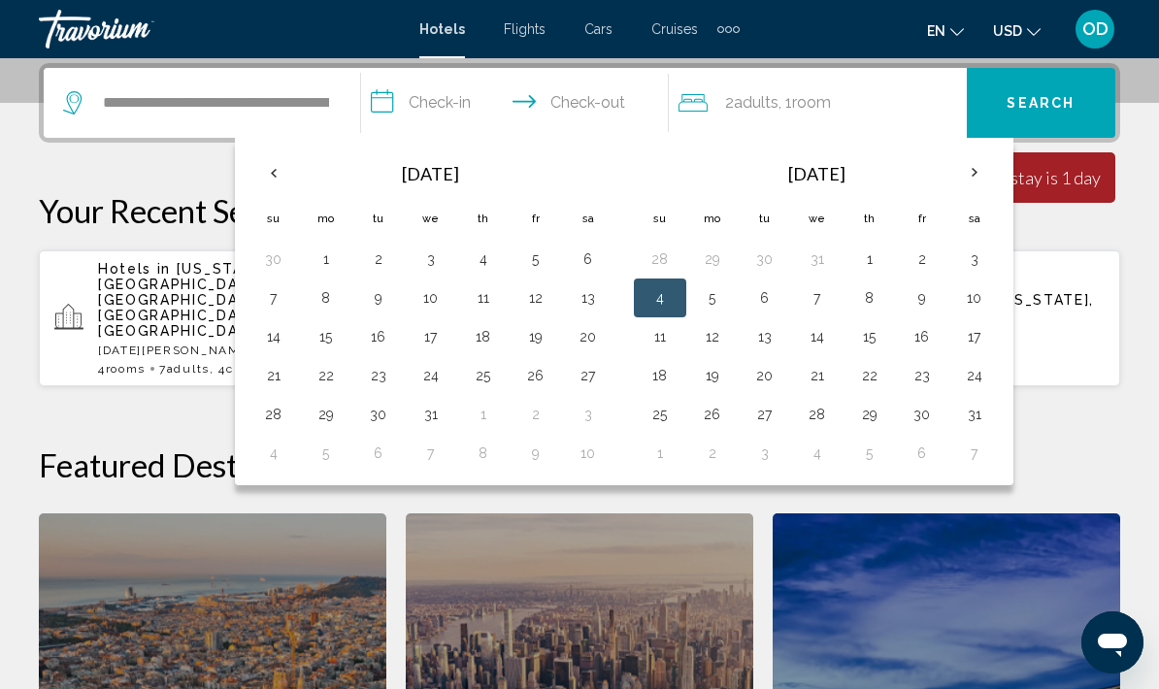
click at [665, 300] on button "4" at bounding box center [659, 297] width 31 height 27
click at [661, 293] on button "4" at bounding box center [659, 297] width 31 height 27
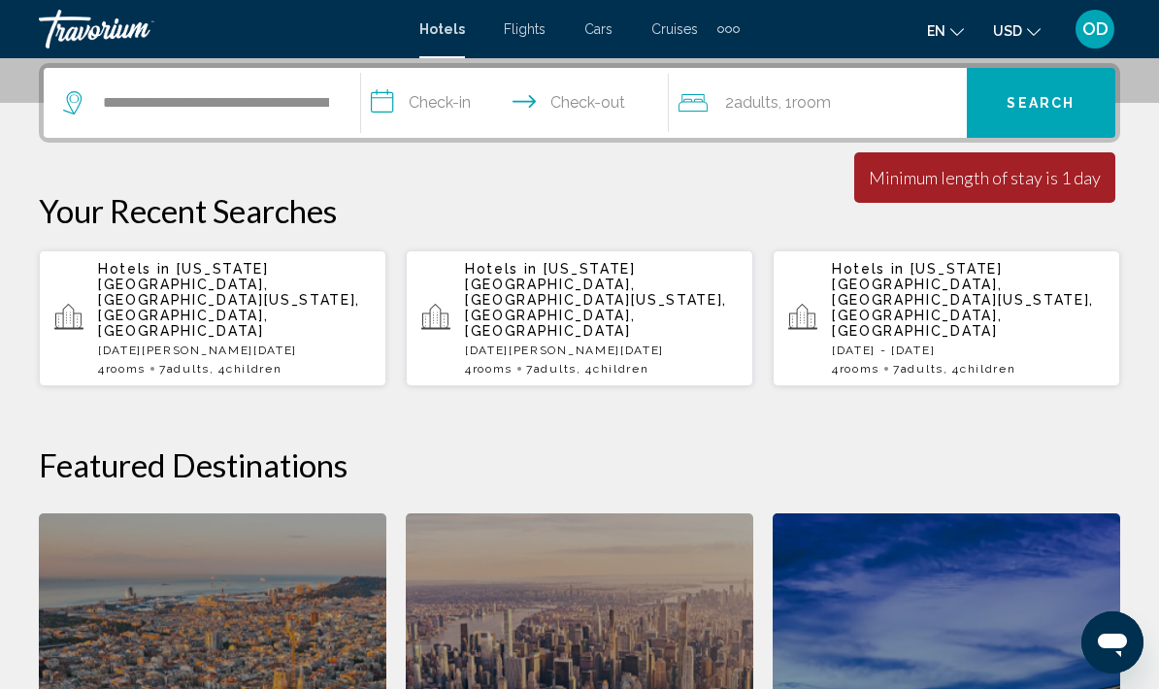
click at [659, 344] on p "[DATE][PERSON_NAME][DATE]" at bounding box center [601, 351] width 273 height 14
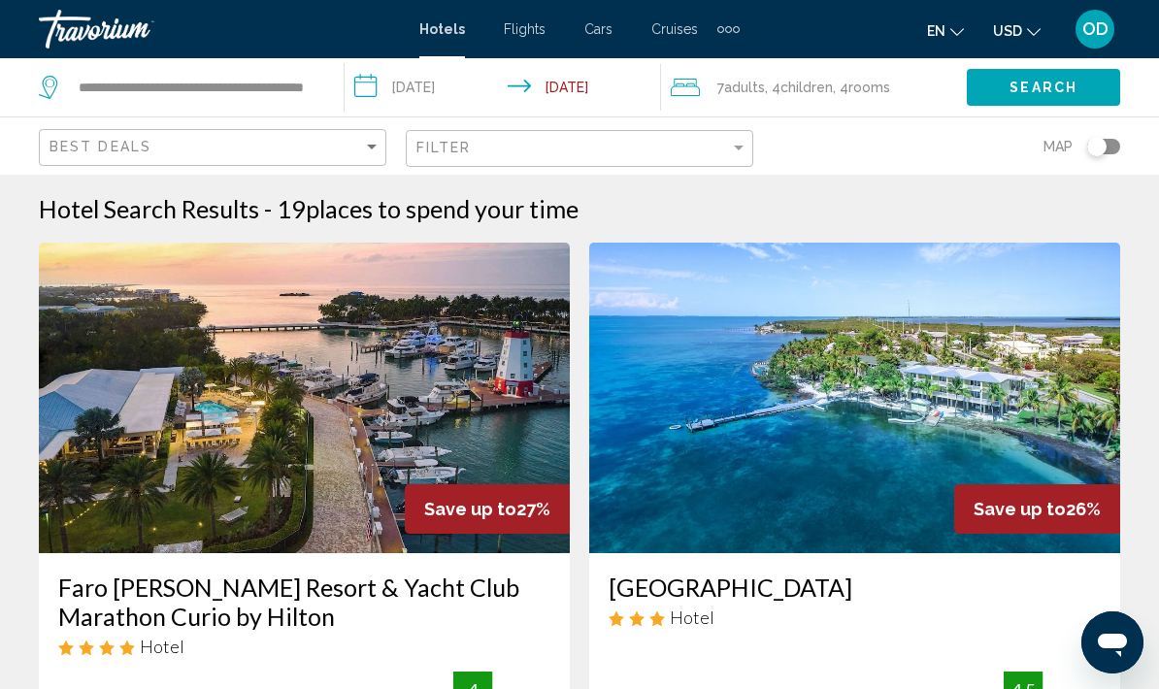
click at [601, 88] on input "**********" at bounding box center [506, 90] width 323 height 64
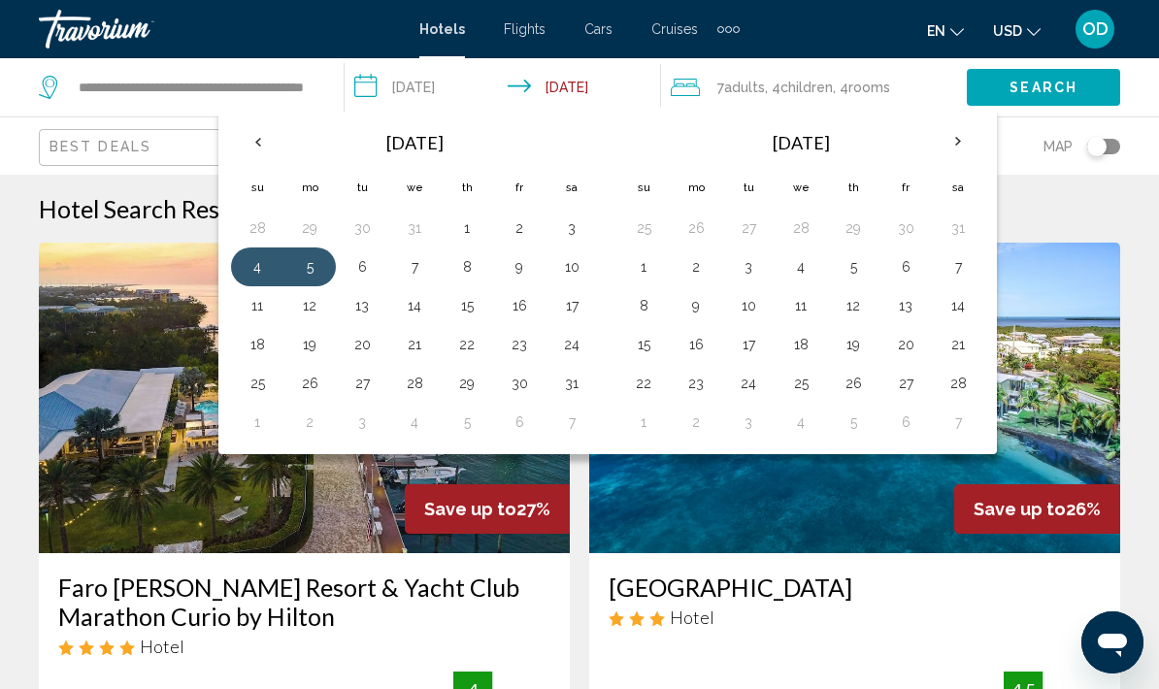
click at [370, 309] on button "13" at bounding box center [362, 305] width 31 height 27
click at [378, 309] on button "13" at bounding box center [362, 305] width 31 height 27
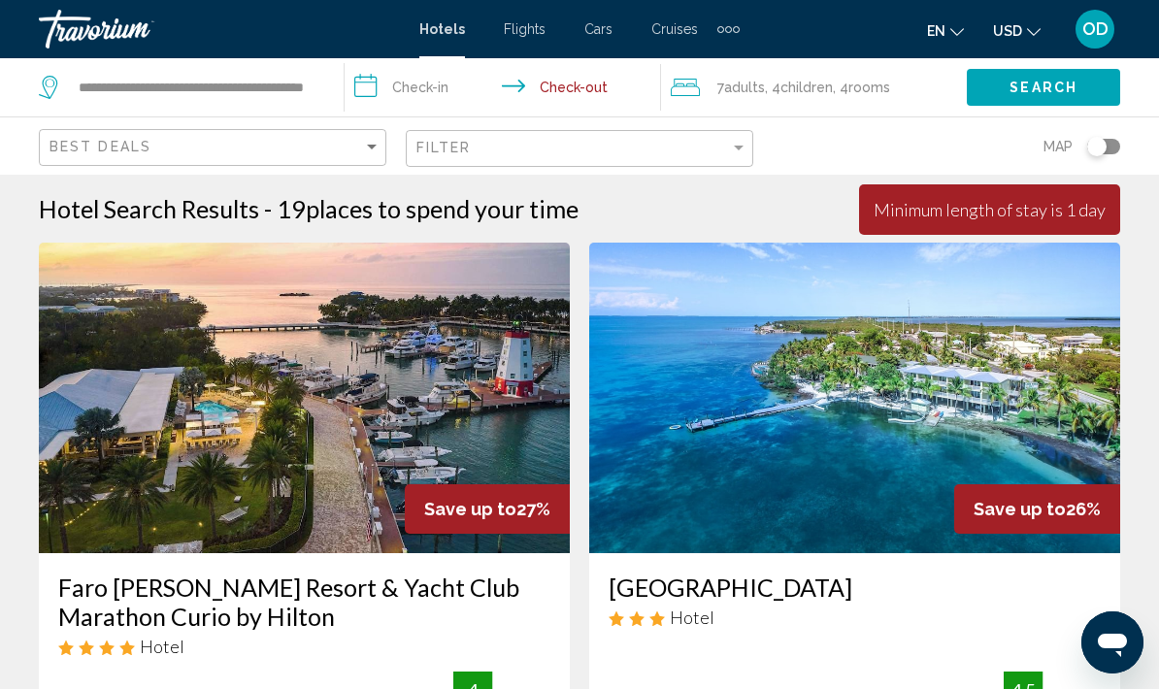
click at [436, 89] on input "**********" at bounding box center [506, 90] width 323 height 64
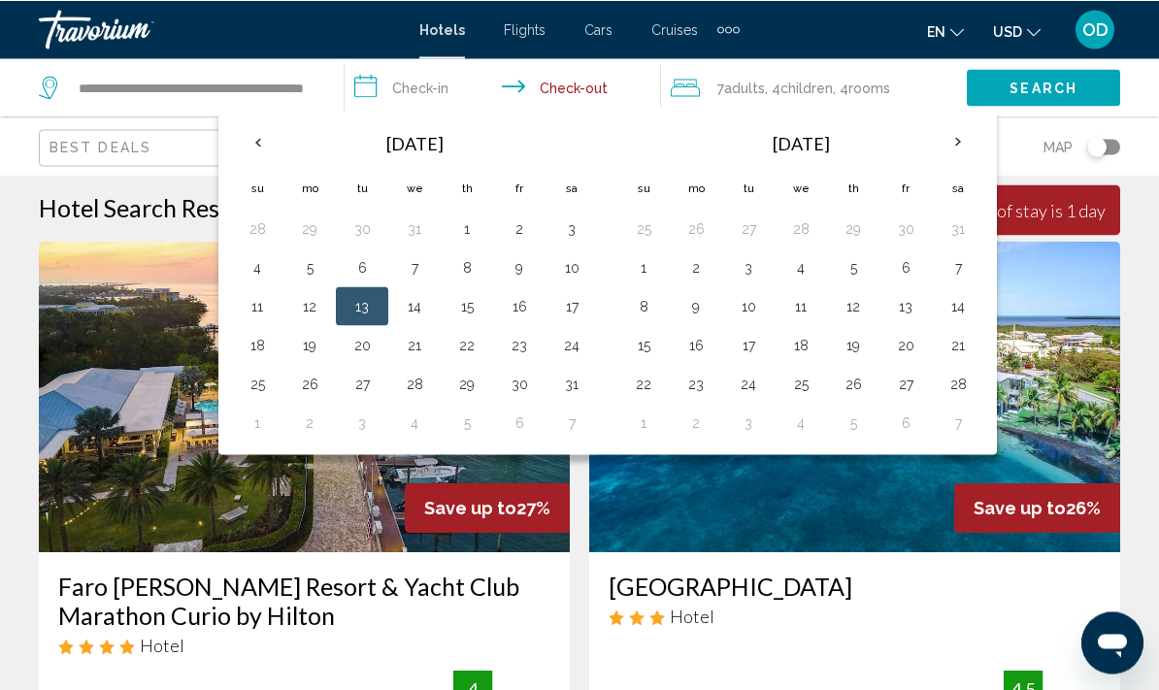
scroll to position [4, 0]
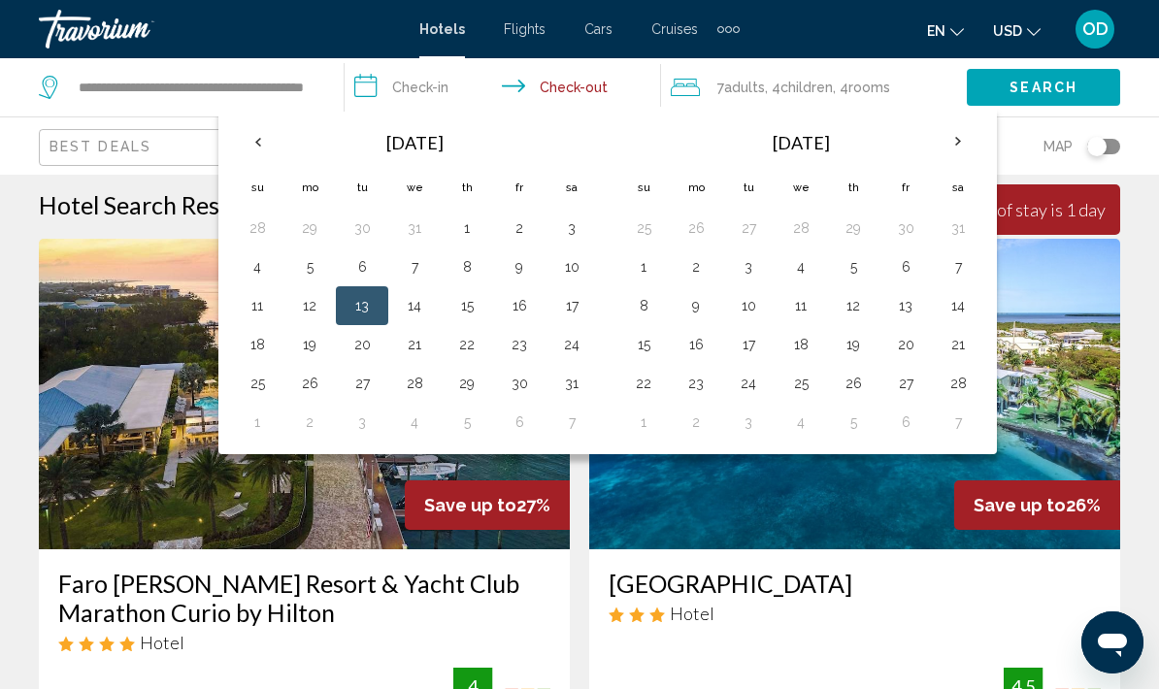
click at [365, 293] on button "13" at bounding box center [362, 305] width 31 height 27
click at [368, 303] on button "13" at bounding box center [362, 305] width 31 height 27
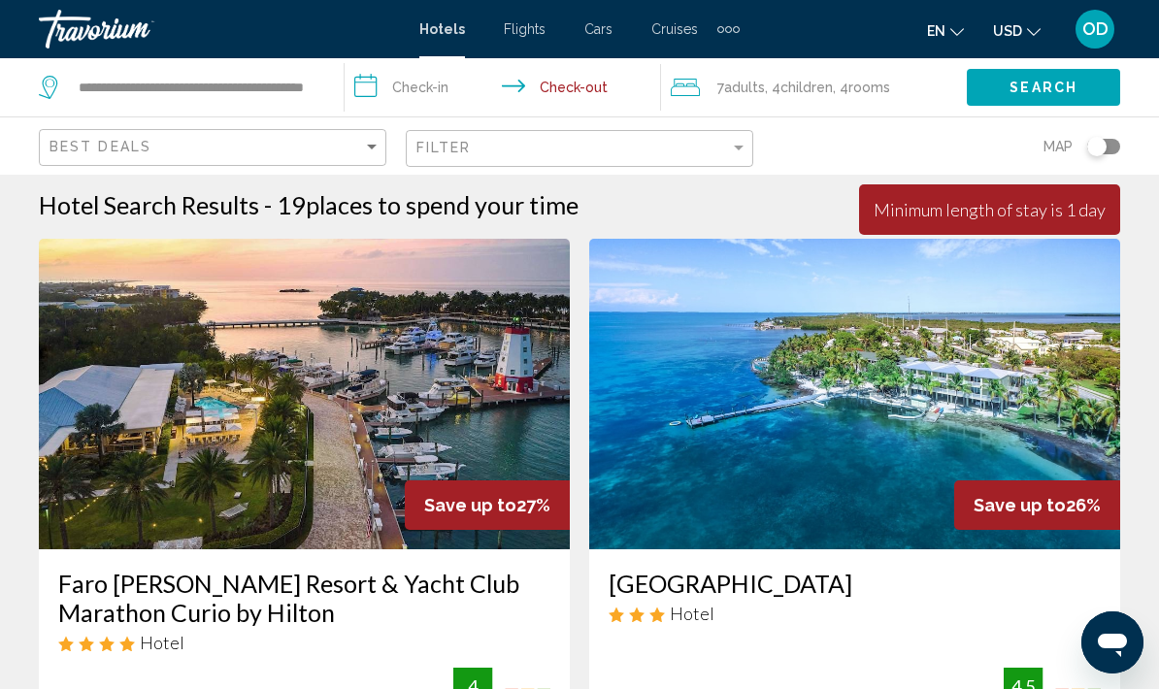
click at [423, 92] on input "**********" at bounding box center [506, 90] width 323 height 64
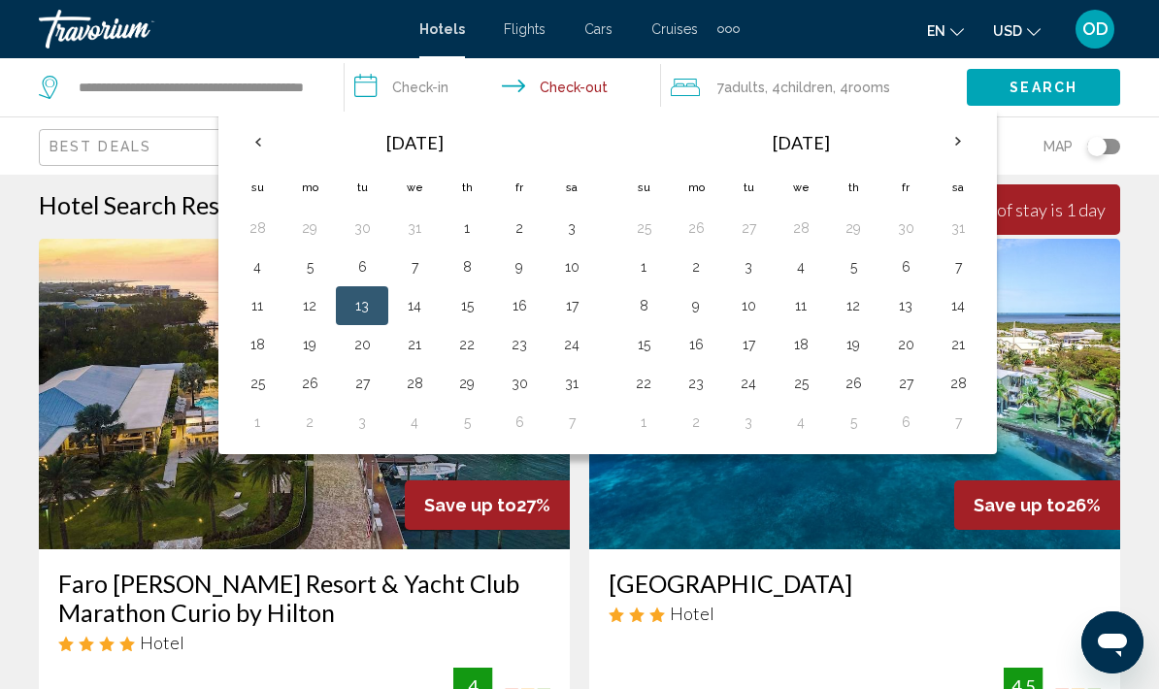
click at [400, 95] on input "**********" at bounding box center [506, 90] width 323 height 64
click at [392, 90] on input "**********" at bounding box center [506, 90] width 323 height 64
click at [253, 269] on button "4" at bounding box center [257, 266] width 31 height 27
click at [251, 258] on button "4" at bounding box center [257, 266] width 31 height 27
type input "**********"
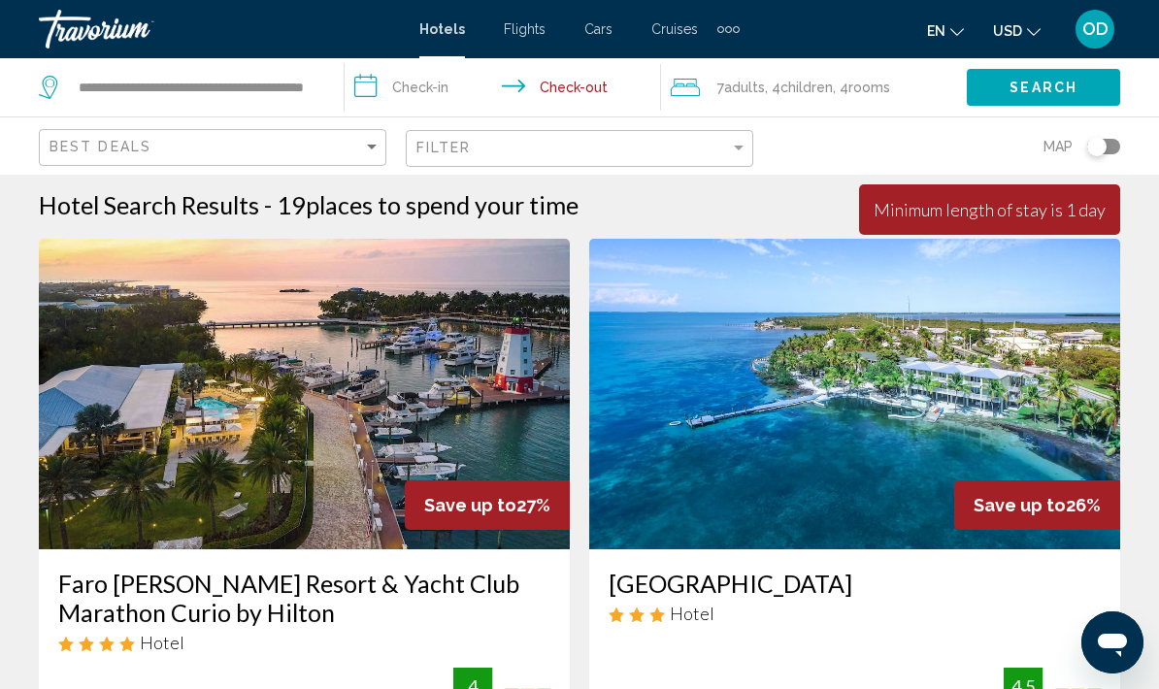
click at [405, 84] on input "**********" at bounding box center [506, 90] width 323 height 64
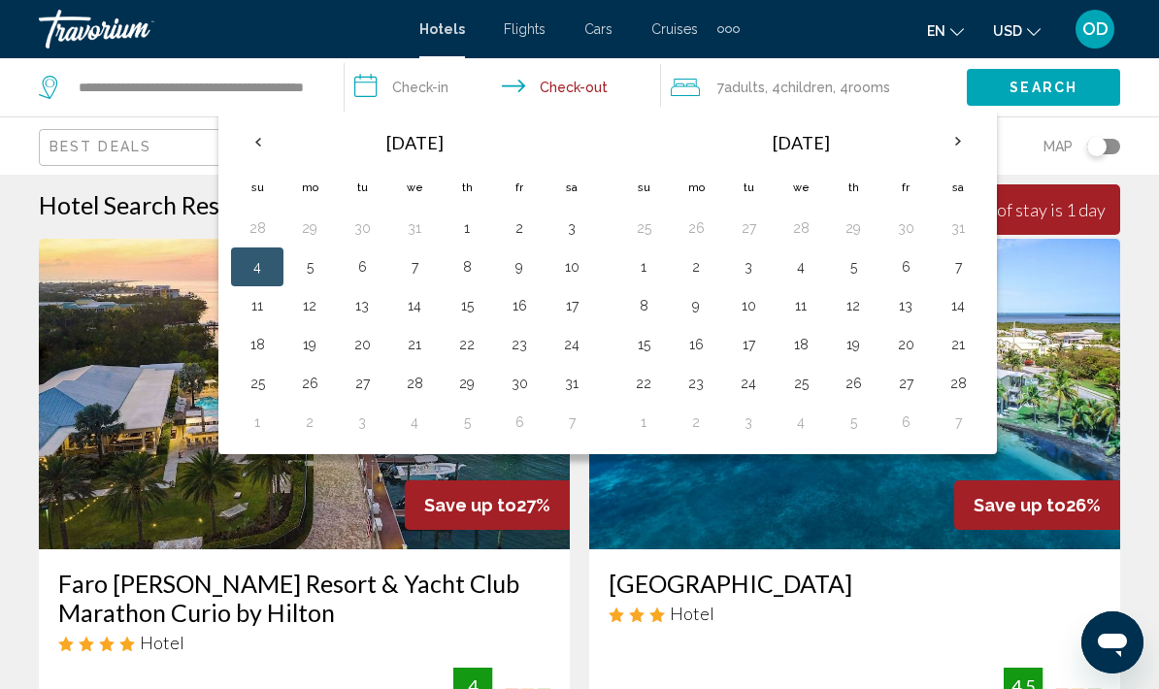
click at [264, 263] on button "4" at bounding box center [257, 266] width 31 height 27
click at [258, 267] on button "4" at bounding box center [257, 266] width 31 height 27
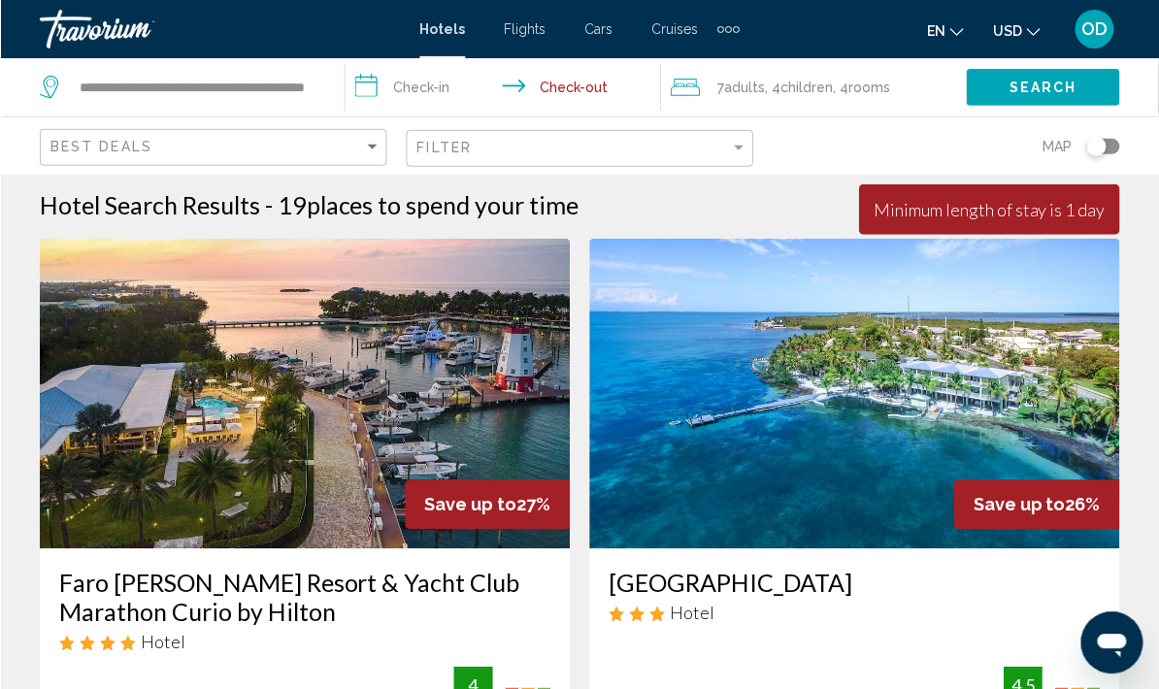
scroll to position [3, 0]
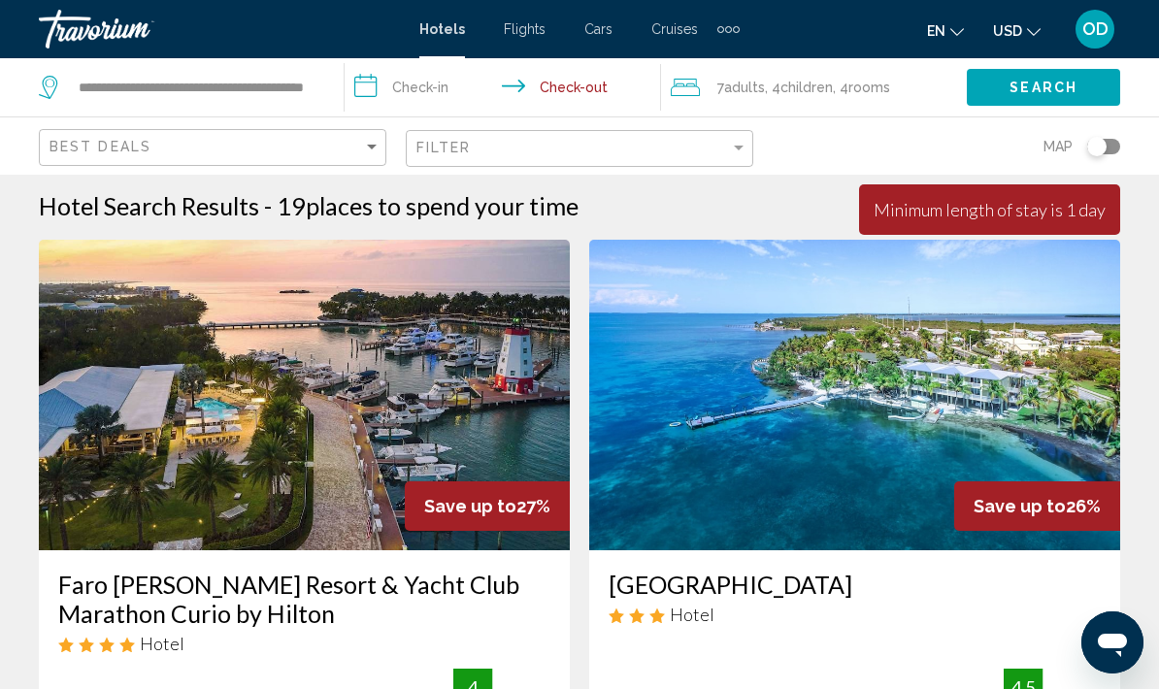
click at [426, 86] on input "**********" at bounding box center [506, 90] width 323 height 64
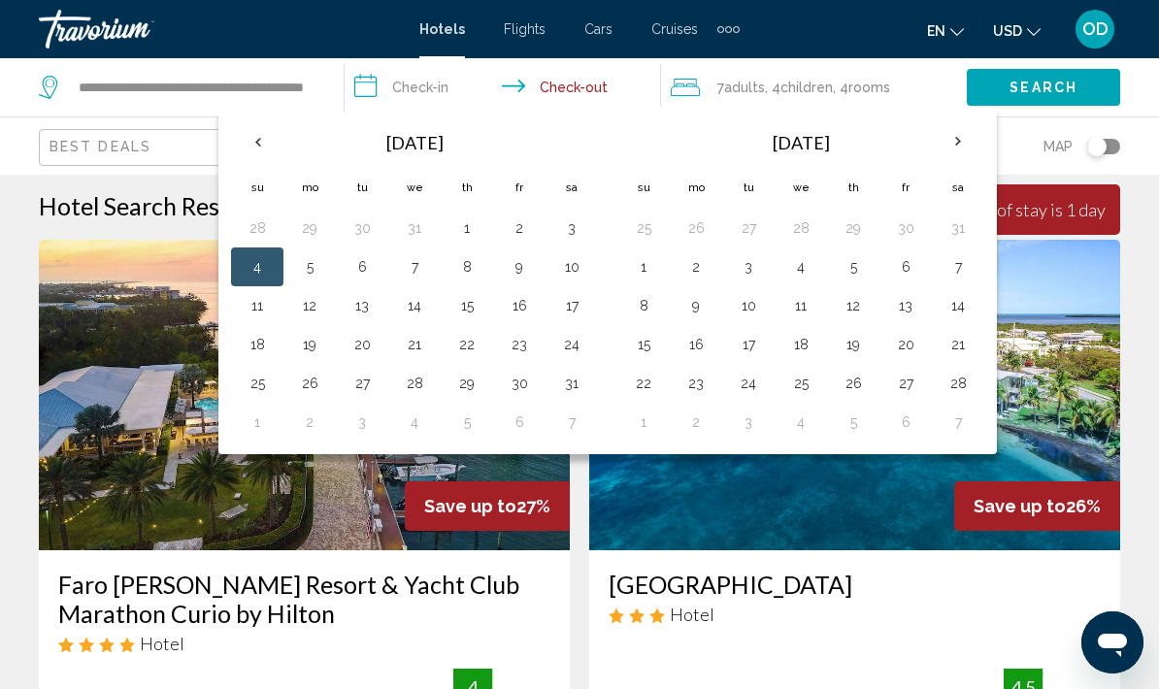
click at [258, 275] on button "4" at bounding box center [257, 266] width 31 height 27
click at [270, 266] on button "4" at bounding box center [257, 266] width 31 height 27
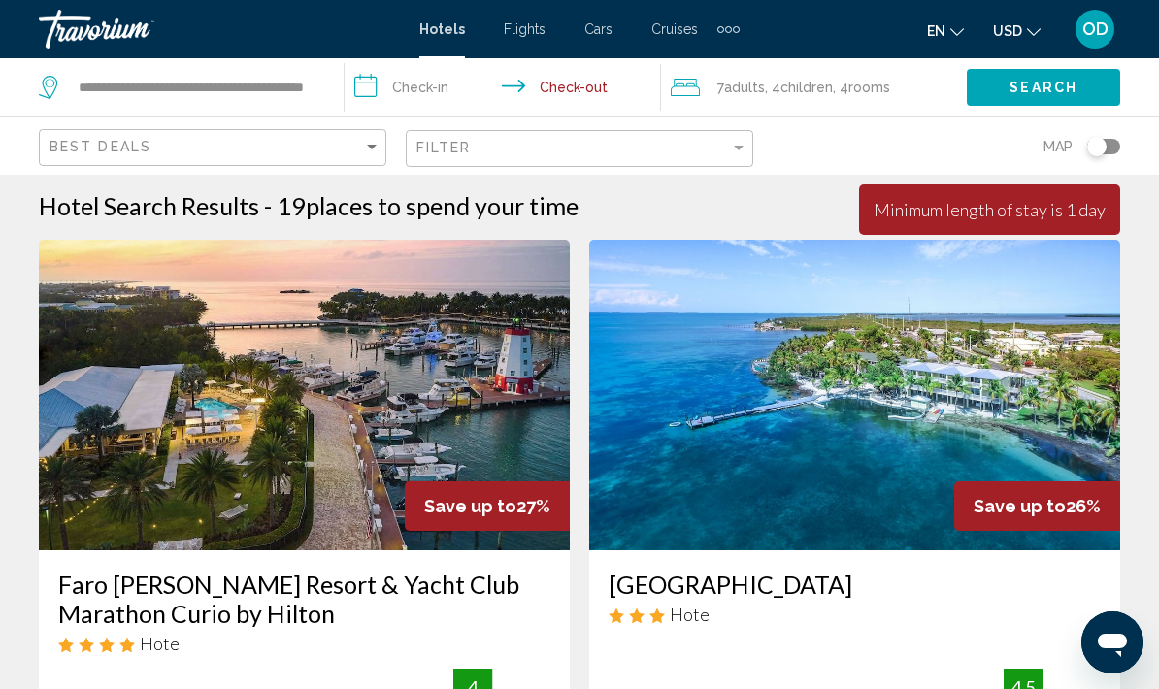
click at [256, 273] on img "Main content" at bounding box center [304, 395] width 531 height 311
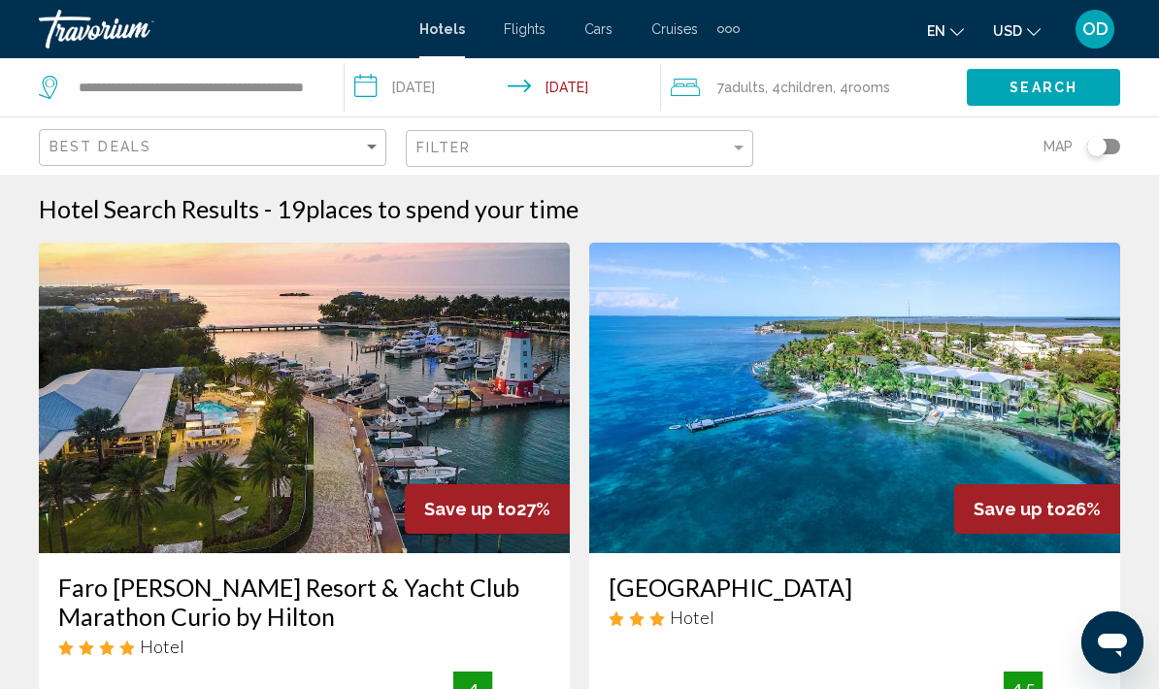
click at [600, 74] on input "**********" at bounding box center [506, 90] width 323 height 64
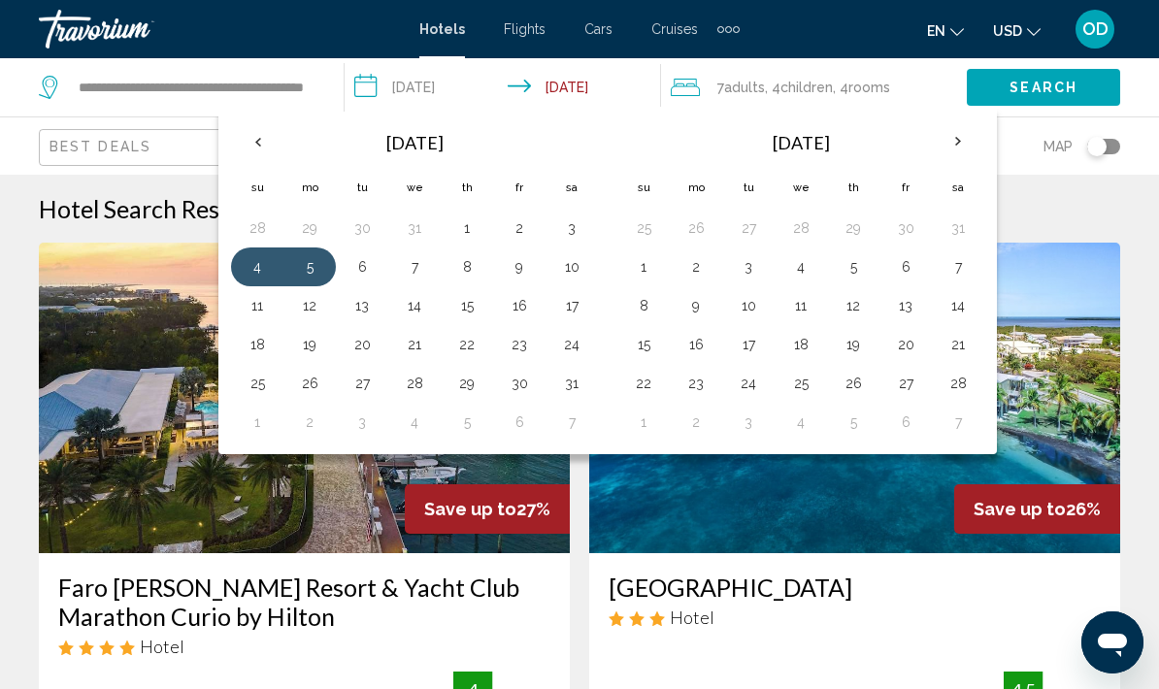
click at [369, 306] on button "13" at bounding box center [362, 305] width 31 height 27
click at [363, 306] on button "13" at bounding box center [362, 305] width 31 height 27
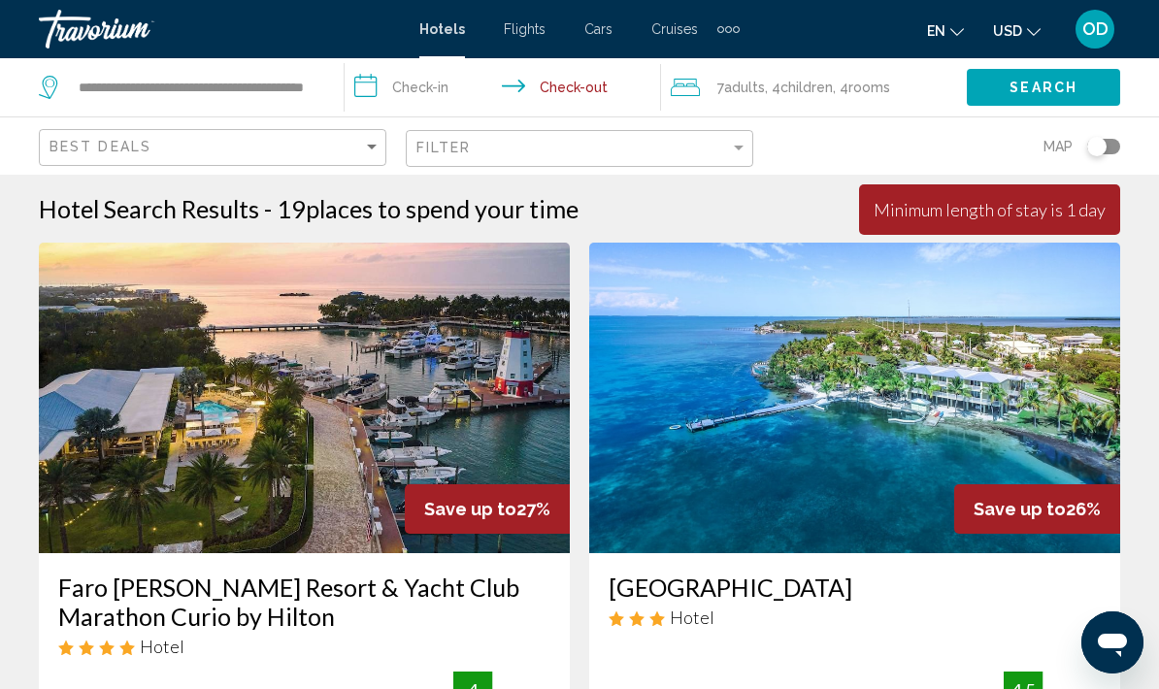
click at [453, 84] on input "**********" at bounding box center [506, 90] width 323 height 64
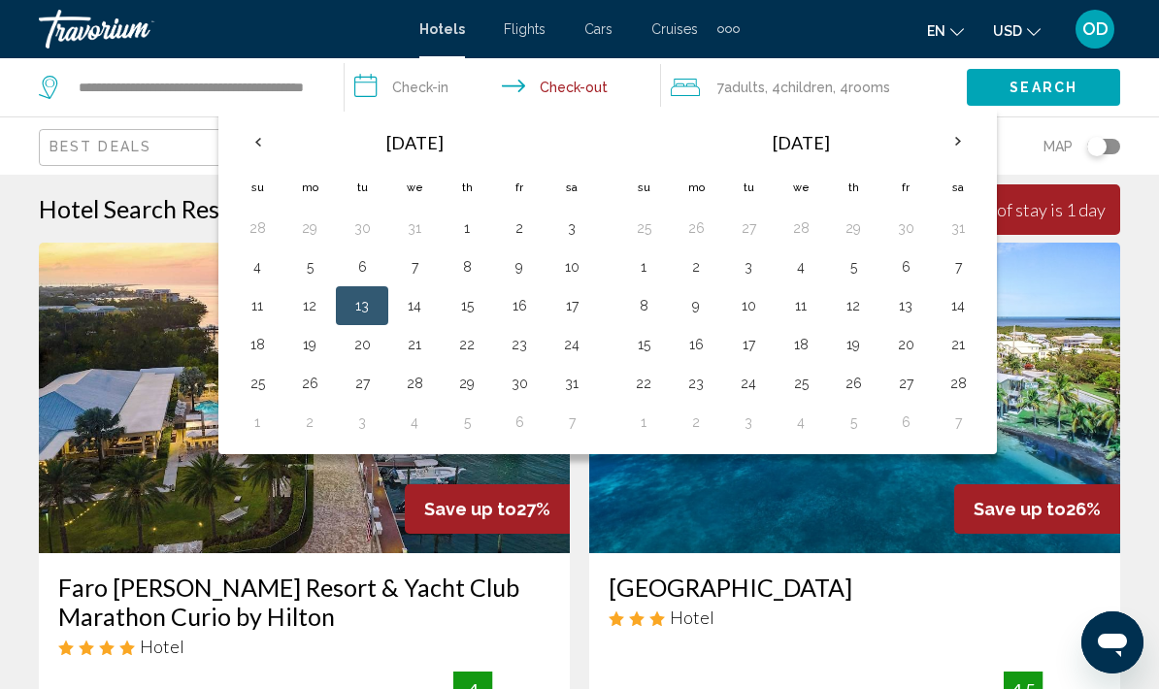
click at [421, 97] on input "**********" at bounding box center [506, 90] width 323 height 64
click at [417, 93] on input "**********" at bounding box center [506, 90] width 323 height 64
click at [258, 279] on button "4" at bounding box center [257, 266] width 31 height 27
click at [247, 279] on button "4" at bounding box center [257, 266] width 31 height 27
type input "**********"
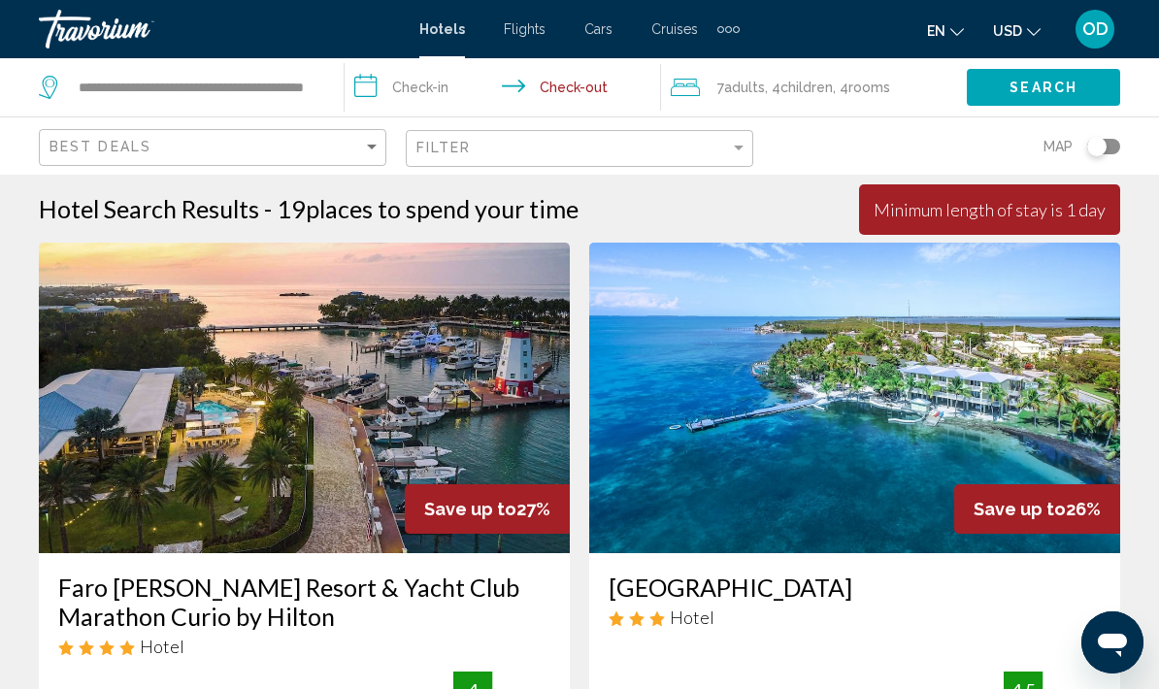
click at [260, 273] on img "Main content" at bounding box center [304, 398] width 531 height 311
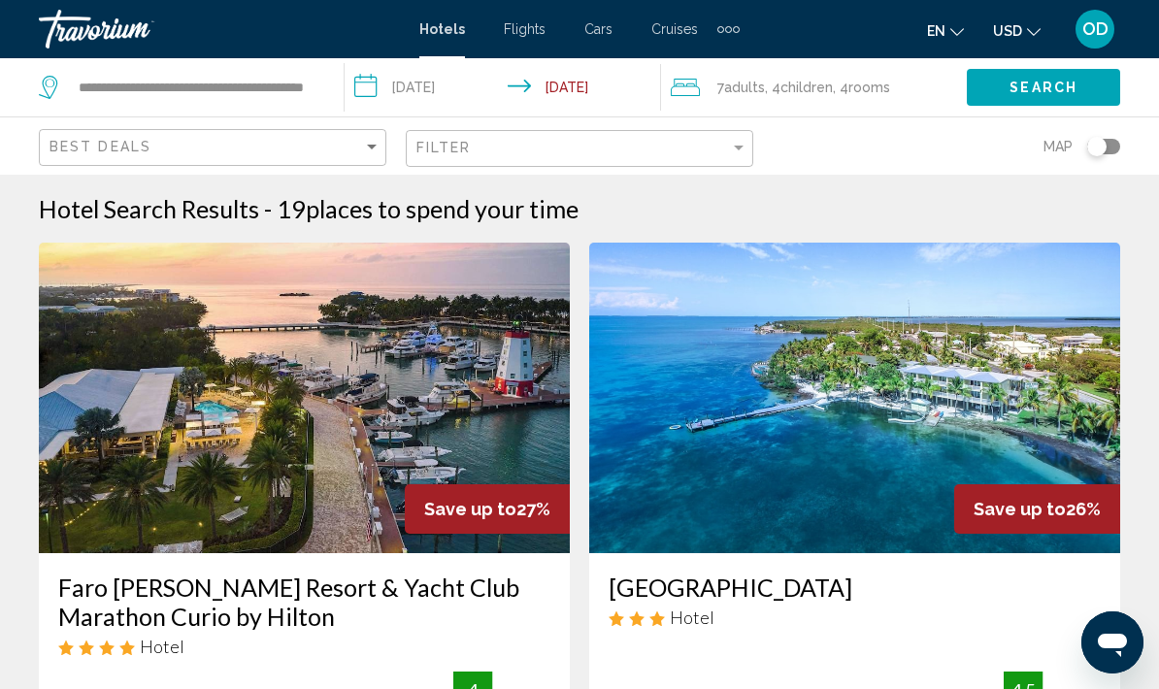
click at [432, 98] on input "**********" at bounding box center [506, 90] width 323 height 64
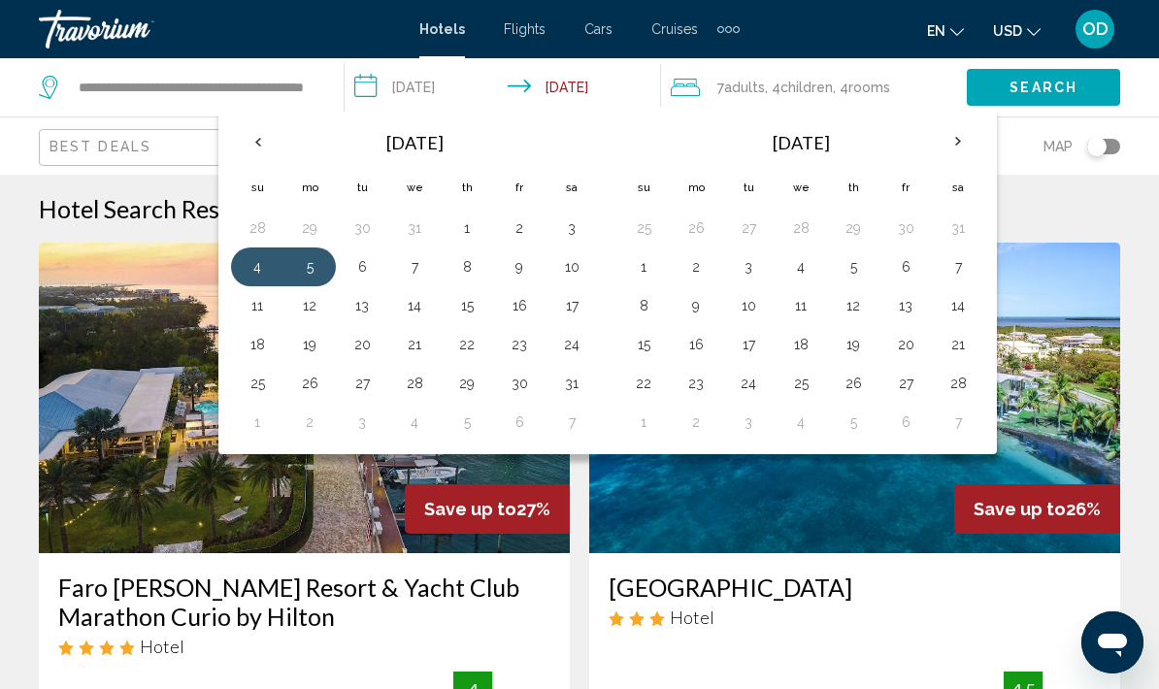
click at [369, 314] on button "13" at bounding box center [362, 305] width 31 height 27
click at [369, 311] on button "13" at bounding box center [362, 305] width 31 height 27
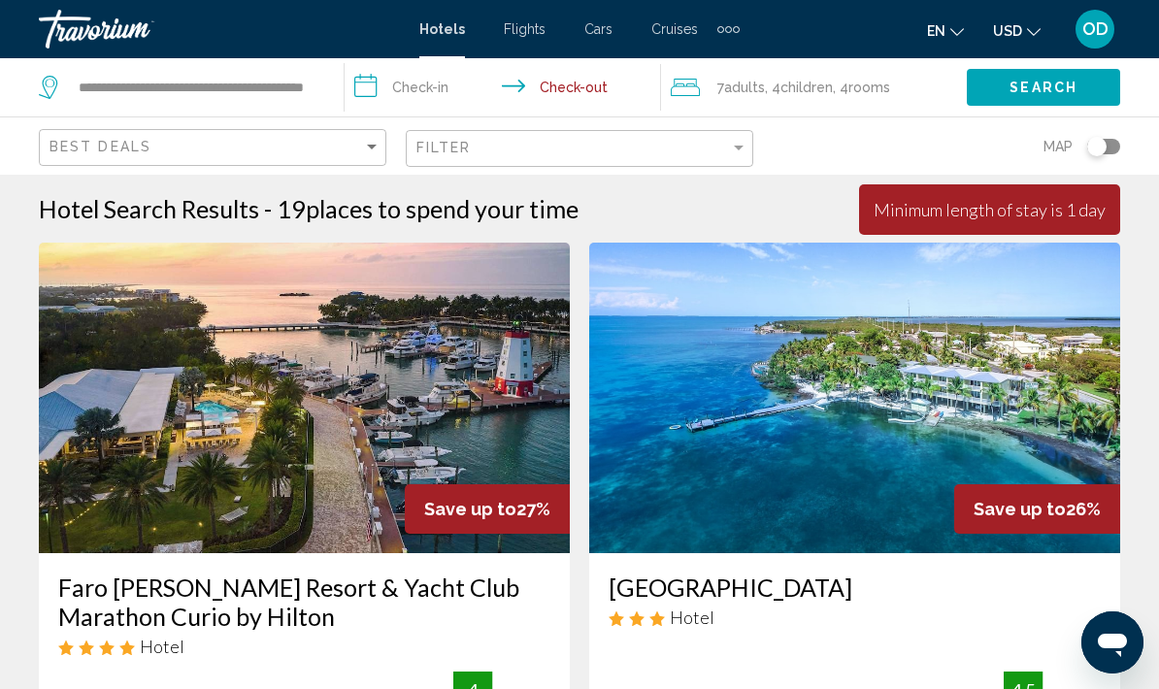
click at [433, 82] on input "**********" at bounding box center [506, 90] width 323 height 64
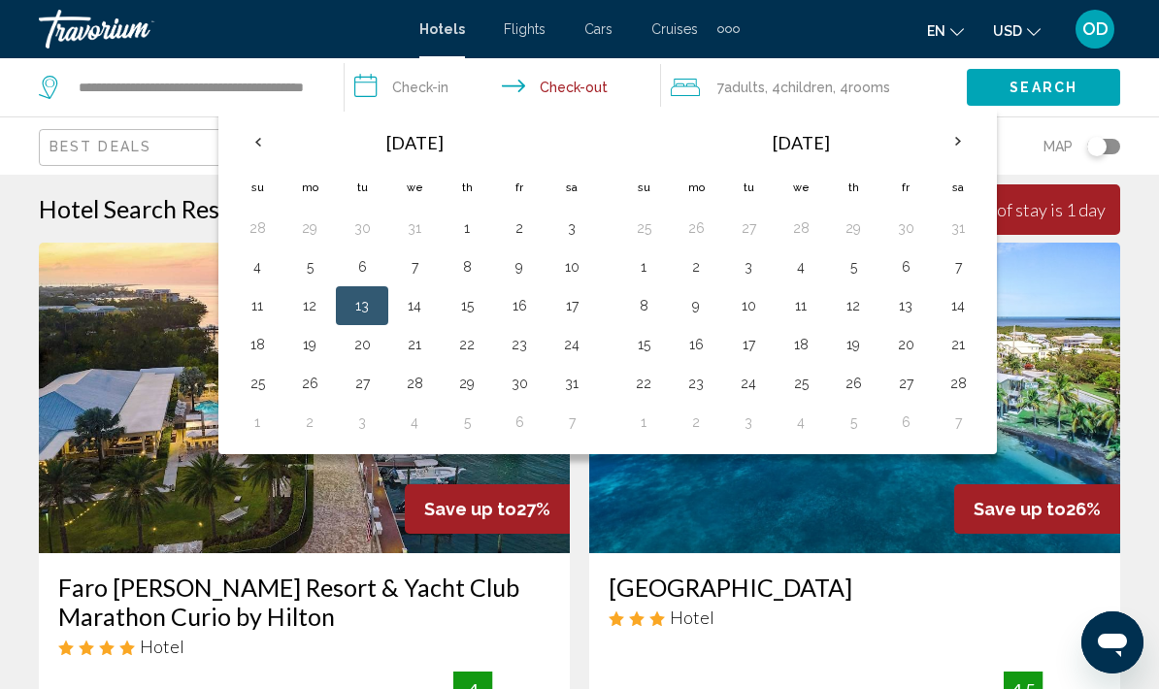
click at [257, 268] on button "4" at bounding box center [257, 266] width 31 height 27
click at [259, 259] on button "4" at bounding box center [257, 266] width 31 height 27
type input "**********"
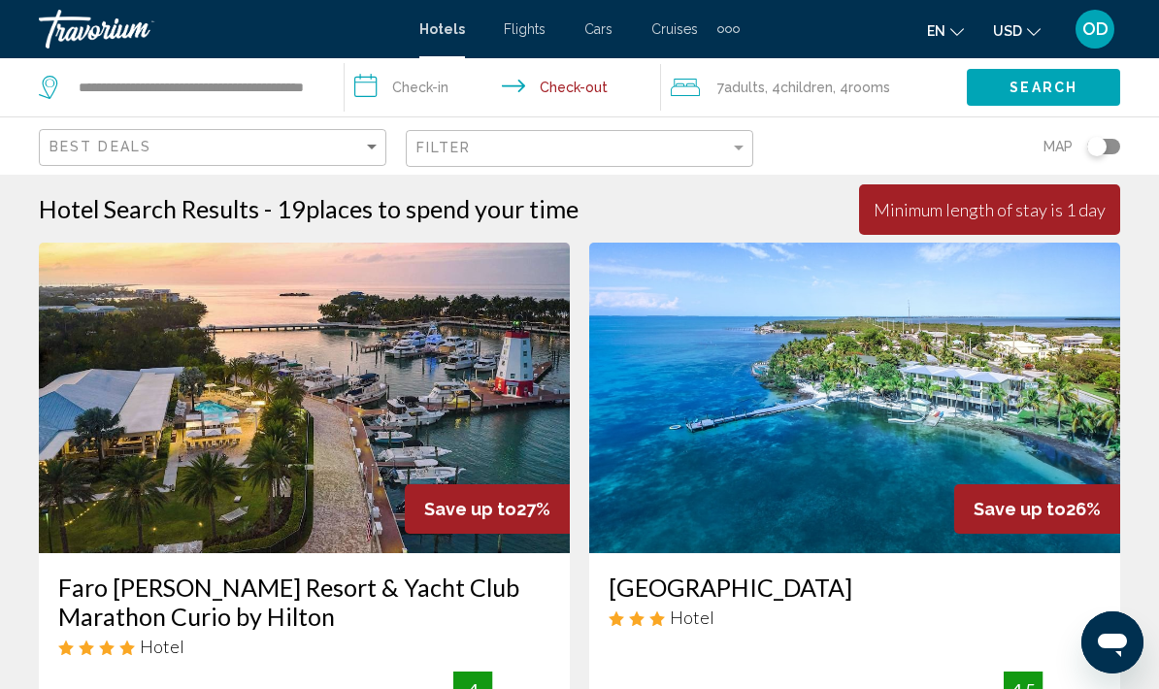
click at [438, 96] on input "**********" at bounding box center [506, 90] width 323 height 64
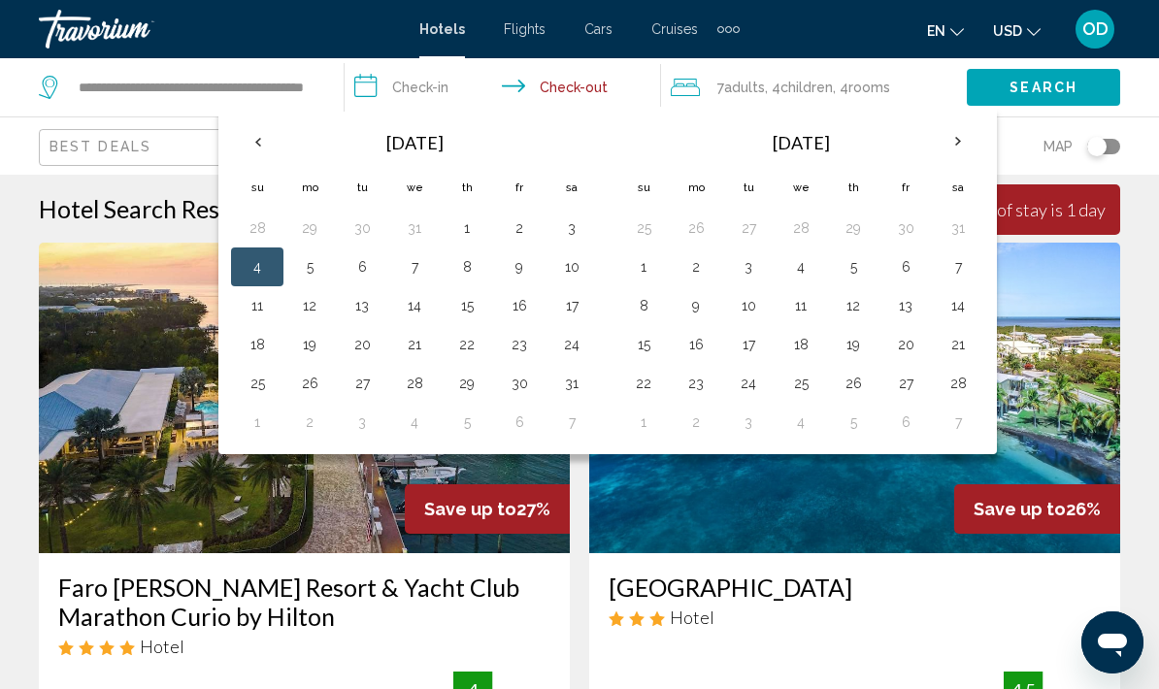
click at [260, 268] on button "4" at bounding box center [257, 266] width 31 height 27
click at [259, 273] on button "4" at bounding box center [257, 266] width 31 height 27
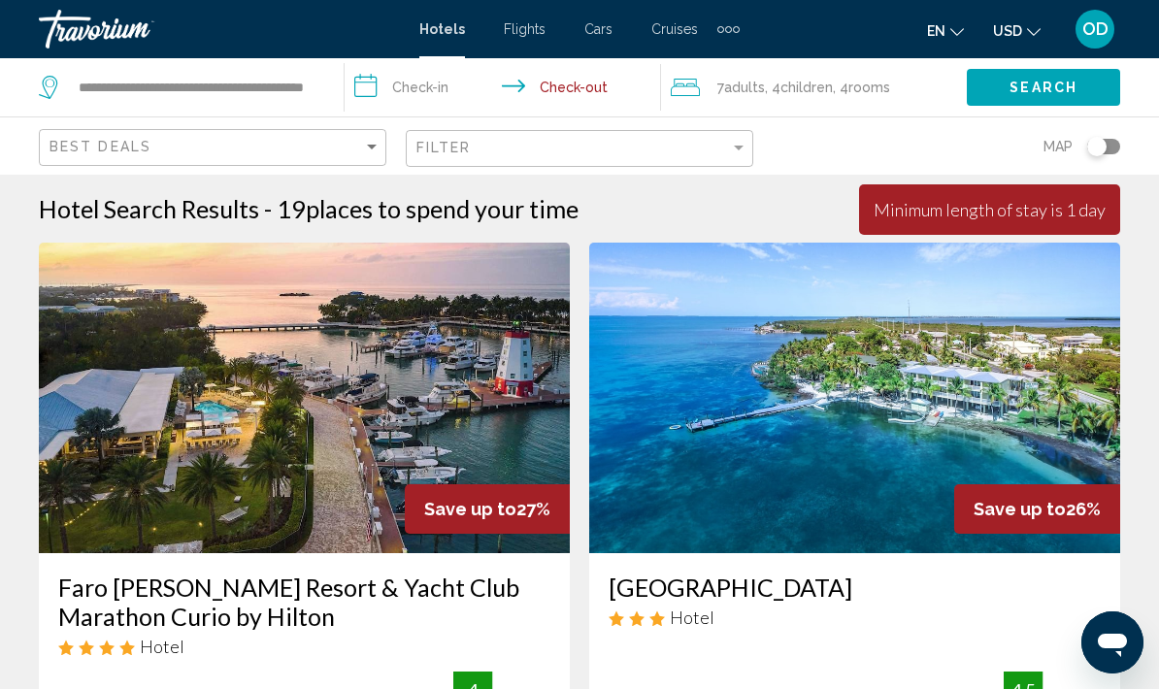
click at [435, 88] on input "**********" at bounding box center [506, 90] width 323 height 64
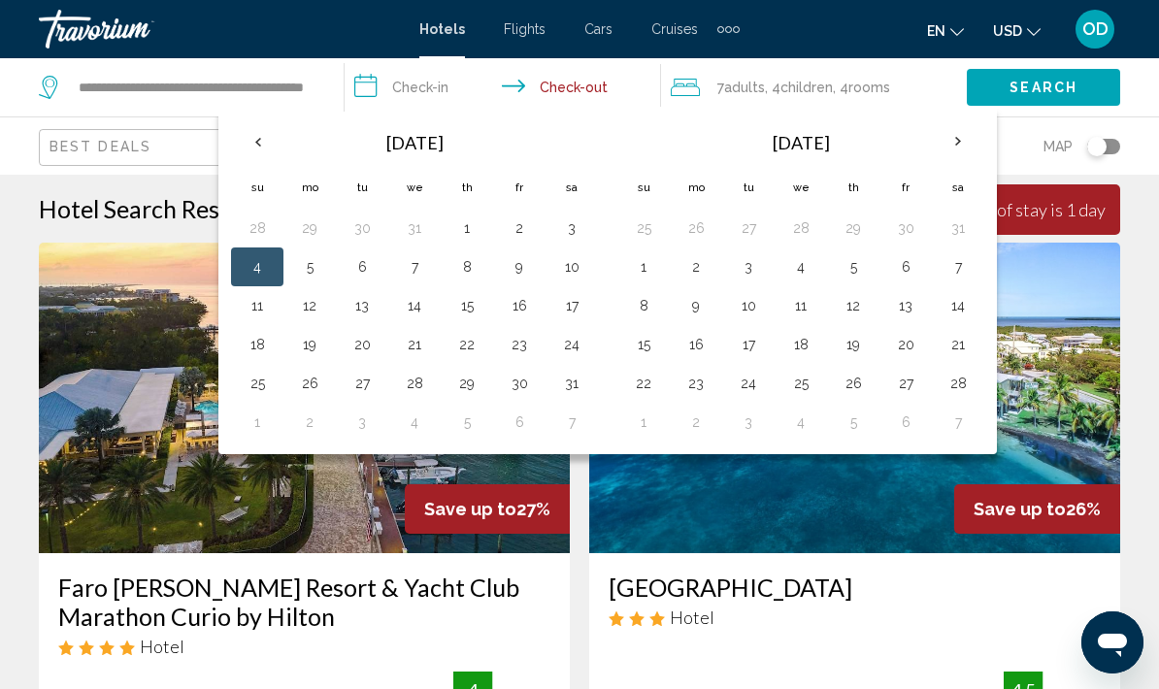
click at [270, 275] on button "4" at bounding box center [257, 266] width 31 height 27
click at [264, 262] on button "4" at bounding box center [257, 266] width 31 height 27
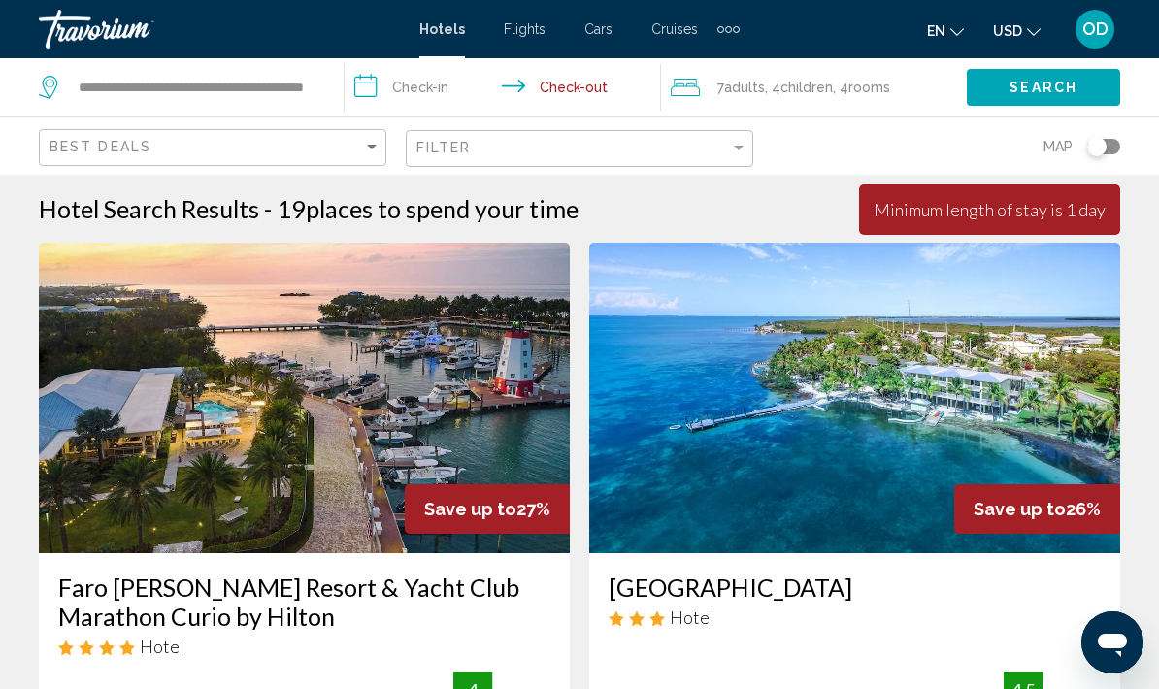
click at [439, 88] on input "**********" at bounding box center [506, 90] width 323 height 64
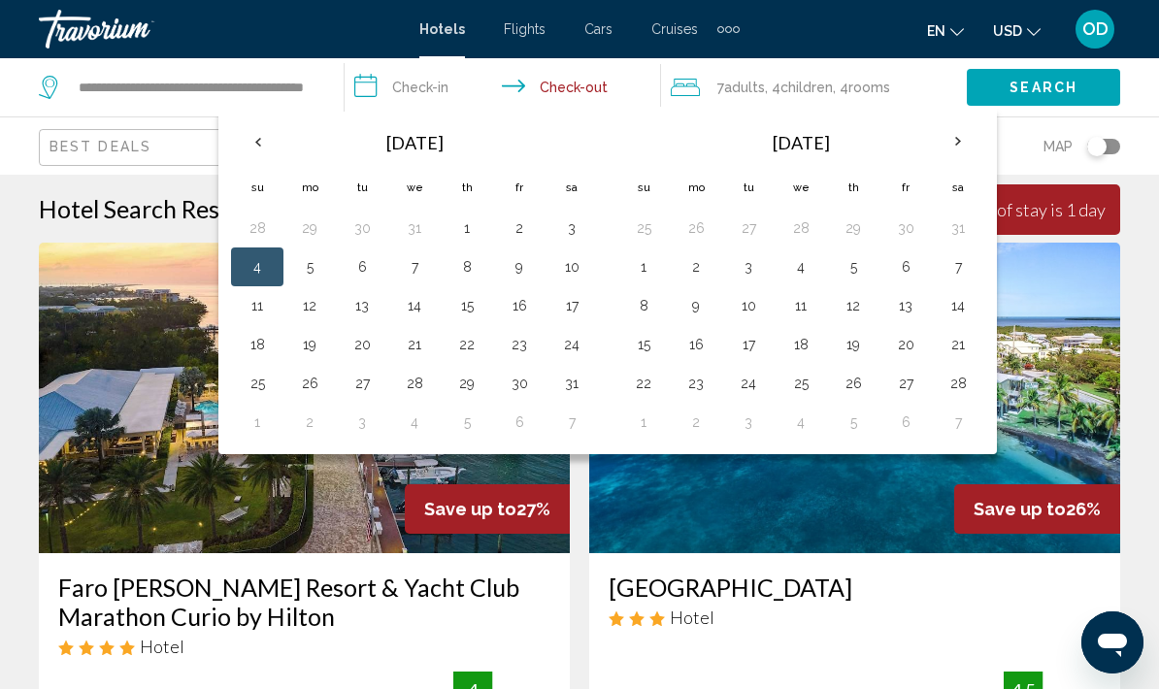
click at [272, 272] on button "4" at bounding box center [257, 266] width 31 height 27
click at [267, 266] on button "4" at bounding box center [257, 266] width 31 height 27
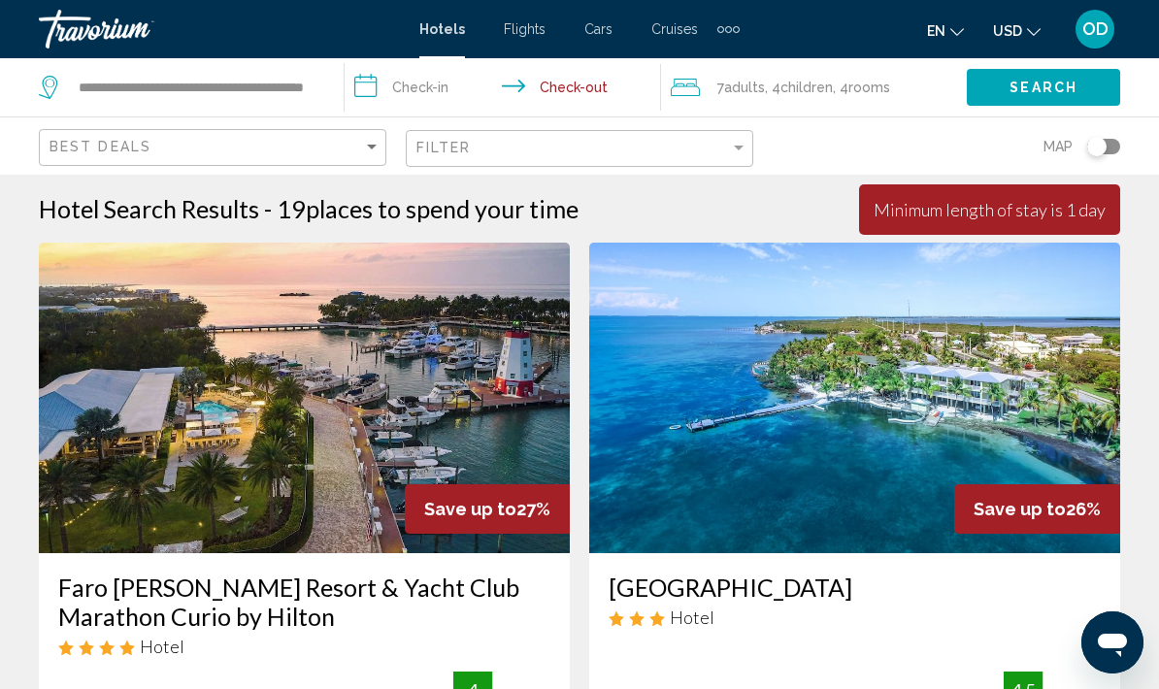
click at [426, 79] on input "**********" at bounding box center [506, 90] width 323 height 64
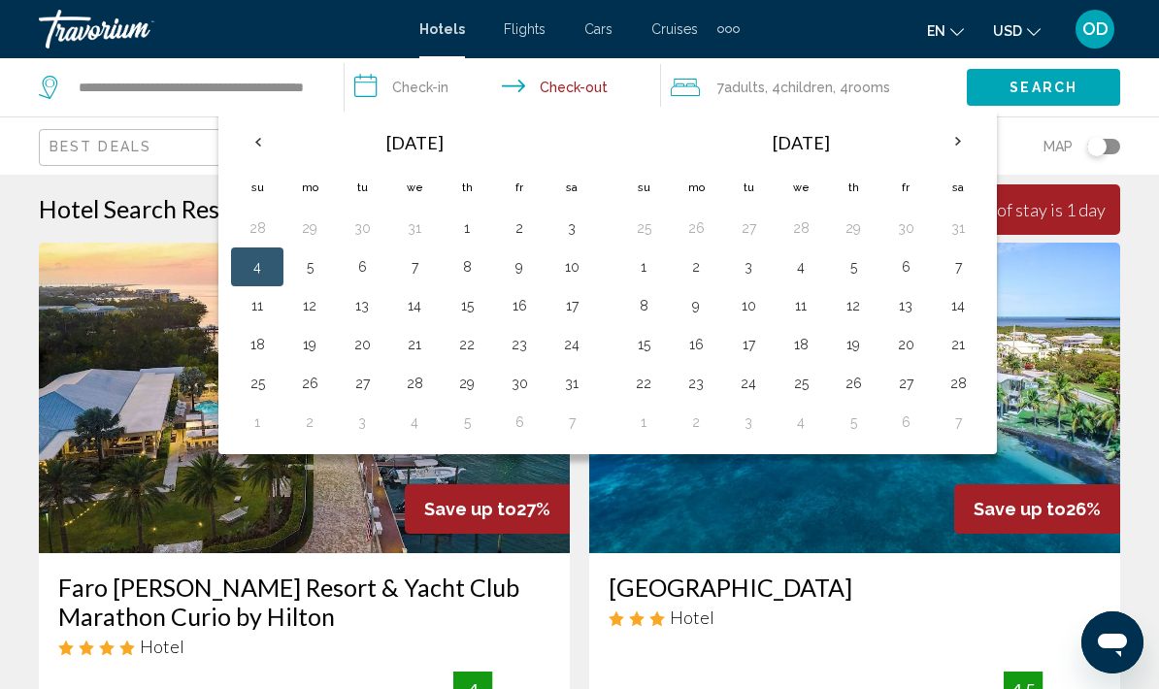
click at [255, 269] on button "4" at bounding box center [257, 266] width 31 height 27
click at [268, 268] on button "4" at bounding box center [257, 266] width 31 height 27
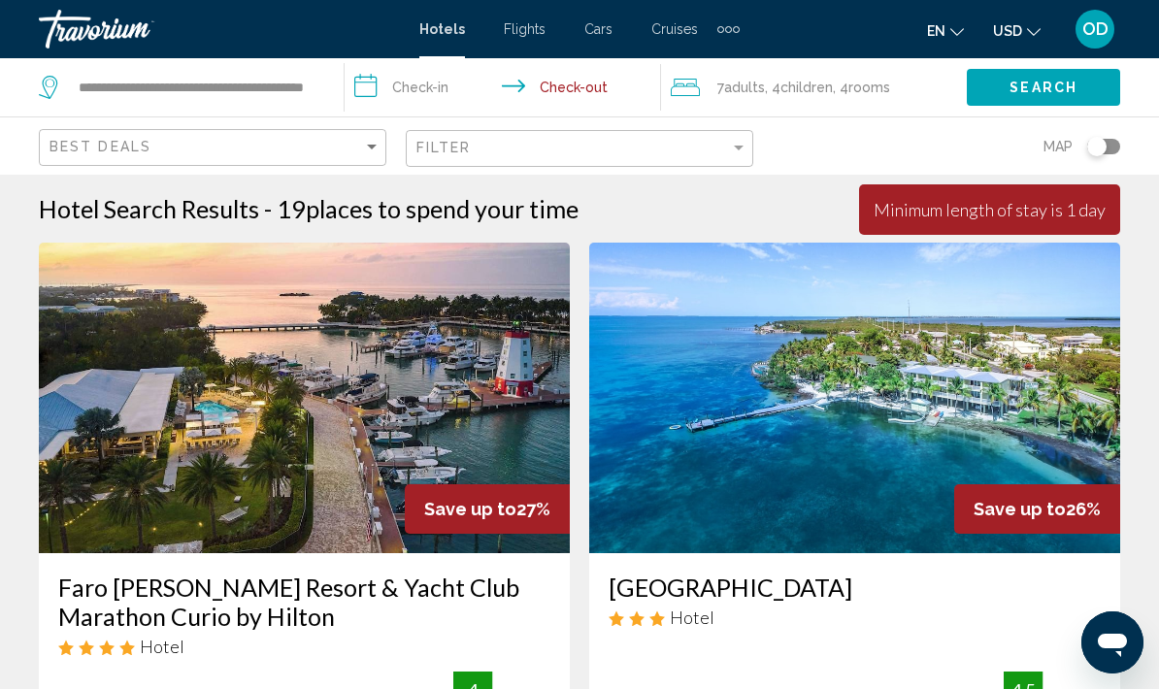
click at [417, 90] on input "**********" at bounding box center [506, 90] width 323 height 64
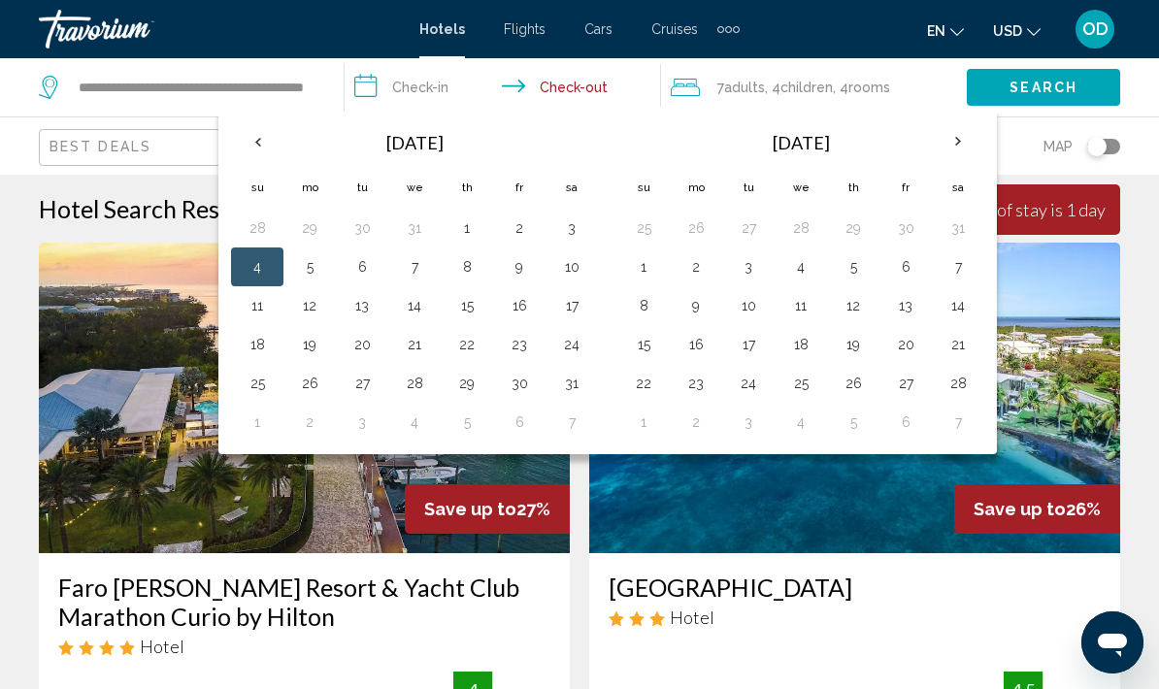
click at [261, 270] on button "4" at bounding box center [257, 266] width 31 height 27
click at [263, 271] on button "4" at bounding box center [257, 266] width 31 height 27
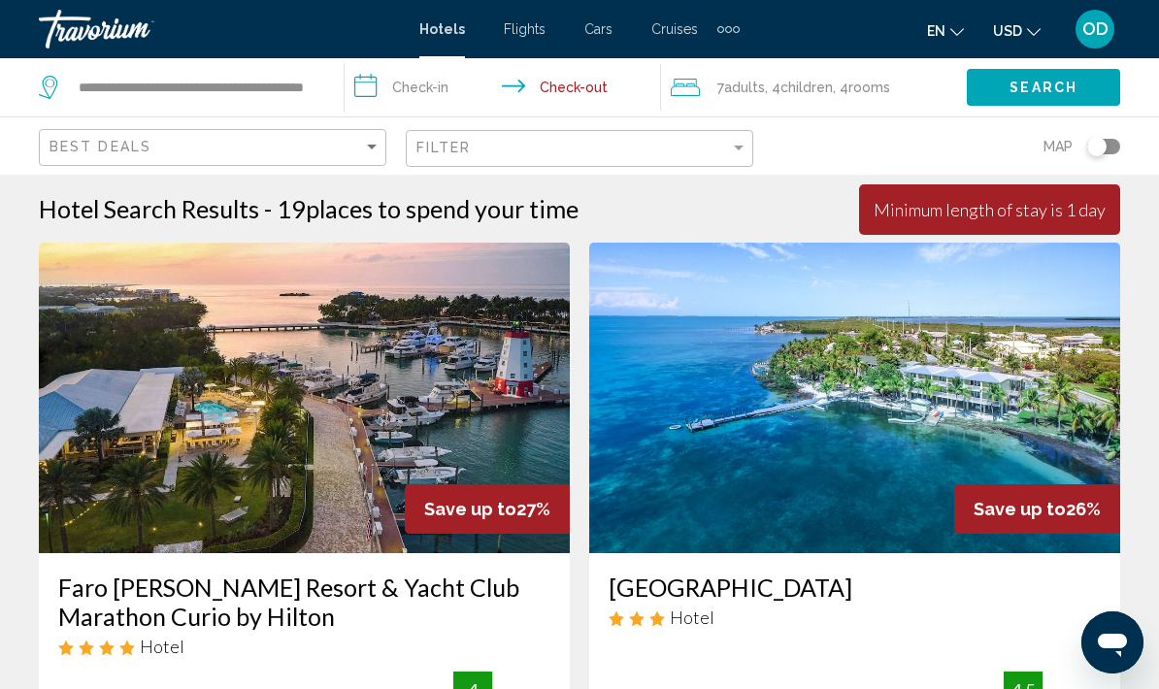
click at [428, 83] on input "**********" at bounding box center [506, 90] width 323 height 64
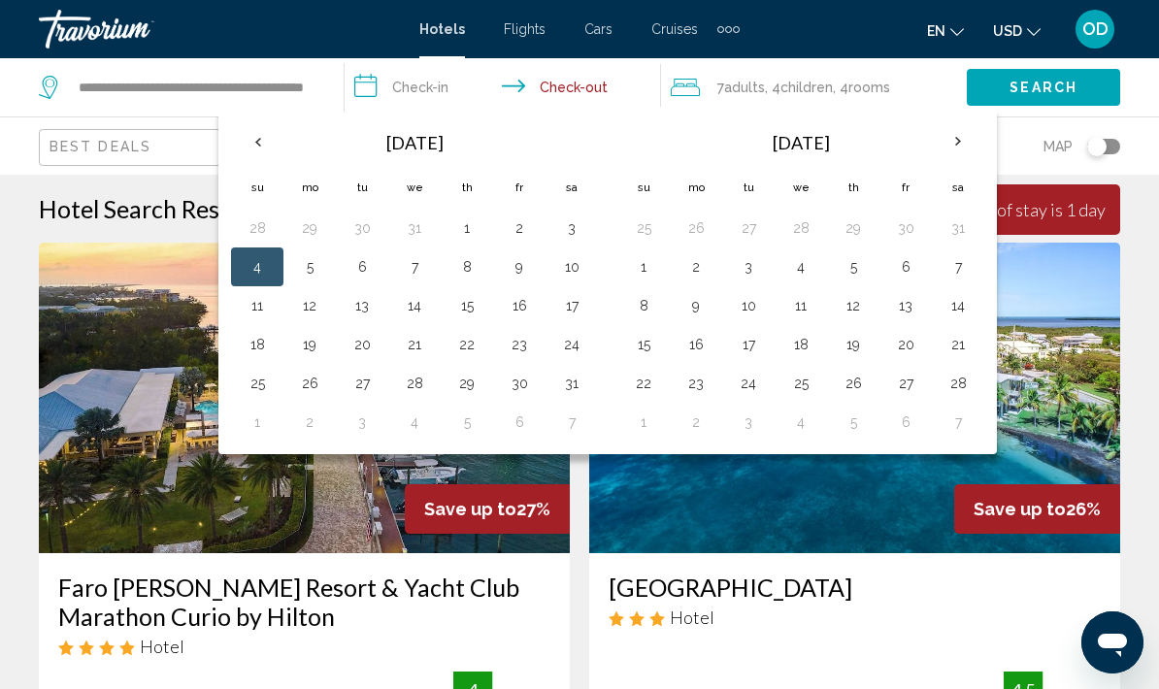
click at [252, 277] on button "4" at bounding box center [257, 266] width 31 height 27
click at [257, 277] on button "4" at bounding box center [257, 266] width 31 height 27
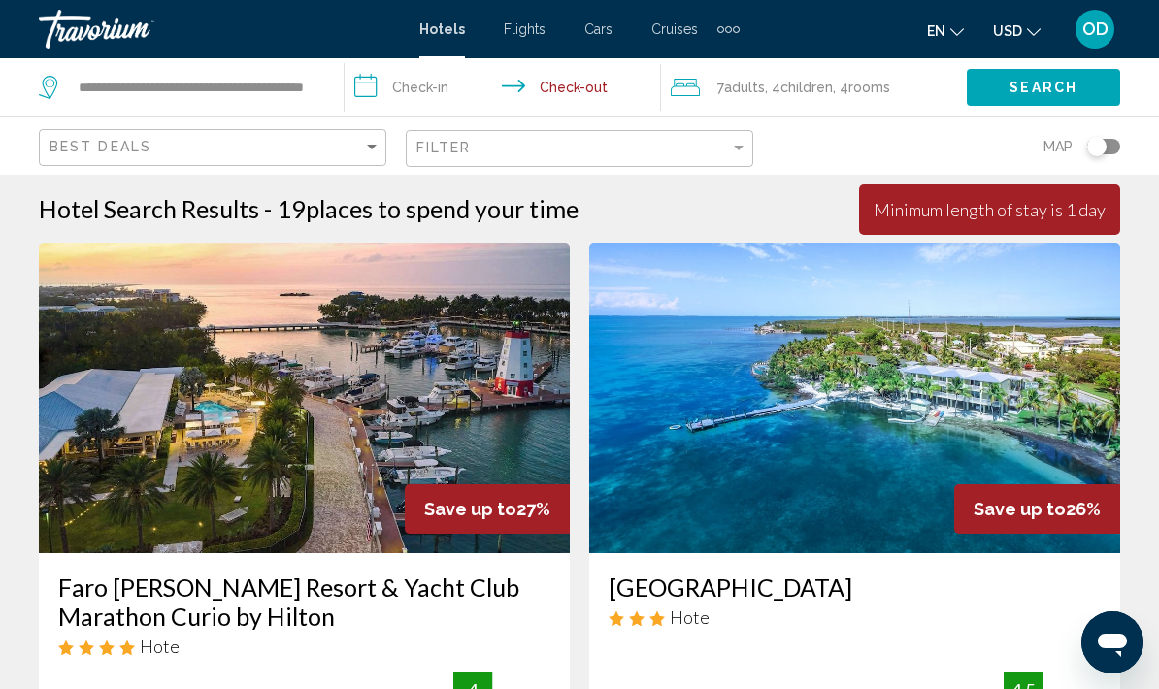
click at [442, 89] on input "**********" at bounding box center [506, 90] width 323 height 64
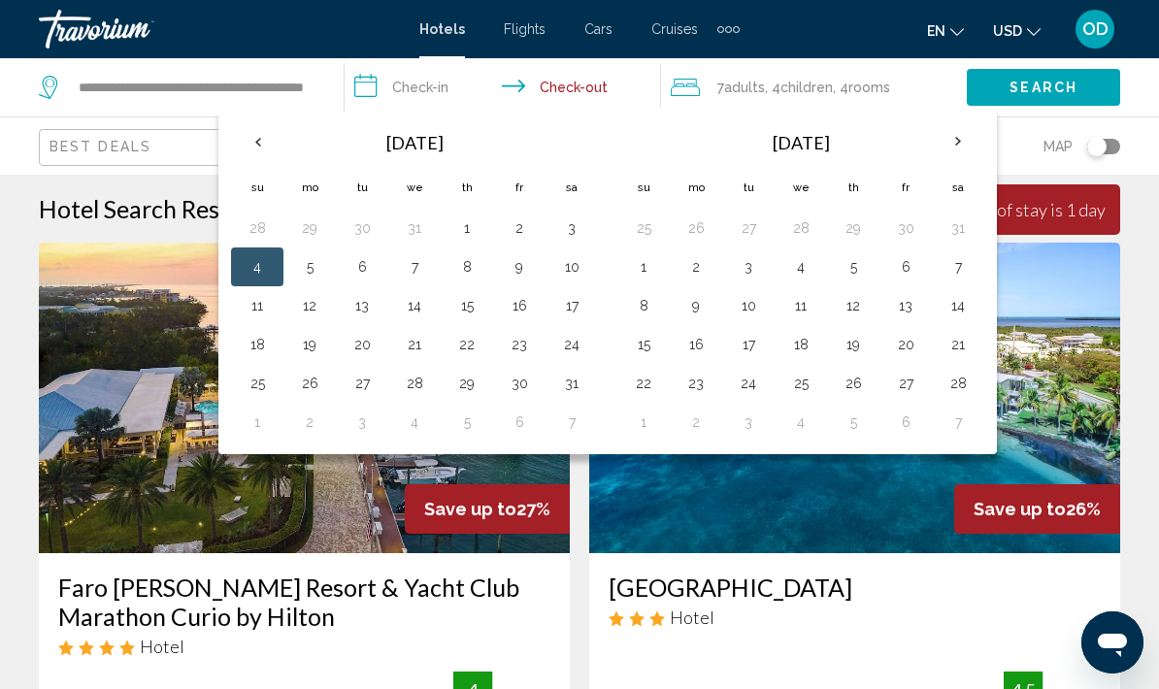
click at [253, 273] on button "4" at bounding box center [257, 266] width 31 height 27
click at [259, 263] on button "4" at bounding box center [257, 266] width 31 height 27
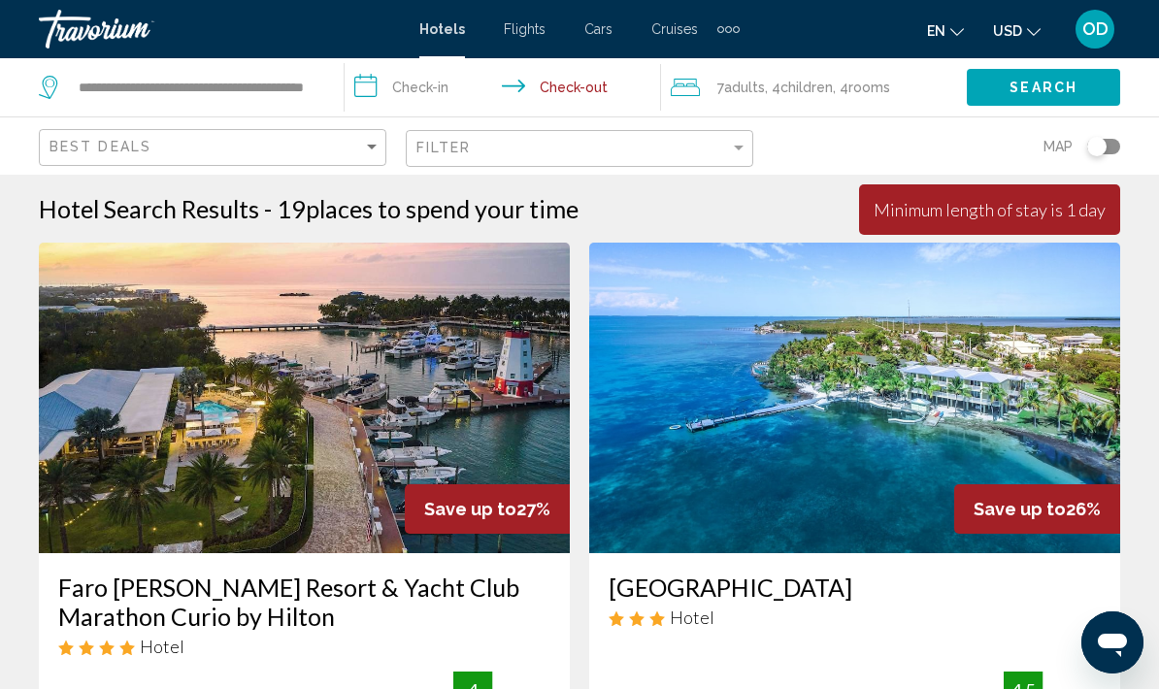
click at [261, 263] on img "Main content" at bounding box center [304, 398] width 531 height 311
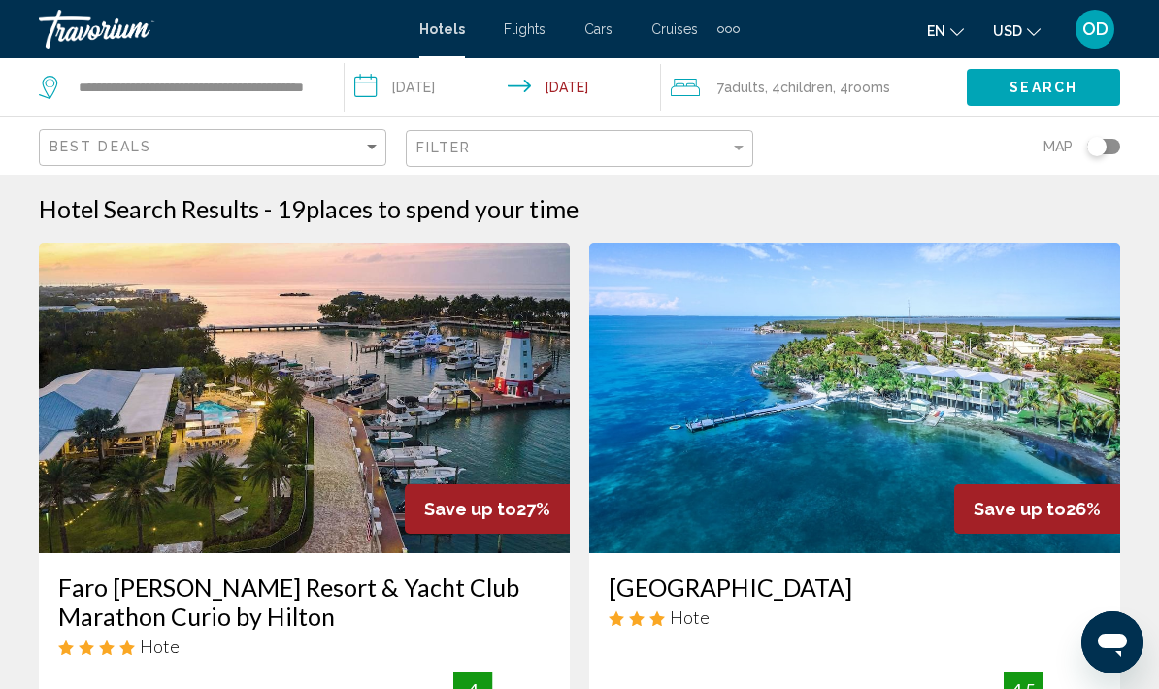
click at [594, 84] on input "**********" at bounding box center [506, 90] width 323 height 64
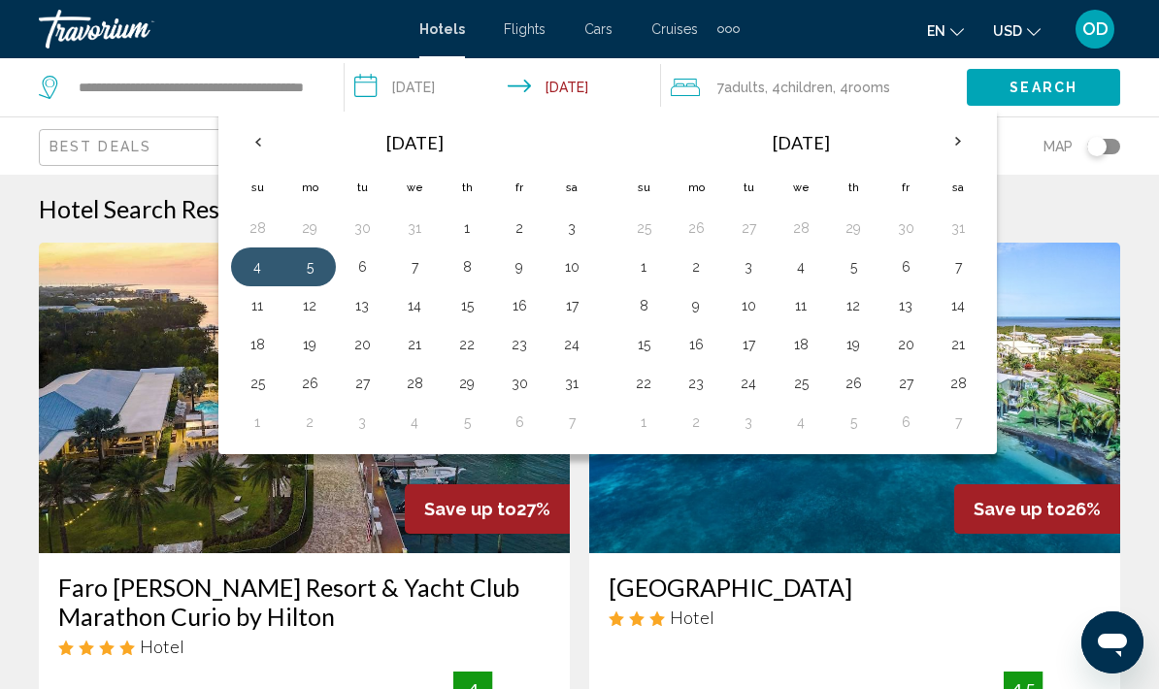
click at [375, 308] on button "13" at bounding box center [362, 305] width 31 height 27
click at [369, 311] on button "13" at bounding box center [362, 305] width 31 height 27
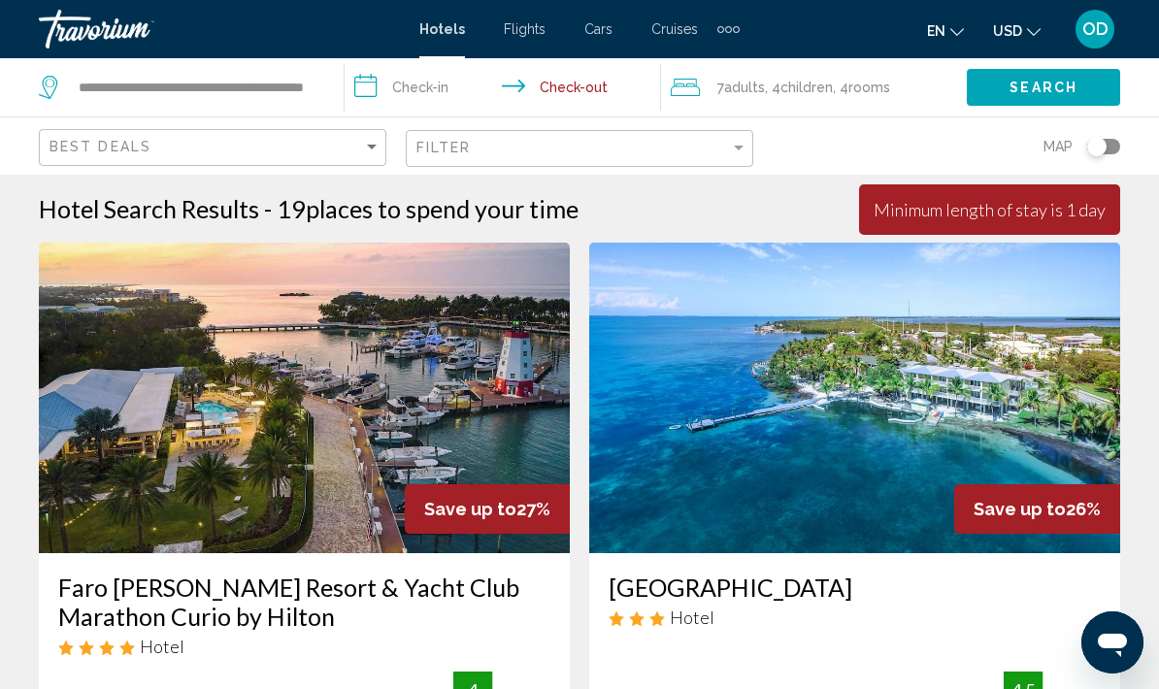
click at [432, 91] on input "**********" at bounding box center [506, 90] width 323 height 64
click at [435, 88] on input "**********" at bounding box center [506, 90] width 323 height 64
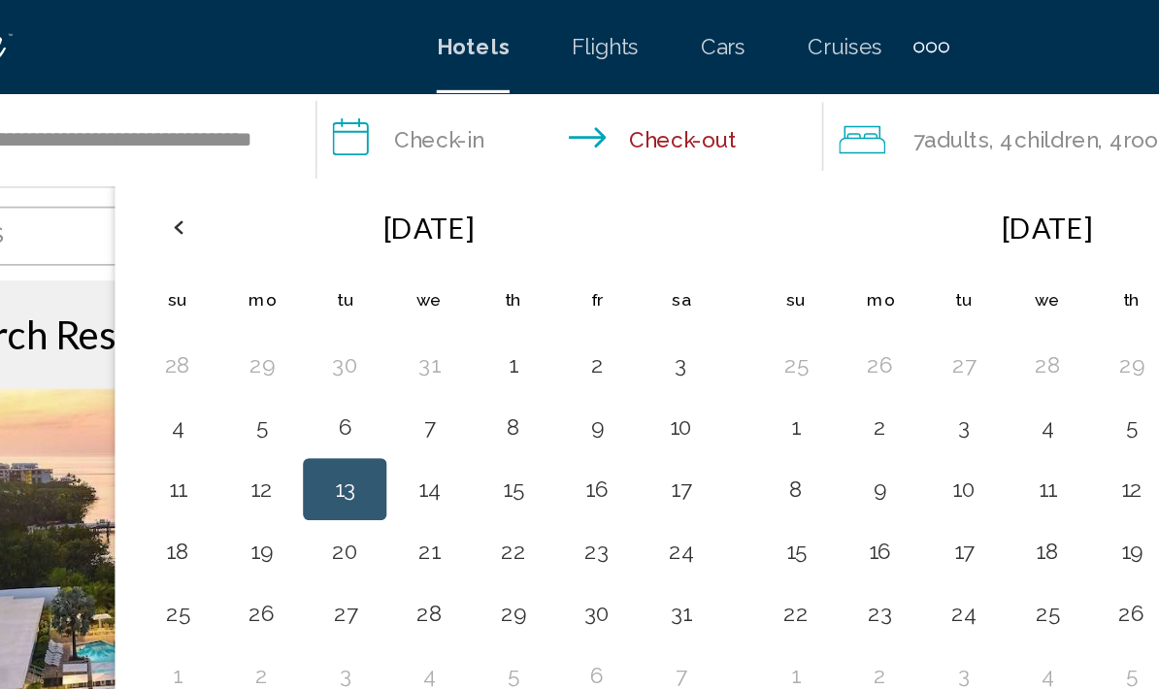
click at [242, 268] on button "4" at bounding box center [257, 266] width 31 height 27
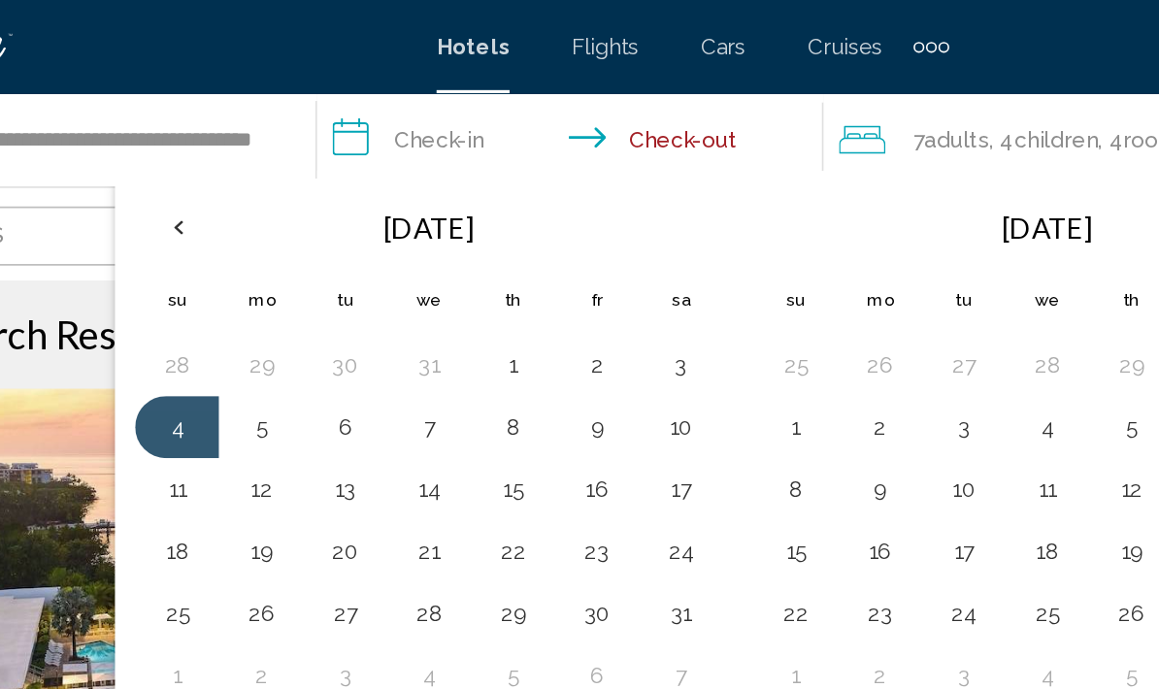
click at [242, 270] on button "4" at bounding box center [257, 266] width 31 height 27
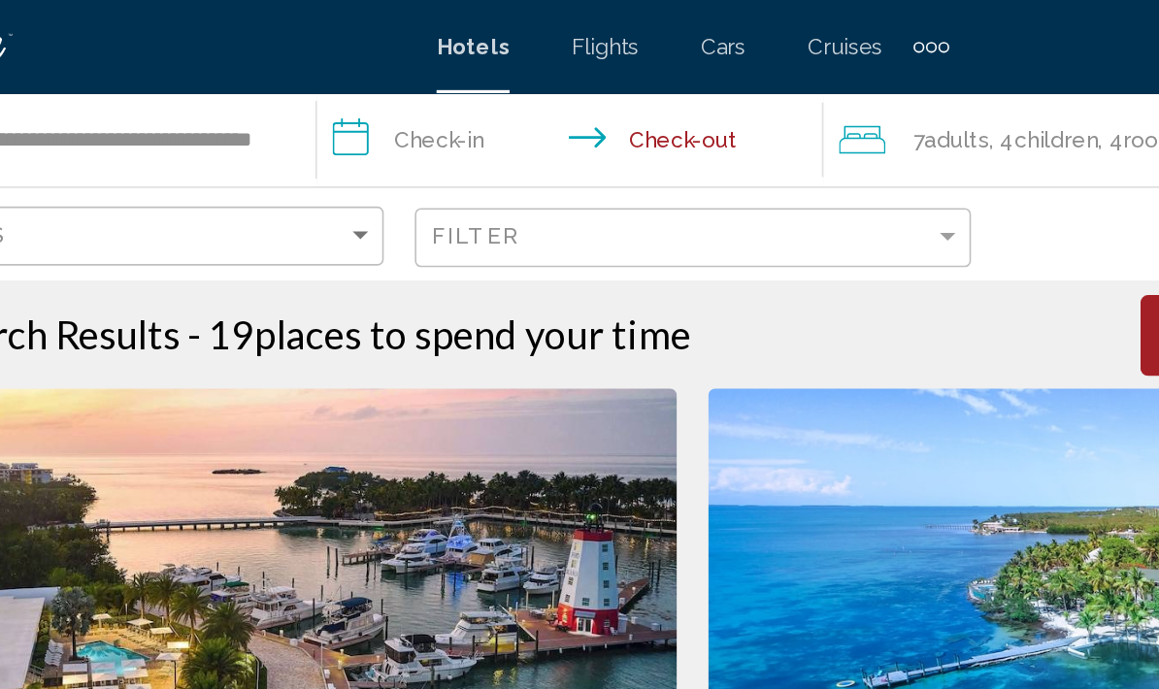
click at [461, 88] on input "**********" at bounding box center [506, 90] width 323 height 64
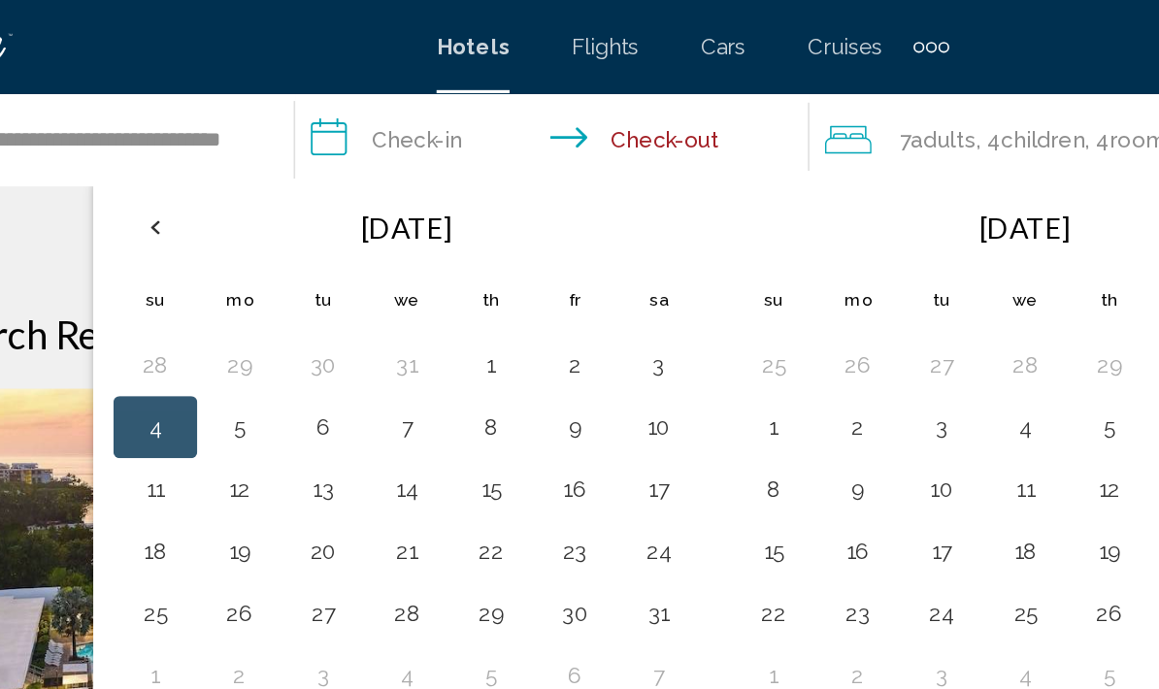
click at [333, 301] on button "13" at bounding box center [348, 305] width 31 height 27
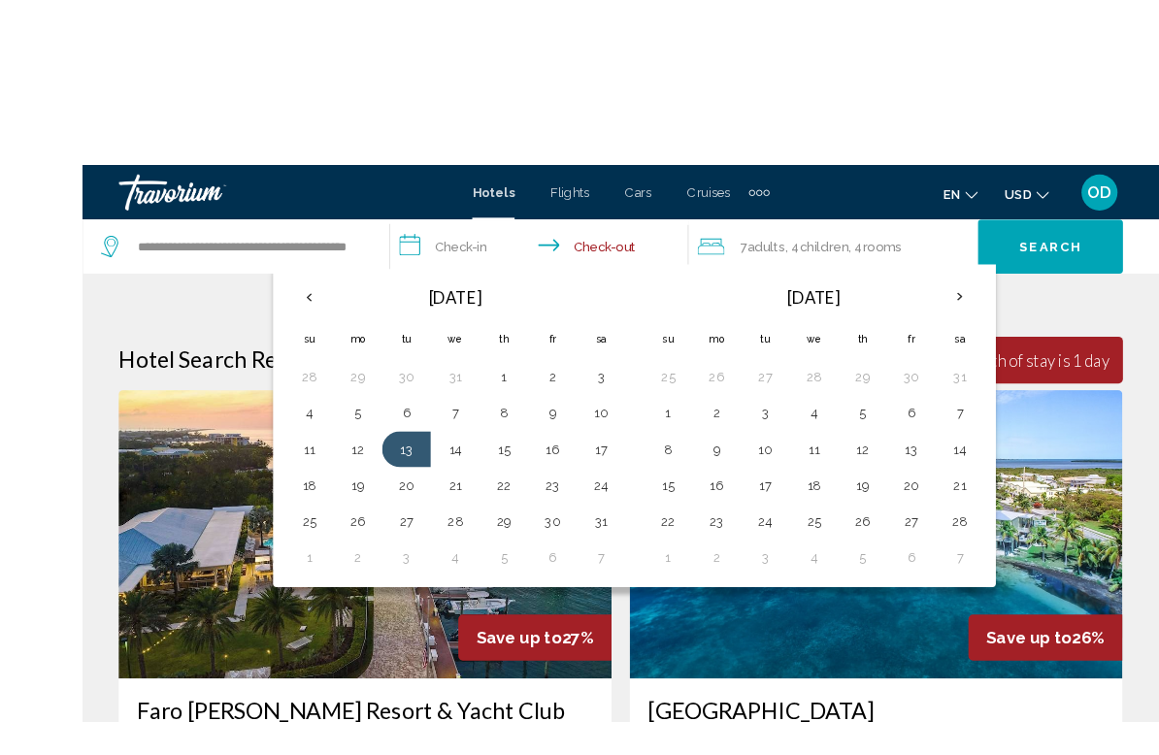
scroll to position [2, 0]
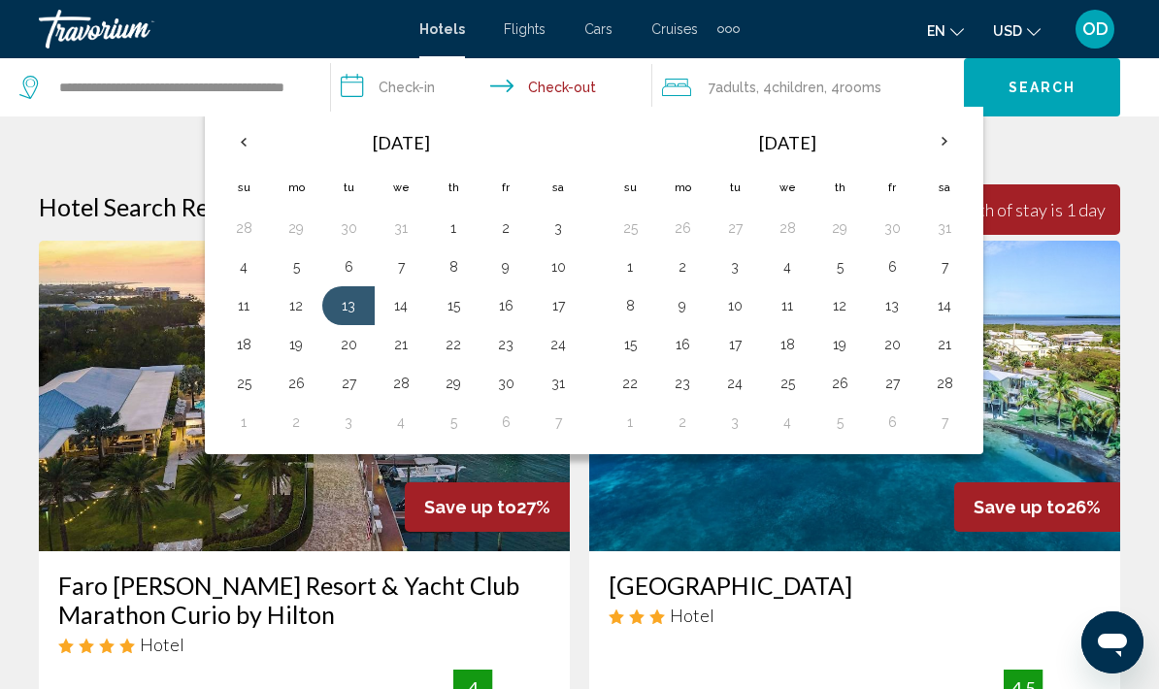
click at [253, 272] on button "4" at bounding box center [243, 266] width 31 height 27
type input "**********"
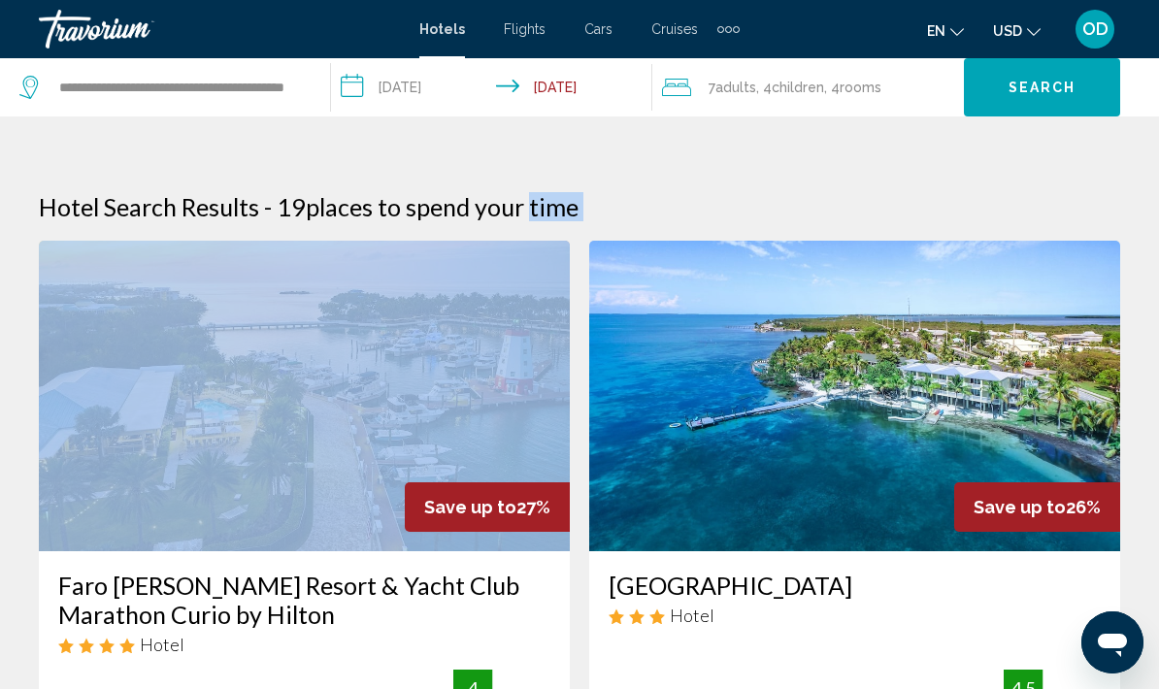
click at [1060, 92] on span "Search" at bounding box center [1042, 89] width 68 height 16
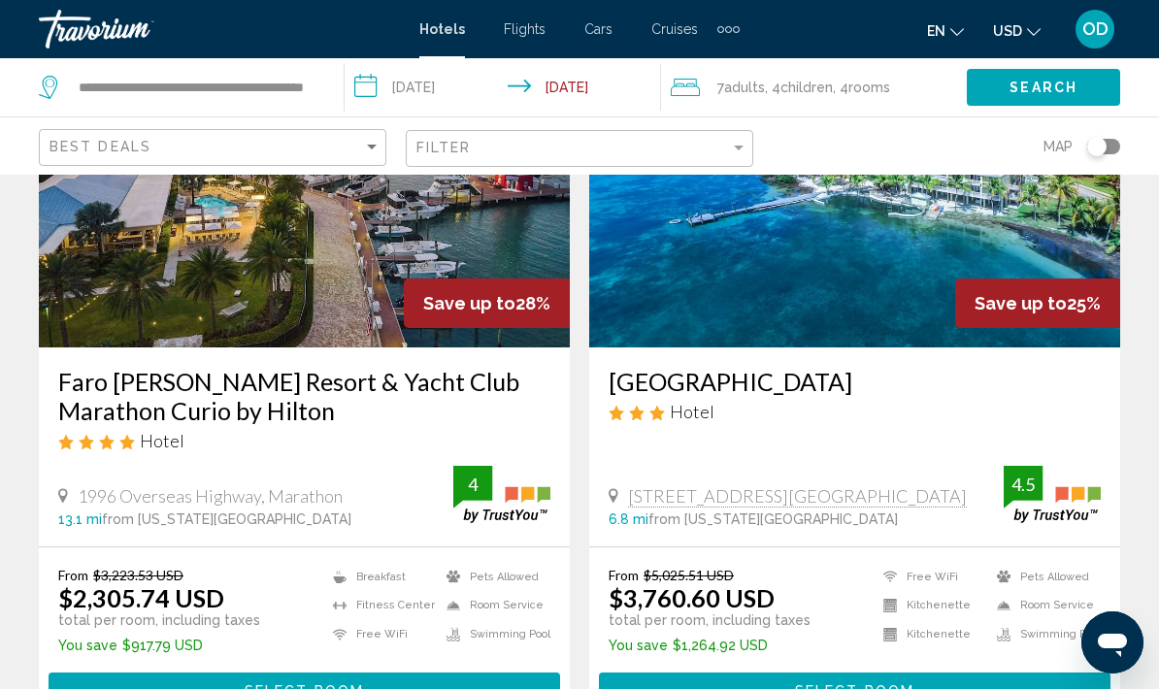
scroll to position [204, 0]
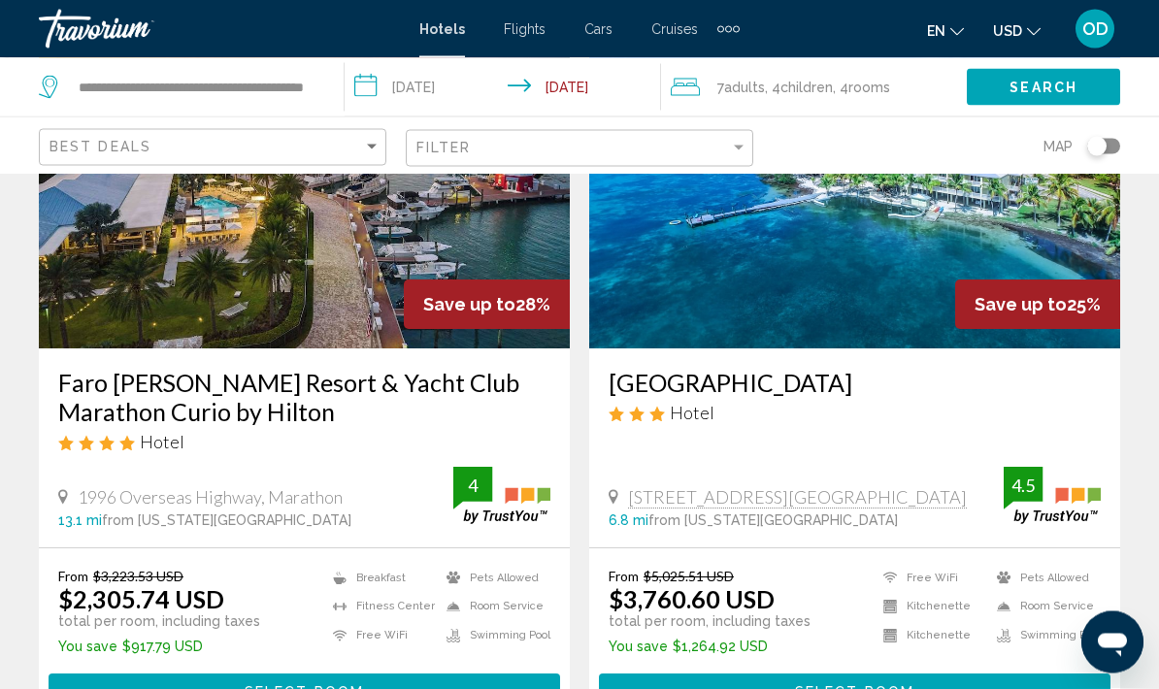
click at [290, 264] on img "Main content" at bounding box center [304, 194] width 531 height 311
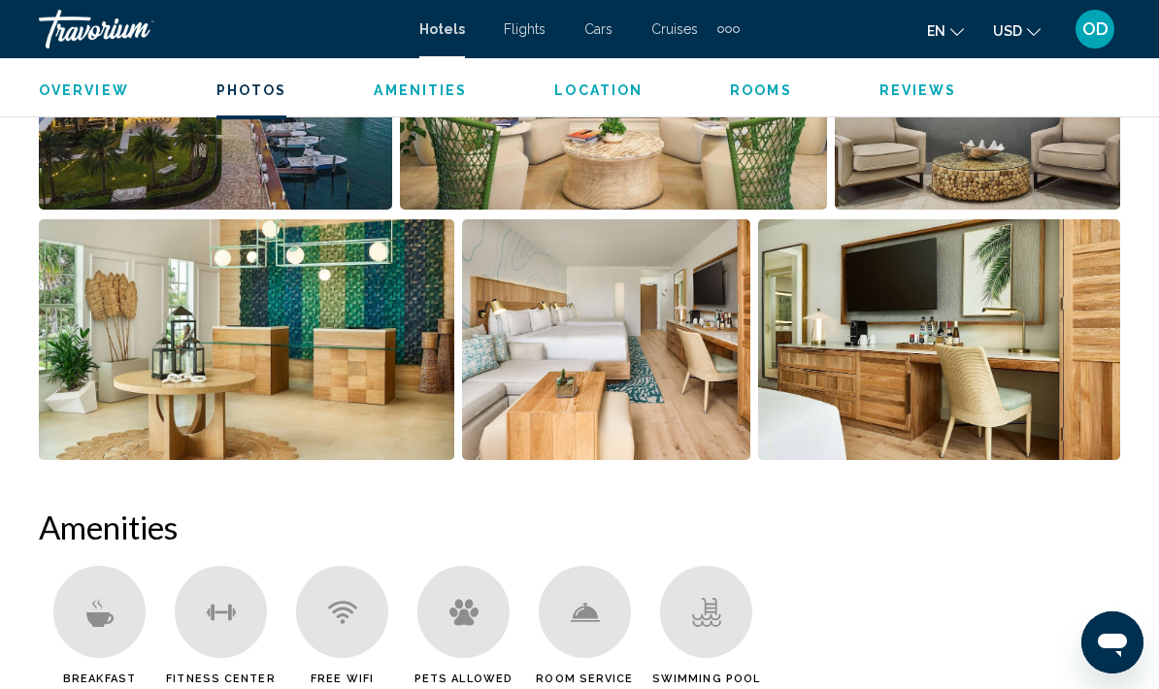
scroll to position [1456, 0]
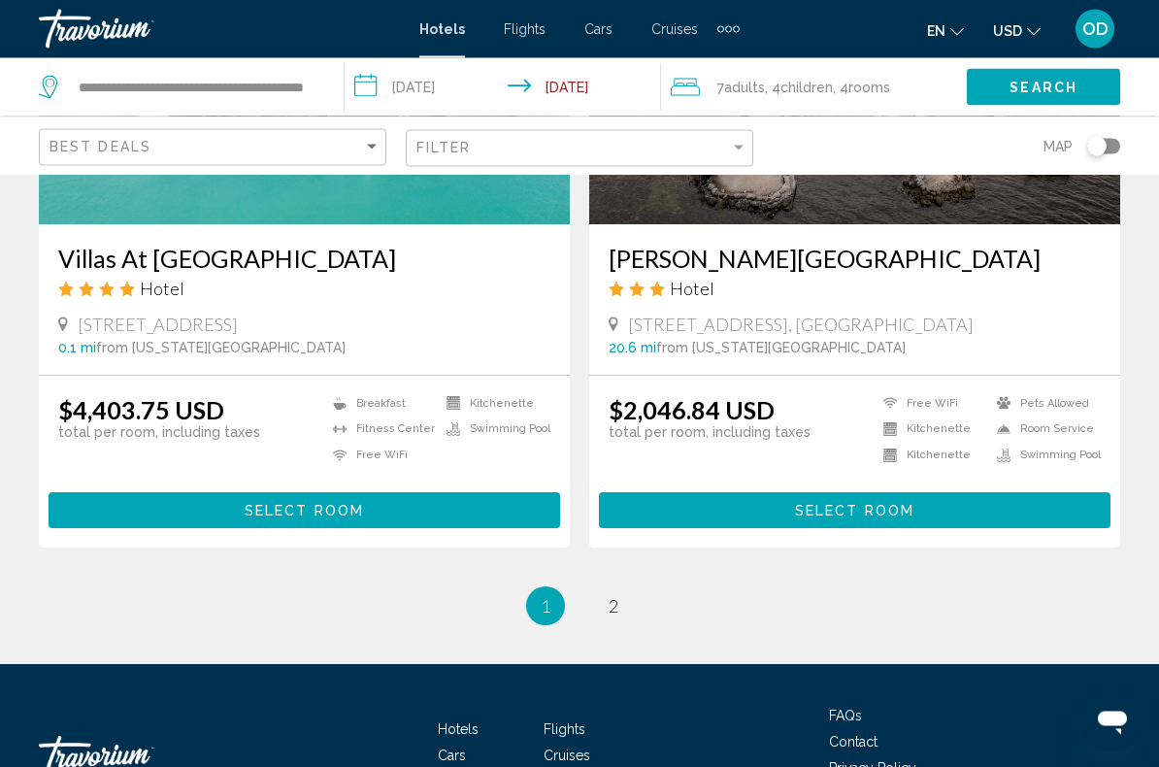
scroll to position [4020, 0]
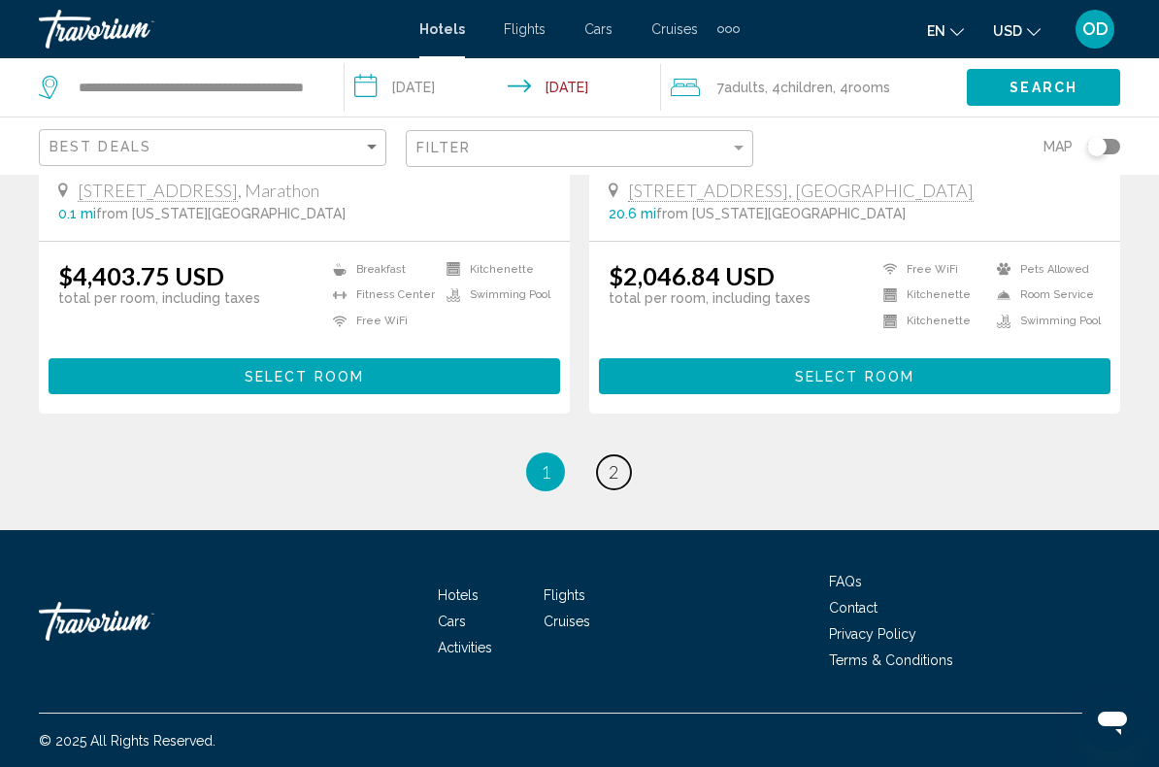
click at [619, 477] on link "page 2" at bounding box center [614, 472] width 34 height 34
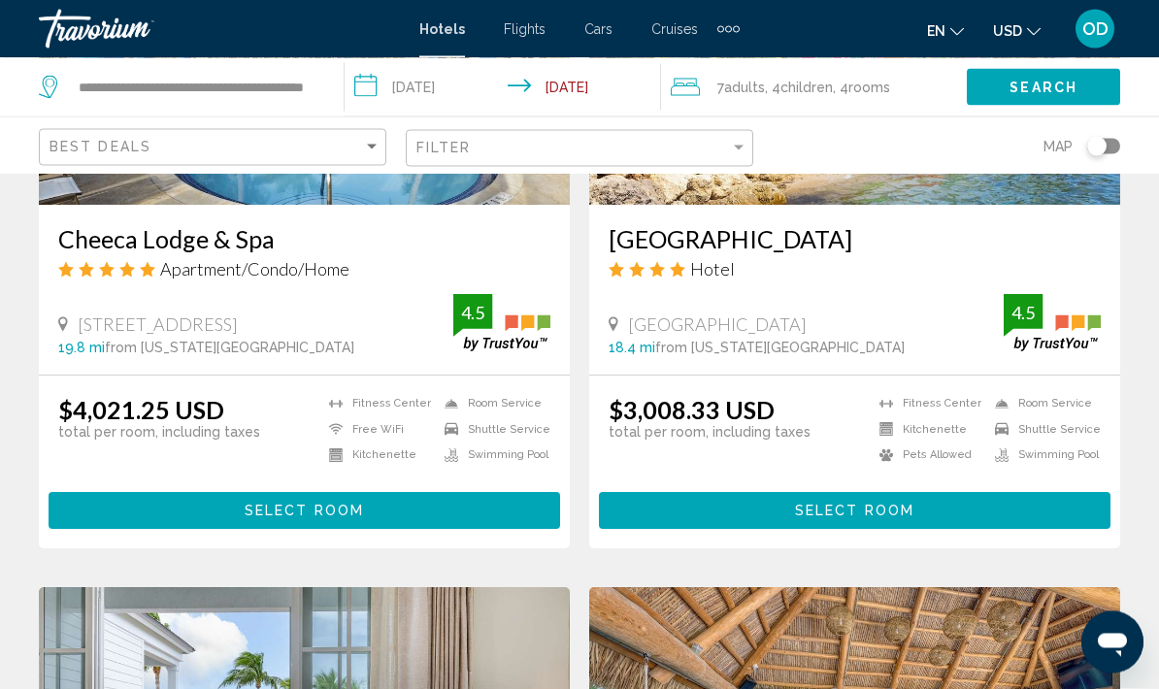
scroll to position [1028, 0]
